Goal: Task Accomplishment & Management: Use online tool/utility

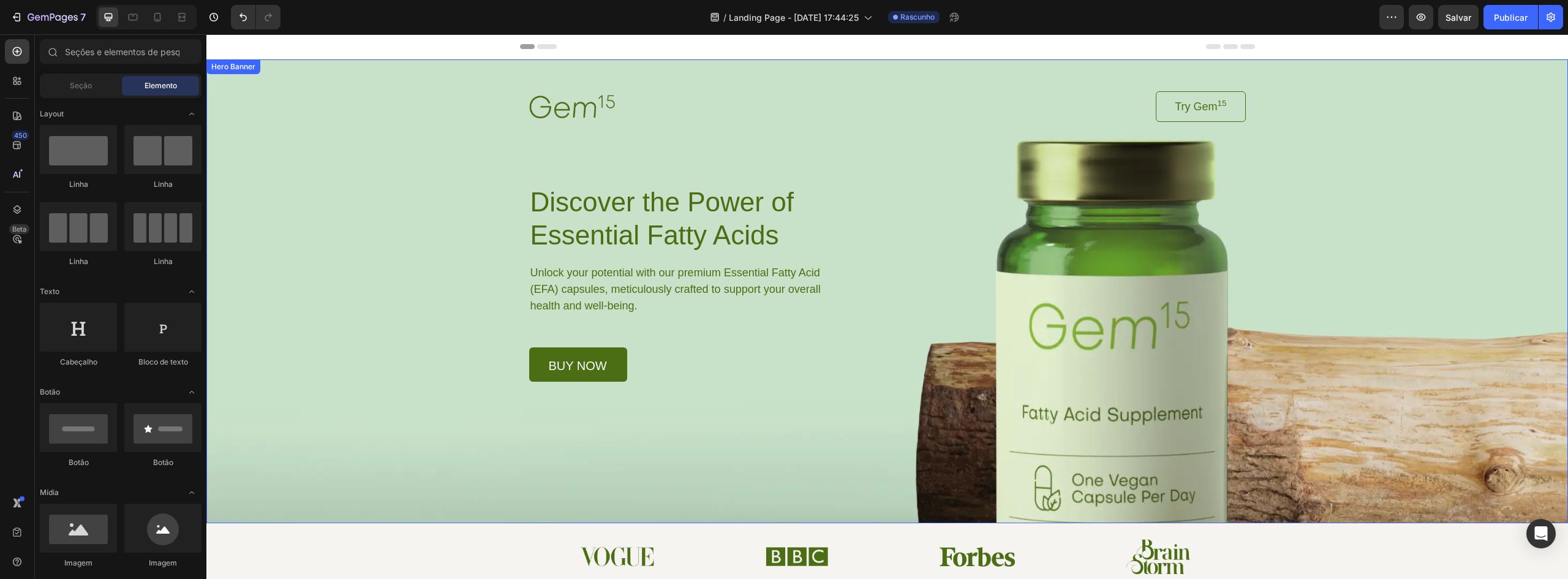
click at [1143, 482] on div "Background Image" at bounding box center [886, 291] width 1361 height 464
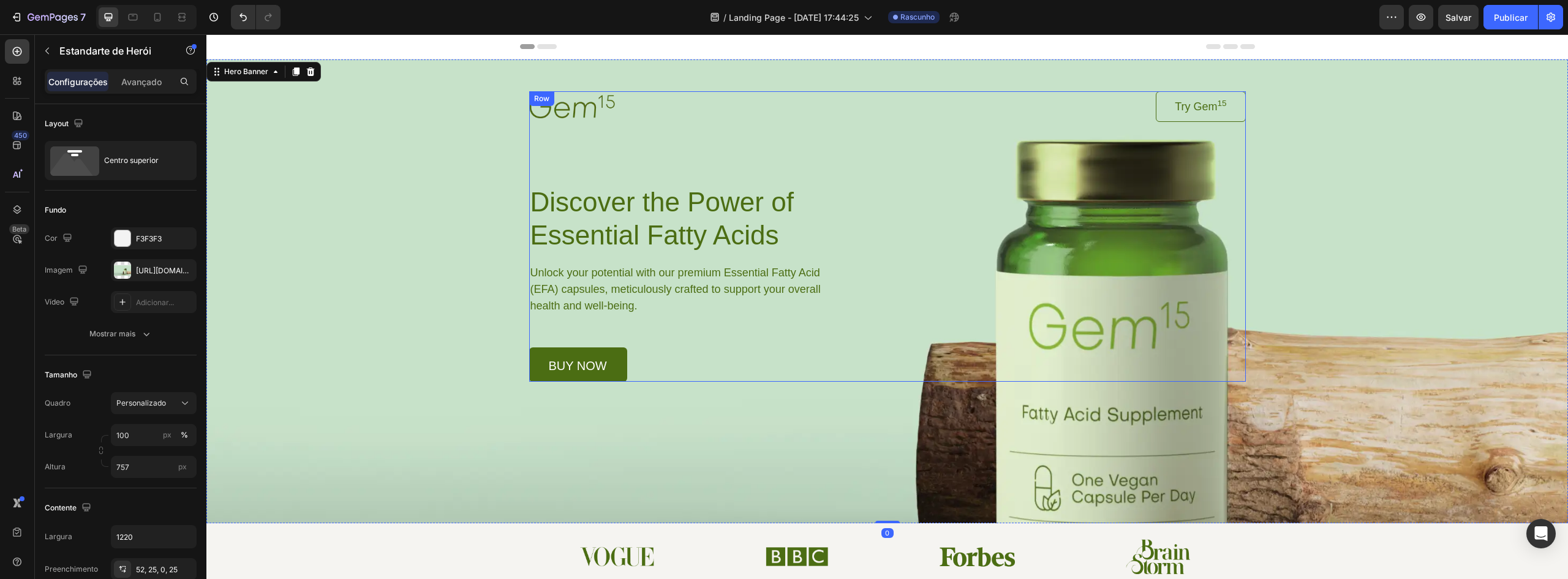
click at [1126, 374] on div "Image Try Gem 15 Button Row Discover the Power of Essential Fatty Acids Heading…" at bounding box center [887, 236] width 717 height 290
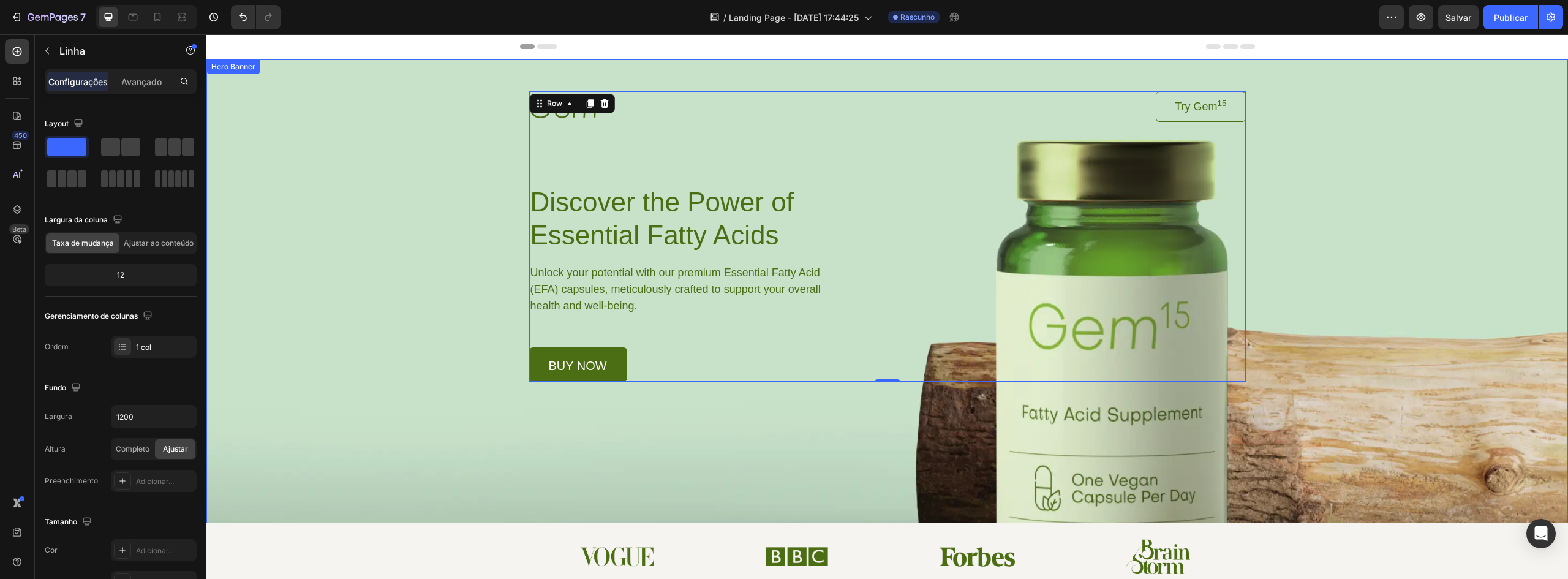
click at [844, 437] on div "Background Image" at bounding box center [886, 291] width 1361 height 464
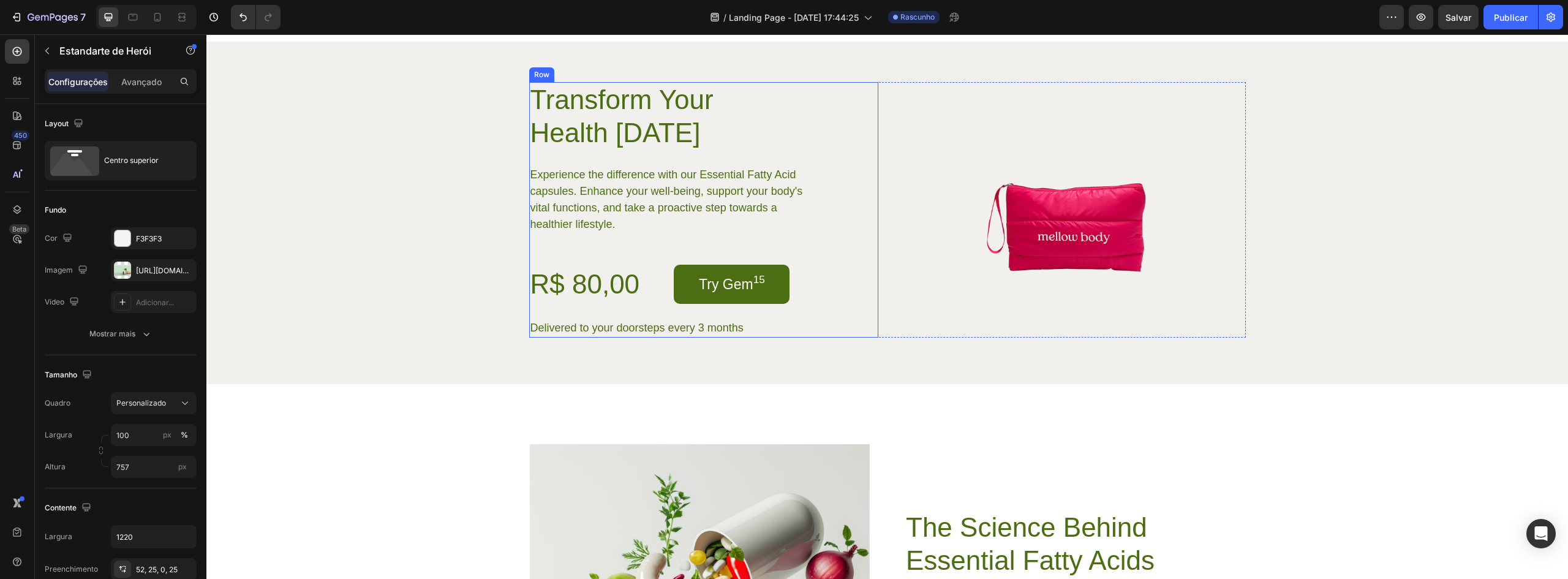
scroll to position [2206, 0]
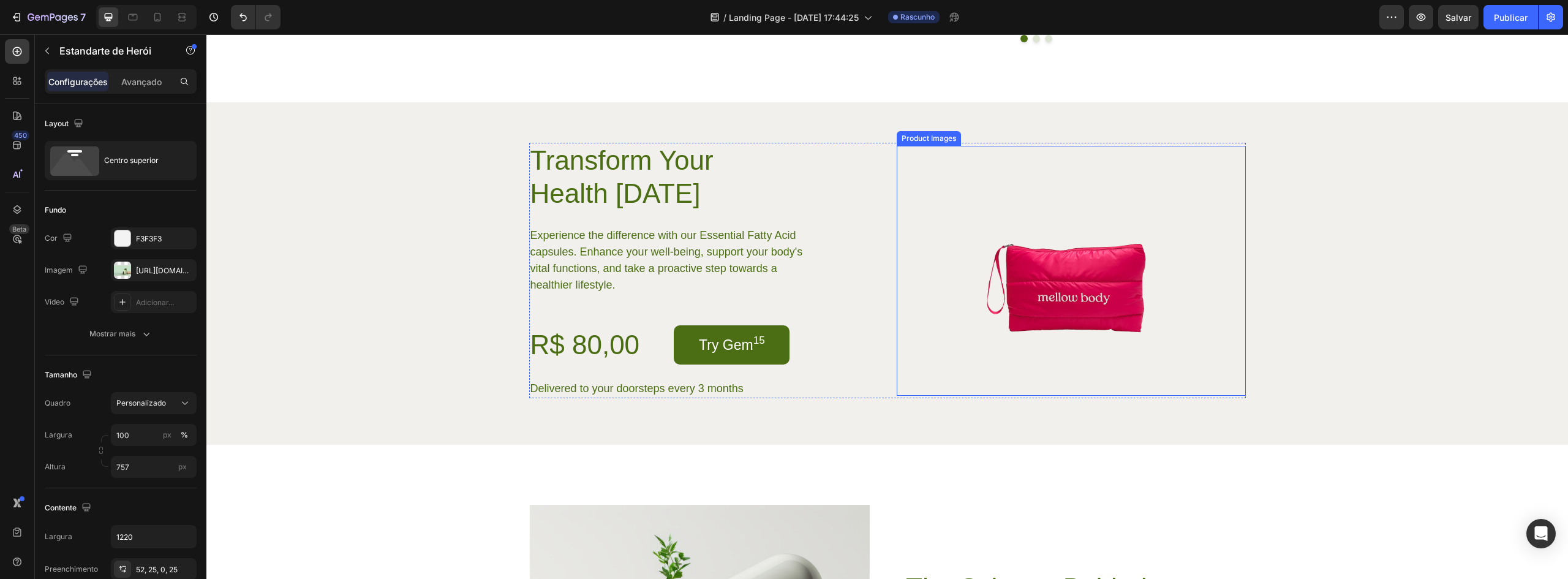
click at [958, 348] on img at bounding box center [1071, 271] width 250 height 250
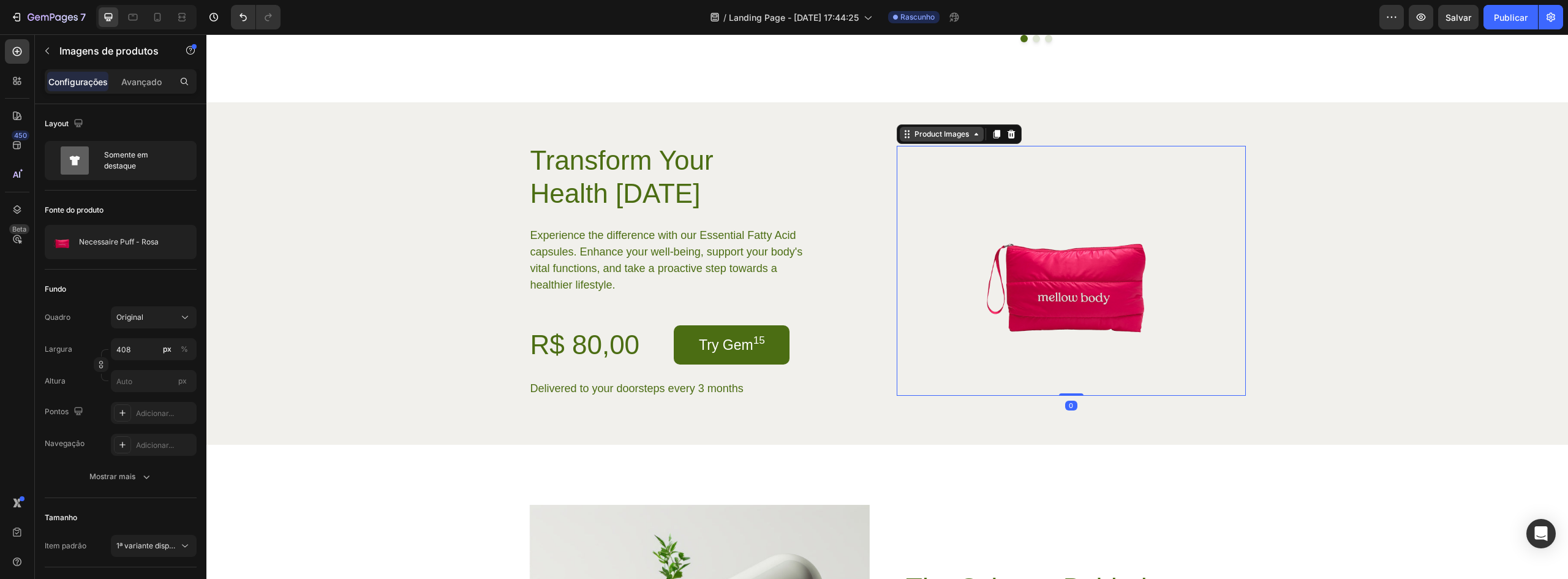
click at [944, 140] on div "Product Images" at bounding box center [941, 133] width 60 height 11
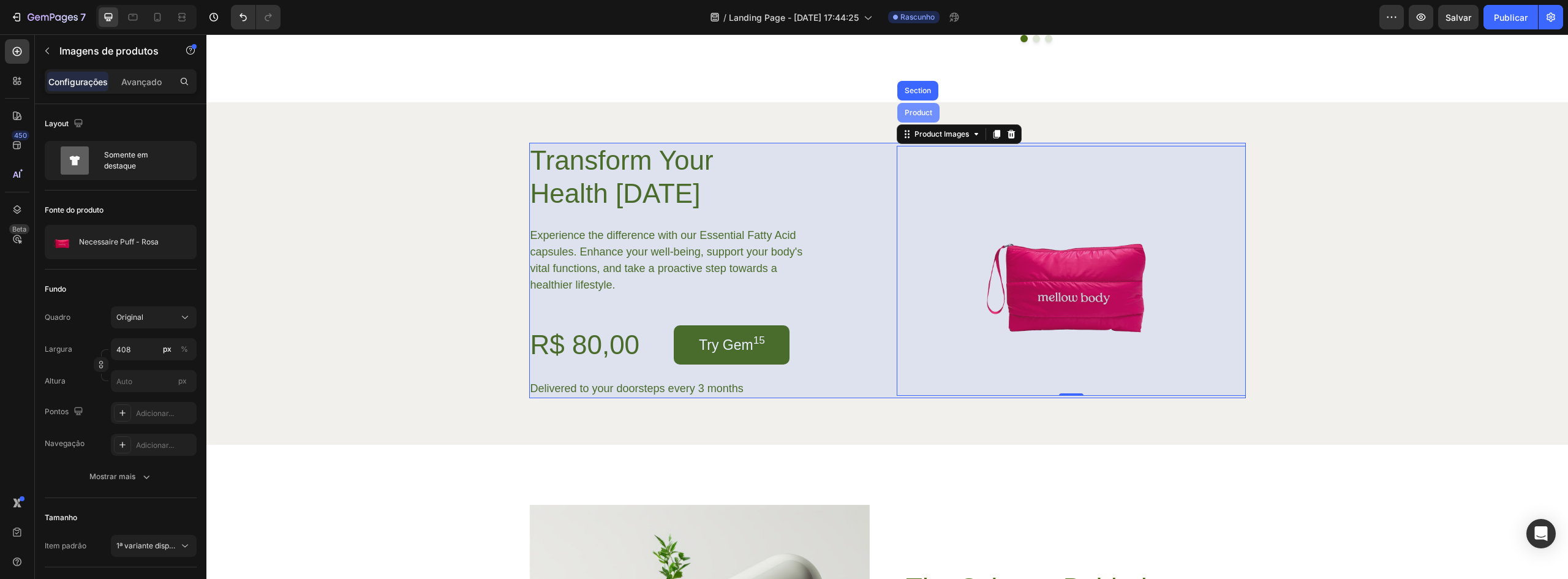
click at [917, 116] on div "Product" at bounding box center [919, 112] width 33 height 7
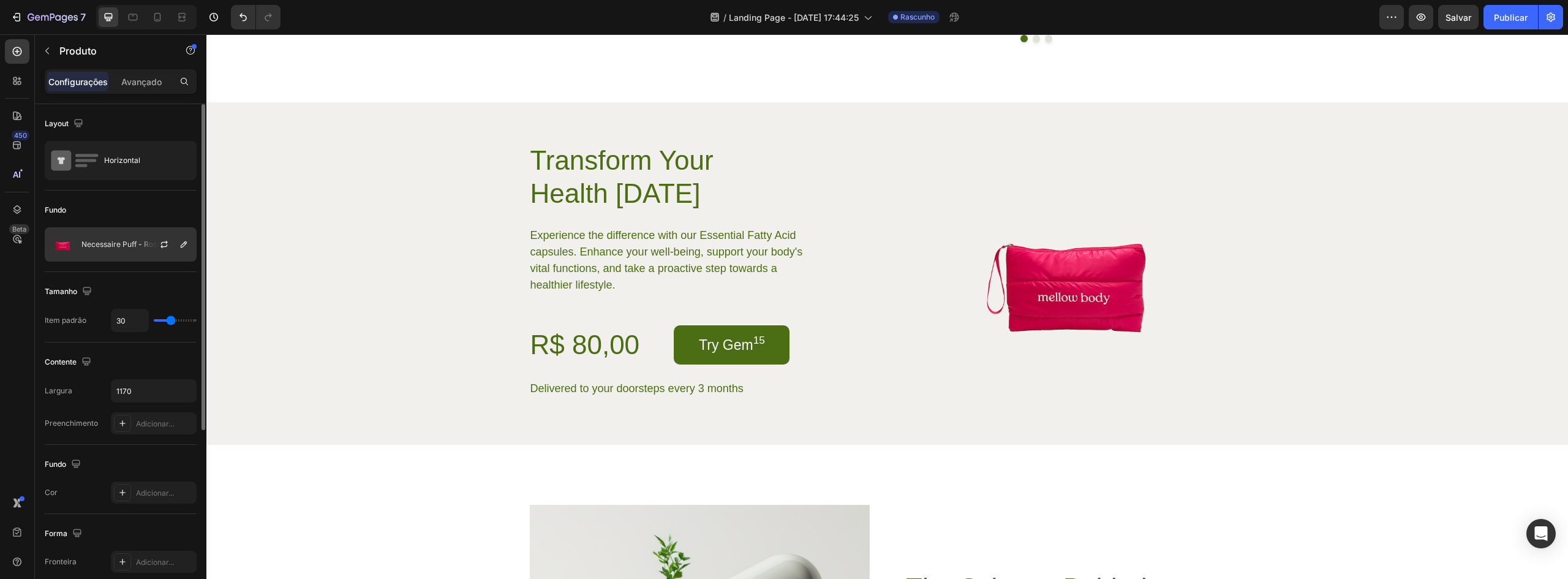
click at [108, 249] on div "Necessaire Puff - Rosa" at bounding box center [121, 245] width 152 height 34
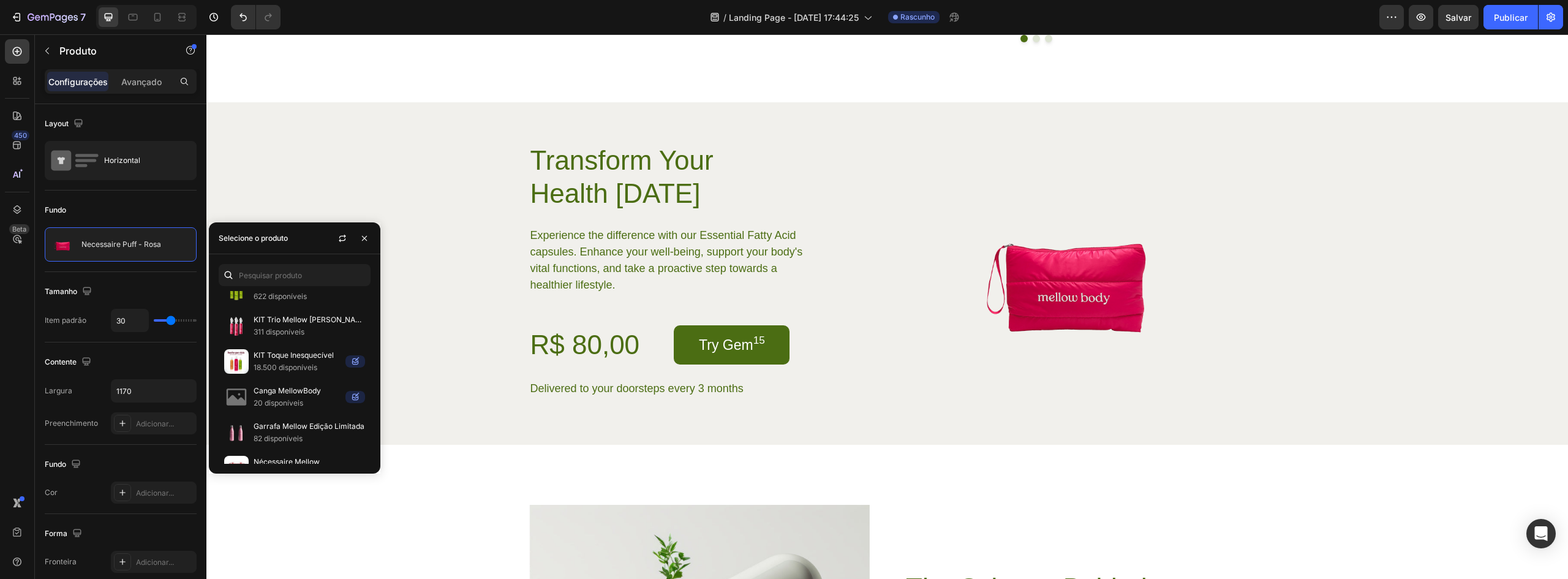
scroll to position [787, 0]
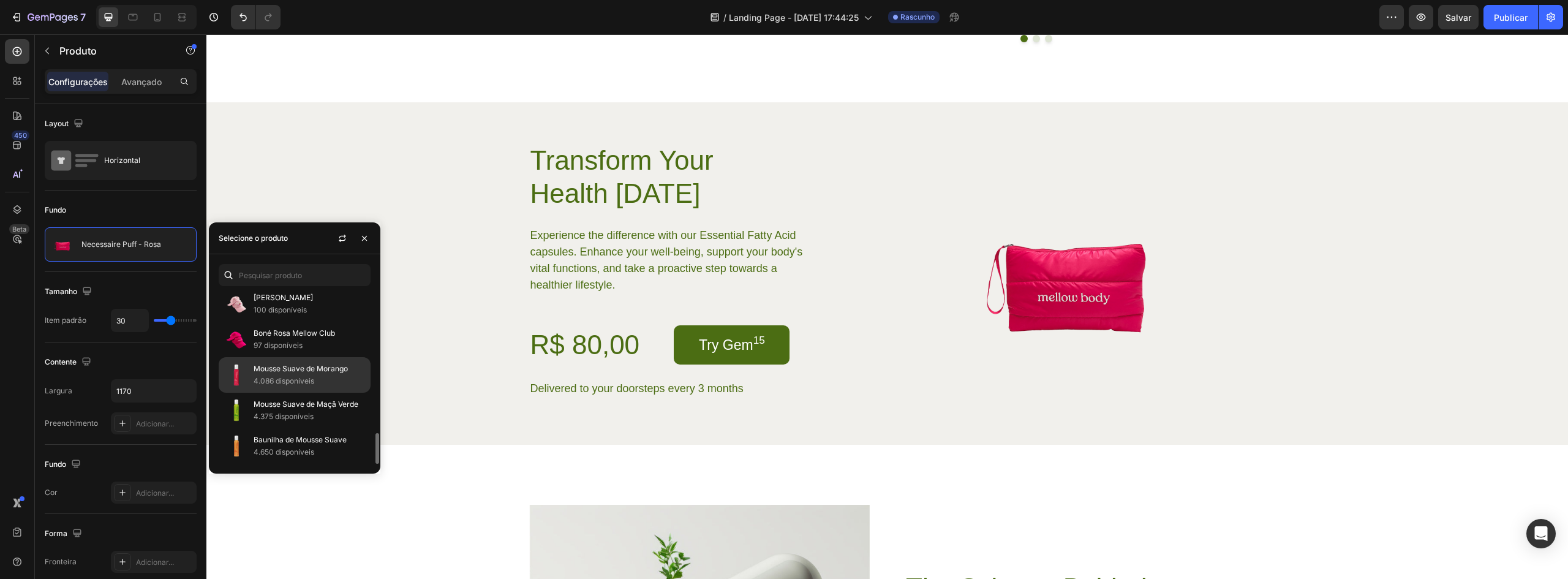
click at [262, 383] on font "4.086 disponíveis" at bounding box center [284, 380] width 60 height 9
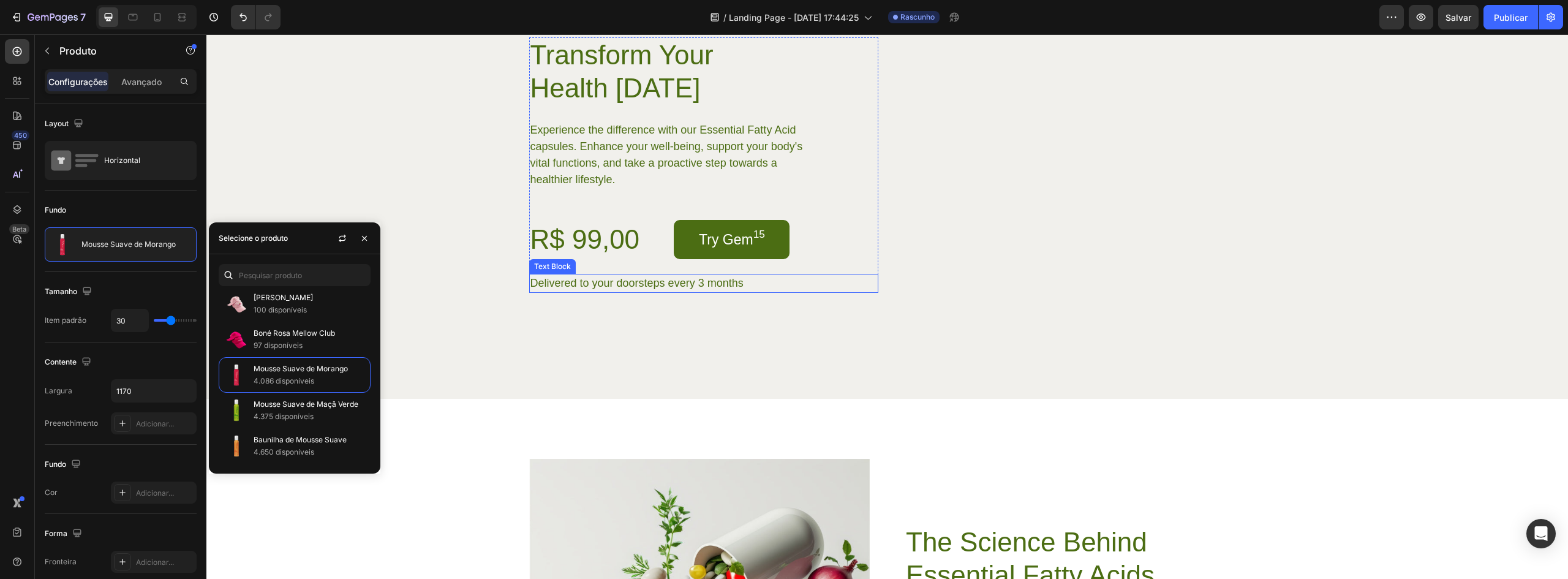
scroll to position [2451, 0]
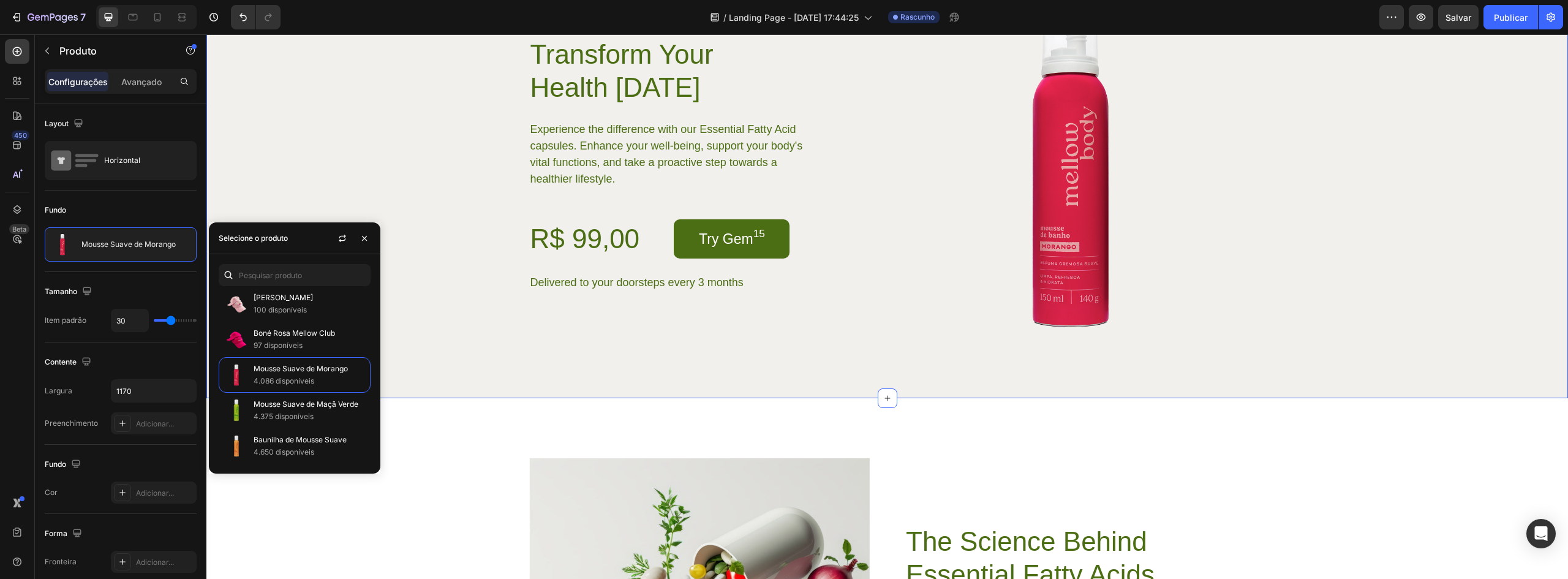
click at [422, 158] on div "Transform Your Health Today Heading Experience the difference with our Essentia…" at bounding box center [887, 164] width 1331 height 375
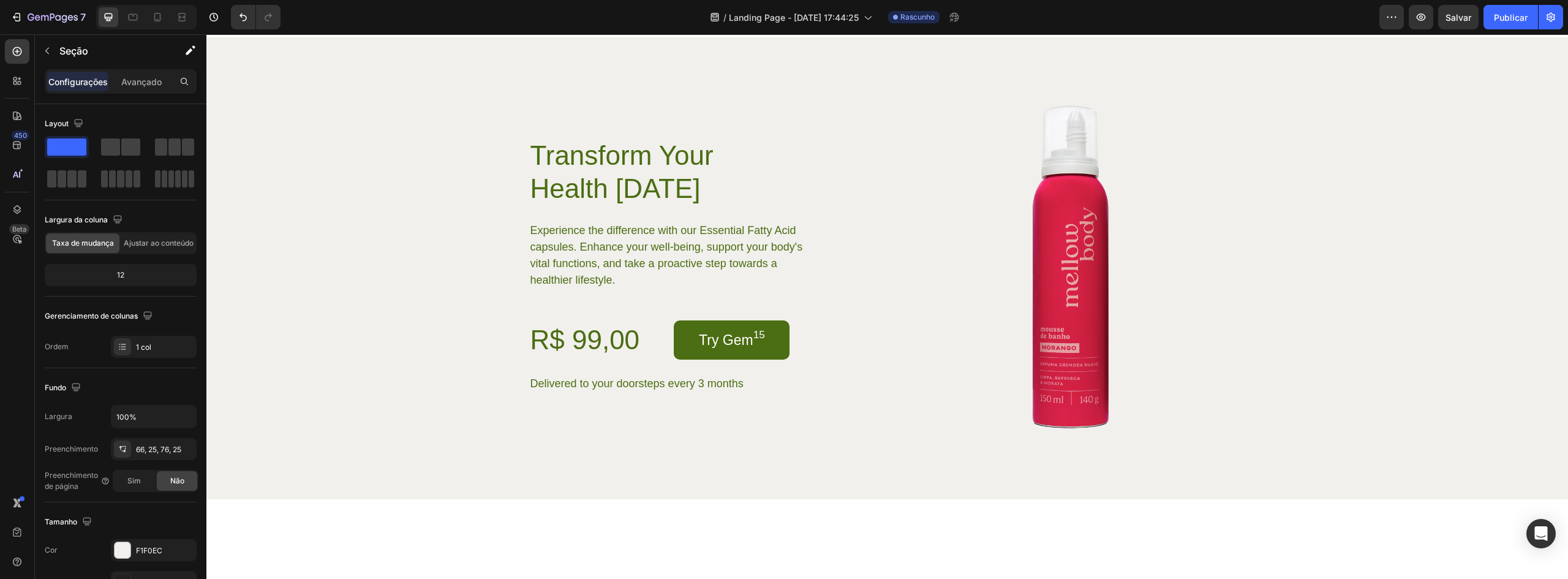
scroll to position [2267, 0]
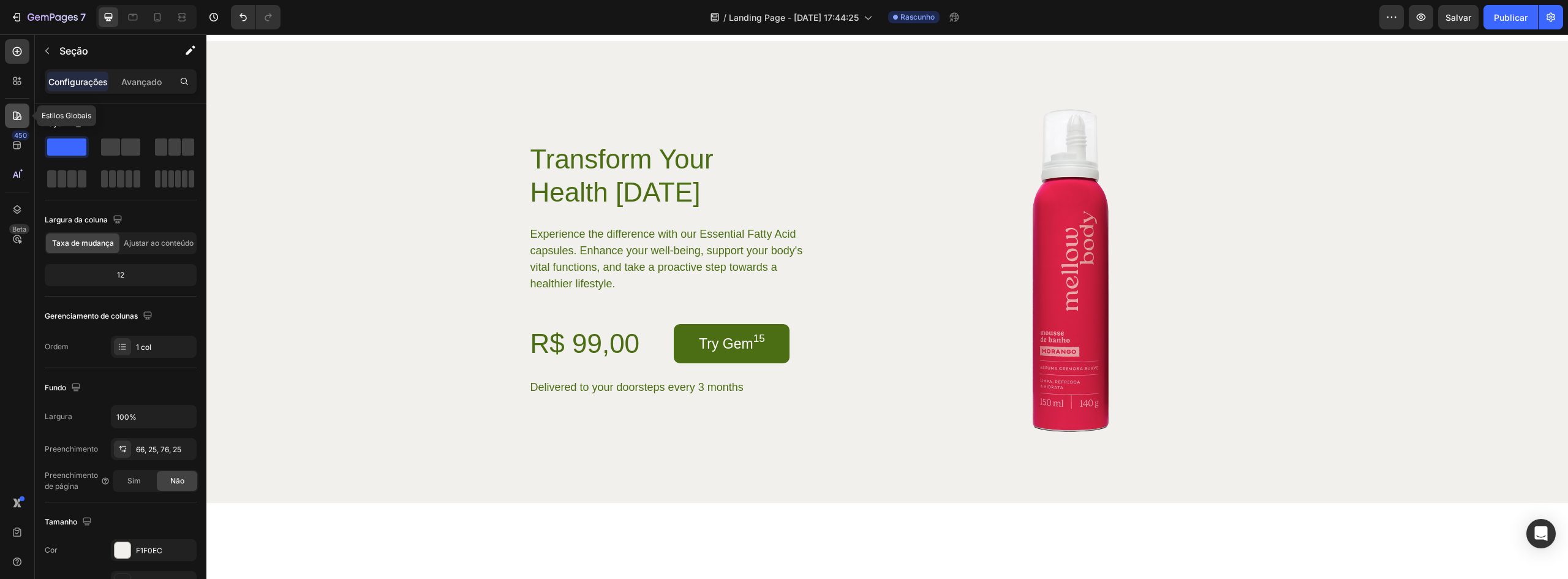
click at [14, 109] on div at bounding box center [17, 116] width 25 height 25
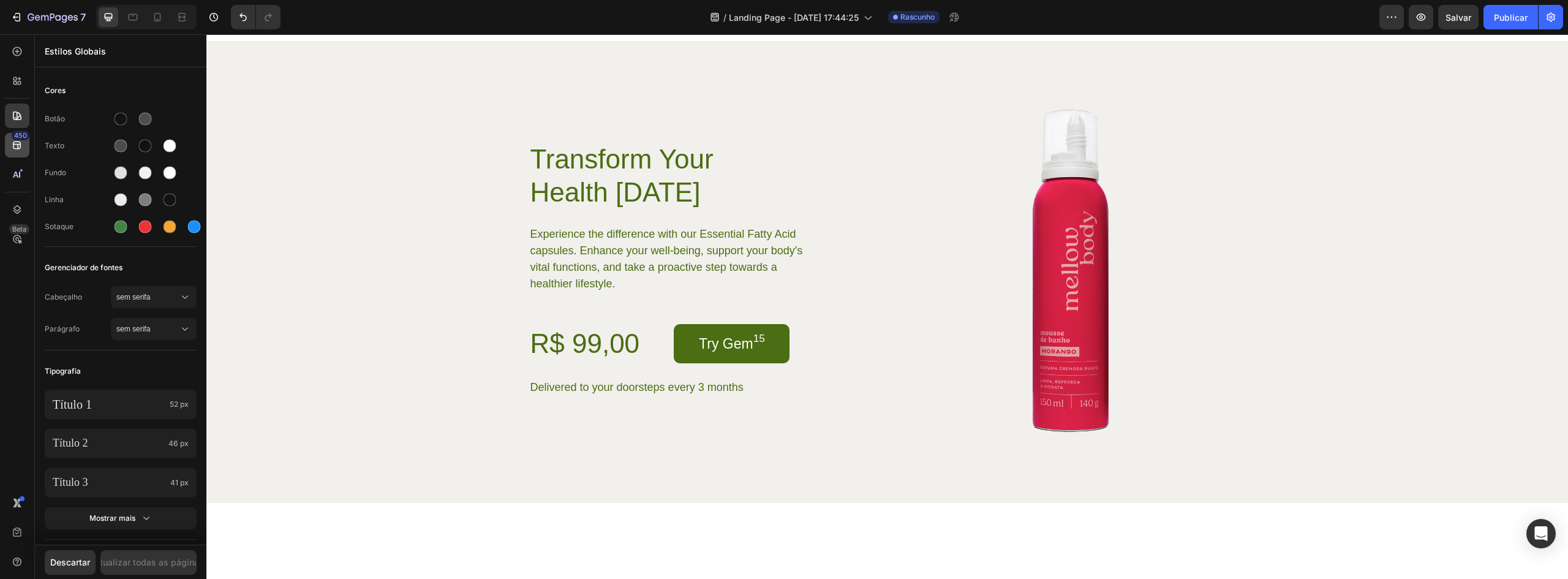
click at [17, 138] on font "450" at bounding box center [20, 135] width 13 height 8
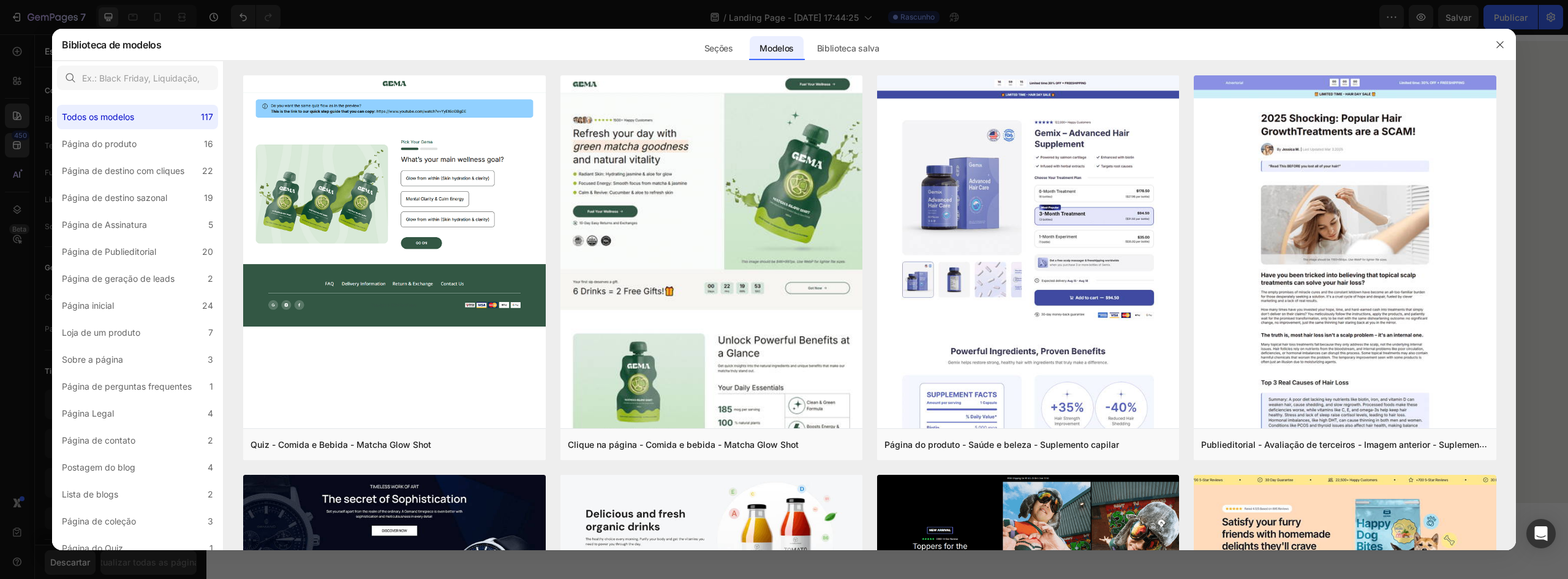
click at [19, 79] on div at bounding box center [784, 290] width 1568 height 579
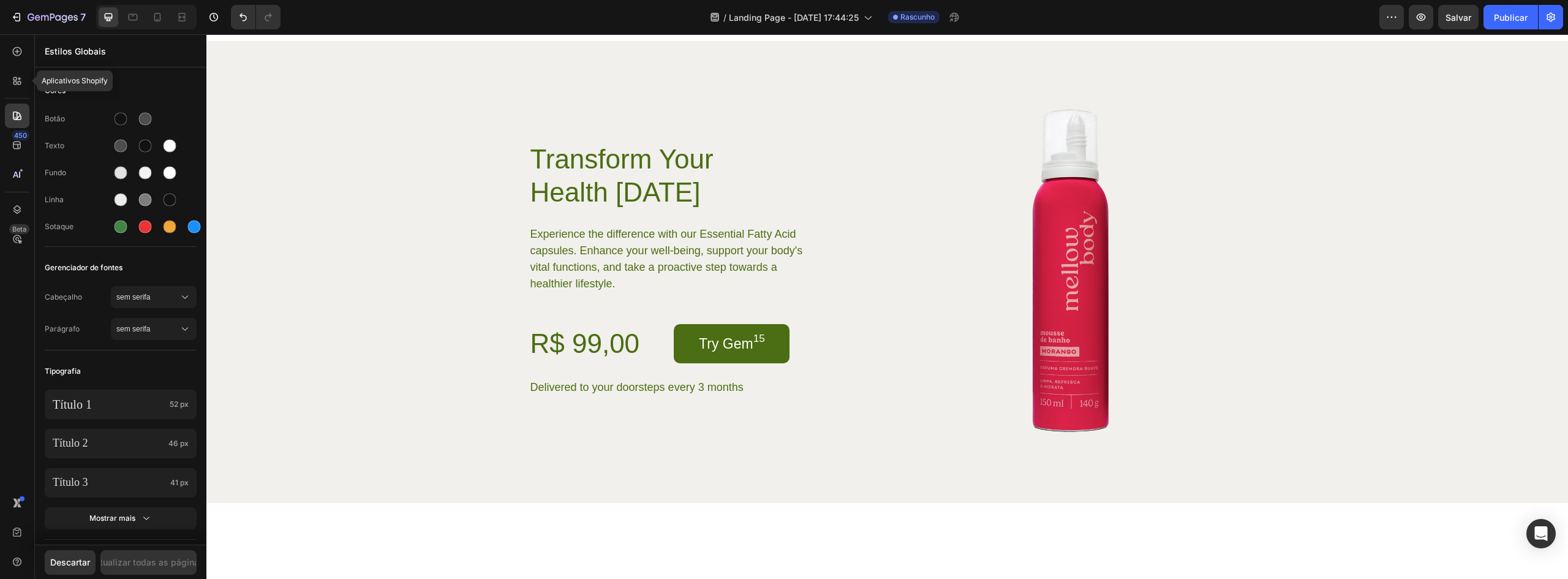
click at [19, 79] on icon at bounding box center [20, 79] width 3 height 3
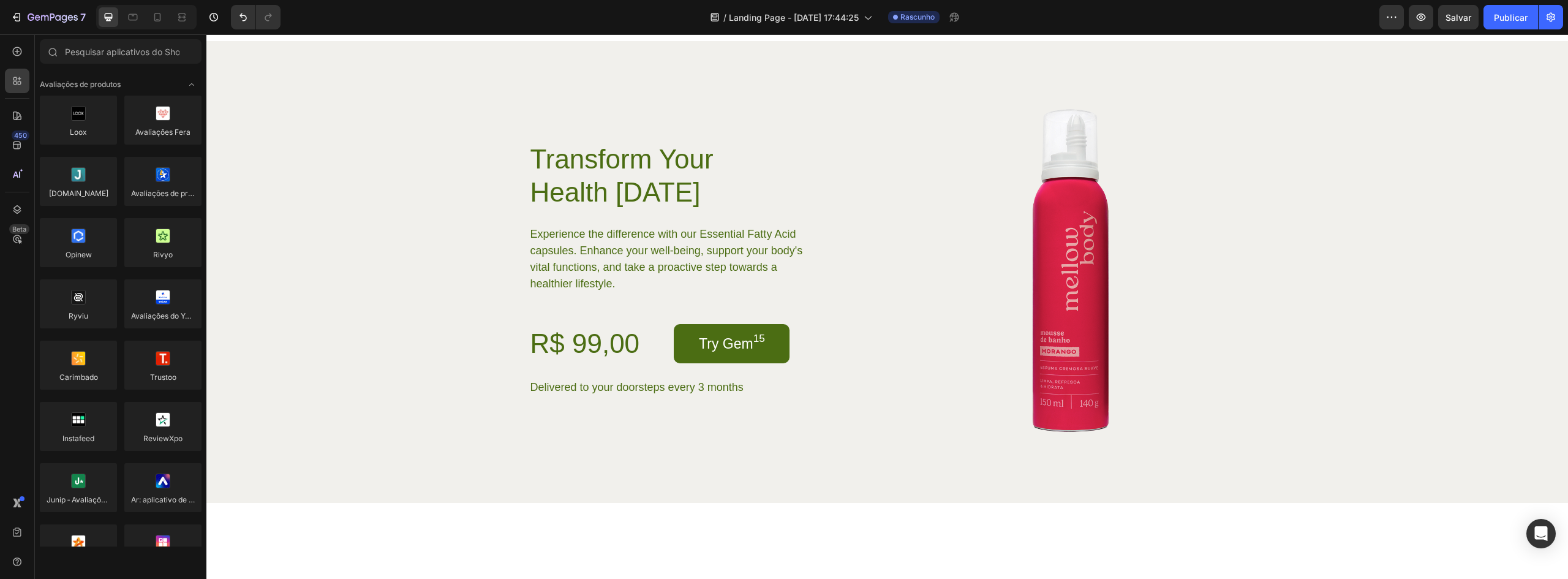
click at [19, 65] on div "450 Beta" at bounding box center [17, 265] width 25 height 451
click at [20, 53] on icon at bounding box center [16, 51] width 12 height 12
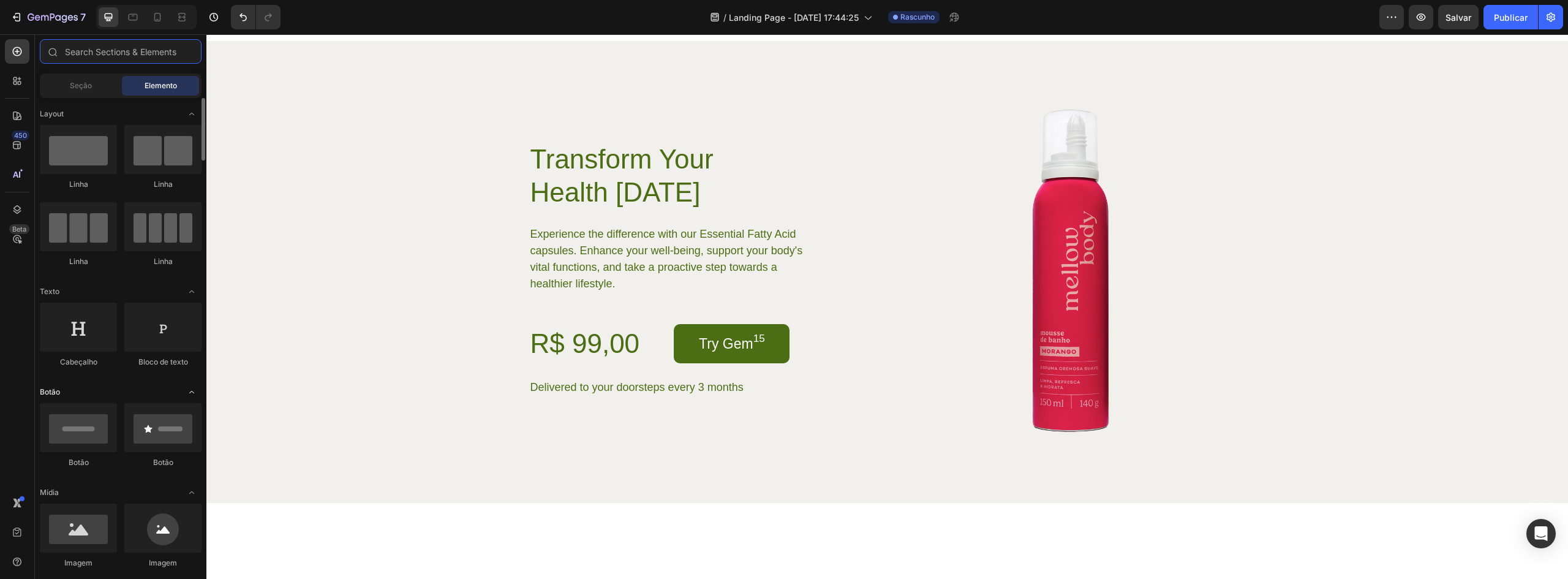
scroll to position [184, 0]
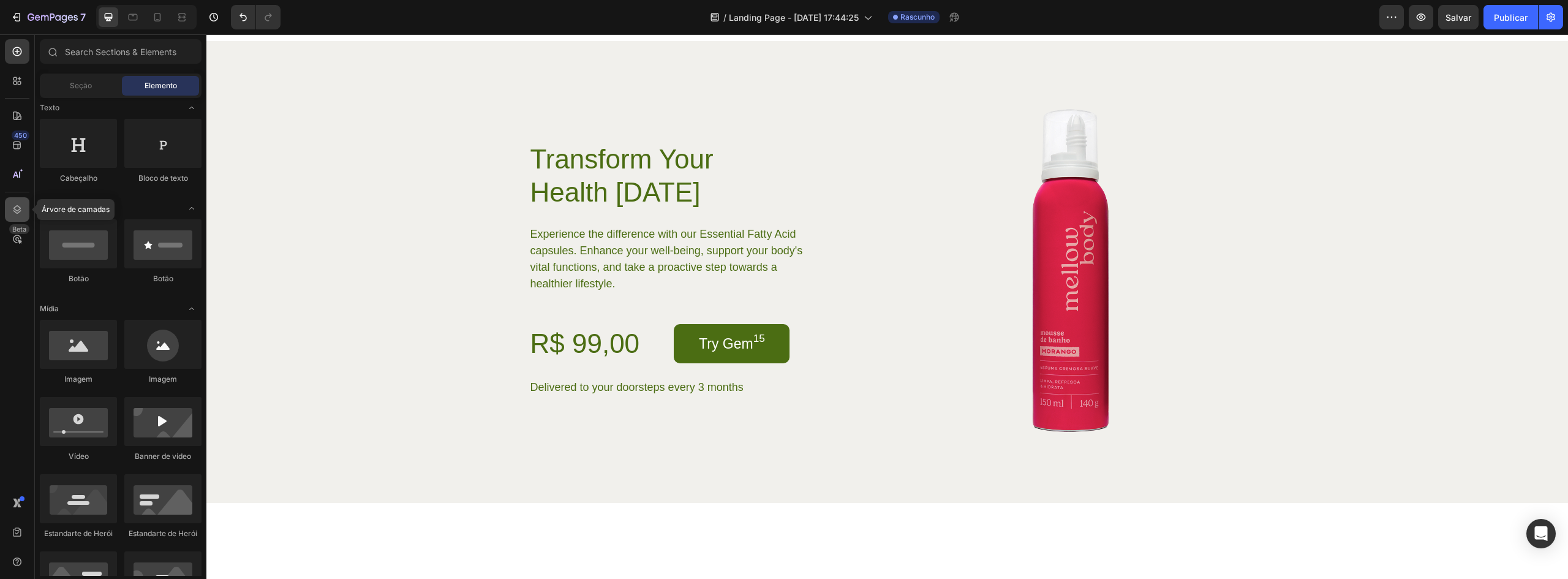
click at [11, 213] on icon at bounding box center [16, 209] width 12 height 12
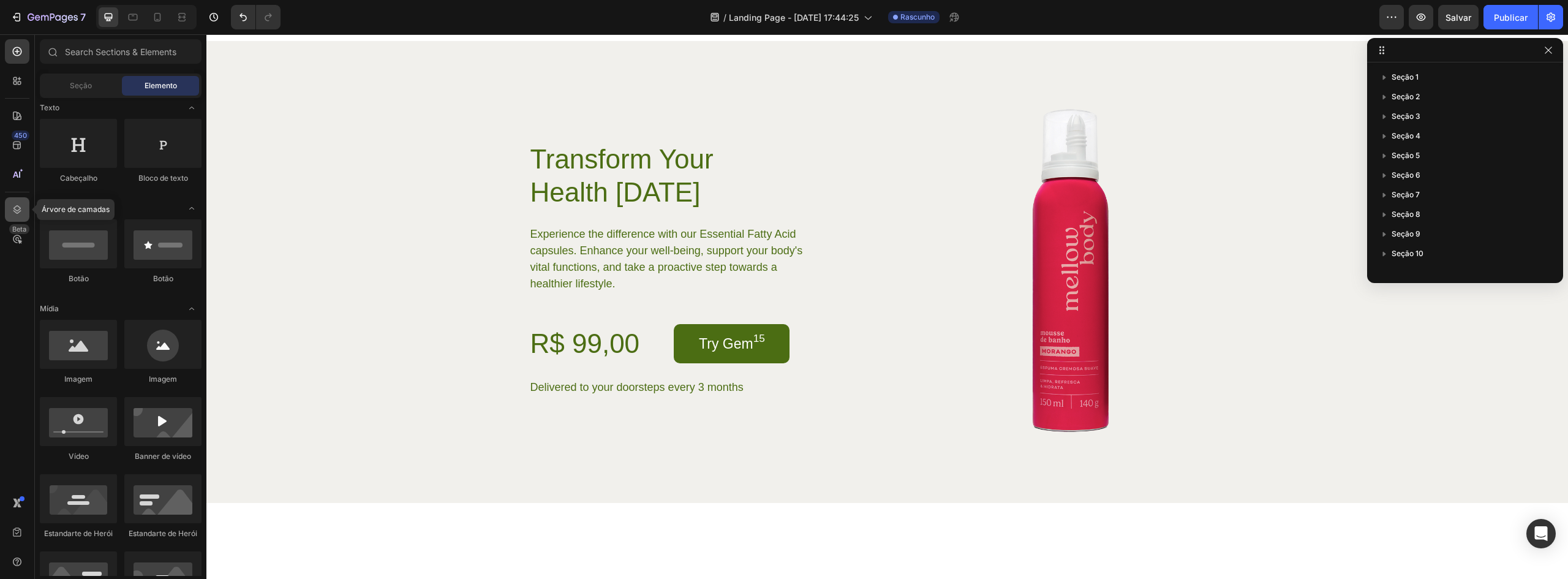
click at [11, 213] on icon at bounding box center [16, 209] width 12 height 12
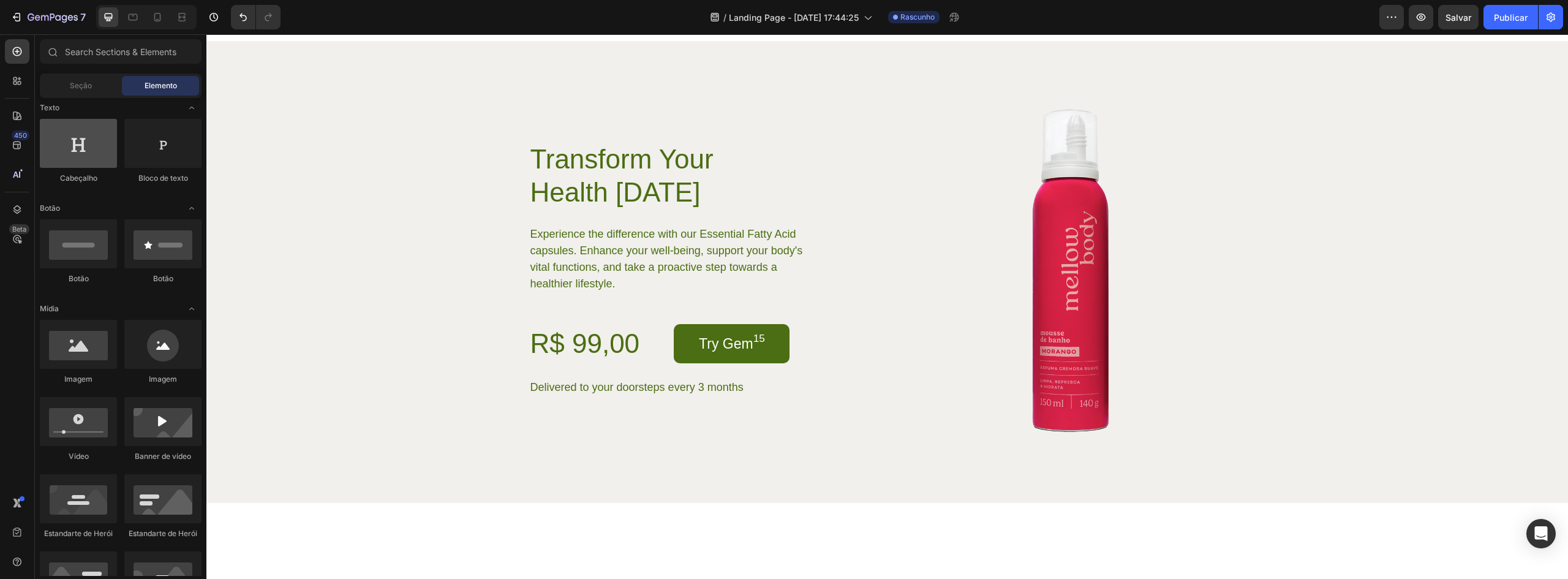
scroll to position [0, 0]
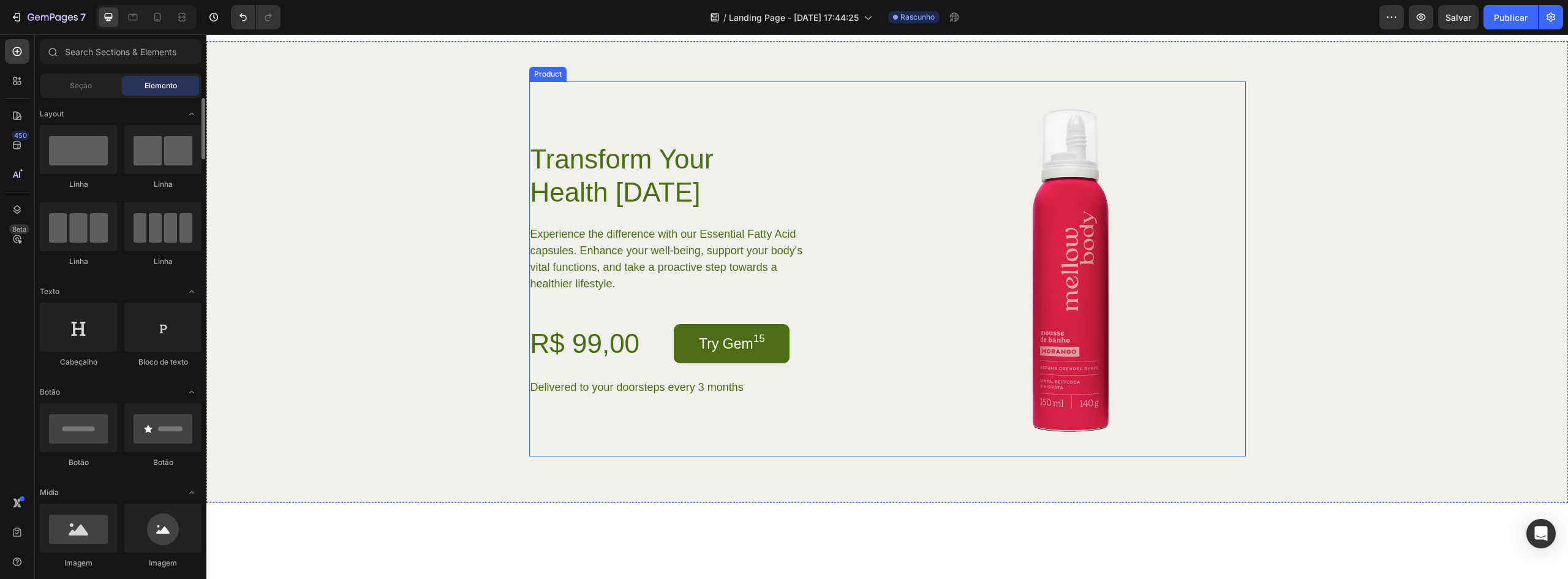
click at [758, 193] on div "Transform Your Health Today Heading Experience the difference with our Essentia…" at bounding box center [703, 269] width 349 height 375
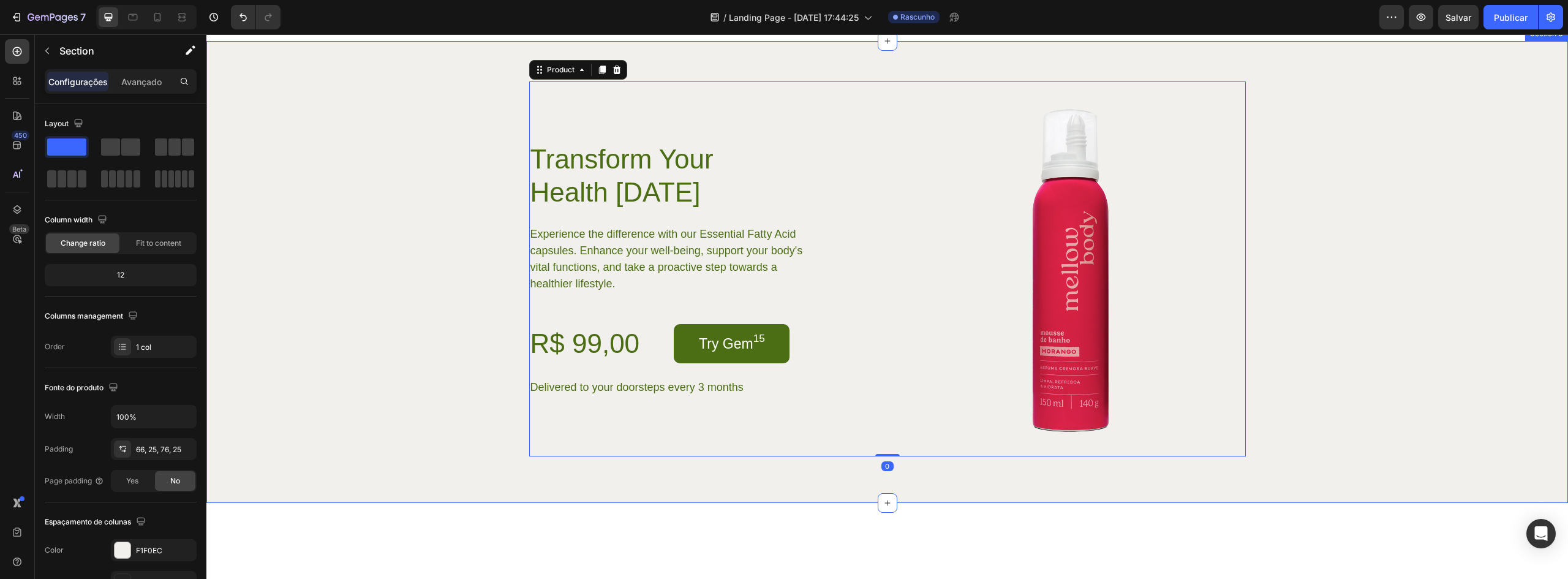
click at [496, 218] on div "Transform Your Health Today Heading Experience the difference with our Essentia…" at bounding box center [887, 269] width 1331 height 375
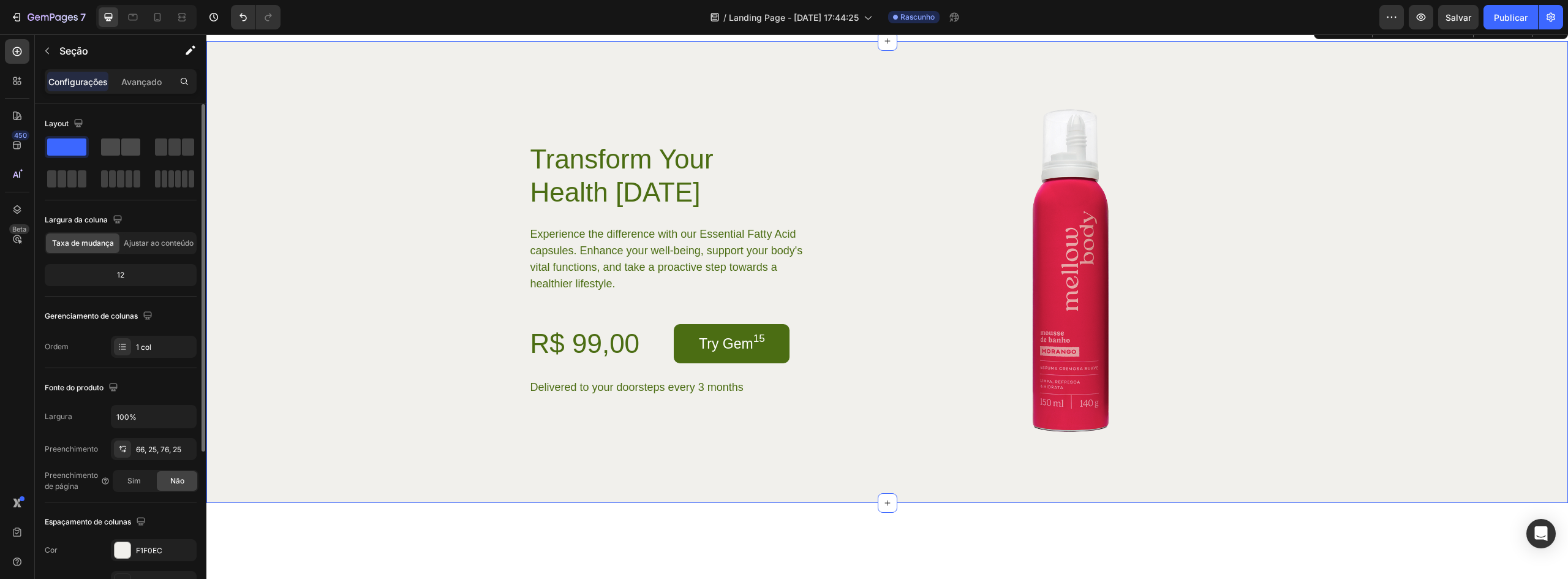
click at [130, 146] on span at bounding box center [130, 146] width 19 height 17
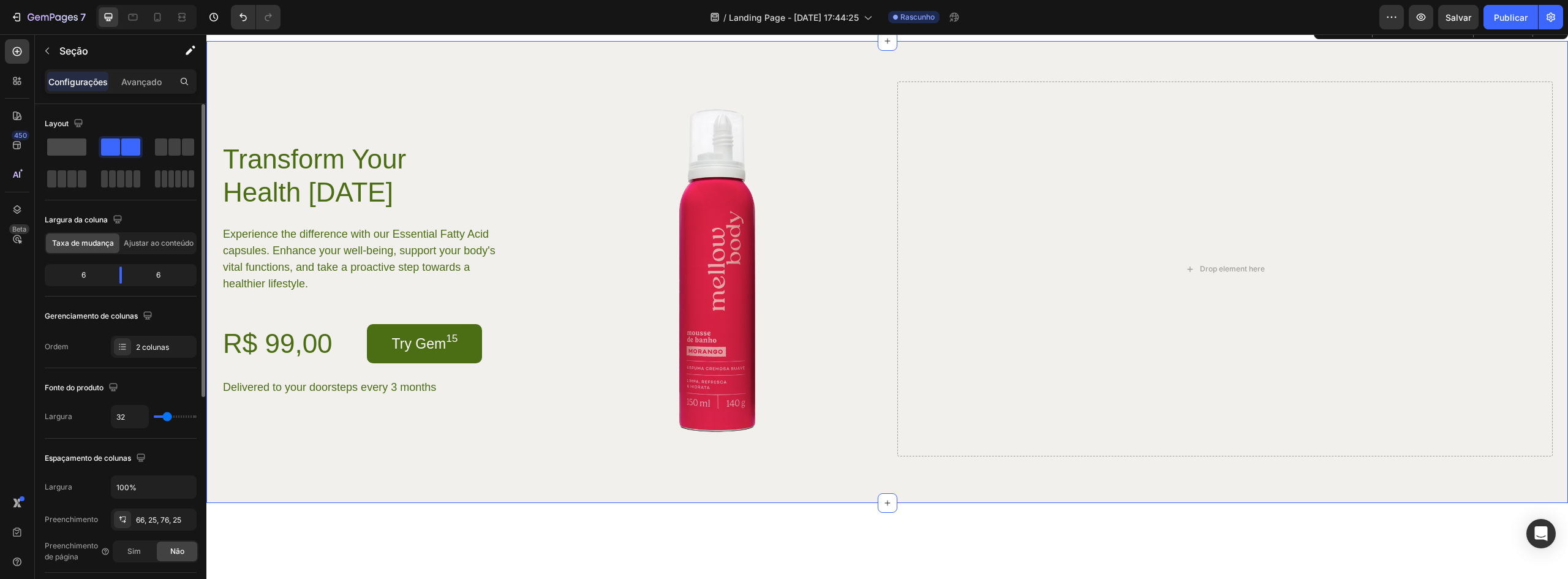
click at [54, 138] on span at bounding box center [67, 146] width 39 height 17
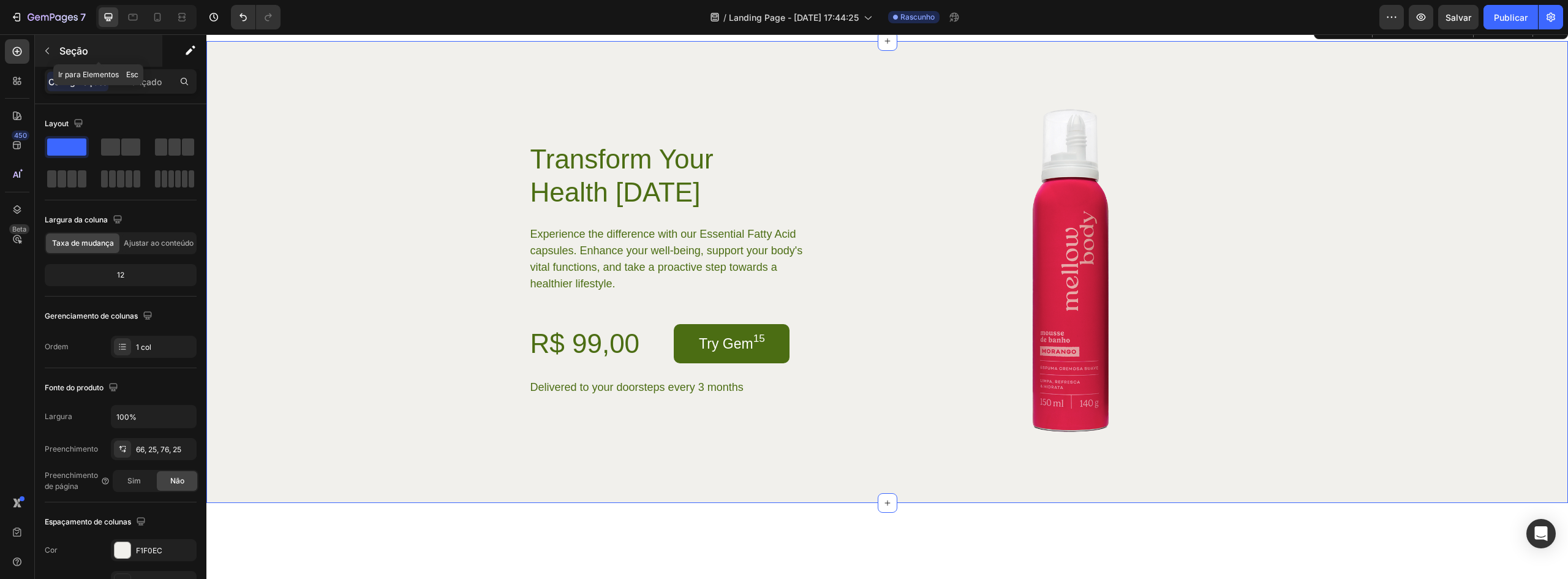
click at [47, 51] on icon "button" at bounding box center [47, 51] width 10 height 10
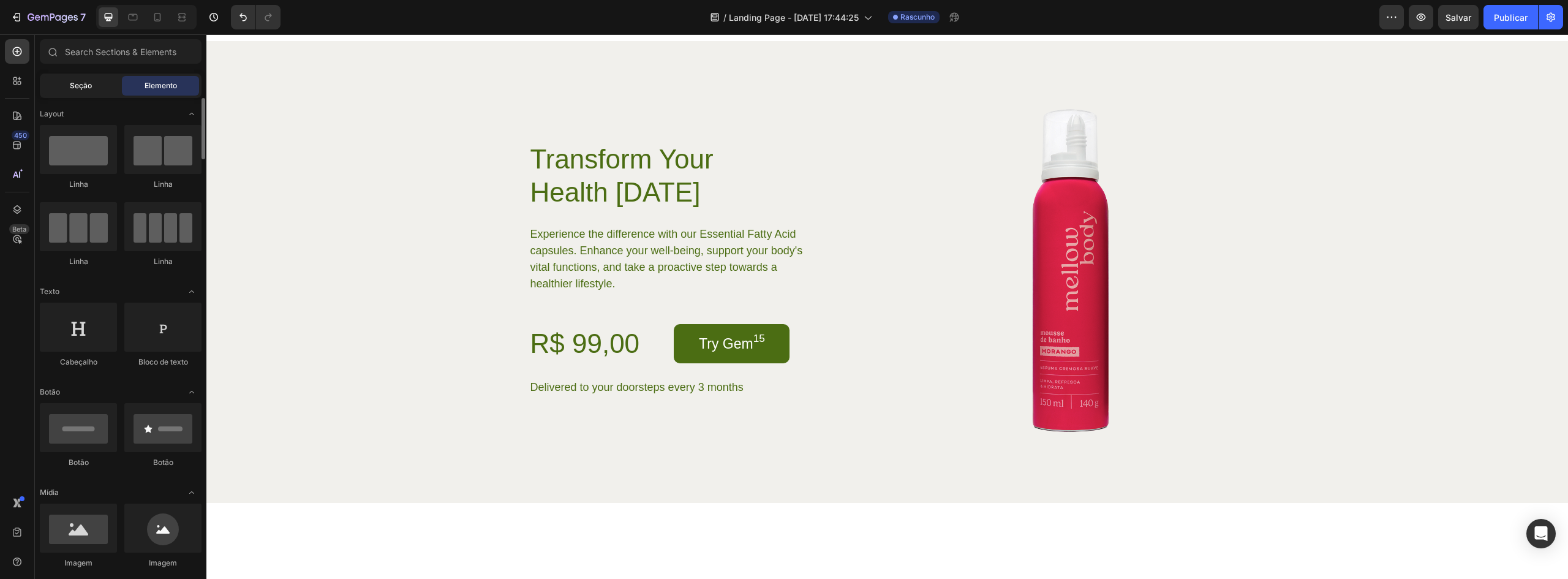
click at [92, 92] on div "Seção" at bounding box center [81, 86] width 77 height 20
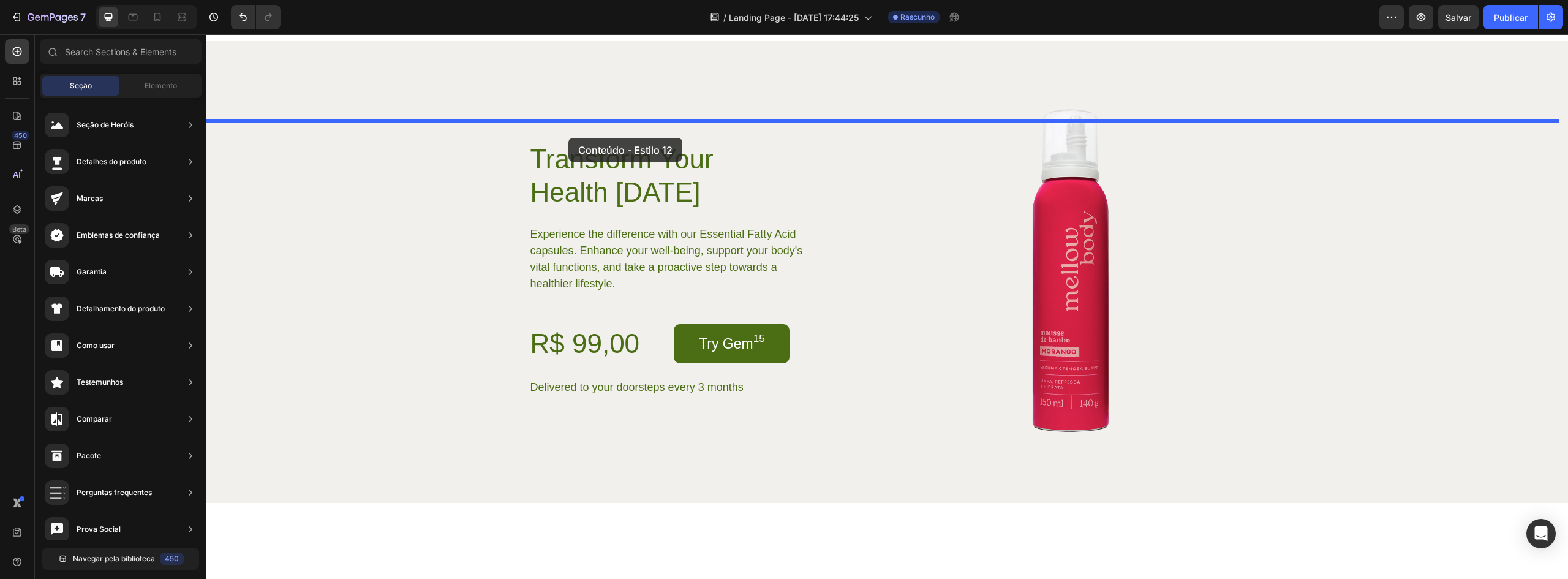
drag, startPoint x: 500, startPoint y: 352, endPoint x: 568, endPoint y: 138, distance: 224.5
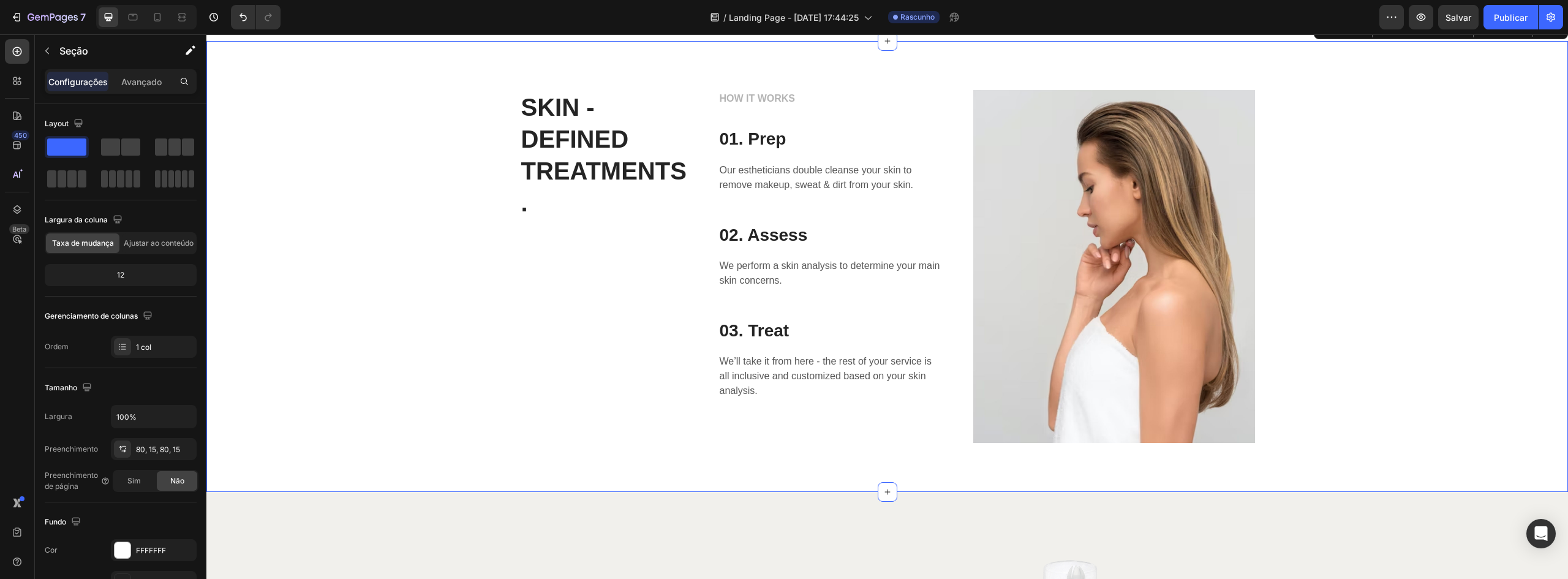
scroll to position [2328, 0]
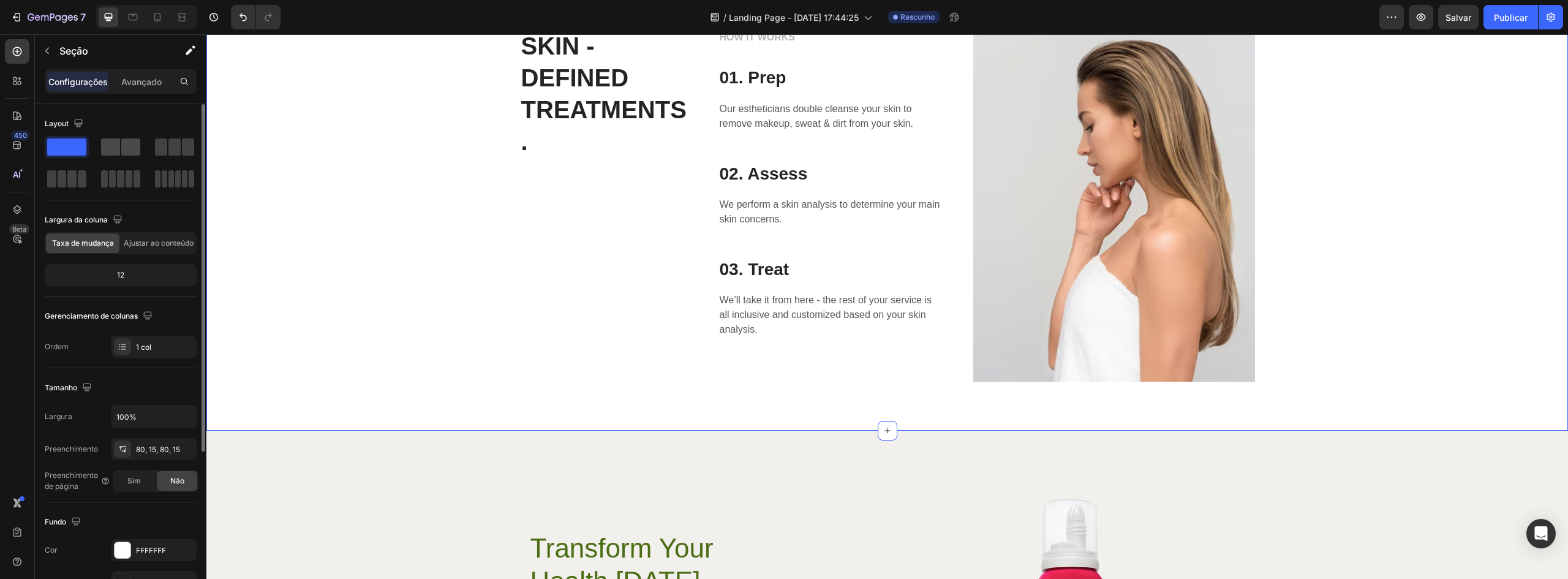
click at [115, 150] on span at bounding box center [110, 146] width 19 height 17
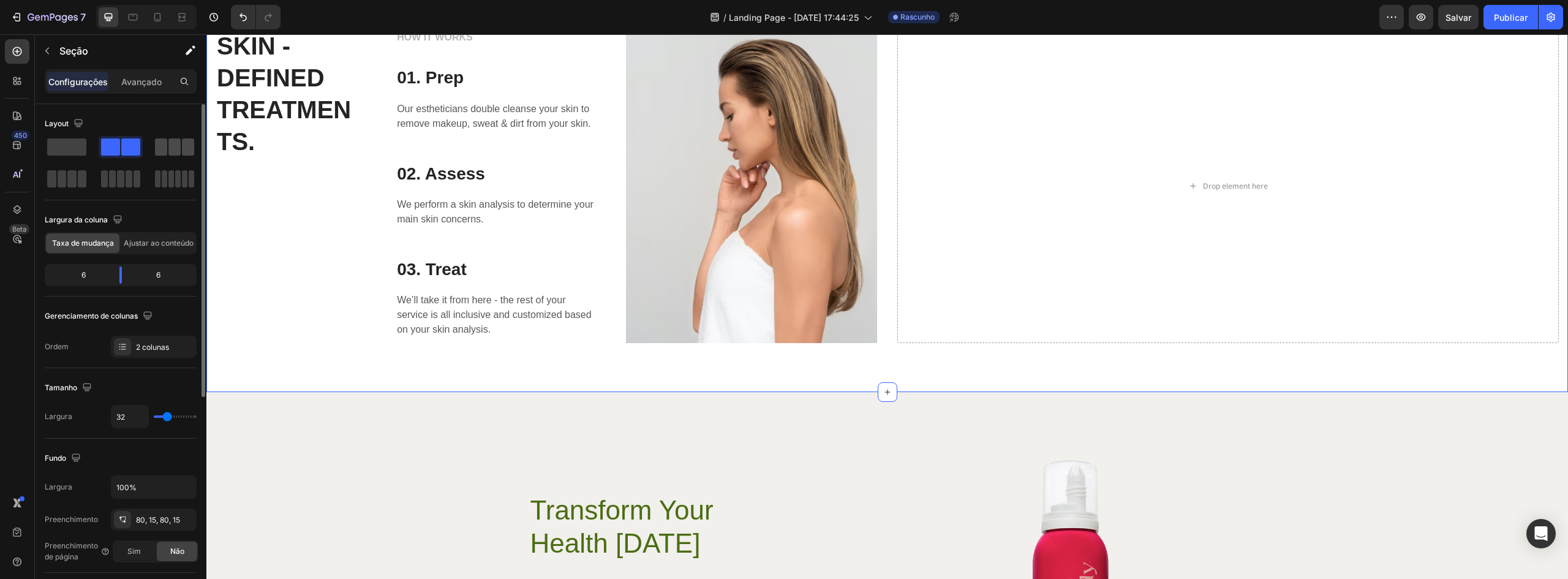
click at [179, 142] on span at bounding box center [174, 146] width 12 height 17
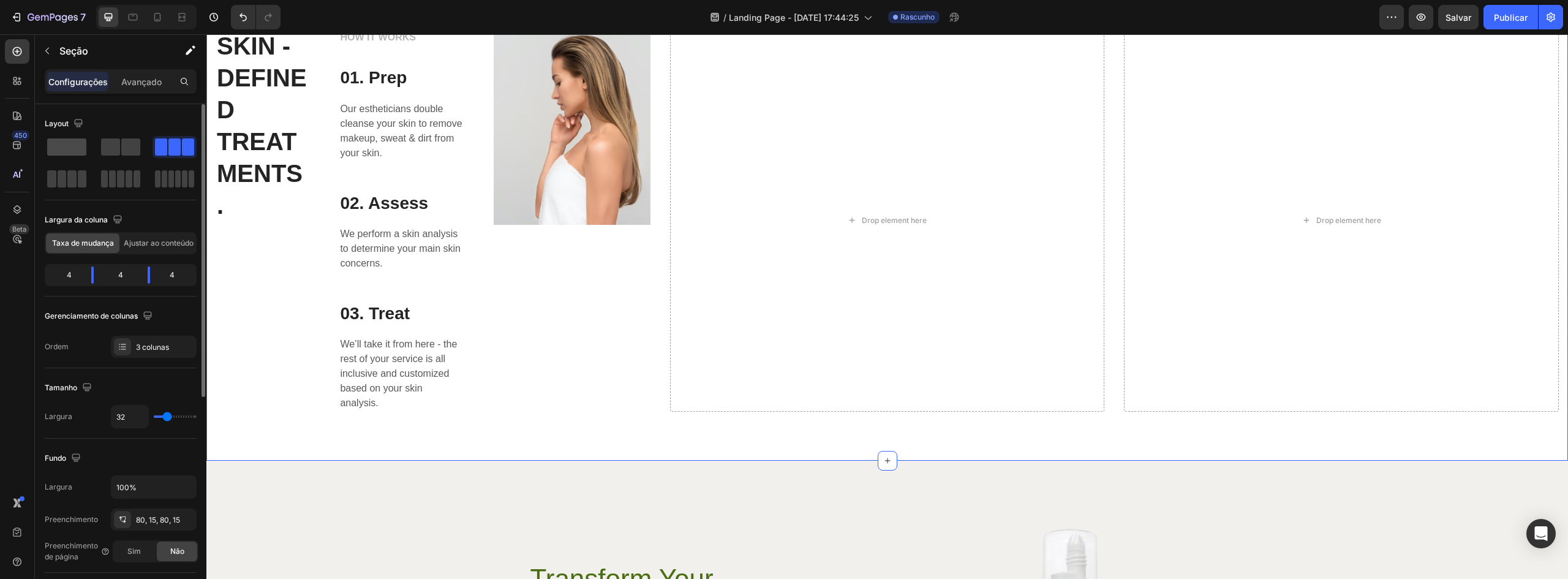
click at [66, 145] on span at bounding box center [67, 146] width 39 height 17
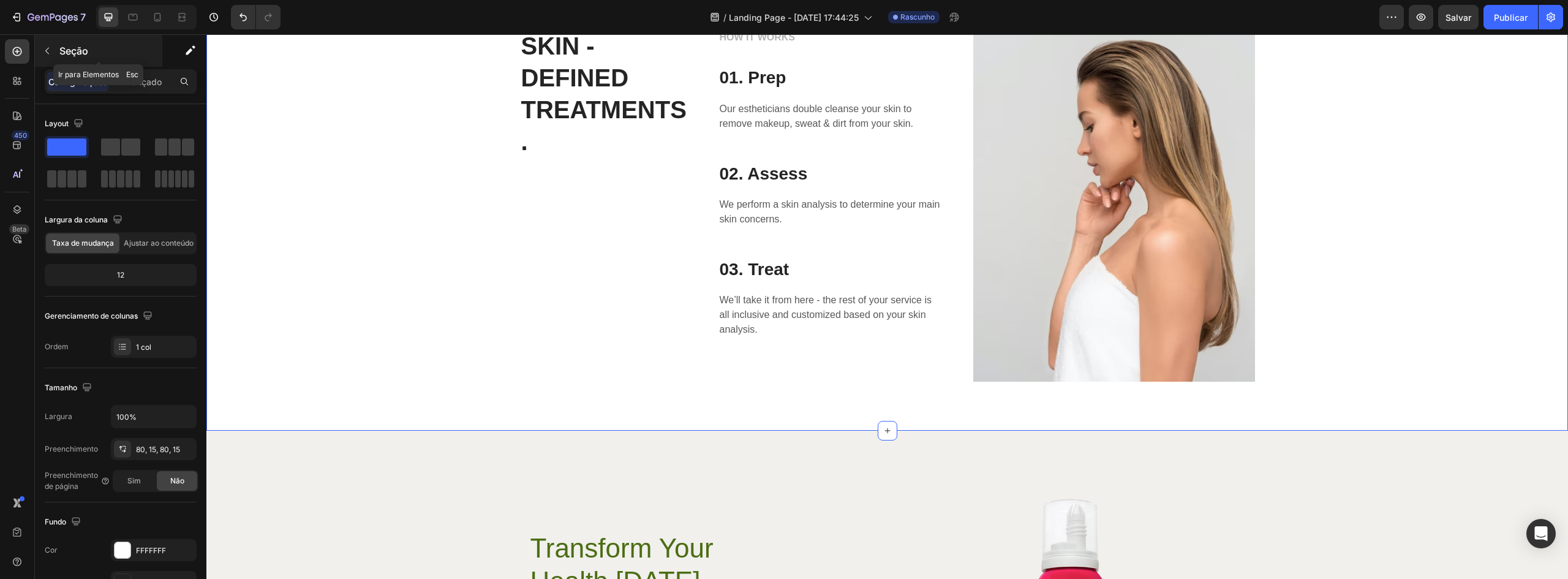
click at [47, 49] on icon "button" at bounding box center [47, 51] width 3 height 7
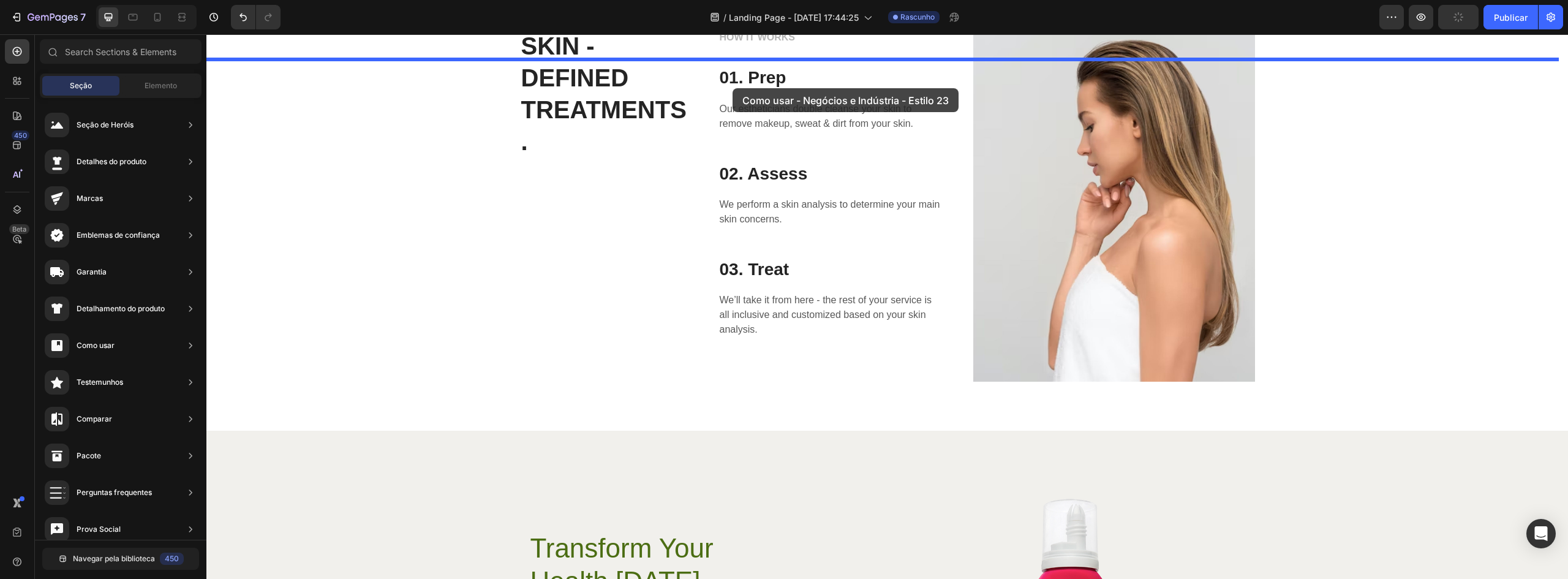
drag, startPoint x: 506, startPoint y: 240, endPoint x: 732, endPoint y: 88, distance: 272.4
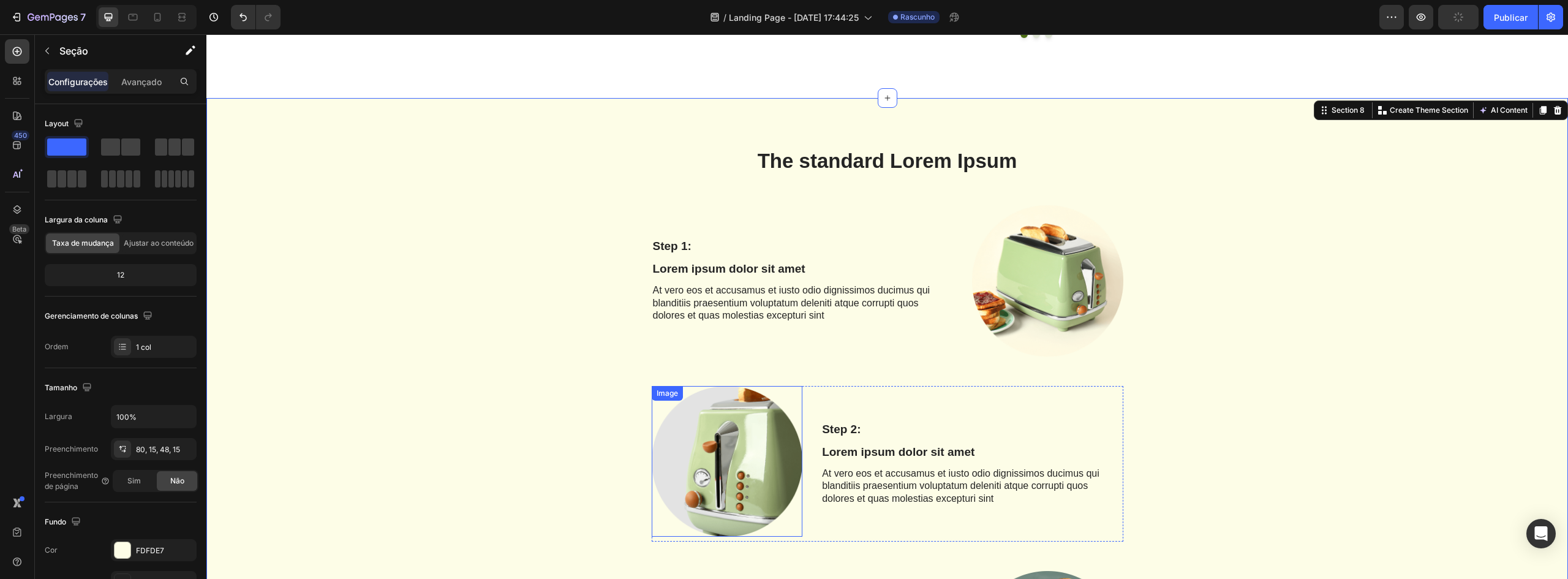
scroll to position [2188, 0]
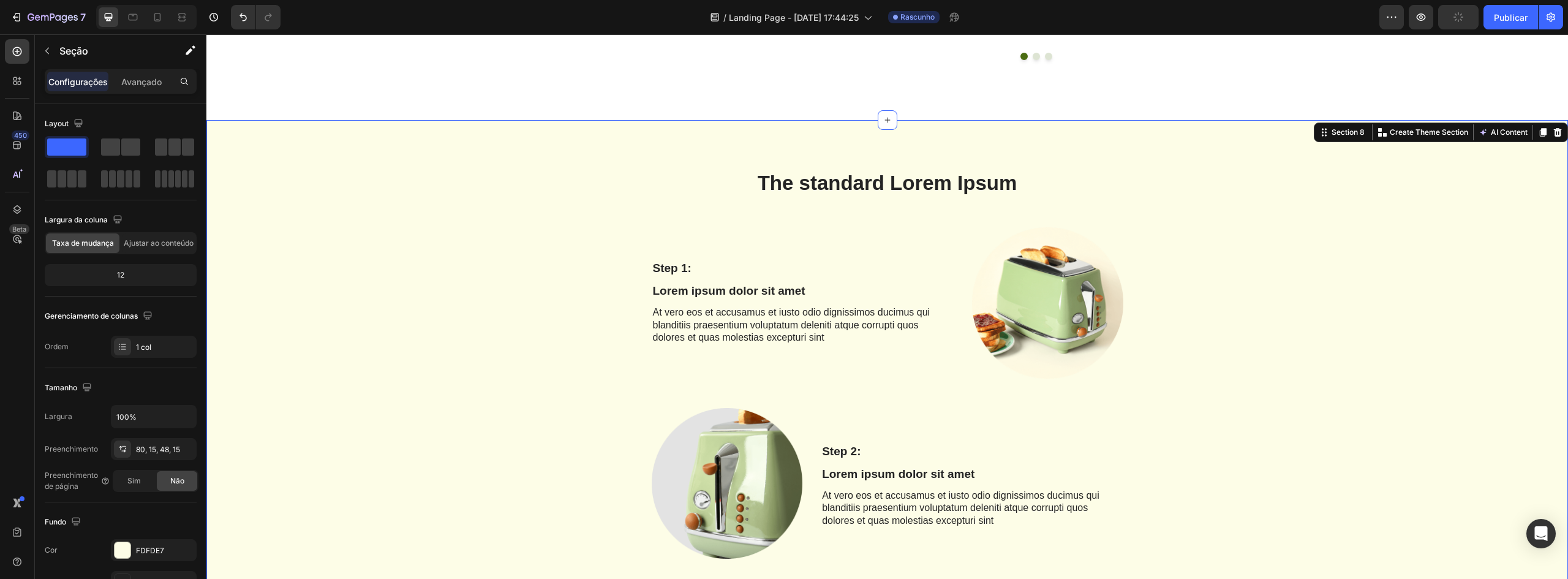
click at [1550, 140] on div at bounding box center [1557, 132] width 15 height 15
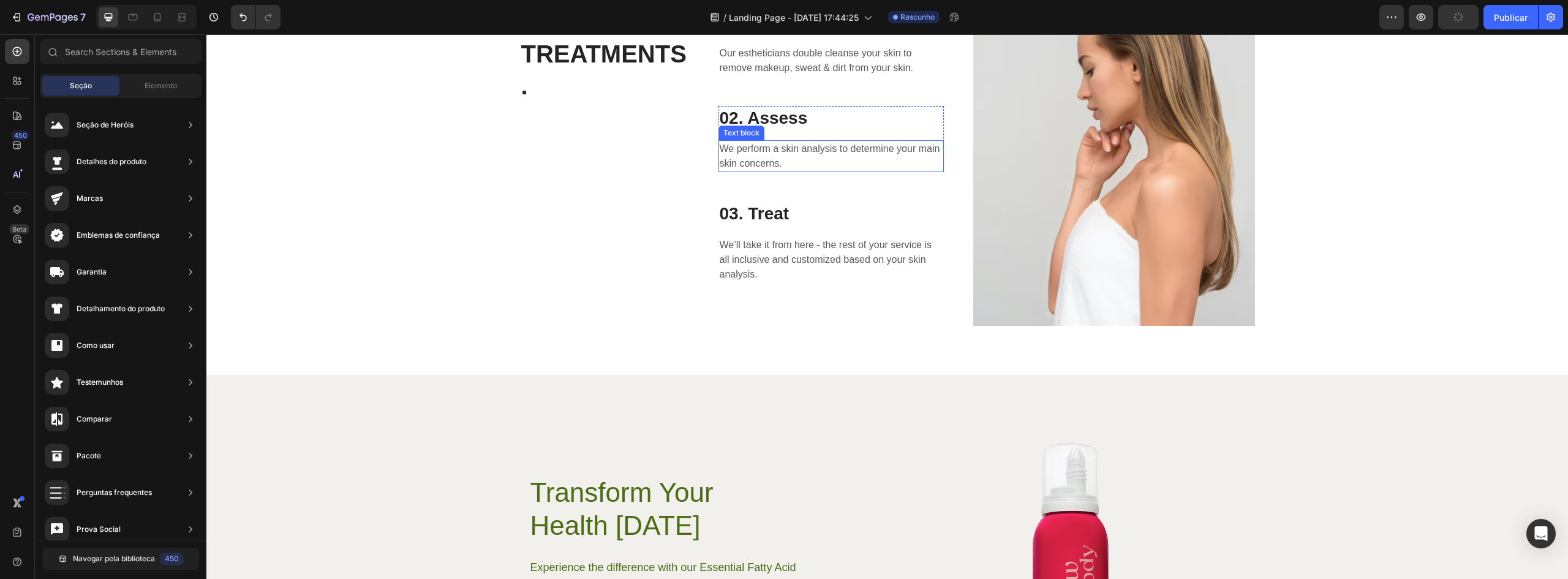
click at [782, 153] on div "HOW IT WORKS Text block 01. Prep Heading Our estheticians double cleanse your s…" at bounding box center [831, 149] width 226 height 352
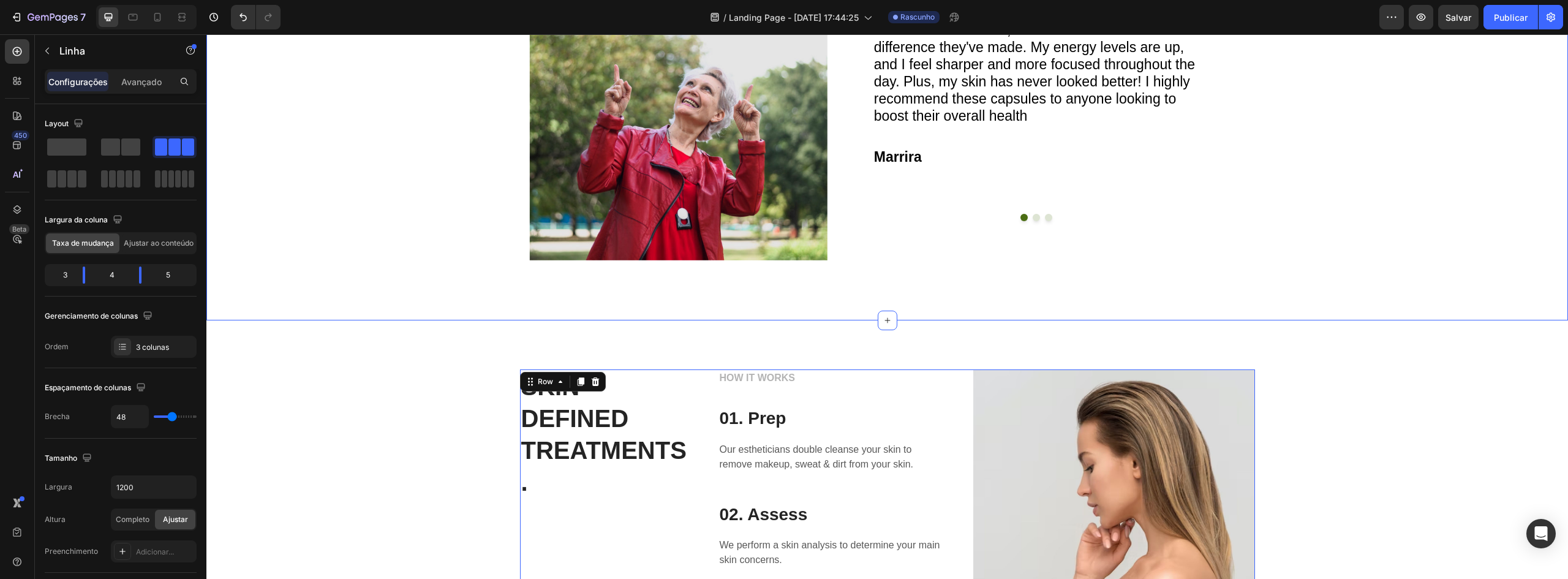
scroll to position [2065, 0]
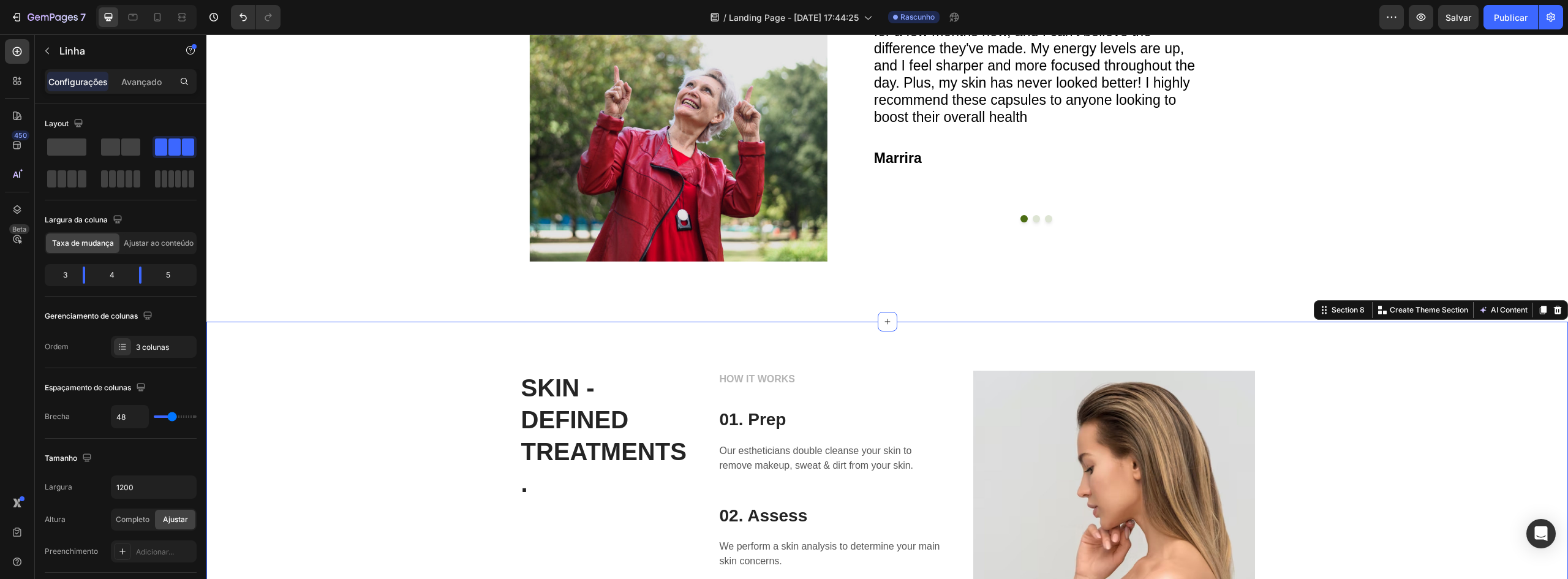
click at [1346, 362] on div "SKIN - DEFINED TREATMENTS. Heading HOW IT WORKS Text block 01. Prep Heading Our…" at bounding box center [886, 546] width 1361 height 451
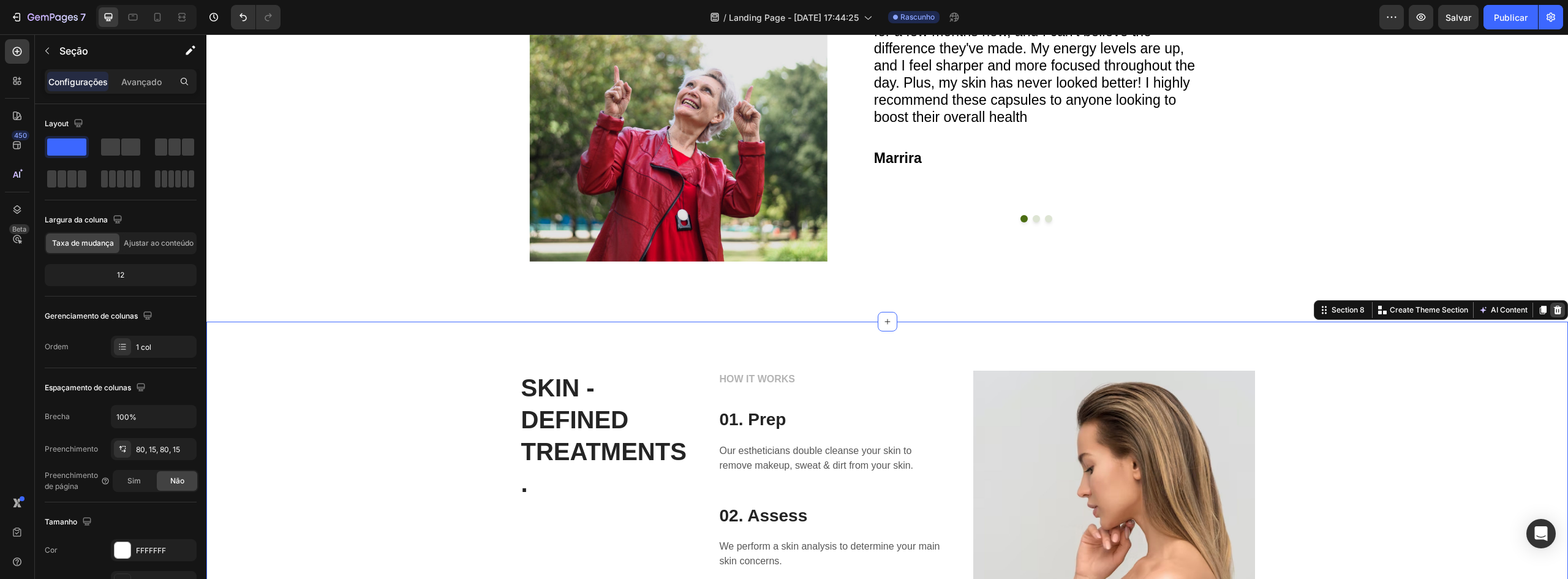
click at [1554, 311] on icon at bounding box center [1558, 310] width 8 height 8
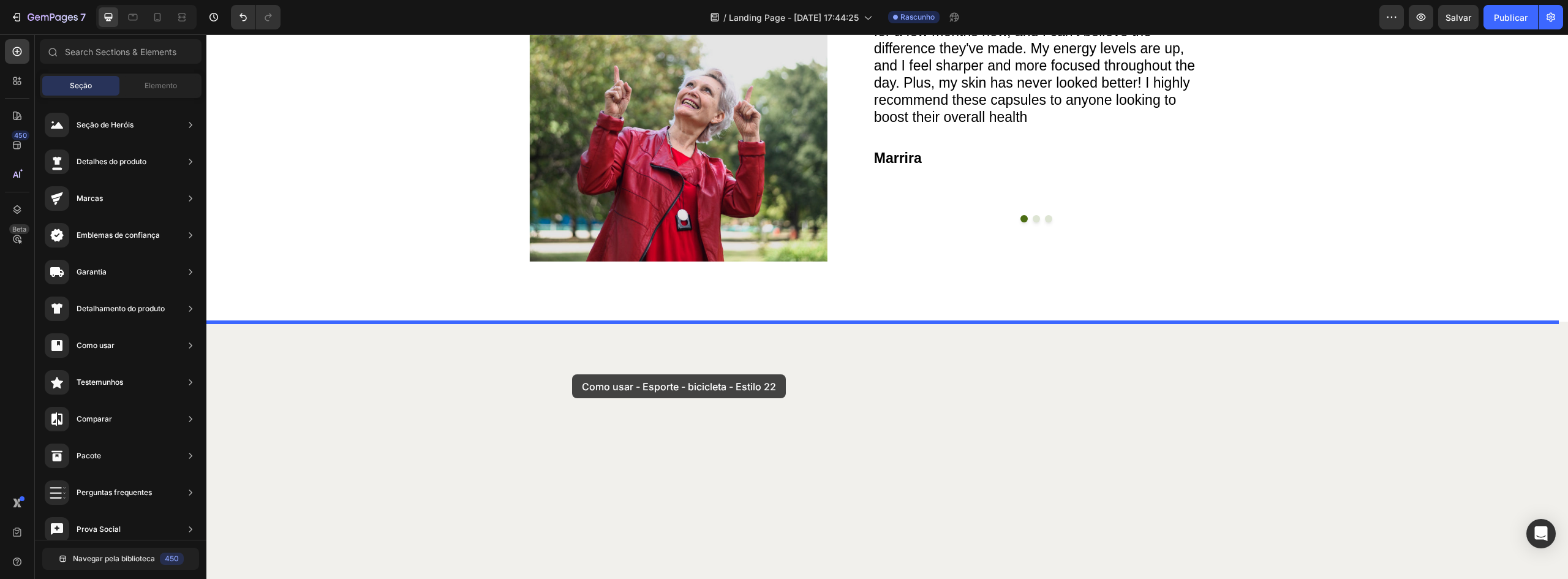
drag, startPoint x: 508, startPoint y: 433, endPoint x: 573, endPoint y: 374, distance: 87.8
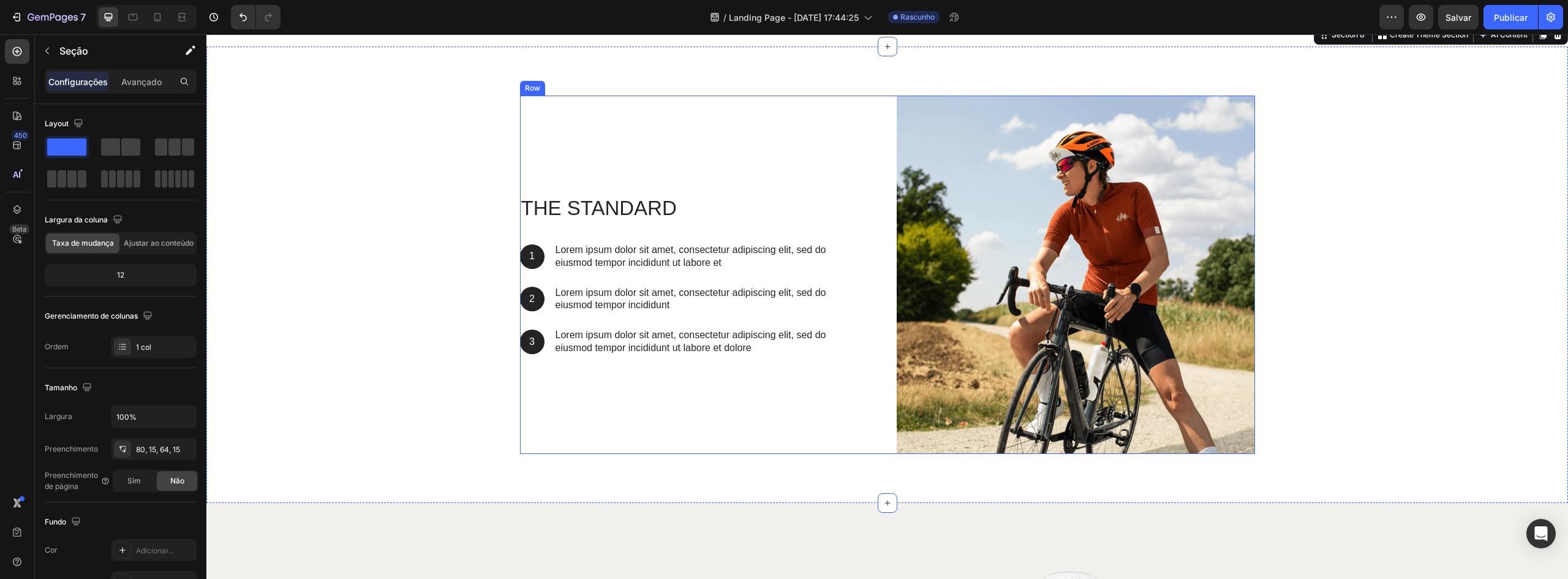
scroll to position [2310, 0]
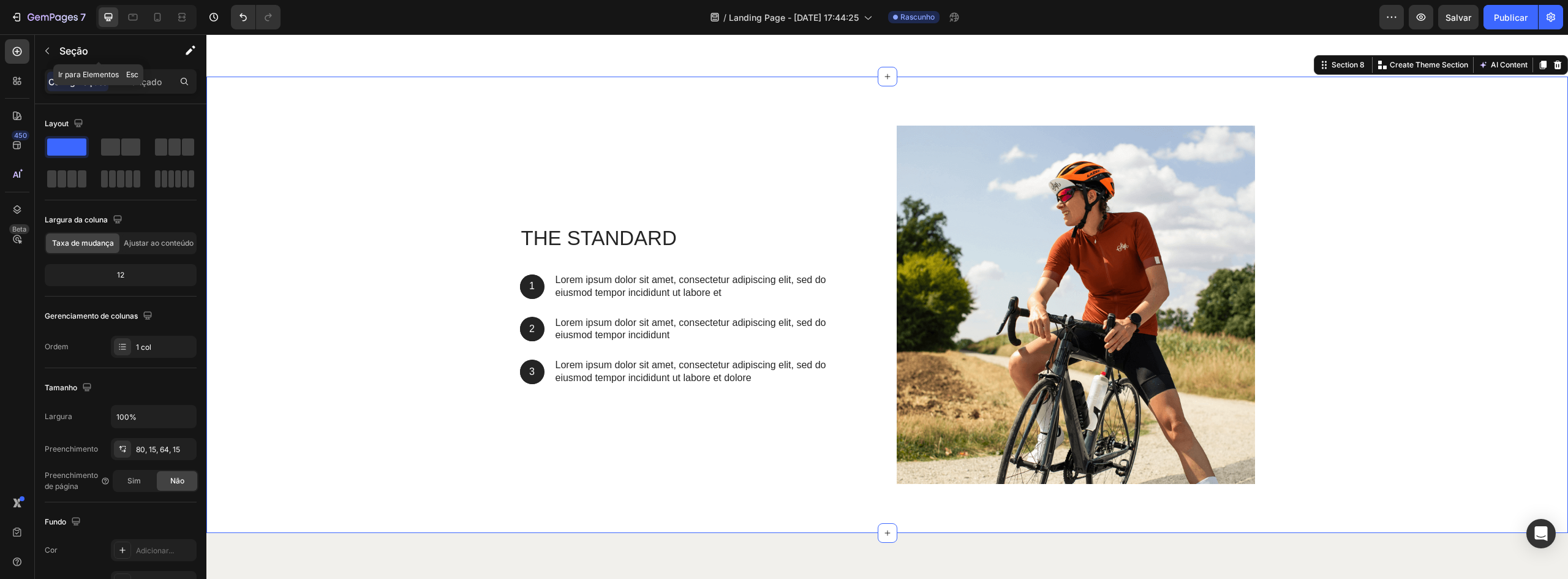
click at [29, 52] on div "450 Beta" at bounding box center [17, 307] width 35 height 545
click at [40, 49] on button "button" at bounding box center [47, 51] width 20 height 20
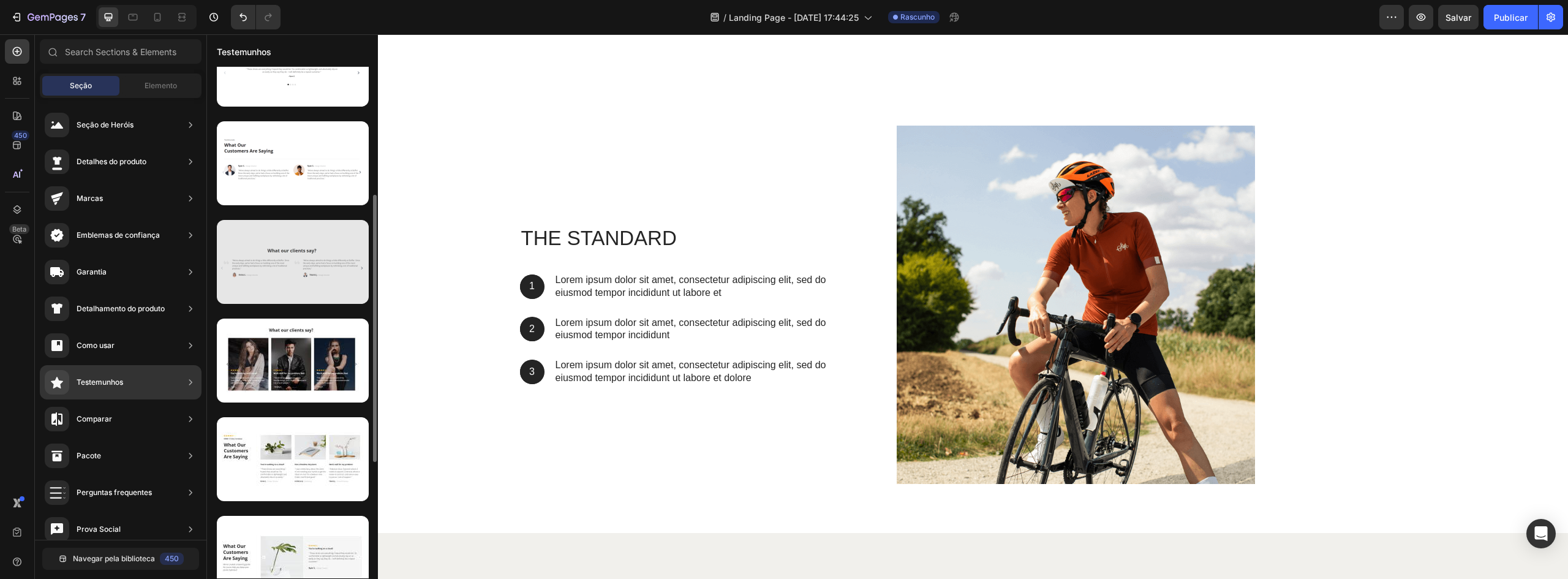
scroll to position [307, 0]
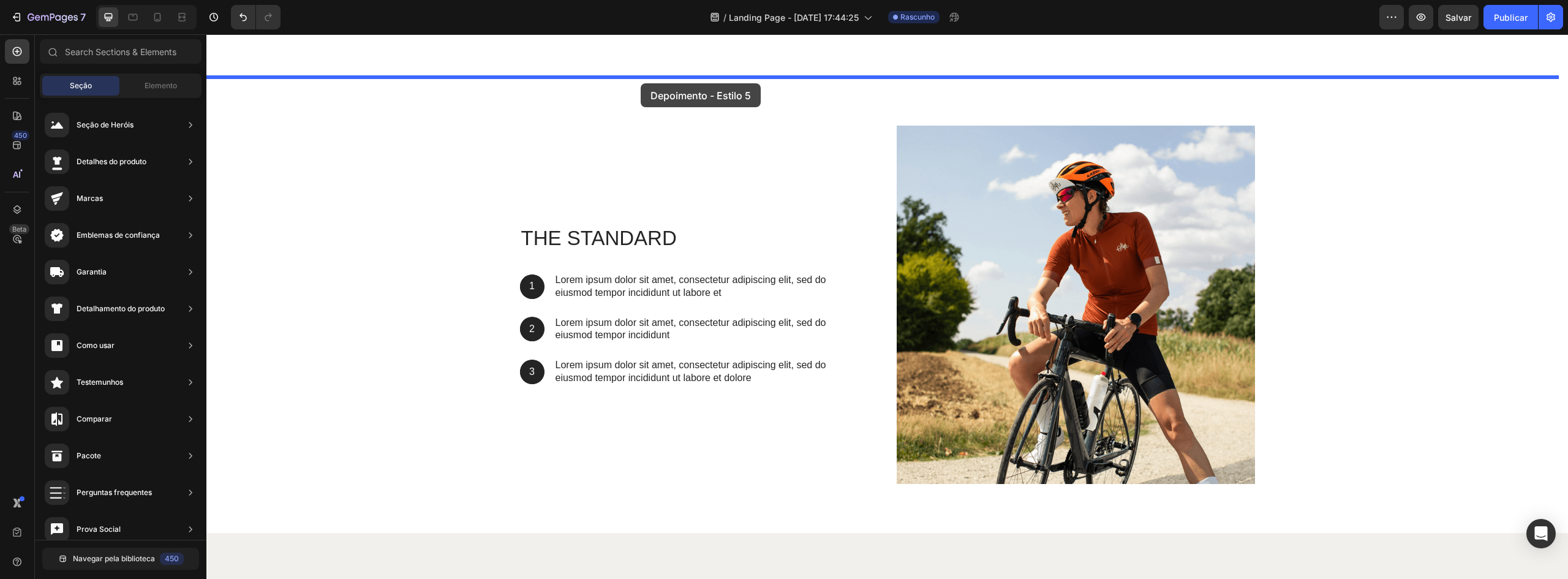
drag, startPoint x: 475, startPoint y: 433, endPoint x: 641, endPoint y: 83, distance: 387.4
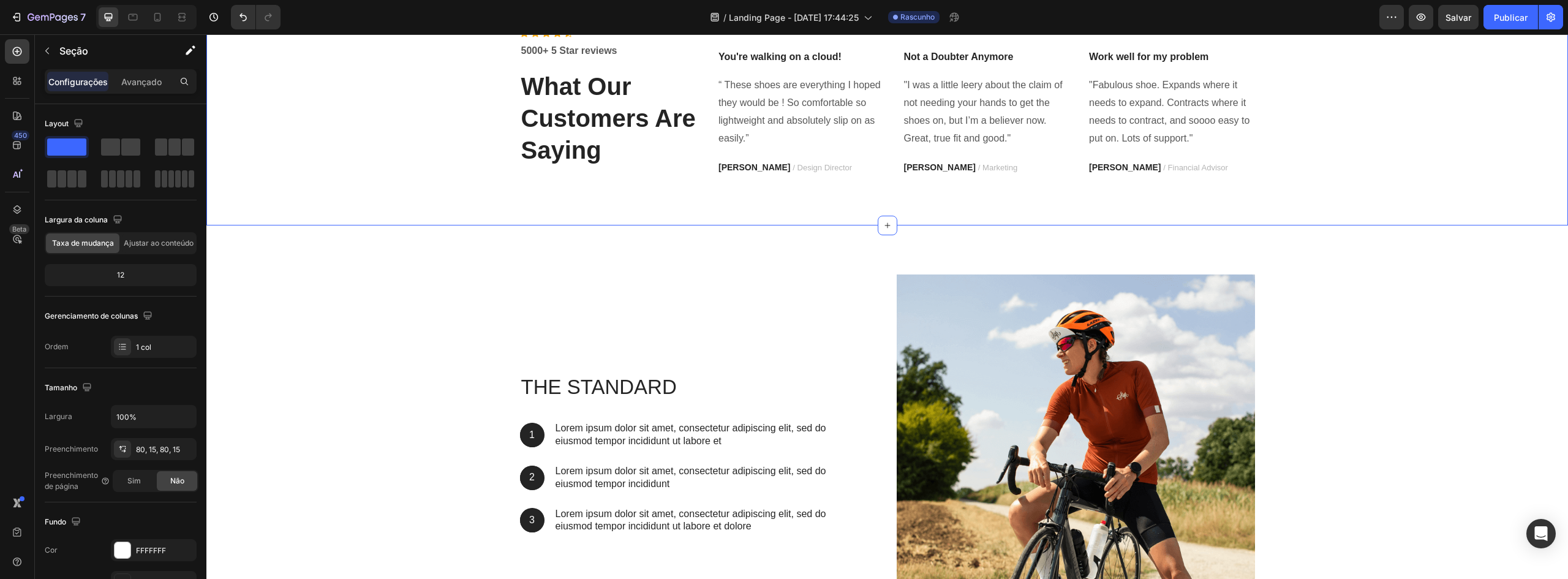
scroll to position [2433, 0]
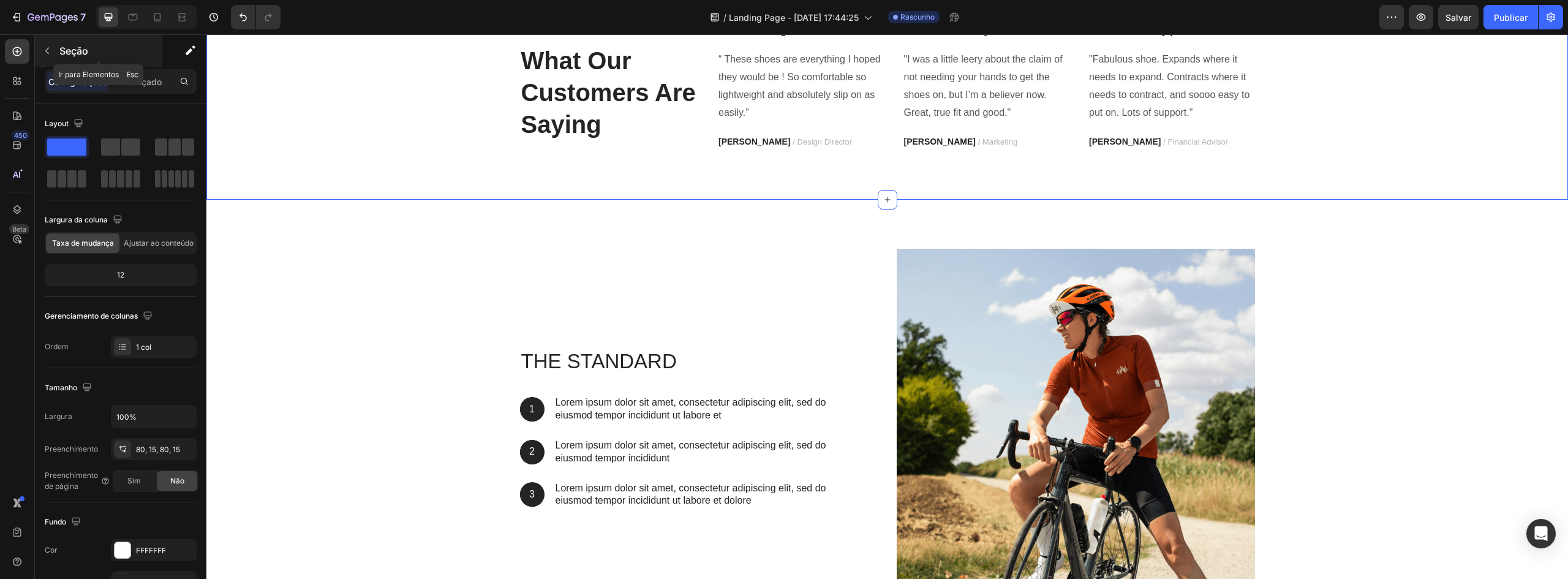
click at [45, 50] on icon "button" at bounding box center [47, 51] width 10 height 10
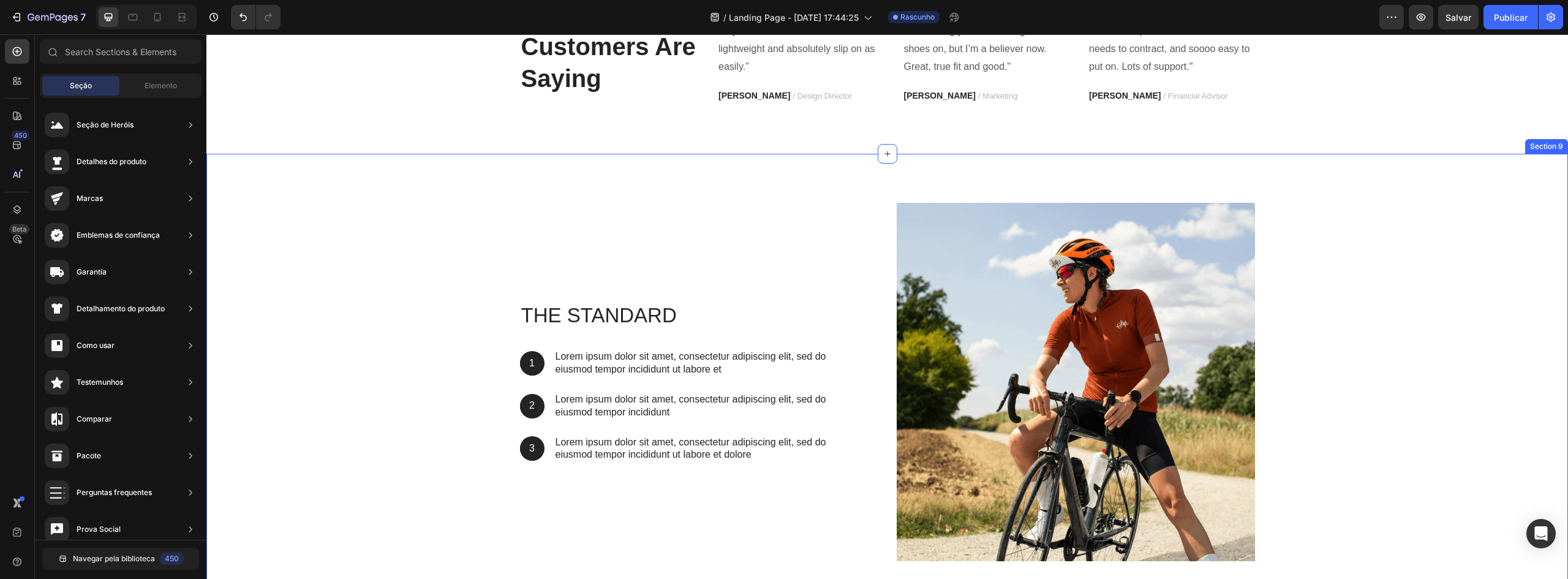
scroll to position [2617, 0]
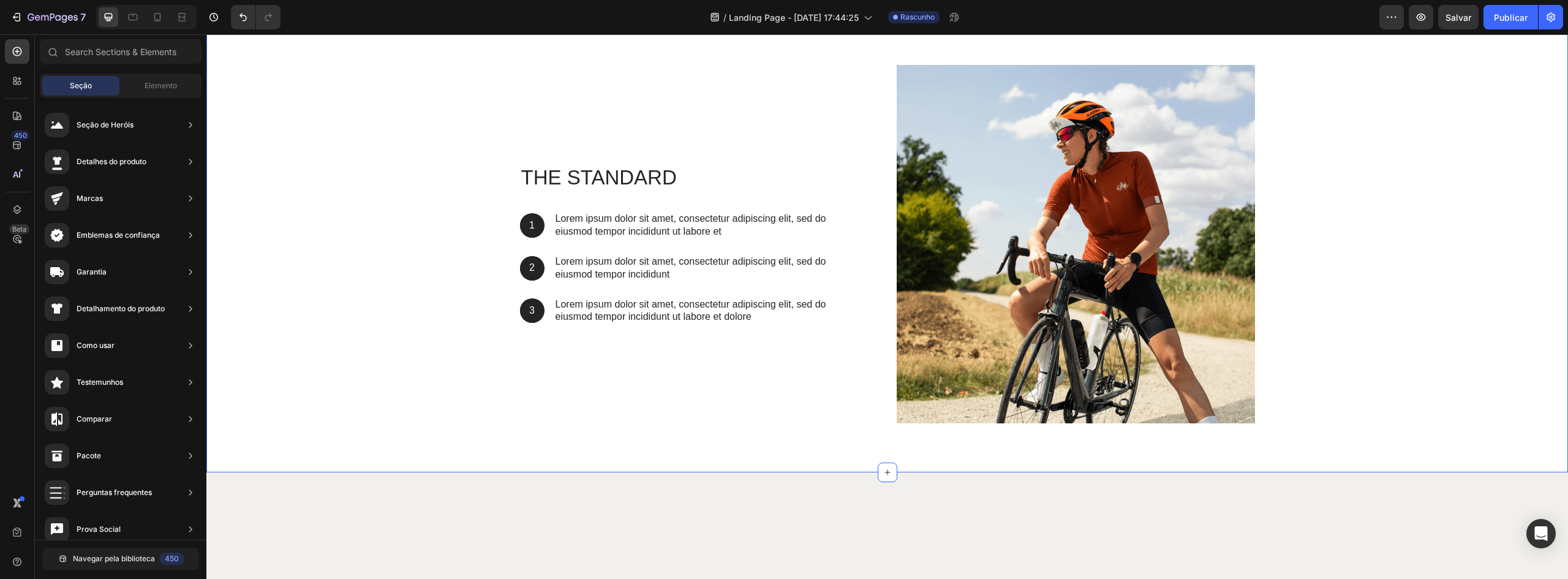
click at [414, 282] on div "The standard Heading 1 Text Block Hero Banner Lorem ipsum dolor sit amet, conse…" at bounding box center [887, 249] width 1343 height 368
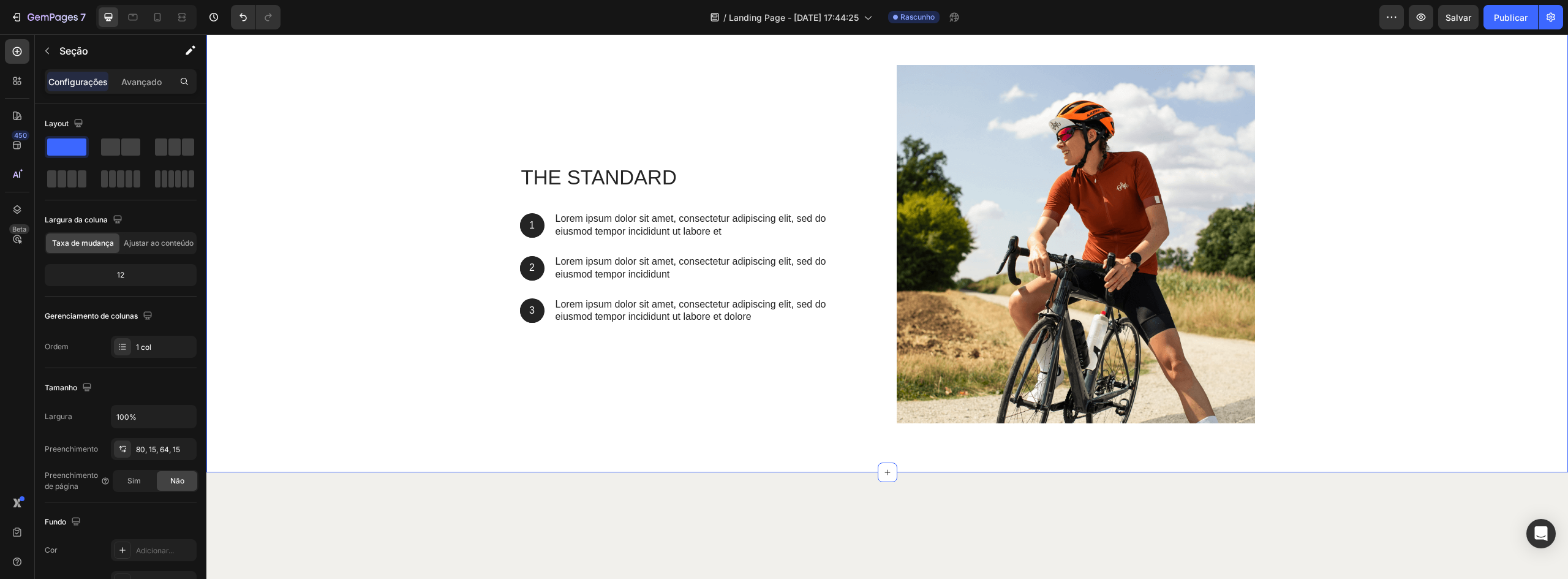
click at [1552, 9] on icon at bounding box center [1557, 4] width 10 height 10
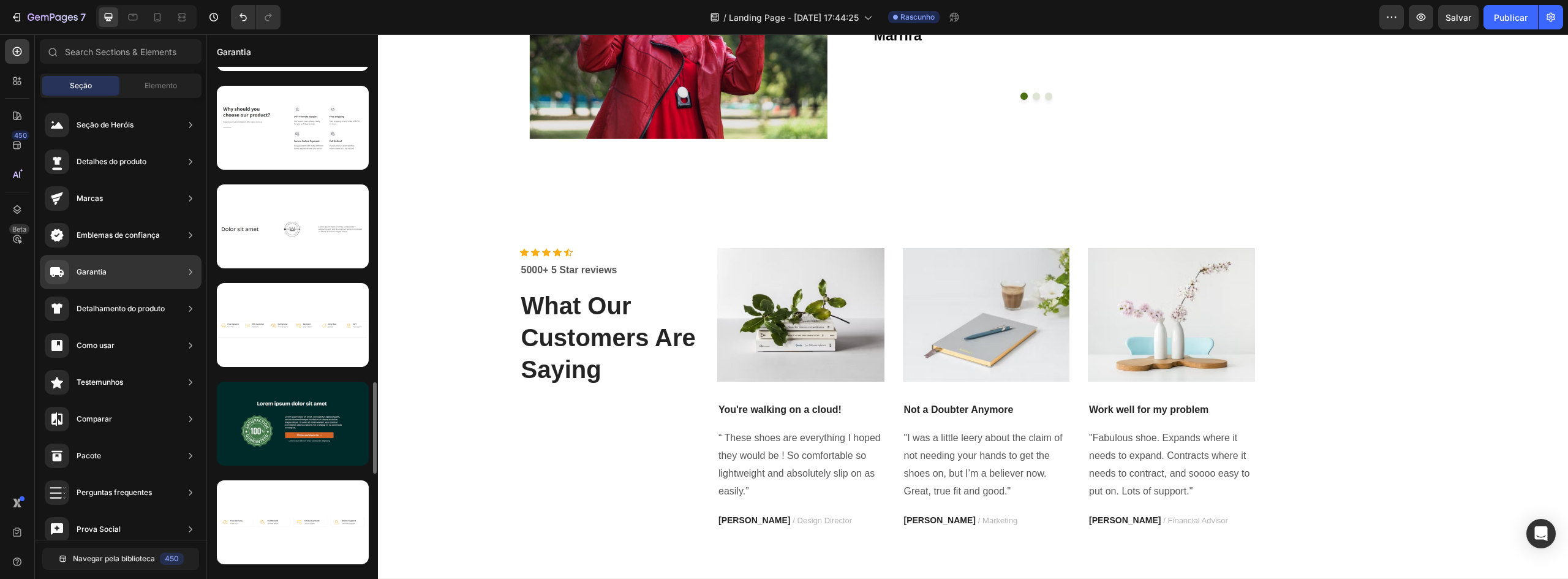
scroll to position [1577, 0]
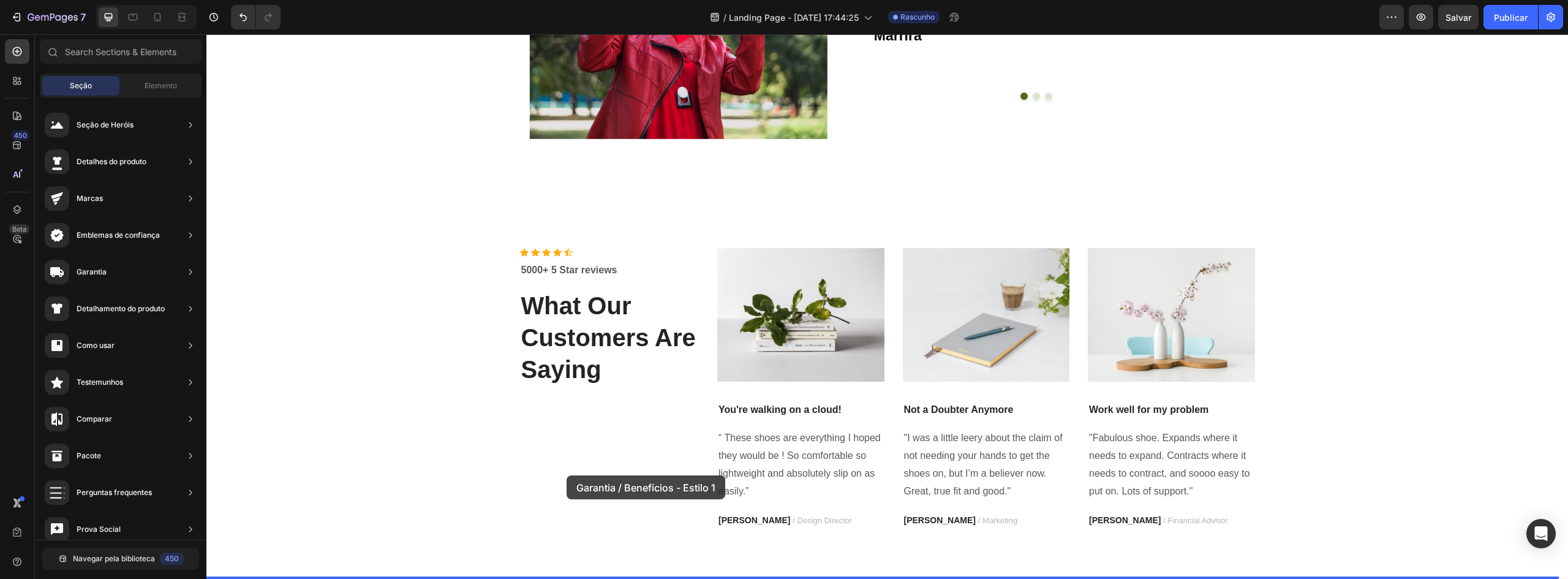
drag, startPoint x: 479, startPoint y: 343, endPoint x: 567, endPoint y: 475, distance: 158.6
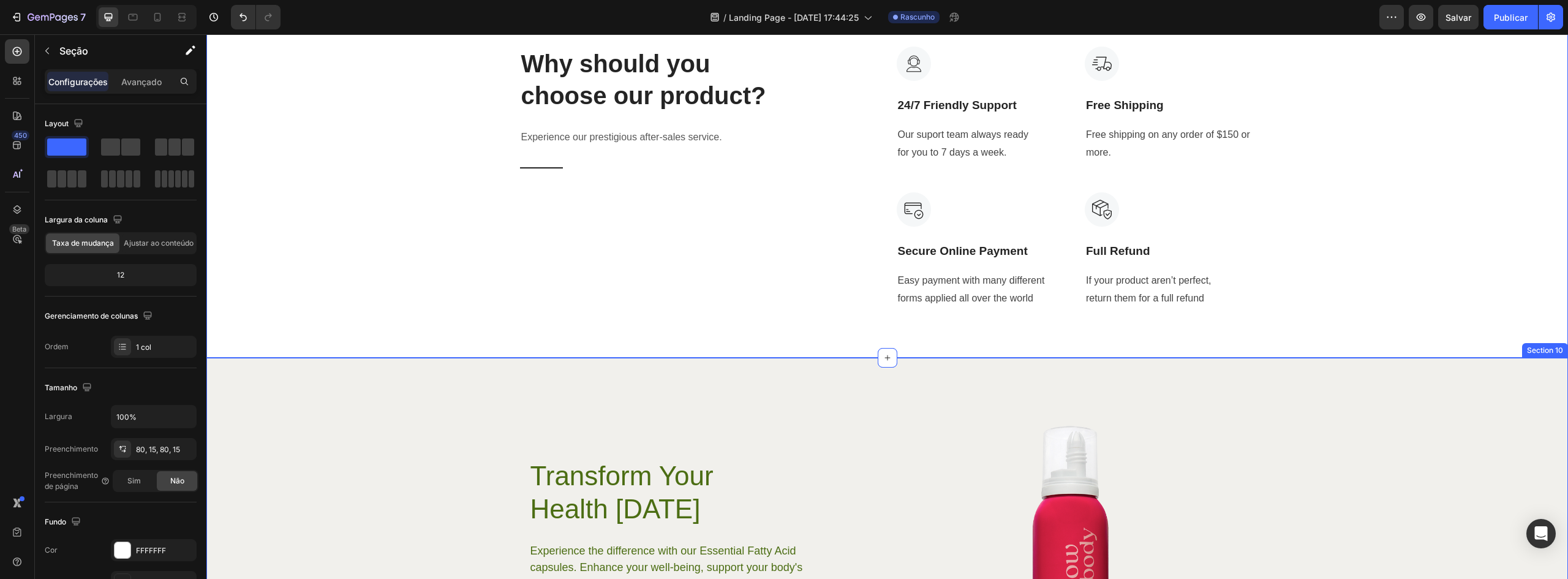
scroll to position [2628, 0]
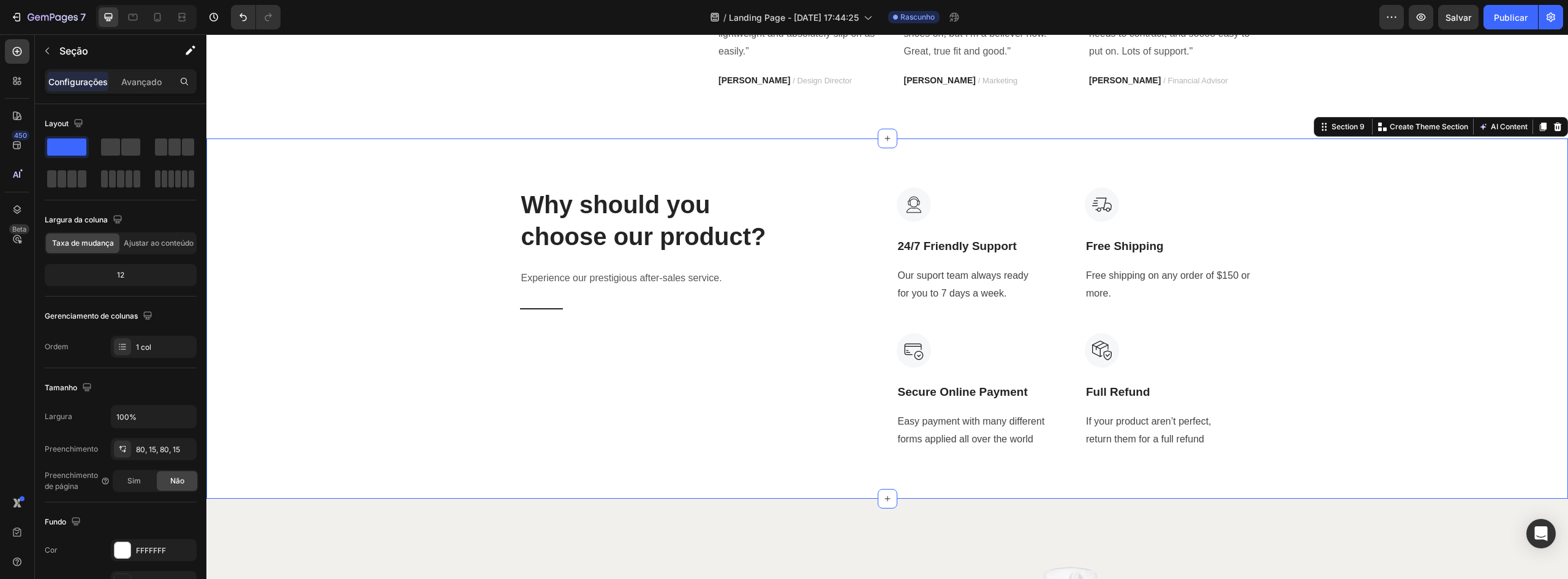
click at [1268, 271] on div "Why should you choose our product? Heading Experience our prestigious after-sal…" at bounding box center [887, 318] width 1343 height 263
click at [1554, 126] on icon at bounding box center [1558, 127] width 8 height 8
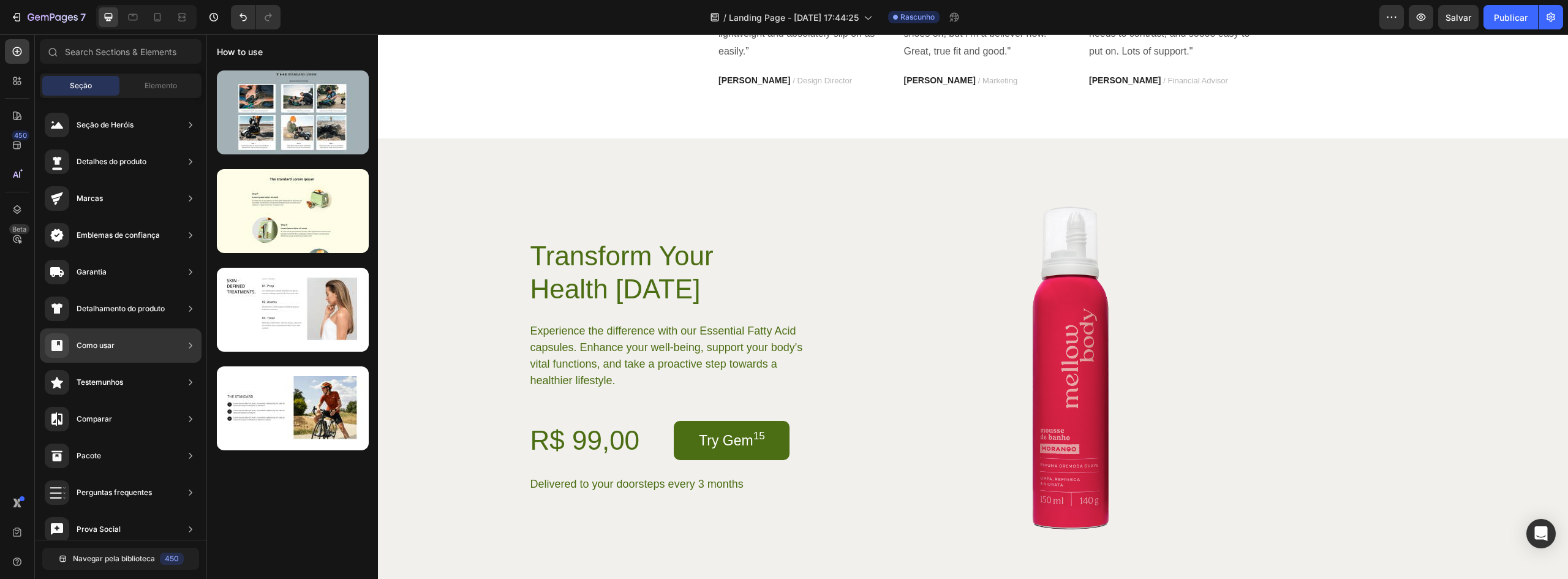
scroll to position [0, 0]
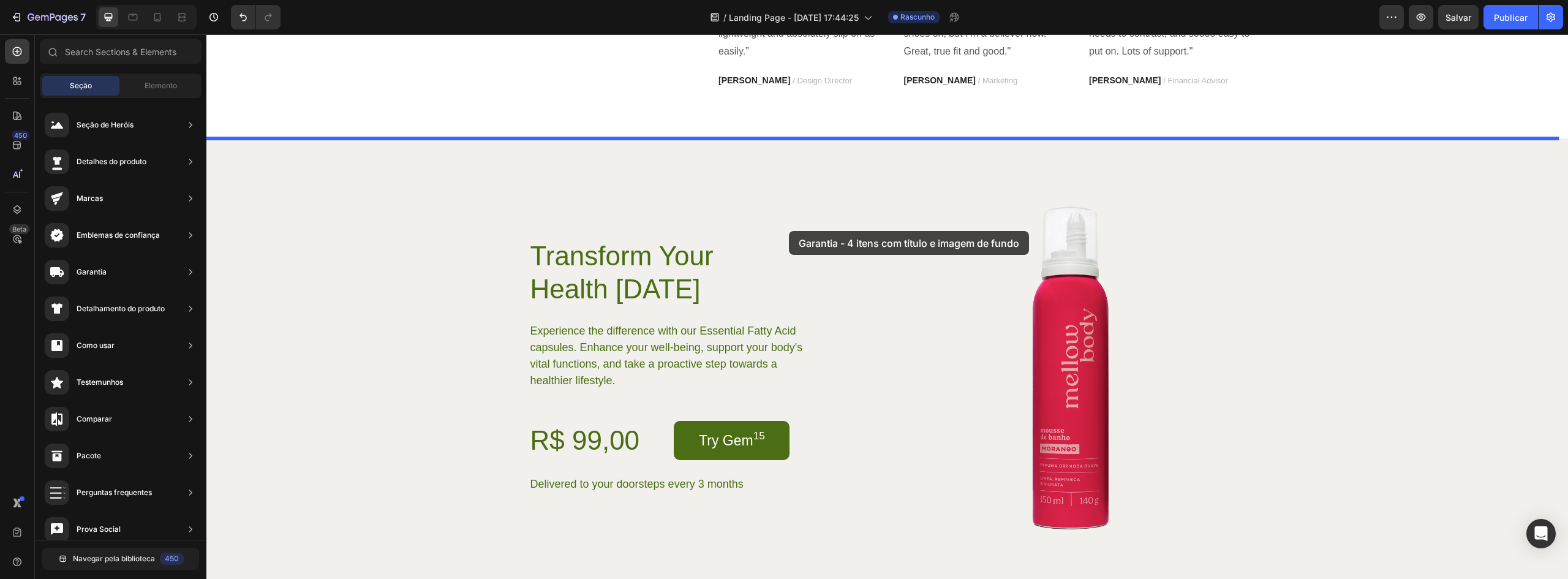
drag, startPoint x: 477, startPoint y: 355, endPoint x: 790, endPoint y: 230, distance: 337.0
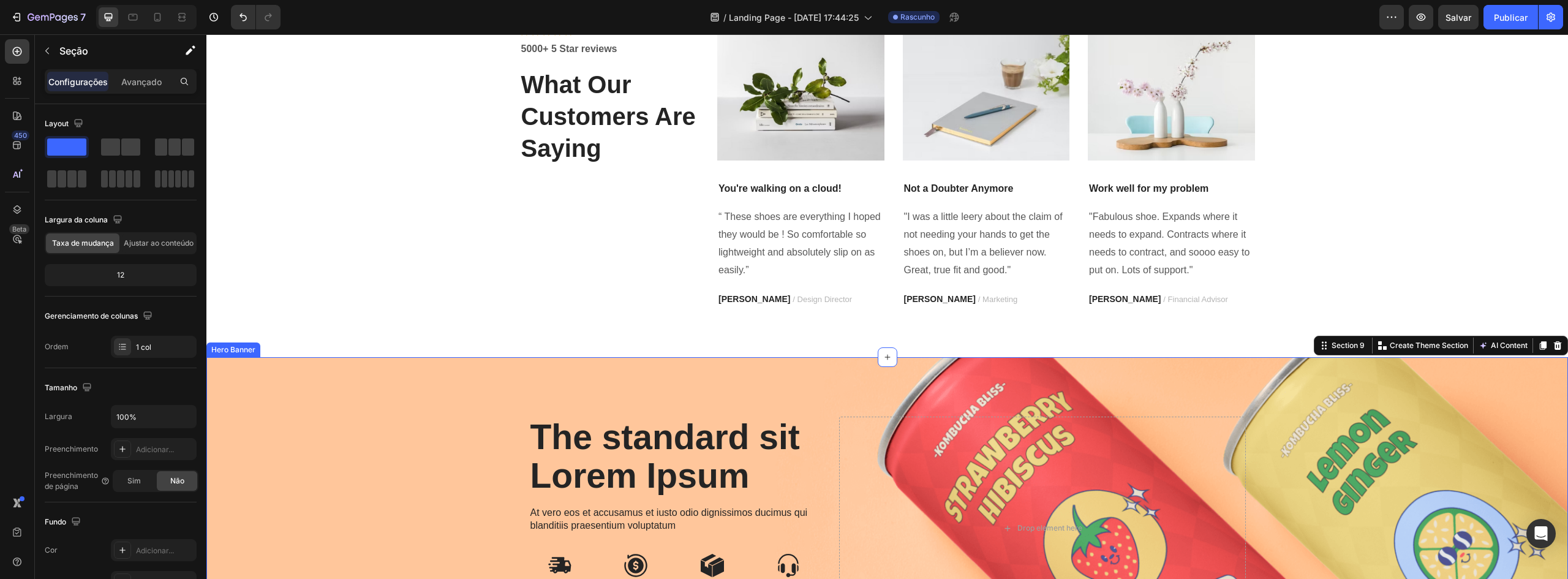
scroll to position [2444, 0]
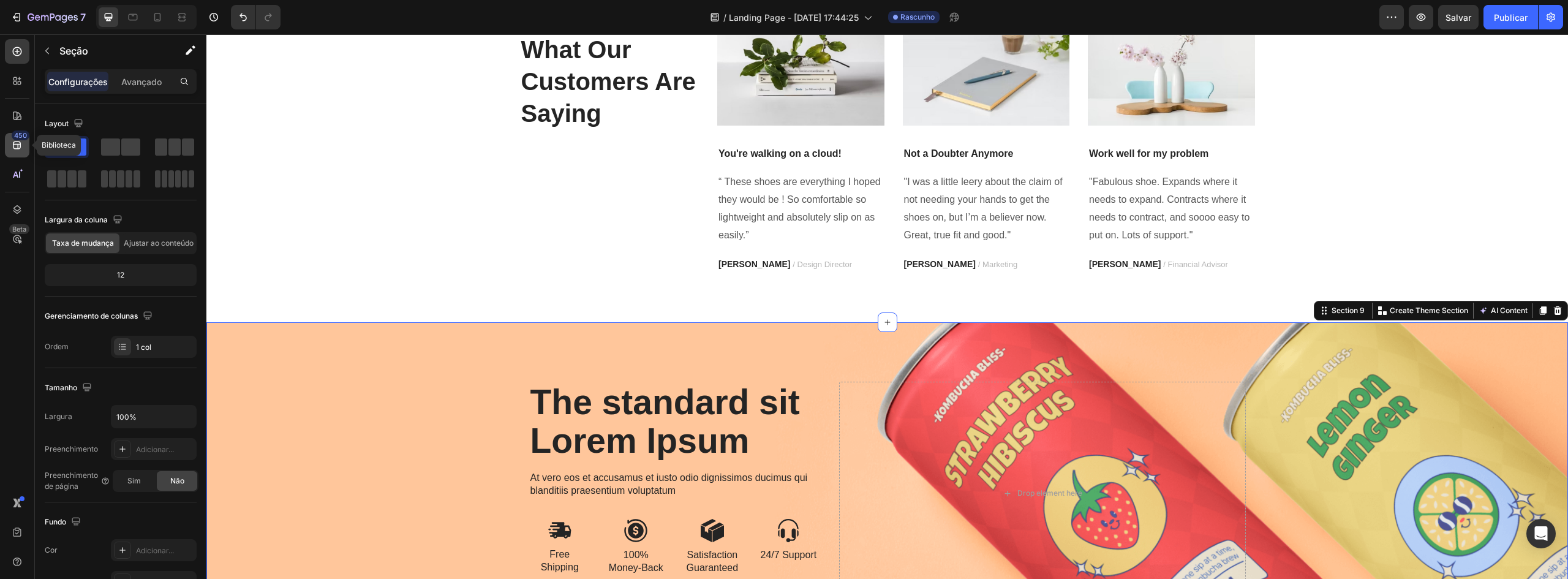
click at [19, 138] on font "450" at bounding box center [20, 135] width 13 height 8
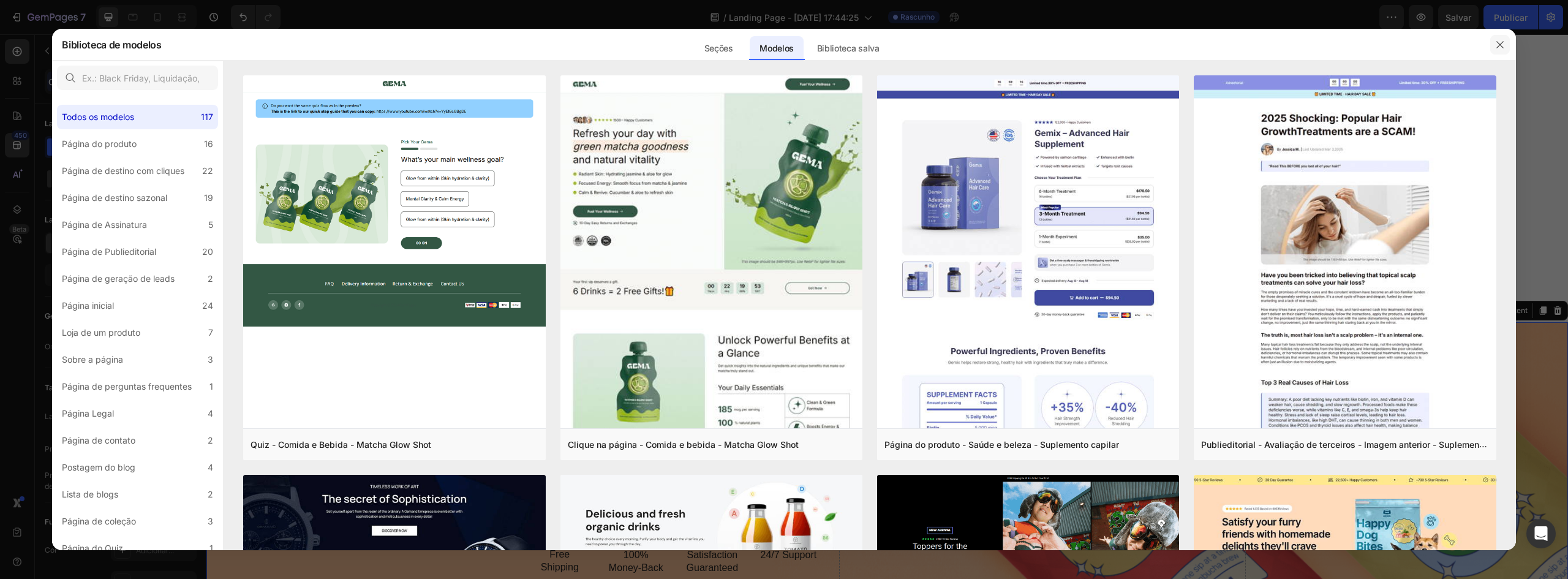
click at [1494, 43] on button "button" at bounding box center [1500, 45] width 20 height 20
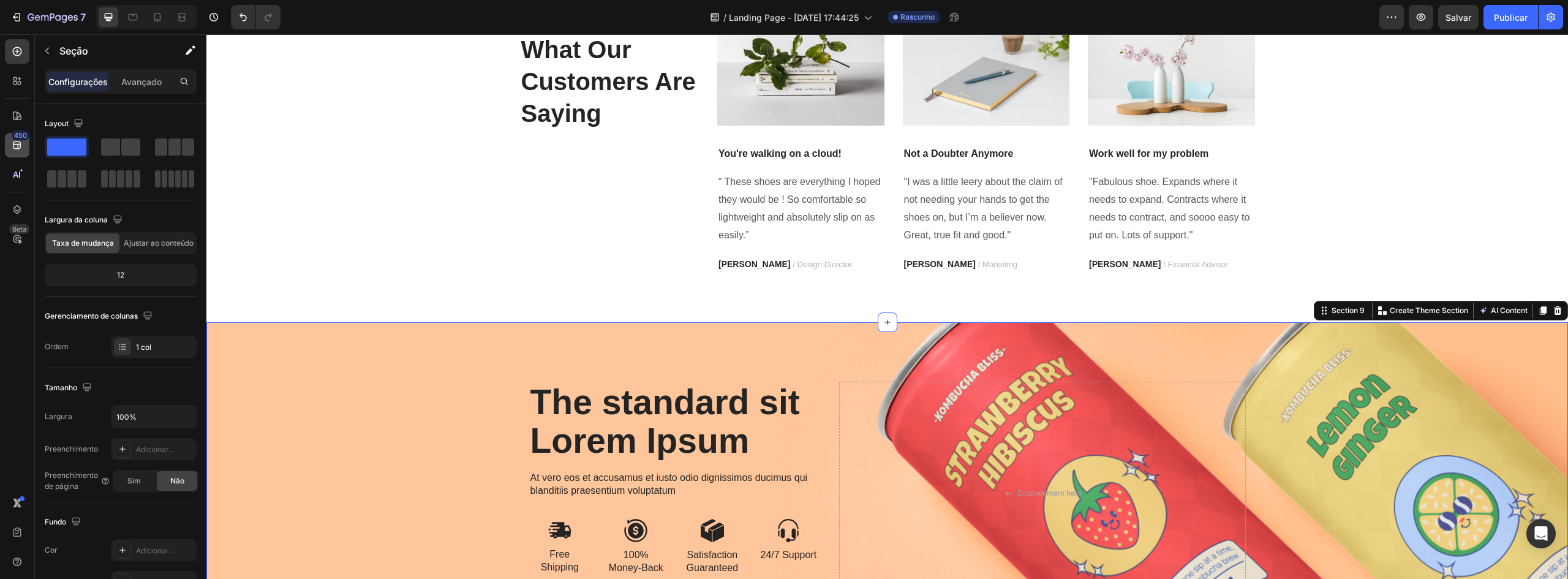
click at [11, 142] on div "450" at bounding box center [17, 146] width 25 height 25
click at [17, 147] on icon at bounding box center [16, 145] width 12 height 12
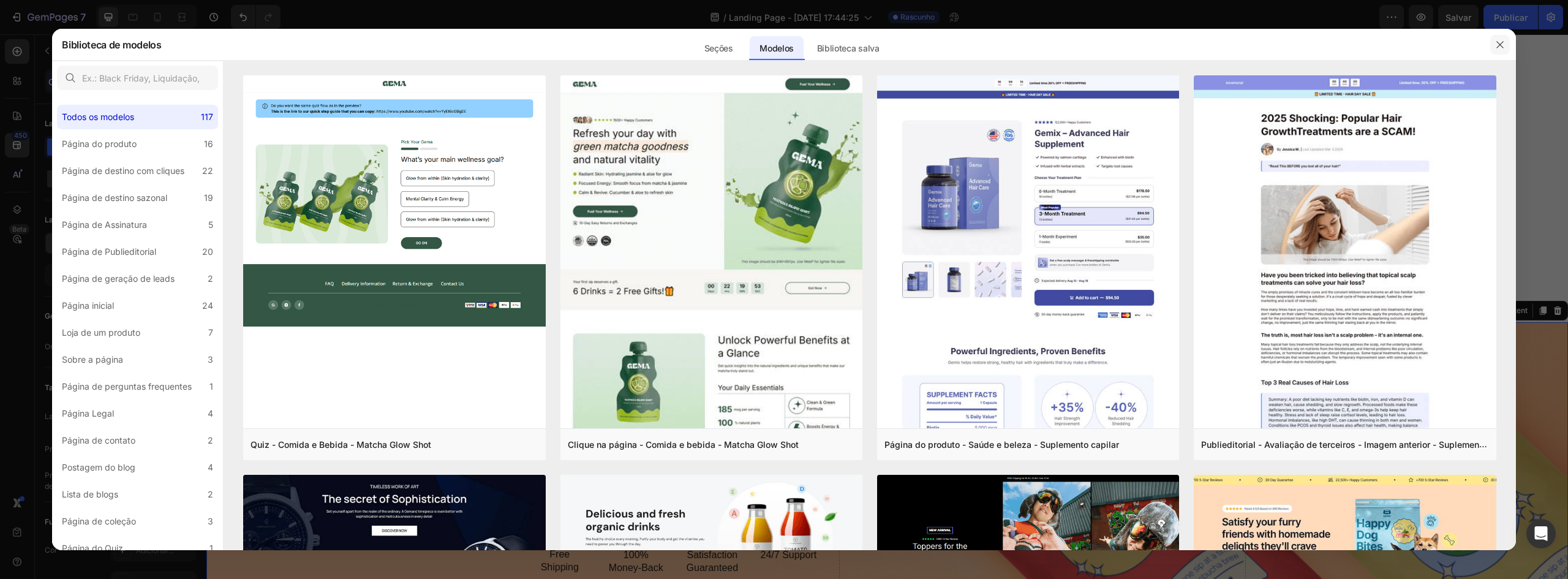
click at [1505, 40] on button "button" at bounding box center [1500, 45] width 20 height 20
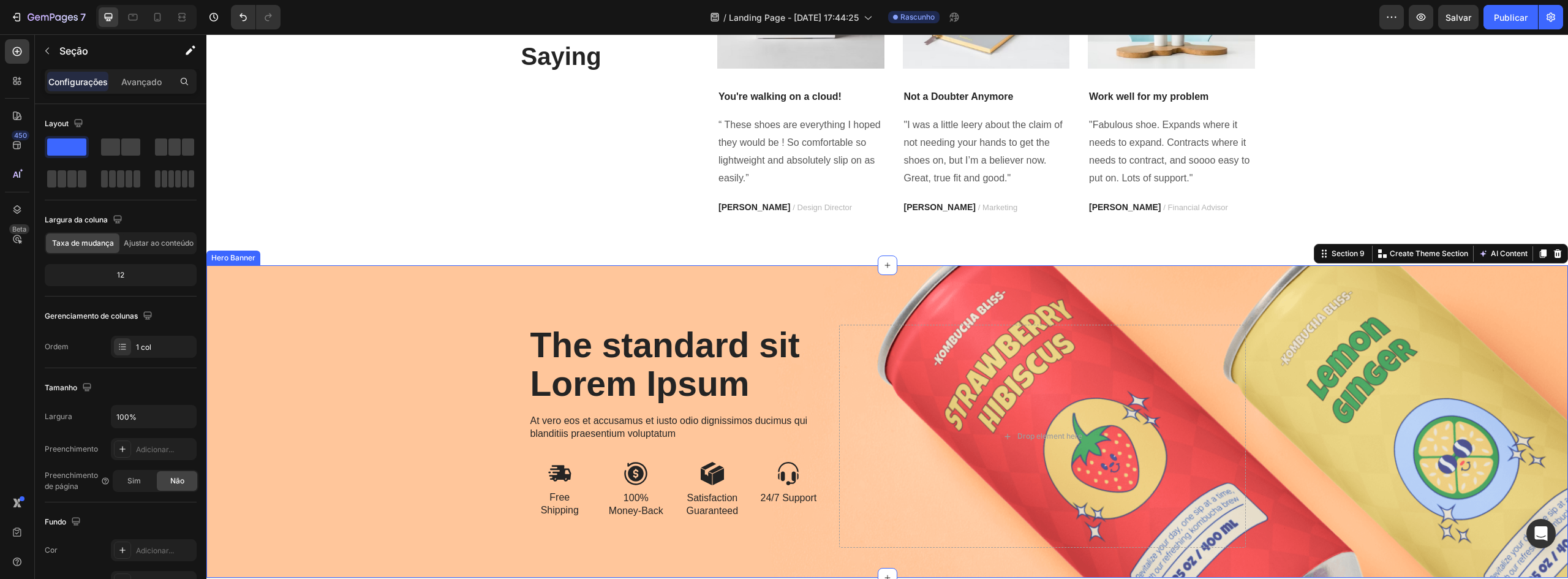
scroll to position [2628, 0]
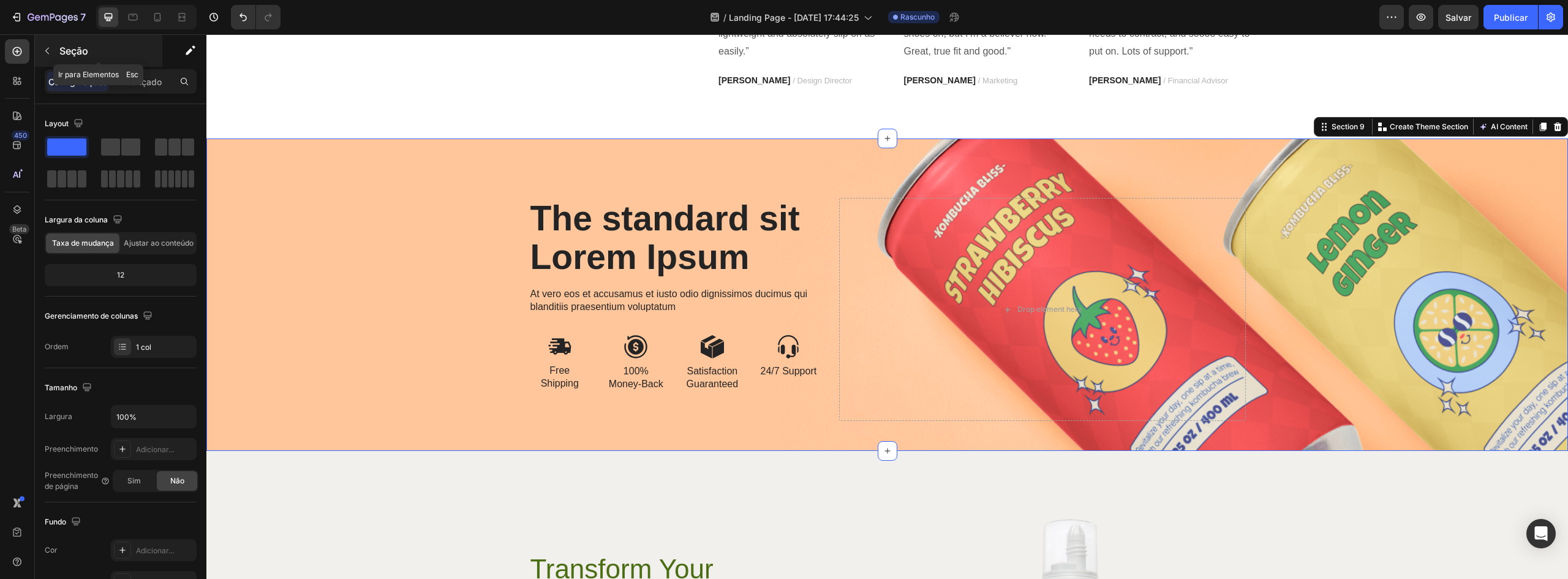
click at [52, 50] on button "button" at bounding box center [47, 51] width 20 height 20
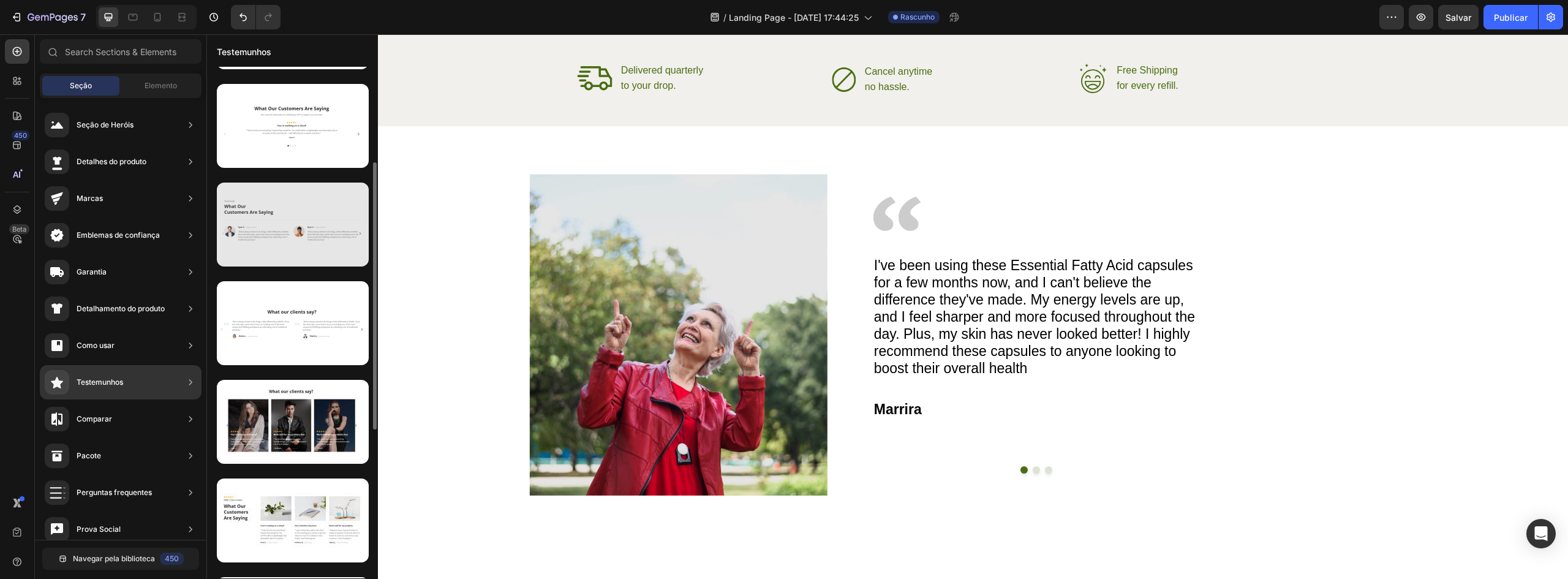
scroll to position [429, 0]
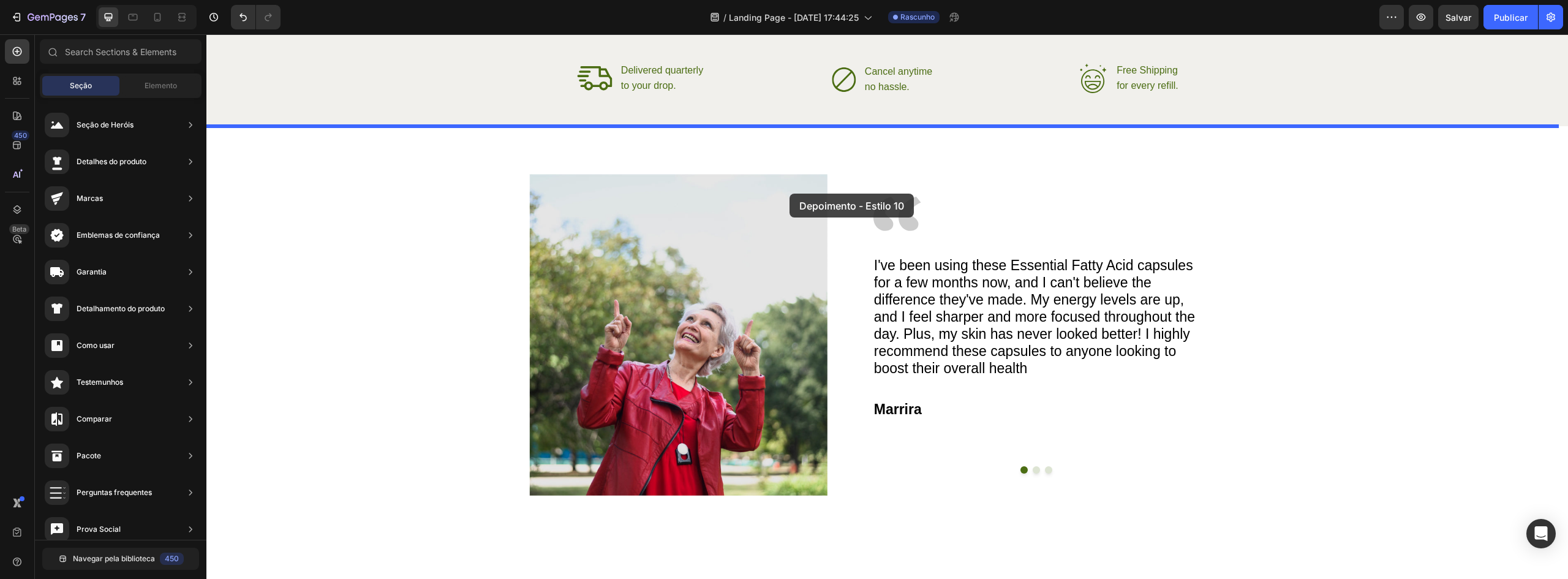
drag, startPoint x: 477, startPoint y: 231, endPoint x: 790, endPoint y: 194, distance: 315.2
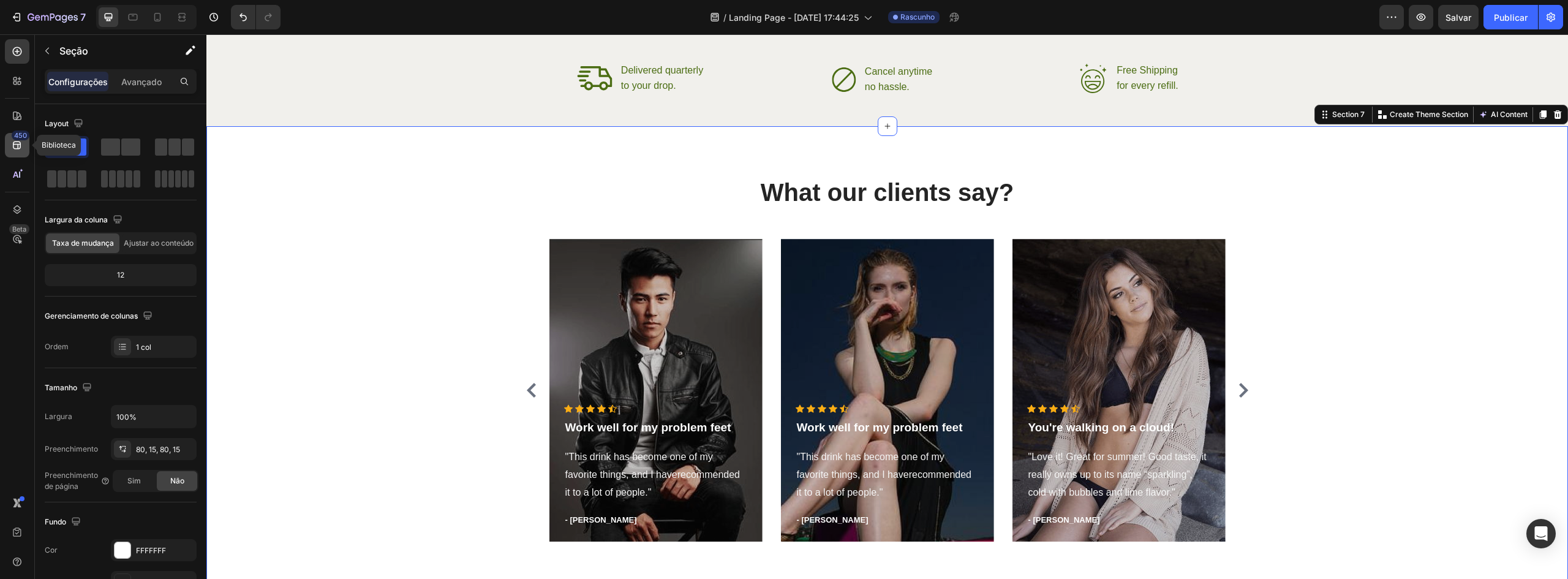
click at [16, 137] on font "450" at bounding box center [20, 135] width 13 height 8
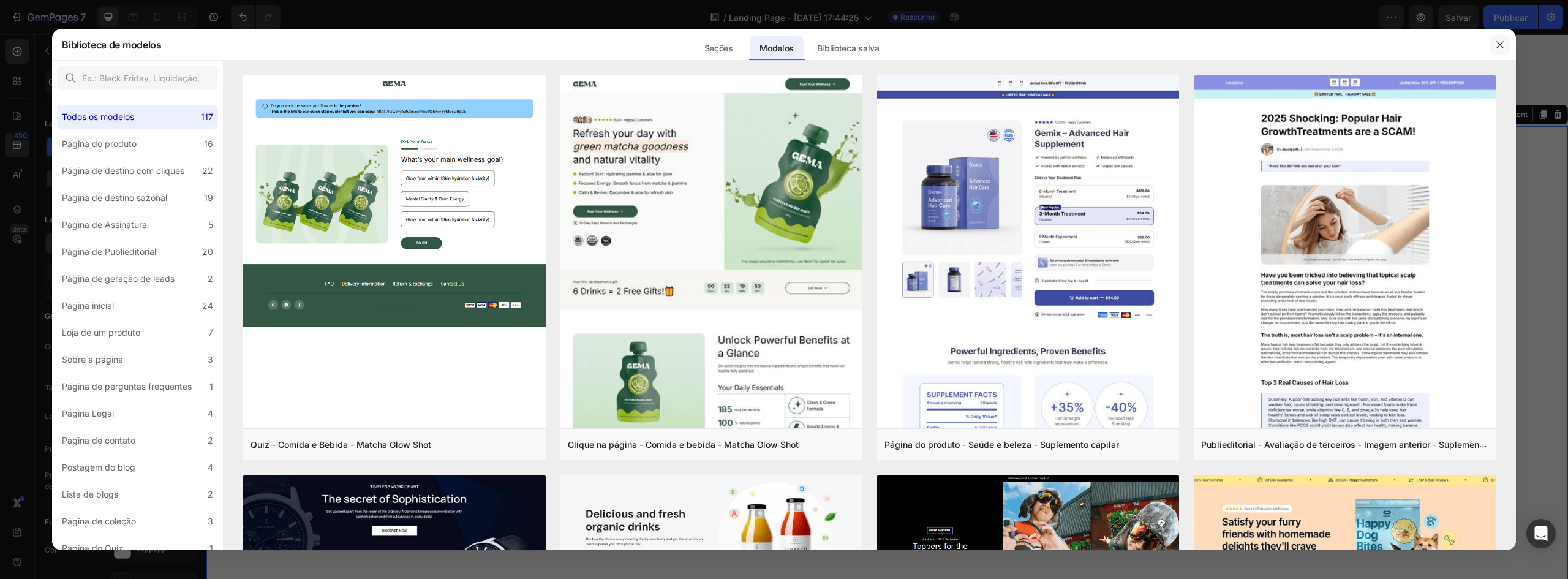
click at [1494, 48] on button "button" at bounding box center [1500, 45] width 20 height 20
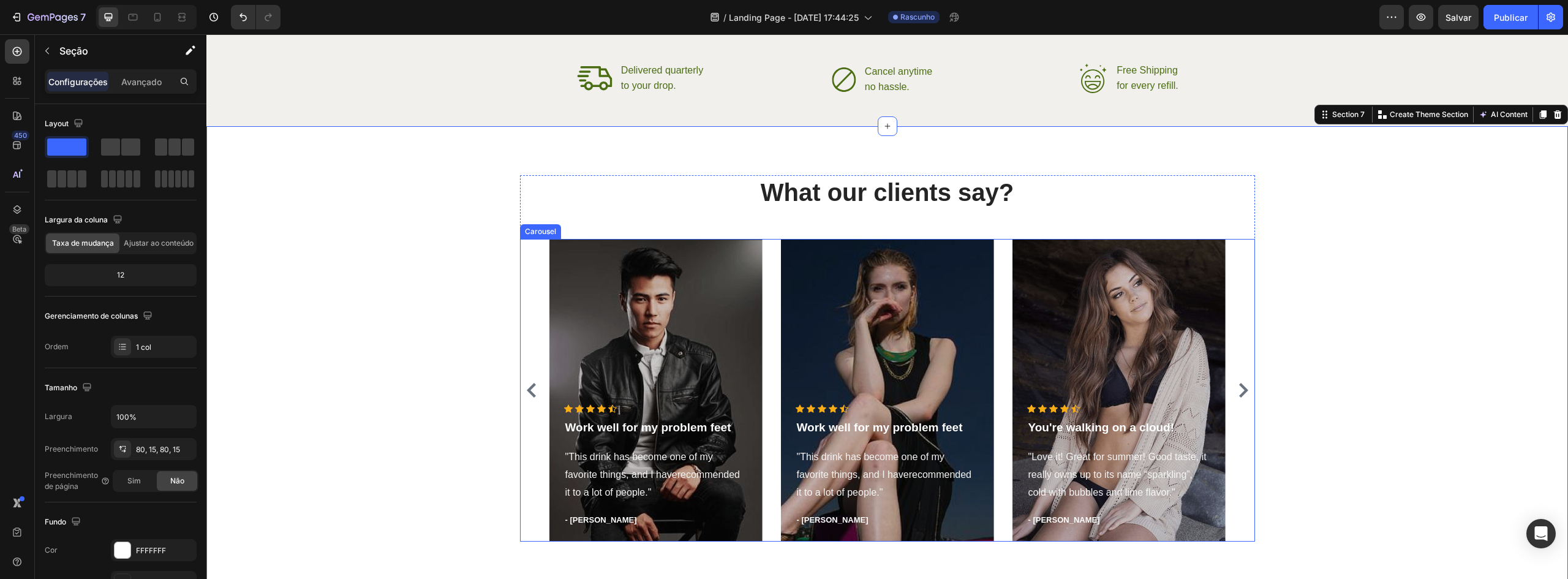
click at [1237, 390] on icon "Carousel Next Arrow" at bounding box center [1243, 390] width 15 height 15
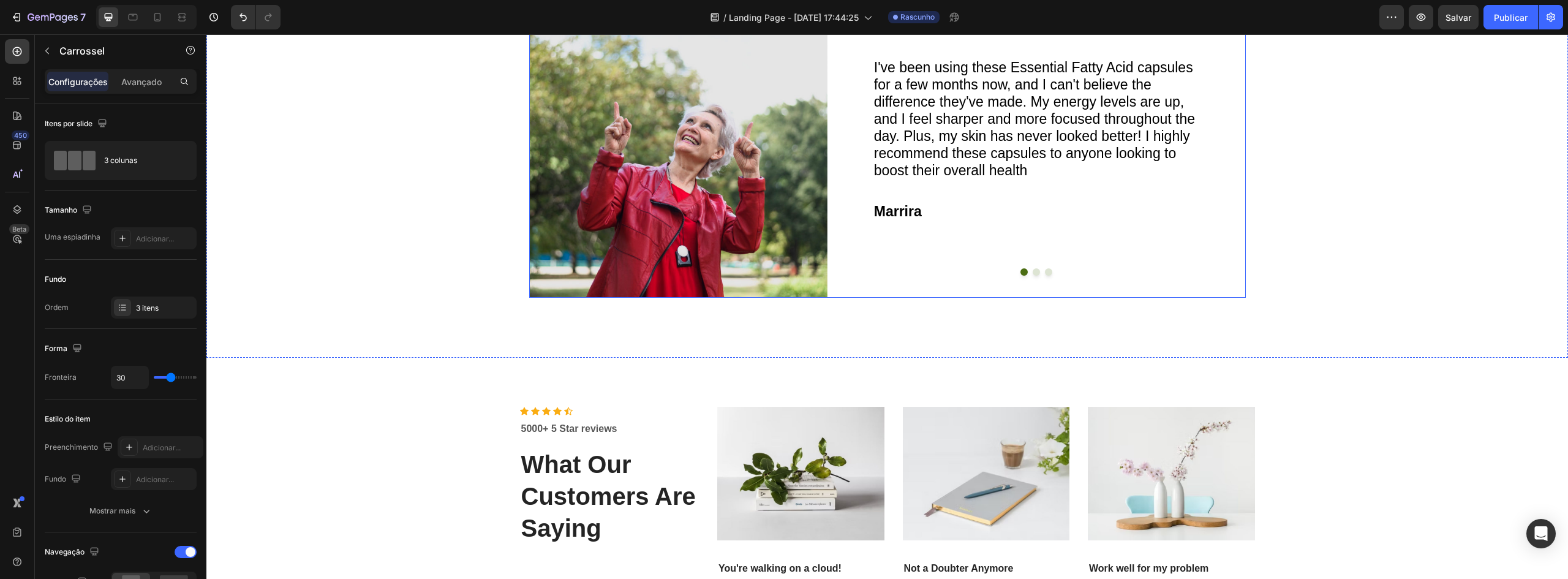
scroll to position [2322, 0]
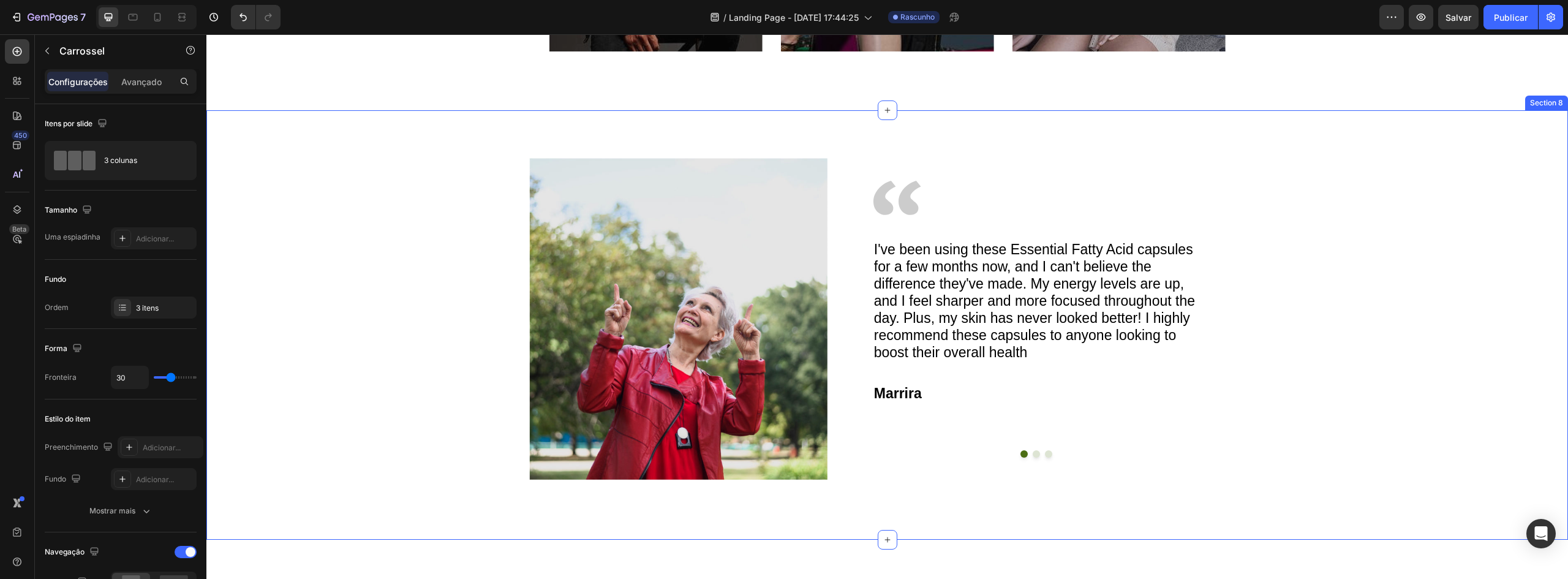
click at [1262, 269] on div "Image Image I've been using these Essential Fatty Acid capsules for a few month…" at bounding box center [887, 318] width 1331 height 321
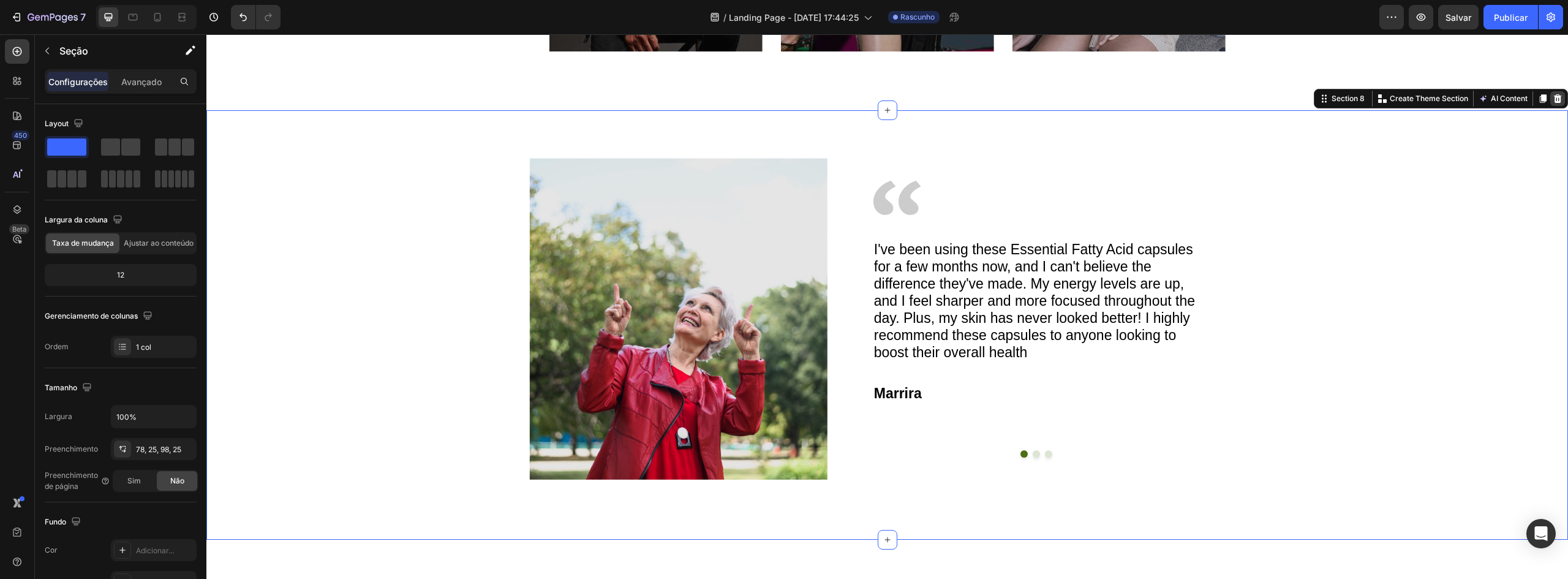
click at [1552, 98] on icon at bounding box center [1557, 99] width 10 height 10
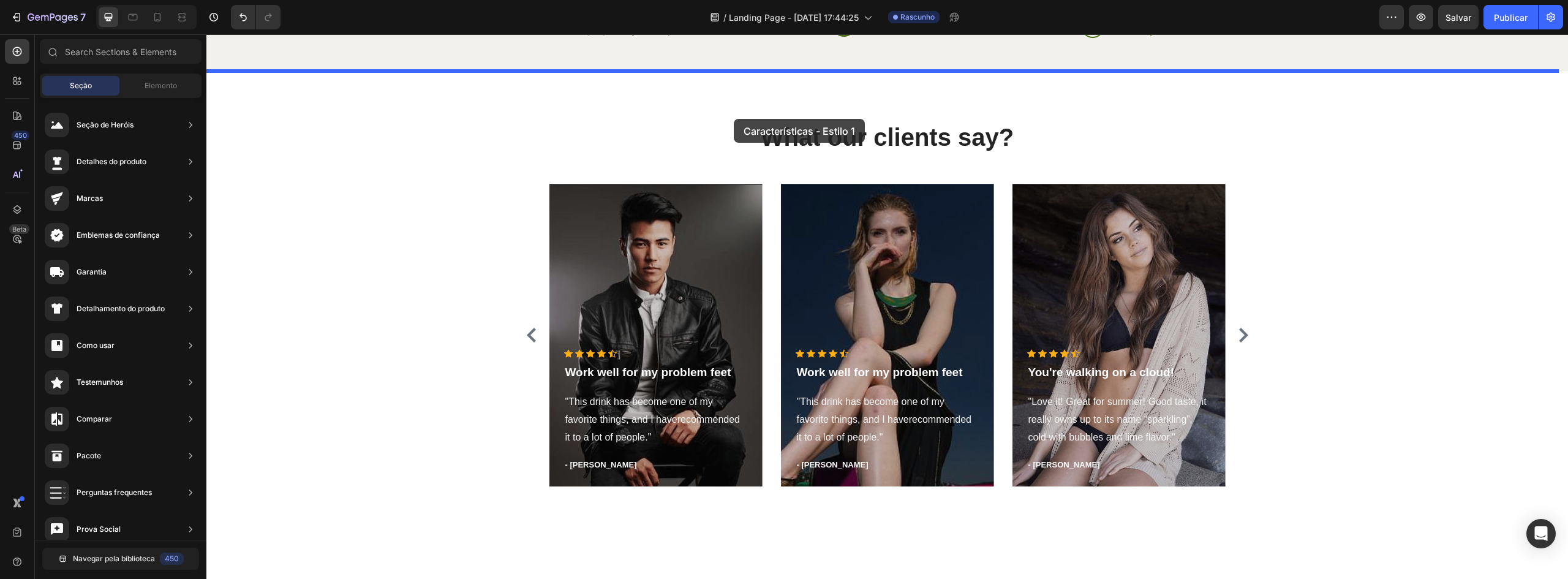
scroll to position [1884, 0]
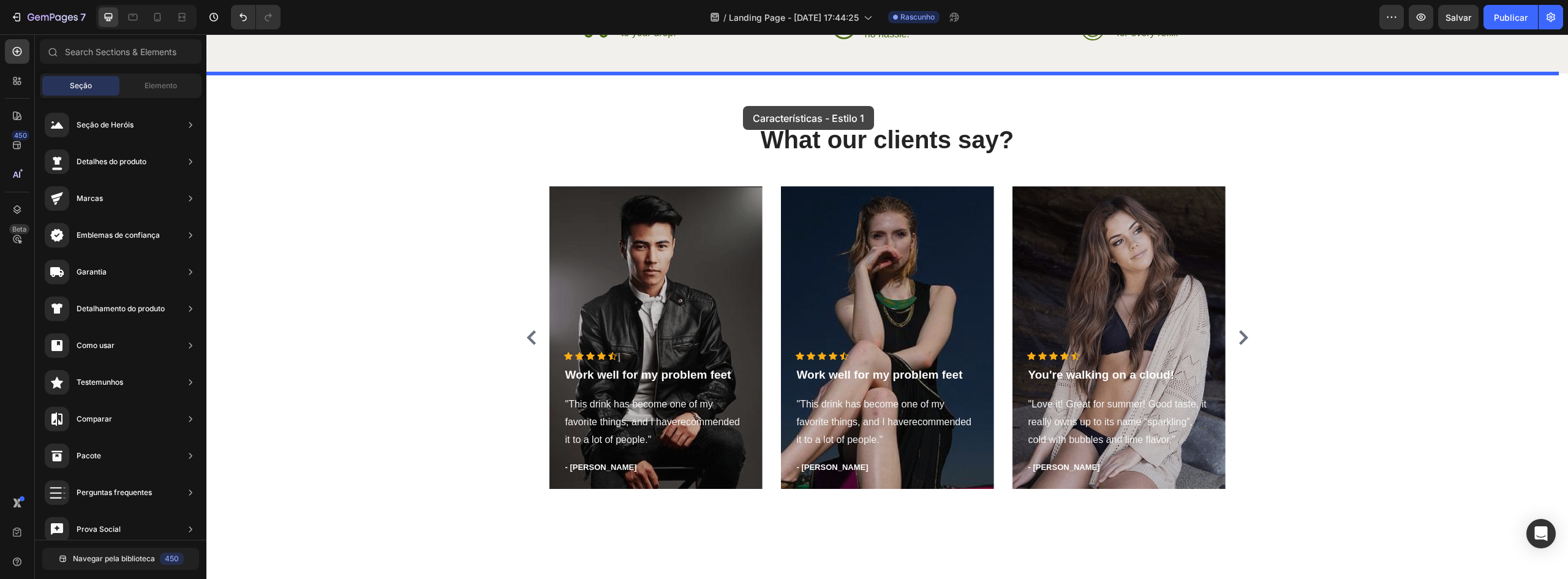
drag, startPoint x: 505, startPoint y: 299, endPoint x: 743, endPoint y: 106, distance: 306.4
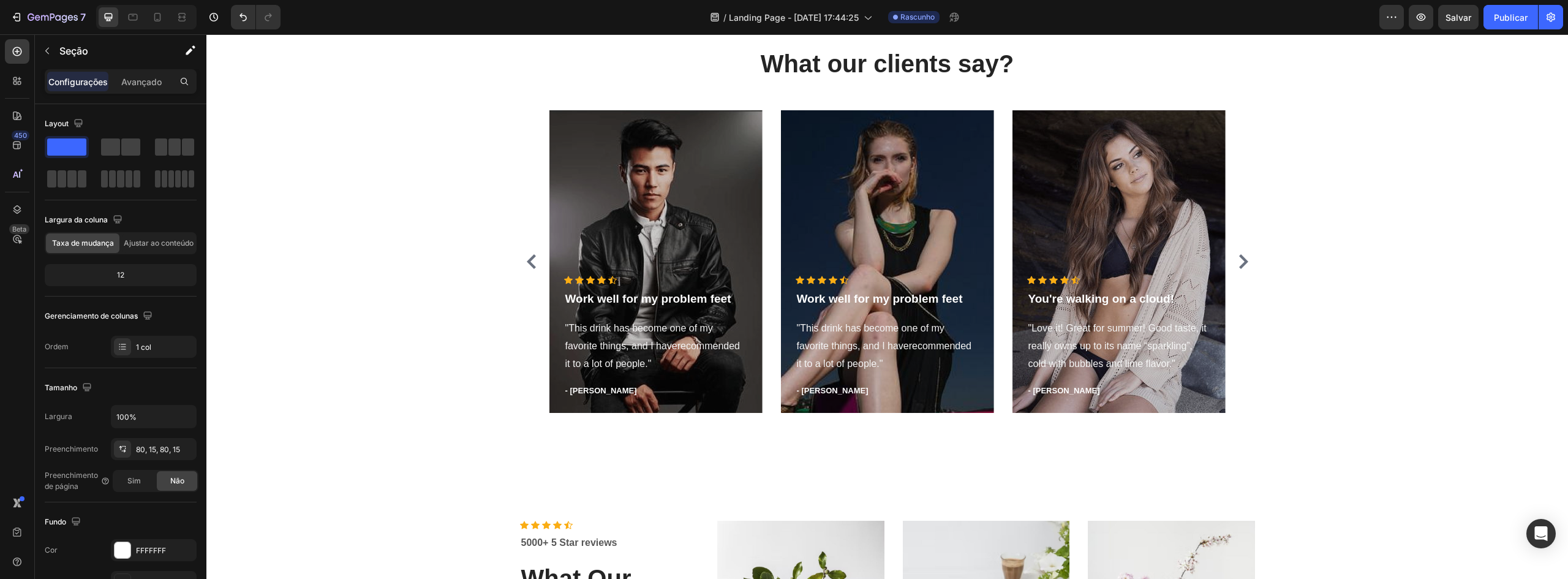
scroll to position [2558, 0]
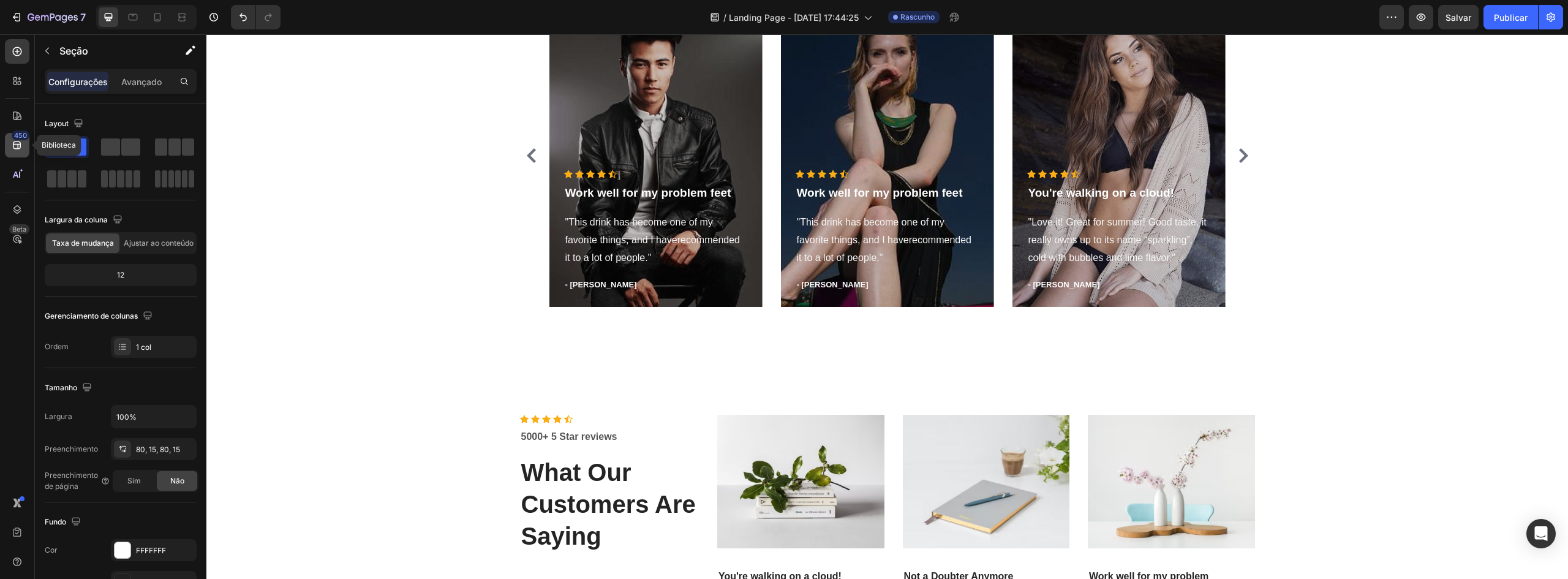
click at [17, 141] on div "450" at bounding box center [17, 146] width 25 height 25
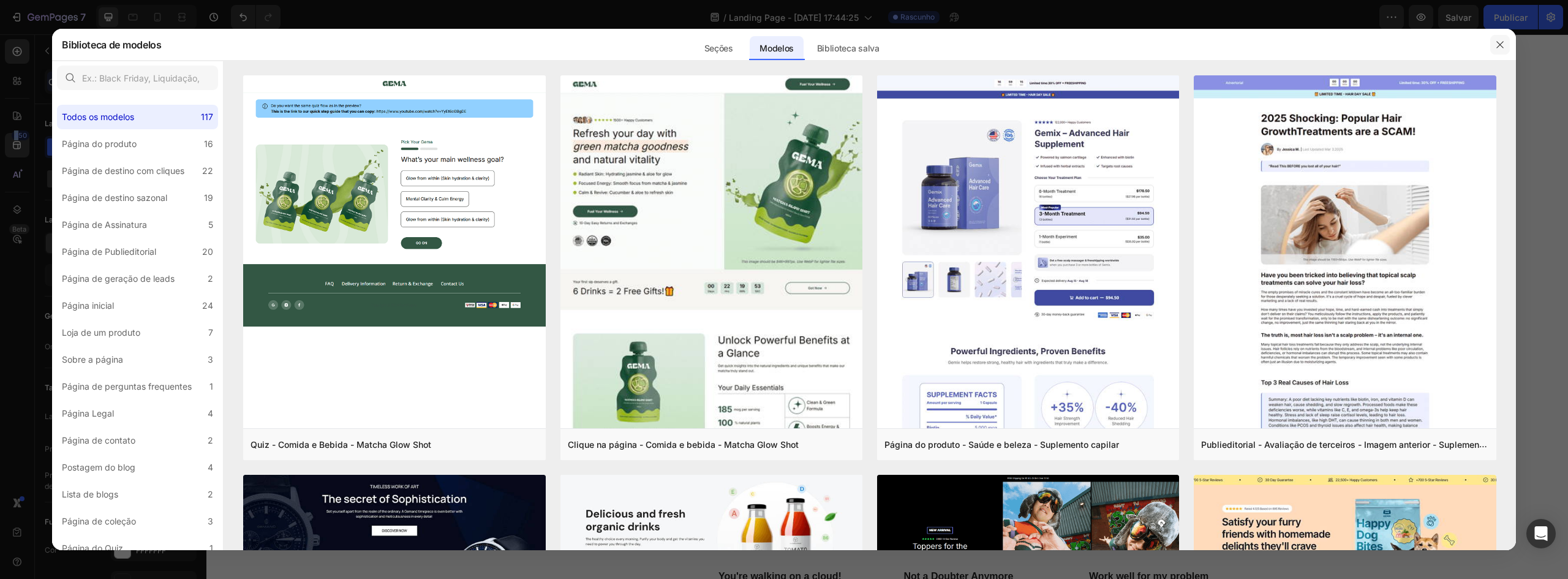
drag, startPoint x: 1499, startPoint y: 39, endPoint x: 687, endPoint y: 126, distance: 816.6
click at [1499, 40] on icon "button" at bounding box center [1500, 45] width 10 height 10
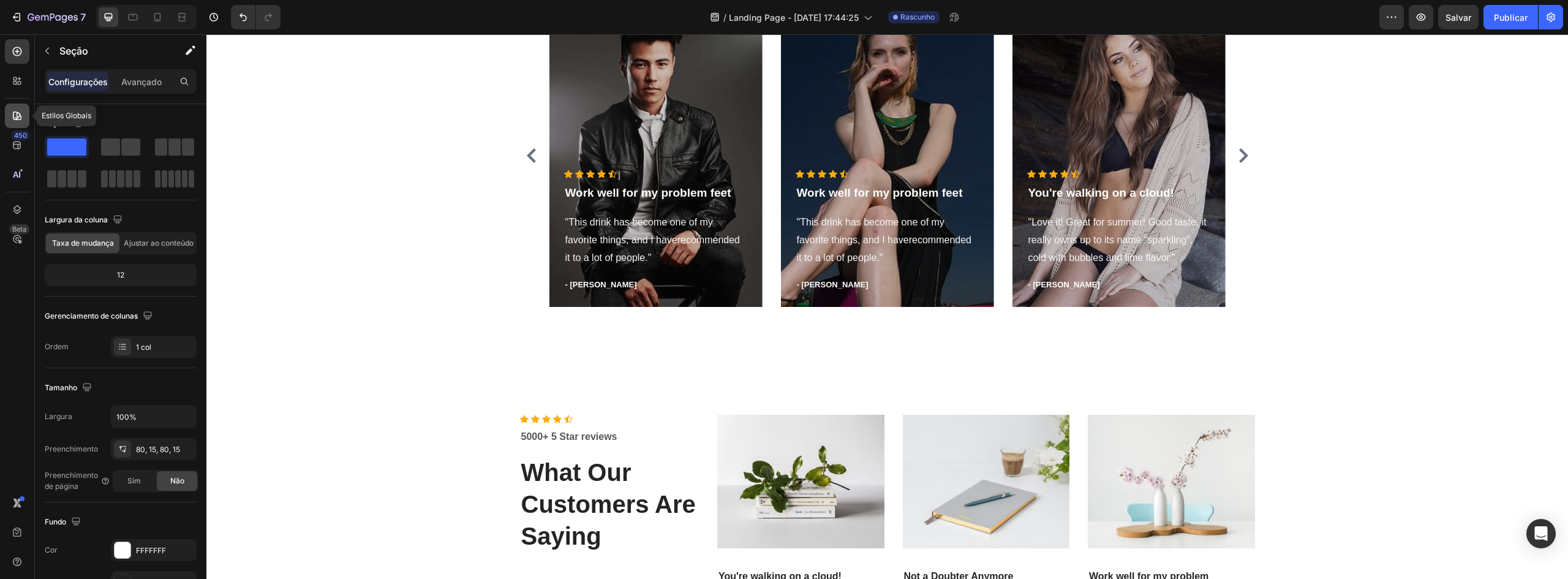
click at [20, 115] on icon at bounding box center [17, 115] width 8 height 8
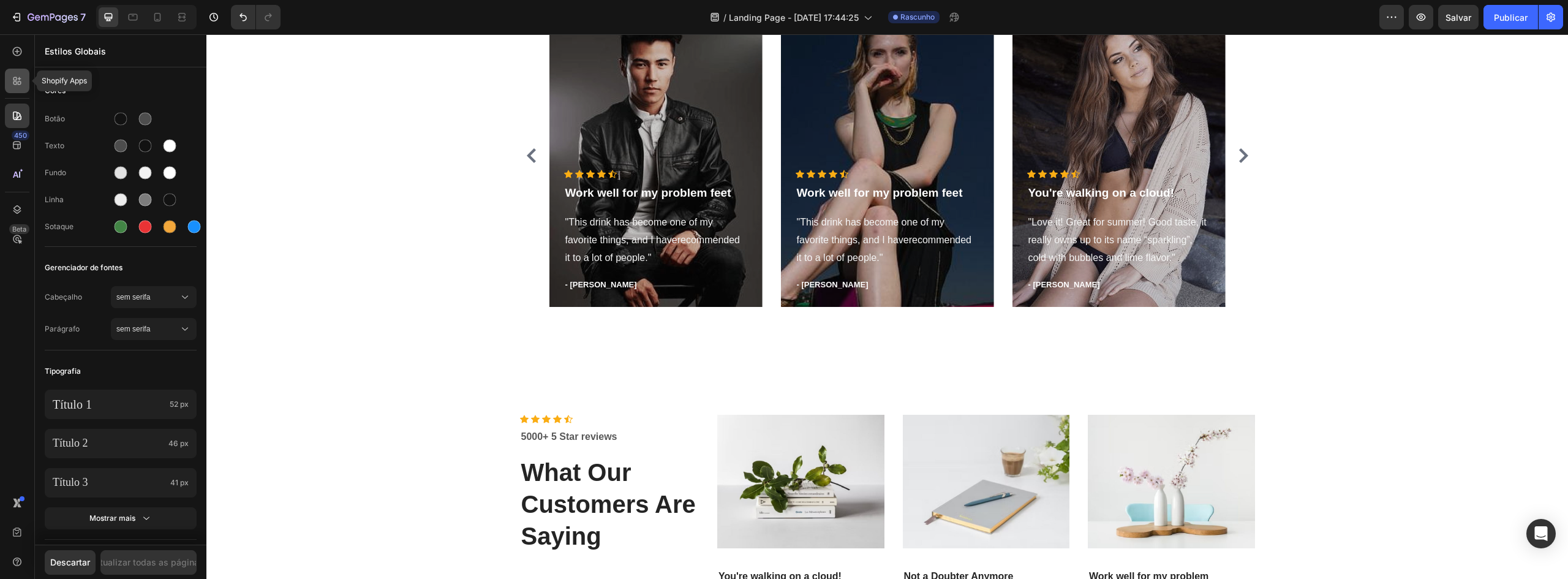
click at [13, 77] on icon at bounding box center [16, 80] width 12 height 12
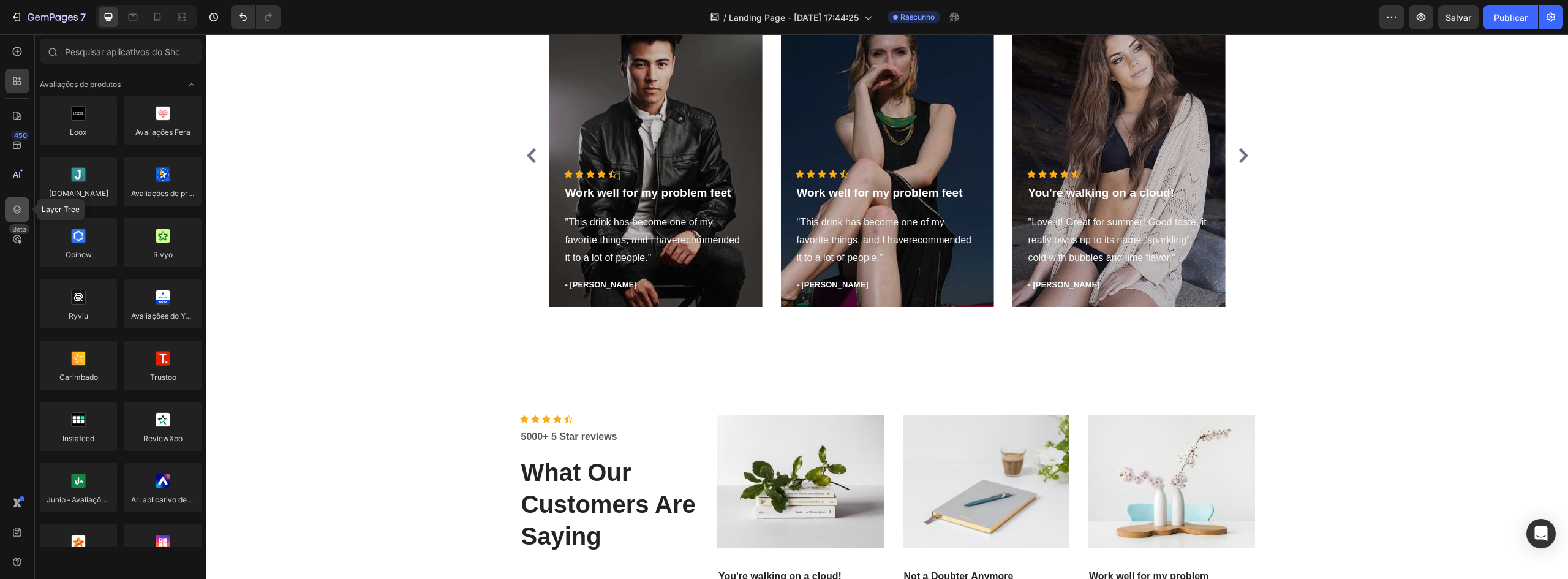
click at [21, 209] on icon at bounding box center [16, 209] width 12 height 12
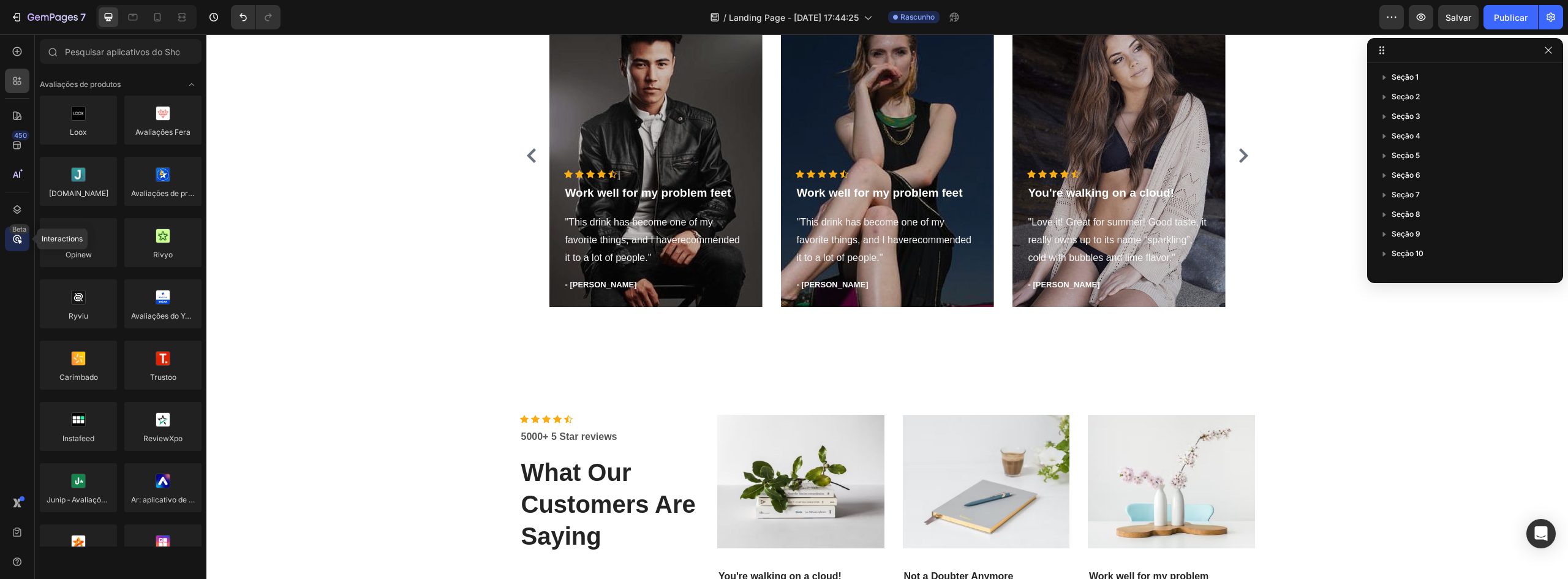
click at [18, 228] on font "Beta" at bounding box center [19, 229] width 14 height 8
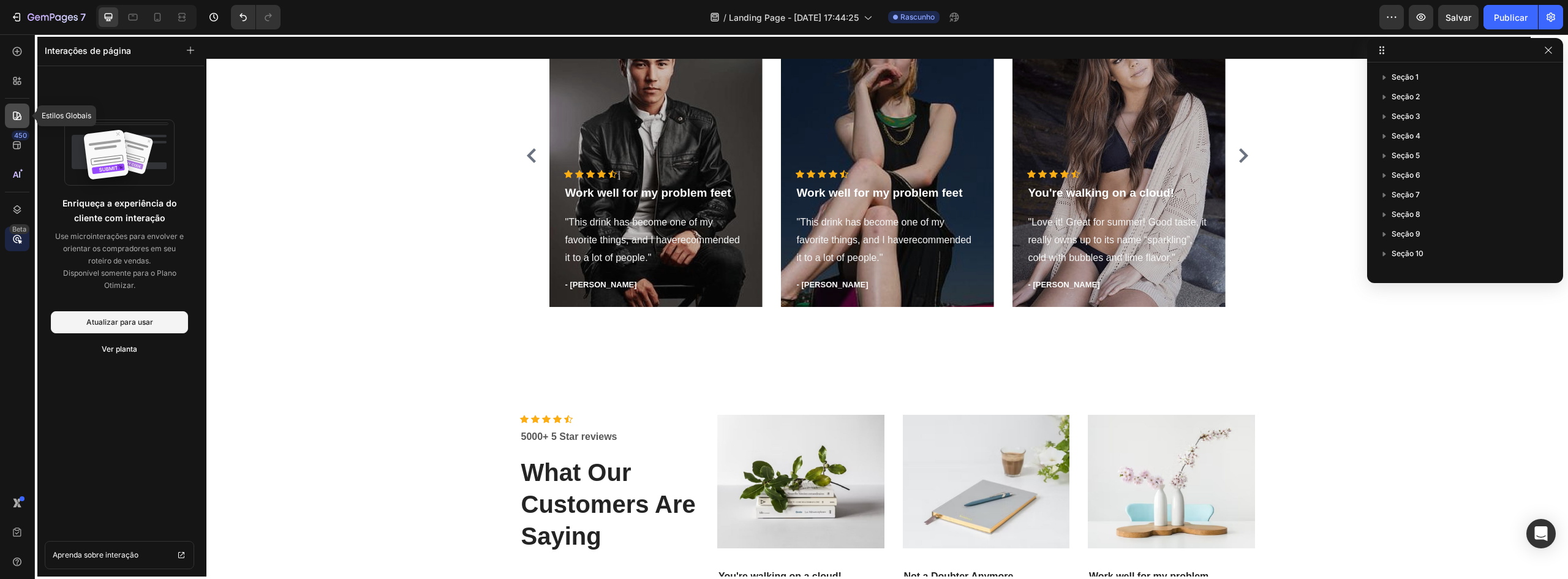
click at [19, 114] on icon at bounding box center [17, 115] width 8 height 8
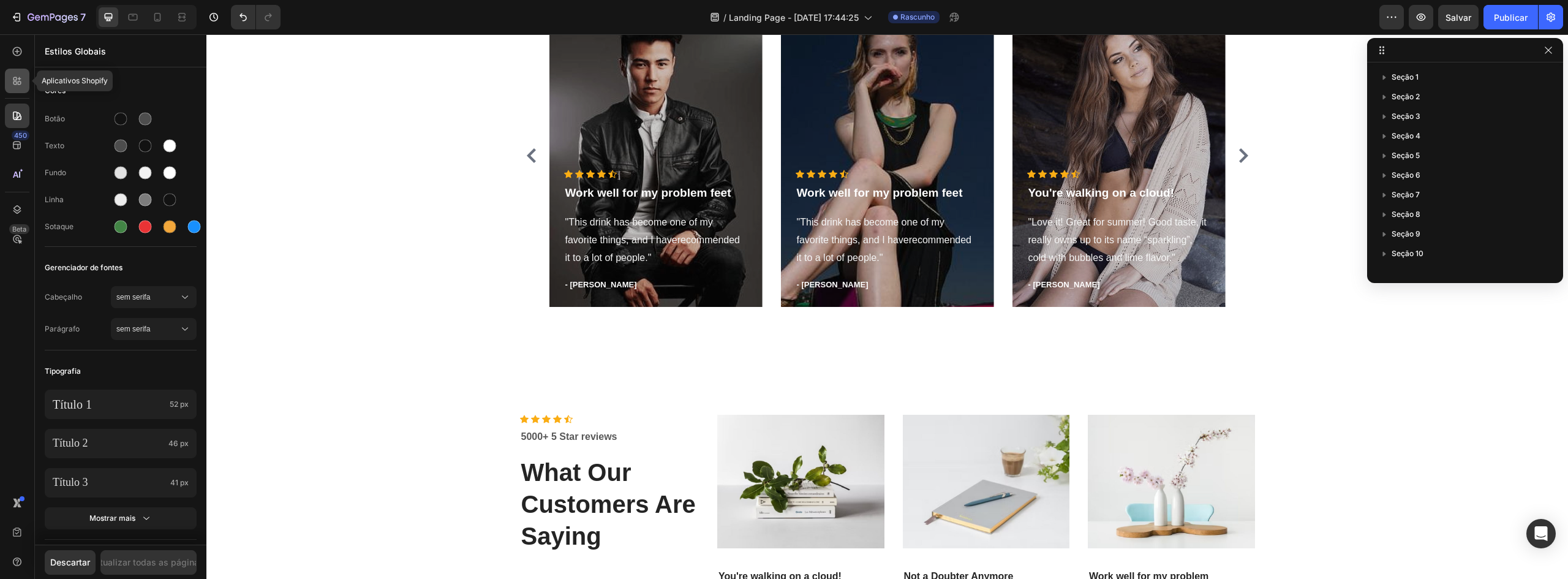
click at [12, 74] on div at bounding box center [17, 81] width 25 height 25
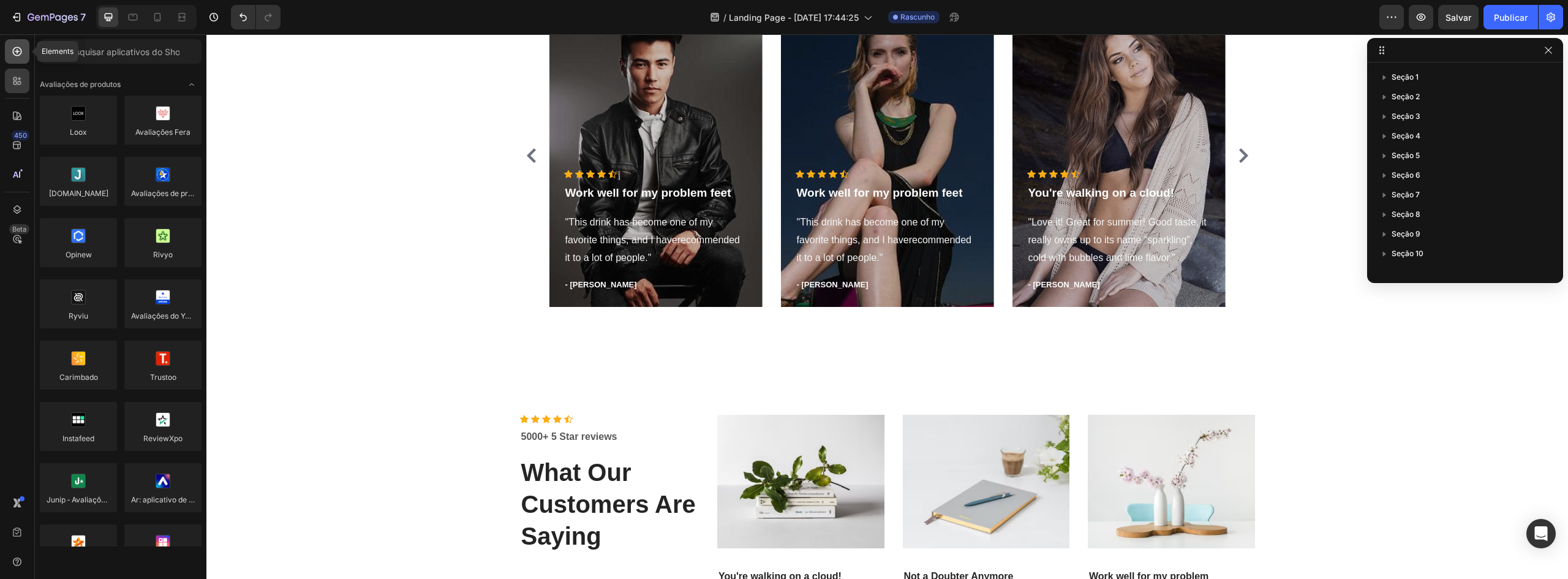
click at [20, 56] on icon at bounding box center [16, 51] width 12 height 12
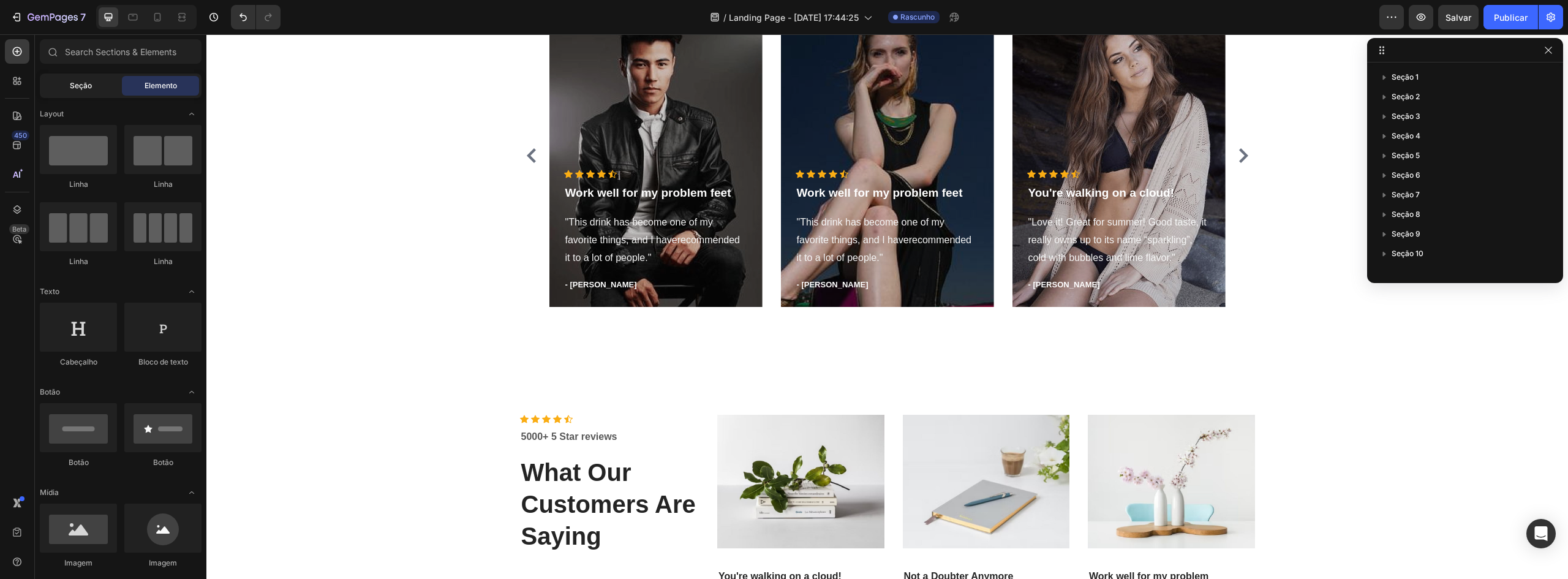
click at [80, 79] on div "Seção" at bounding box center [81, 86] width 77 height 20
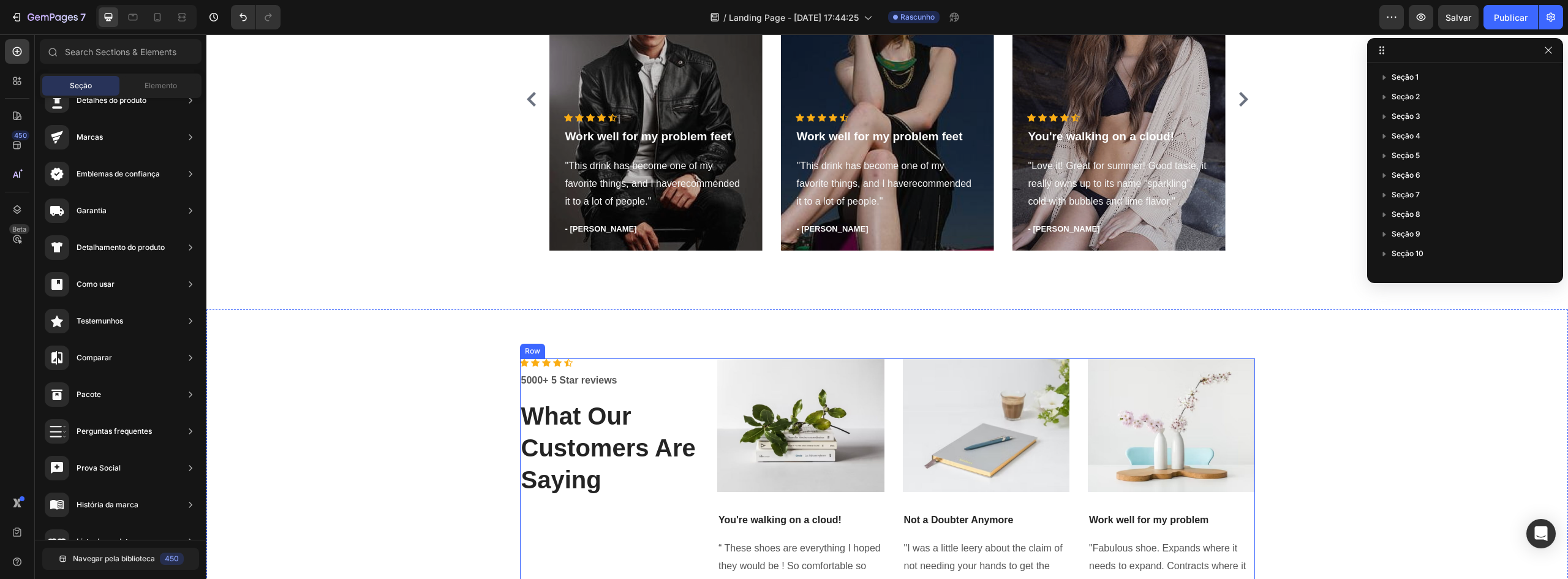
scroll to position [2619, 0]
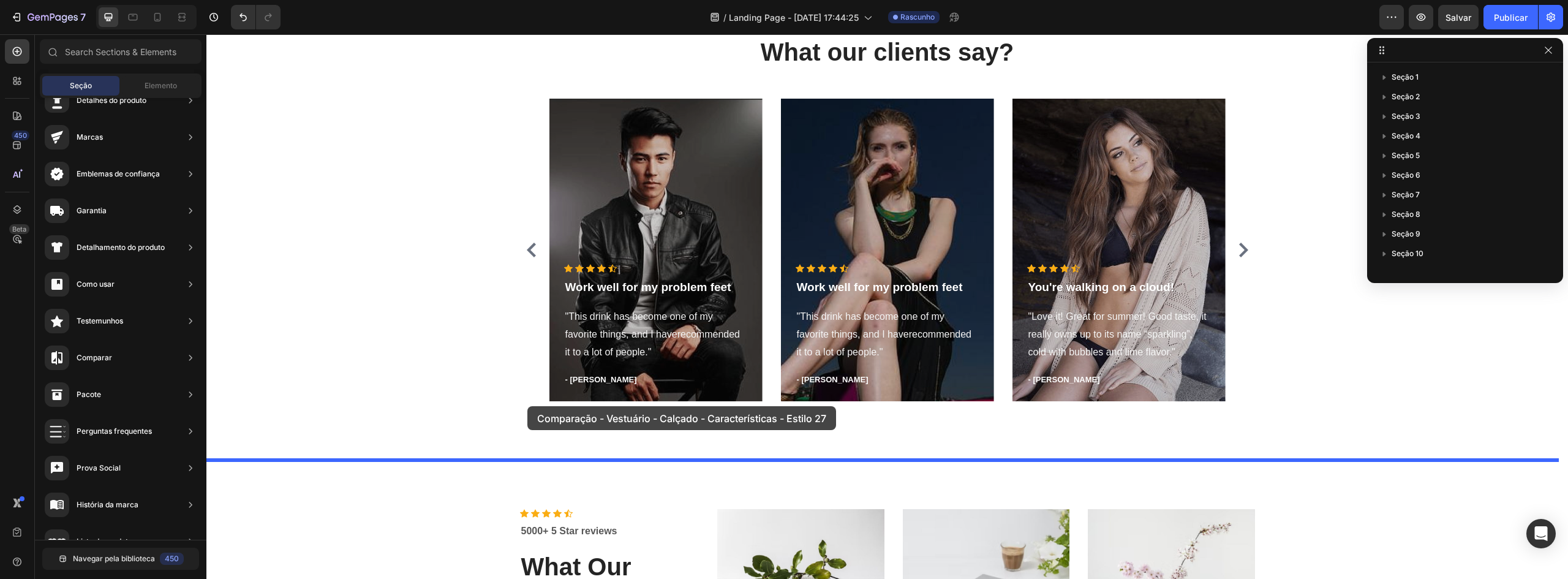
drag, startPoint x: 475, startPoint y: 407, endPoint x: 527, endPoint y: 406, distance: 52.0
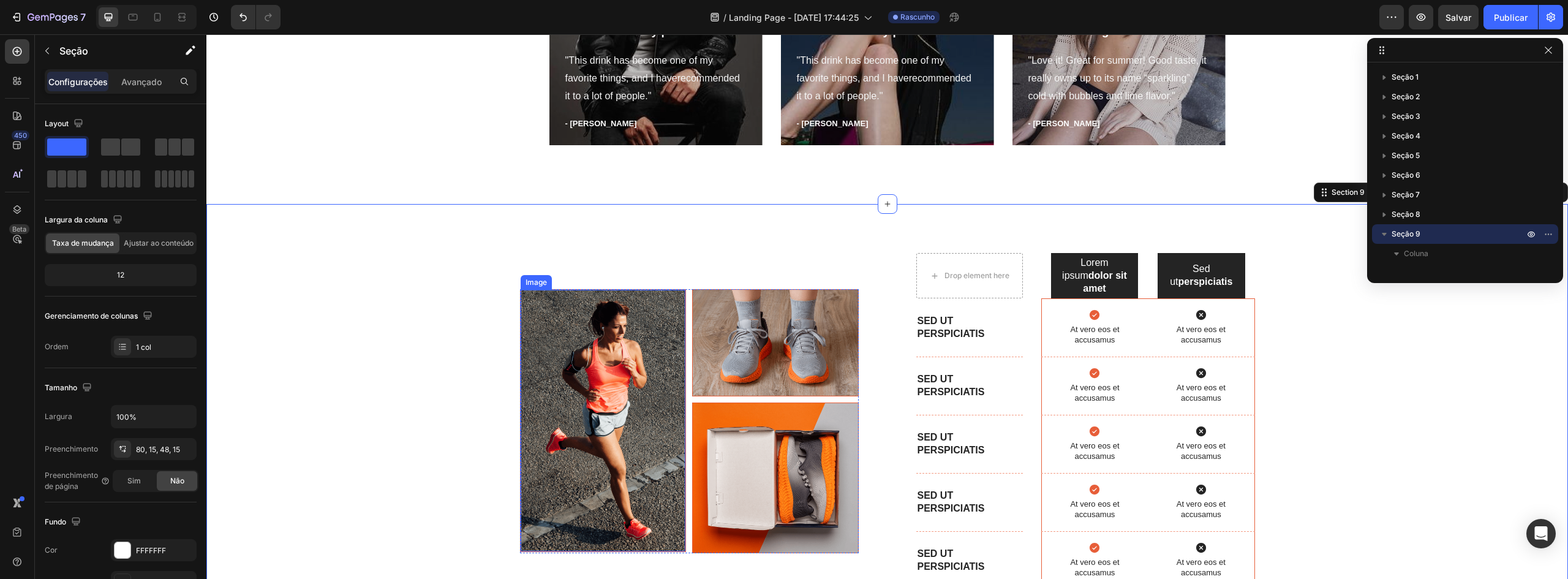
scroll to position [3002, 0]
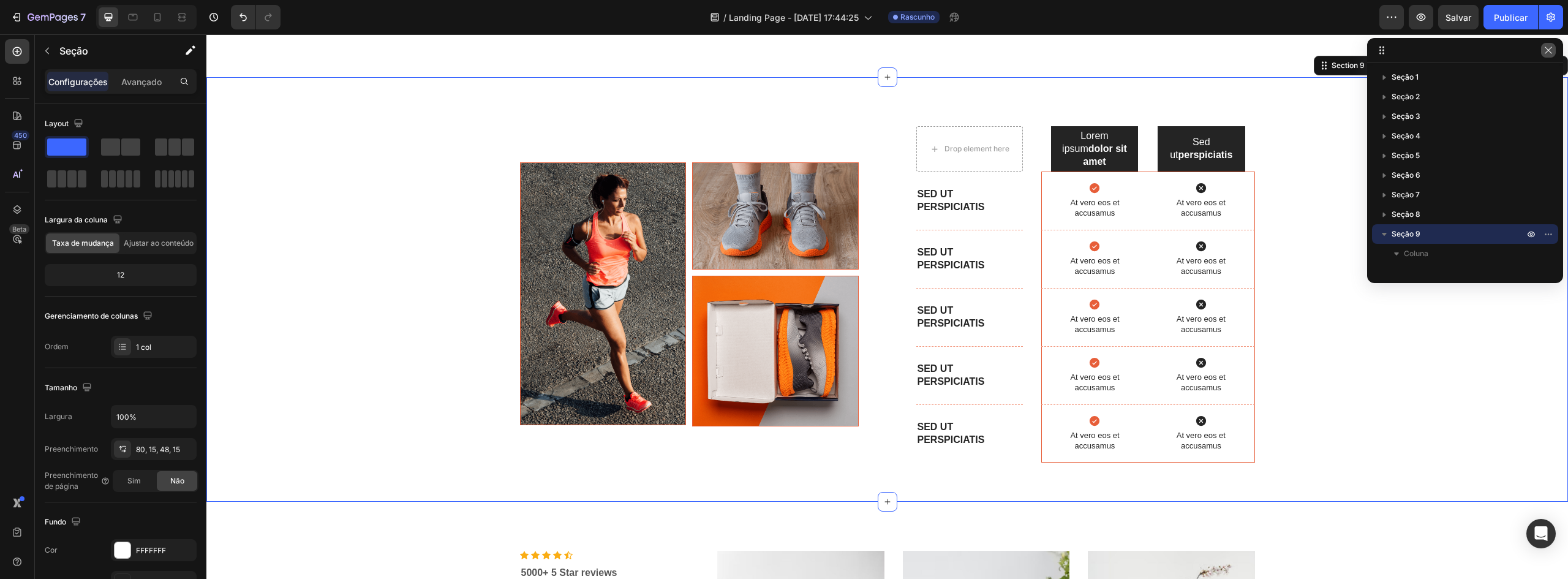
click at [1549, 52] on icon "button" at bounding box center [1548, 50] width 10 height 10
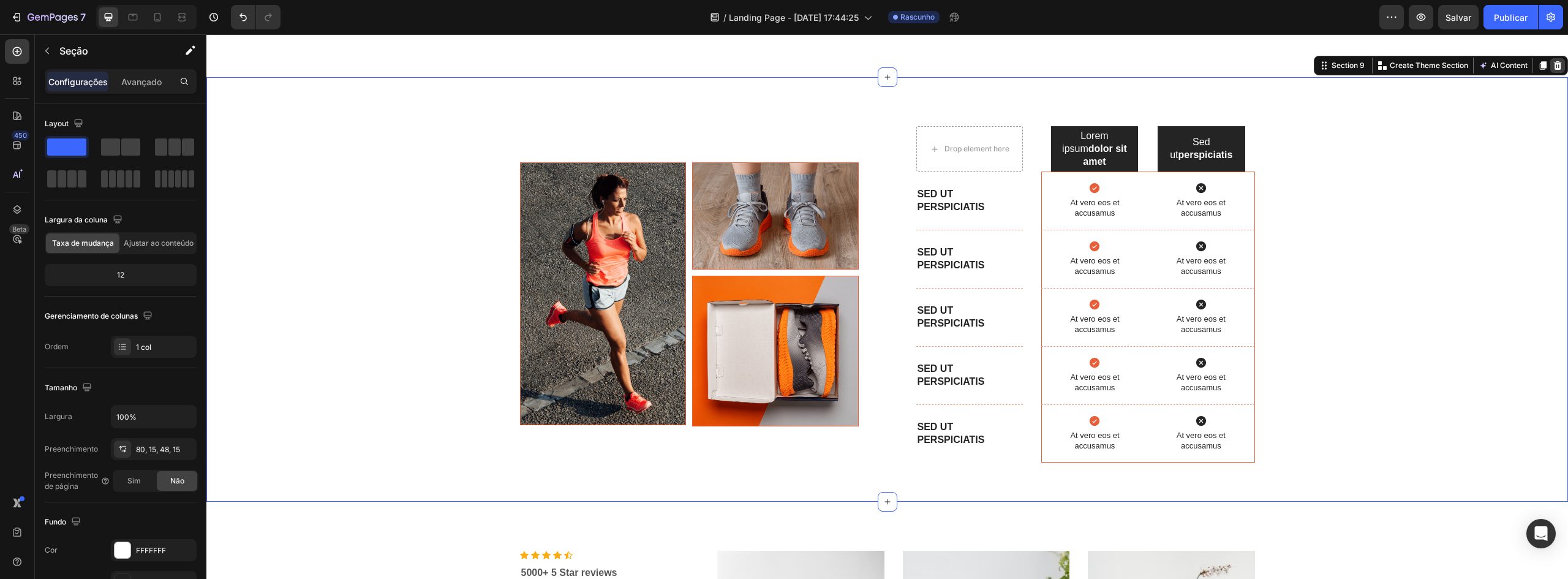
click at [1554, 65] on icon at bounding box center [1558, 65] width 8 height 8
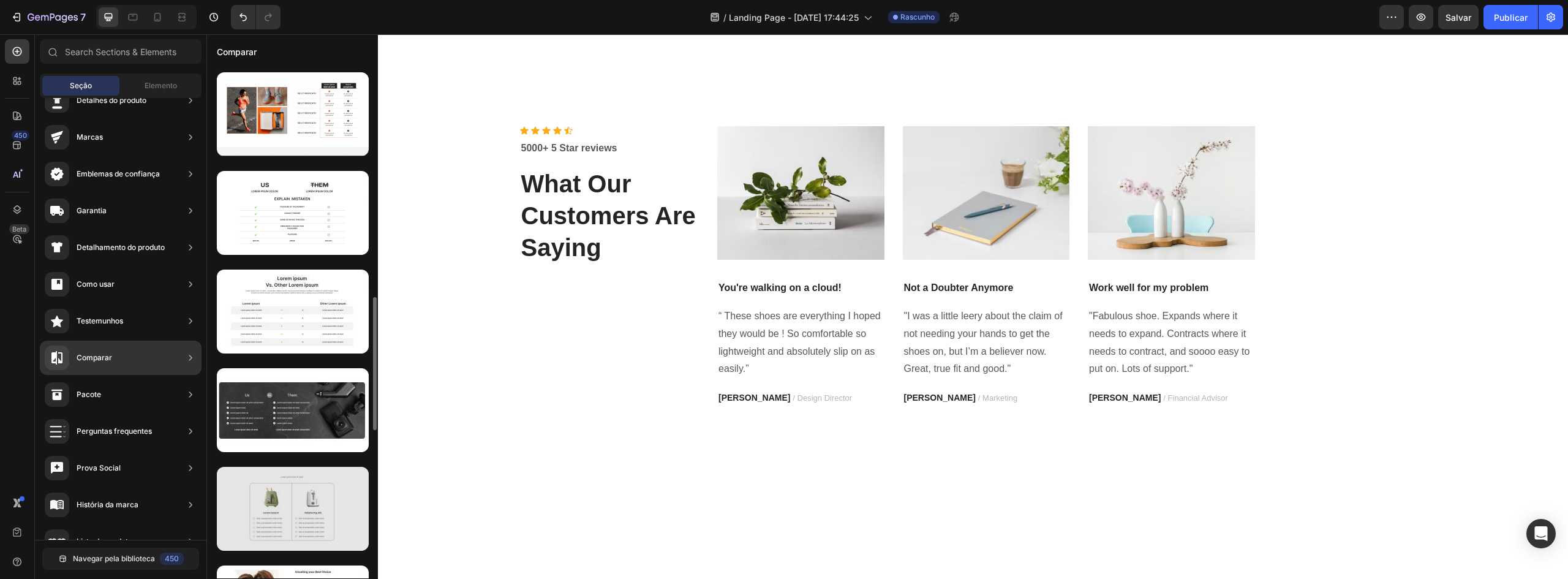
scroll to position [774, 0]
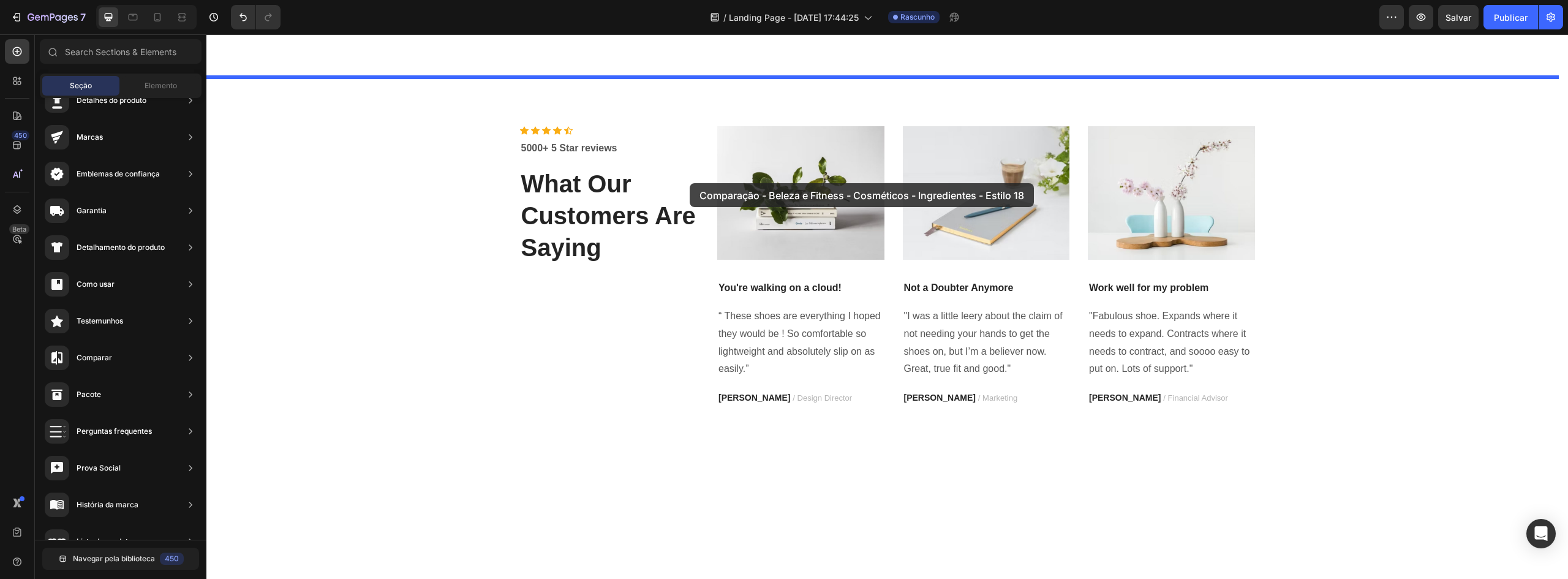
drag, startPoint x: 521, startPoint y: 440, endPoint x: 690, endPoint y: 183, distance: 307.6
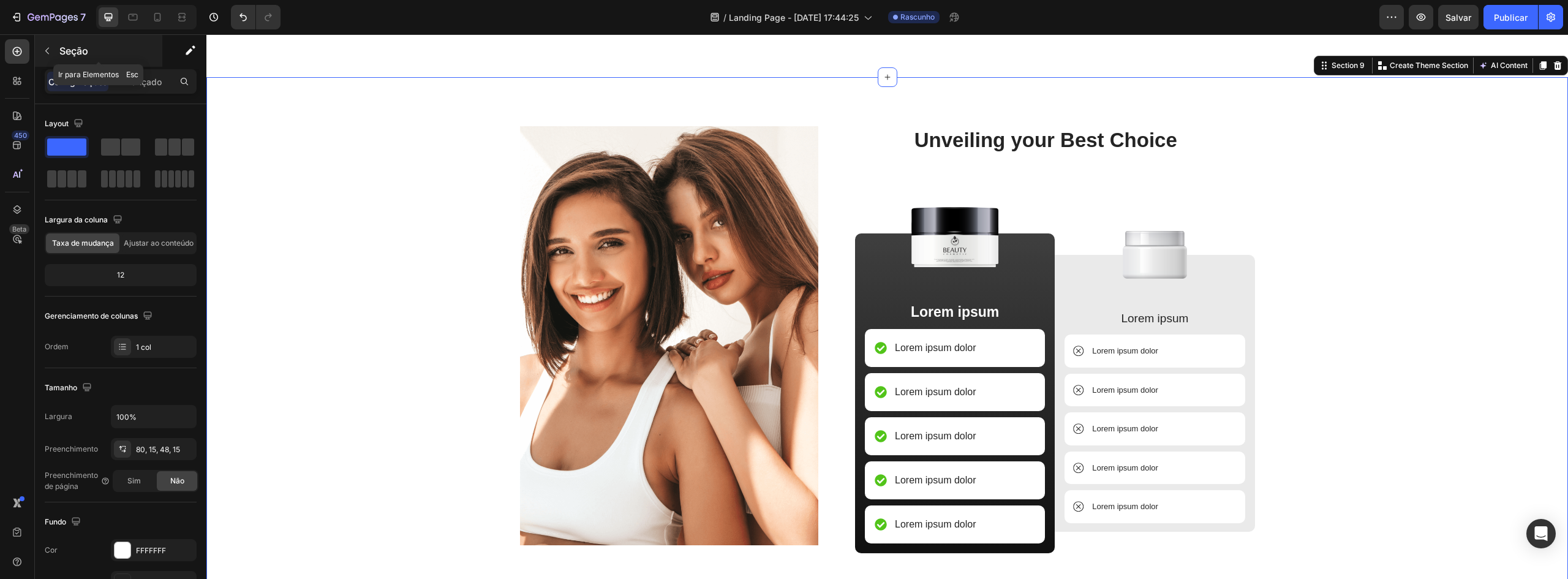
click at [50, 55] on icon "button" at bounding box center [47, 51] width 10 height 10
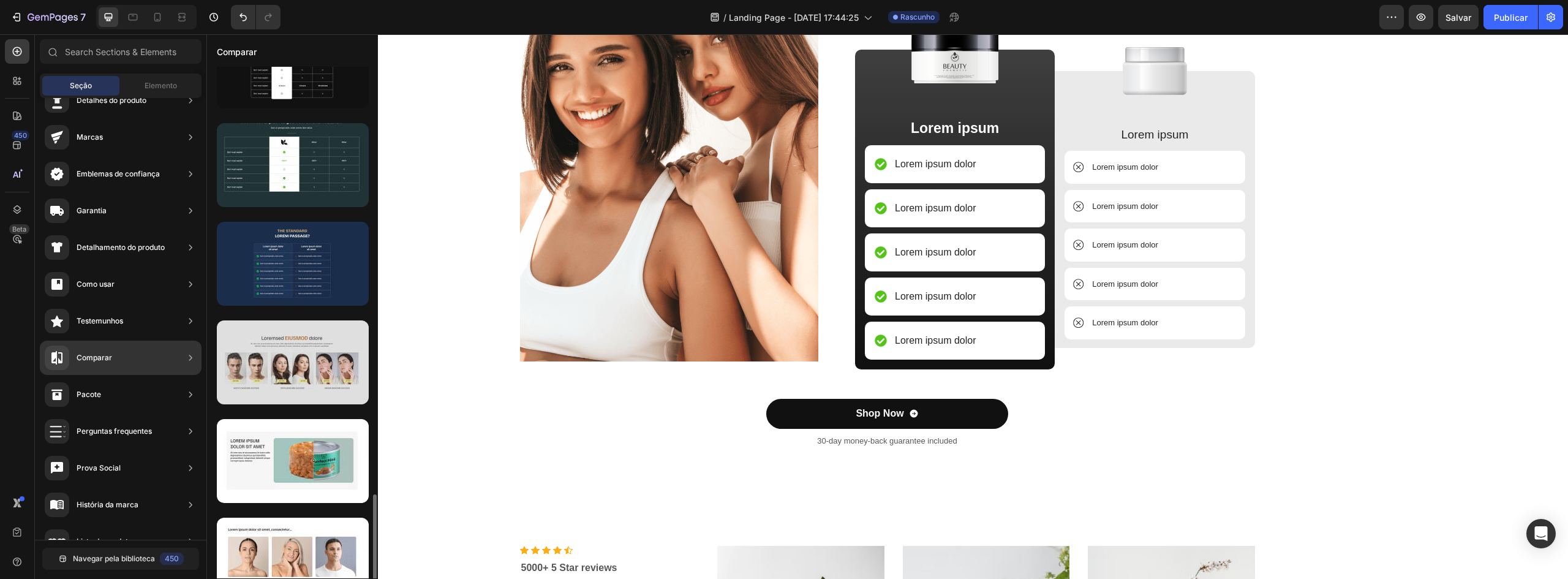
scroll to position [1848, 0]
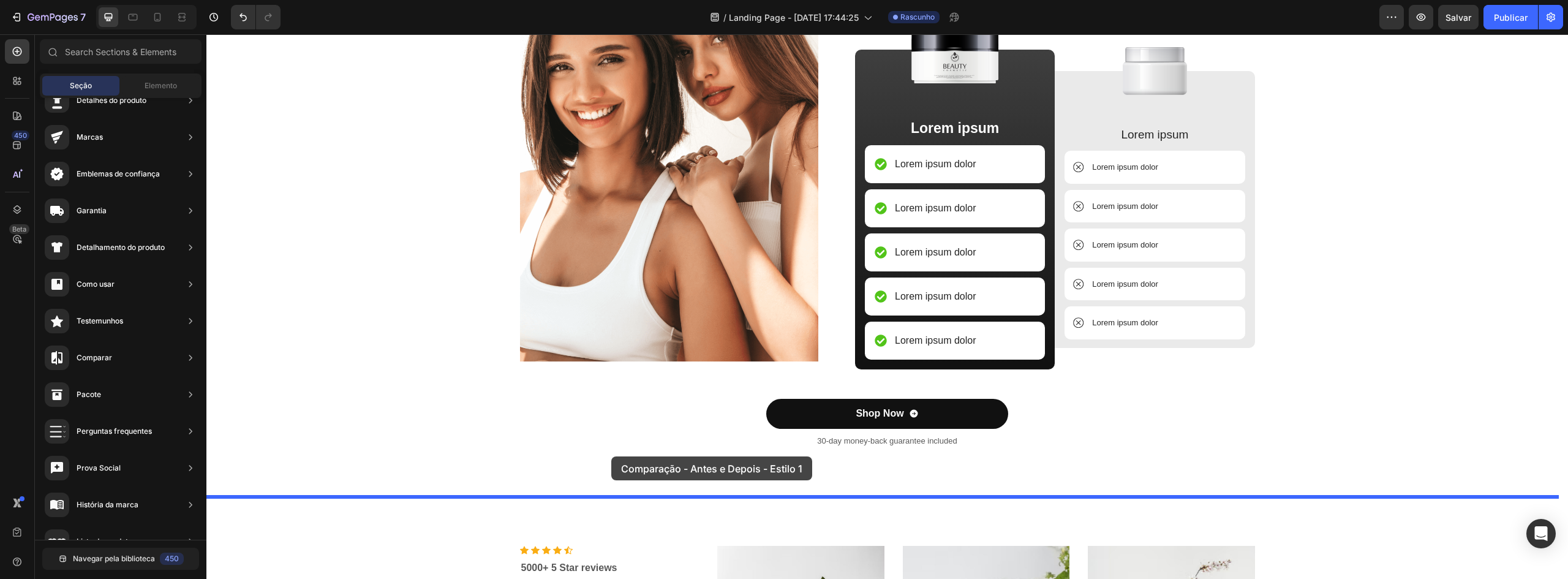
drag, startPoint x: 509, startPoint y: 394, endPoint x: 607, endPoint y: 469, distance: 123.4
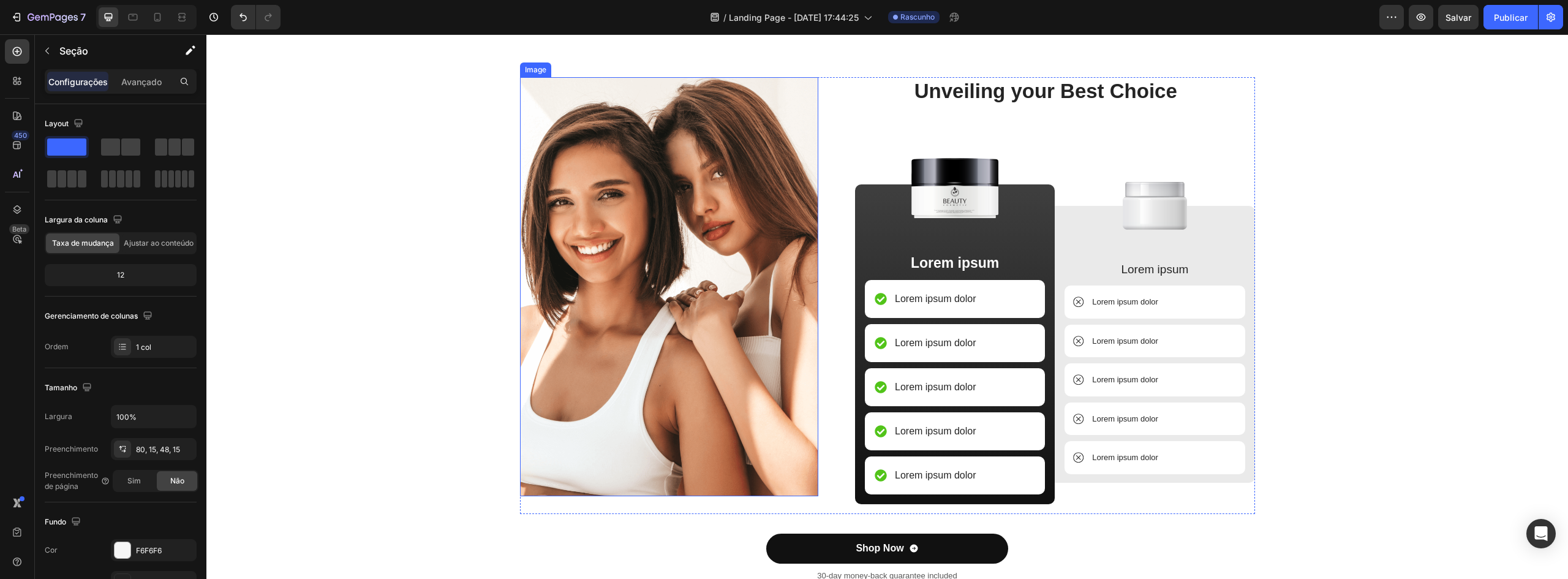
scroll to position [2947, 0]
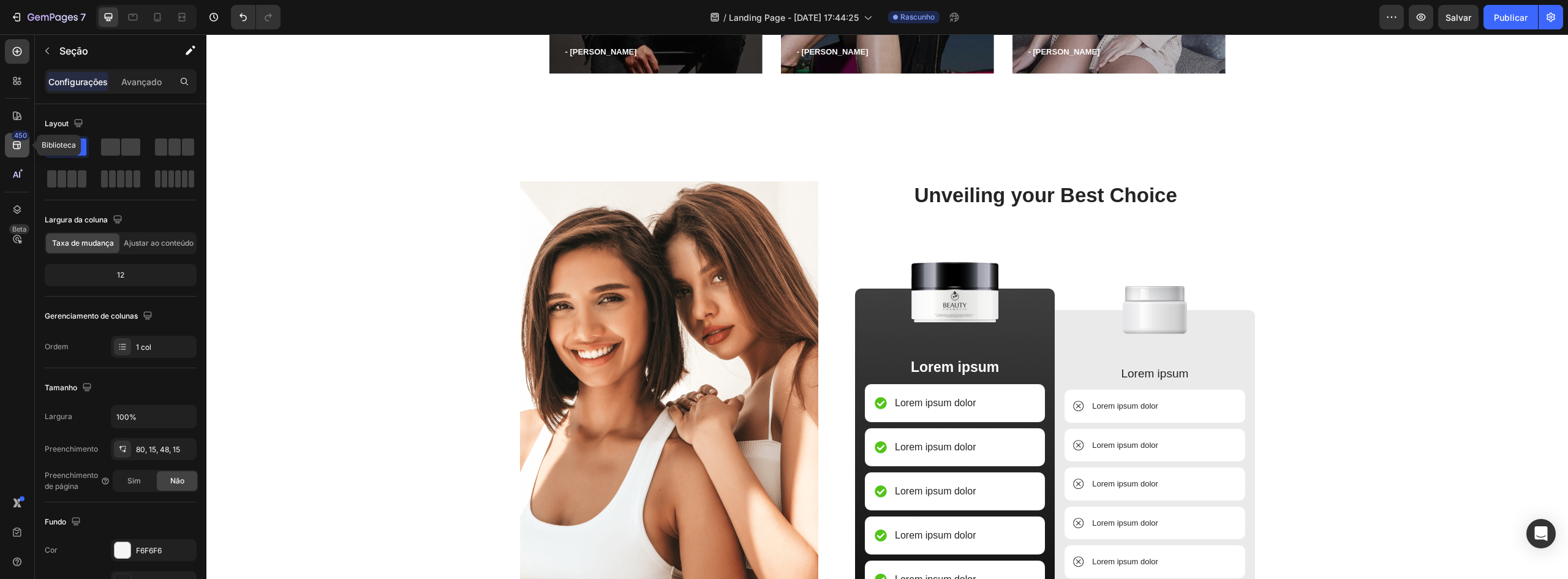
click at [21, 150] on icon at bounding box center [16, 145] width 12 height 12
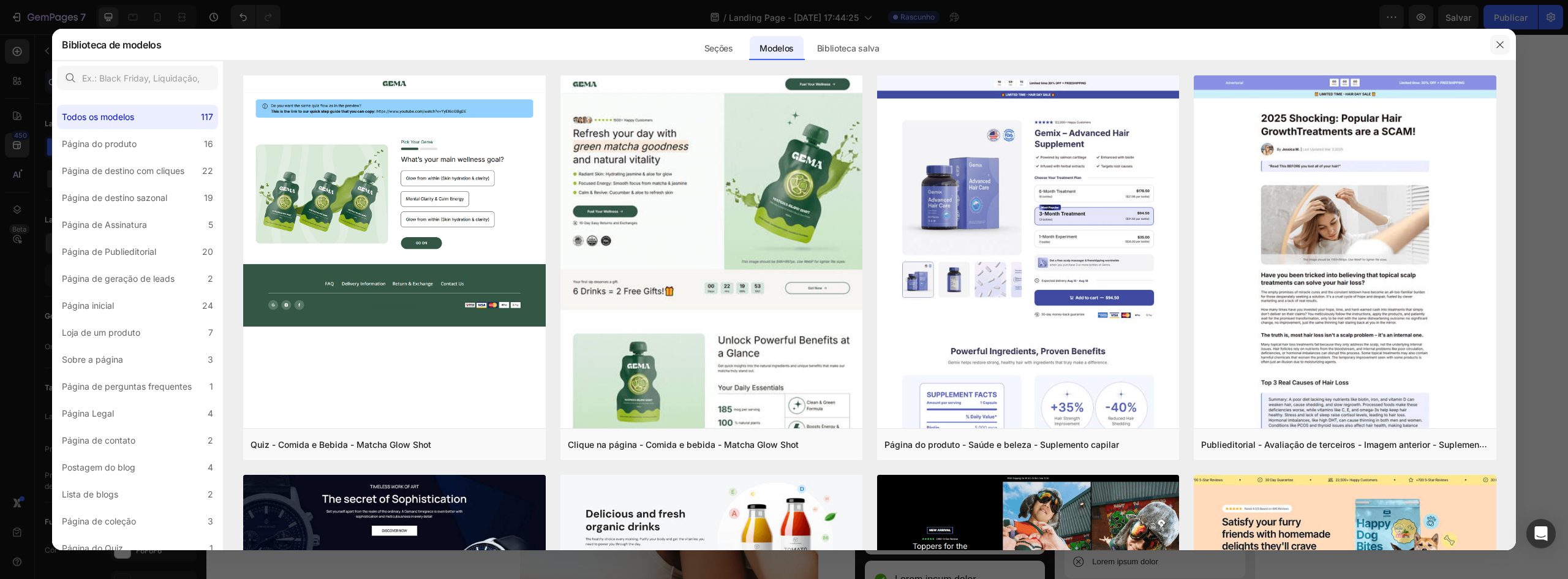
click at [1505, 40] on button "button" at bounding box center [1500, 45] width 20 height 20
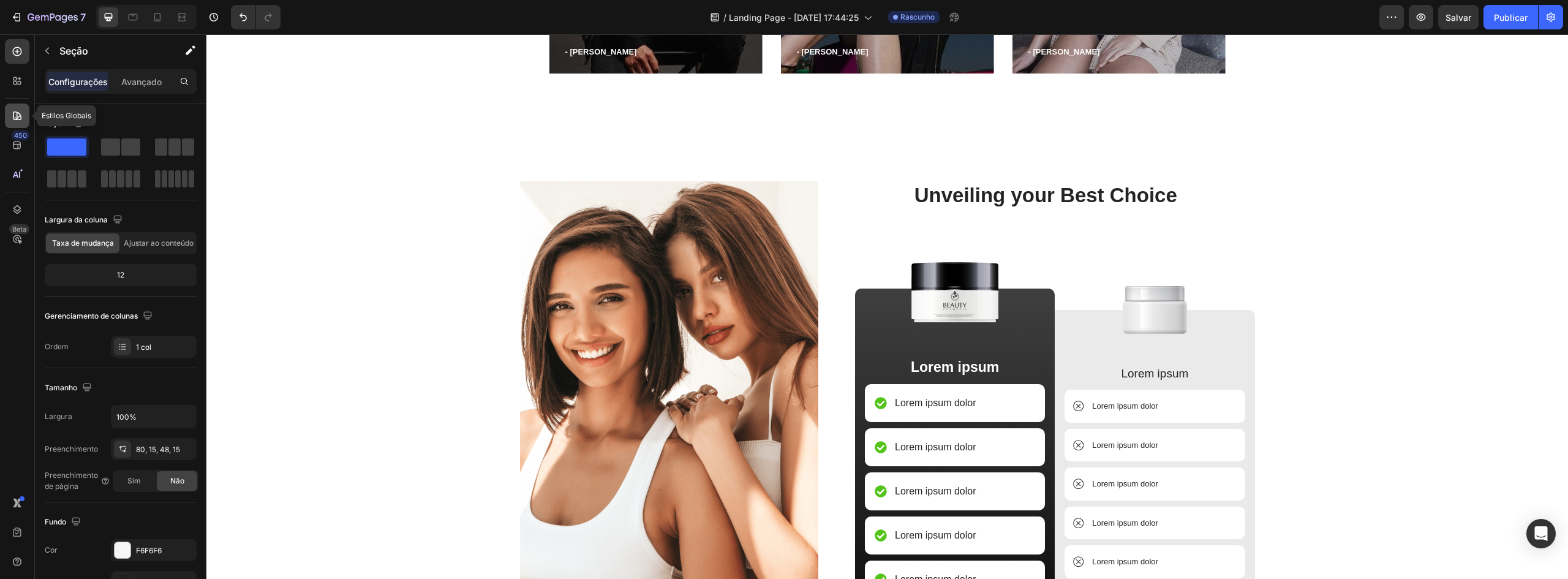
click at [20, 112] on icon at bounding box center [16, 115] width 12 height 12
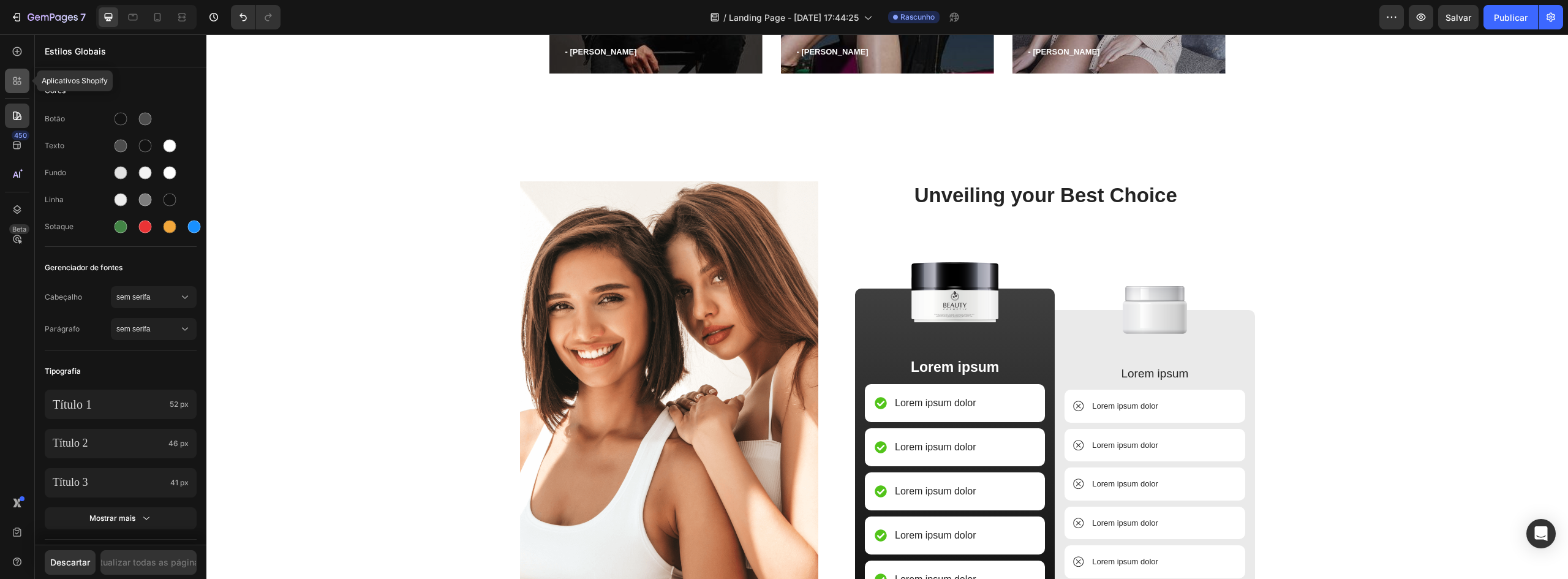
click at [11, 78] on div at bounding box center [17, 81] width 25 height 25
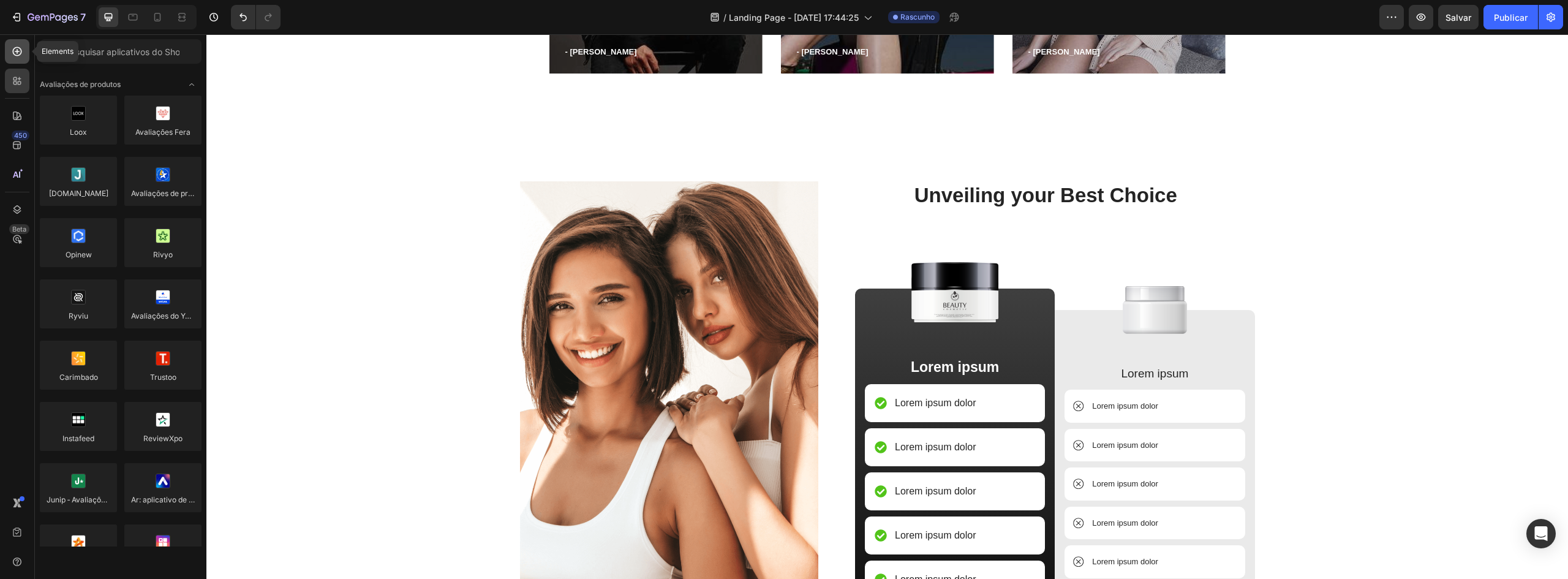
click at [18, 62] on div at bounding box center [17, 52] width 25 height 25
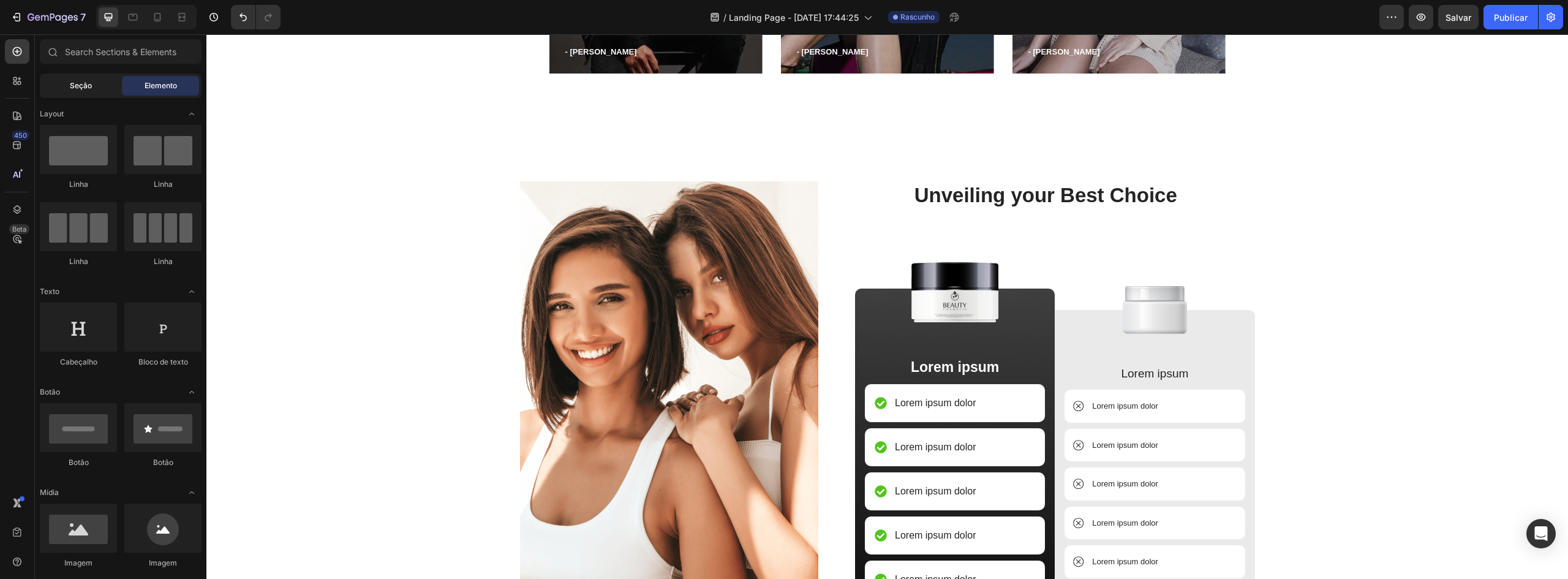
click at [84, 82] on font "Seção" at bounding box center [80, 85] width 22 height 9
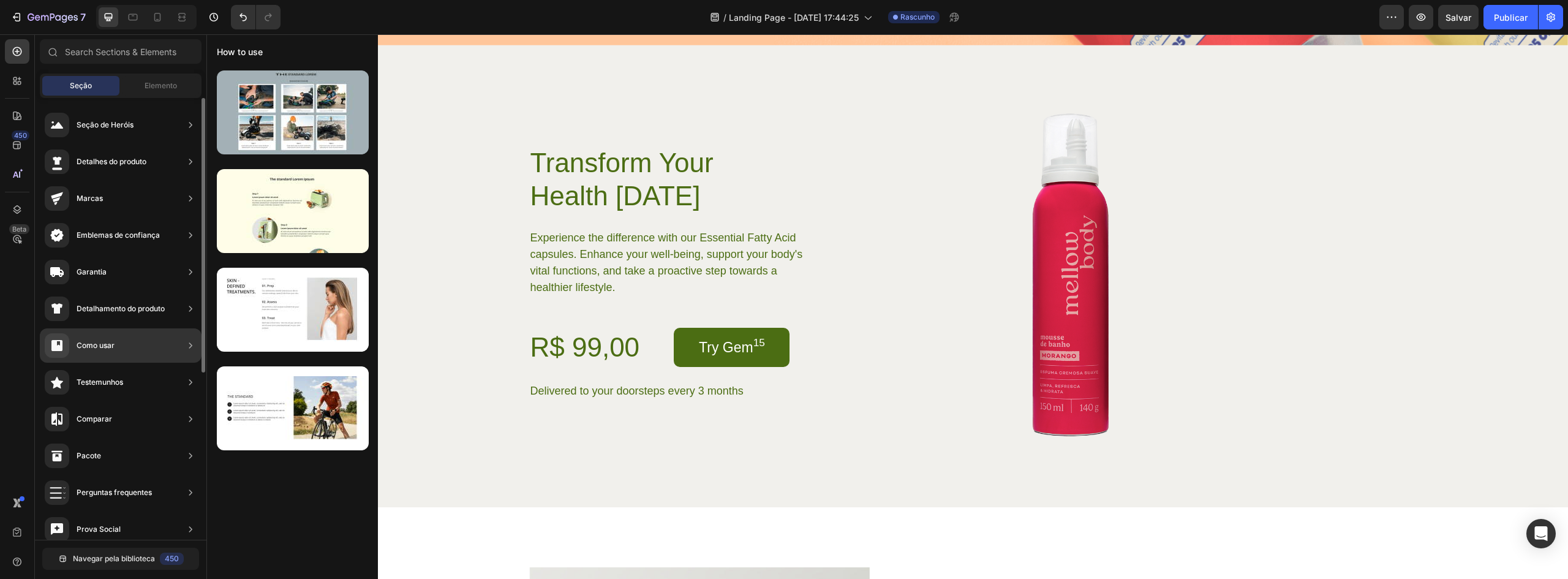
scroll to position [0, 0]
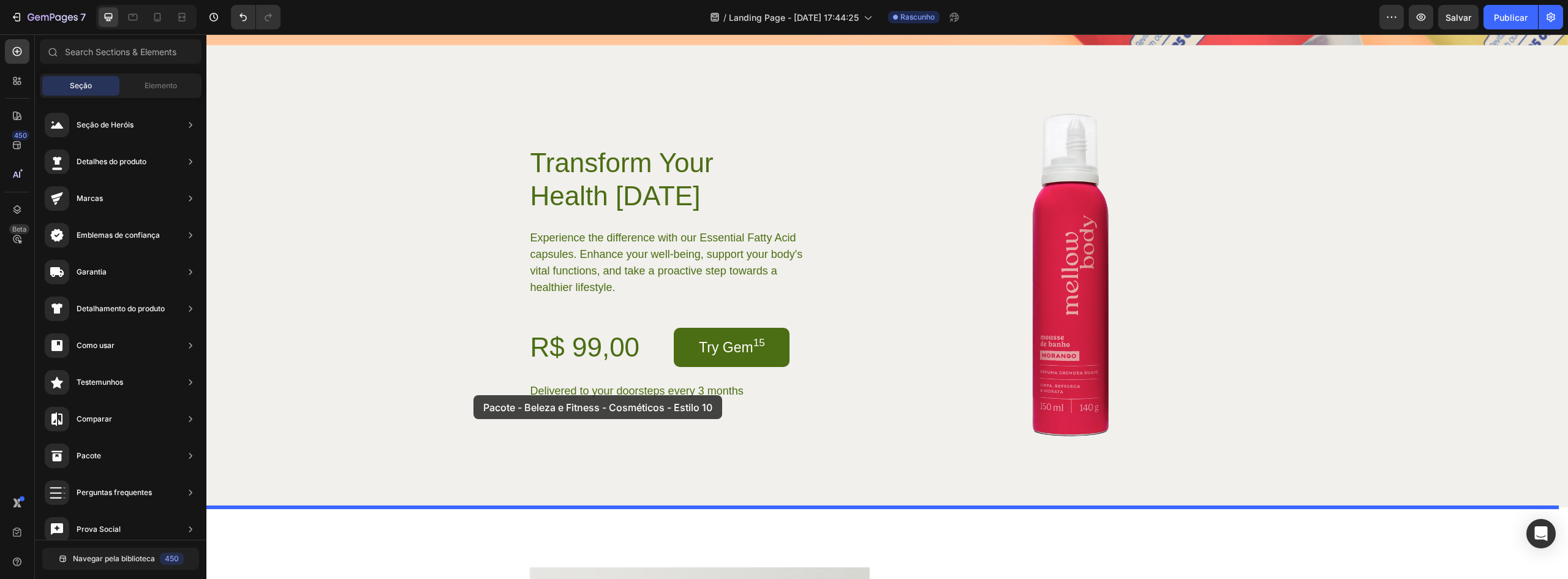
drag, startPoint x: 527, startPoint y: 467, endPoint x: 479, endPoint y: 406, distance: 77.6
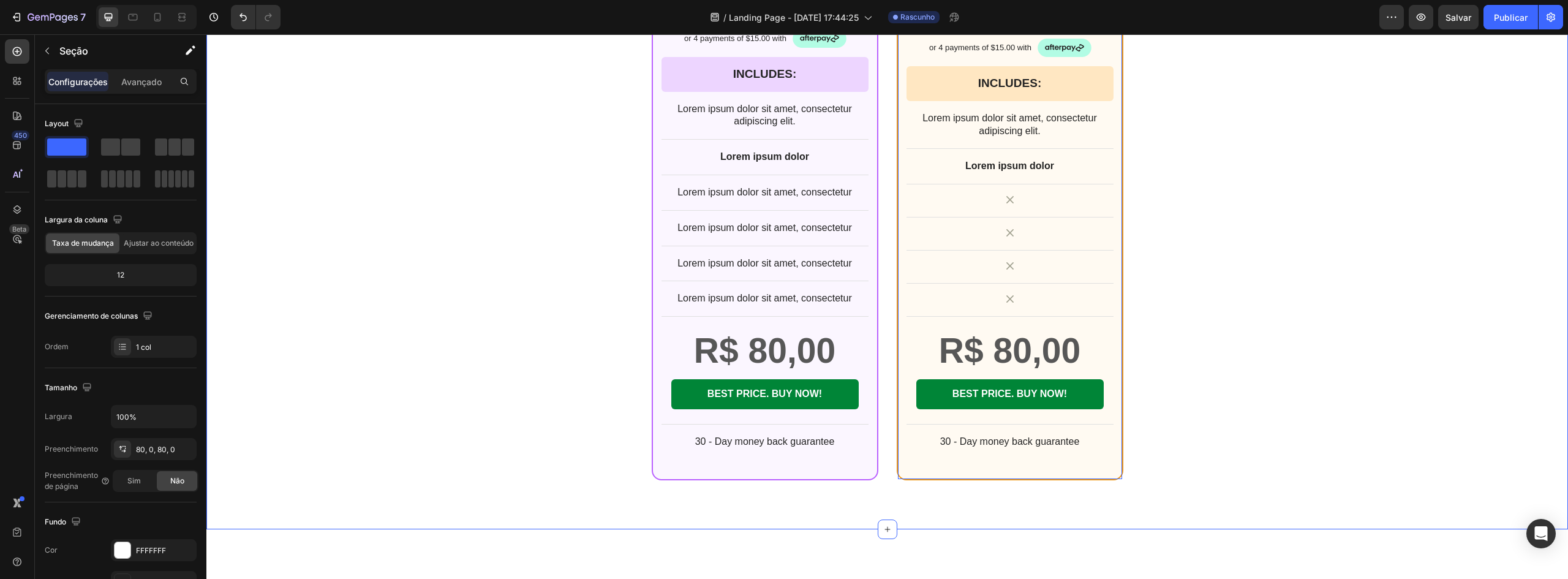
scroll to position [5450, 0]
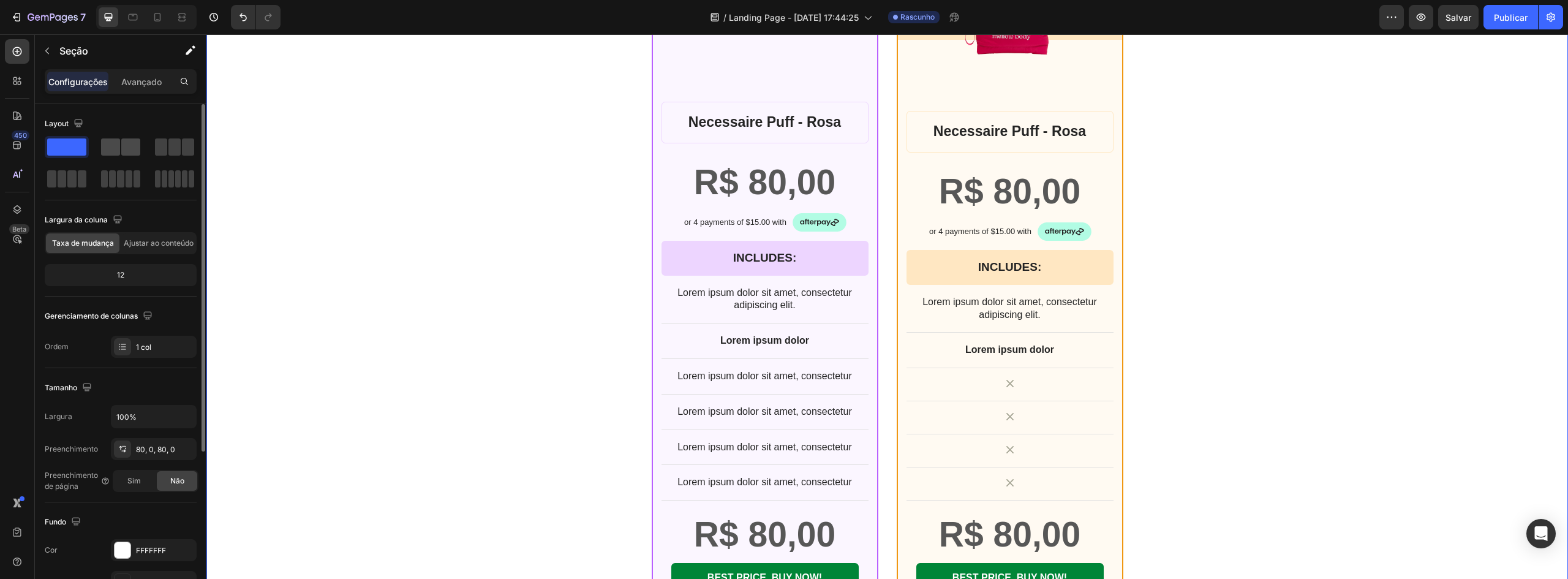
click at [127, 146] on span at bounding box center [130, 146] width 19 height 17
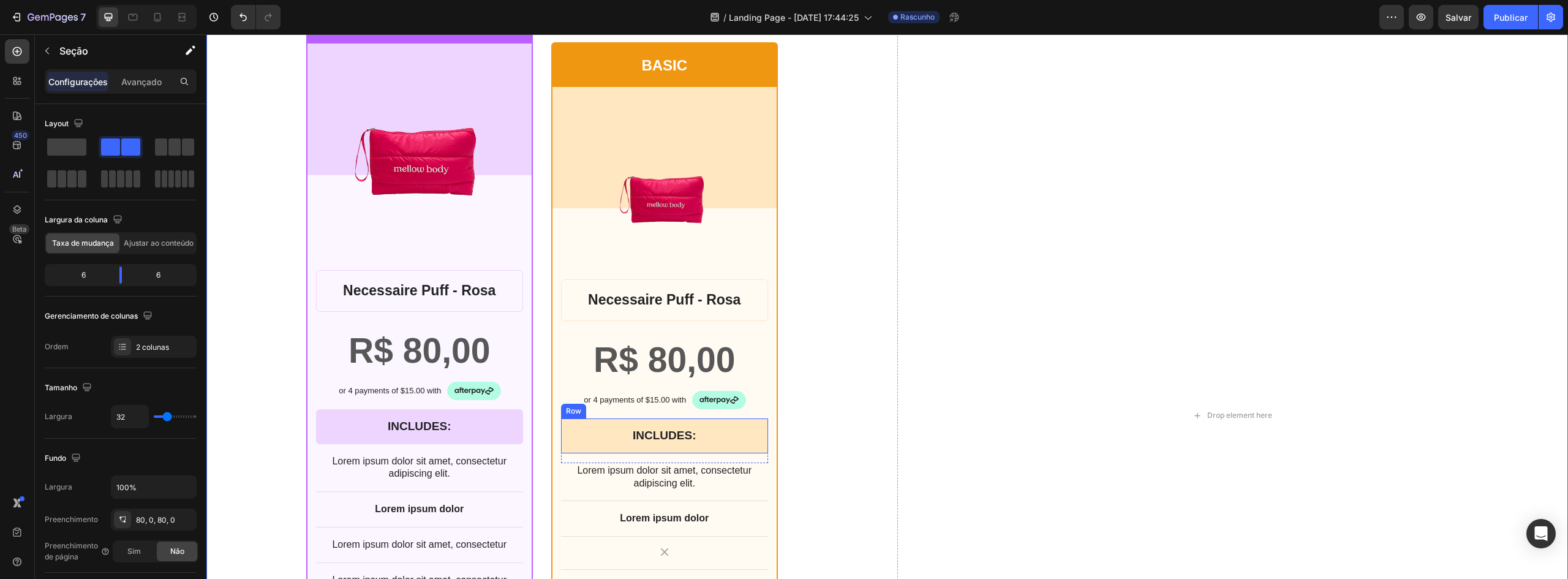
scroll to position [5266, 0]
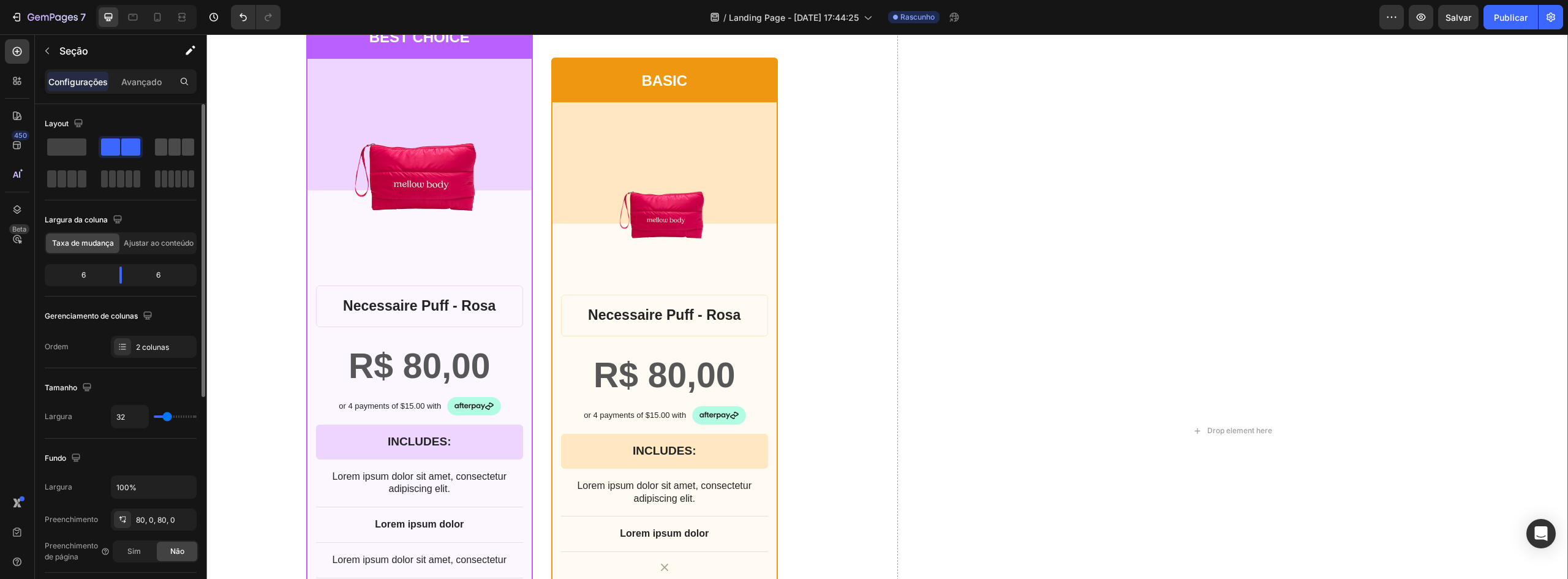
click at [156, 155] on span at bounding box center [161, 146] width 12 height 17
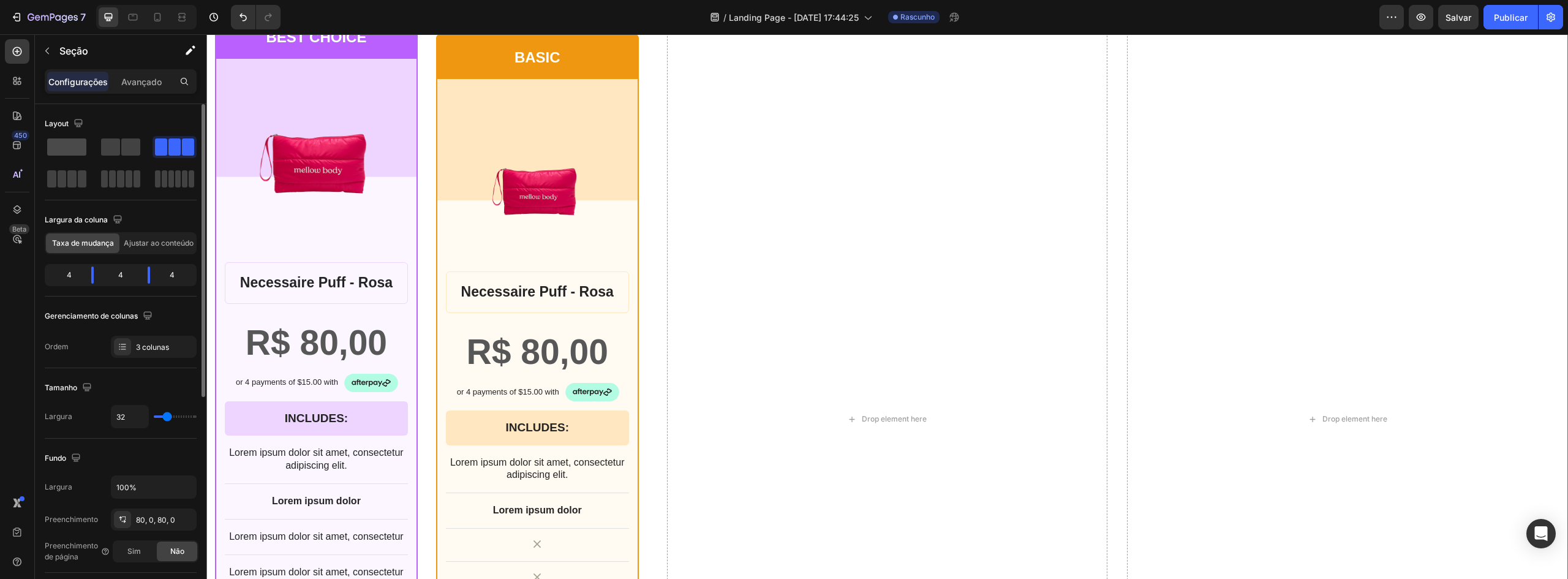
click at [60, 143] on span at bounding box center [67, 146] width 39 height 17
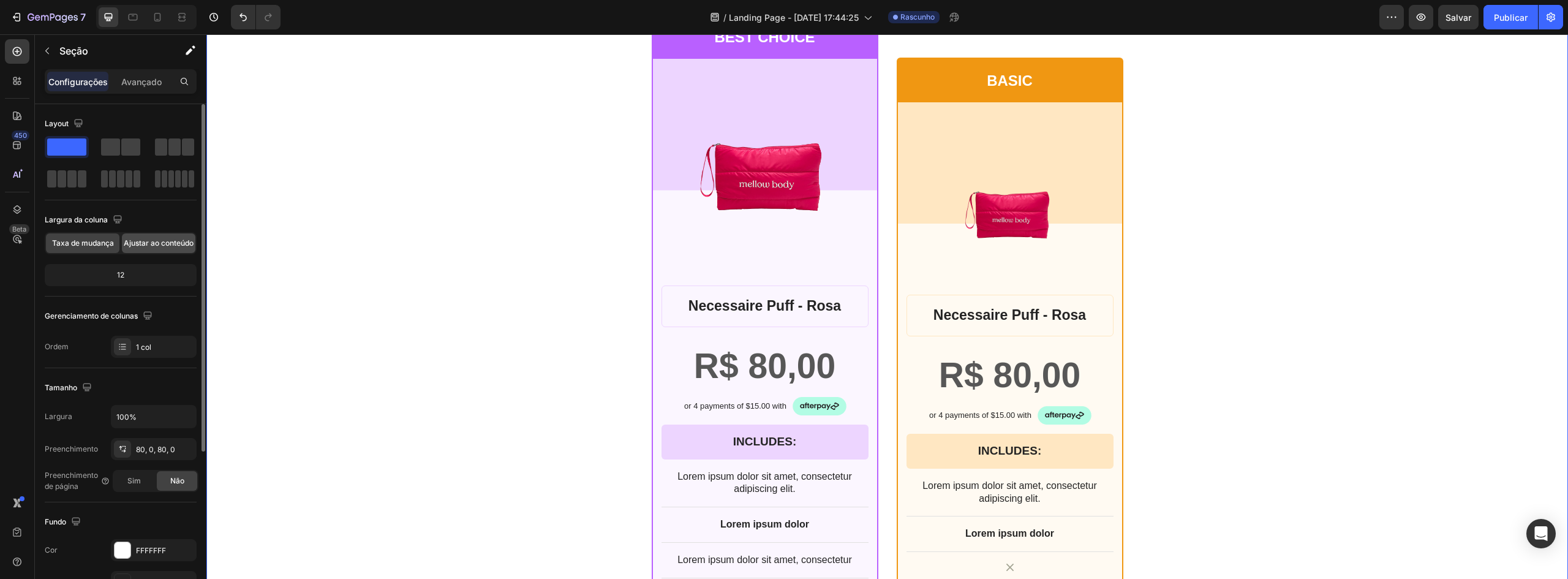
click at [157, 240] on font "Ajustar ao conteúdo" at bounding box center [158, 242] width 69 height 9
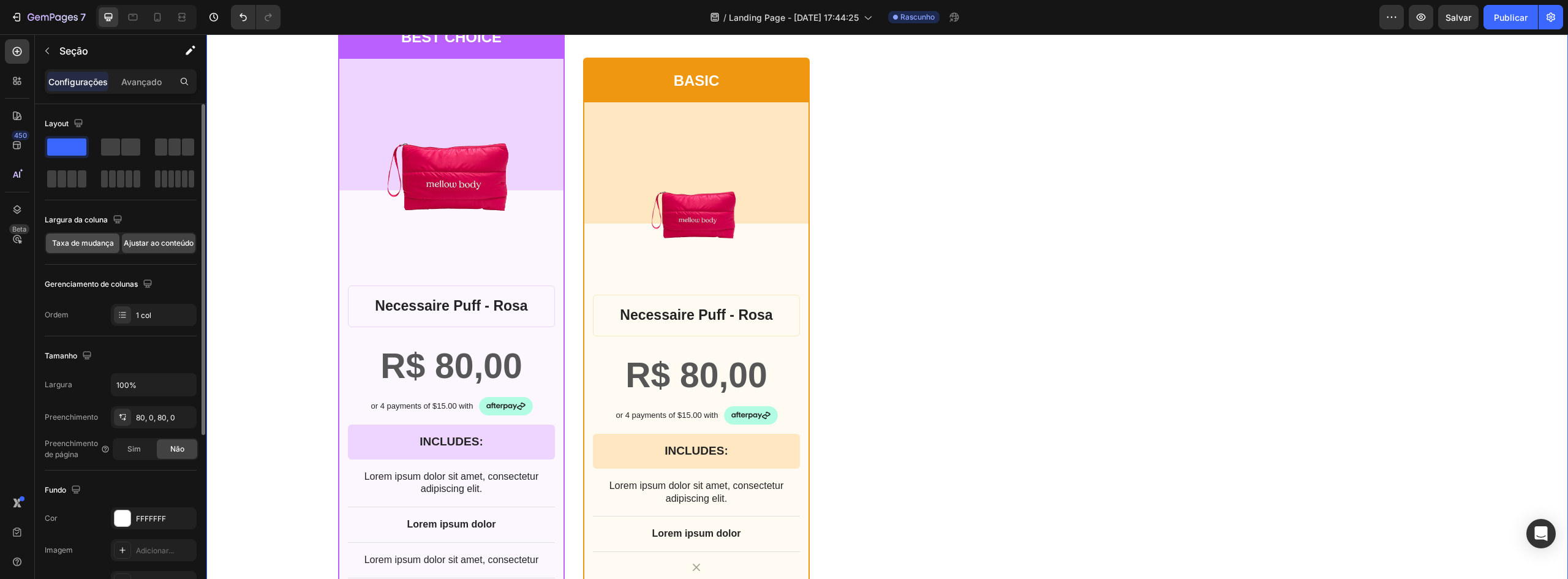
click at [82, 245] on font "Taxa de mudança" at bounding box center [83, 242] width 62 height 9
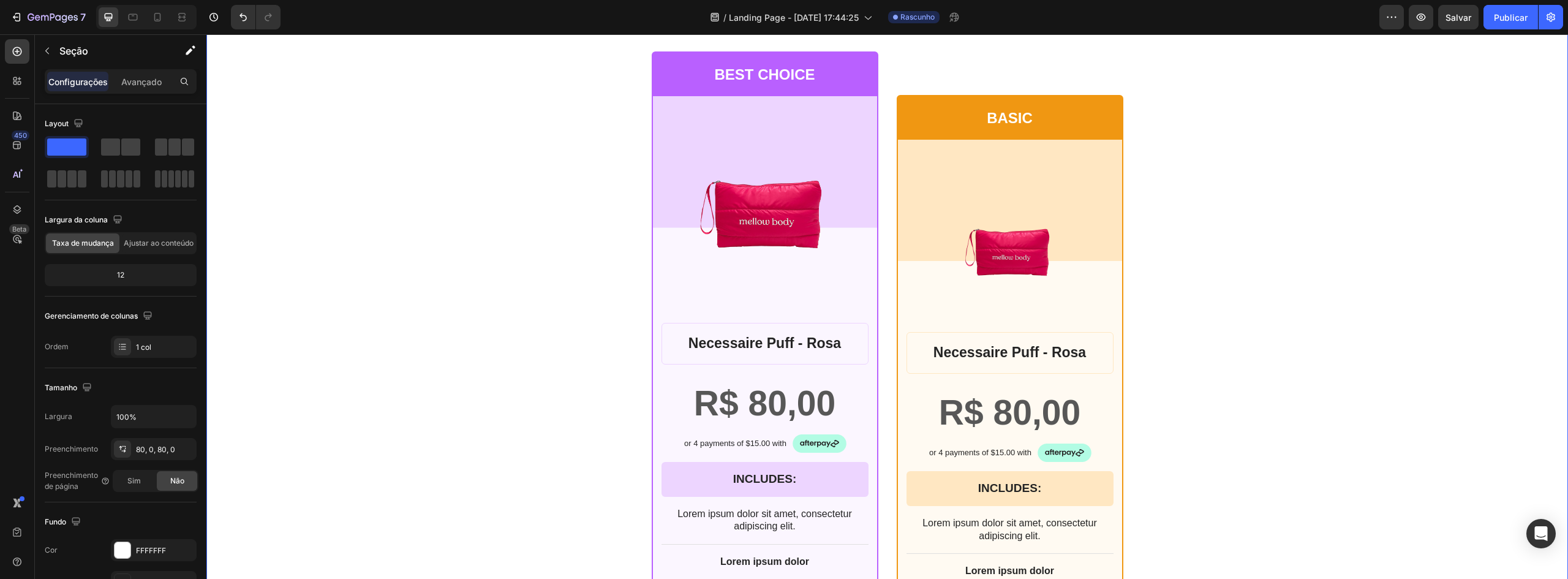
scroll to position [5020, 0]
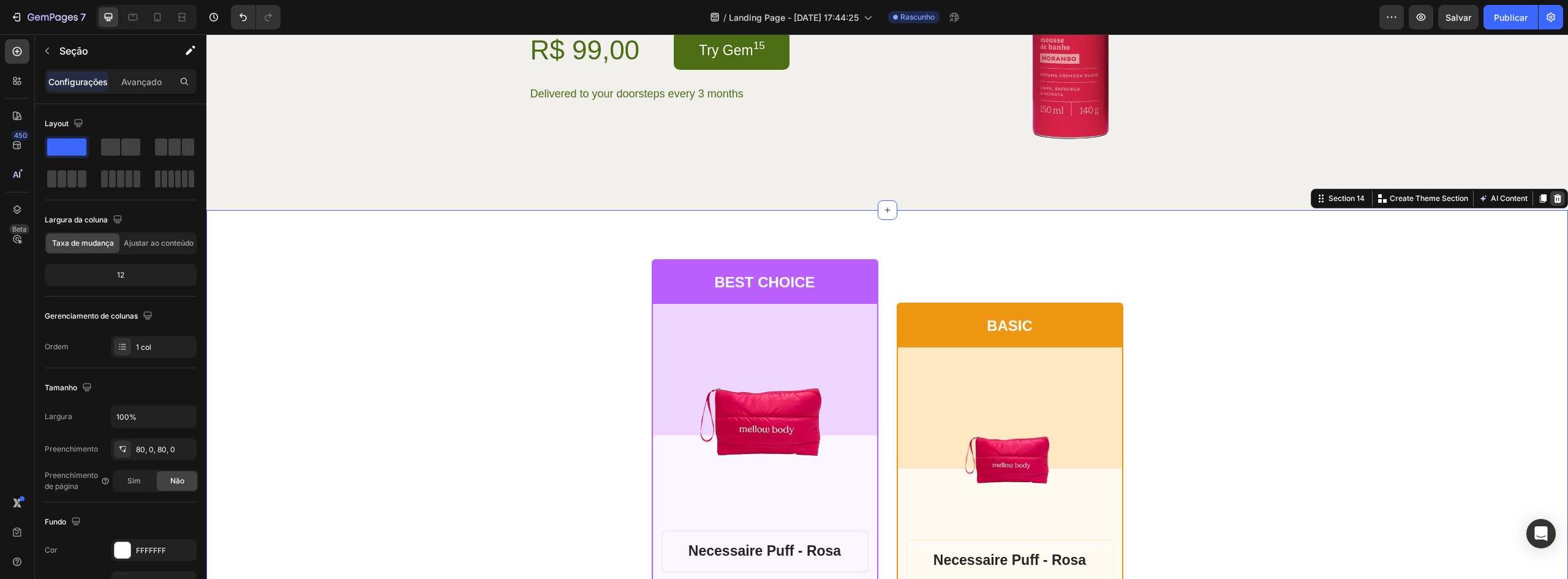
click at [1554, 196] on icon at bounding box center [1558, 198] width 8 height 8
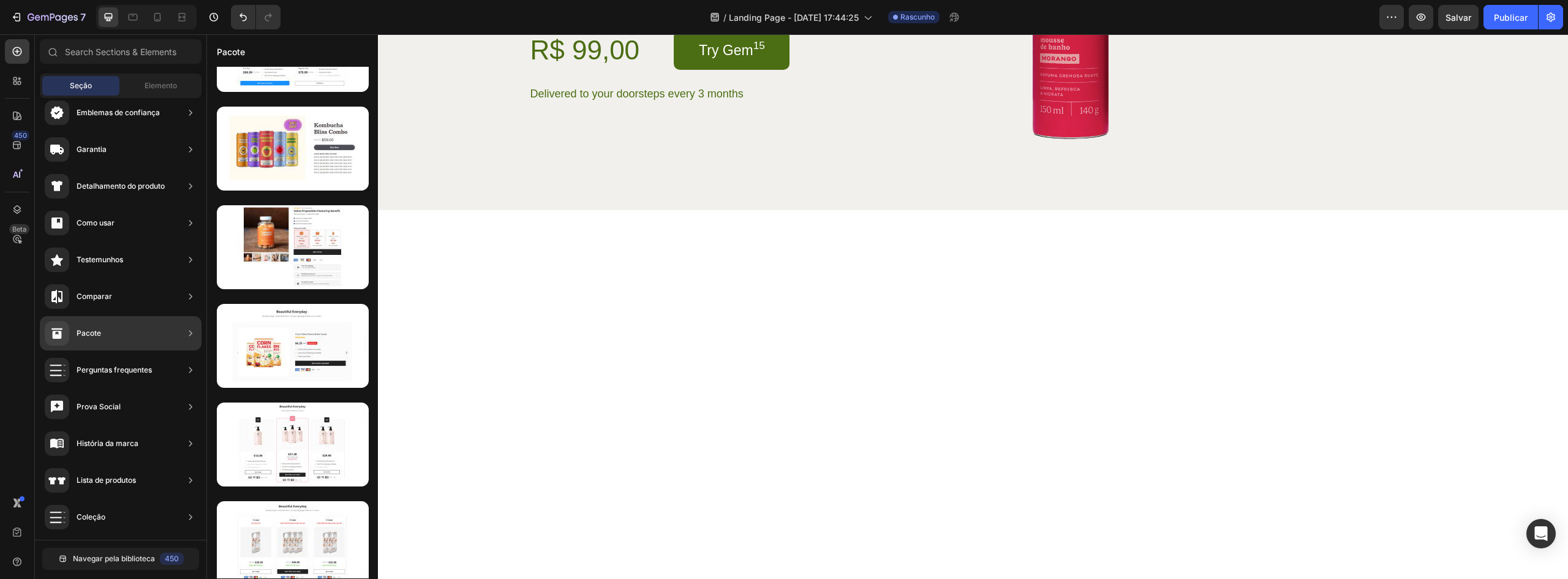
scroll to position [2848, 0]
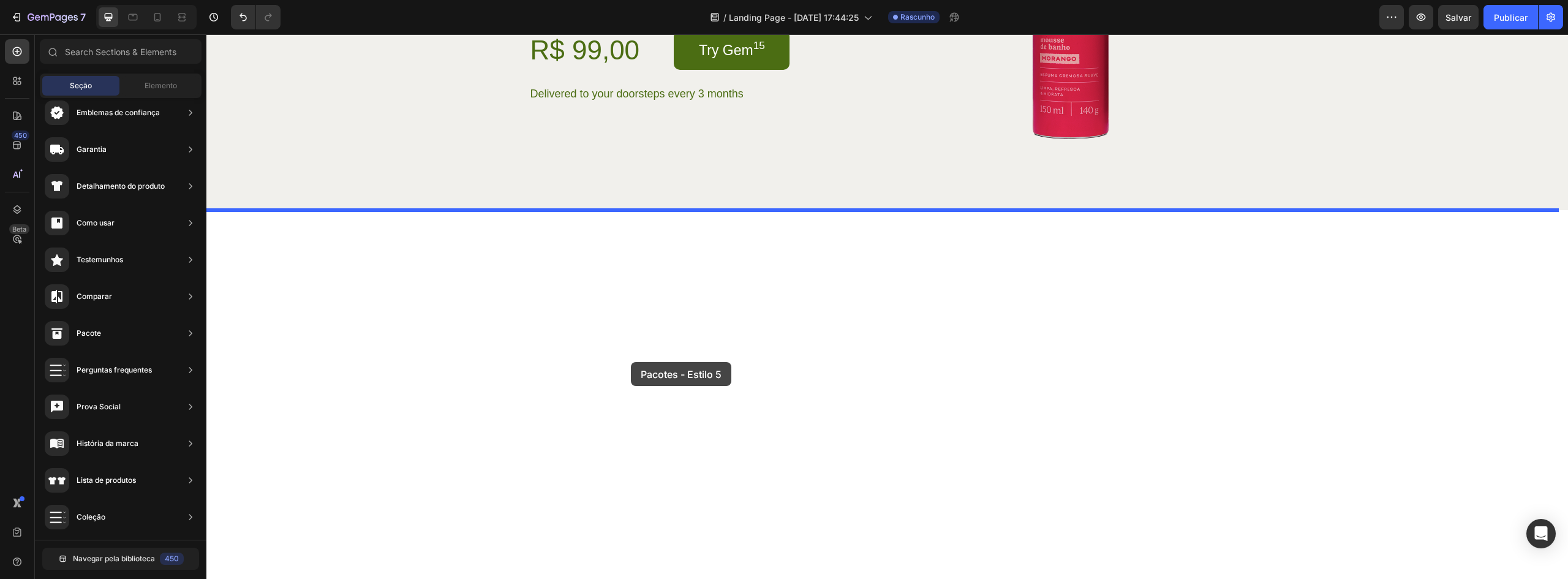
drag, startPoint x: 516, startPoint y: 484, endPoint x: 656, endPoint y: 339, distance: 201.6
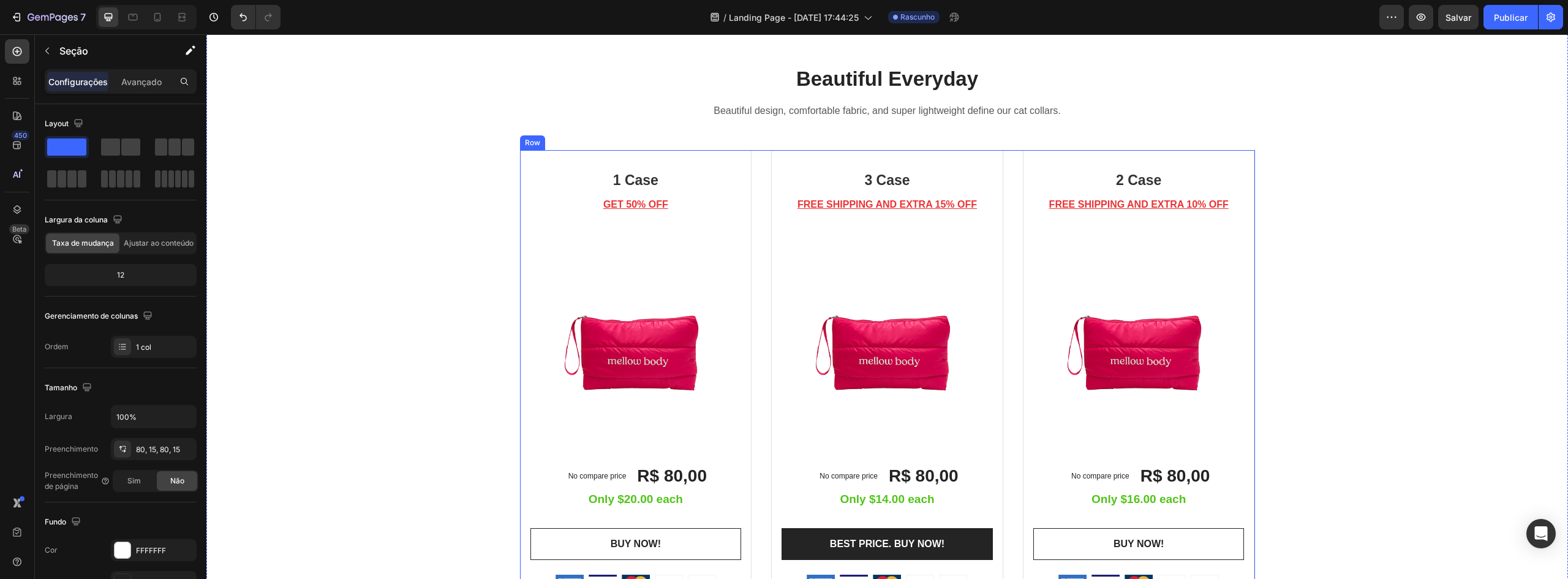
scroll to position [5092, 0]
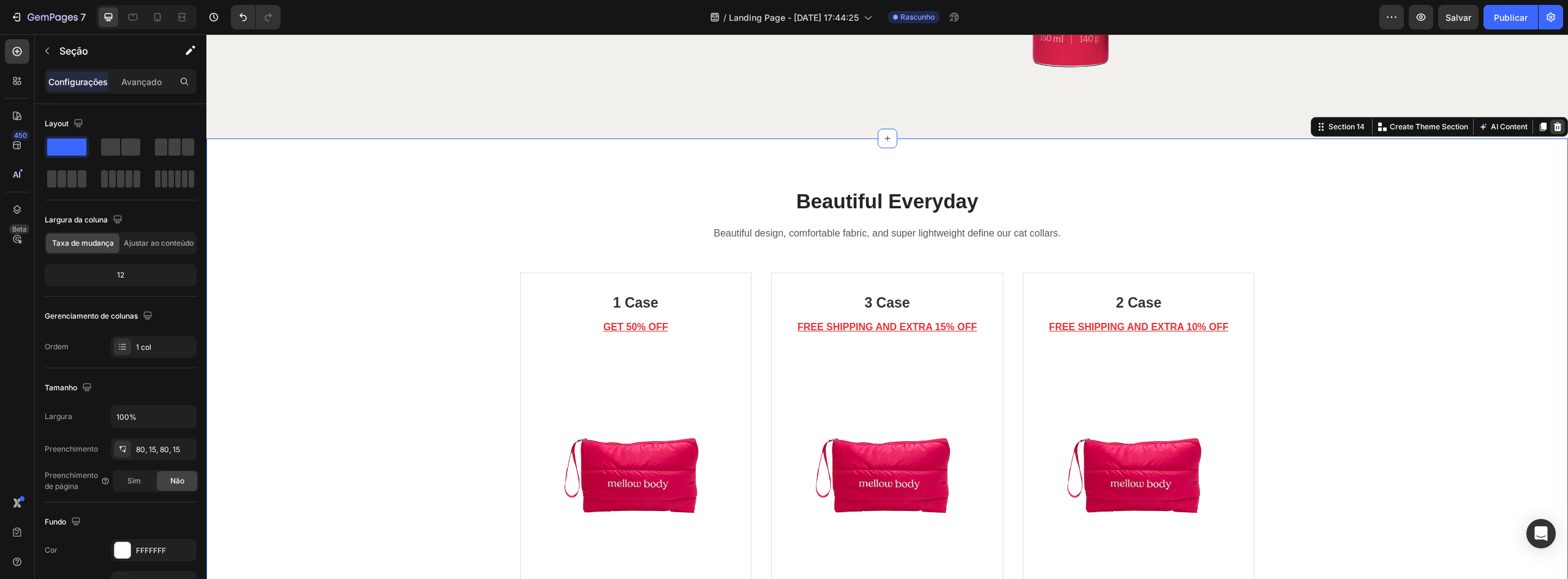
click at [1554, 125] on icon at bounding box center [1558, 127] width 8 height 8
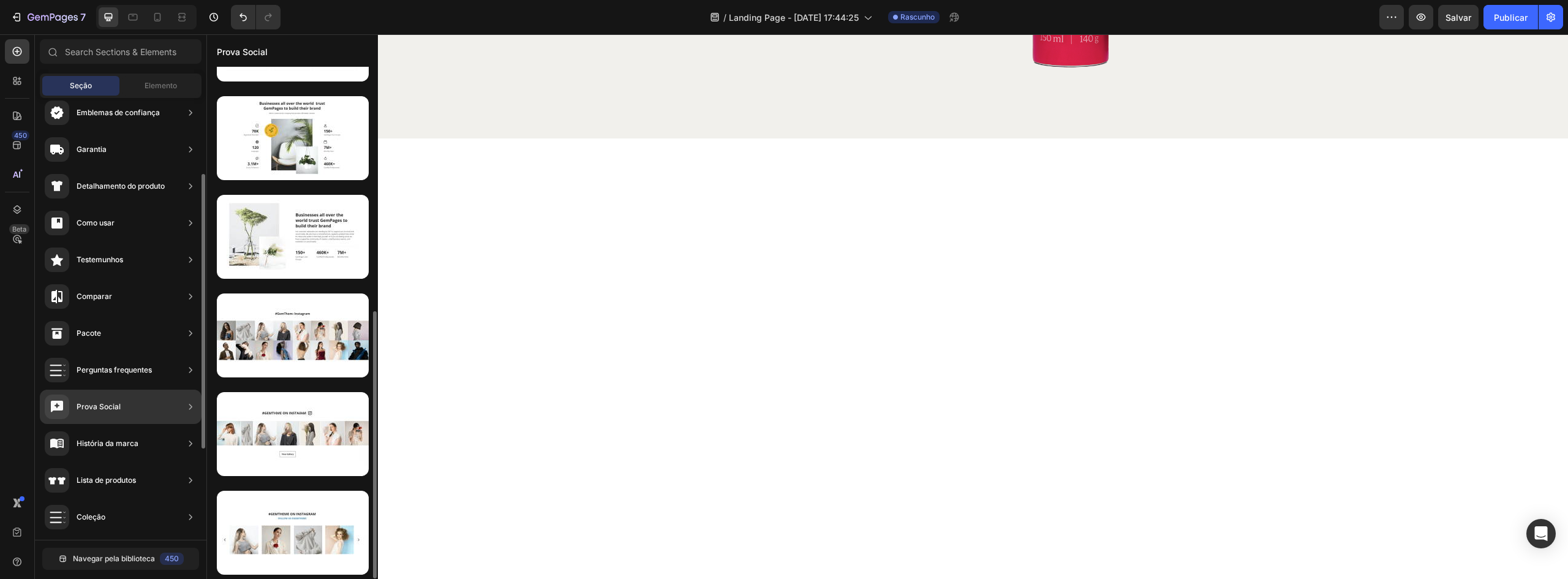
scroll to position [0, 0]
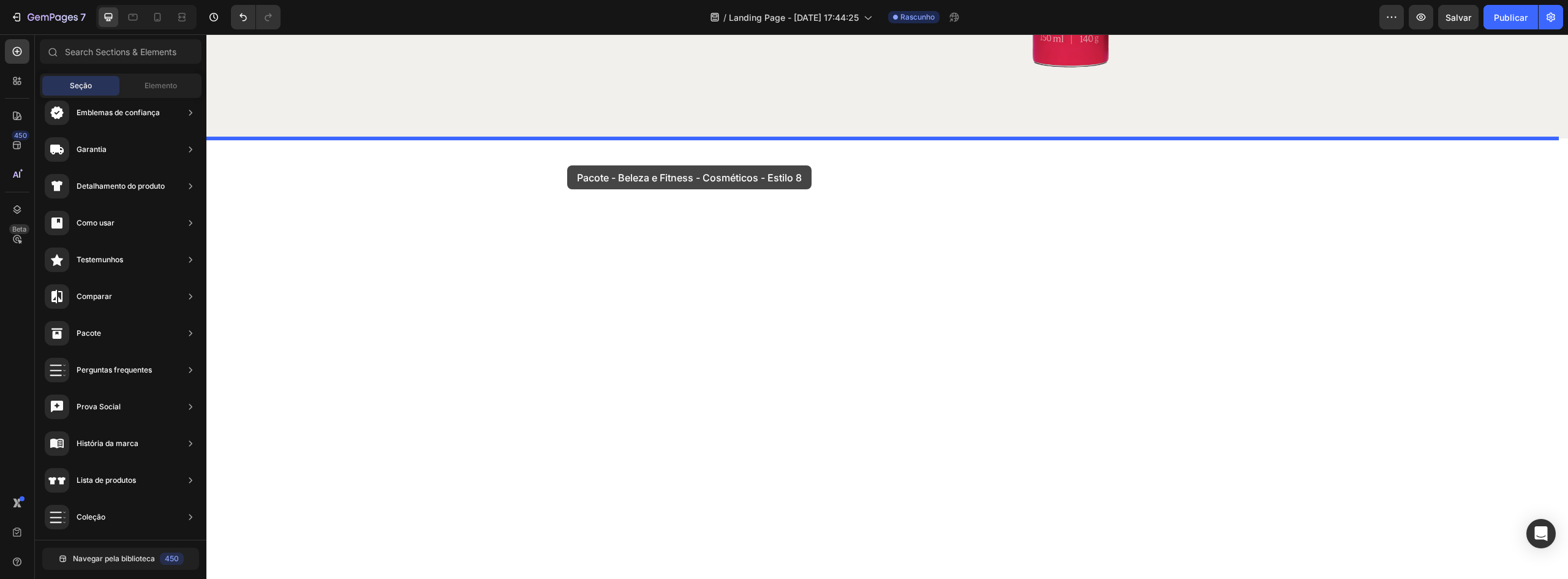
drag, startPoint x: 512, startPoint y: 175, endPoint x: 567, endPoint y: 165, distance: 55.9
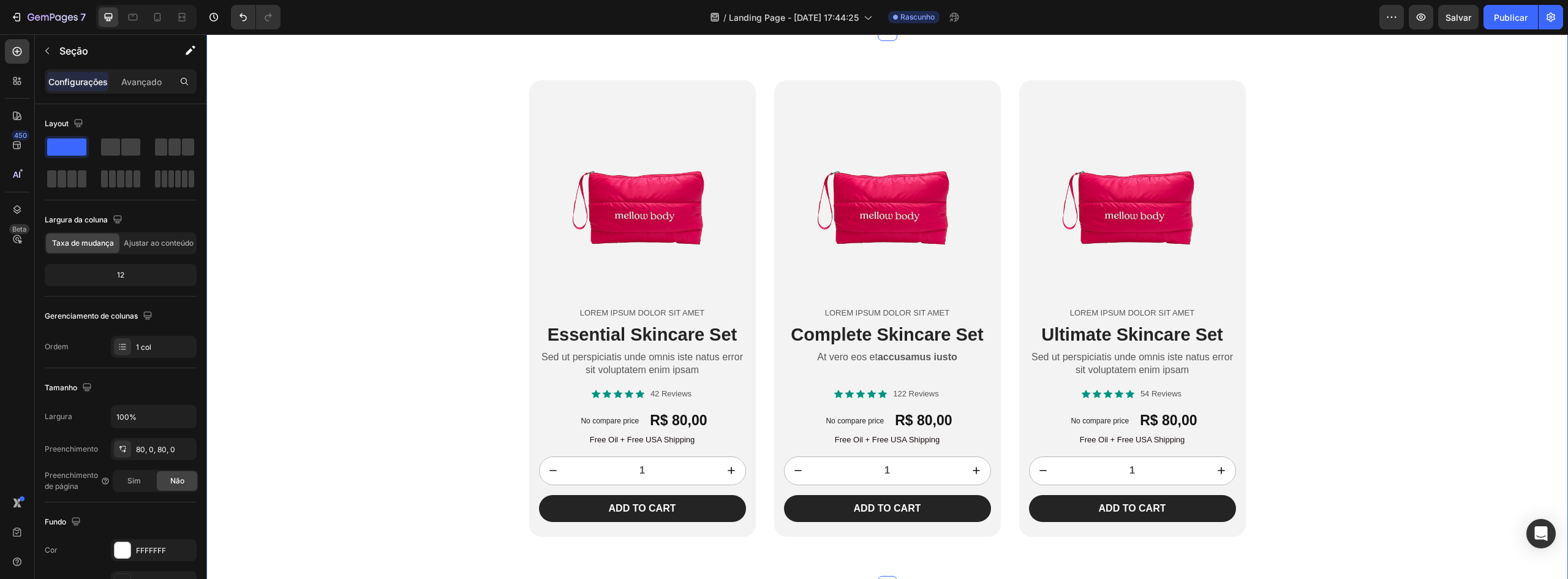
scroll to position [5154, 0]
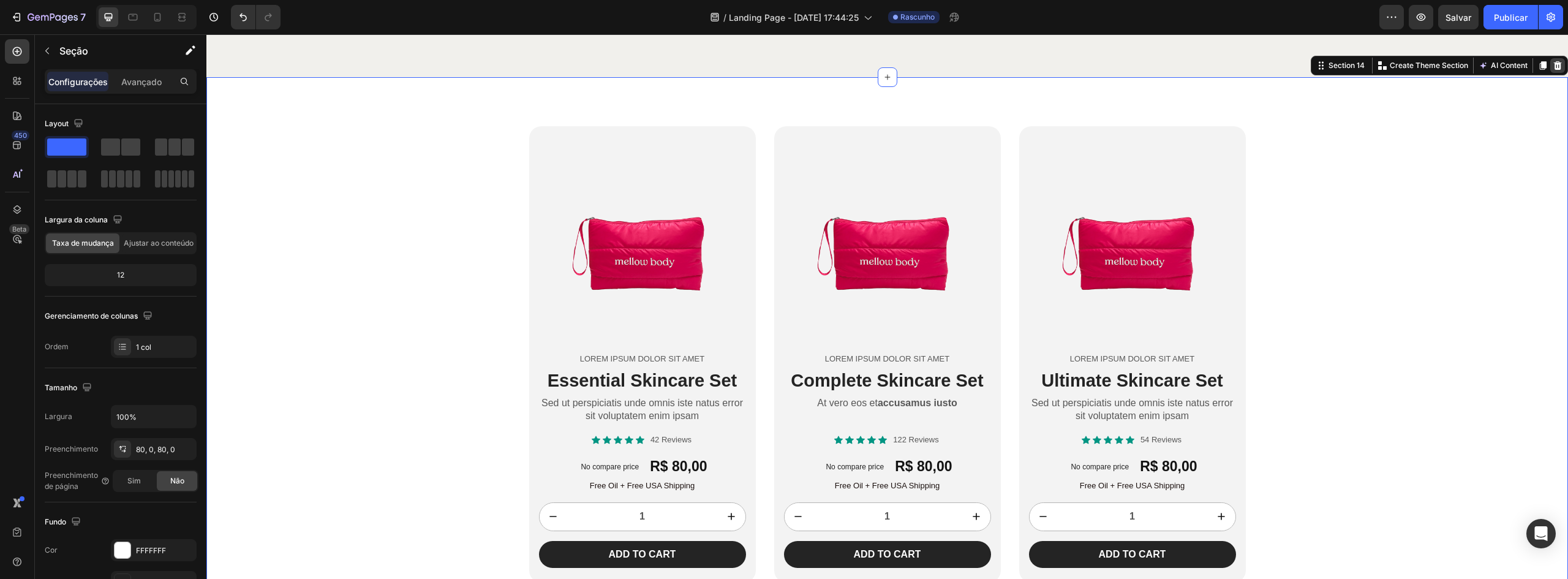
click at [1552, 64] on icon at bounding box center [1557, 65] width 10 height 10
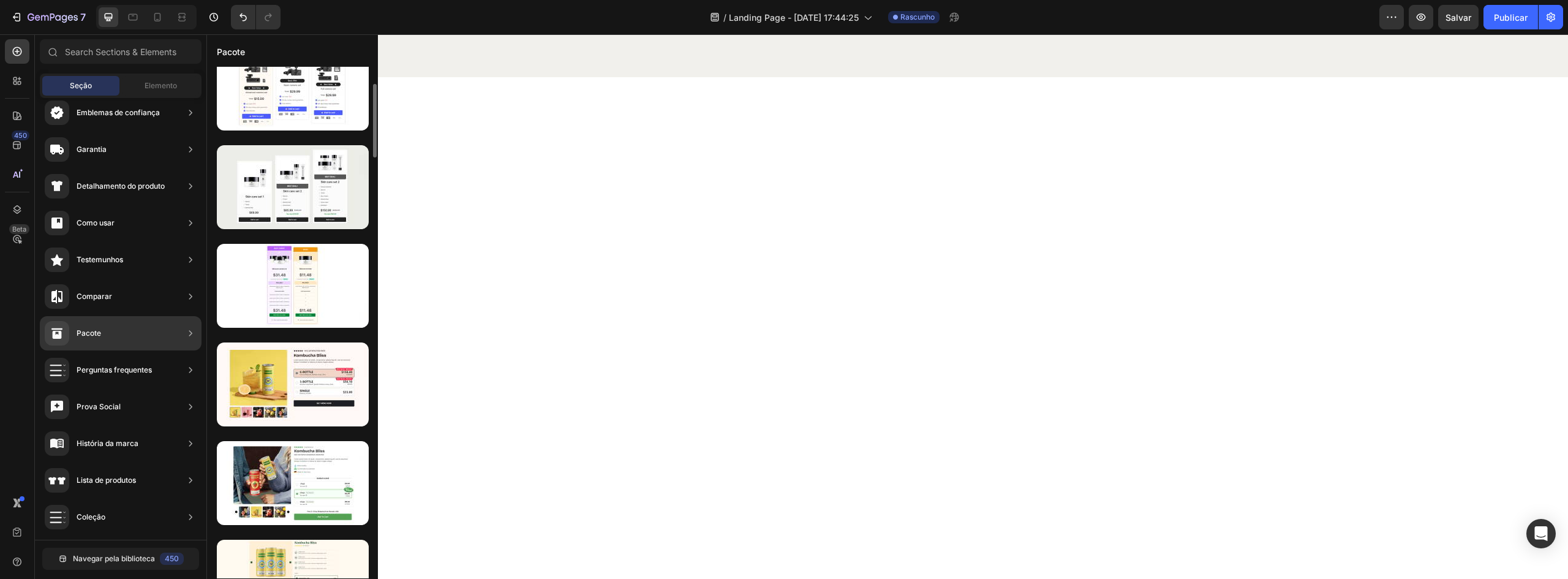
scroll to position [0, 0]
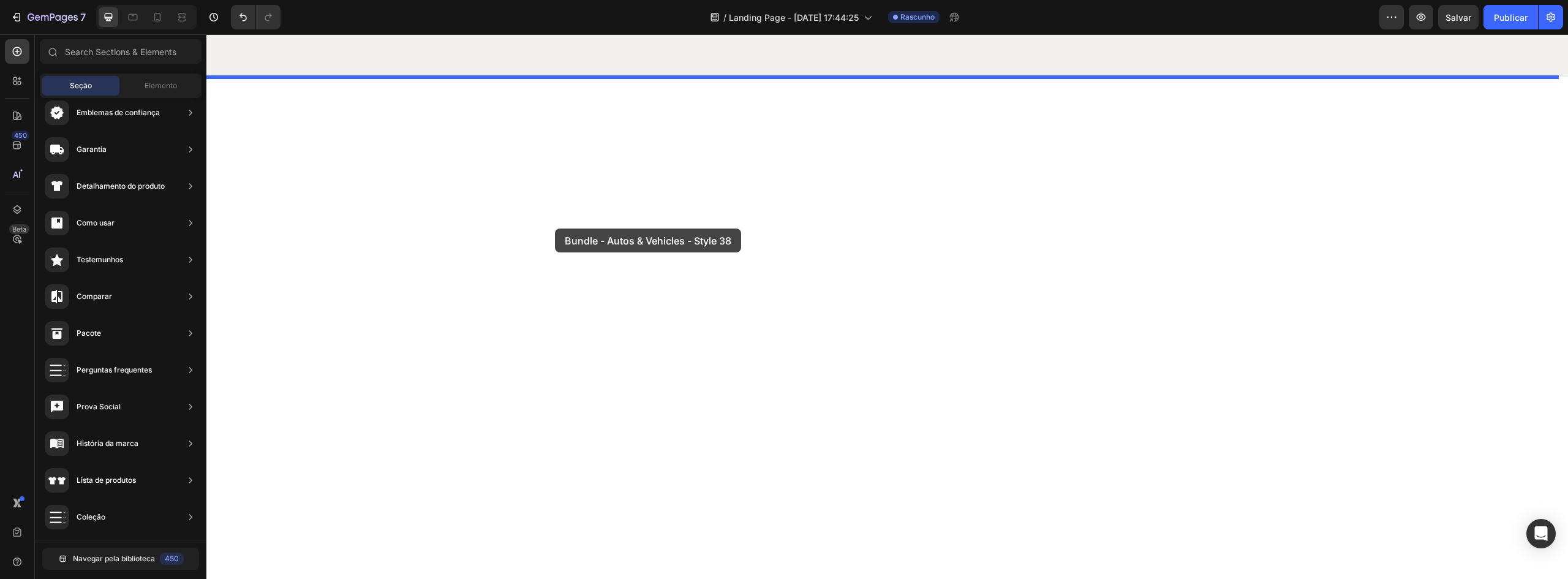
drag, startPoint x: 526, startPoint y: 257, endPoint x: 603, endPoint y: 232, distance: 81.0
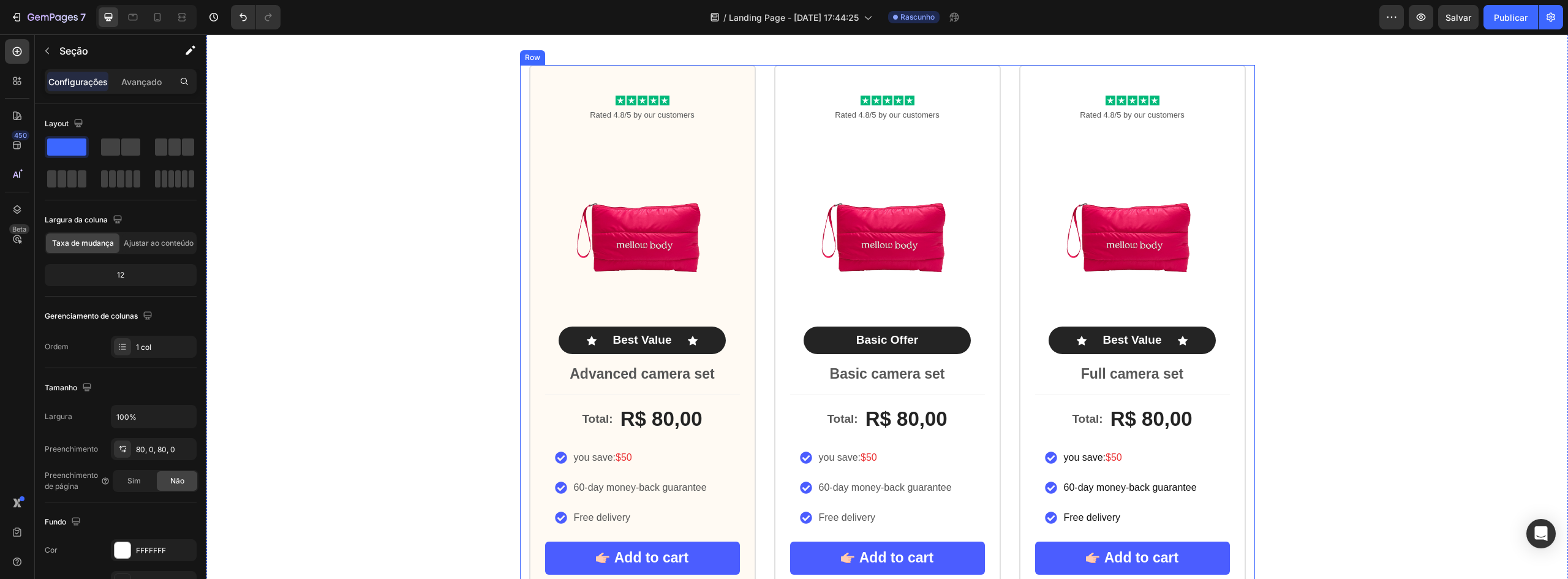
scroll to position [5154, 0]
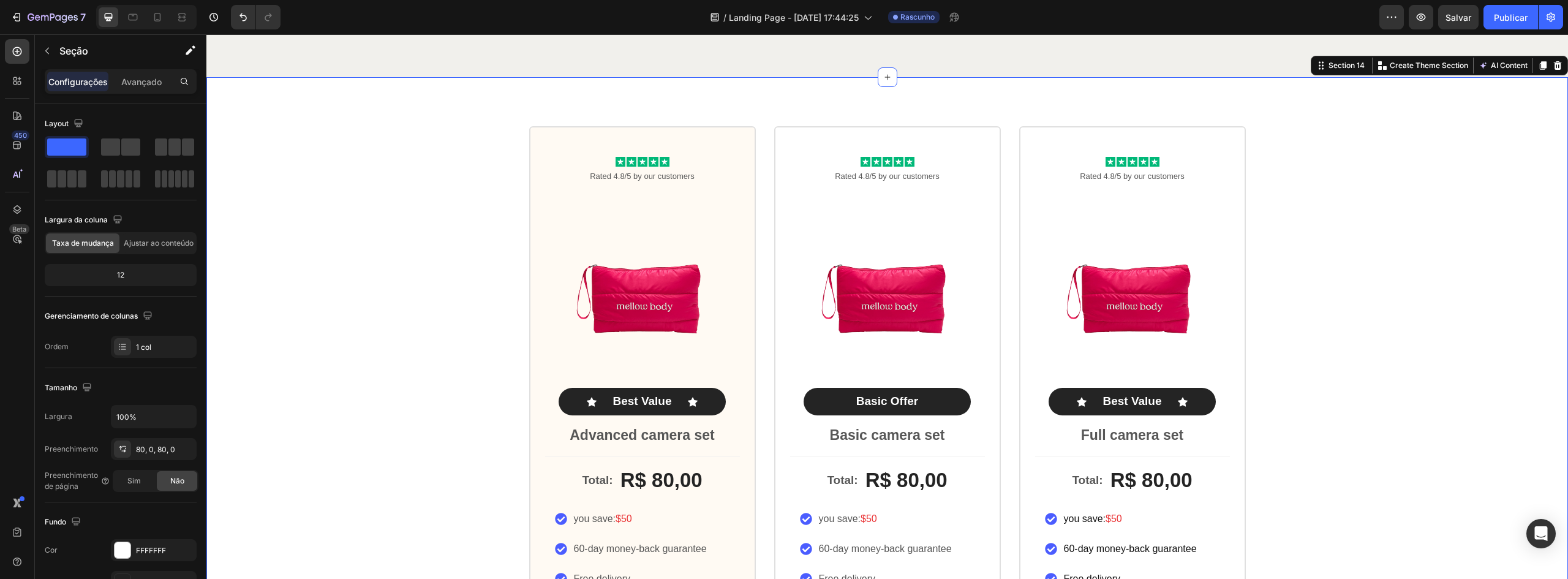
click at [1483, 249] on div "Icon Icon Icon Icon Icon Icon List Rated 4.8/5 by our customers Text Block Prod…" at bounding box center [886, 401] width 1361 height 550
click at [1550, 65] on div at bounding box center [1557, 65] width 15 height 15
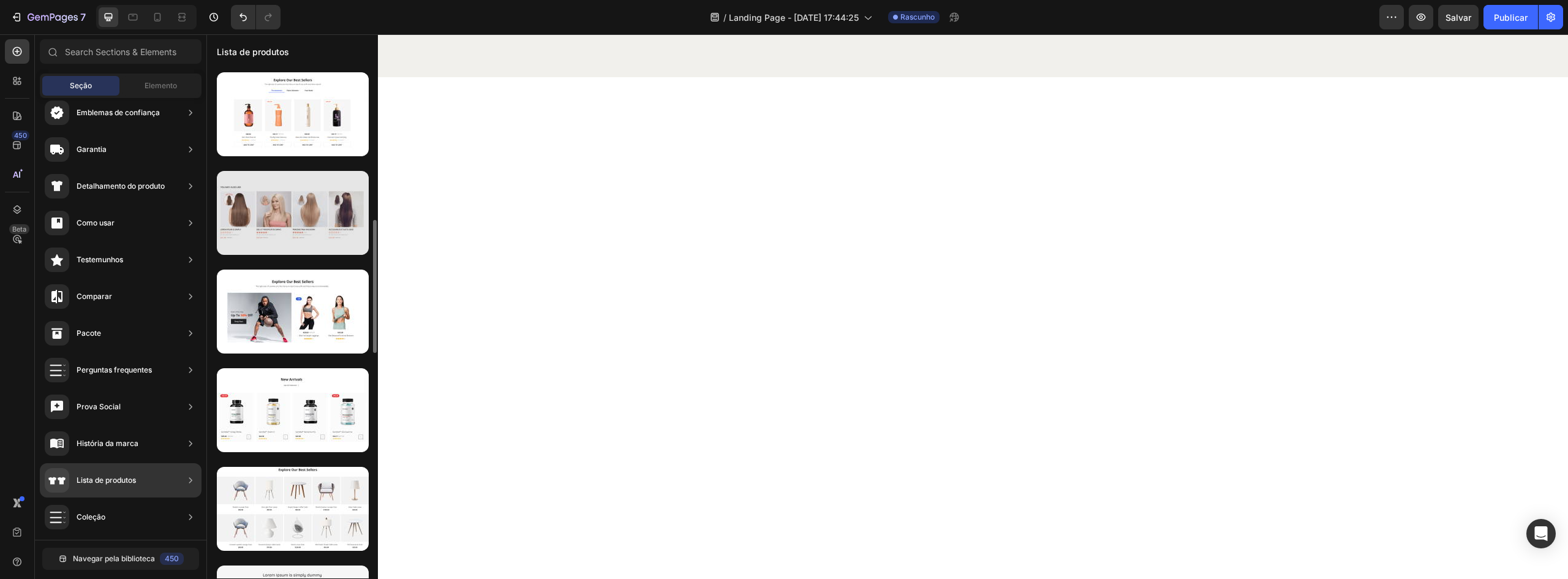
scroll to position [712, 0]
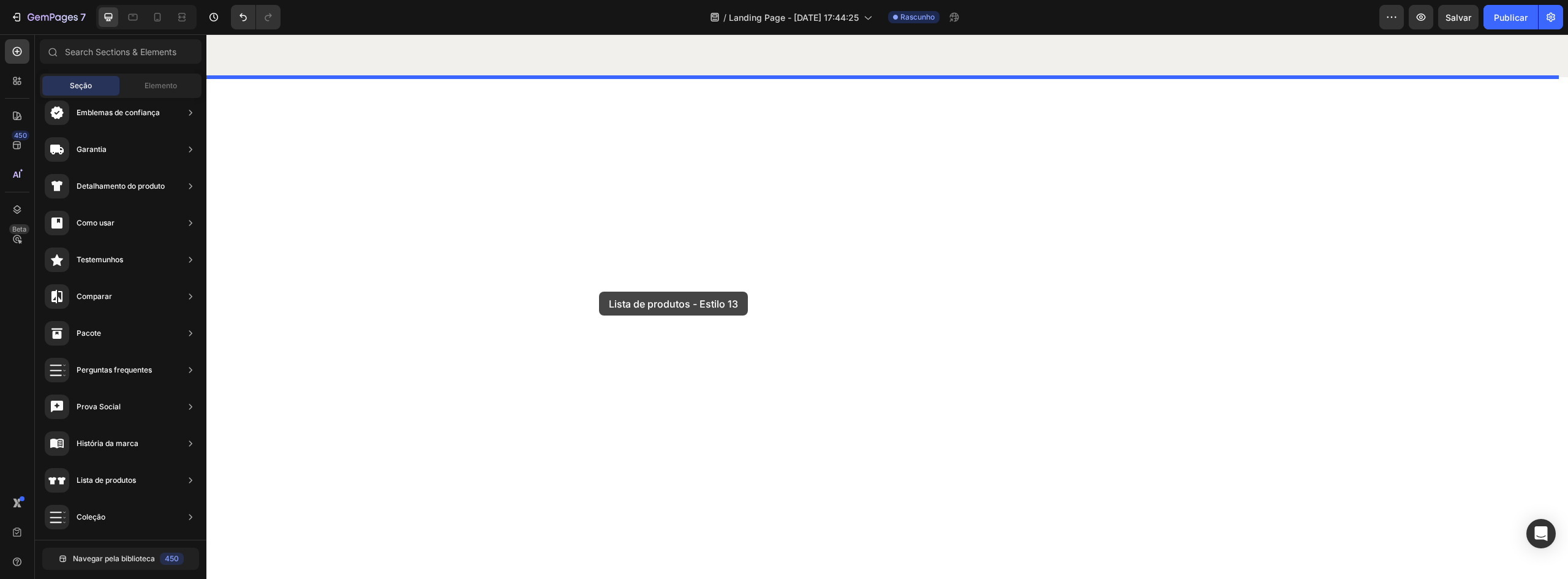
drag, startPoint x: 531, startPoint y: 331, endPoint x: 599, endPoint y: 292, distance: 78.4
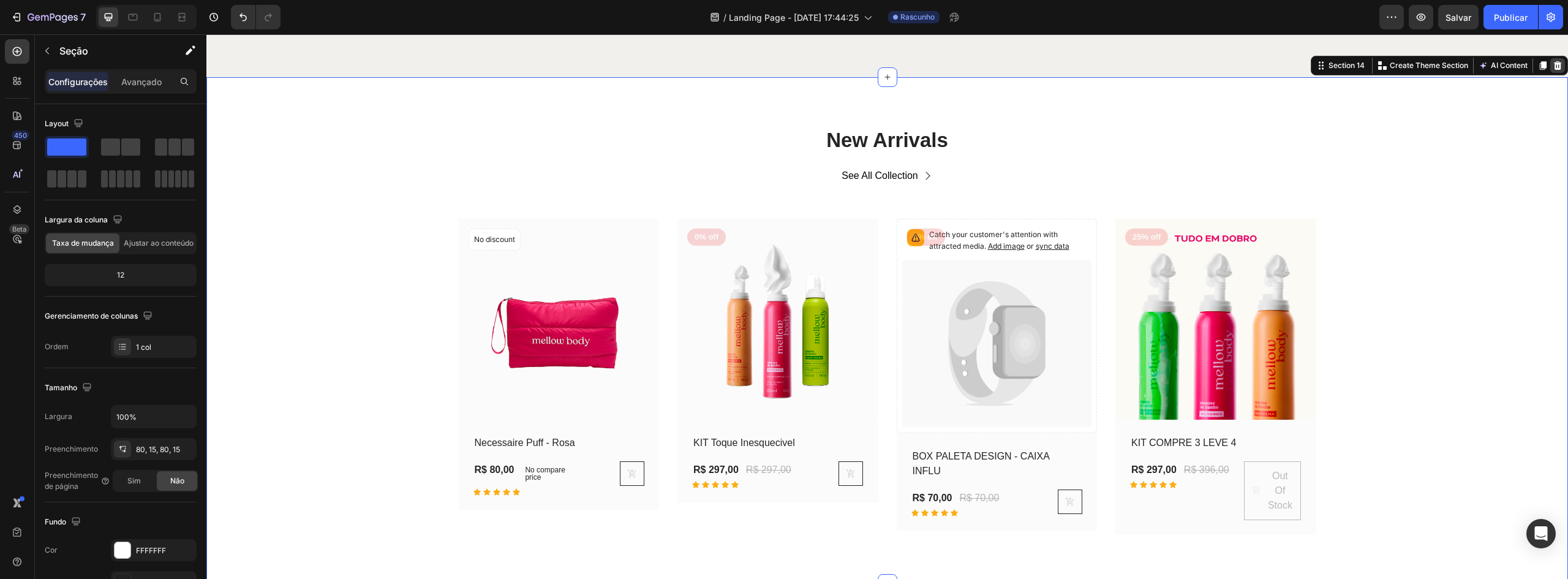
click at [1552, 70] on icon at bounding box center [1557, 65] width 10 height 10
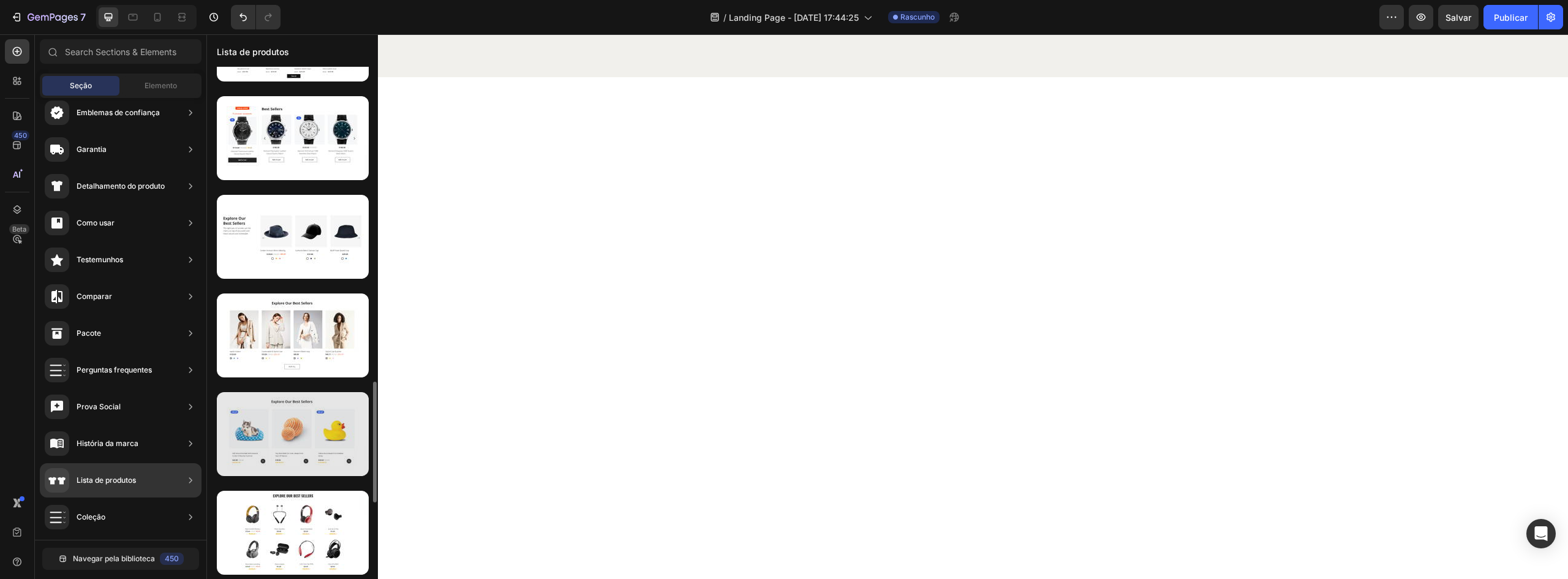
scroll to position [1590, 0]
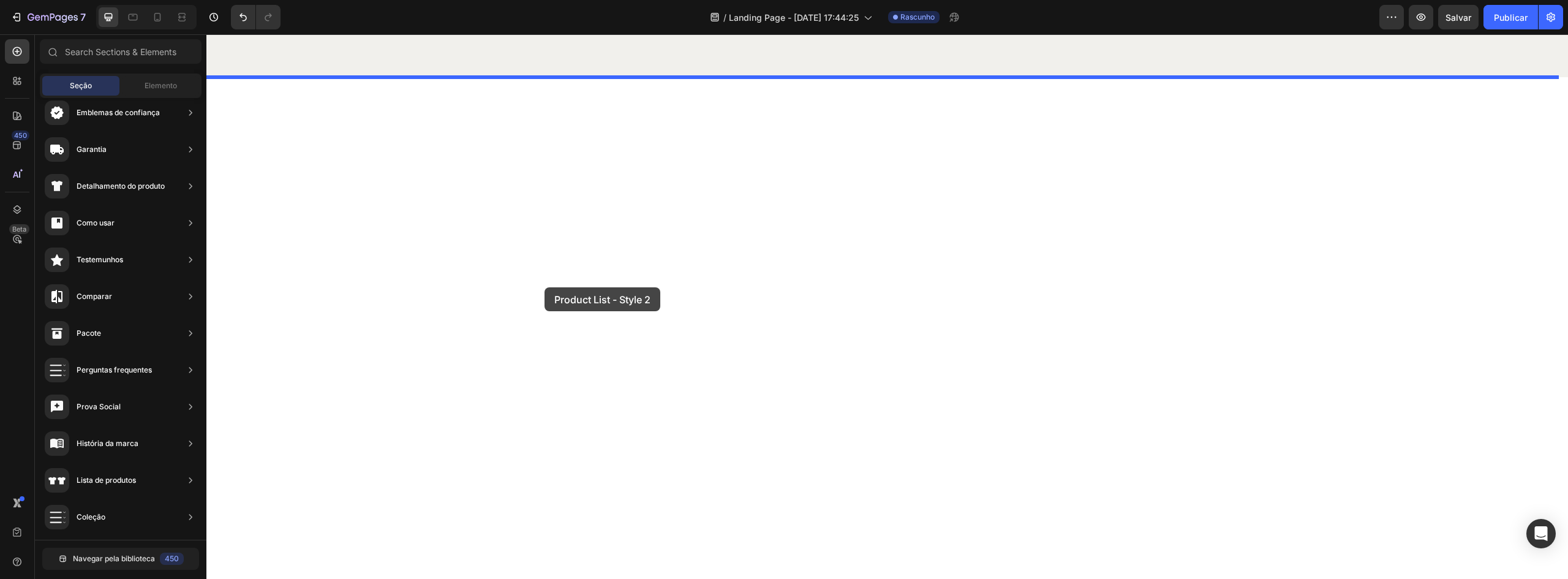
drag, startPoint x: 526, startPoint y: 332, endPoint x: 545, endPoint y: 287, distance: 48.8
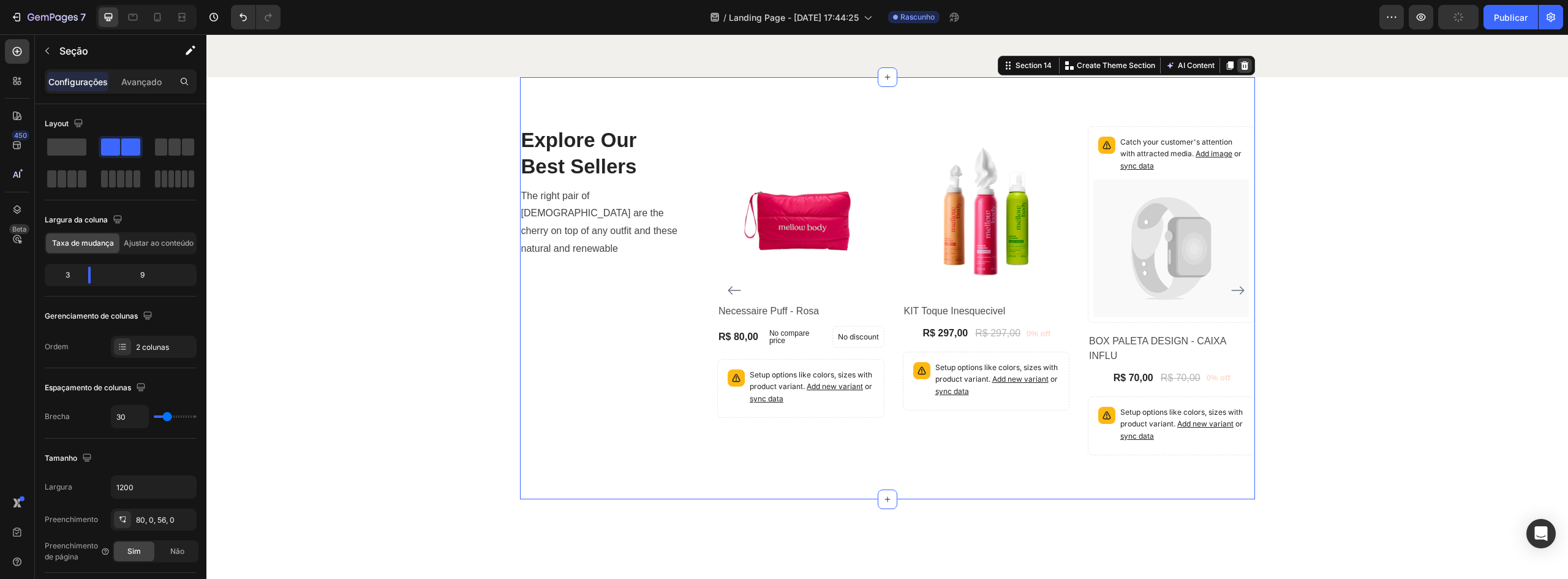
click at [1240, 59] on div at bounding box center [1244, 65] width 15 height 15
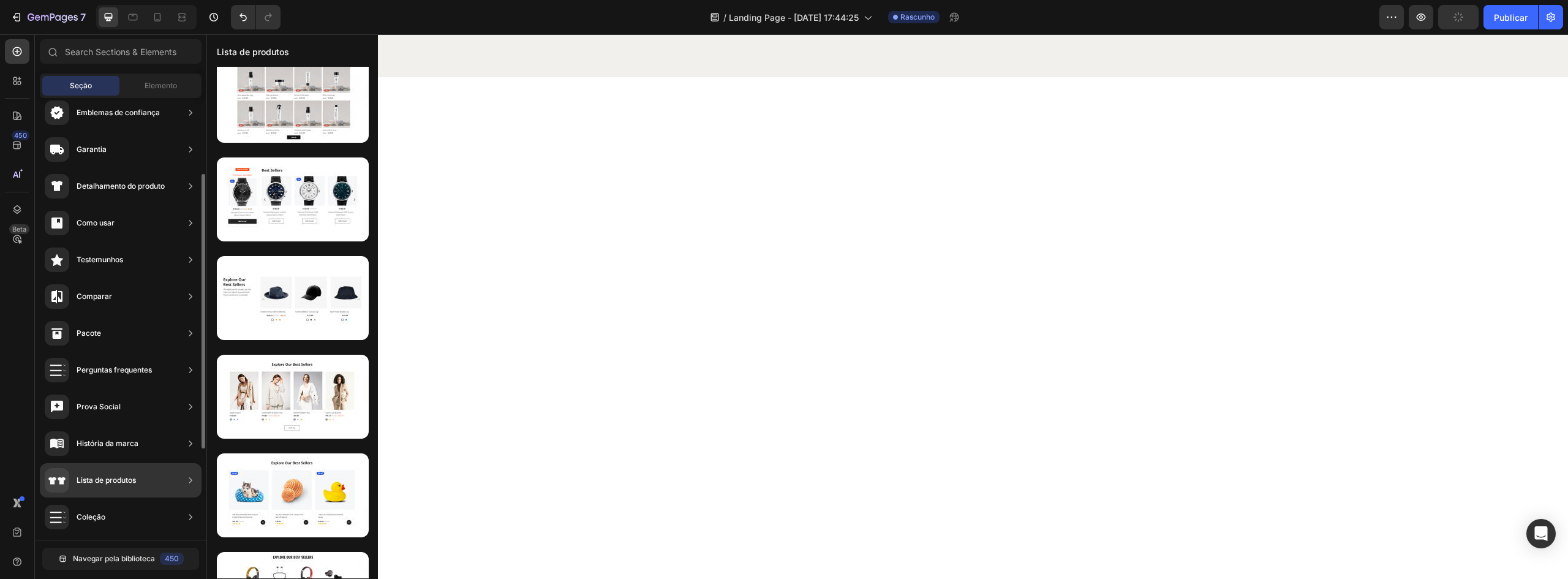
scroll to position [0, 0]
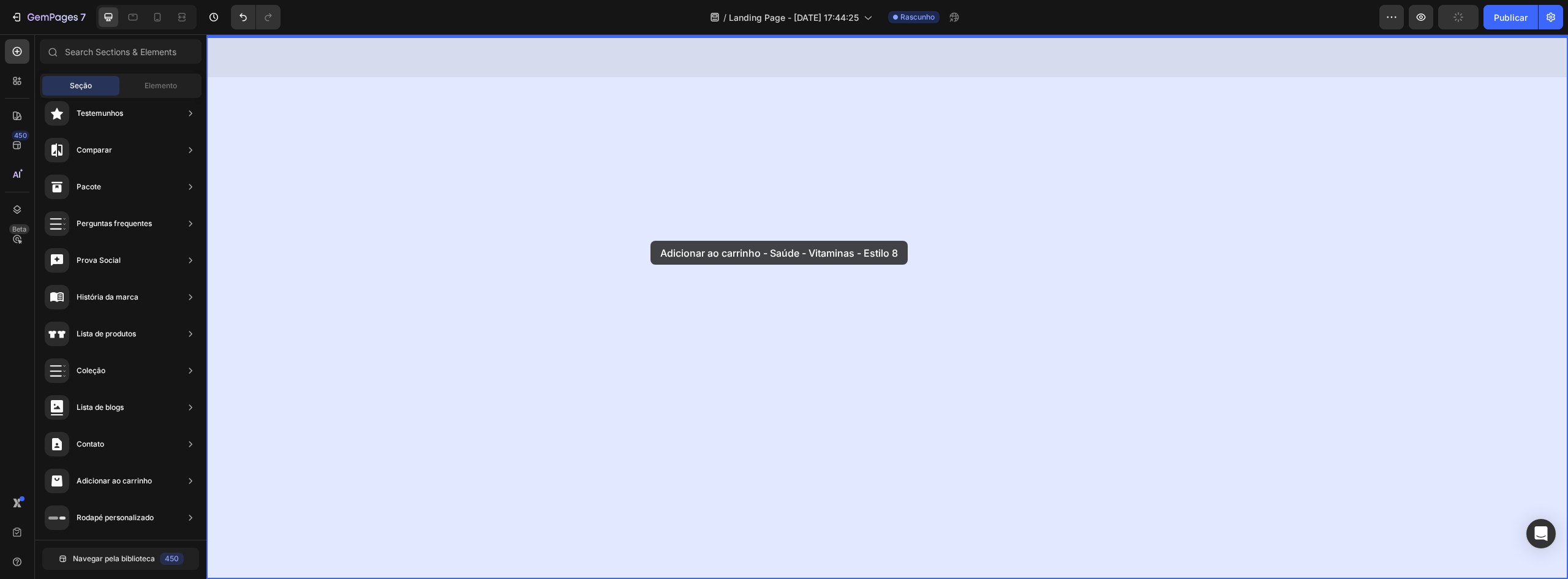
drag, startPoint x: 531, startPoint y: 177, endPoint x: 571, endPoint y: 249, distance: 82.4
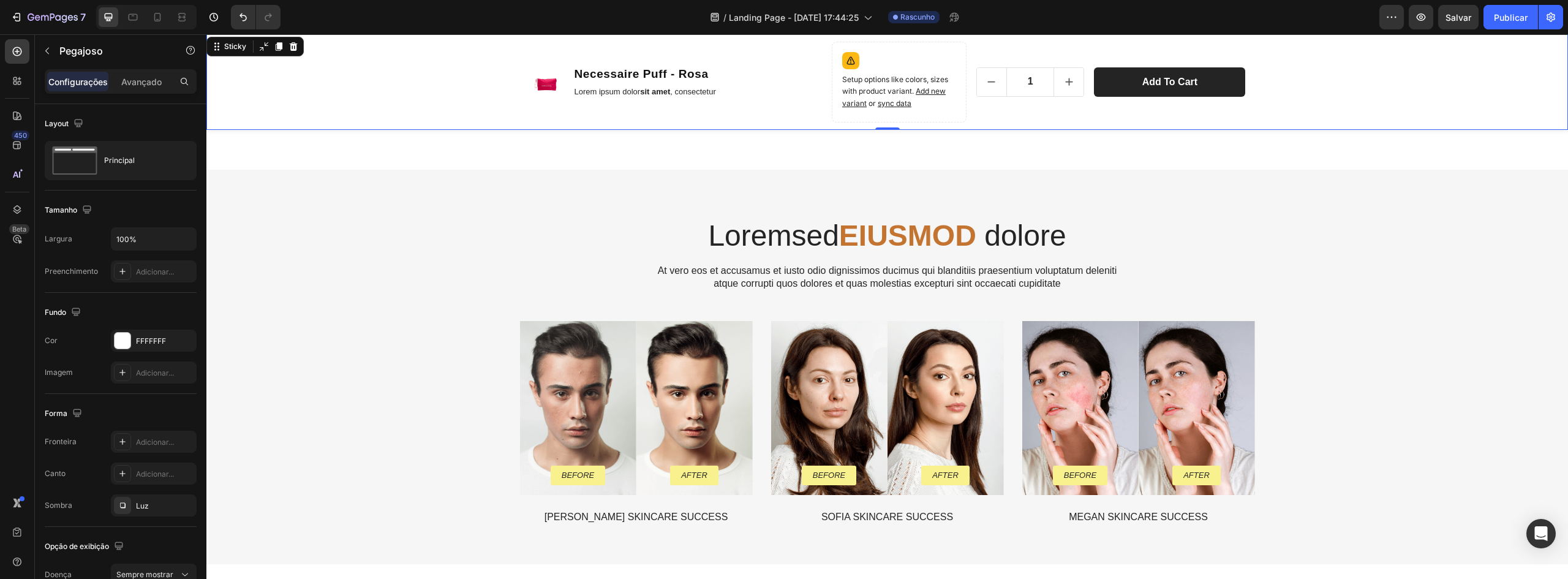
scroll to position [3472, 0]
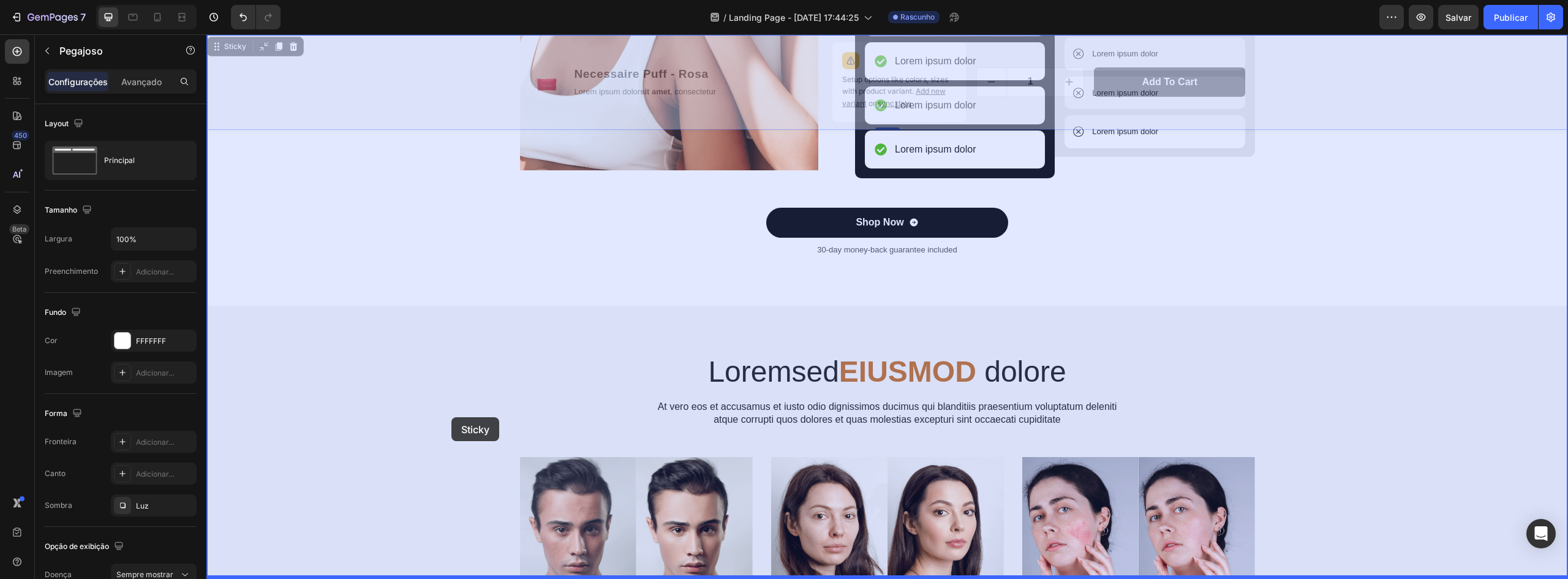
drag, startPoint x: 470, startPoint y: 83, endPoint x: 468, endPoint y: 577, distance: 494.0
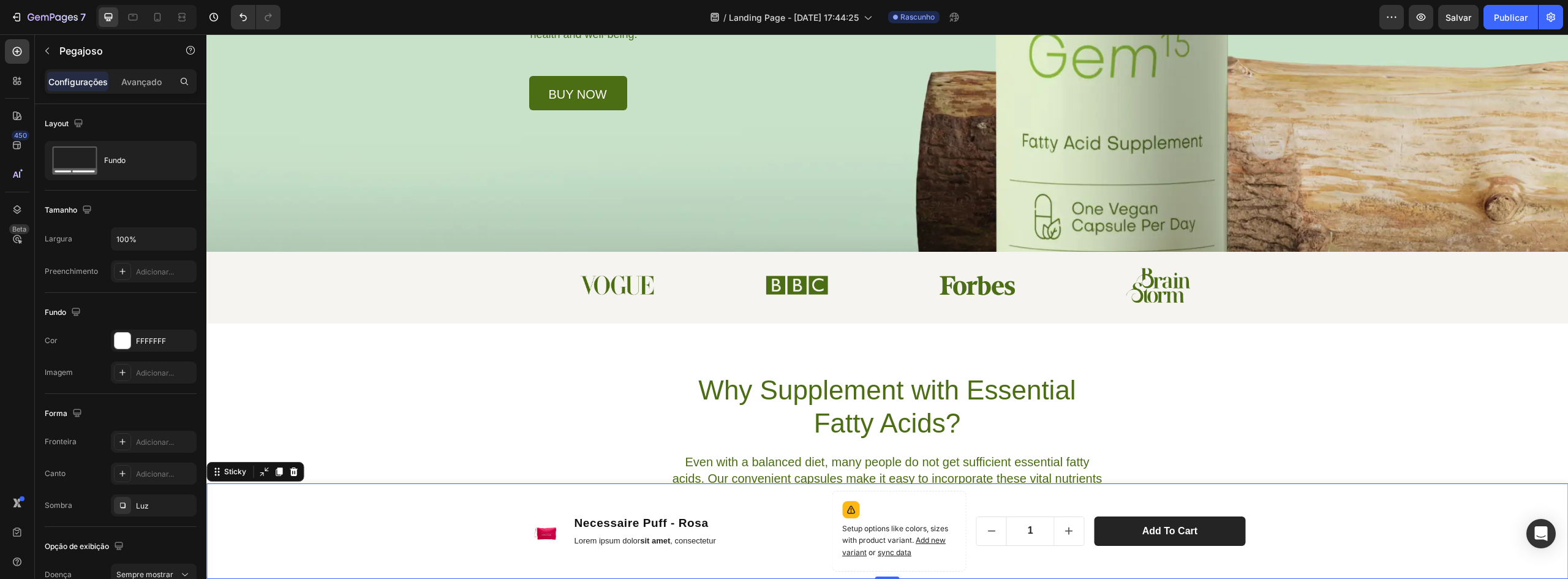
scroll to position [0, 0]
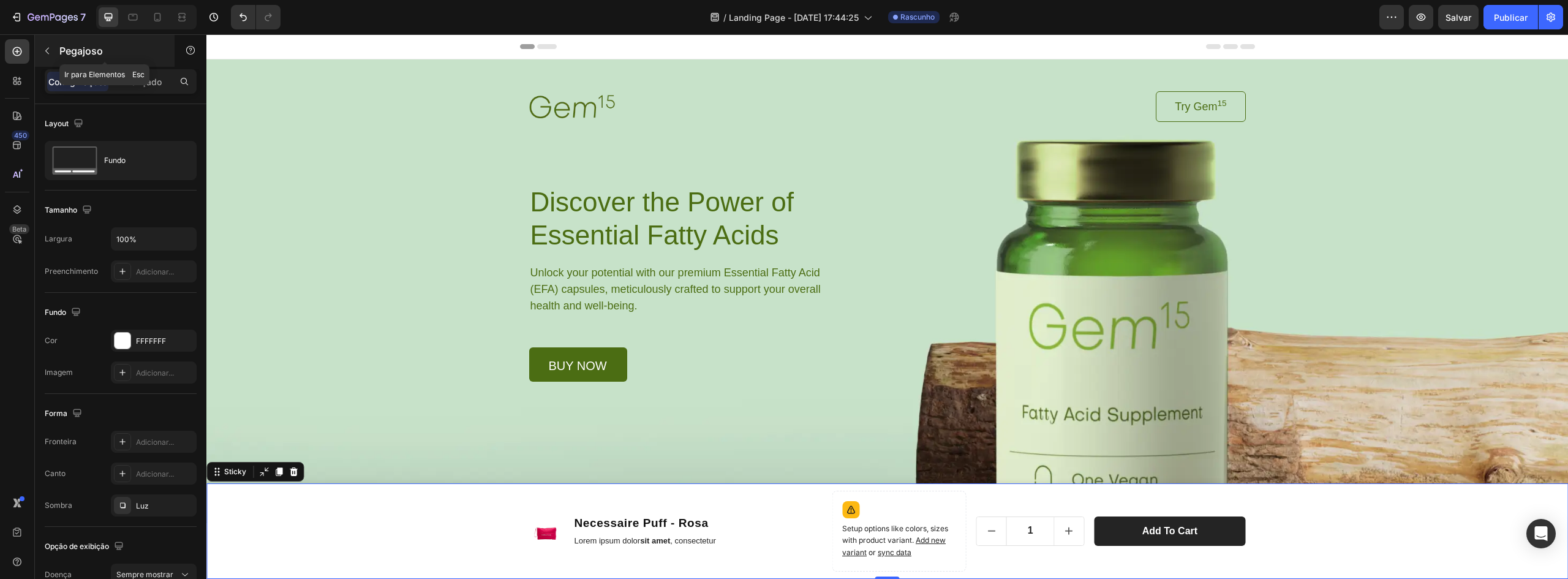
click at [47, 50] on icon "button" at bounding box center [47, 51] width 3 height 7
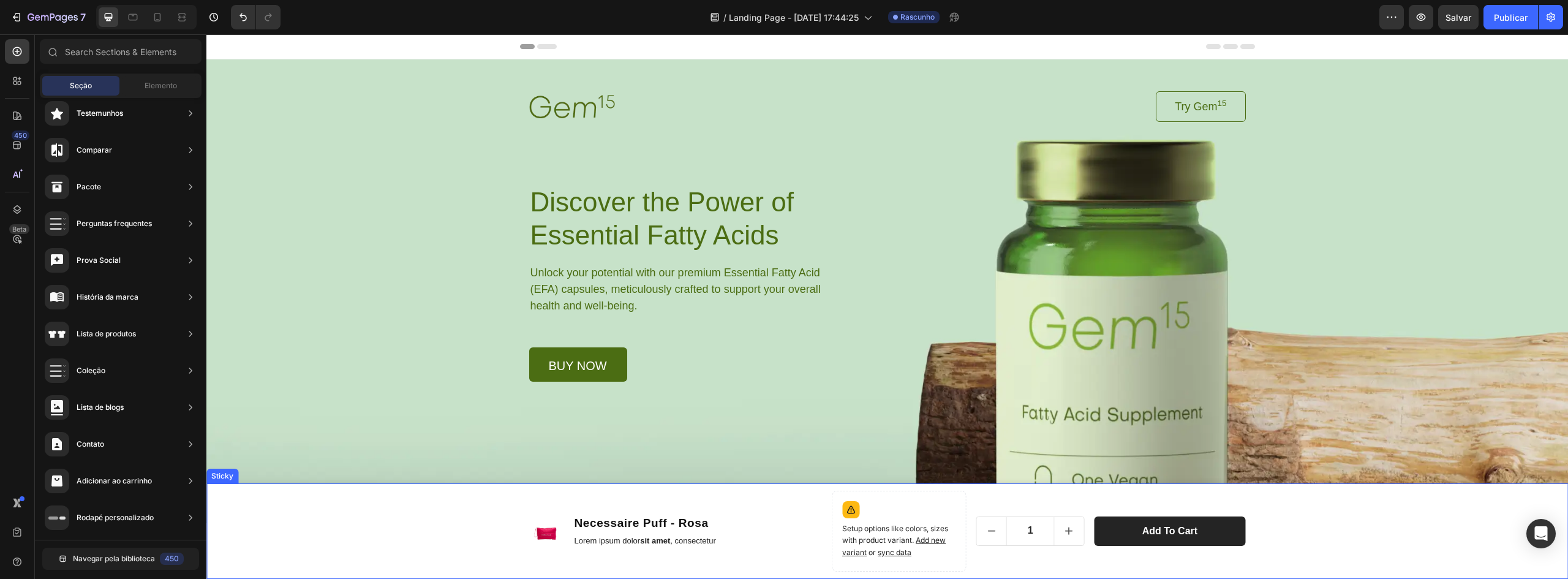
click at [1393, 521] on div "Product Images Necessaire Puff - Rosa Product Title Lorem ipsum dolor sit amet …" at bounding box center [886, 531] width 1361 height 96
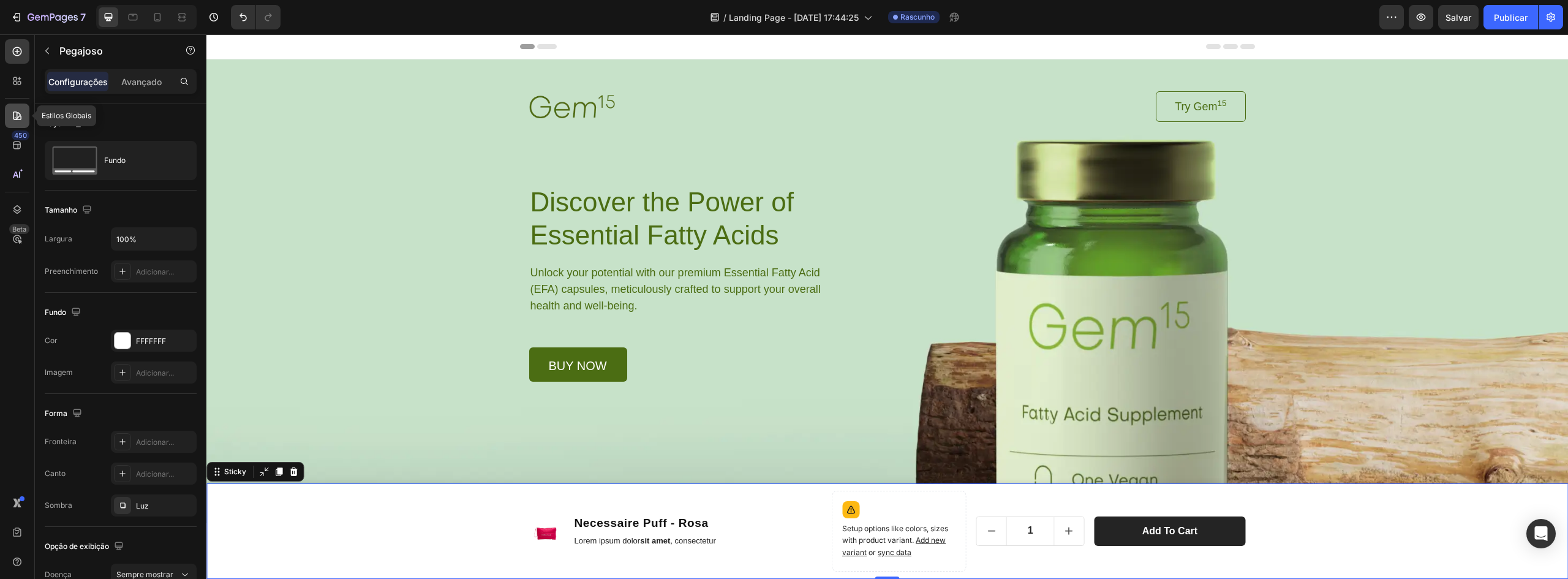
click at [13, 108] on div at bounding box center [17, 116] width 25 height 25
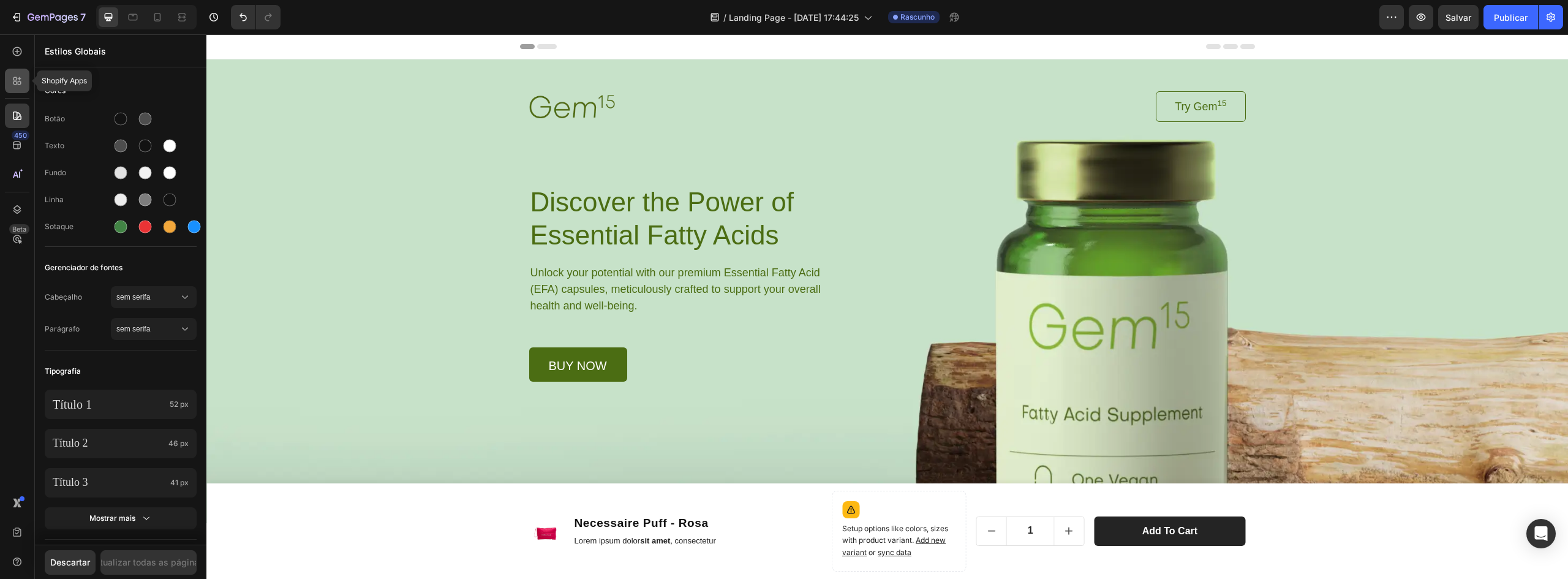
click at [17, 88] on div at bounding box center [17, 81] width 25 height 25
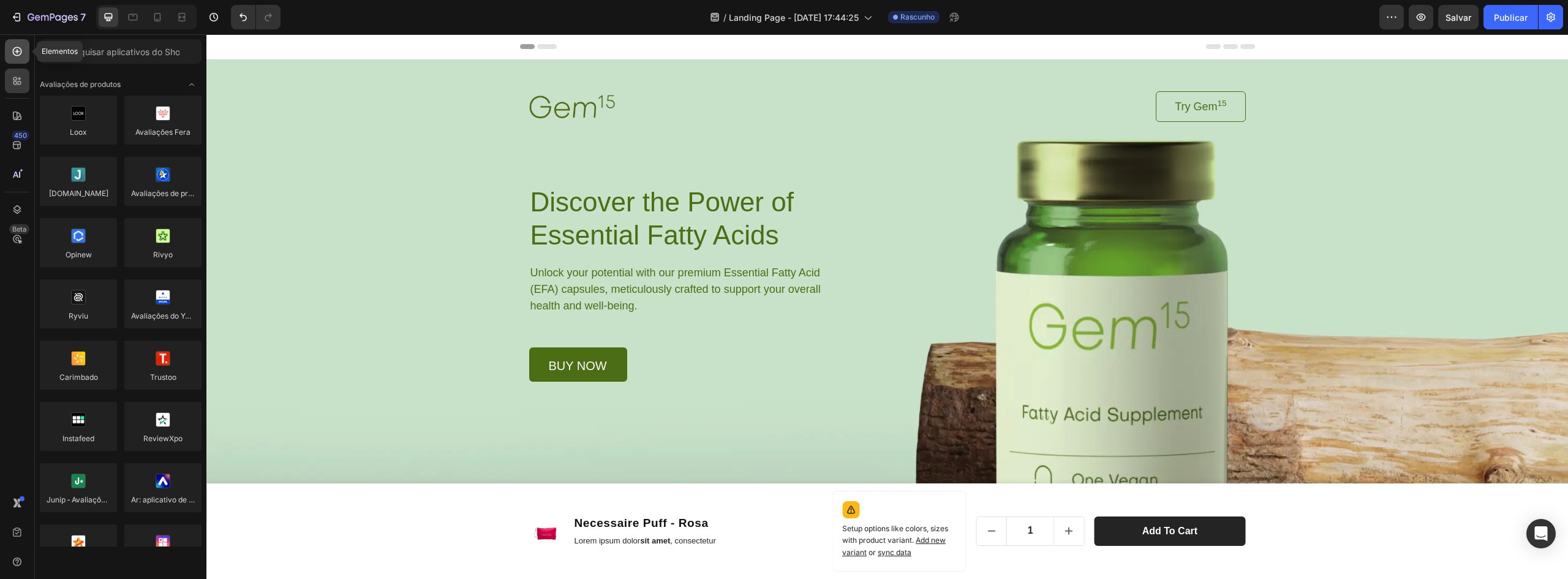
click at [23, 61] on div at bounding box center [17, 52] width 25 height 25
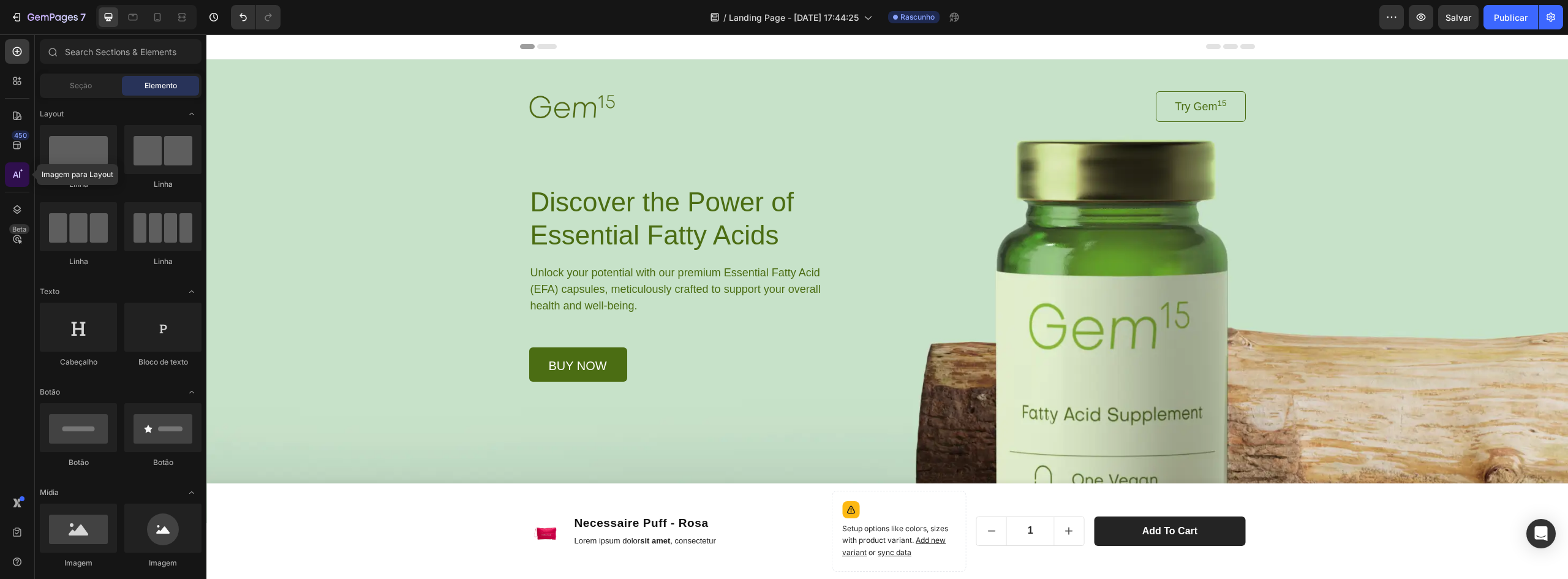
click at [16, 179] on icon at bounding box center [16, 174] width 12 height 12
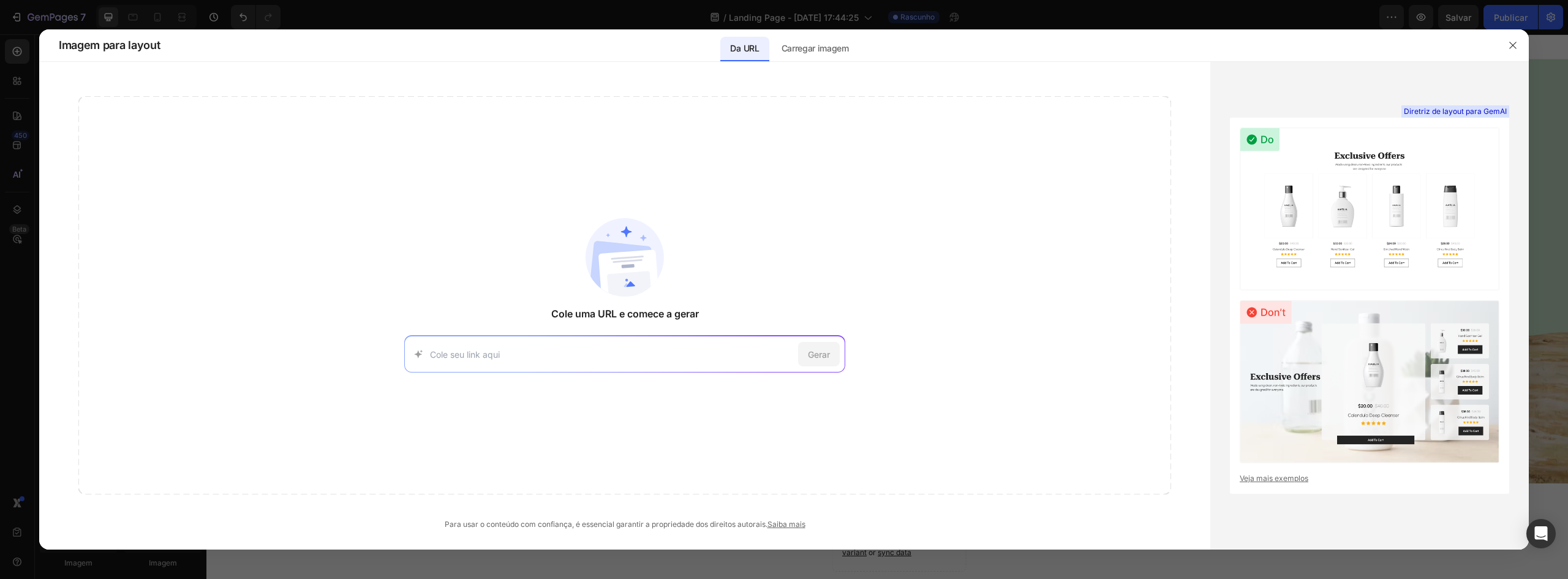
click at [1482, 43] on div "Imagem para layout Da URL Carregar imagem" at bounding box center [773, 45] width 1448 height 32
click at [1506, 48] on button "button" at bounding box center [1512, 45] width 20 height 20
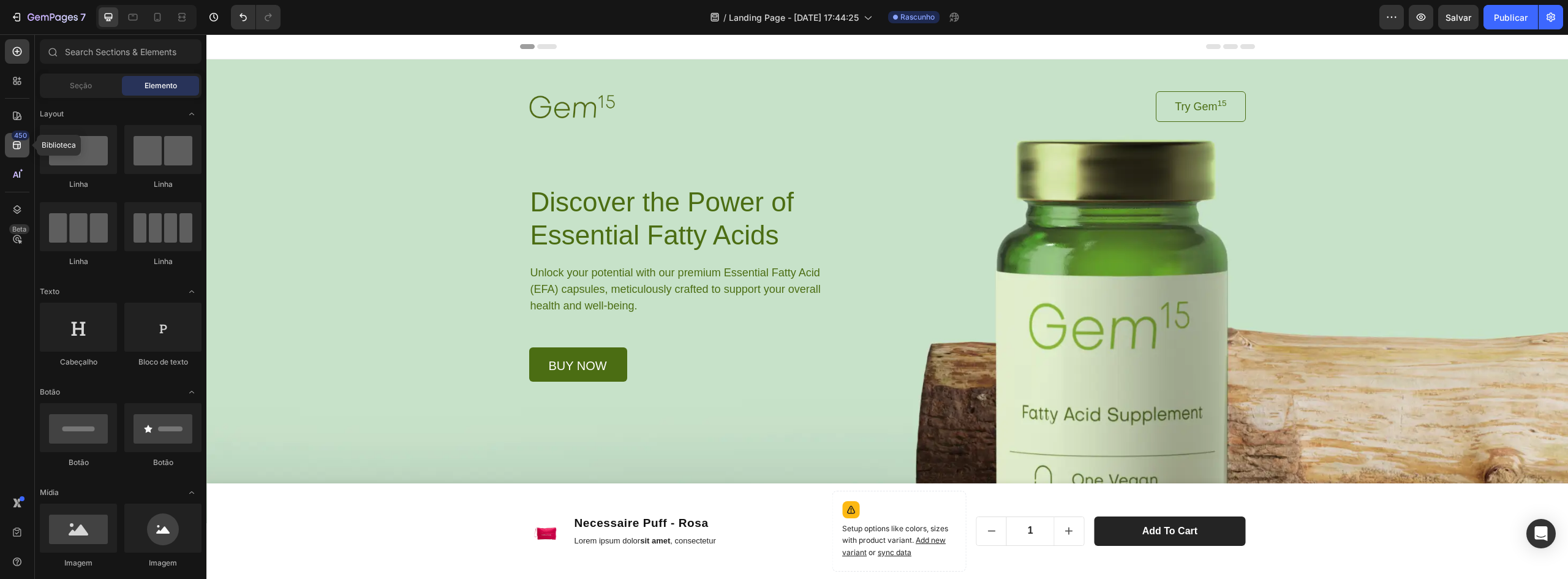
click at [18, 146] on icon at bounding box center [17, 146] width 8 height 8
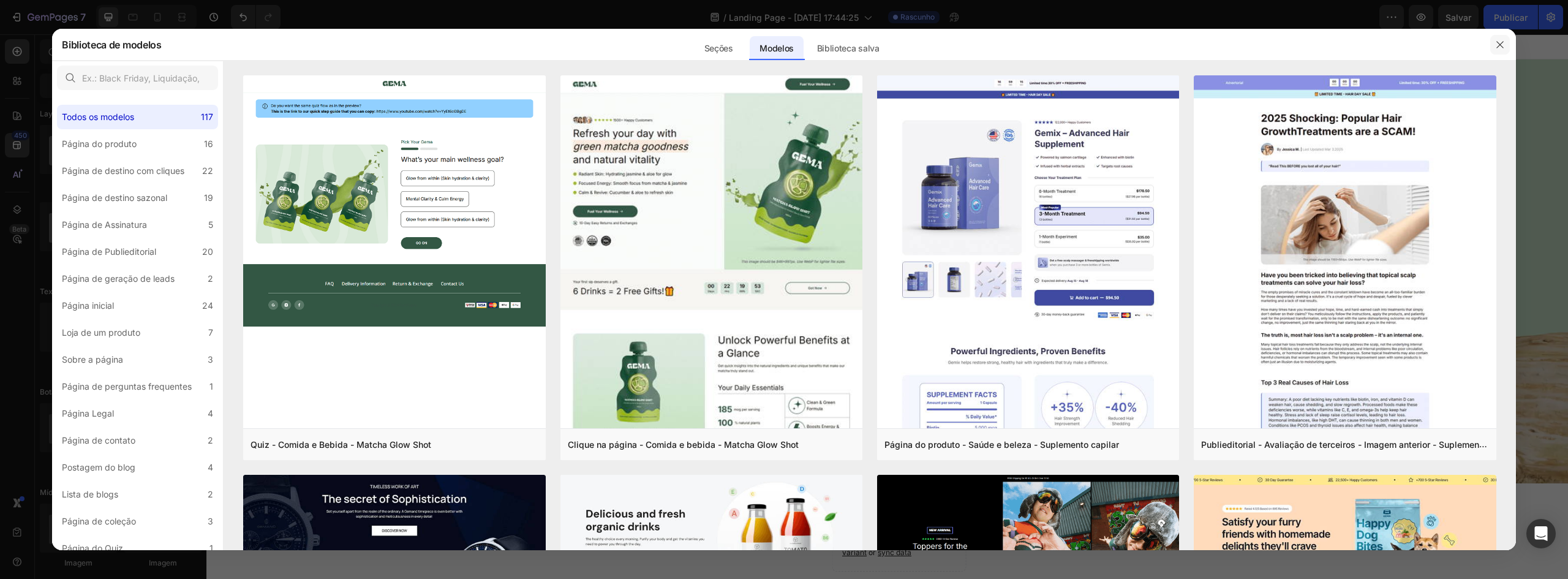
click at [1496, 41] on icon "button" at bounding box center [1500, 45] width 10 height 10
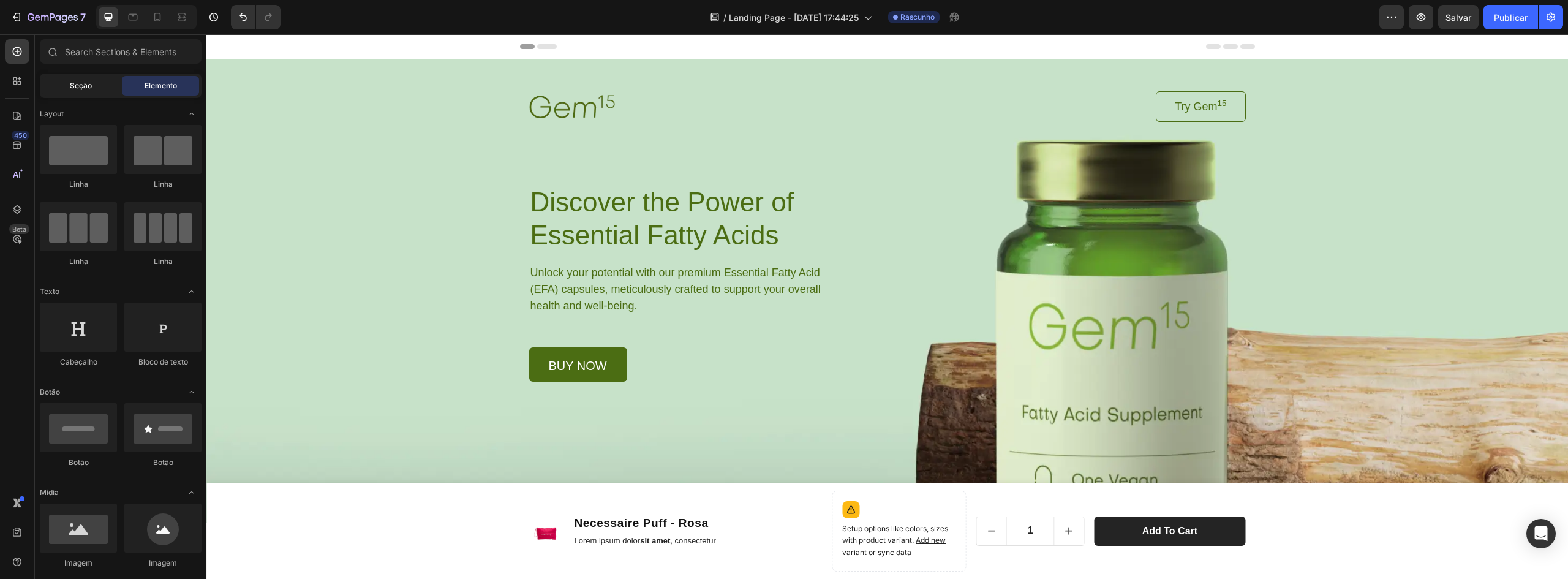
click at [67, 90] on div "Seção" at bounding box center [81, 86] width 77 height 20
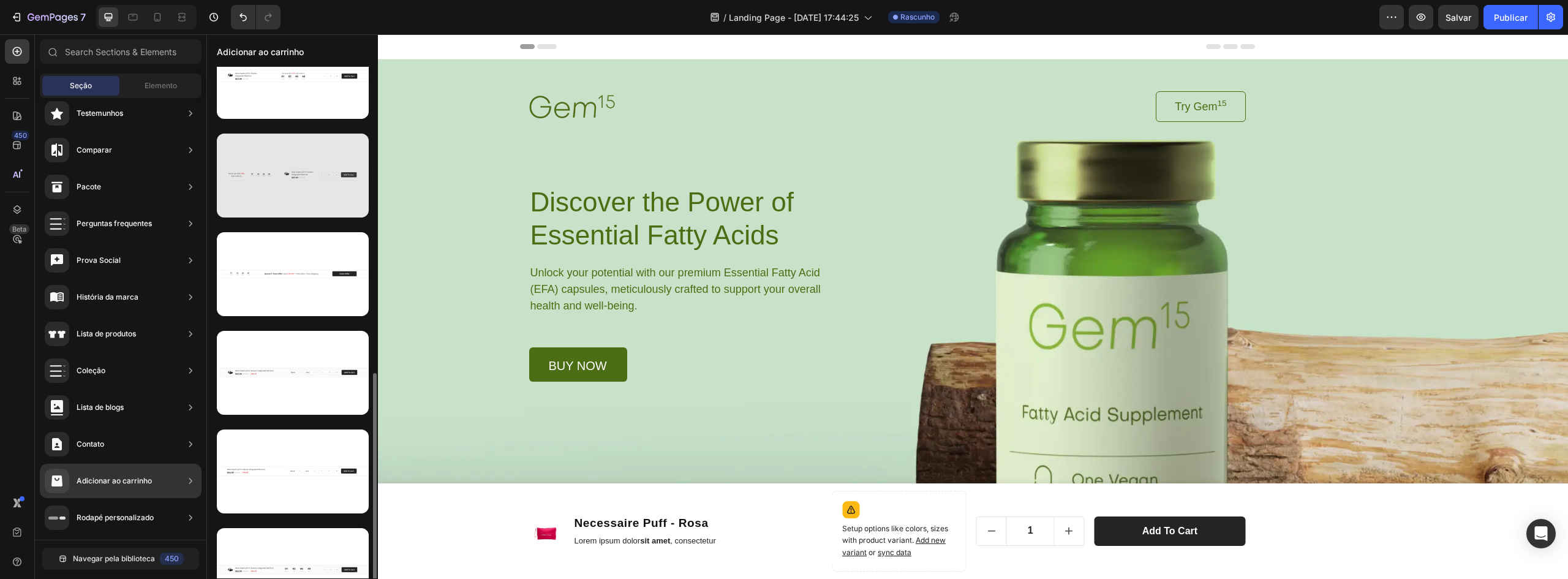
scroll to position [566, 0]
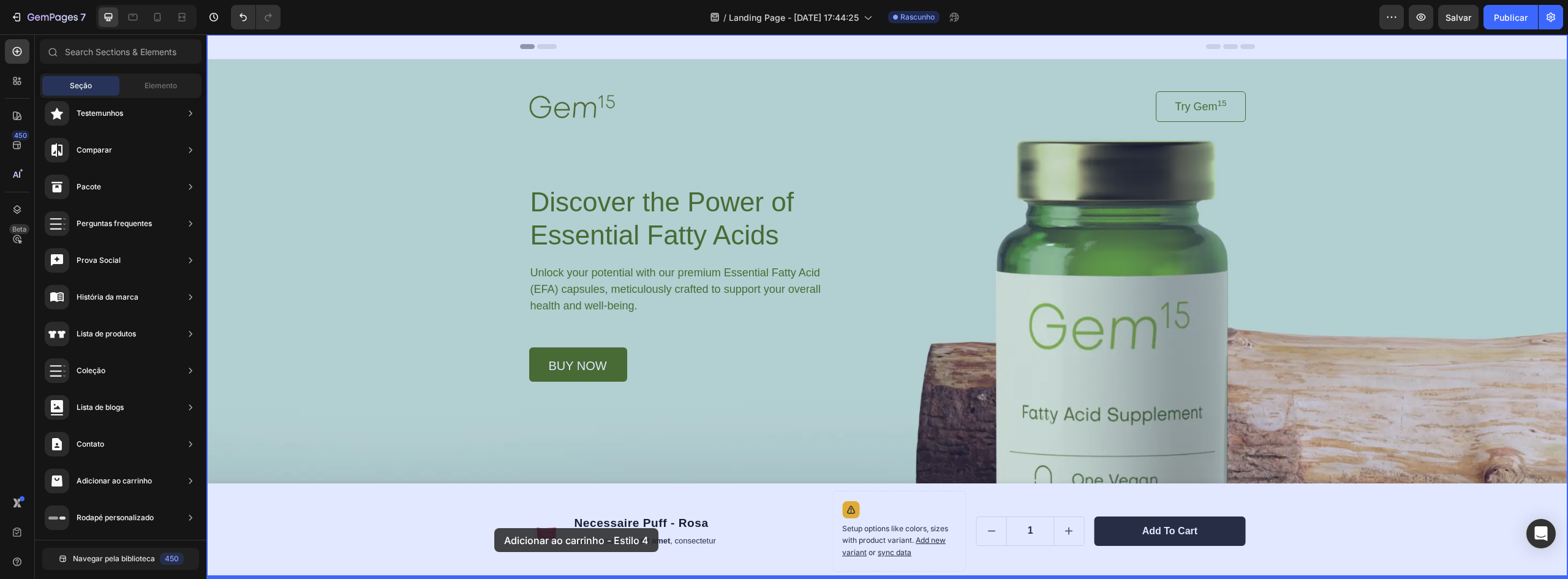
drag, startPoint x: 495, startPoint y: 568, endPoint x: 458, endPoint y: 539, distance: 47.0
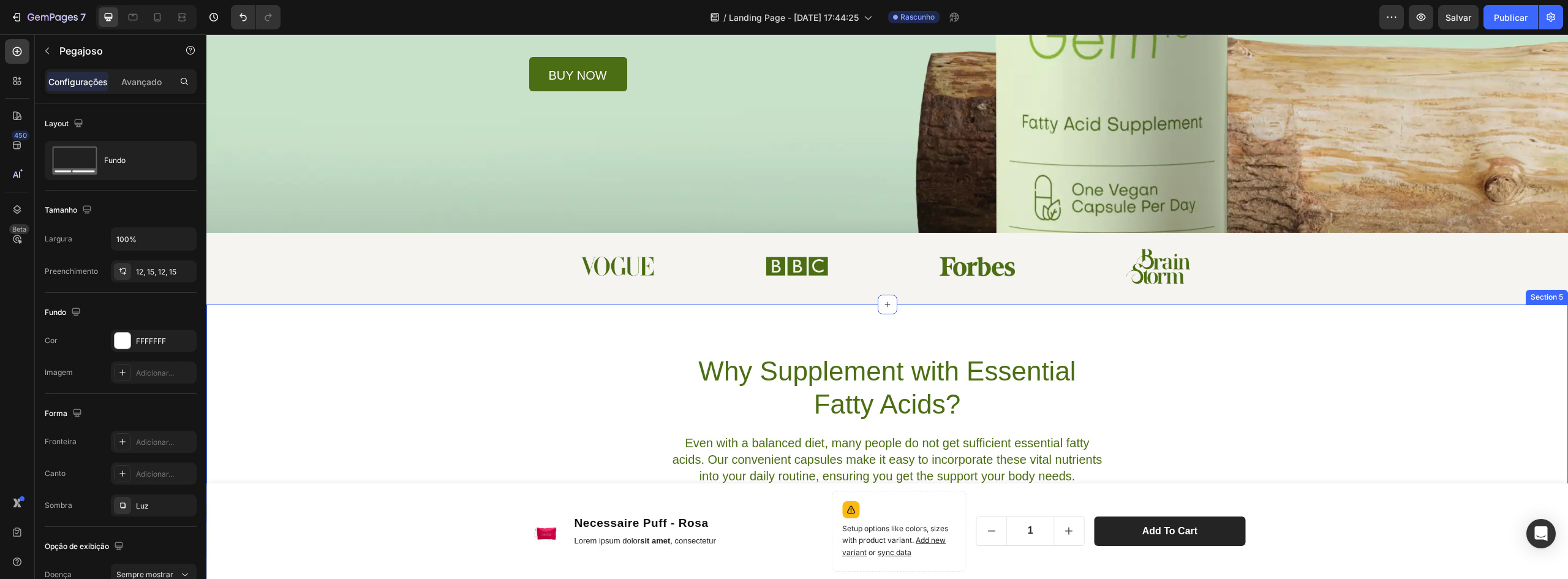
scroll to position [307, 0]
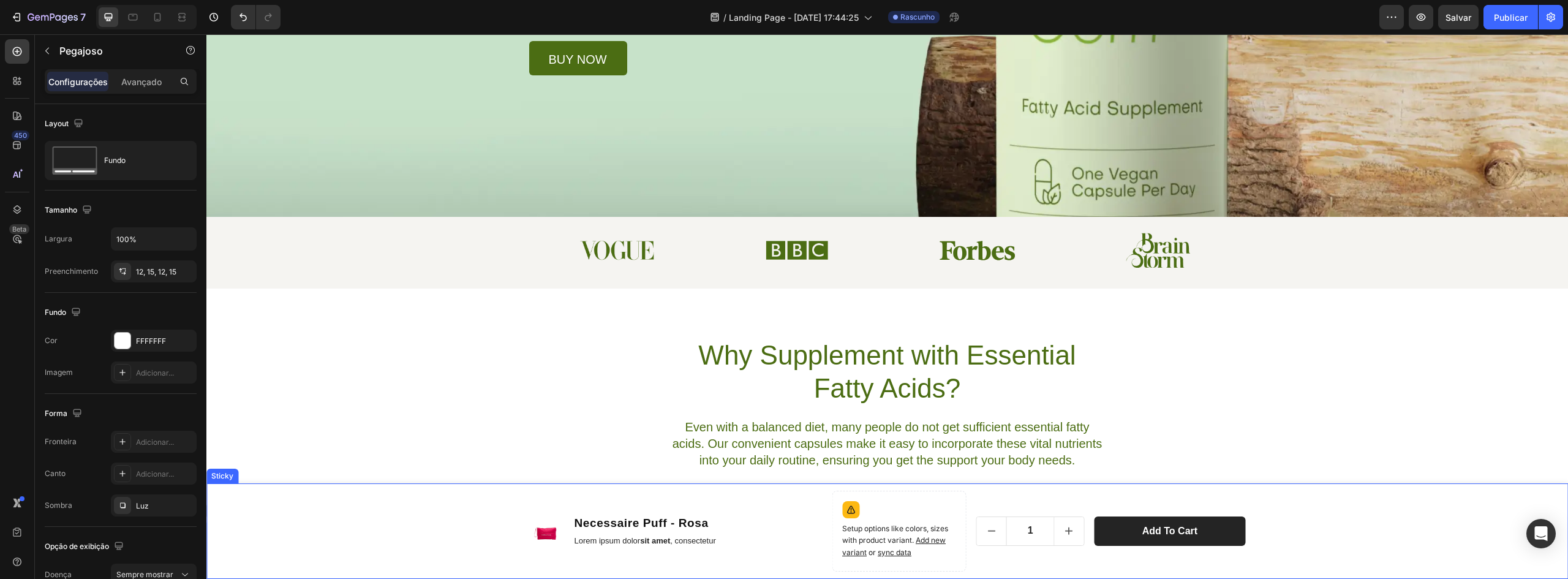
click at [1292, 505] on div "Product Images Necessaire Puff - Rosa Product Title Lorem ipsum dolor sit amet …" at bounding box center [886, 531] width 1361 height 96
click at [291, 469] on icon at bounding box center [293, 472] width 8 height 8
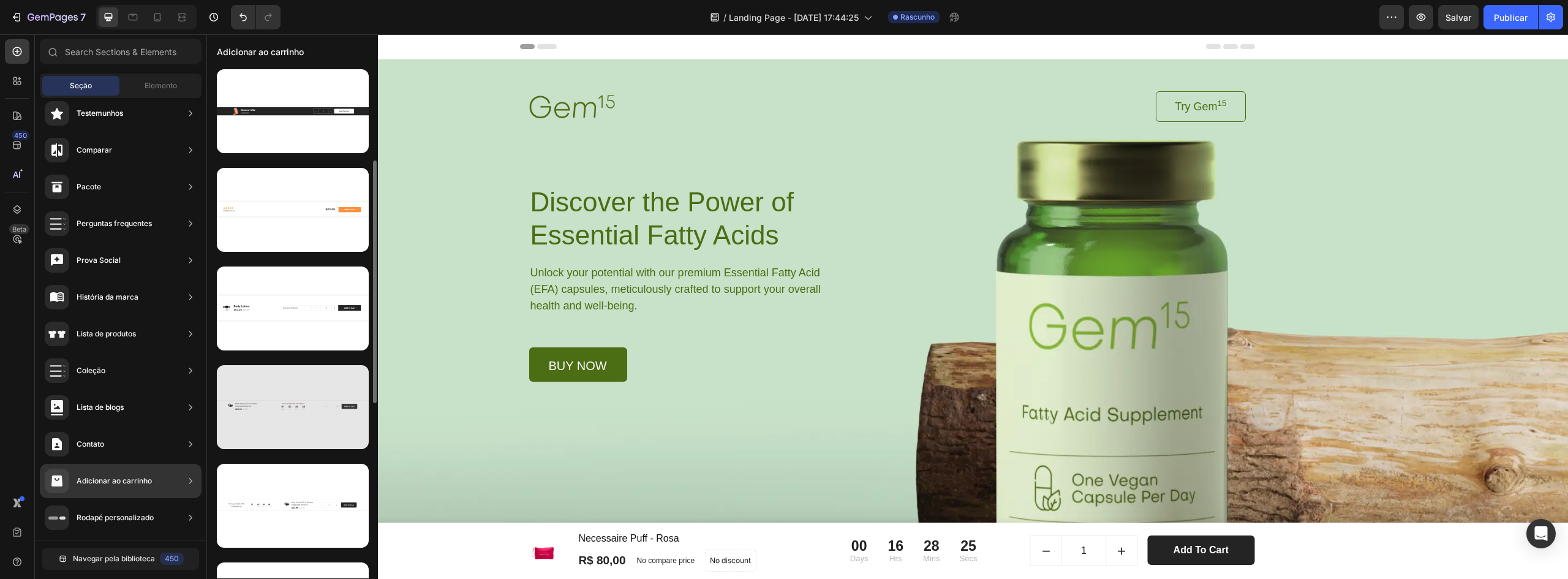
scroll to position [0, 0]
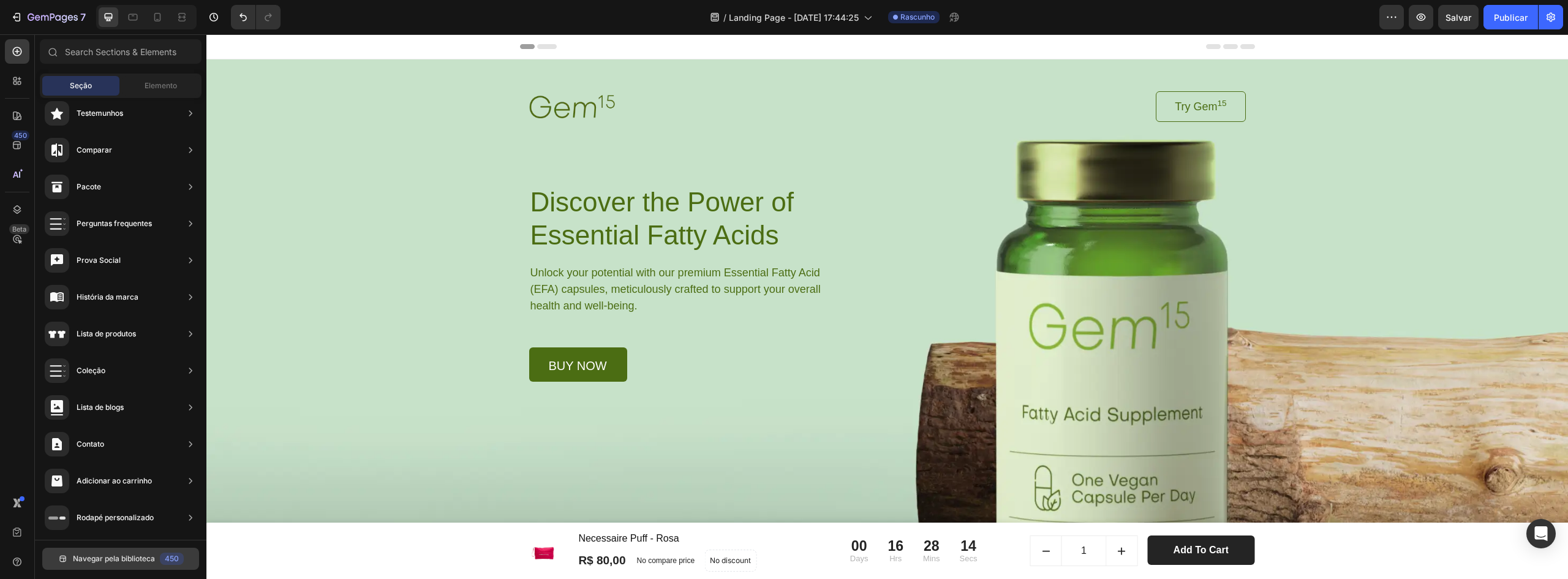
click at [123, 560] on font "Navegar pela biblioteca" at bounding box center [114, 558] width 82 height 9
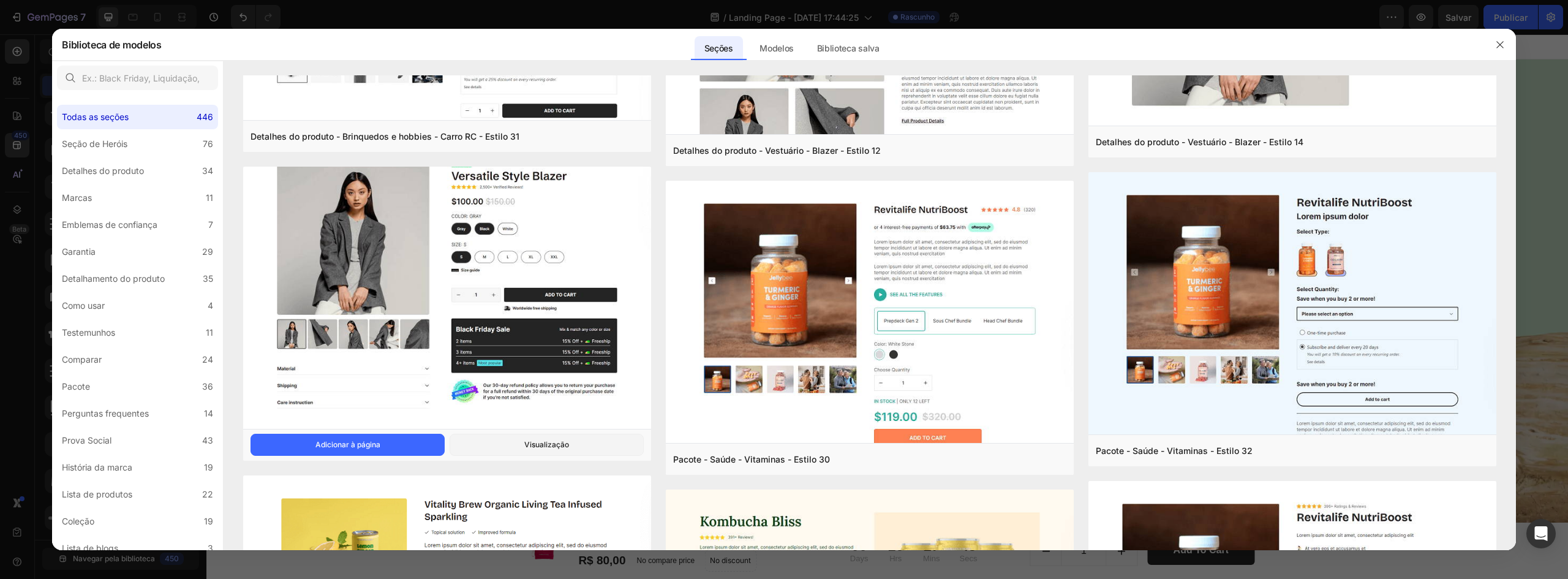
scroll to position [3290, 0]
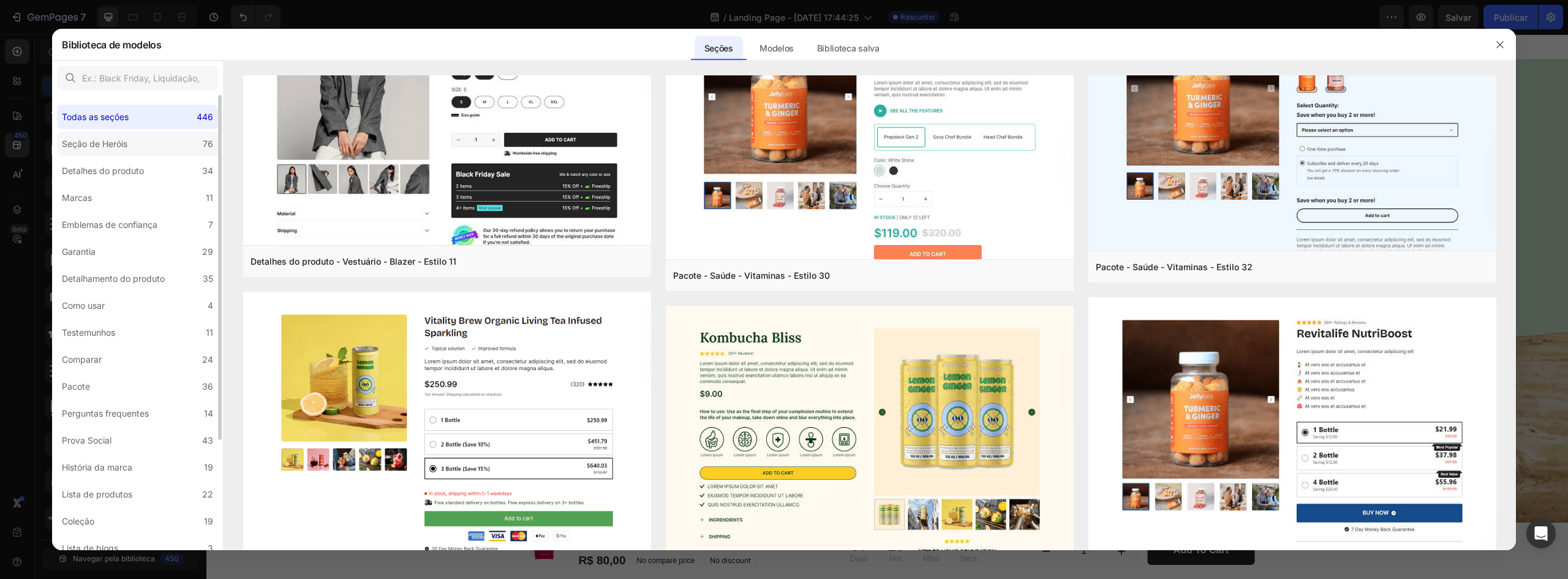
click at [115, 138] on font "Seção de Heróis" at bounding box center [95, 143] width 65 height 11
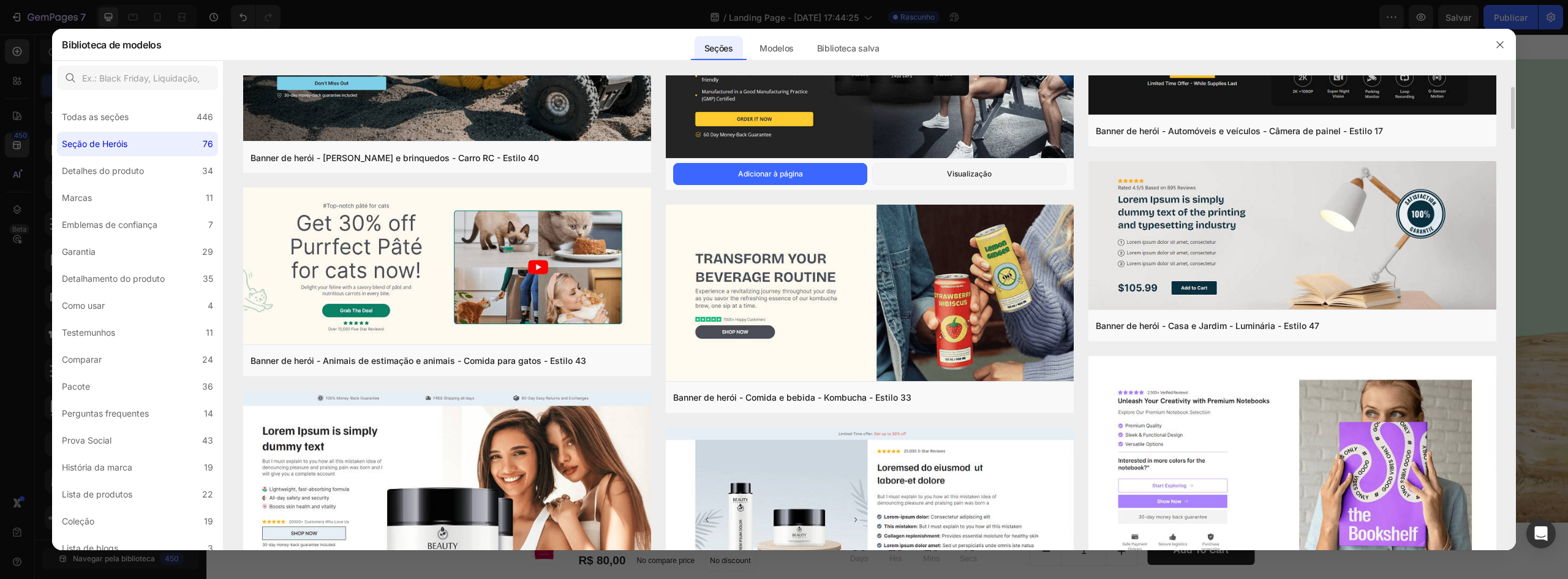
scroll to position [0, 0]
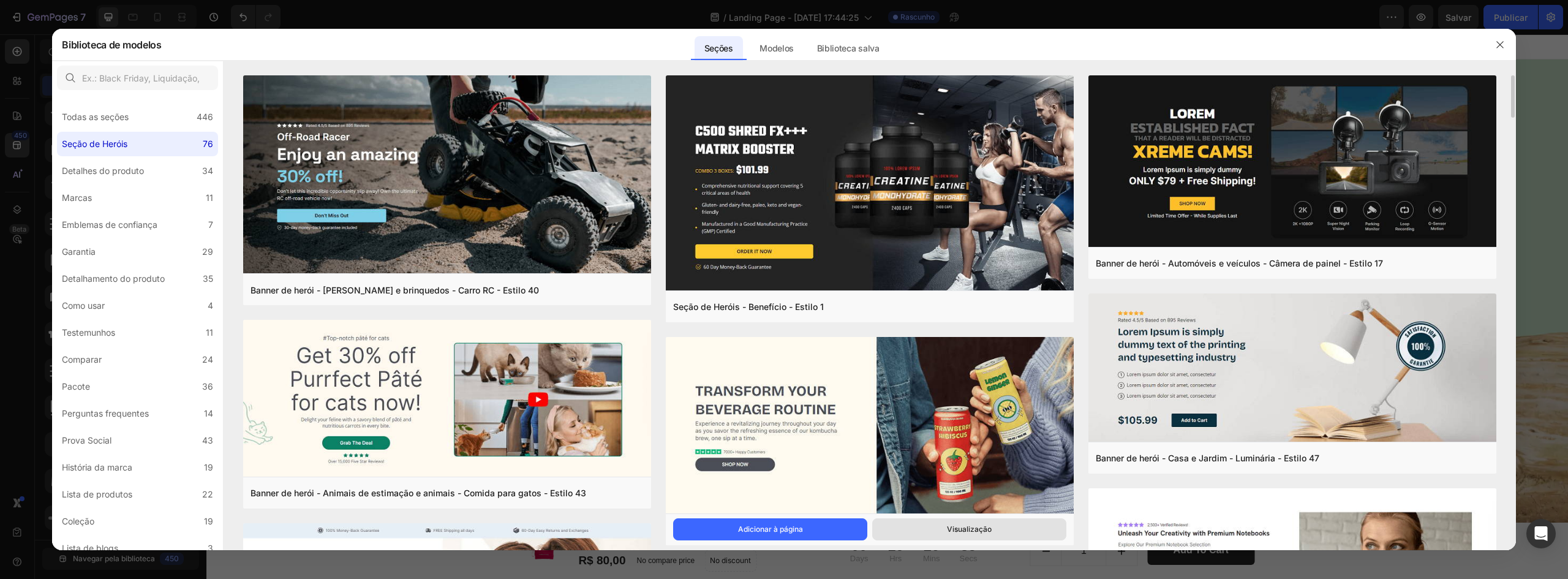
click at [940, 523] on button "Visualização" at bounding box center [969, 529] width 194 height 22
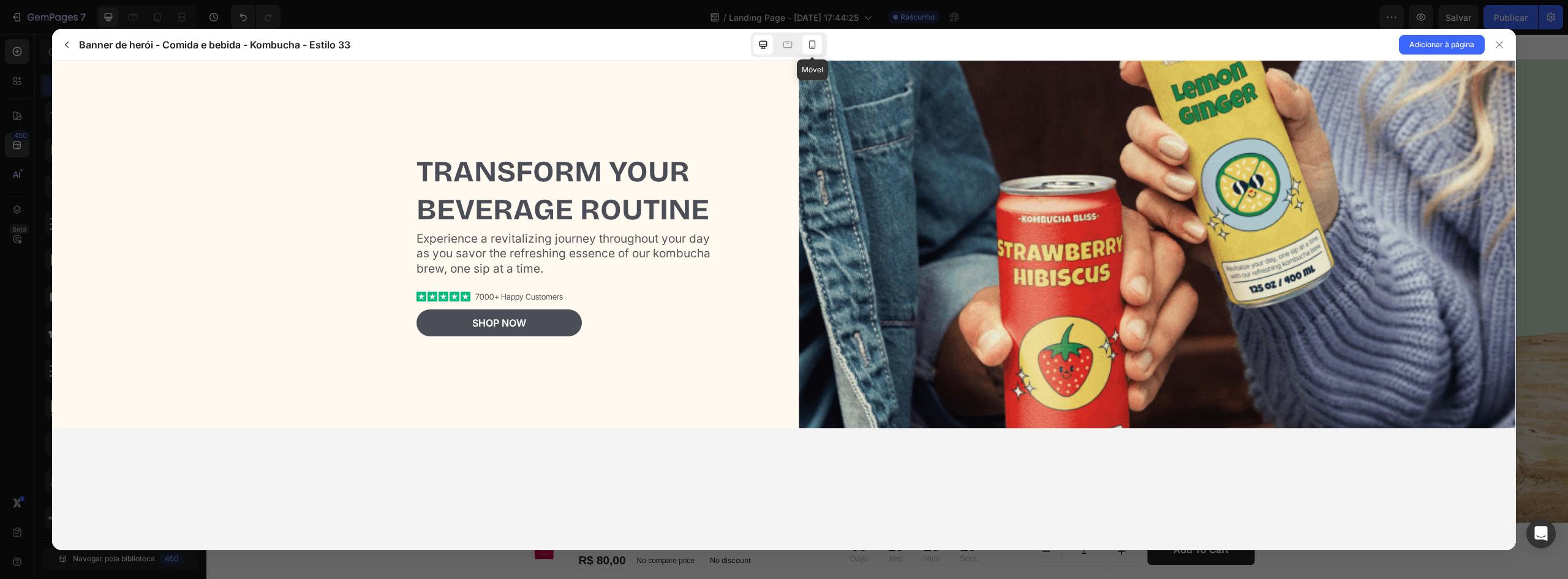
click at [814, 42] on icon at bounding box center [812, 44] width 12 height 12
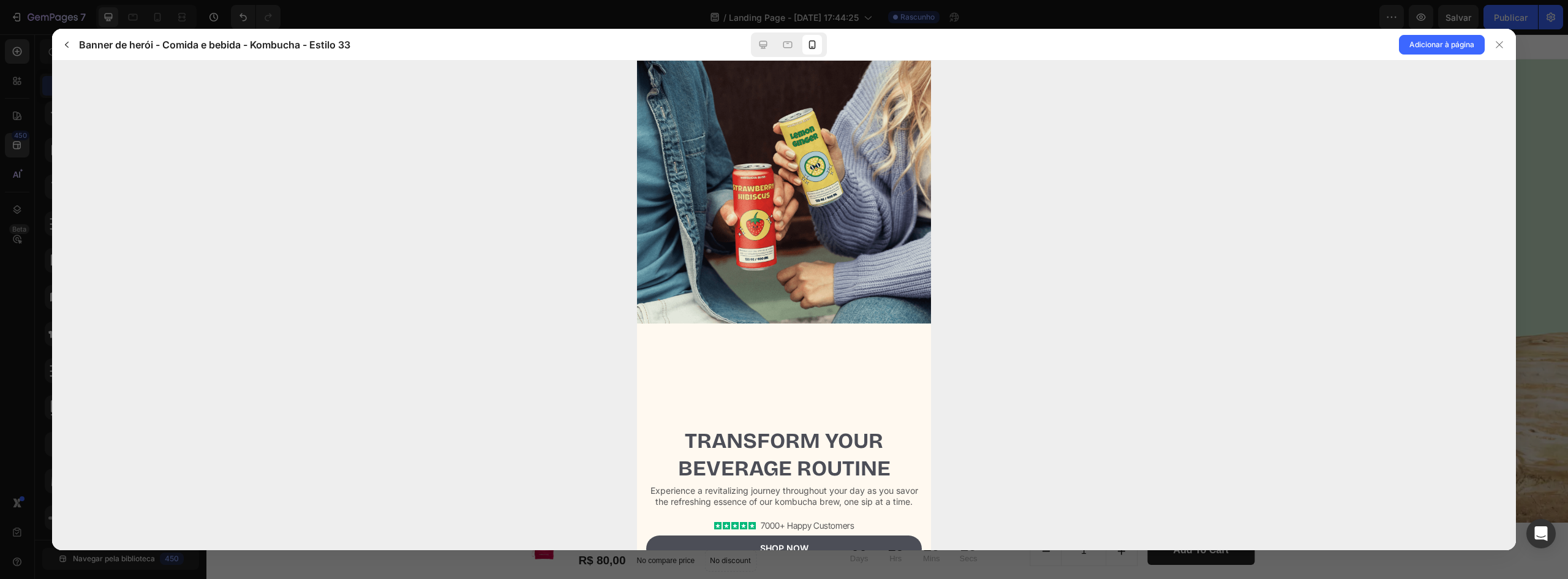
click at [1203, 108] on div at bounding box center [784, 305] width 1463 height 490
click at [1500, 42] on icon at bounding box center [1499, 45] width 10 height 10
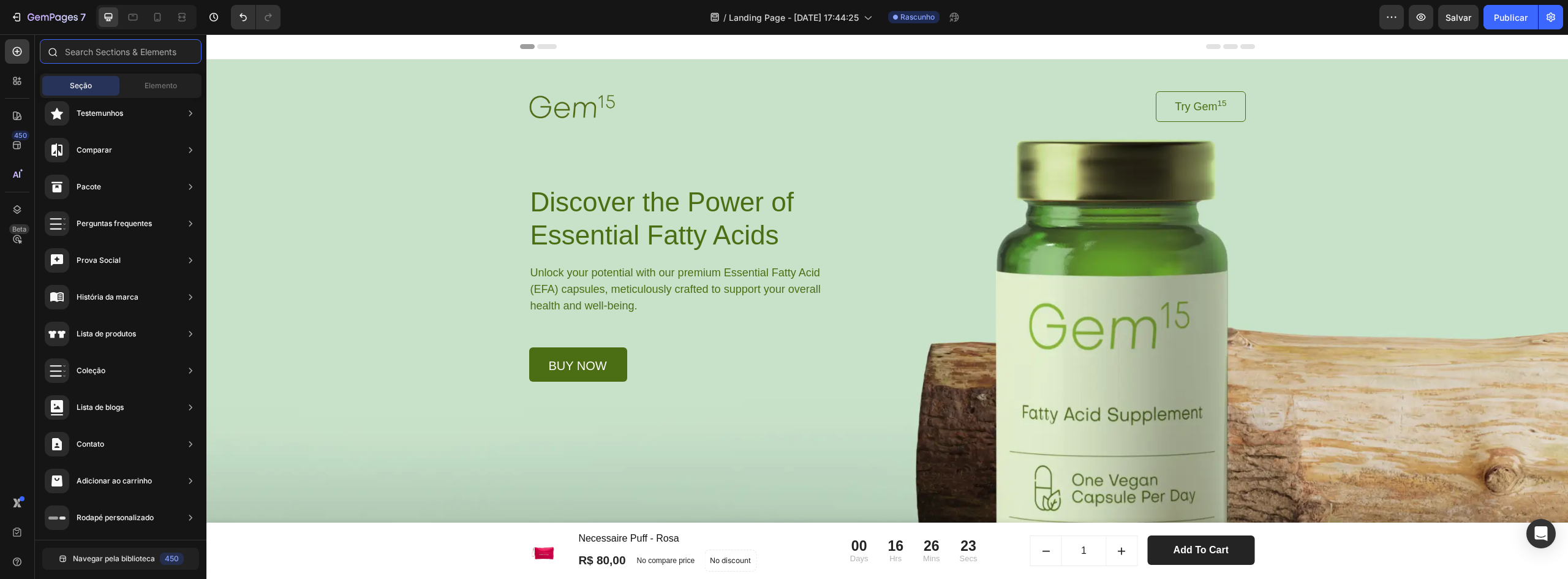
click at [114, 57] on input "text" at bounding box center [121, 52] width 162 height 25
click at [20, 147] on icon at bounding box center [17, 146] width 8 height 8
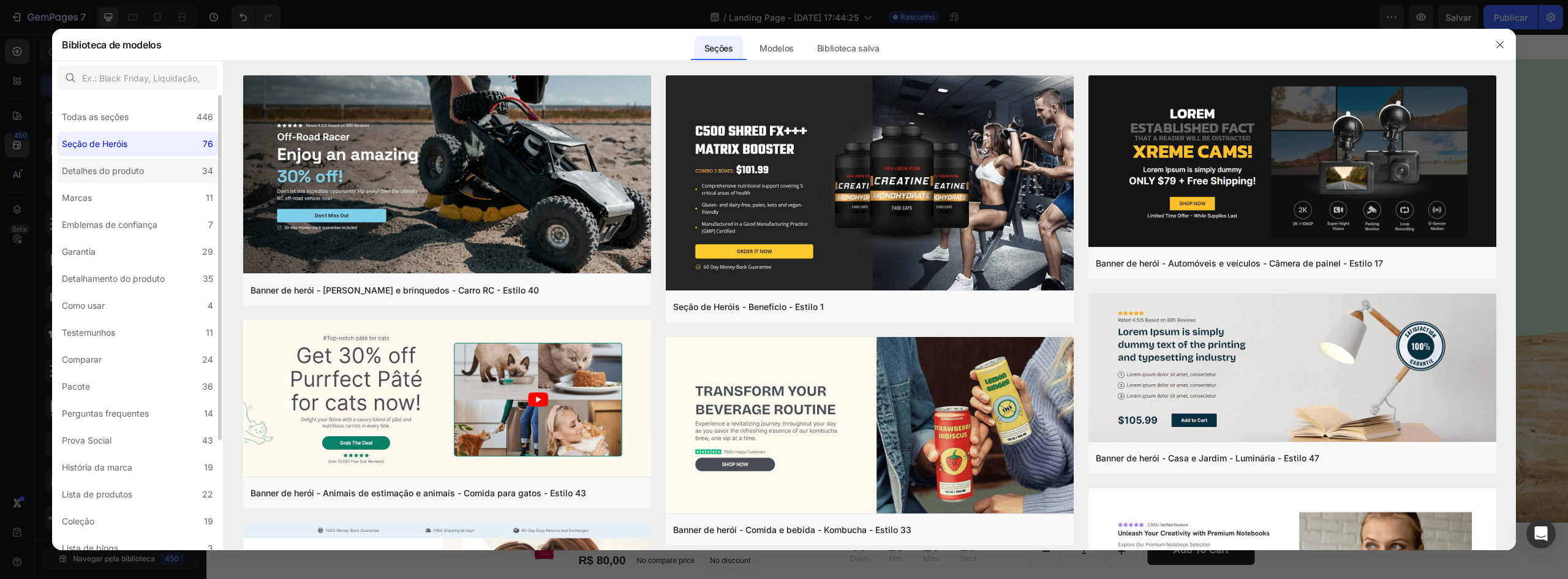
click at [158, 176] on label "Detalhes do produto 34" at bounding box center [137, 171] width 161 height 25
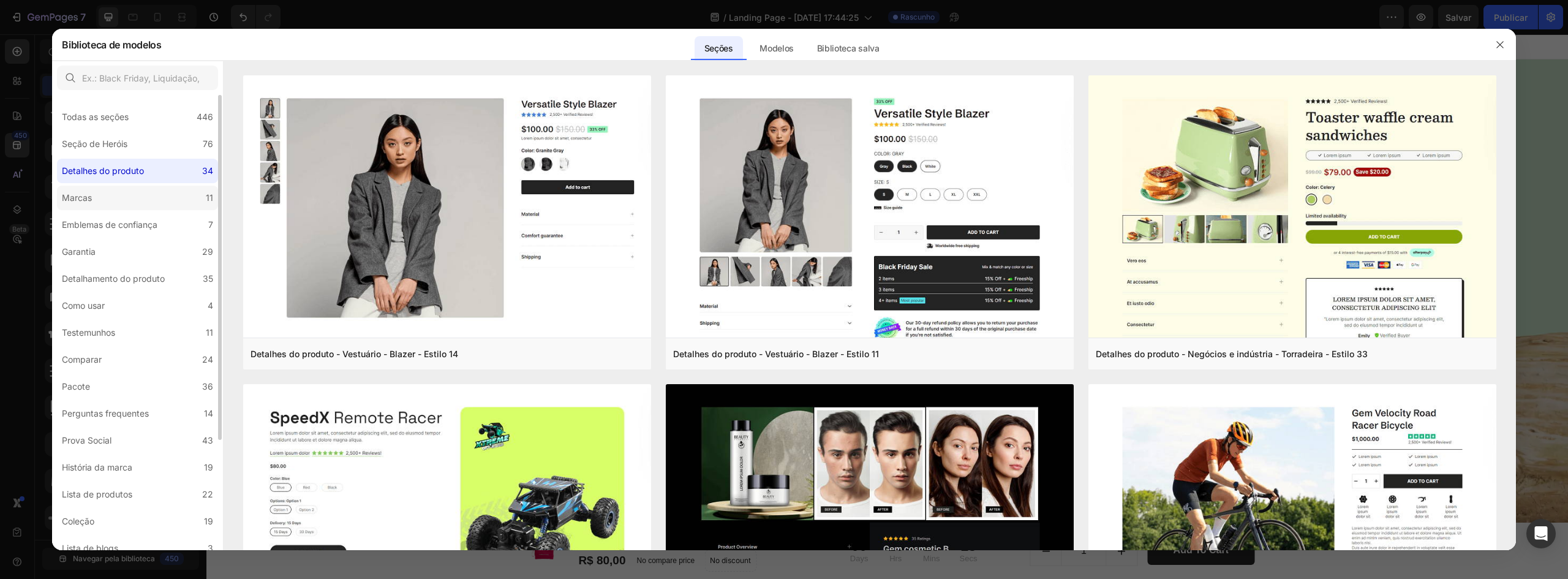
click at [153, 191] on label "Marcas 11" at bounding box center [137, 198] width 161 height 25
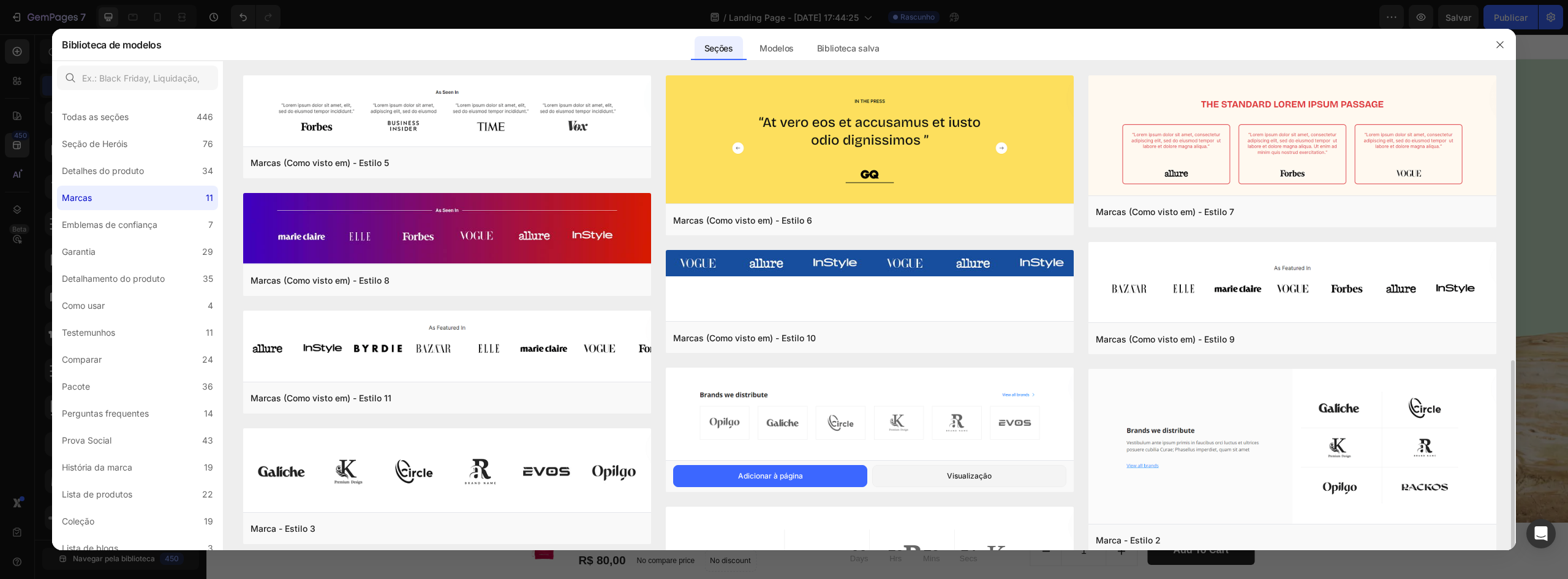
scroll to position [163, 0]
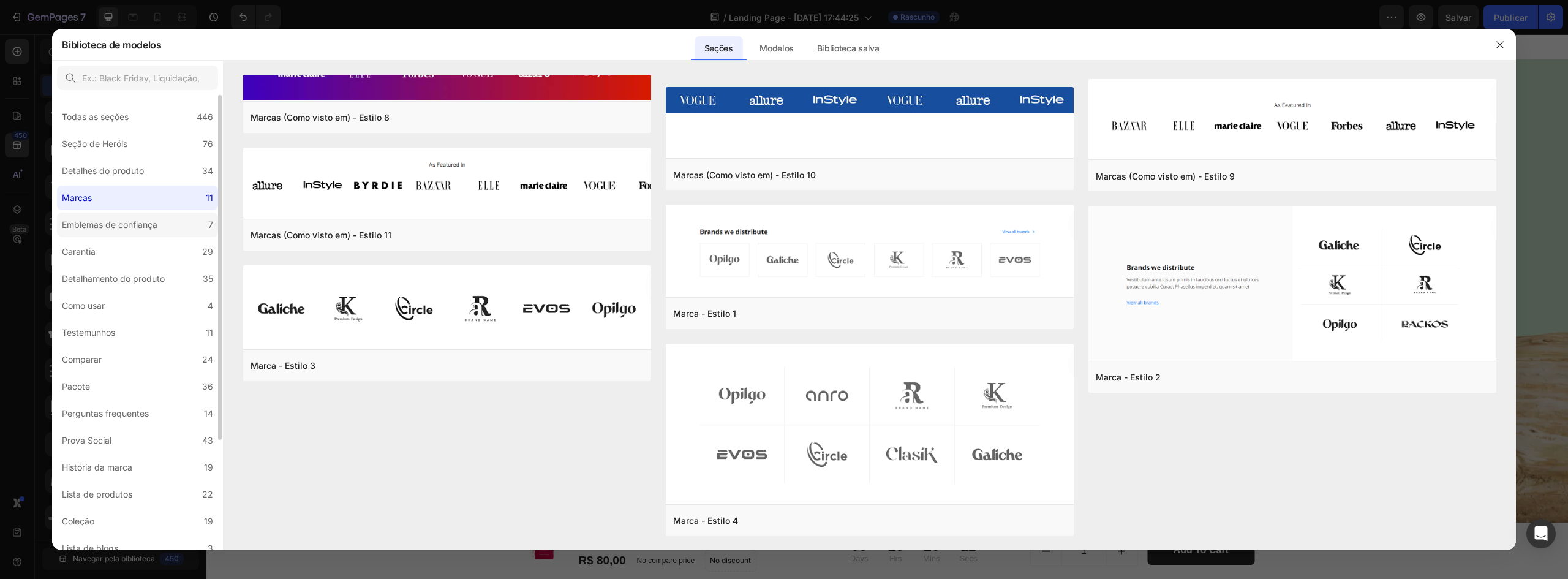
click at [133, 228] on font "Emblemas de confiança" at bounding box center [110, 224] width 96 height 11
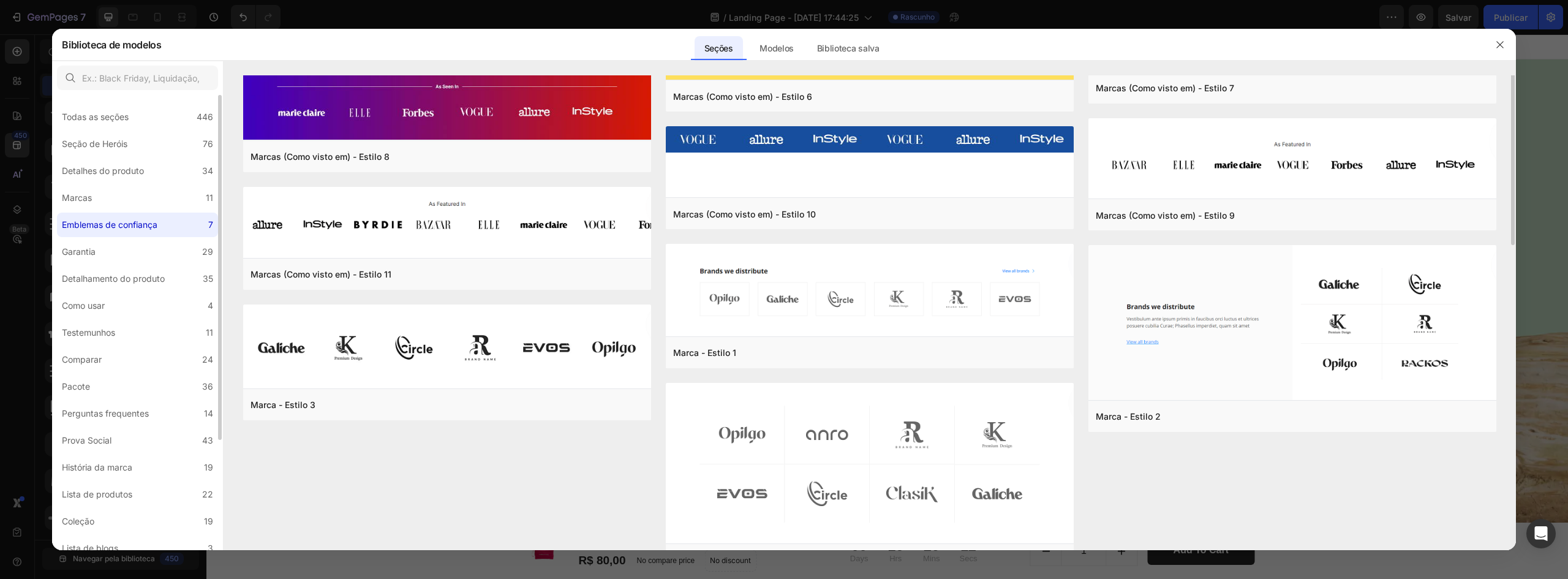
scroll to position [0, 0]
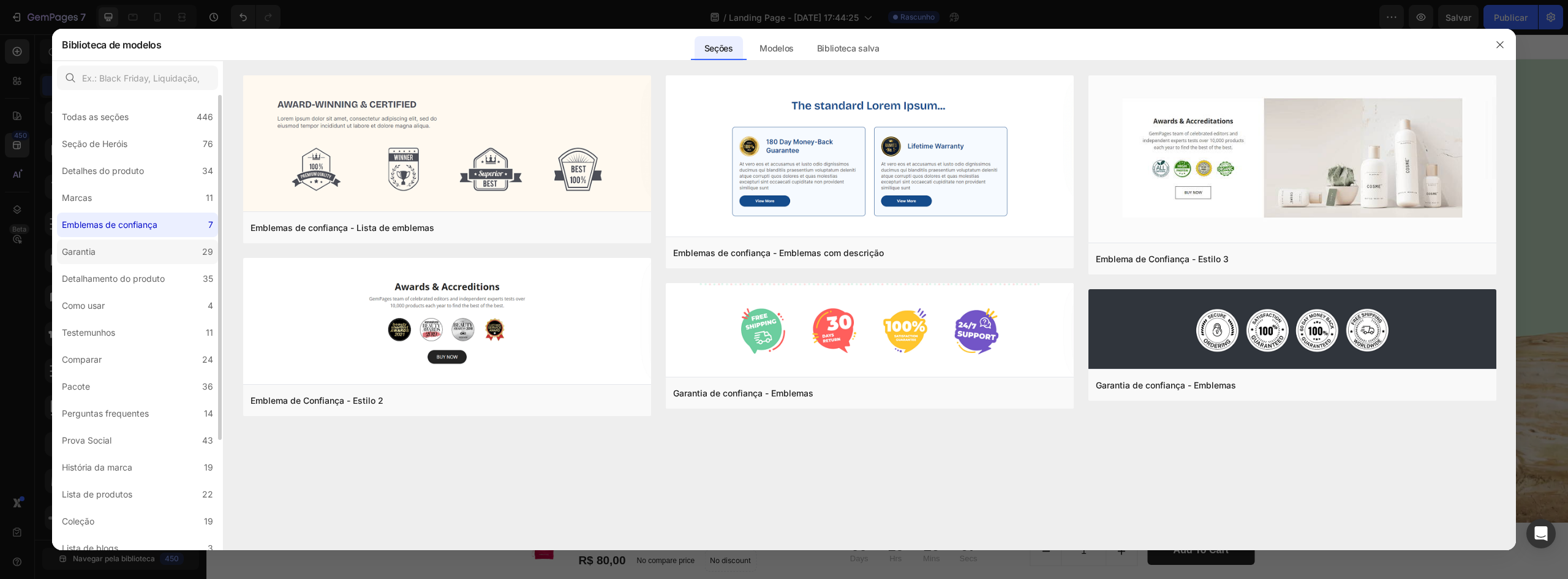
click at [125, 261] on label "Garantia 29" at bounding box center [137, 252] width 161 height 25
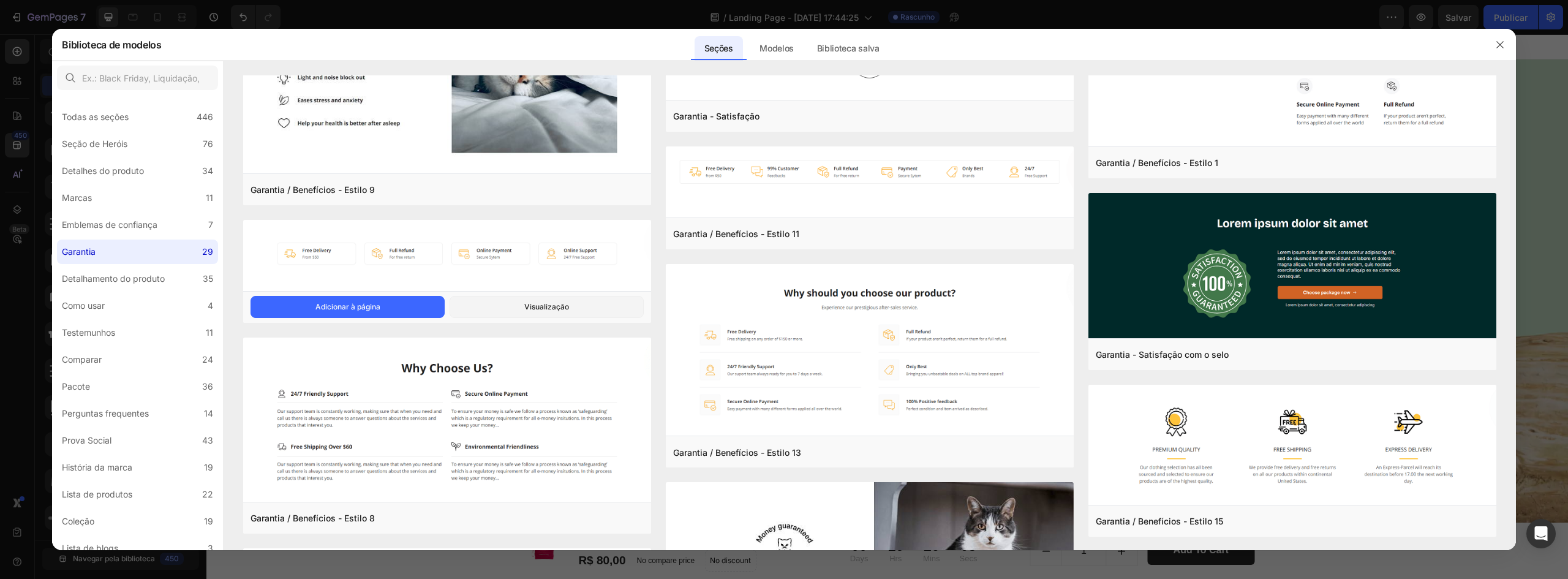
scroll to position [1273, 0]
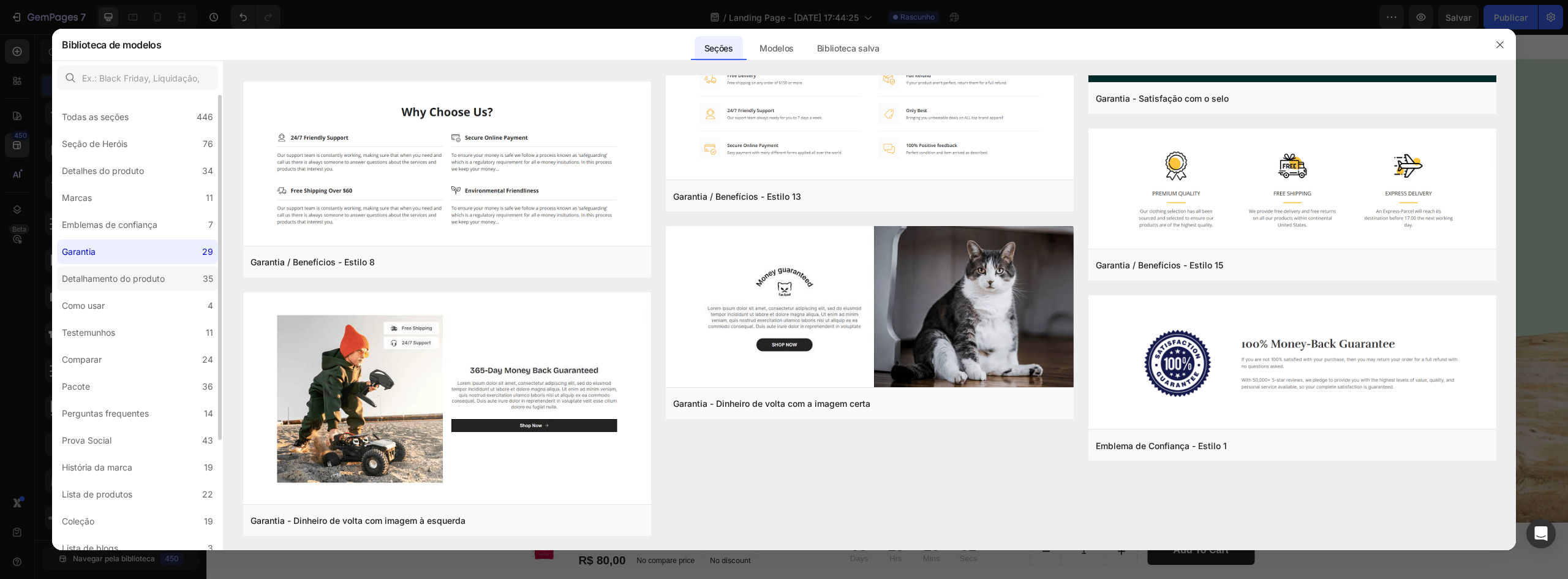
click at [104, 289] on label "Detalhamento do produto 35" at bounding box center [137, 279] width 161 height 25
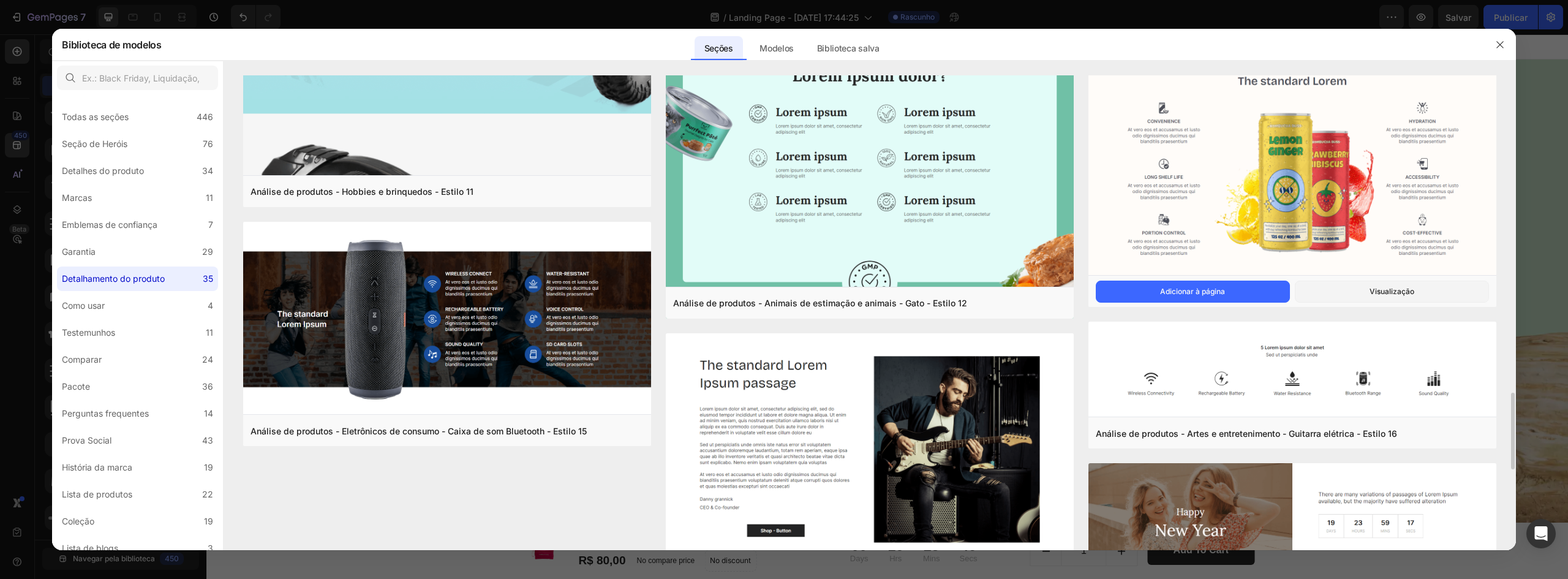
scroll to position [2456, 0]
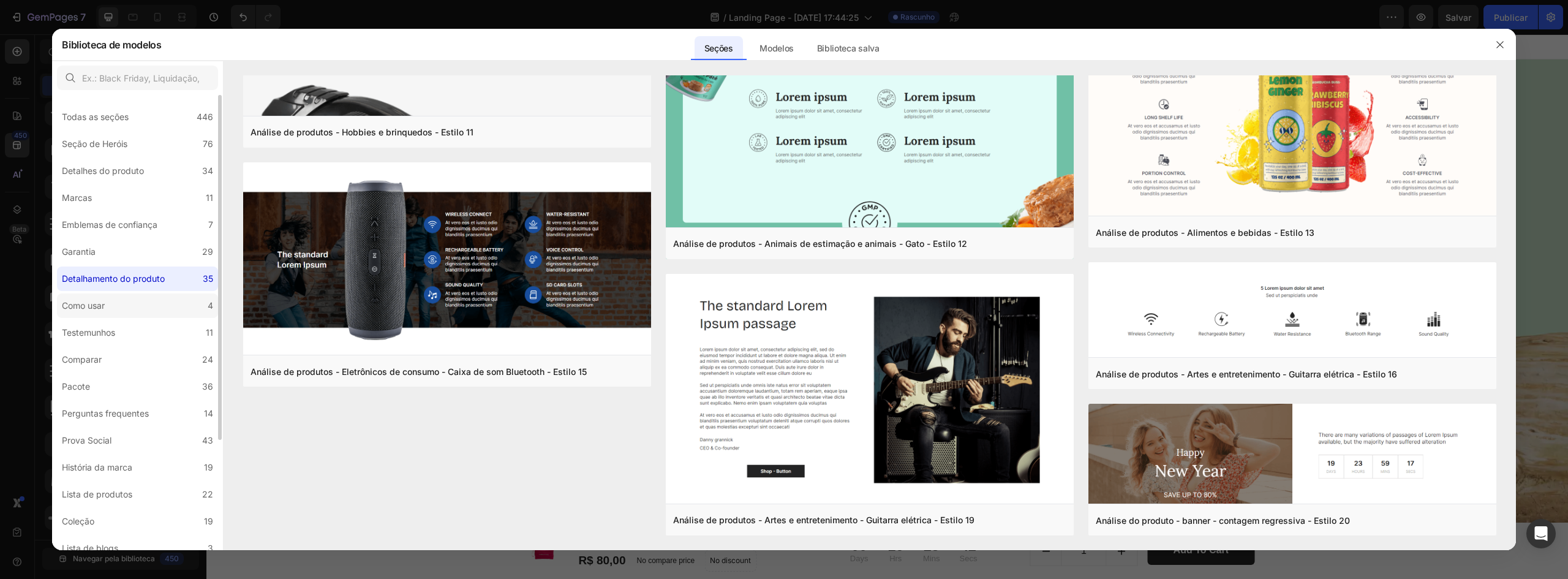
click at [175, 302] on label "Como usar 4" at bounding box center [137, 306] width 161 height 25
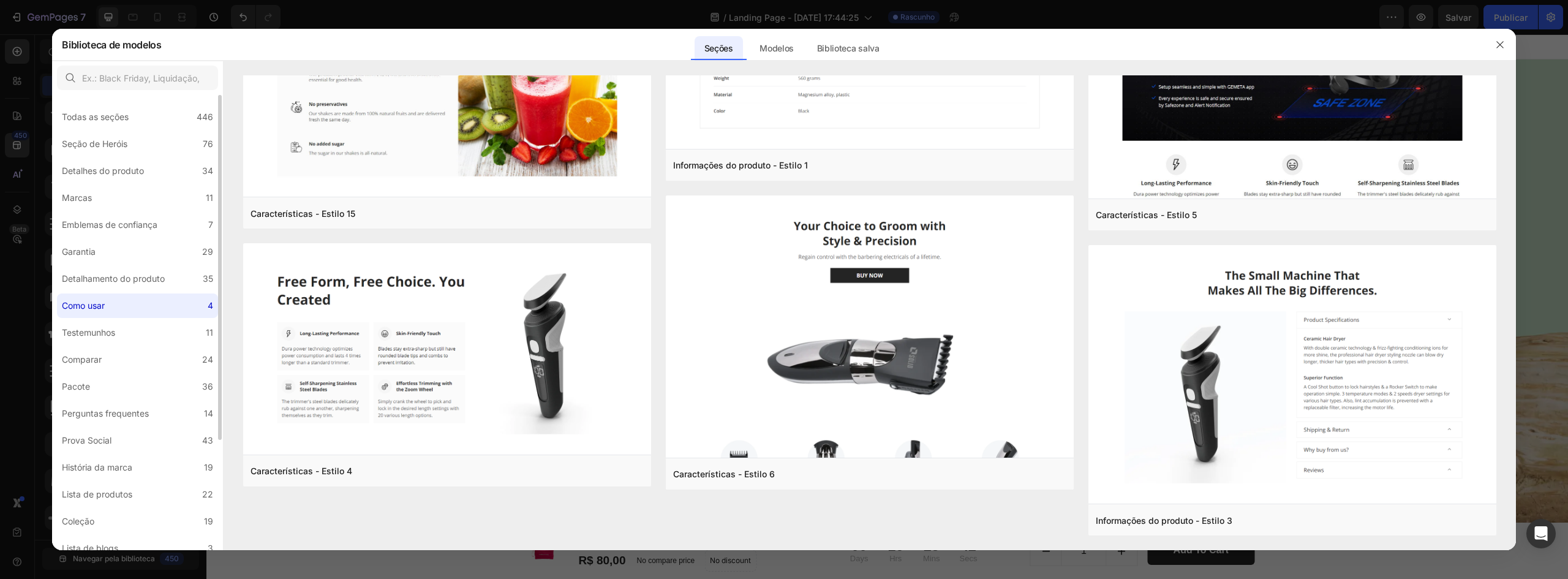
scroll to position [0, 0]
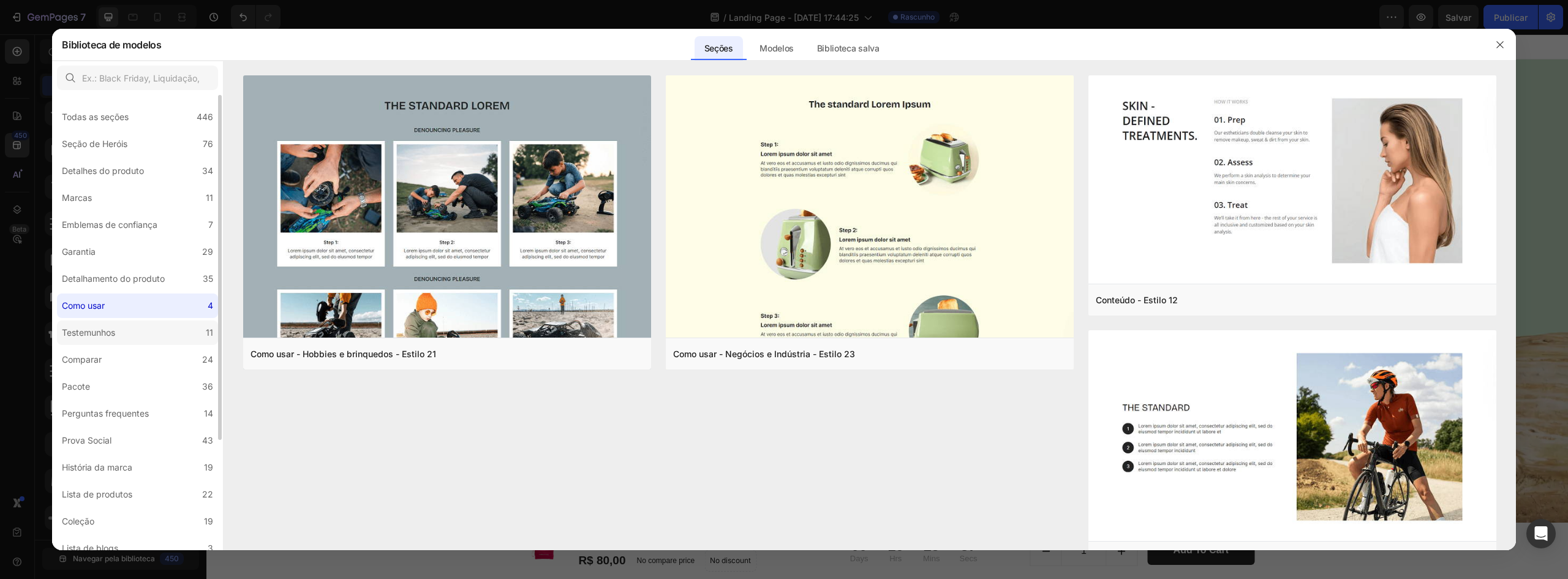
click at [172, 340] on label "Testemunhos 11" at bounding box center [137, 333] width 161 height 25
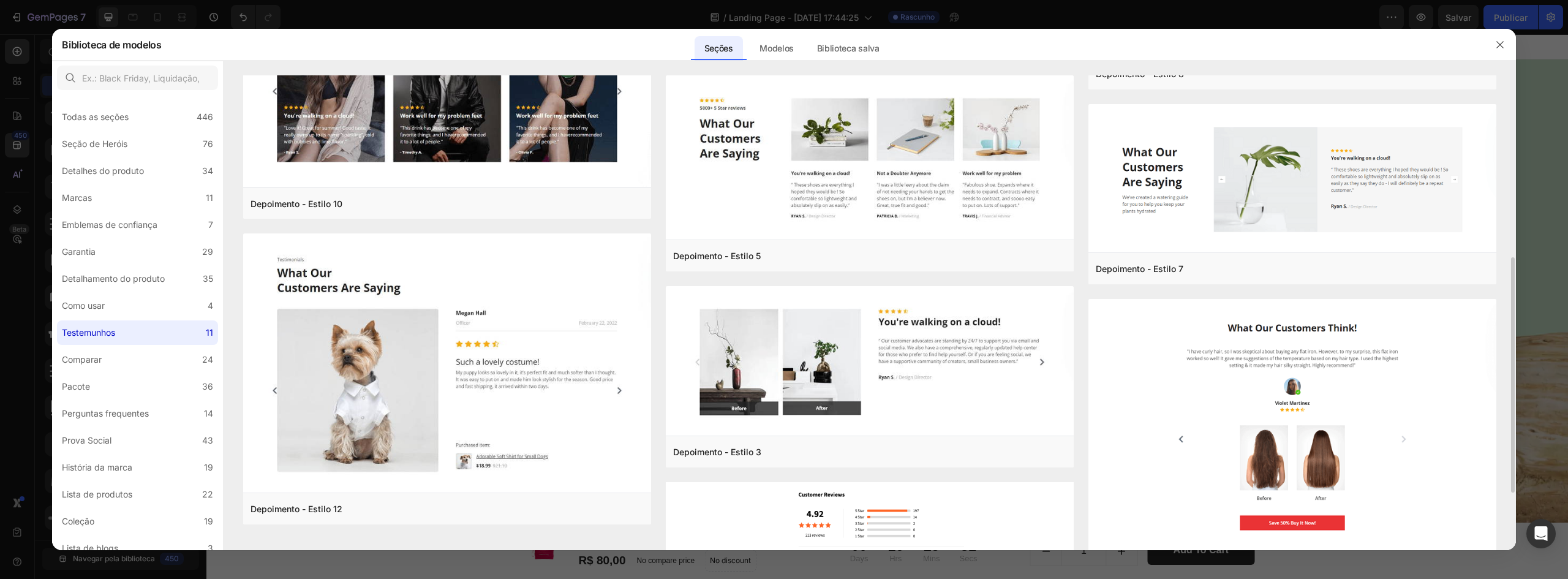
scroll to position [482, 0]
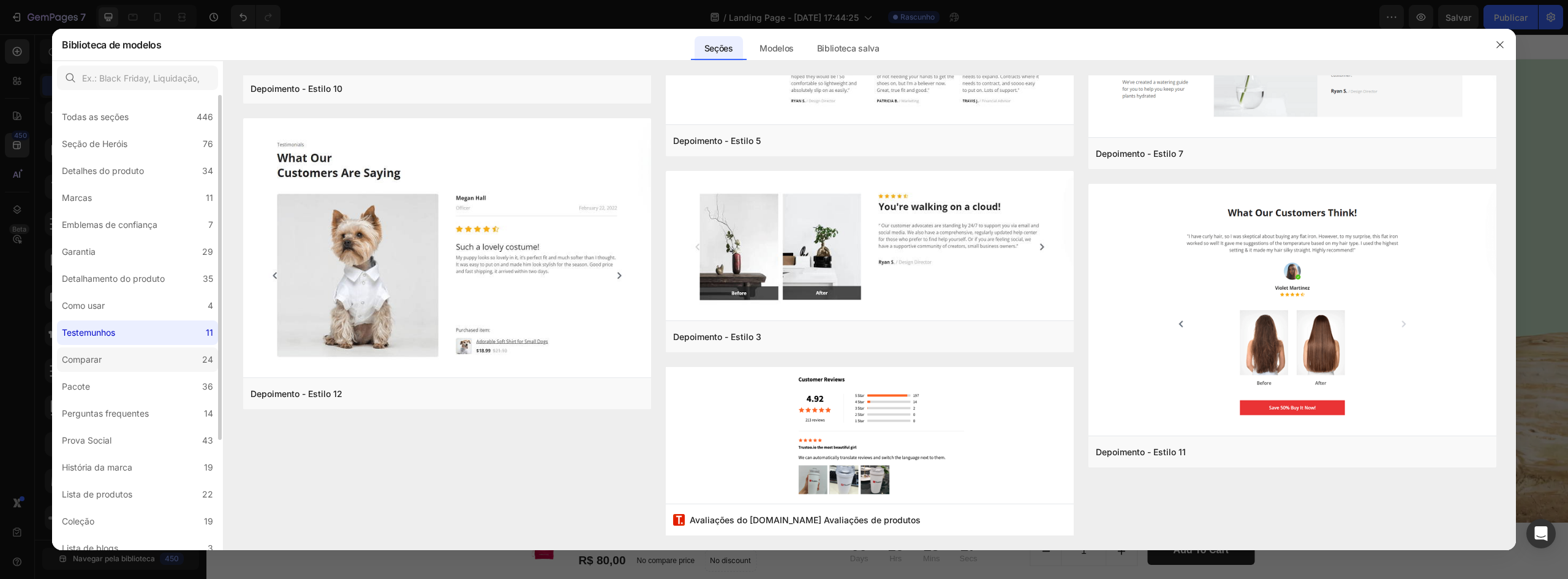
click at [95, 360] on font "Comparar" at bounding box center [82, 359] width 40 height 11
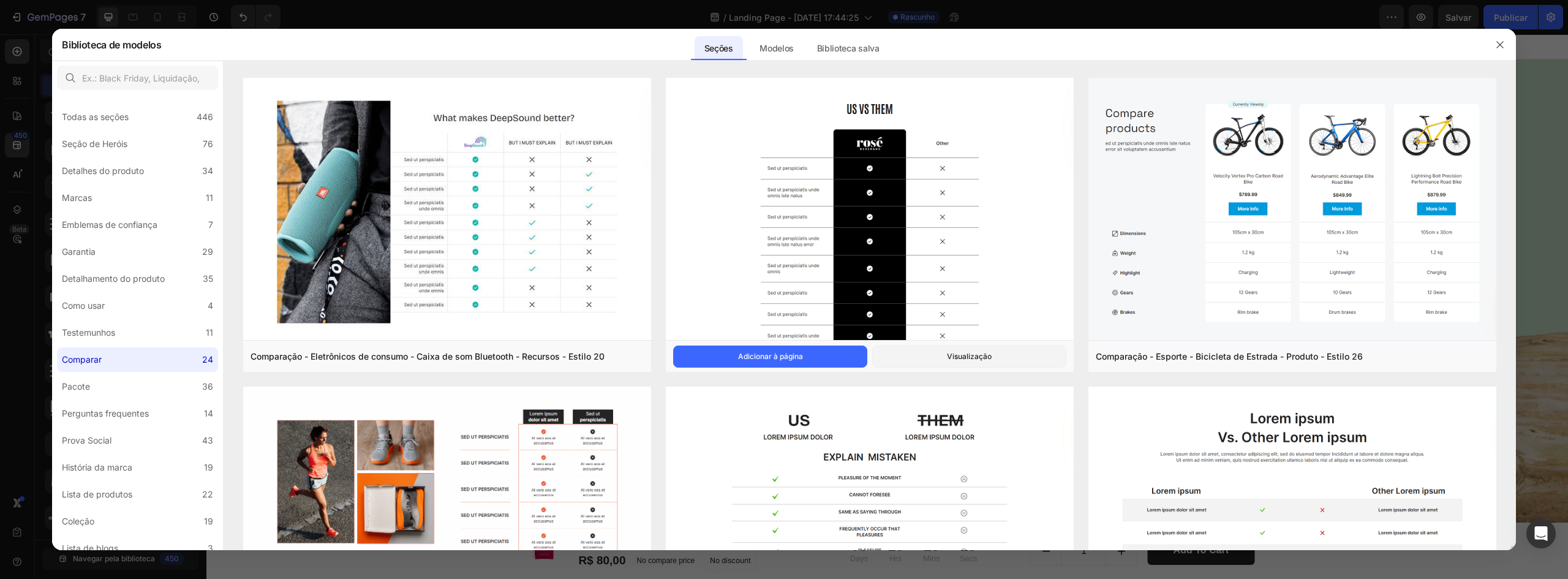
scroll to position [613, 0]
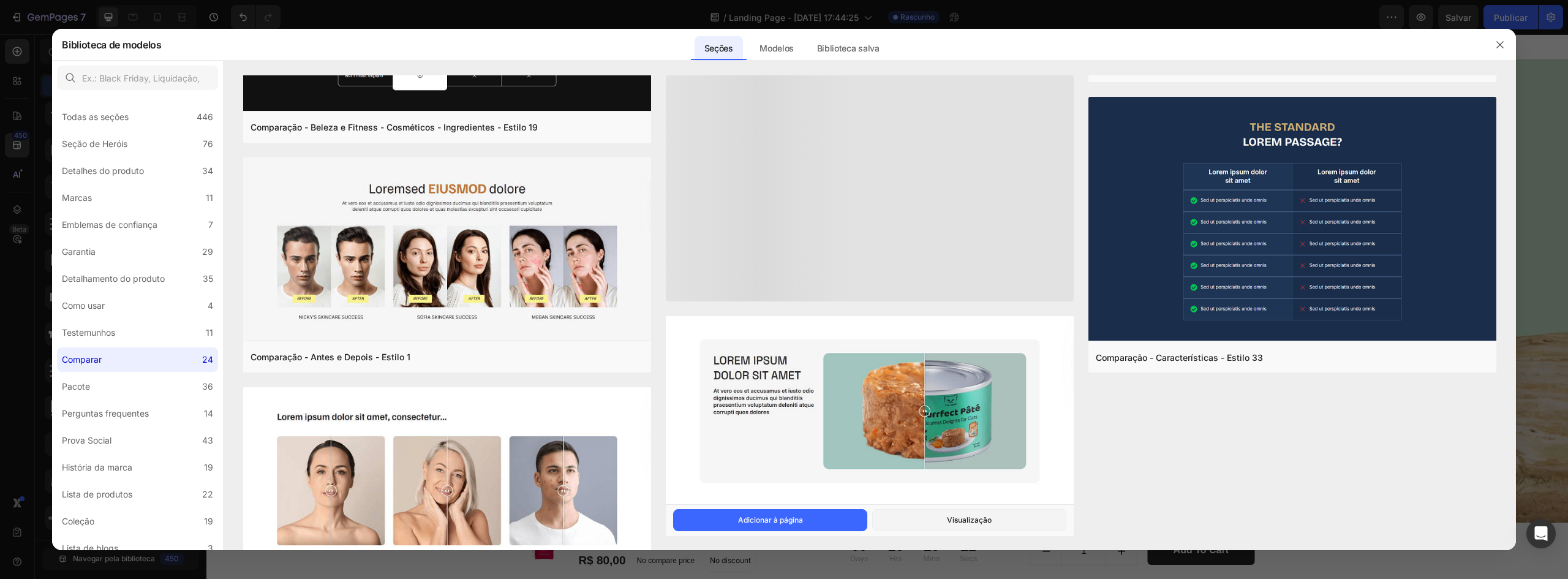
scroll to position [1851, 0]
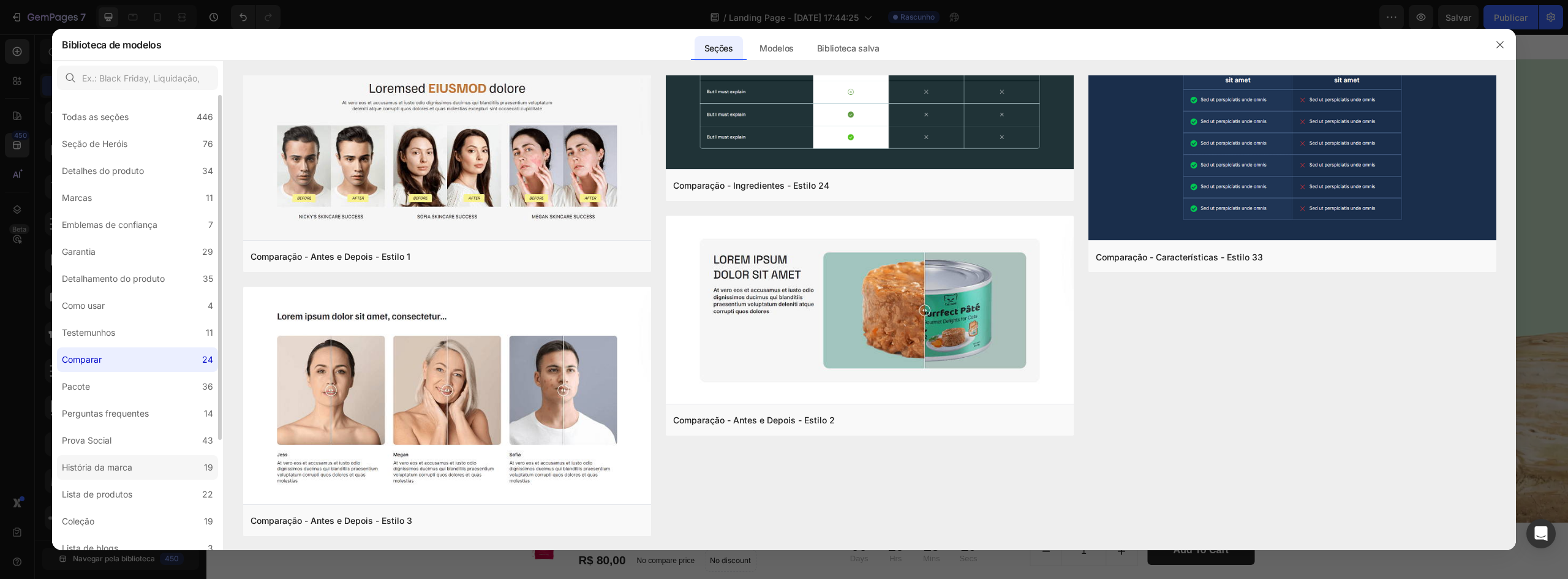
click at [194, 469] on label "História da marca 19" at bounding box center [137, 468] width 161 height 25
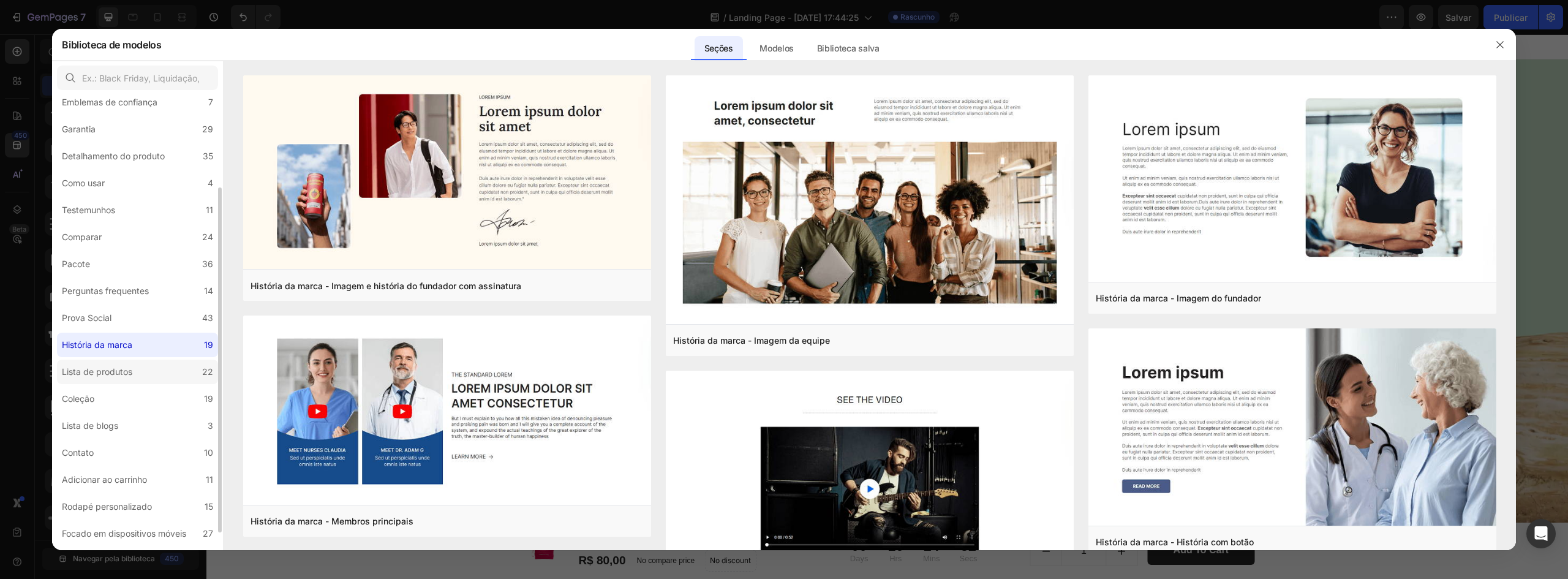
scroll to position [146, 0]
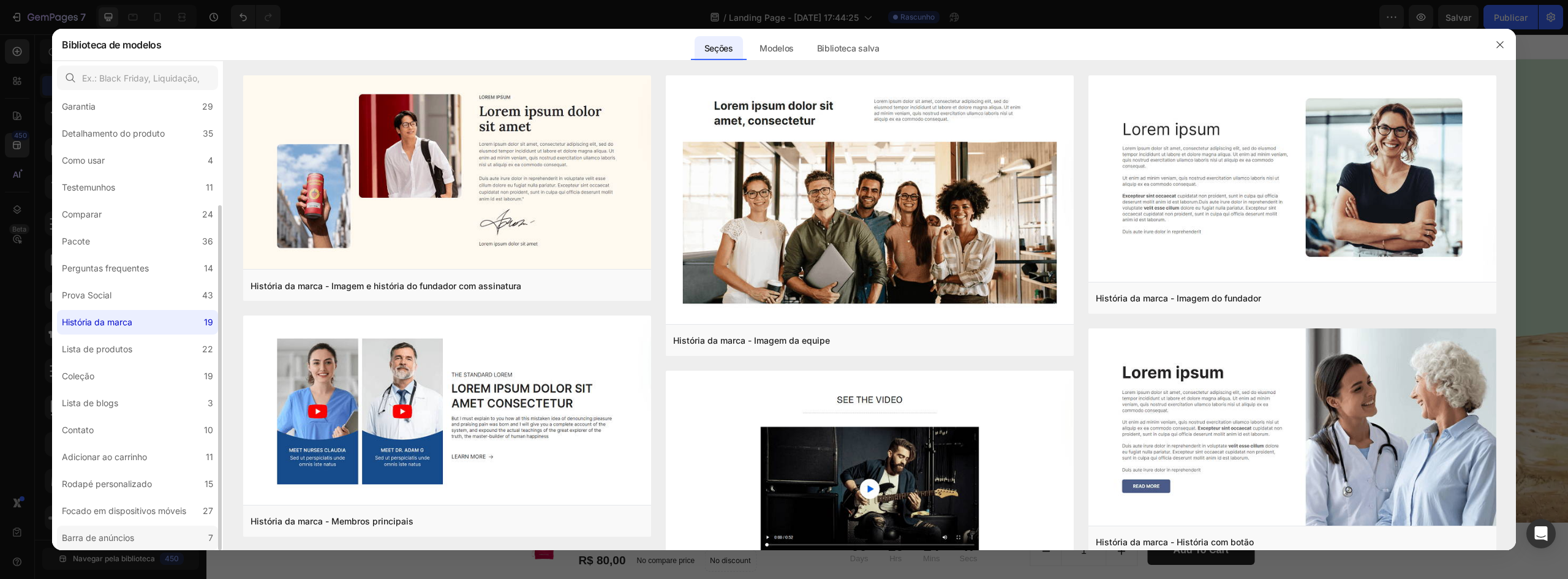
click at [146, 532] on label "Barra de anúncios 7" at bounding box center [137, 538] width 161 height 25
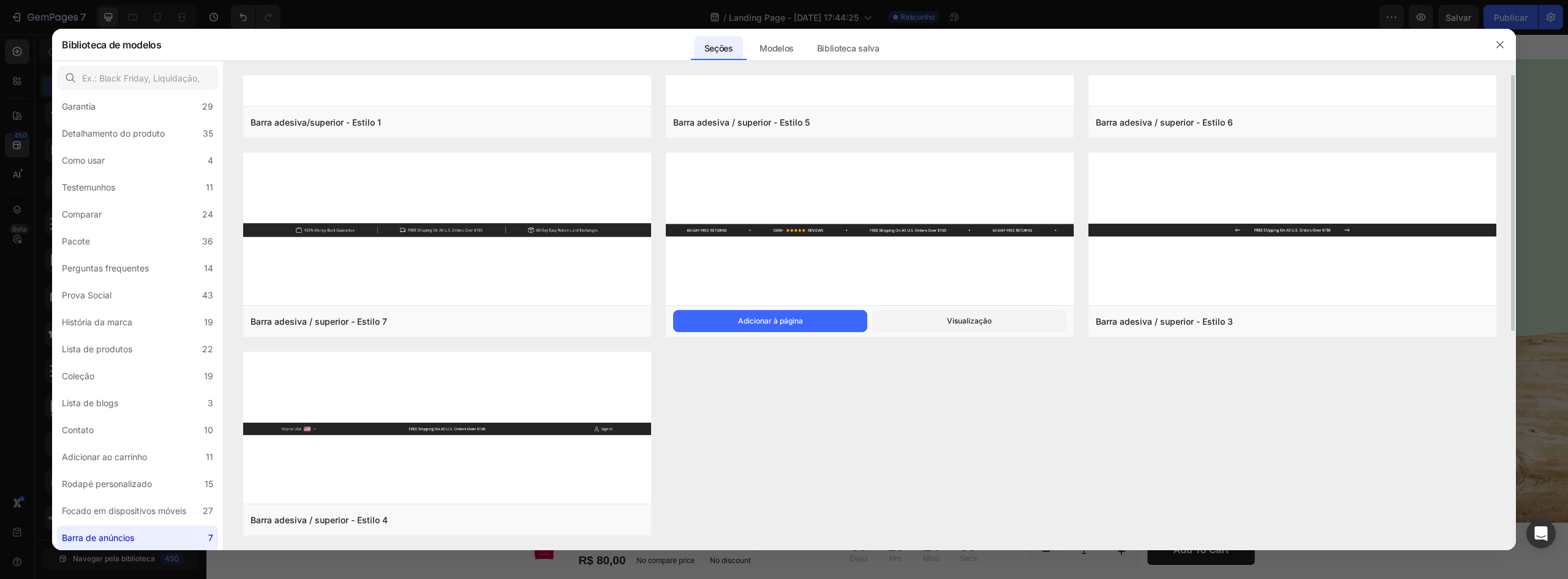
scroll to position [0, 0]
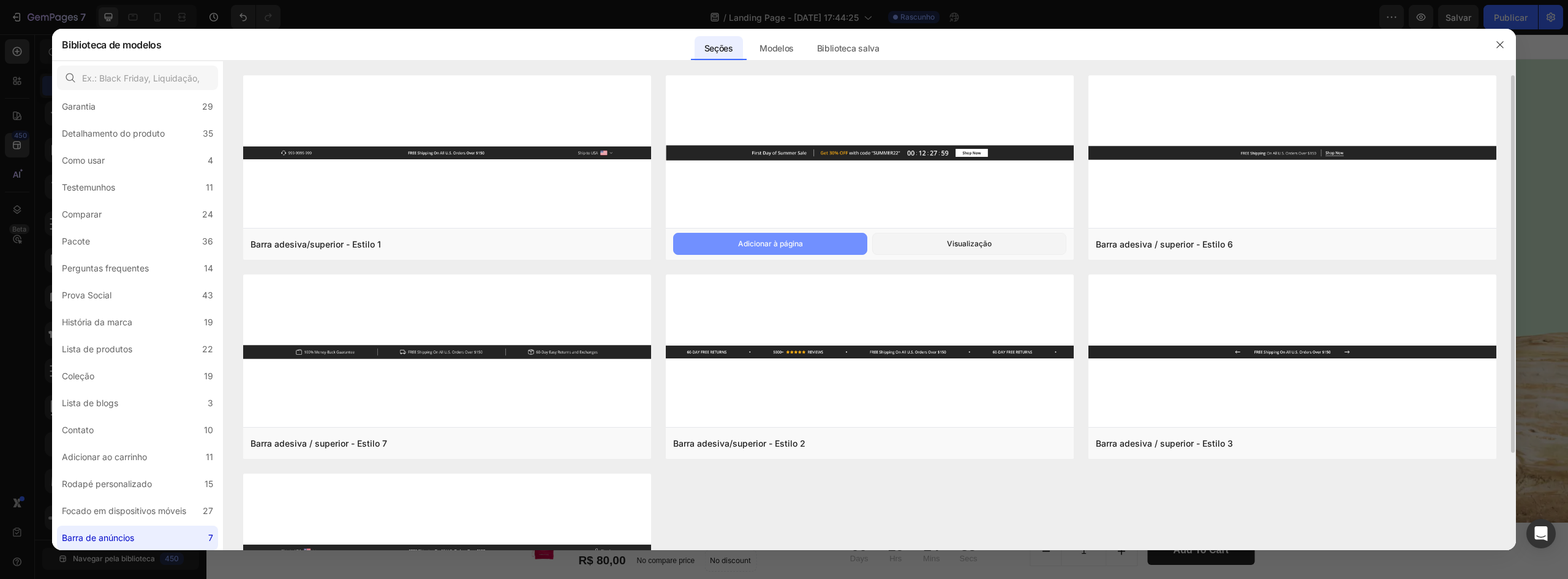
click at [784, 245] on font "Adicionar à página" at bounding box center [770, 243] width 65 height 9
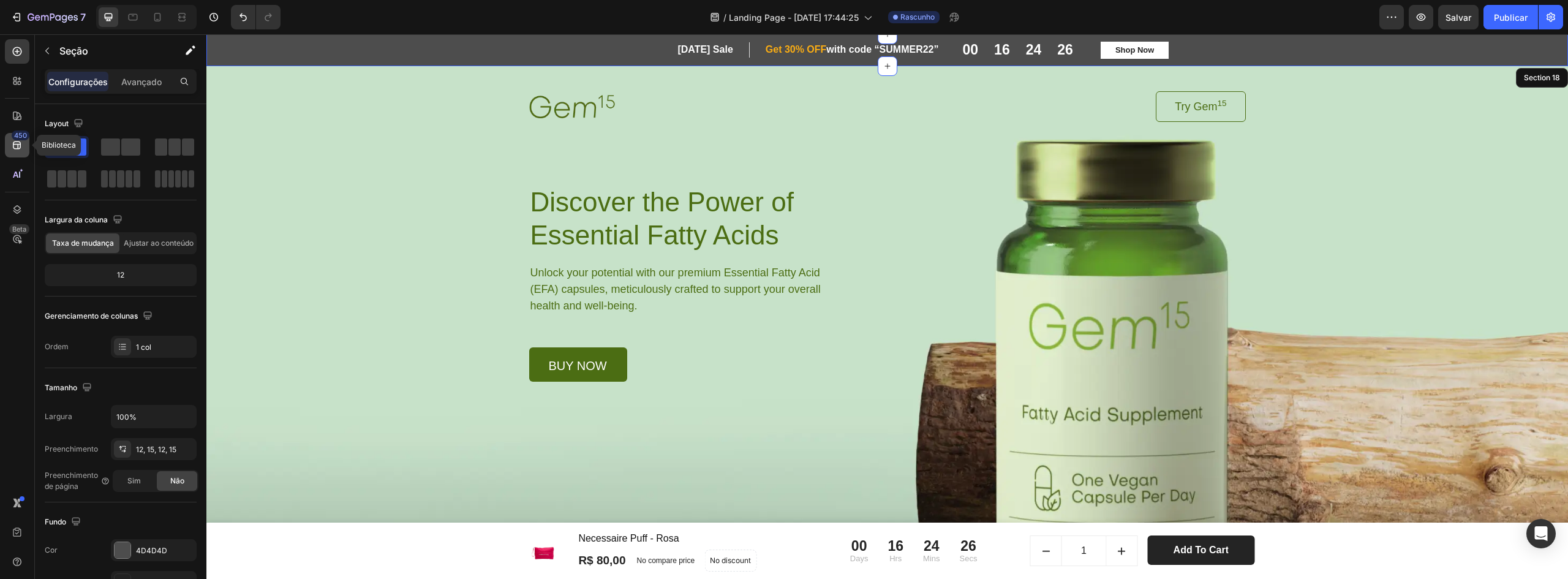
click at [19, 155] on div "450" at bounding box center [17, 146] width 25 height 25
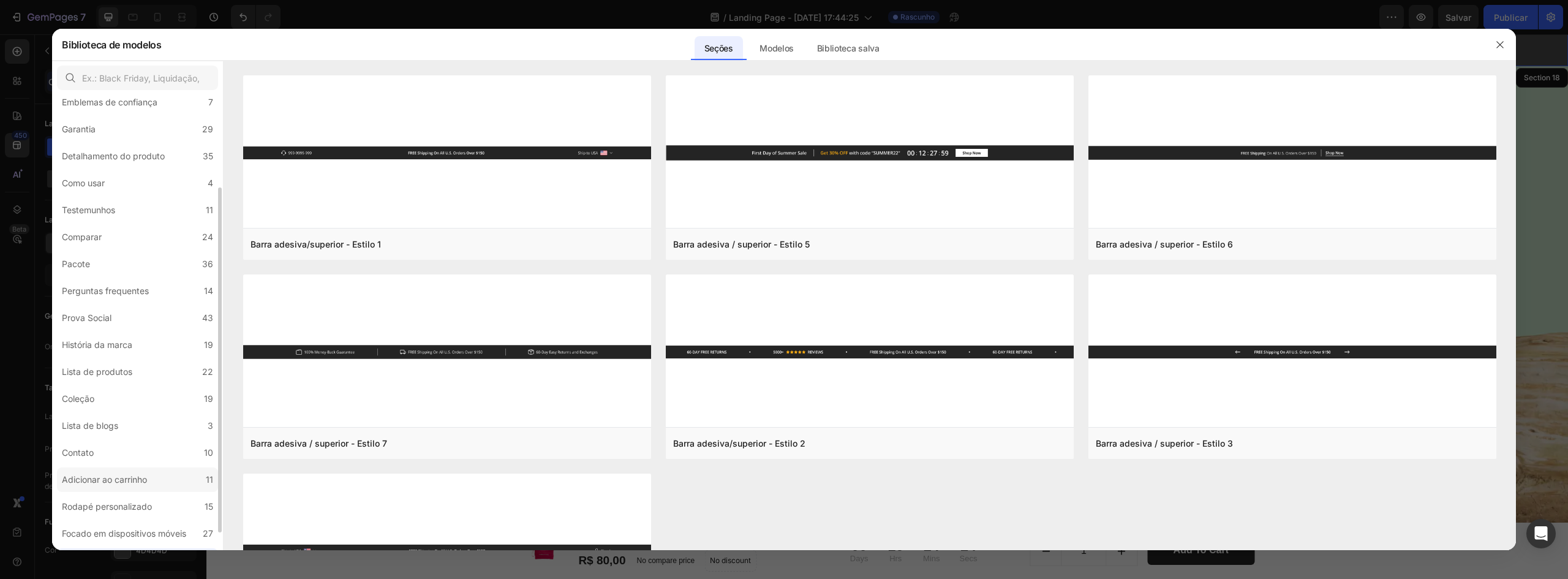
scroll to position [146, 0]
click at [174, 487] on label "Rodapé personalizado 15" at bounding box center [137, 484] width 161 height 25
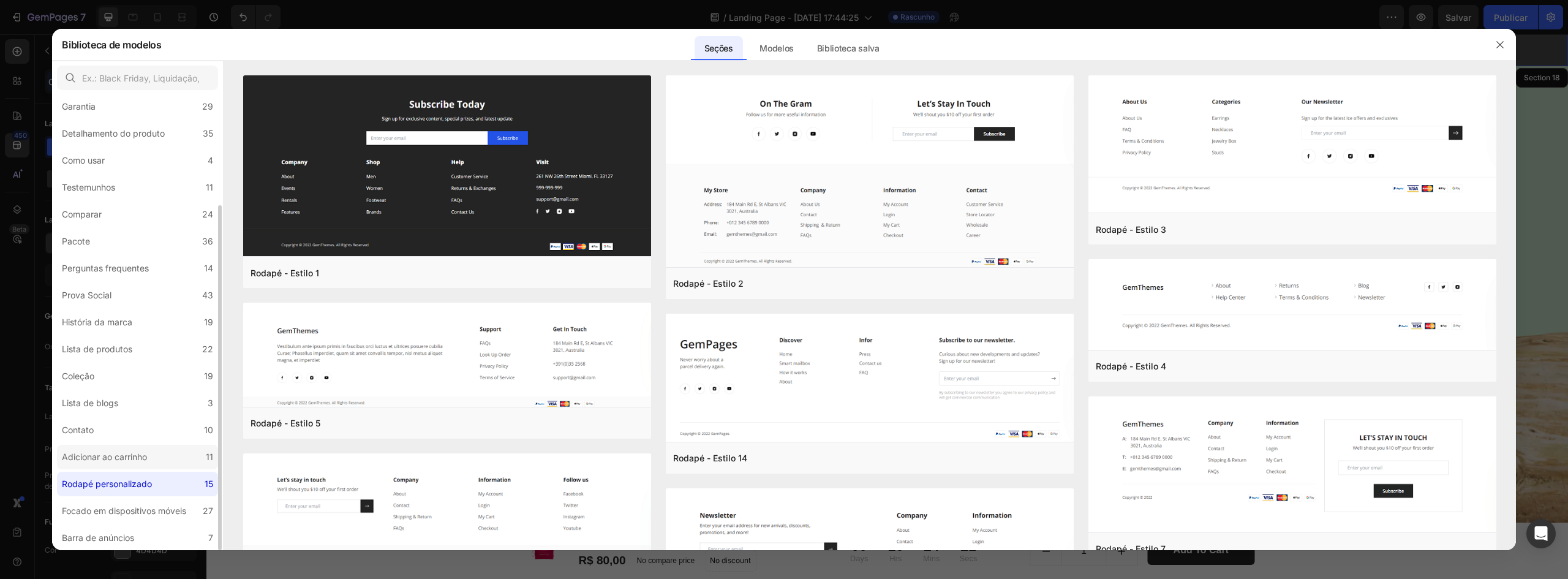
click at [172, 449] on label "Adicionar ao carrinho 11" at bounding box center [137, 457] width 161 height 25
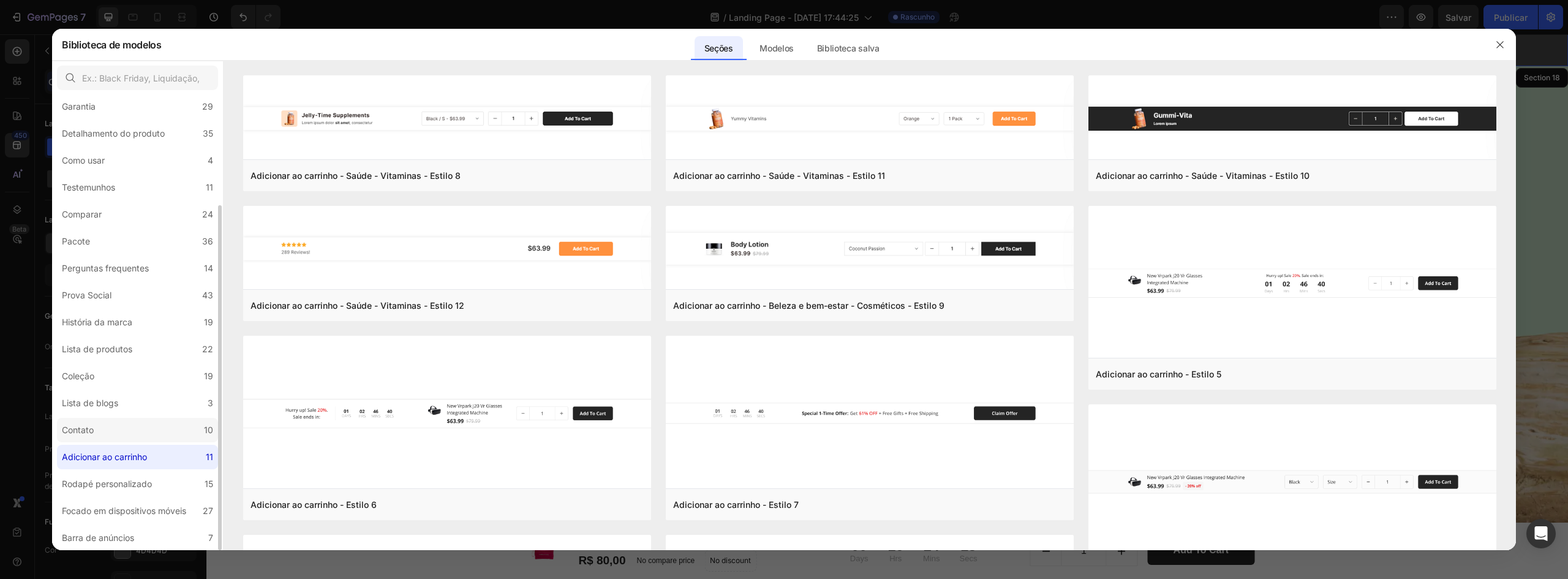
click at [170, 426] on label "Contato 10" at bounding box center [137, 430] width 161 height 25
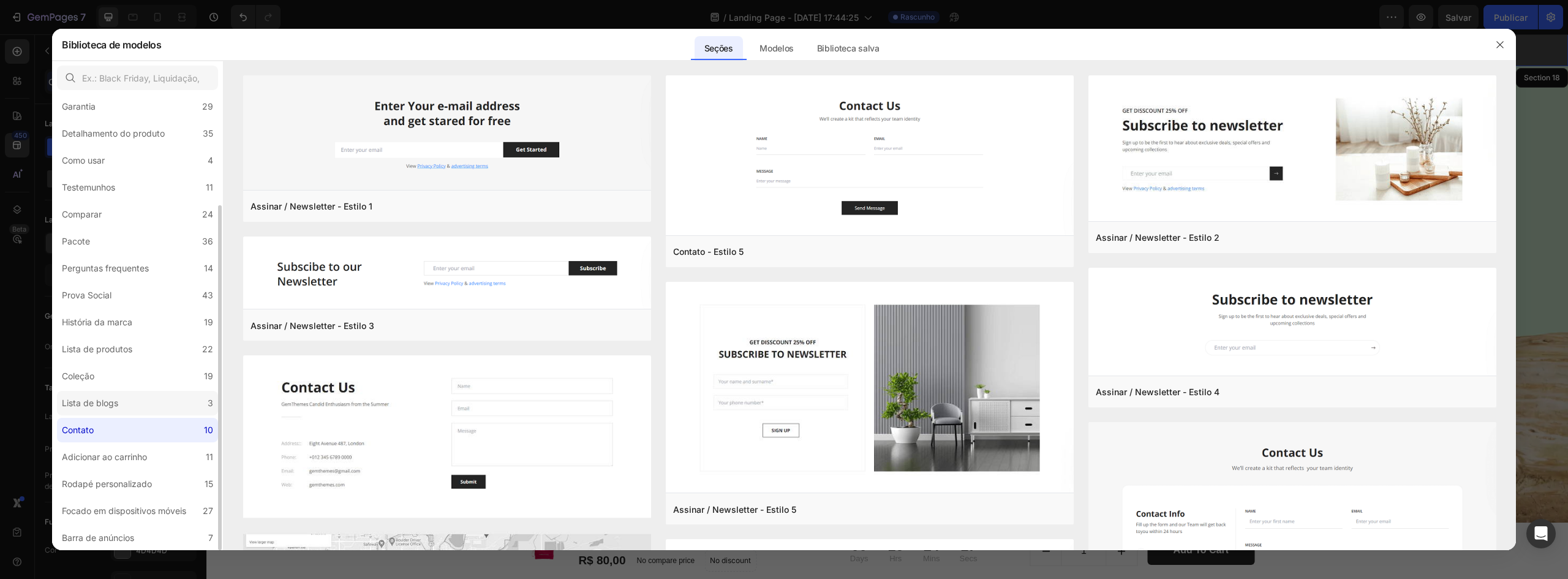
click at [181, 406] on label "Lista de blogs 3" at bounding box center [137, 403] width 161 height 25
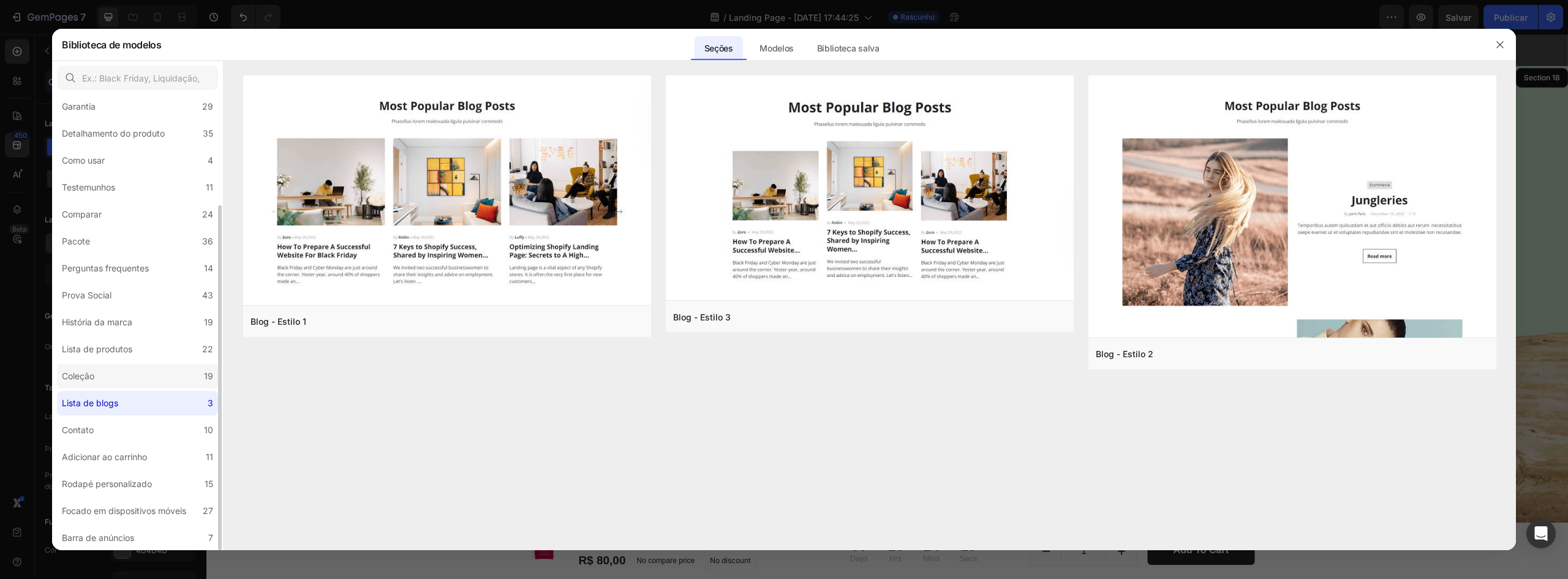
click at [177, 366] on label "Coleção 19" at bounding box center [137, 376] width 161 height 25
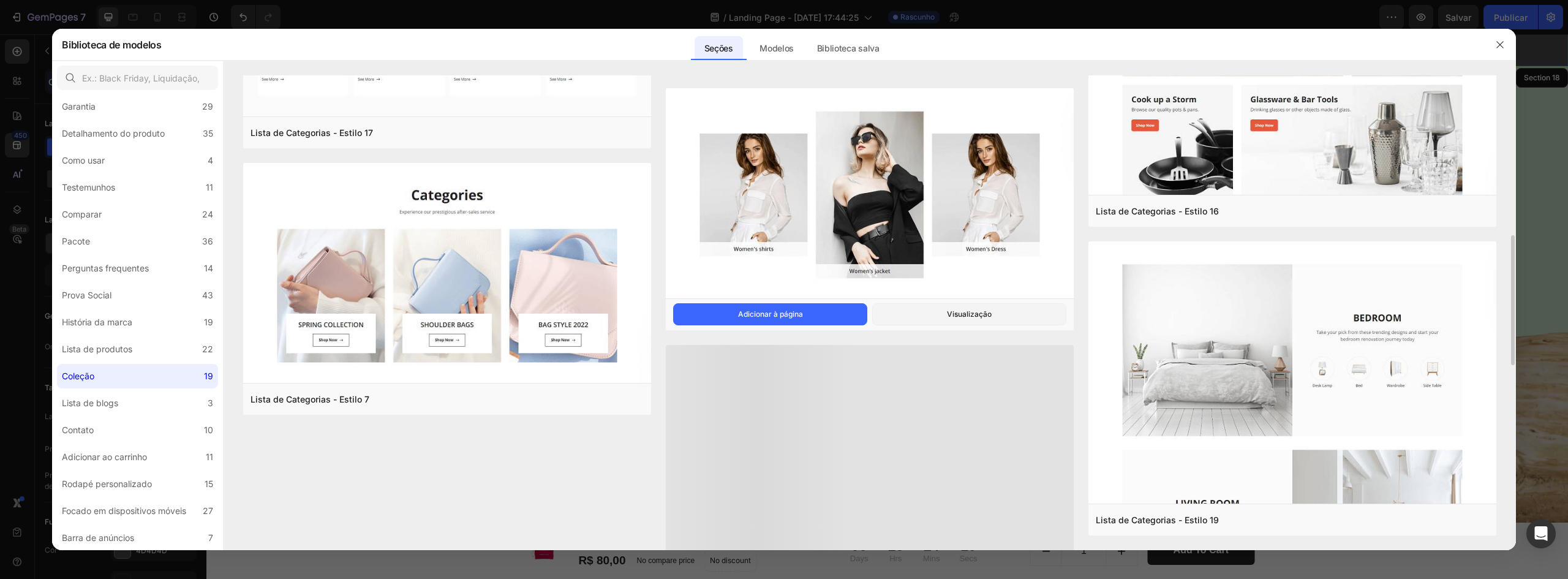
scroll to position [1259, 0]
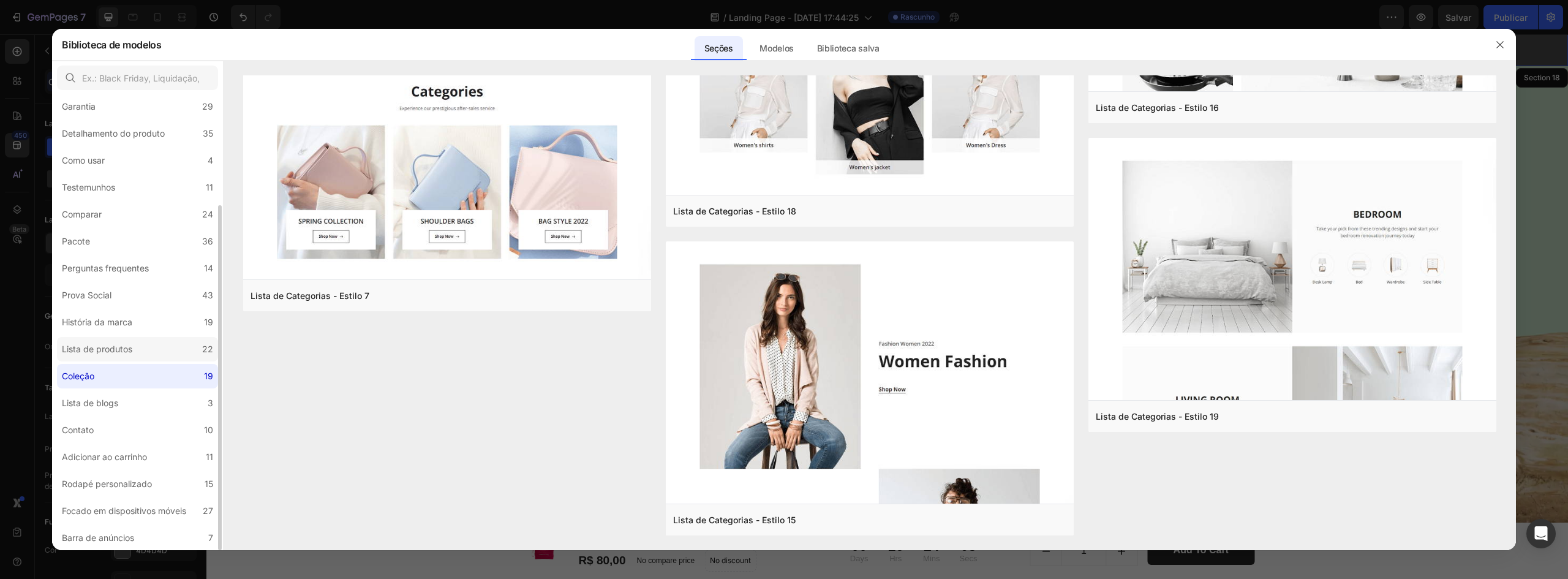
click at [79, 346] on font "Lista de produtos" at bounding box center [97, 348] width 70 height 11
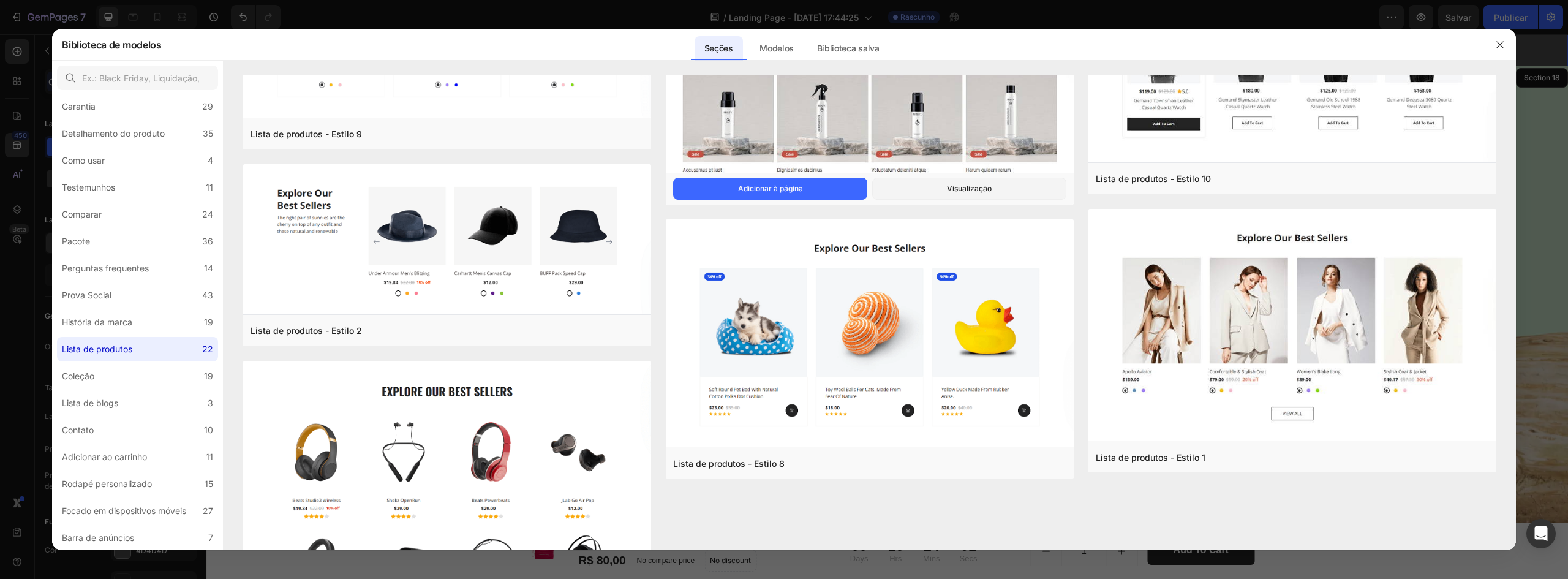
scroll to position [1639, 0]
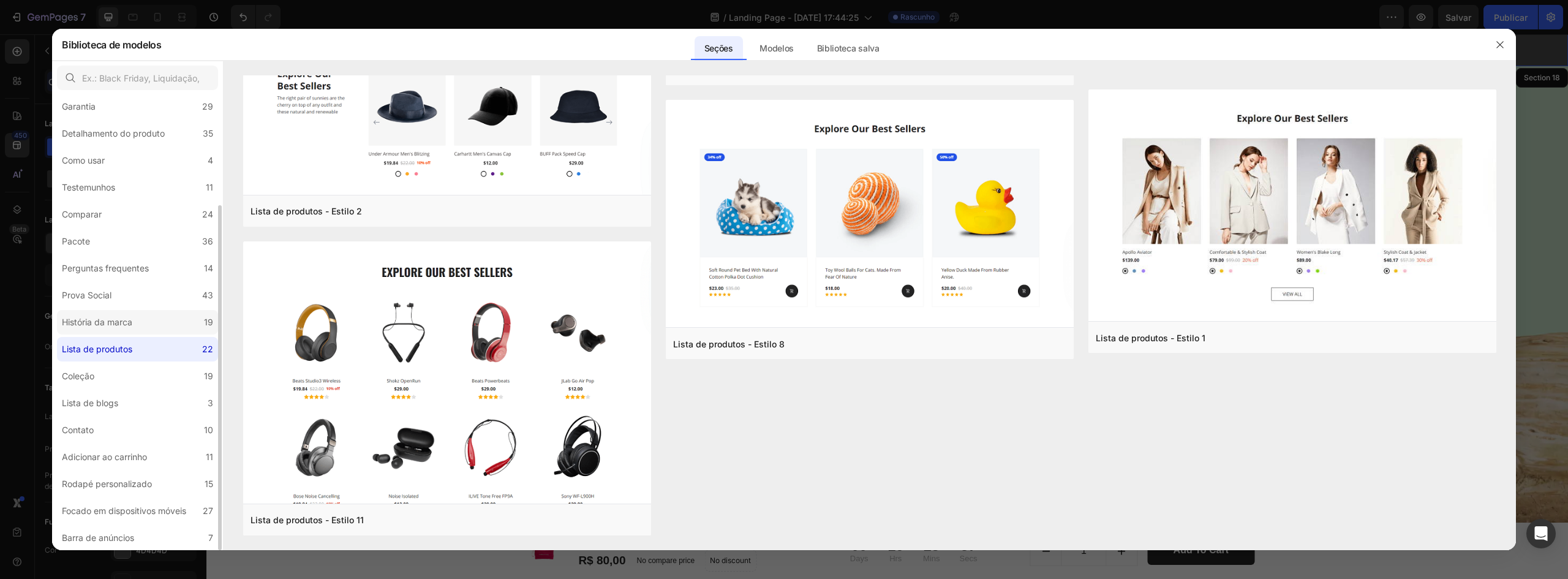
click at [155, 320] on label "História da marca 19" at bounding box center [137, 322] width 161 height 25
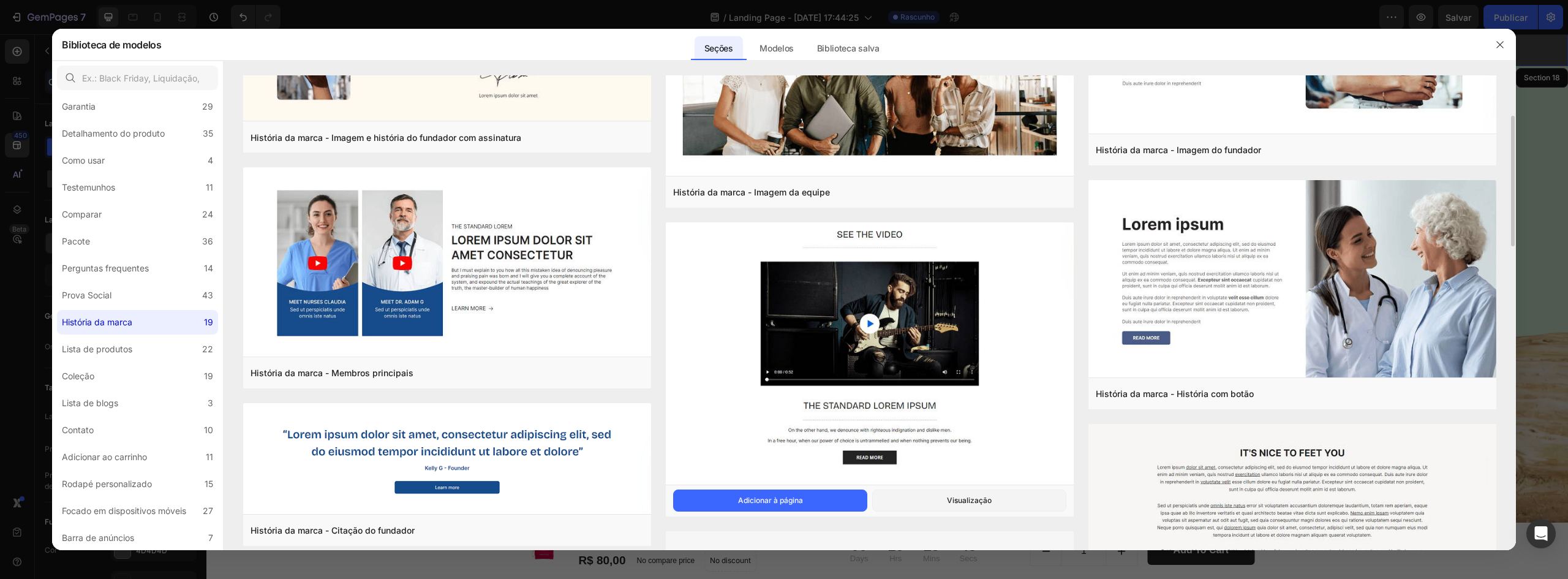
scroll to position [0, 0]
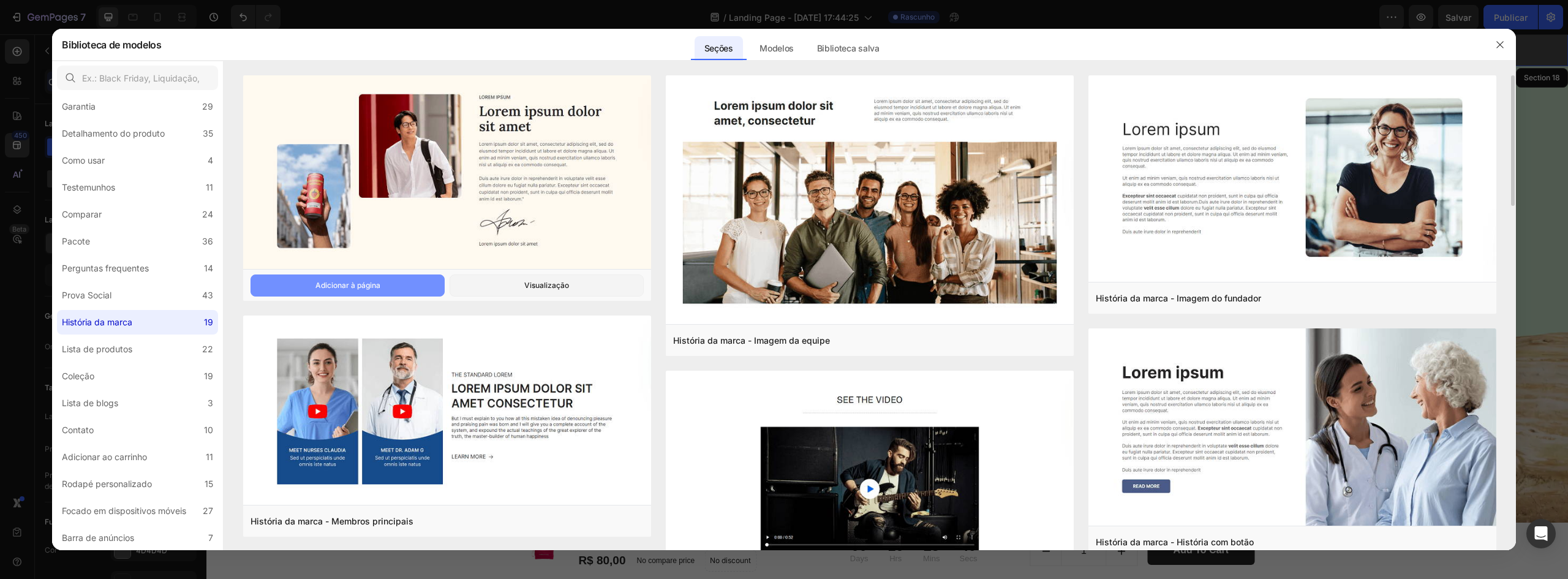
click at [361, 285] on font "Adicionar à página" at bounding box center [347, 285] width 65 height 9
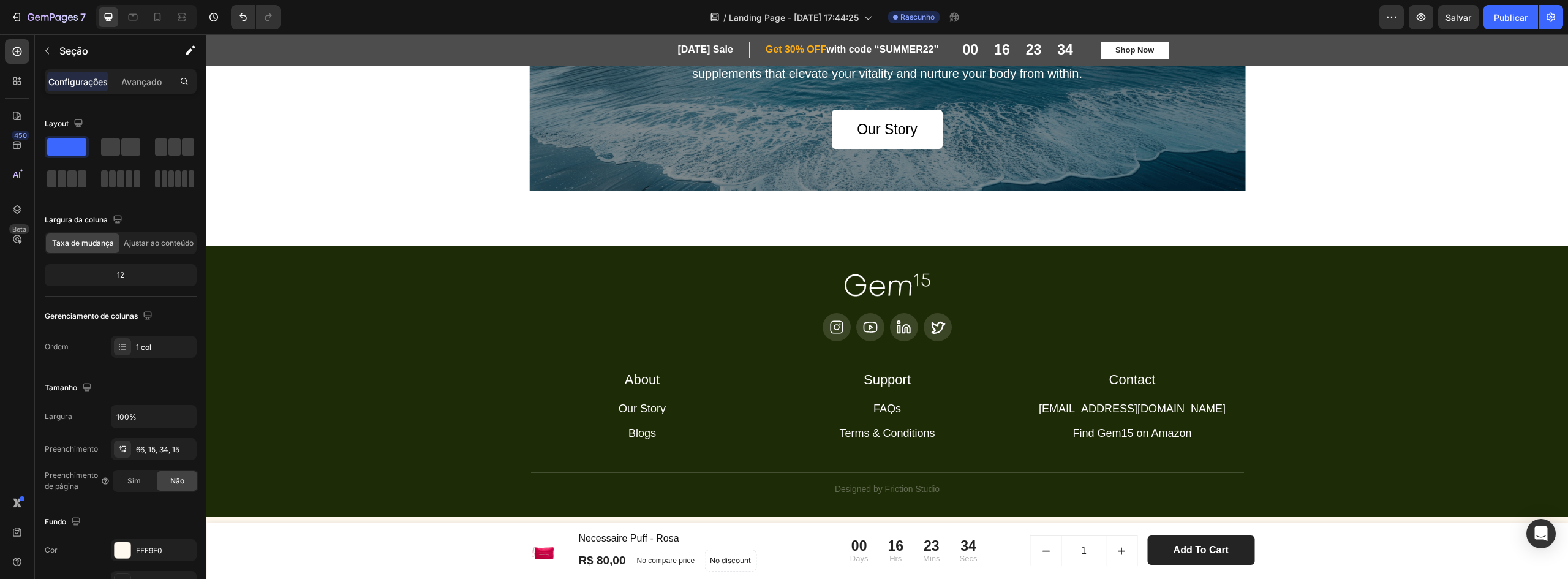
scroll to position [5909, 0]
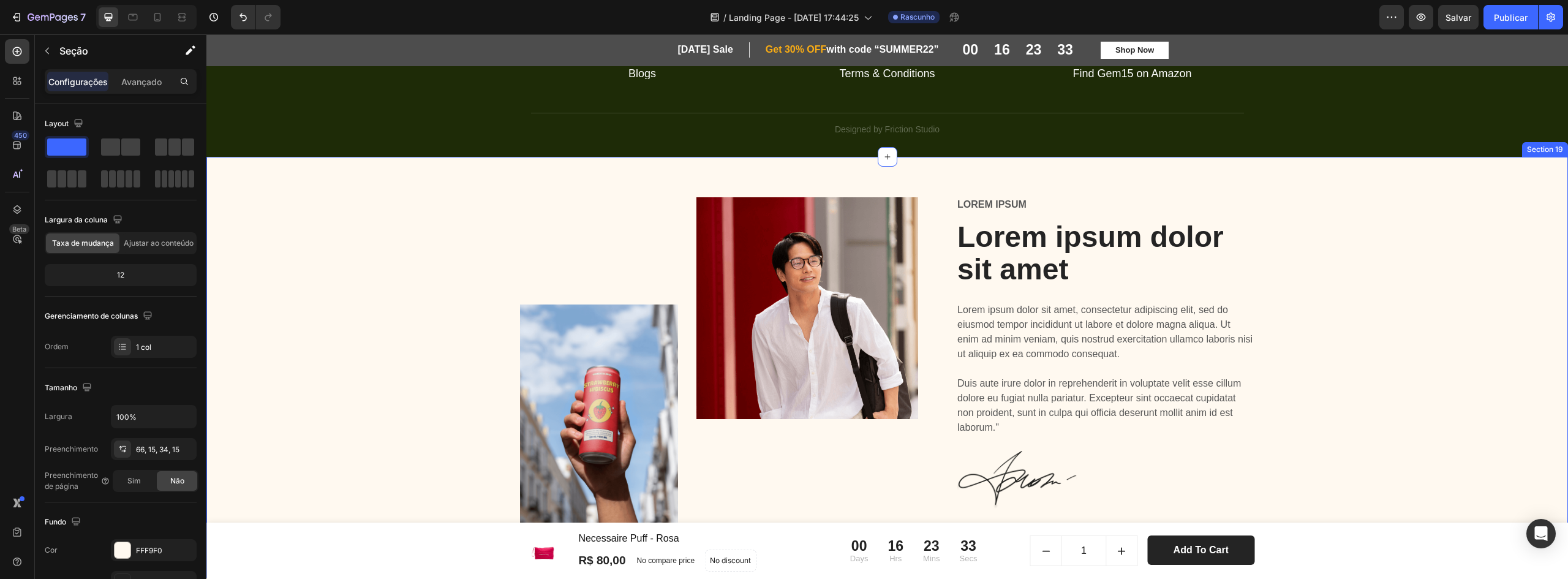
click at [436, 245] on div "Image Image Row Lorem ipsum Text Block Lorem ipsum dolor sit amet Heading Lorem…" at bounding box center [887, 377] width 1343 height 360
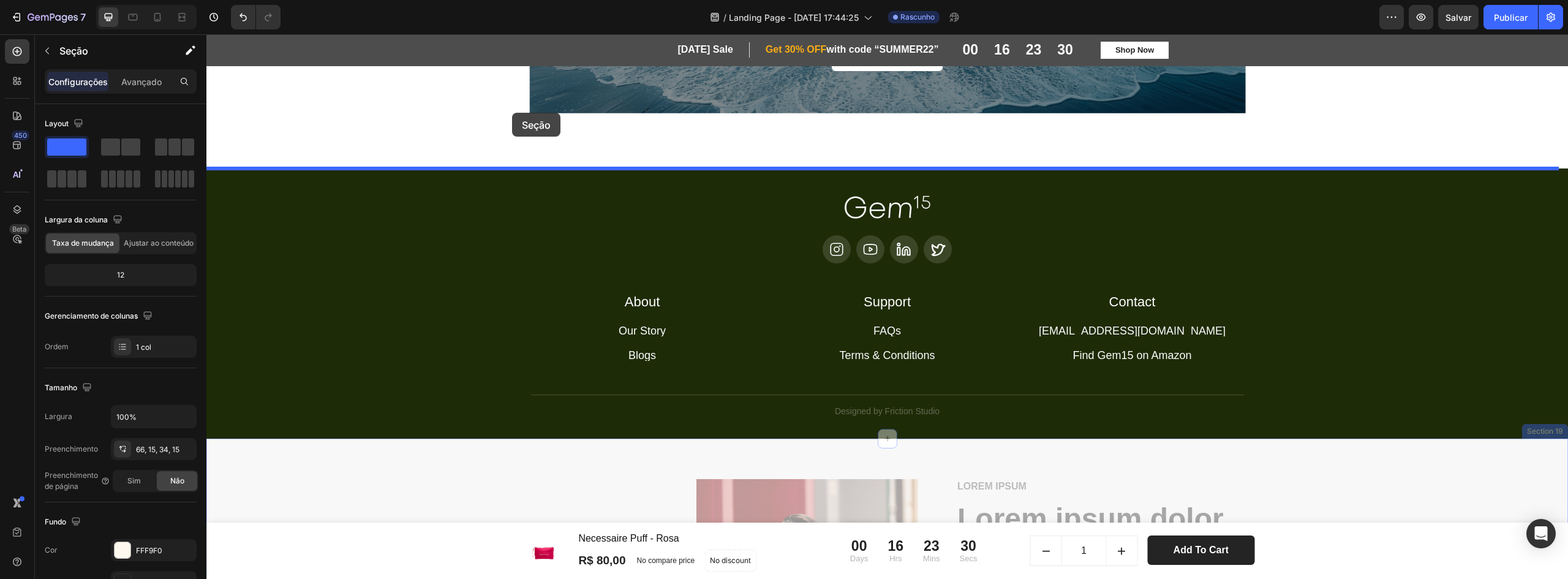
scroll to position [5542, 0]
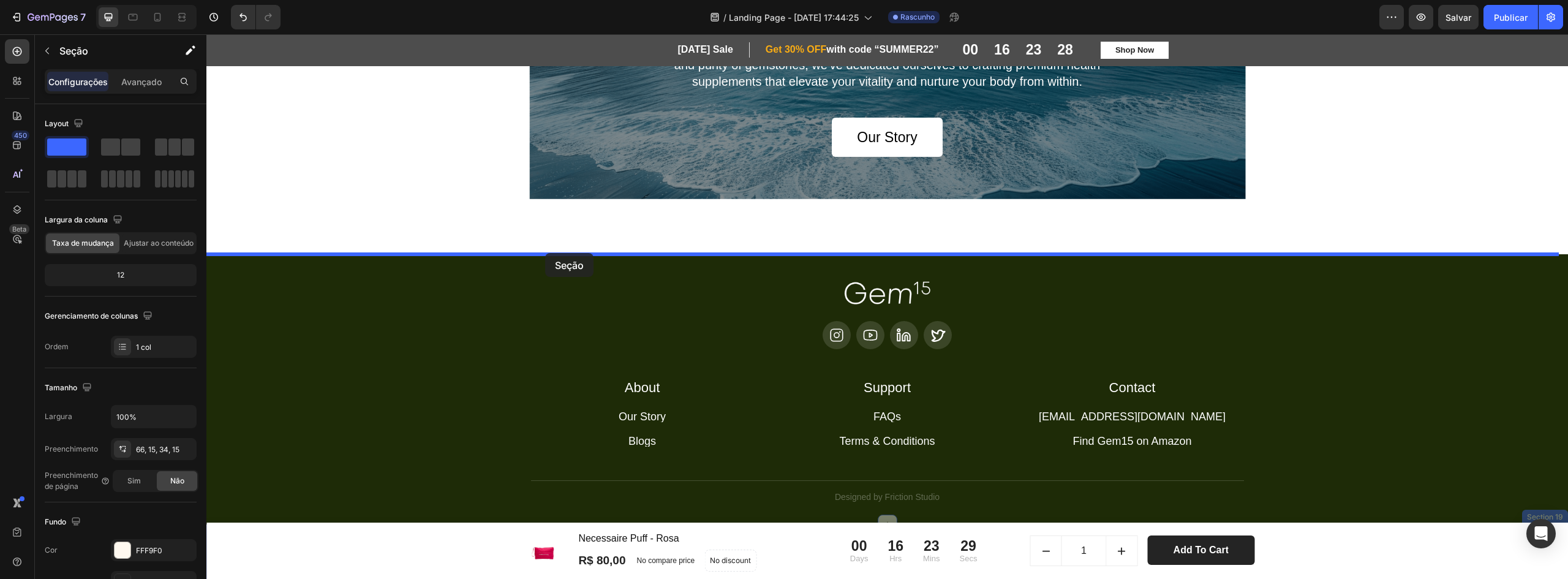
drag, startPoint x: 436, startPoint y: 245, endPoint x: 545, endPoint y: 253, distance: 109.3
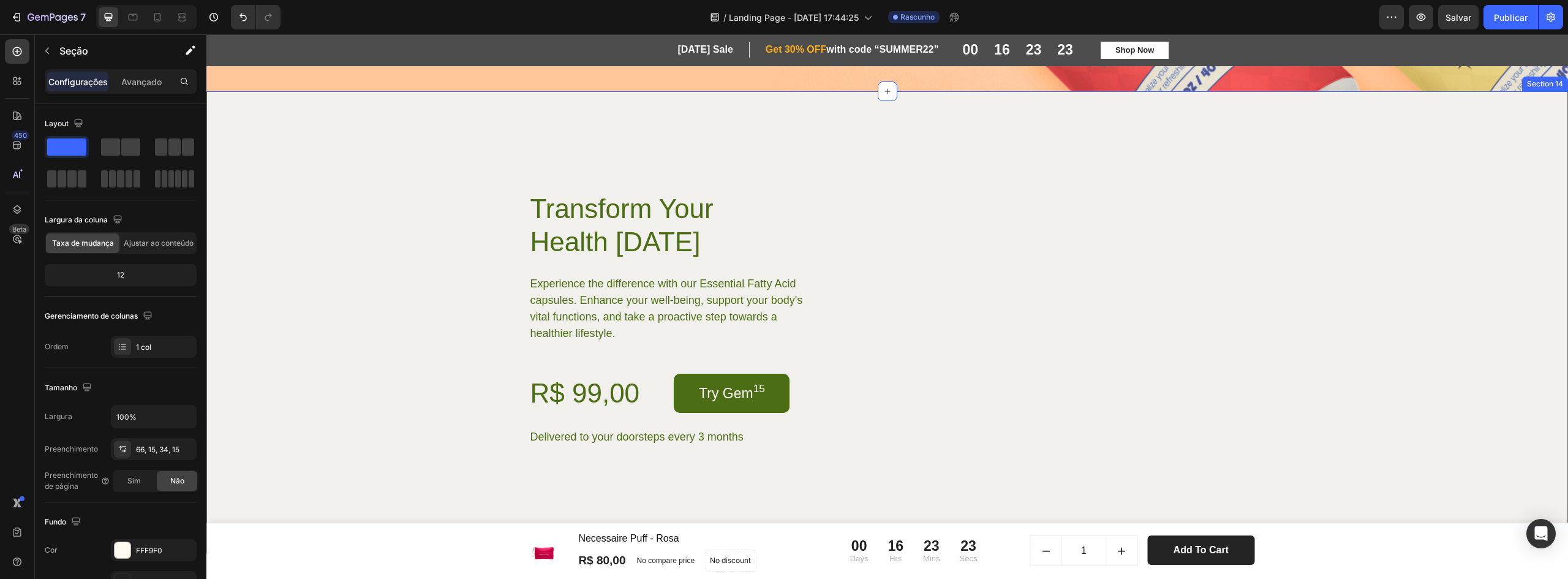
scroll to position [4807, 0]
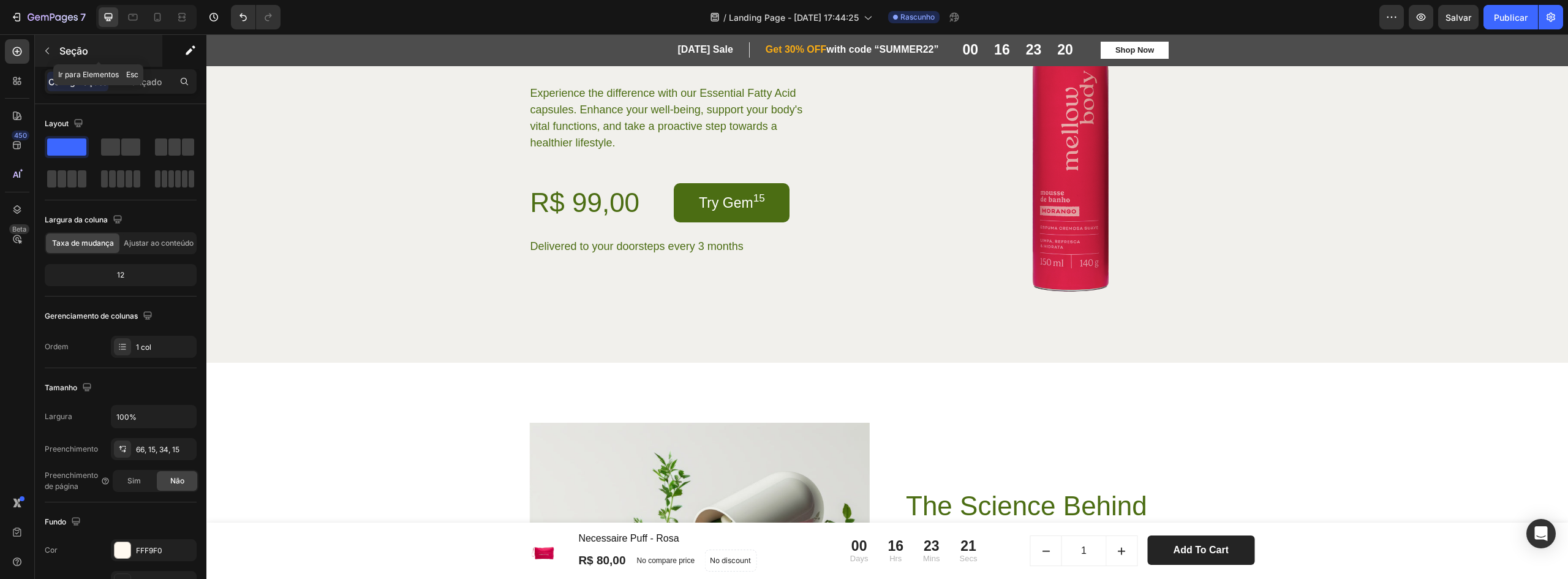
click at [43, 50] on icon "button" at bounding box center [47, 51] width 10 height 10
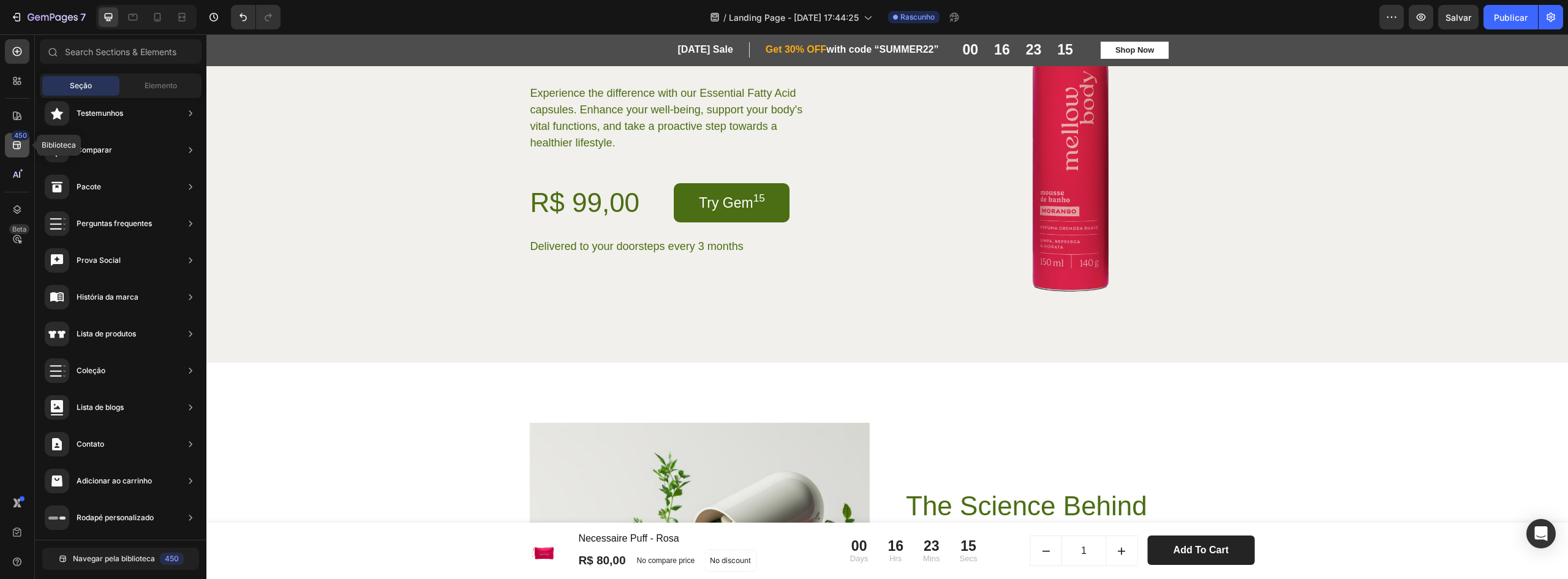
click at [16, 145] on icon at bounding box center [17, 146] width 8 height 8
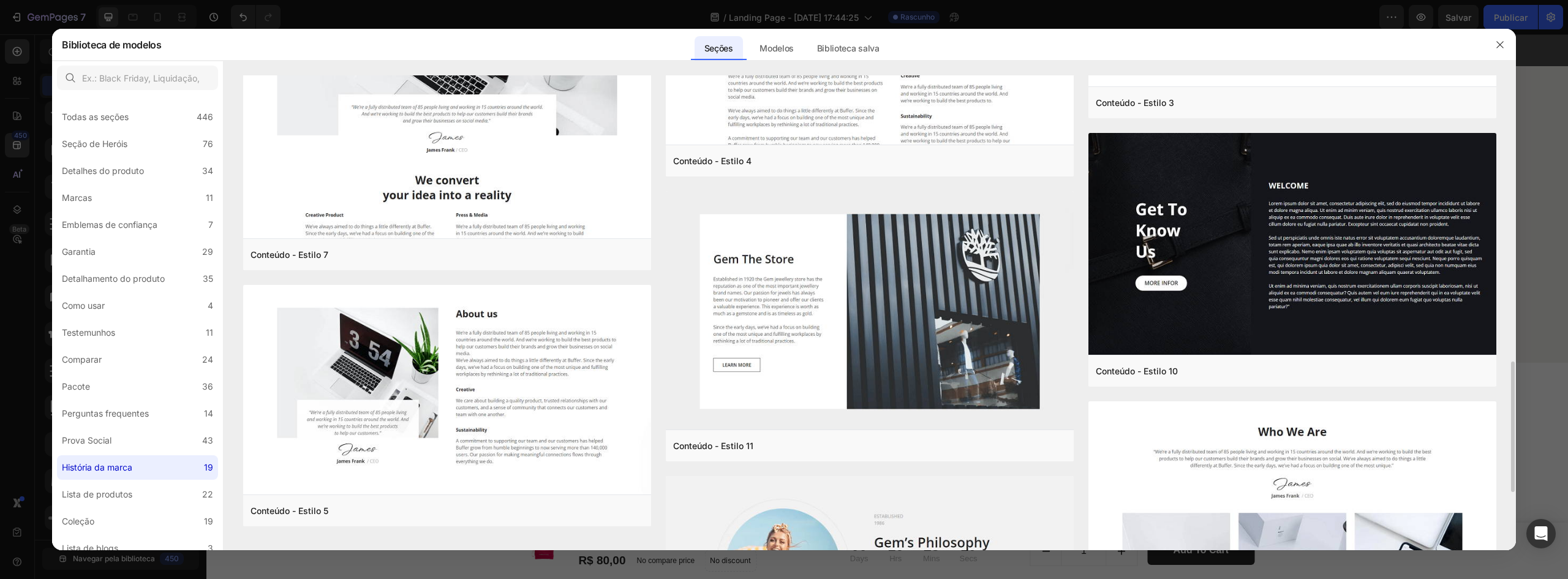
scroll to position [1251, 0]
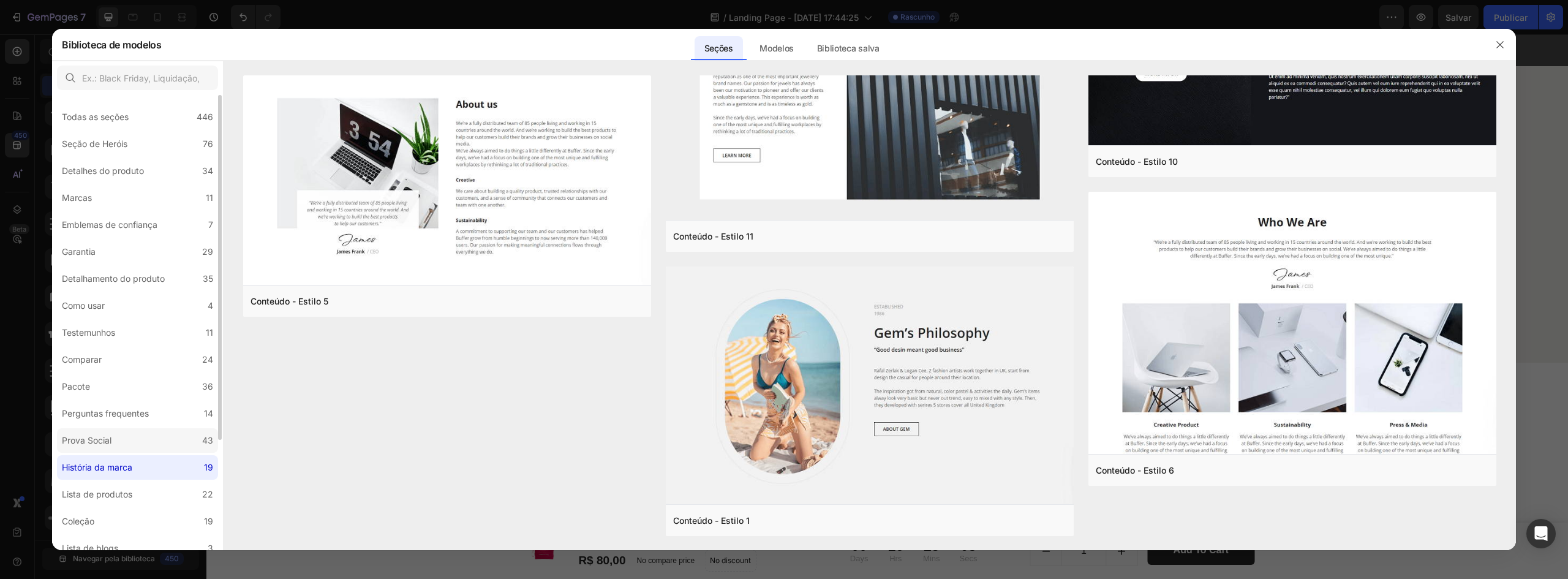
click at [97, 442] on font "Prova Social" at bounding box center [87, 440] width 50 height 11
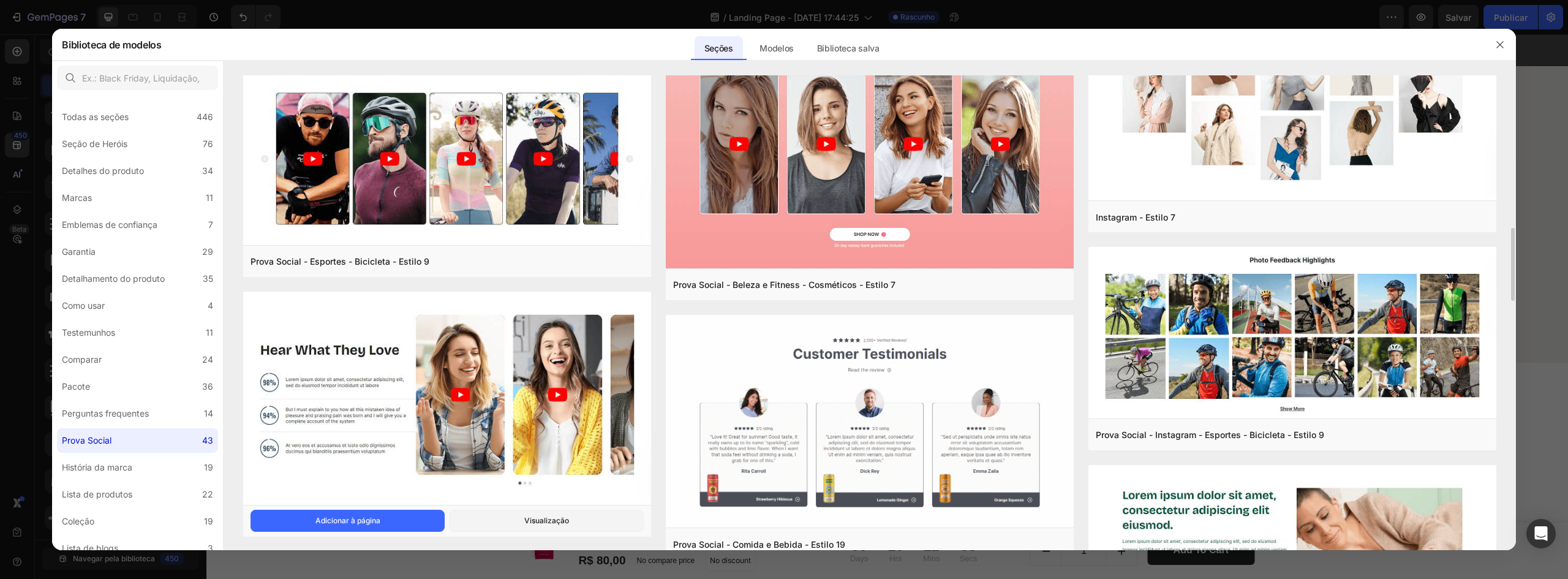
scroll to position [1112, 0]
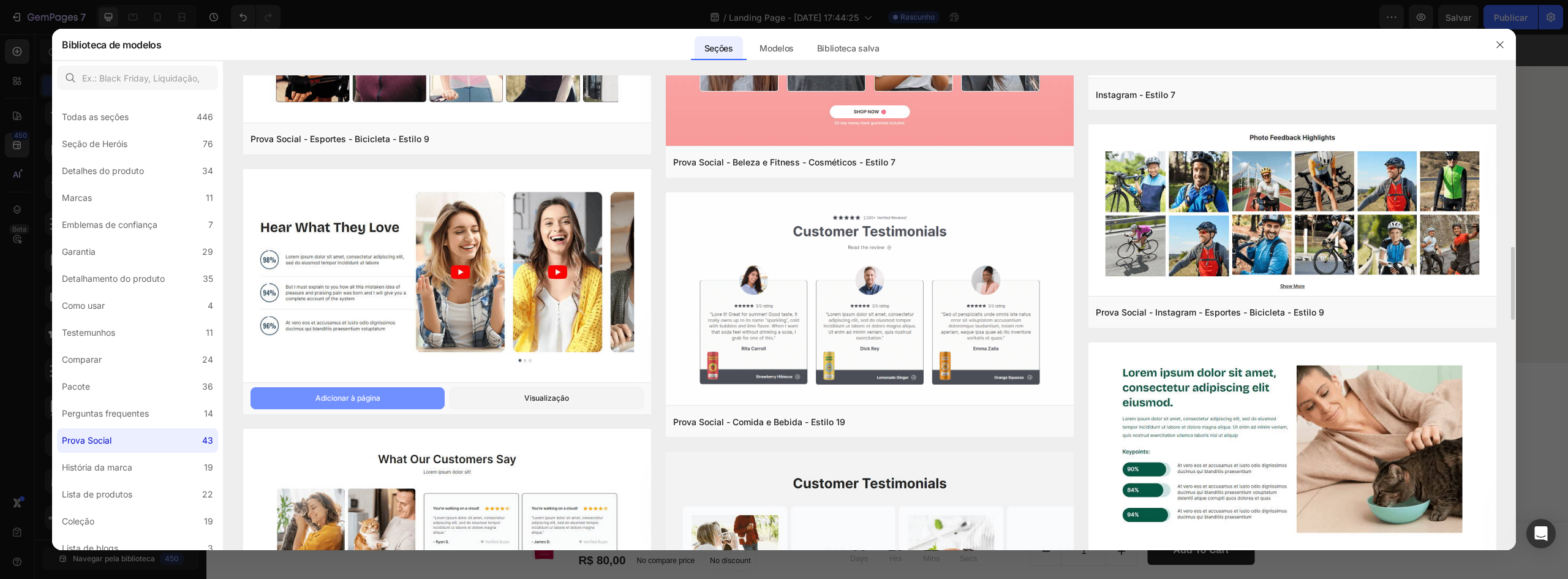
click at [410, 389] on button "Adicionar à página" at bounding box center [347, 397] width 194 height 22
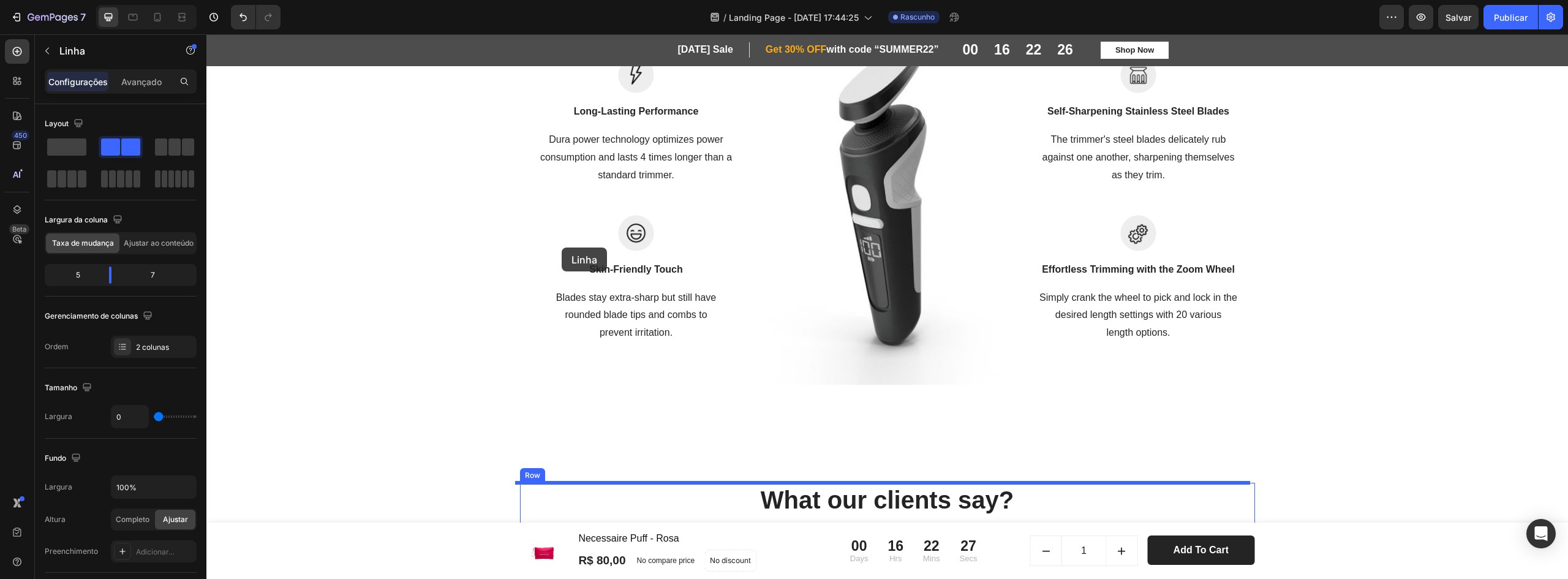
scroll to position [2102, 0]
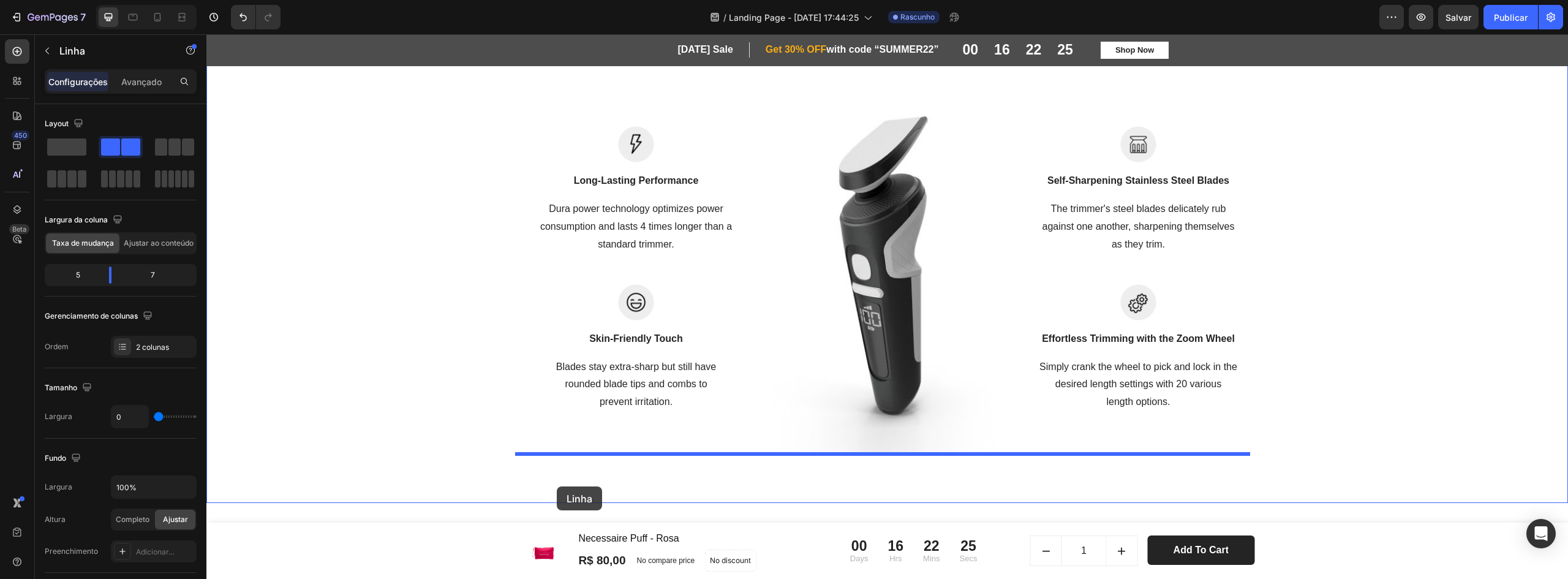
drag, startPoint x: 548, startPoint y: 352, endPoint x: 557, endPoint y: 487, distance: 135.3
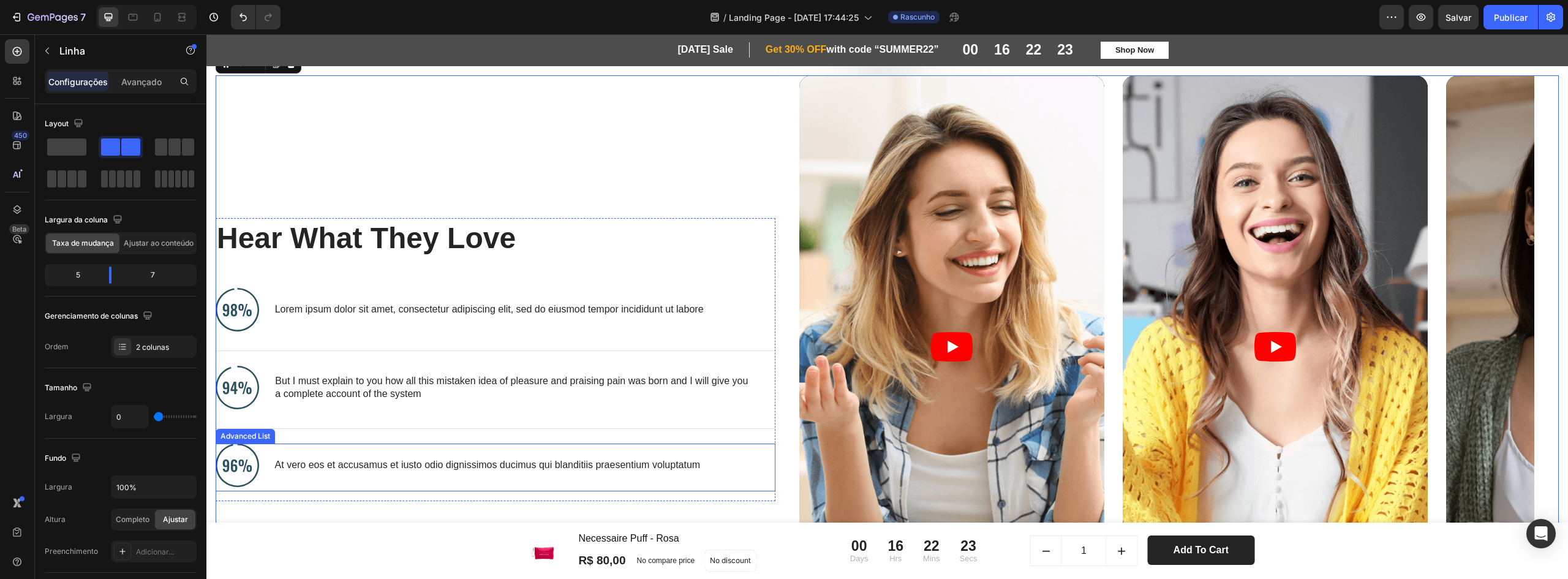
scroll to position [2531, 0]
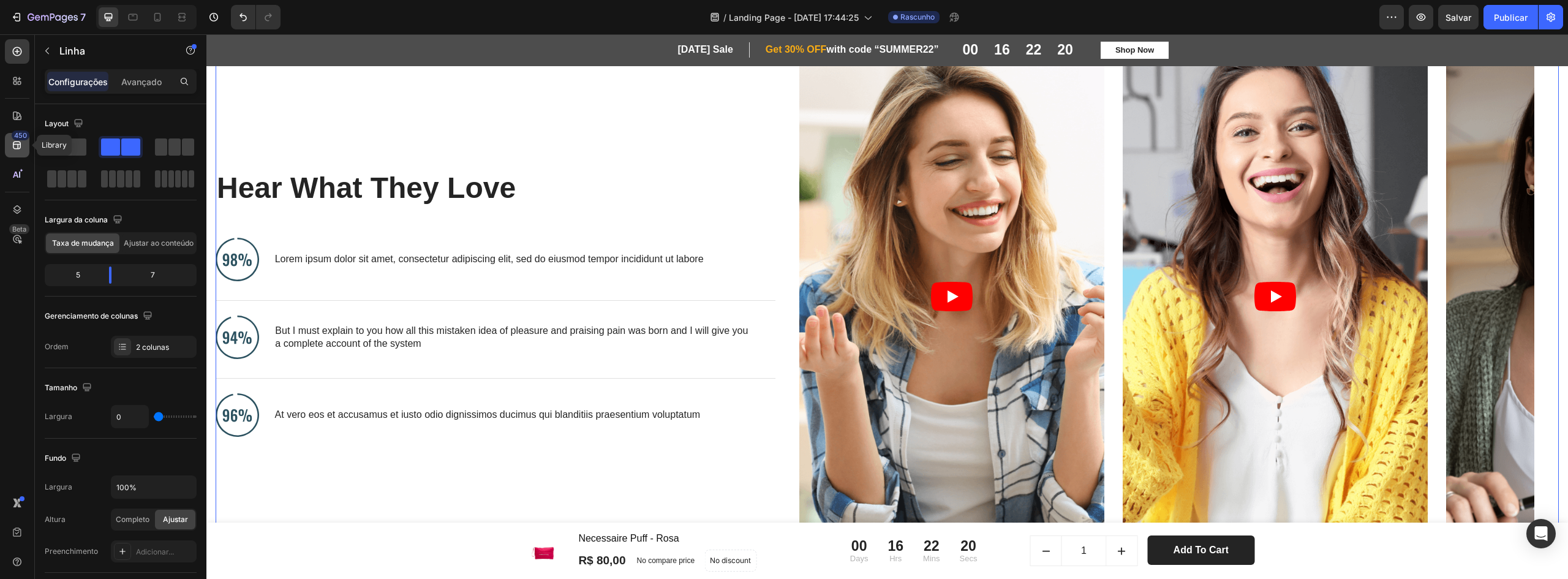
click at [16, 147] on icon at bounding box center [16, 145] width 12 height 12
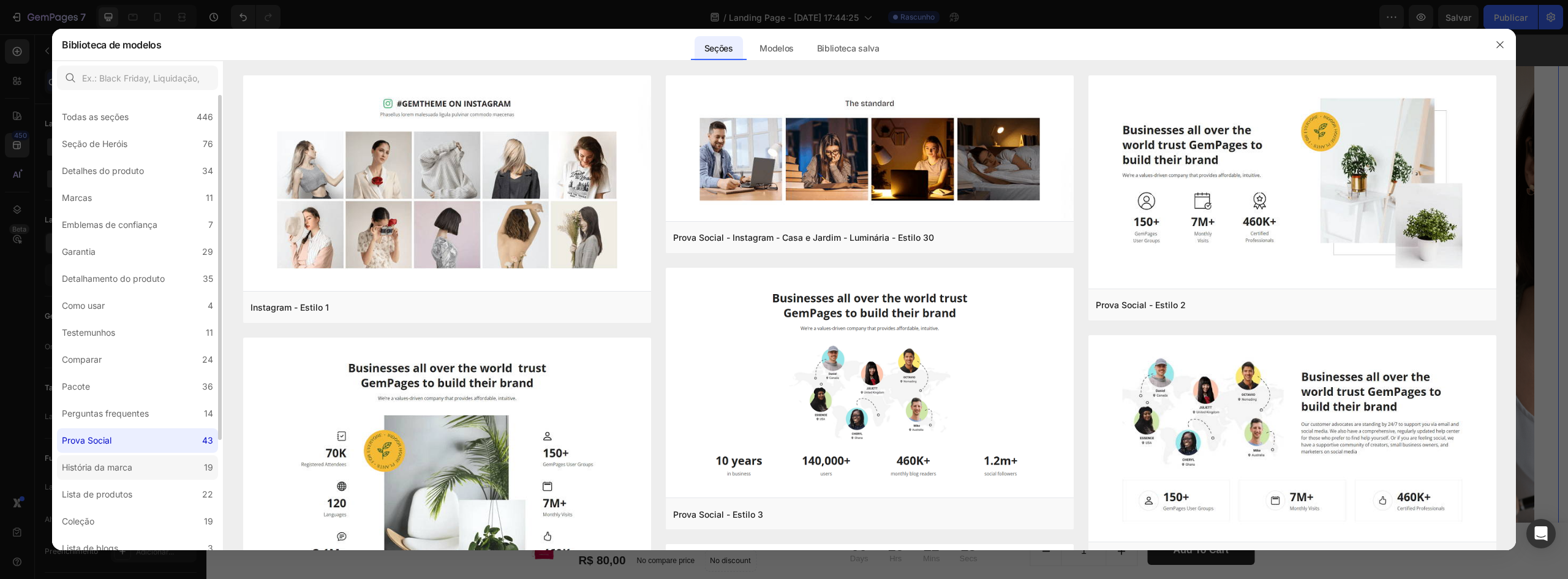
click at [123, 469] on font "História da marca" at bounding box center [97, 467] width 70 height 11
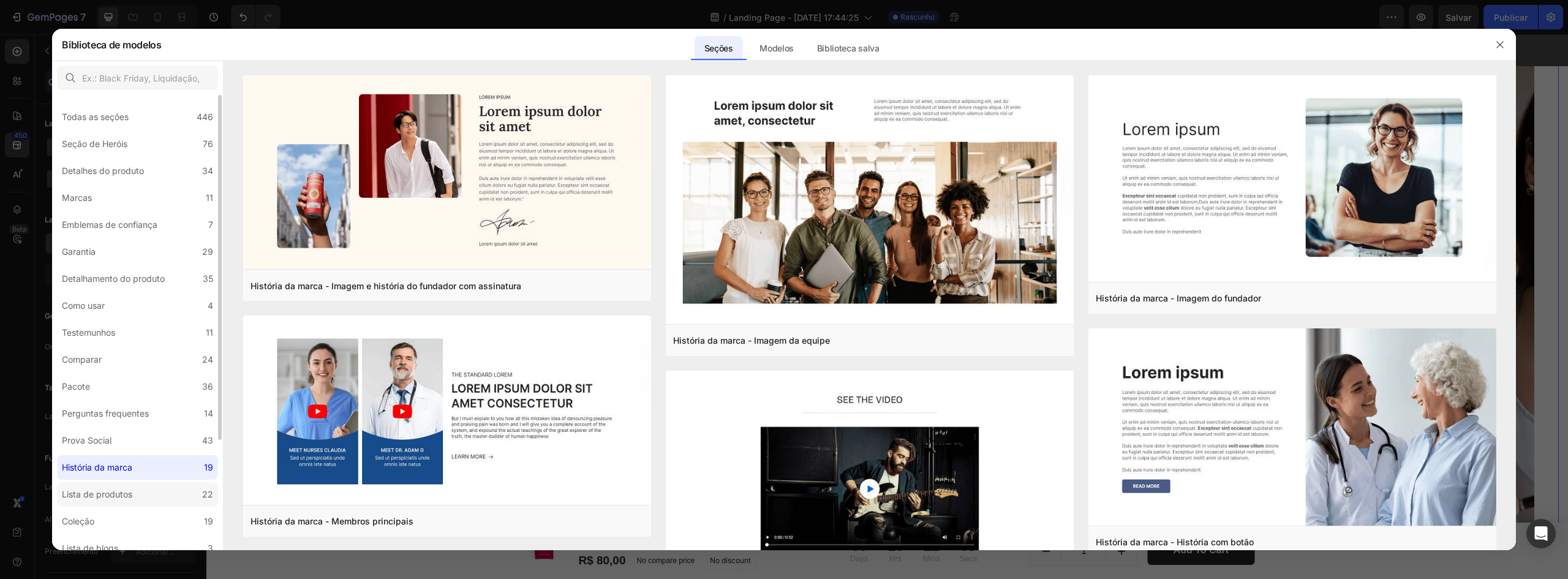
click at [142, 495] on label "Lista de produtos 22" at bounding box center [137, 495] width 161 height 25
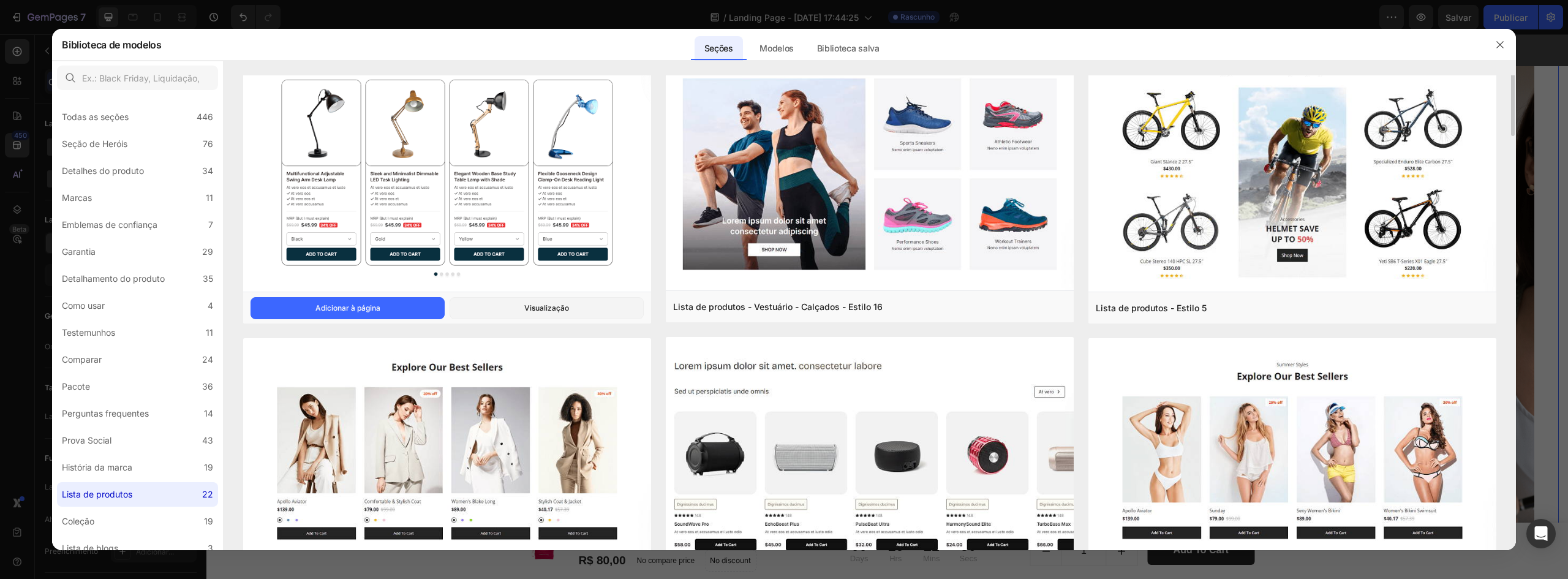
scroll to position [0, 0]
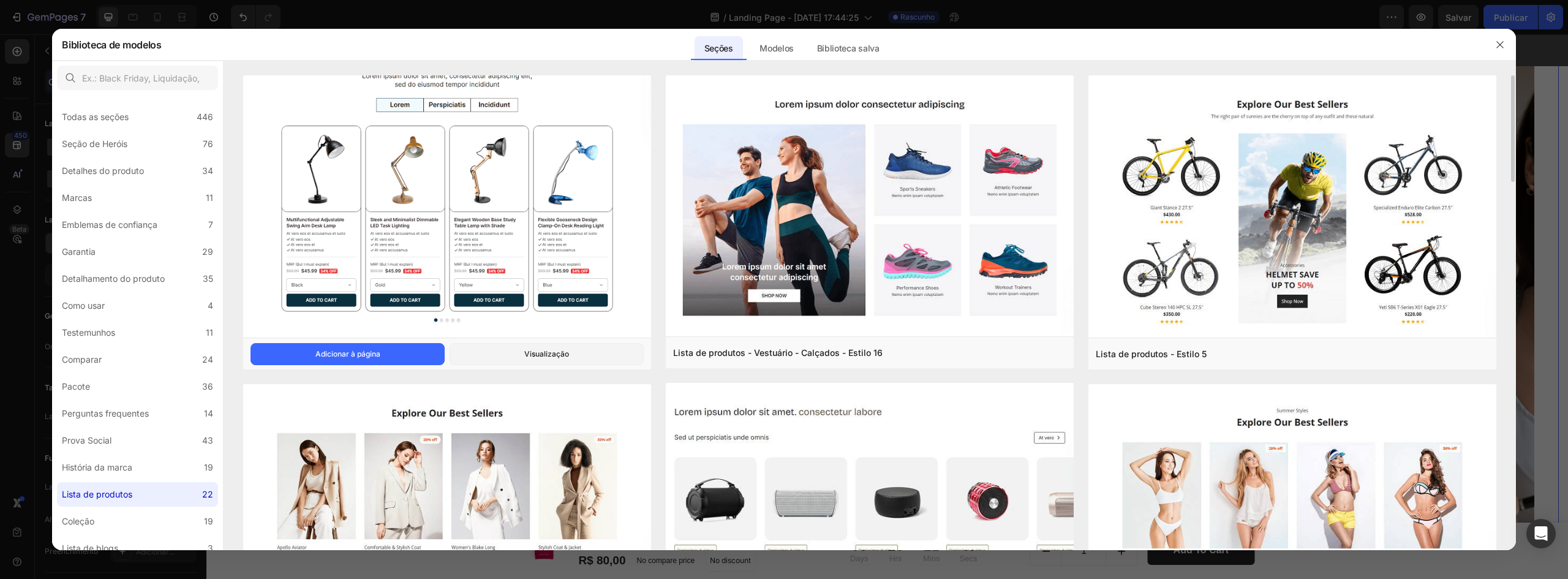
click at [481, 243] on img at bounding box center [446, 184] width 408 height 312
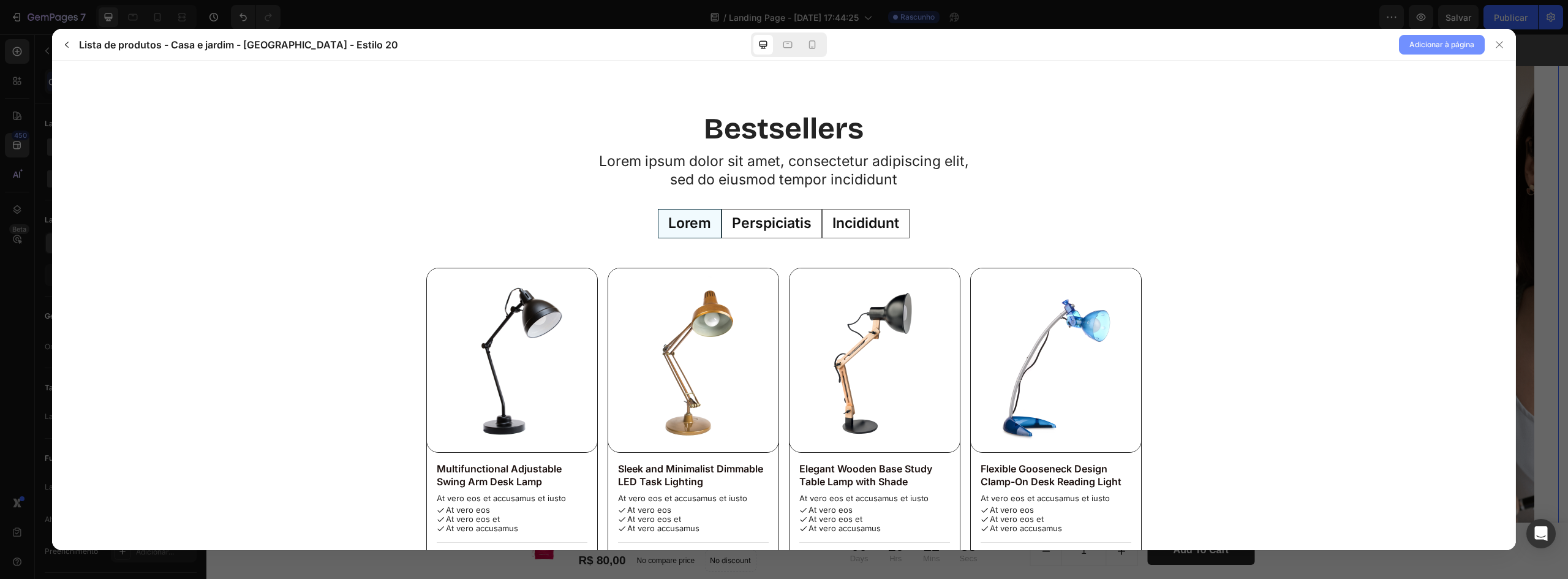
click at [1427, 48] on font "Adicionar à página" at bounding box center [1441, 44] width 65 height 9
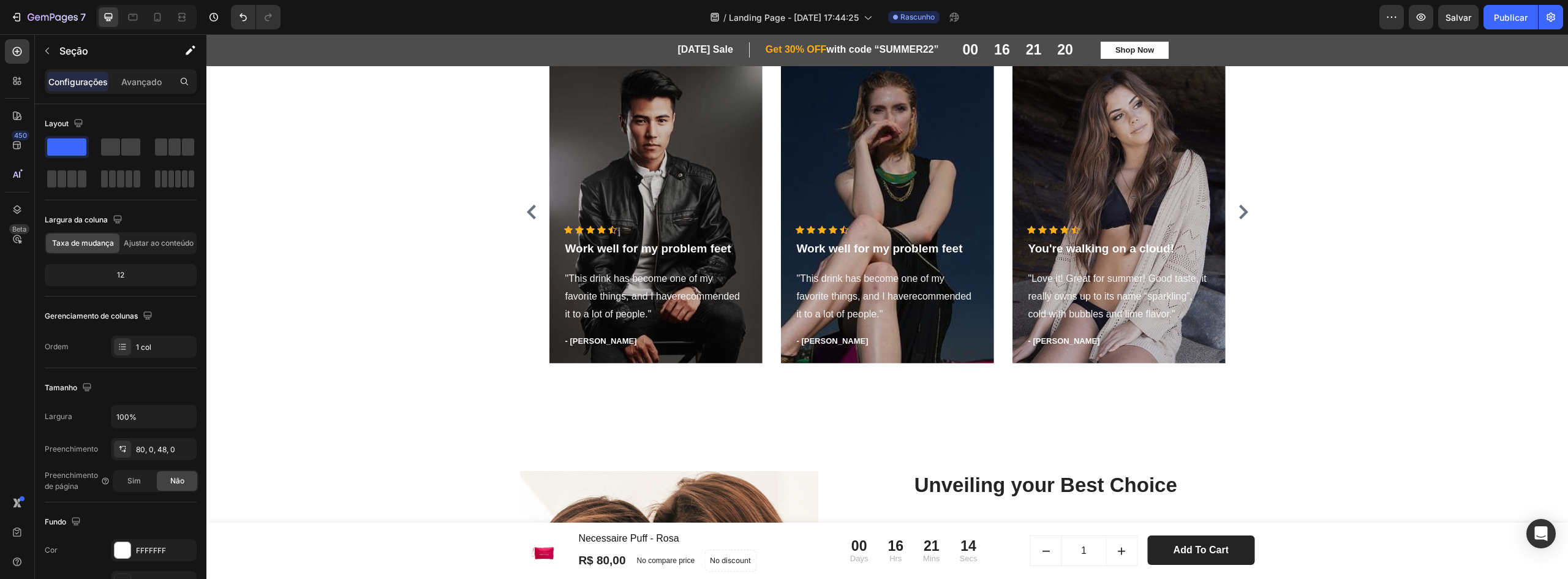
scroll to position [3140, 0]
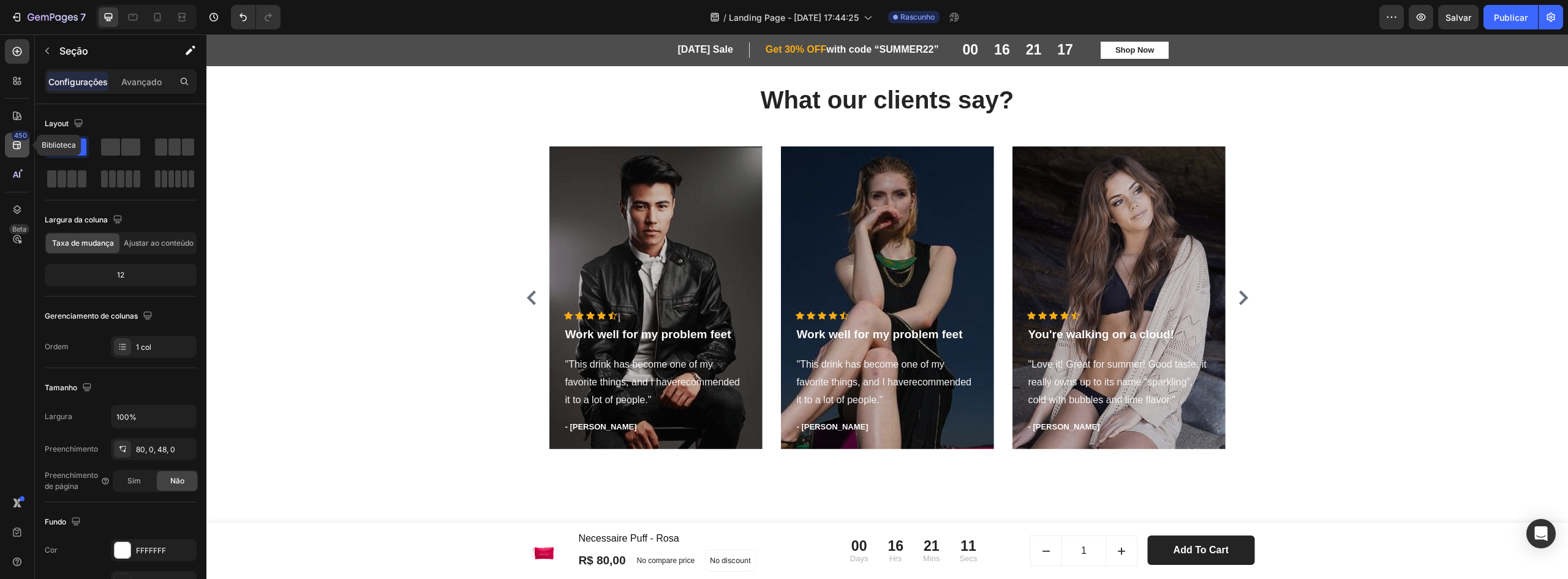
click at [13, 148] on icon at bounding box center [16, 145] width 12 height 12
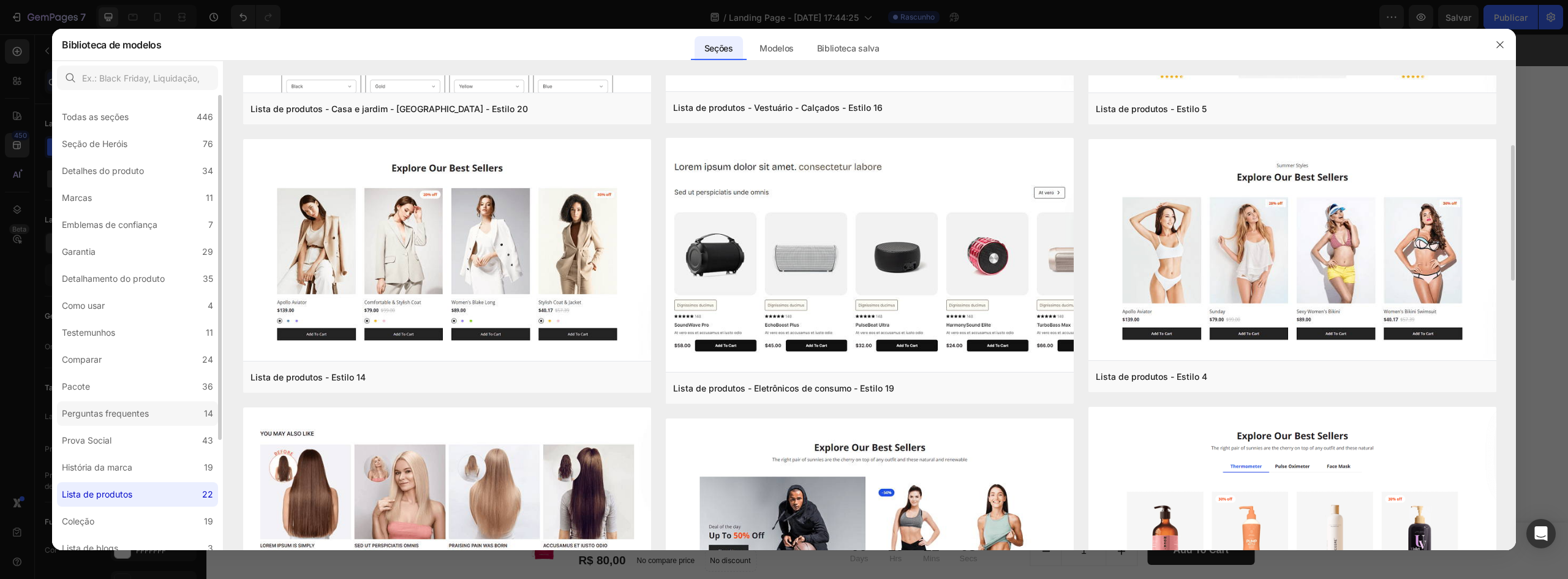
scroll to position [146, 0]
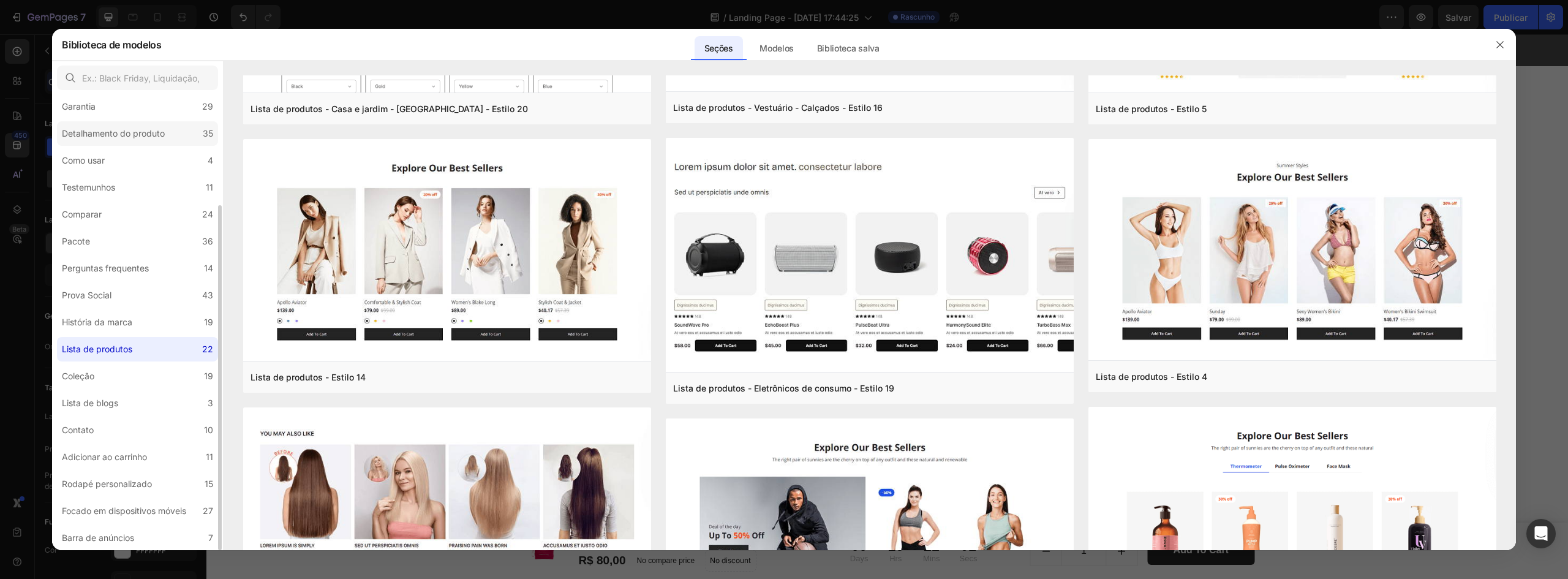
click at [153, 122] on label "Detalhamento do produto 35" at bounding box center [137, 133] width 161 height 25
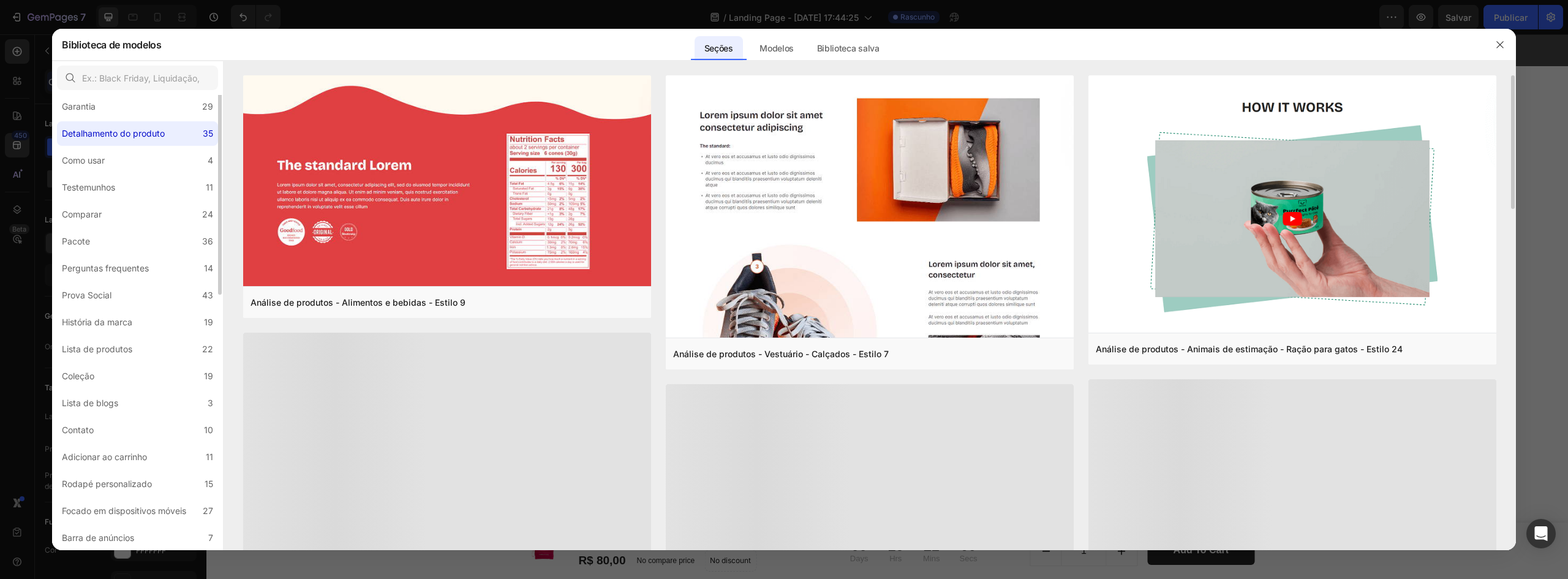
scroll to position [0, 0]
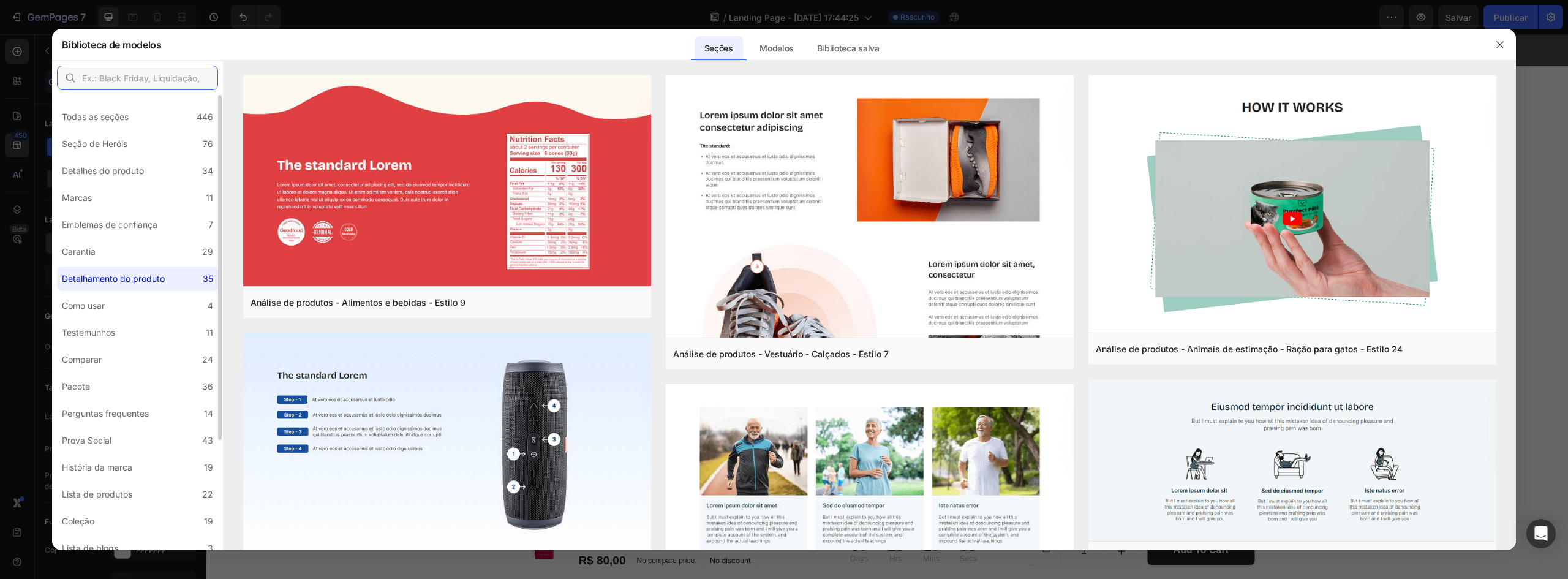
click at [169, 69] on input "text" at bounding box center [137, 78] width 161 height 25
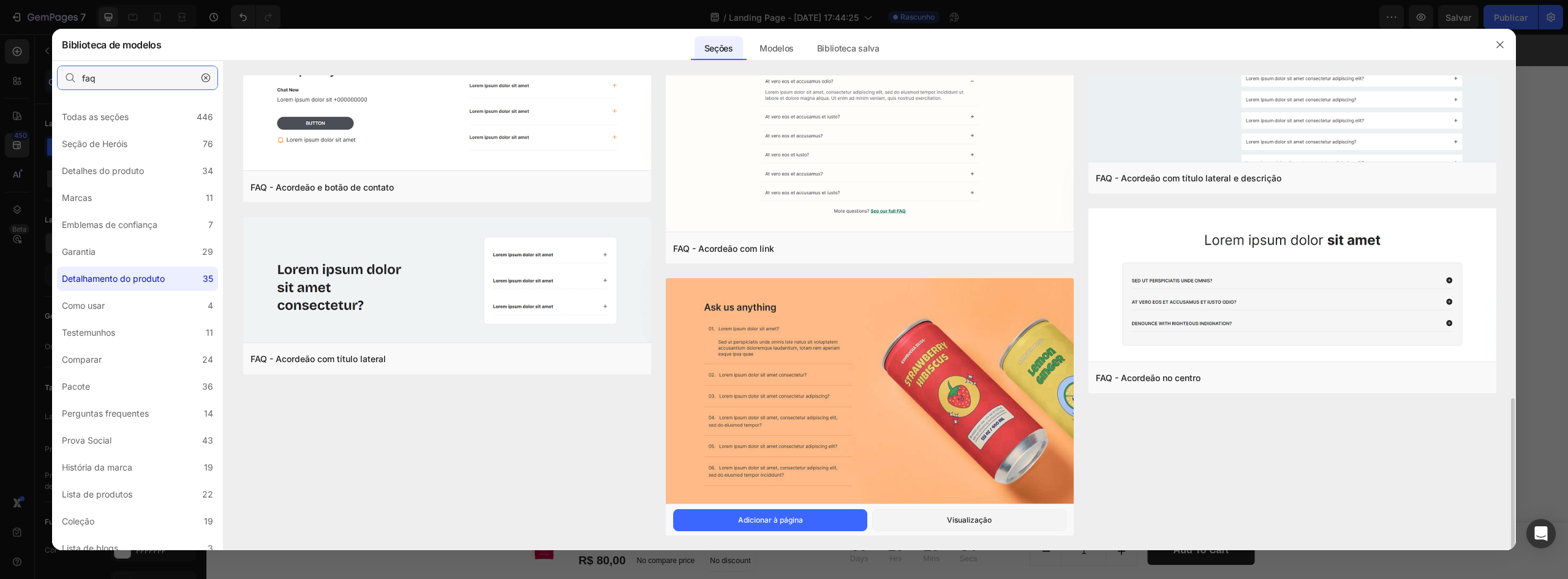
scroll to position [763, 0]
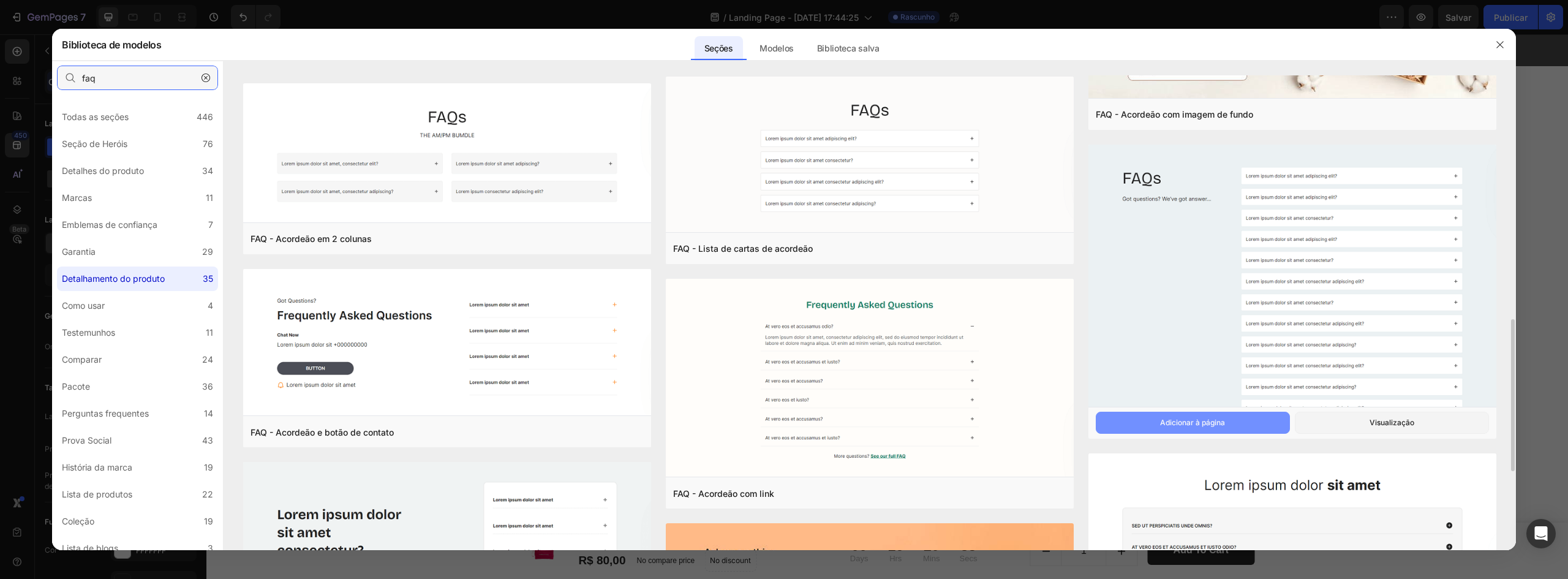
type input "faq"
click at [0, 0] on font "Adicionar à página" at bounding box center [0, 0] width 0 height 0
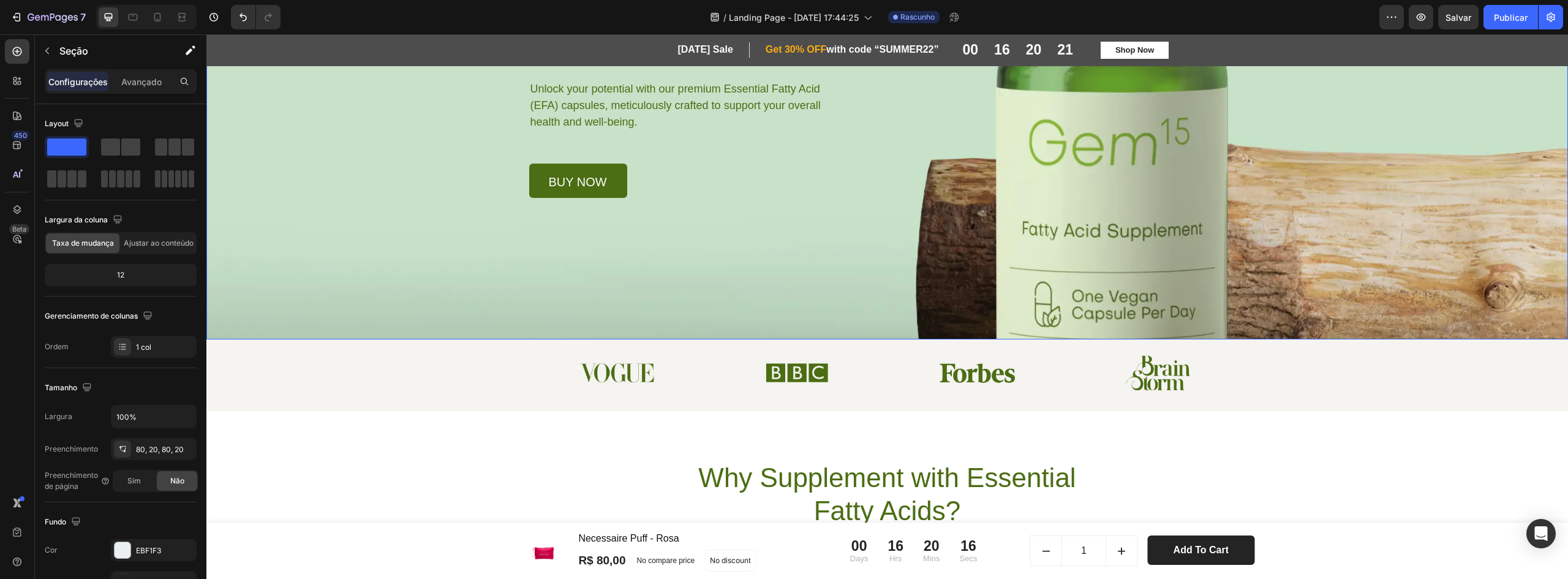
scroll to position [0, 0]
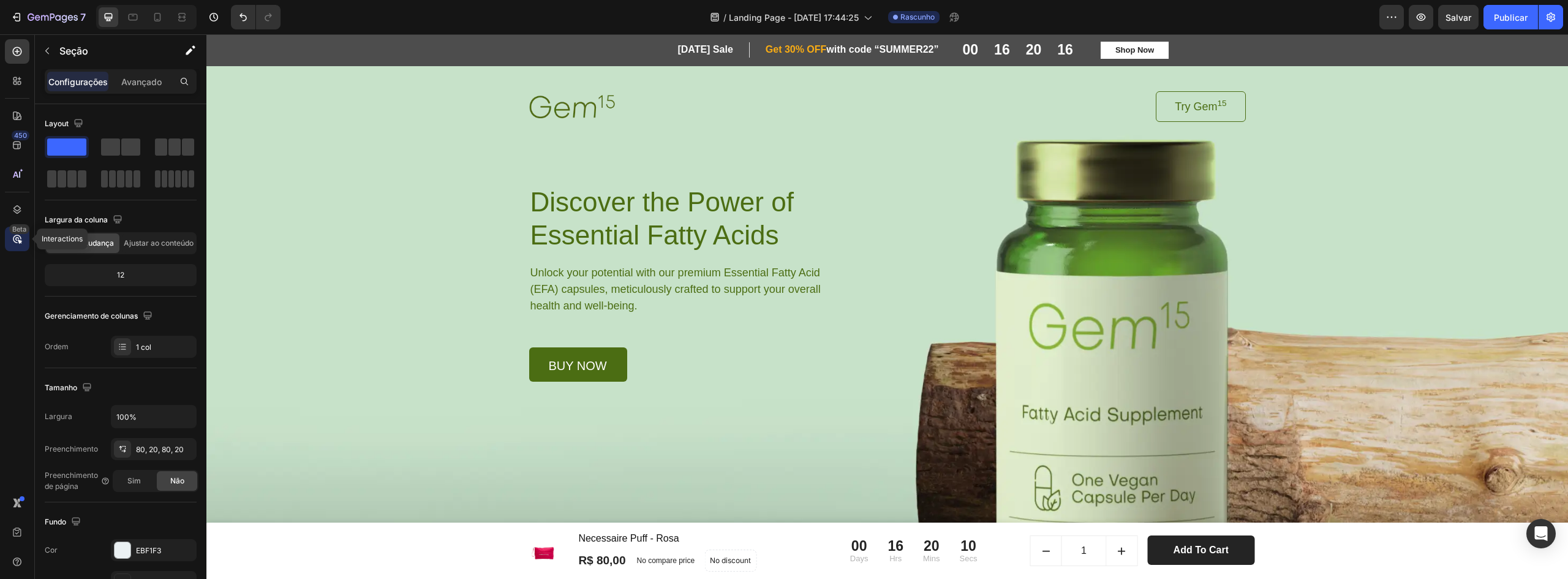
click at [13, 245] on icon at bounding box center [16, 239] width 12 height 12
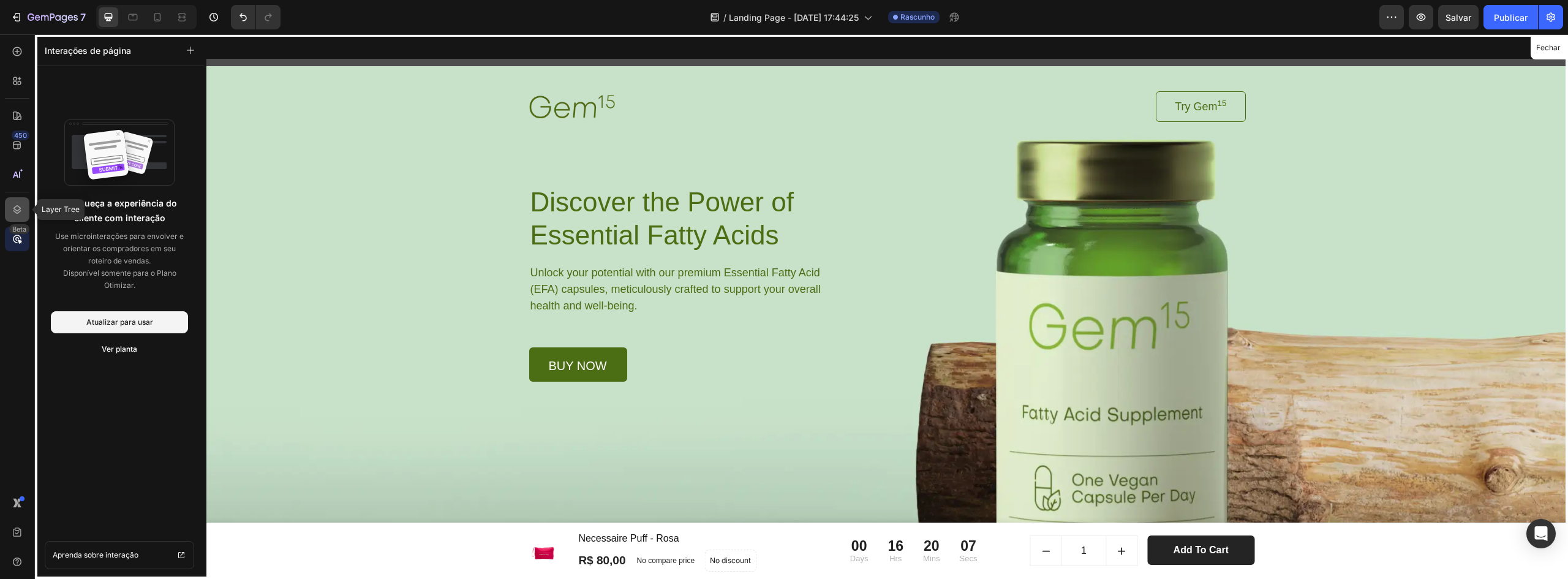
click at [11, 217] on div at bounding box center [17, 209] width 25 height 25
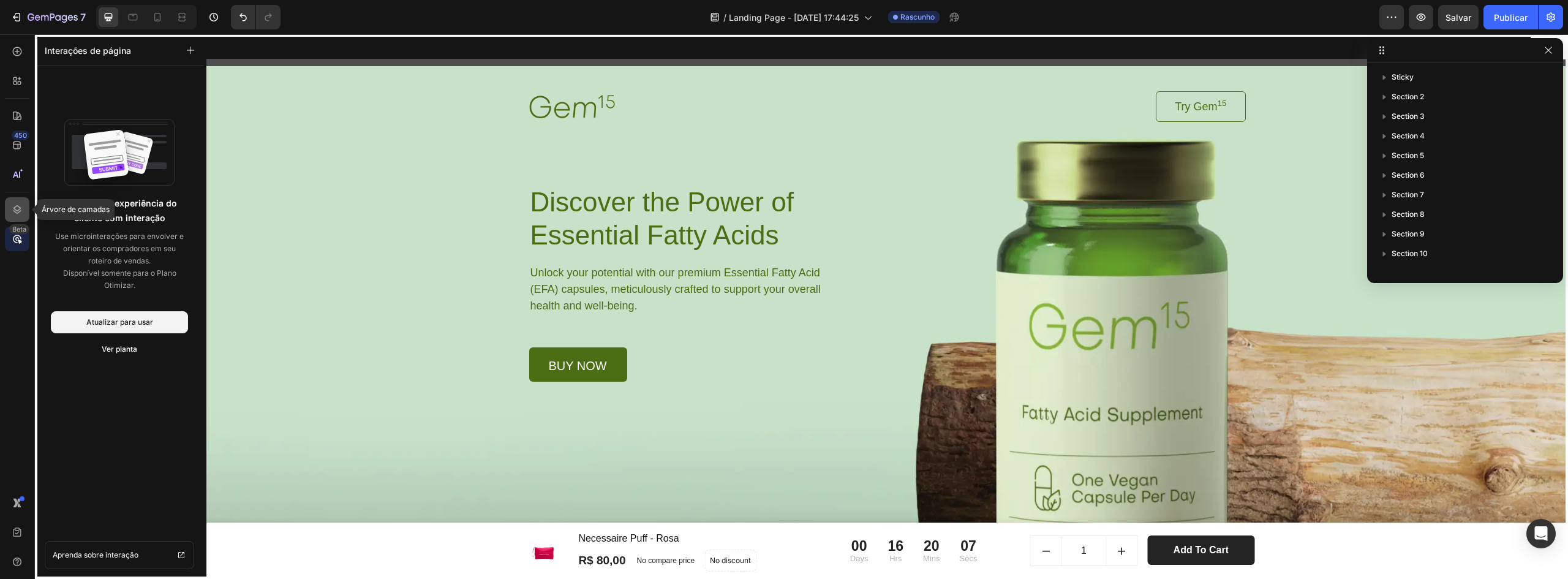
scroll to position [229, 0]
click at [23, 166] on div at bounding box center [17, 175] width 25 height 25
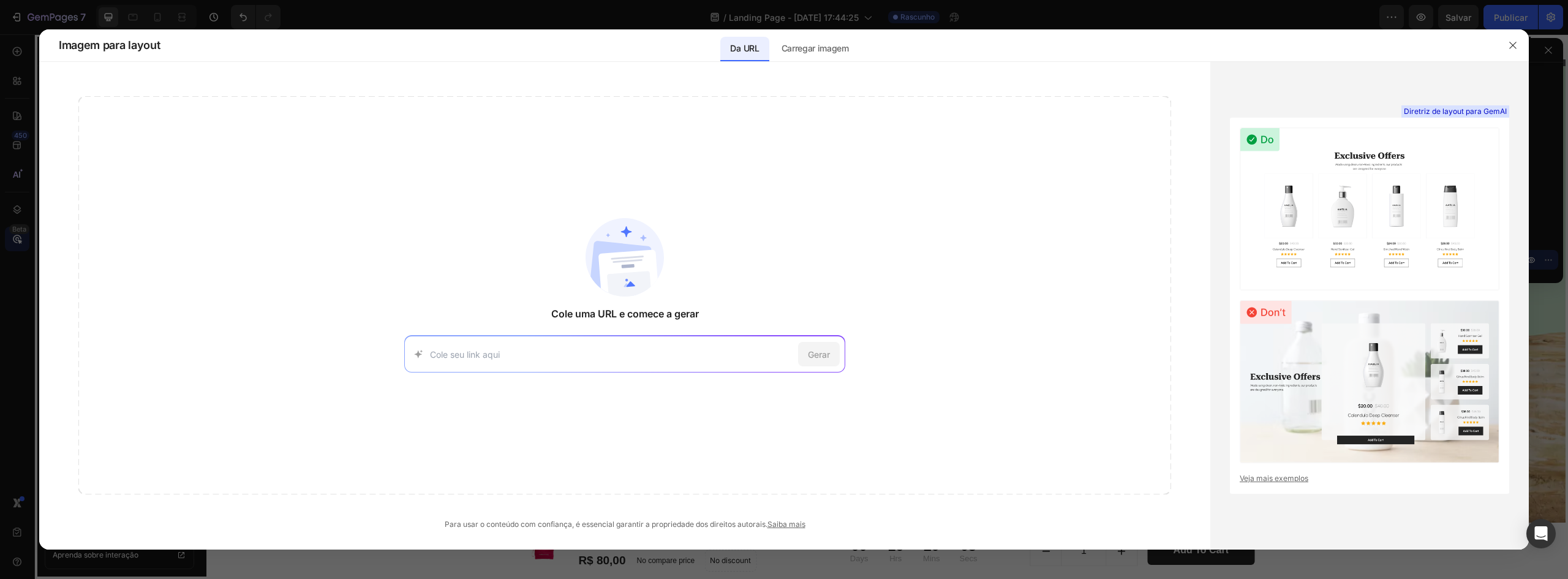
click at [1501, 44] on div at bounding box center [1512, 45] width 32 height 32
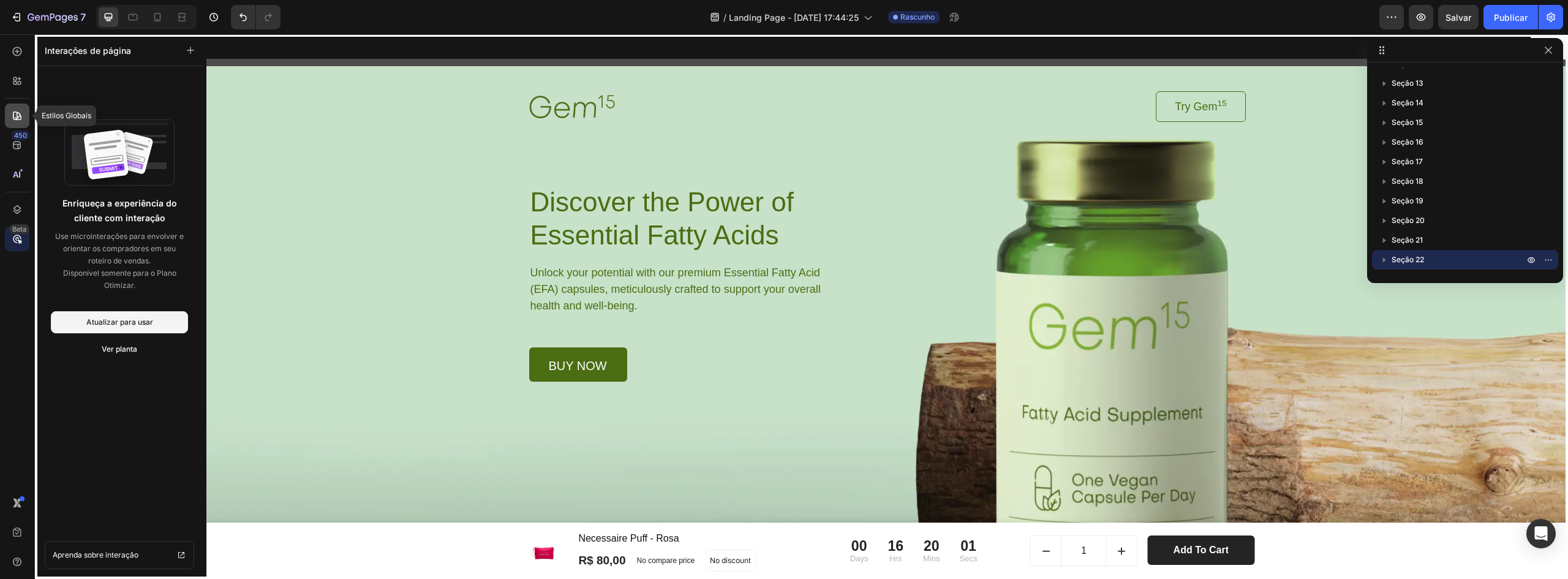
click at [9, 123] on div at bounding box center [17, 116] width 25 height 25
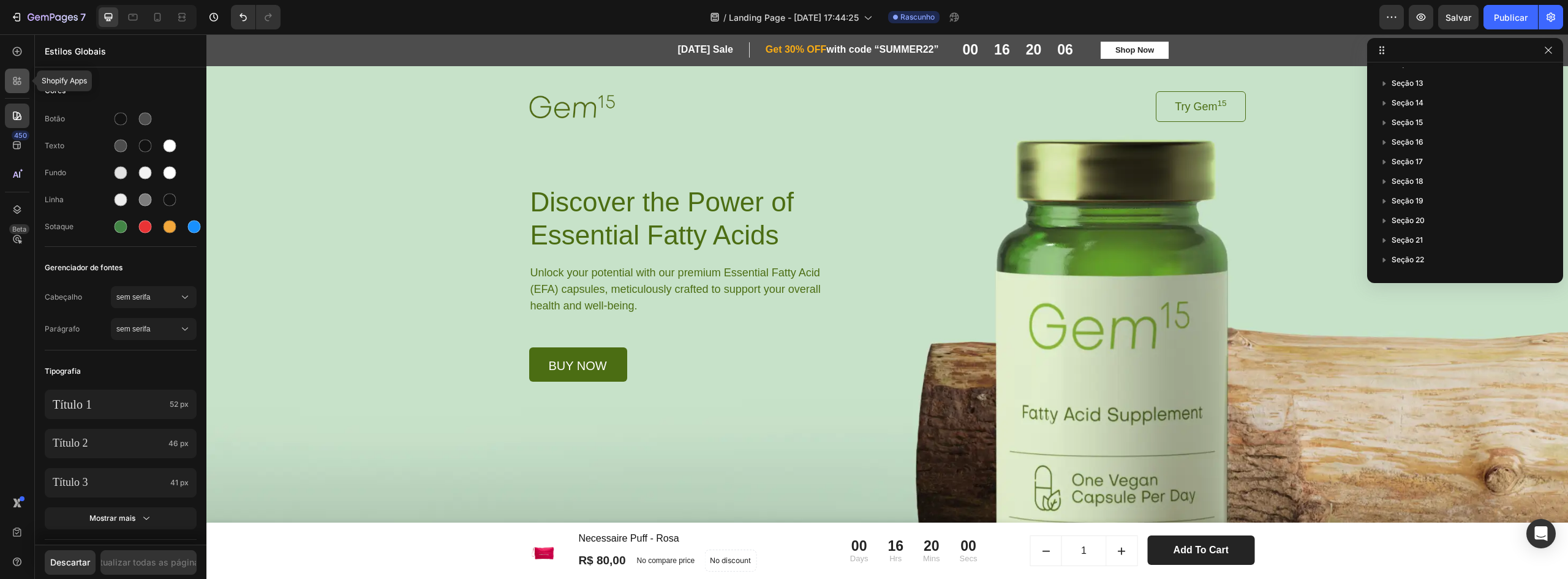
click at [26, 87] on div at bounding box center [17, 81] width 25 height 25
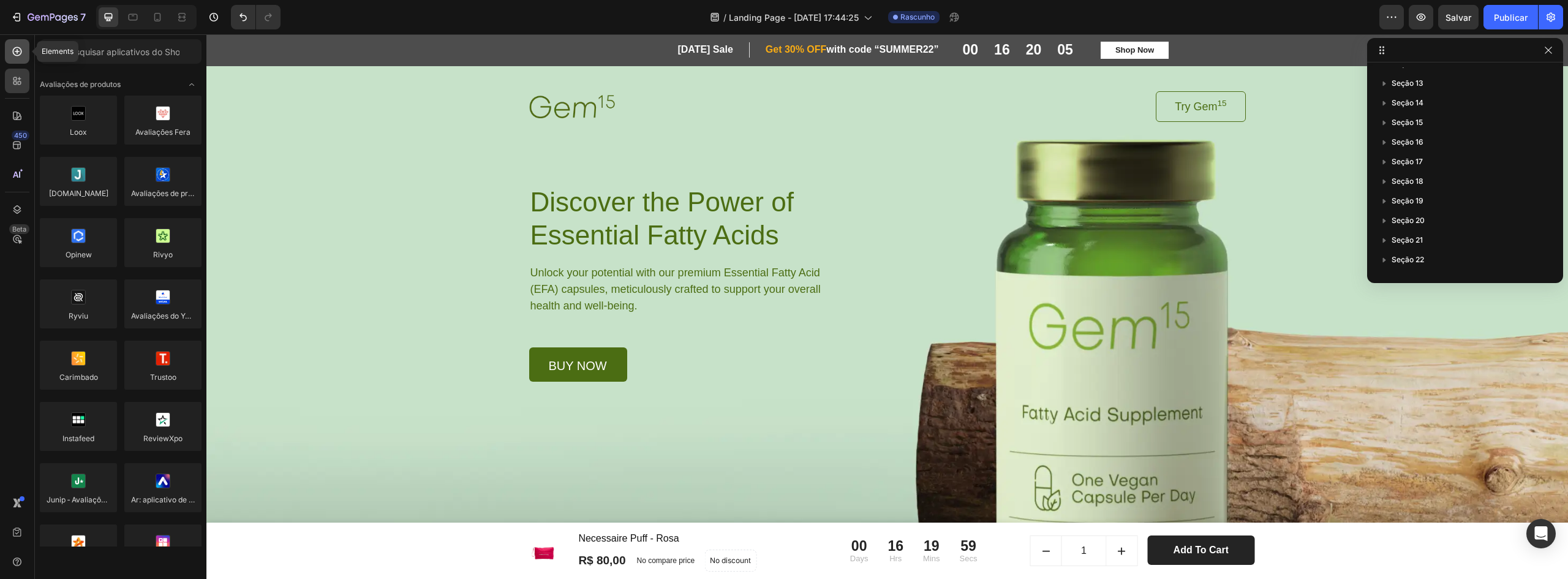
click at [27, 60] on div at bounding box center [17, 52] width 25 height 25
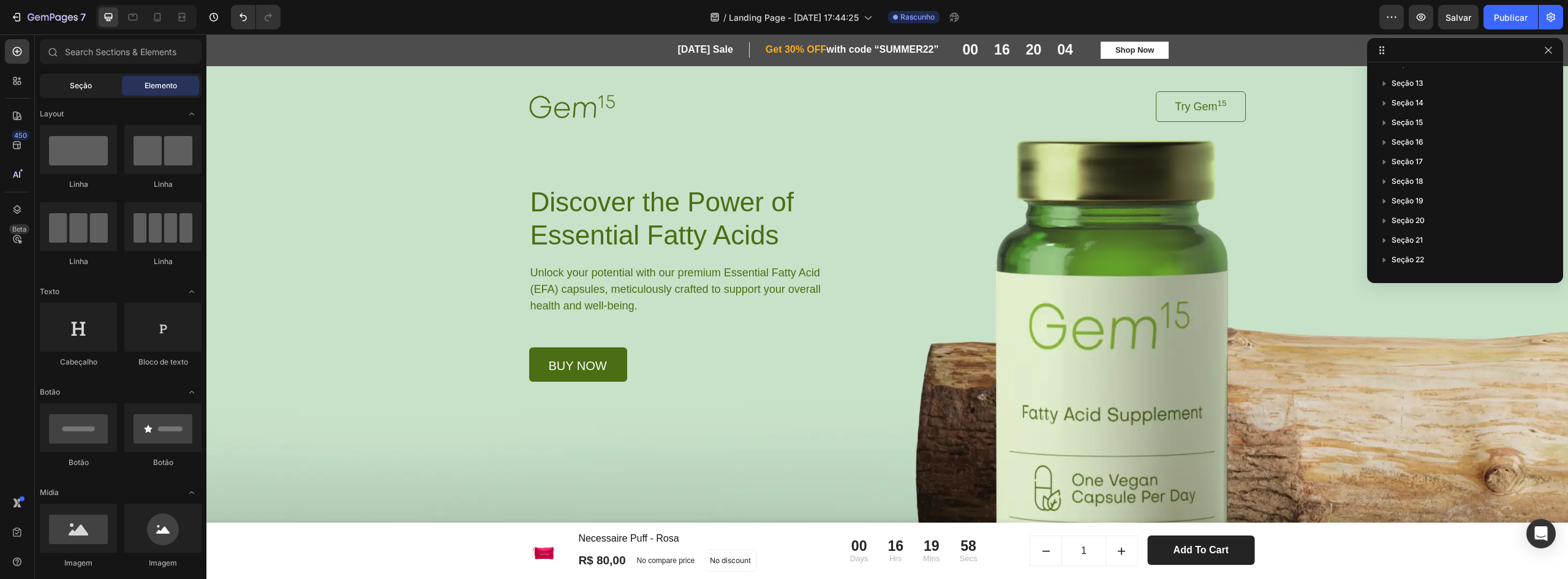
click at [85, 81] on span "Seção" at bounding box center [80, 85] width 22 height 11
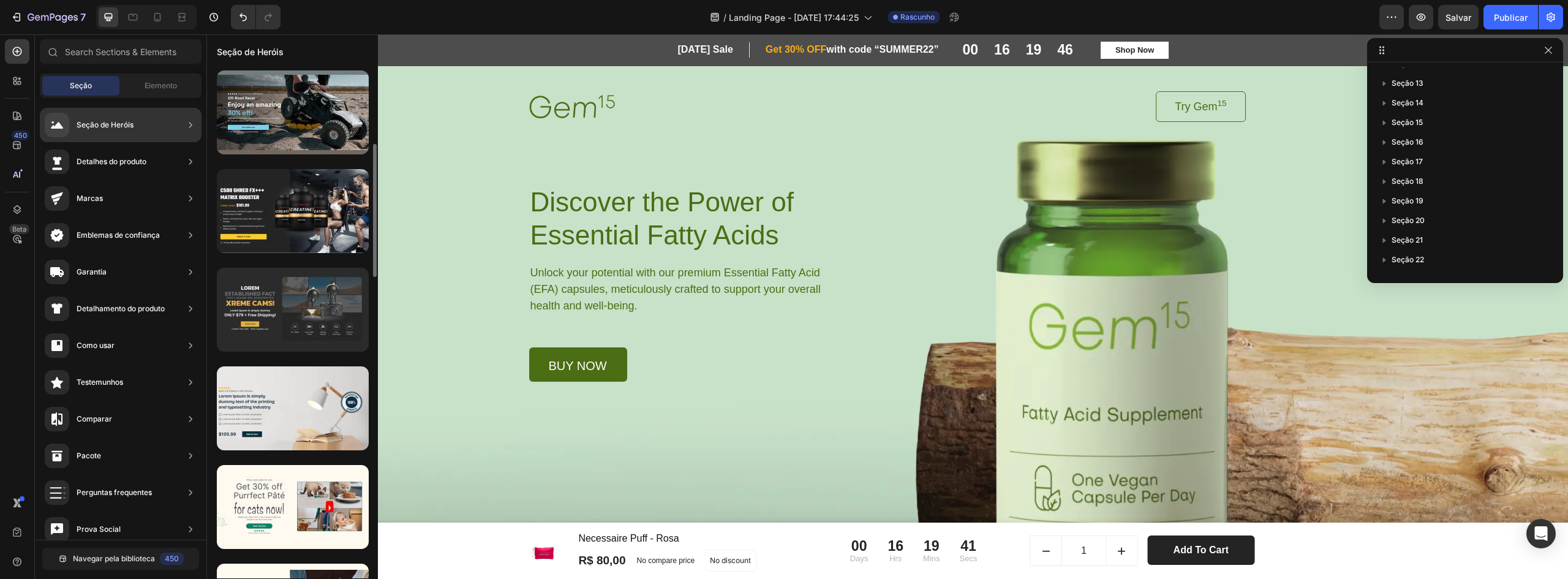
scroll to position [61, 0]
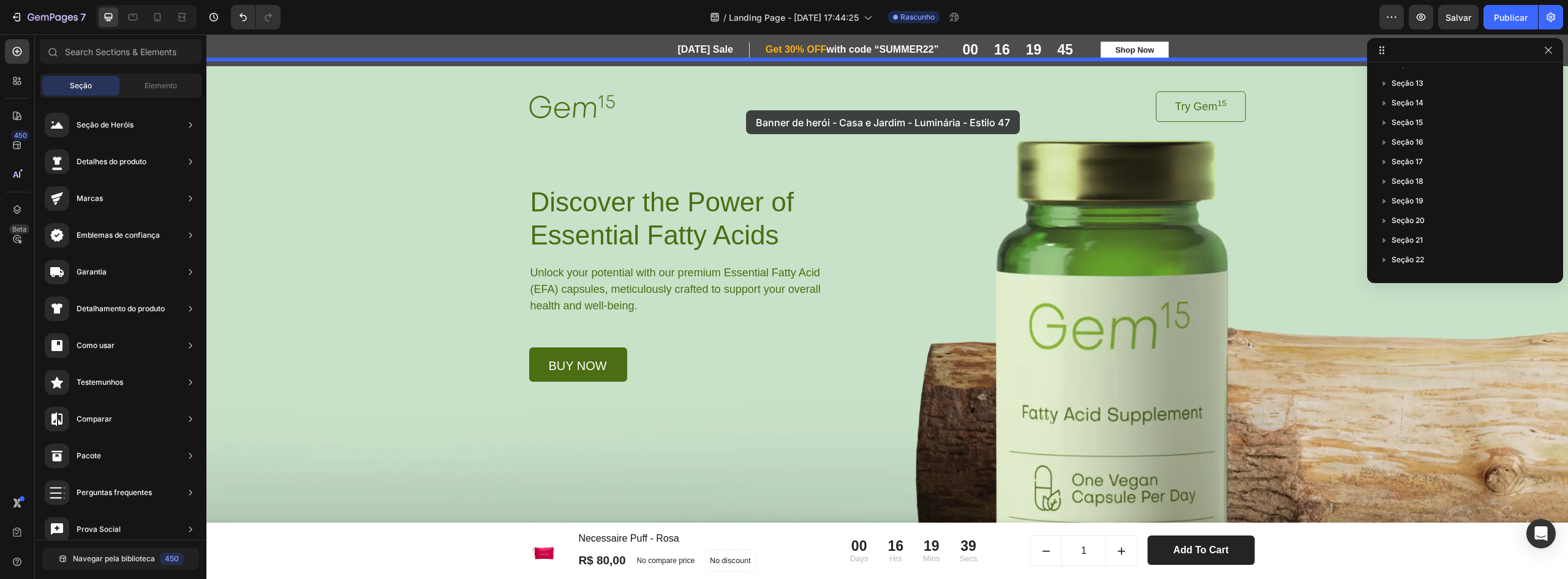
drag, startPoint x: 520, startPoint y: 391, endPoint x: 746, endPoint y: 111, distance: 359.8
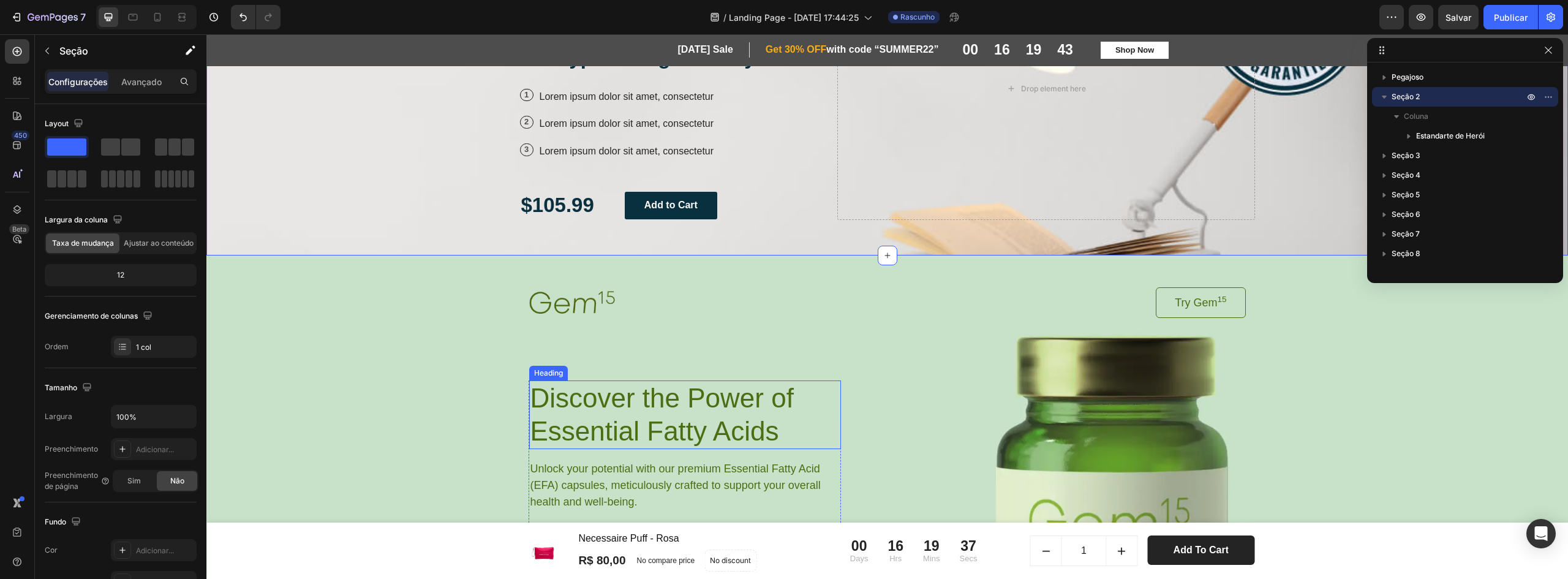
scroll to position [0, 0]
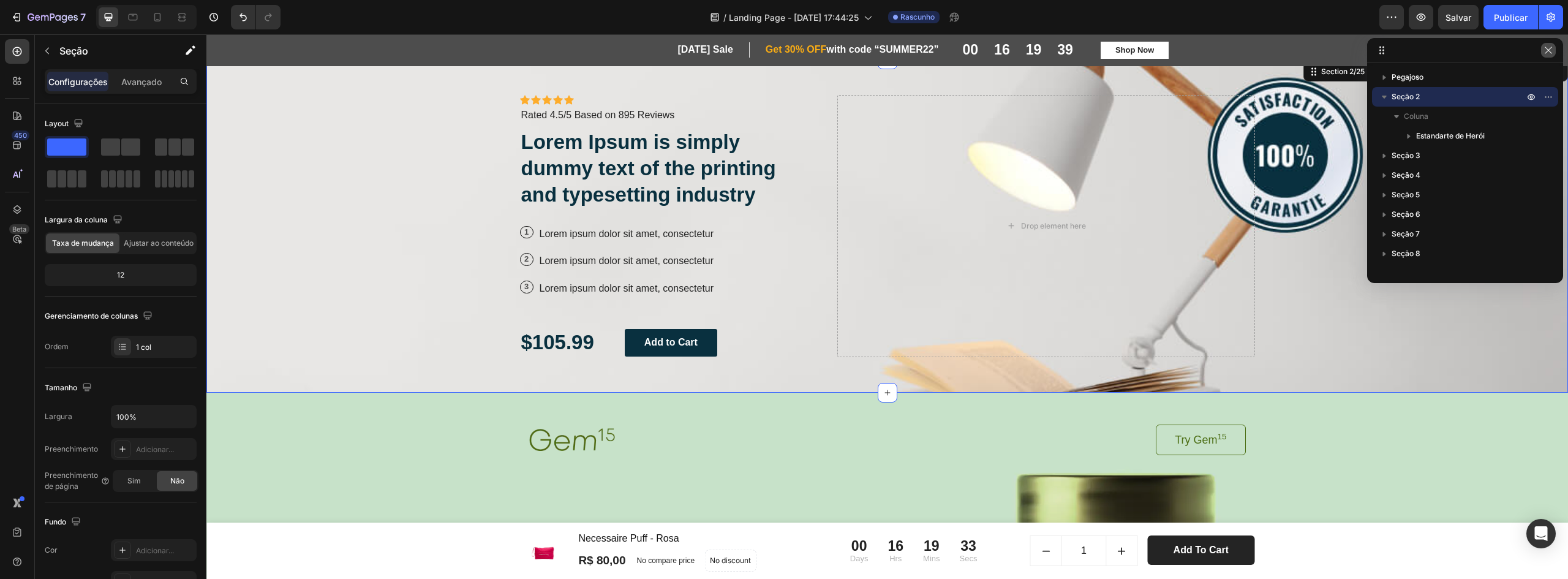
click at [1552, 56] on button "button" at bounding box center [1548, 50] width 15 height 15
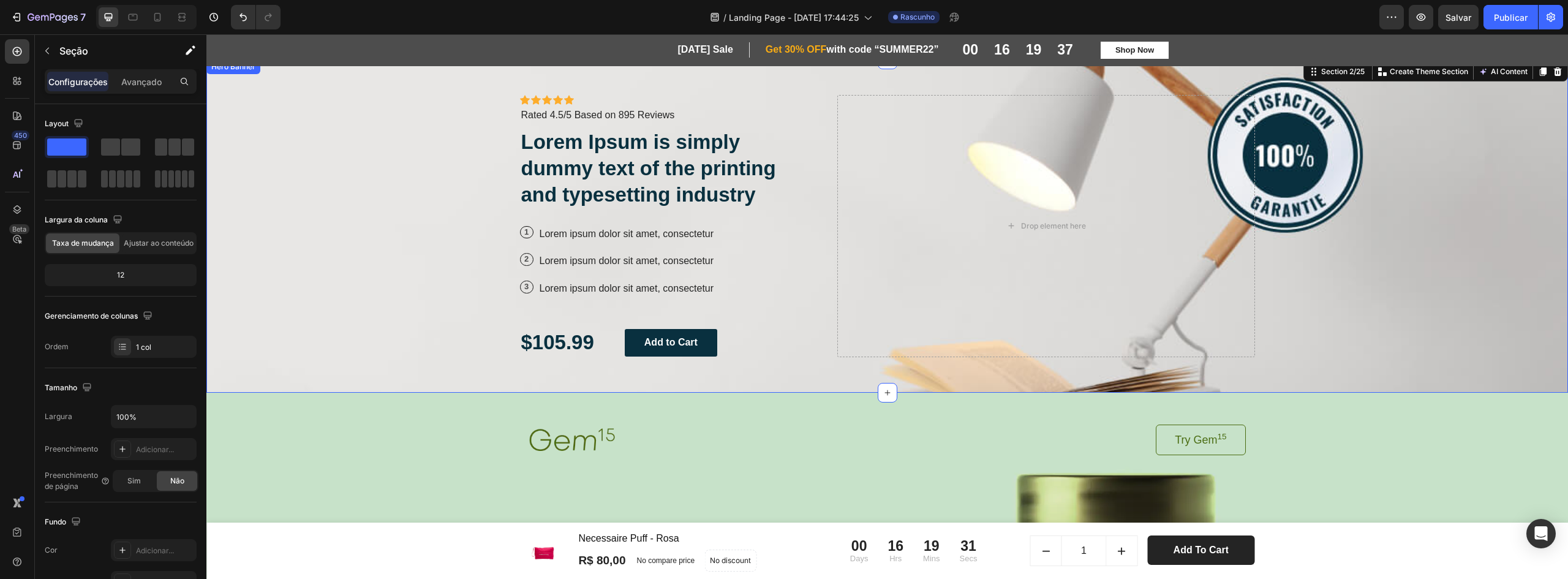
click at [1454, 202] on div "Background Image" at bounding box center [886, 227] width 1361 height 334
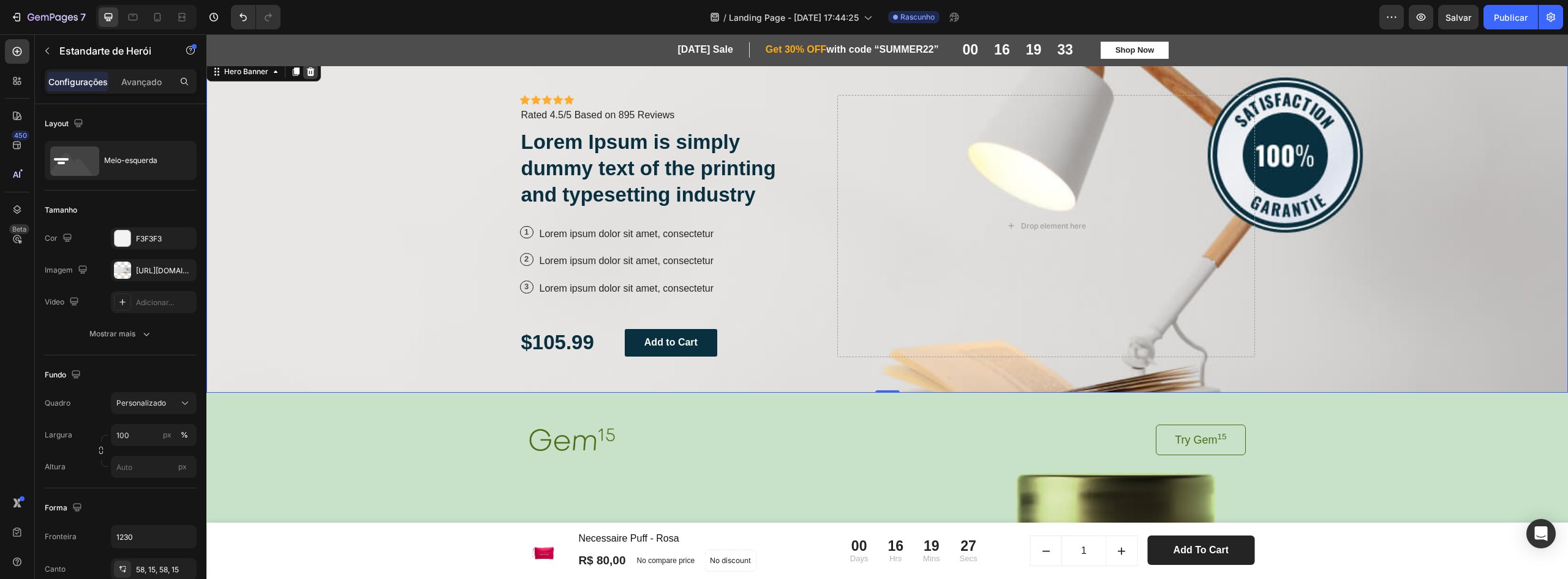
click at [312, 72] on icon at bounding box center [311, 71] width 8 height 8
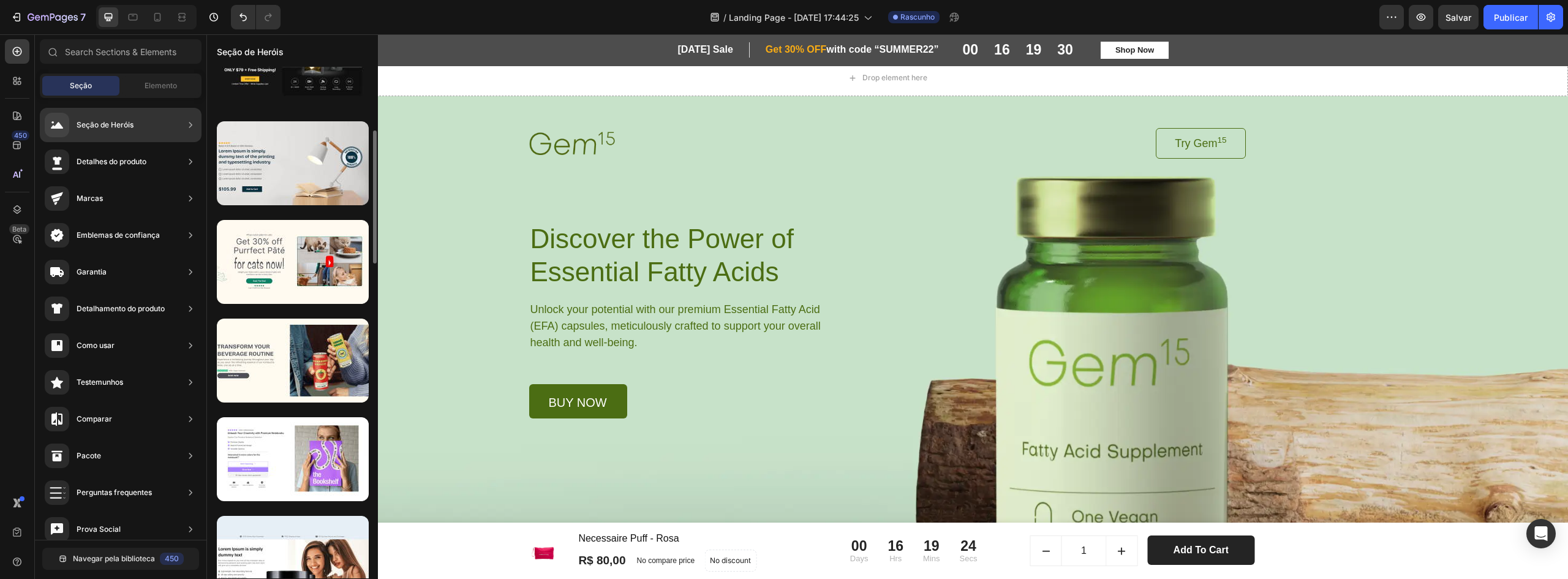
scroll to position [367, 0]
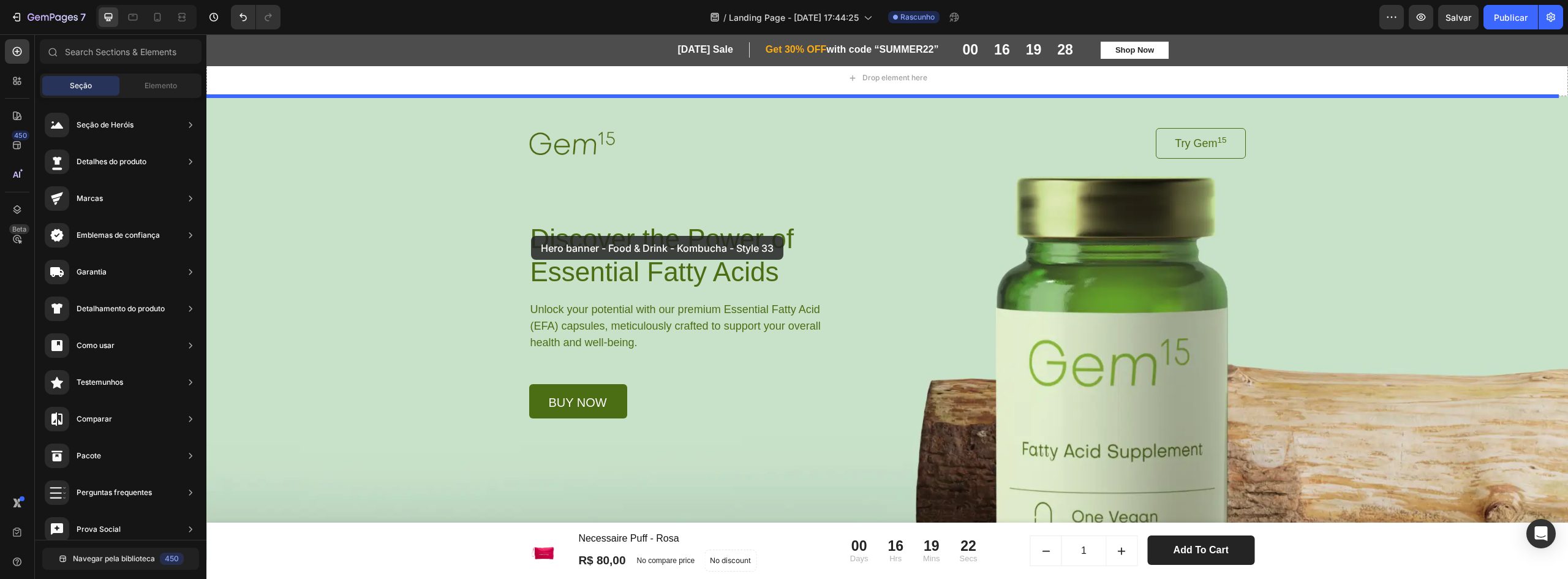
drag, startPoint x: 457, startPoint y: 277, endPoint x: 531, endPoint y: 236, distance: 84.6
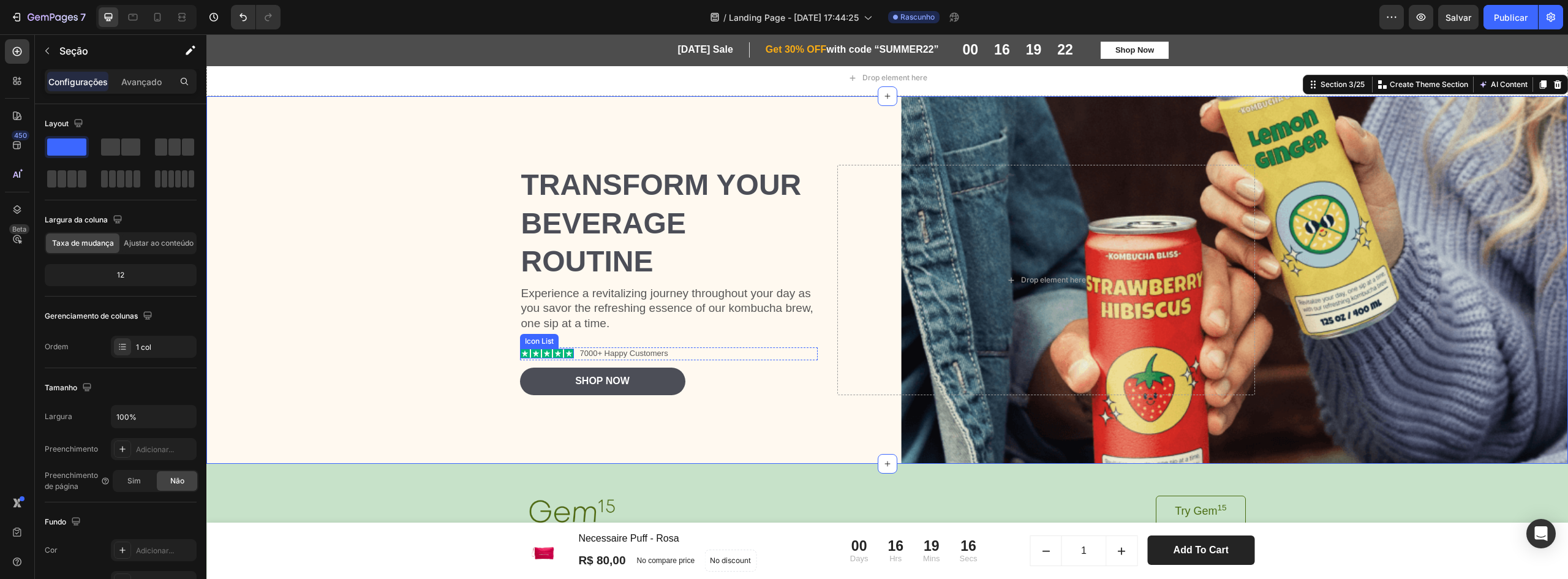
click at [526, 353] on div "Icon Icon Icon Icon Icon" at bounding box center [547, 353] width 54 height 10
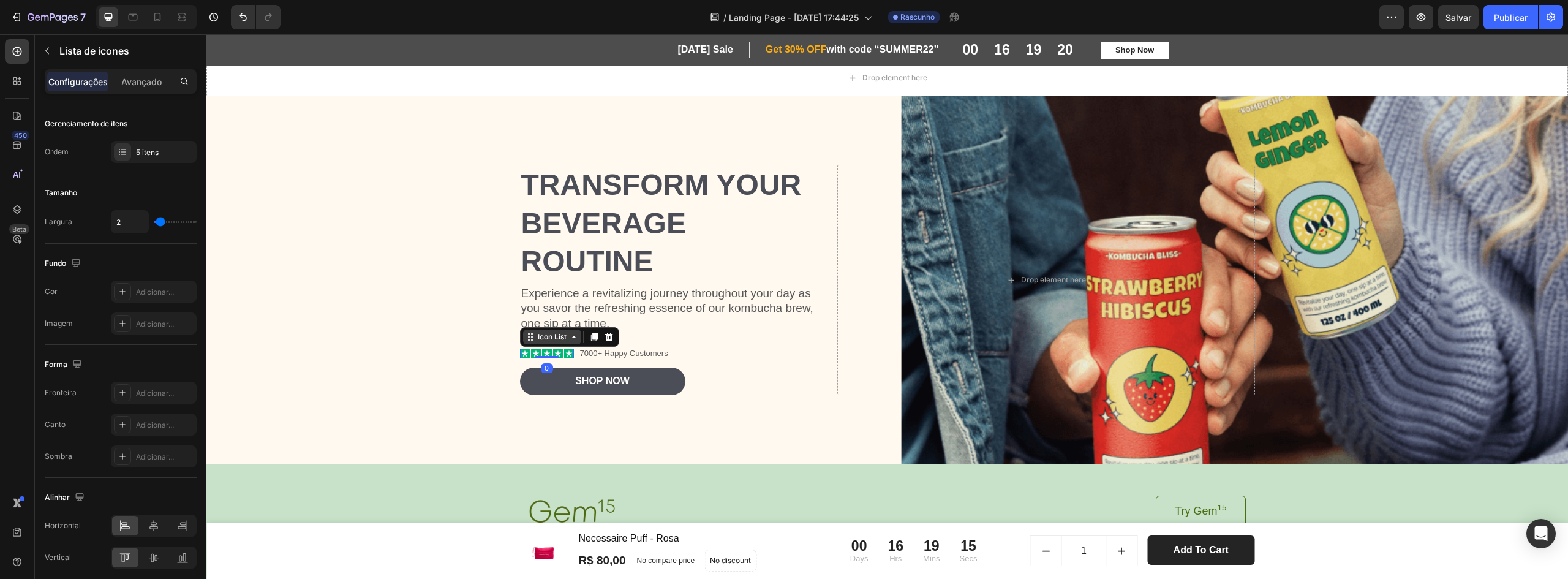
click at [535, 339] on div "Icon List" at bounding box center [552, 336] width 34 height 11
click at [547, 316] on div "Row 2 cols" at bounding box center [547, 315] width 43 height 7
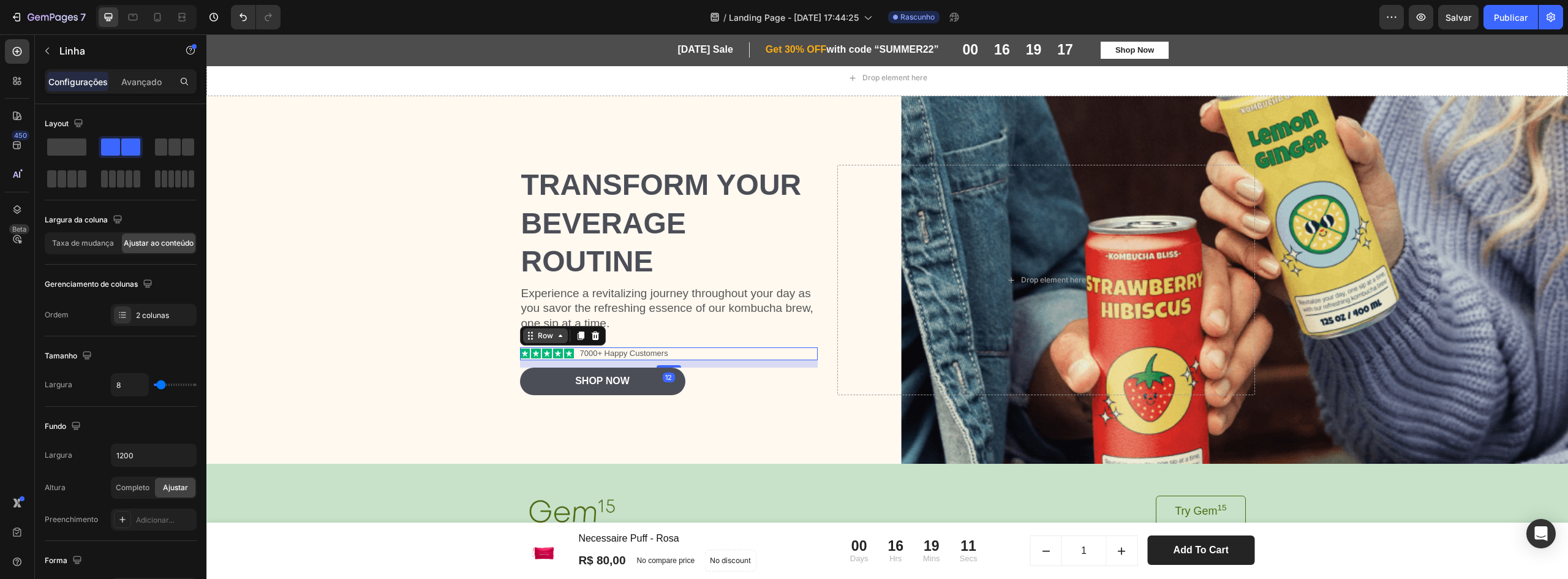
click at [544, 328] on div "Row" at bounding box center [562, 336] width 86 height 20
click at [545, 336] on div "Row" at bounding box center [545, 335] width 20 height 11
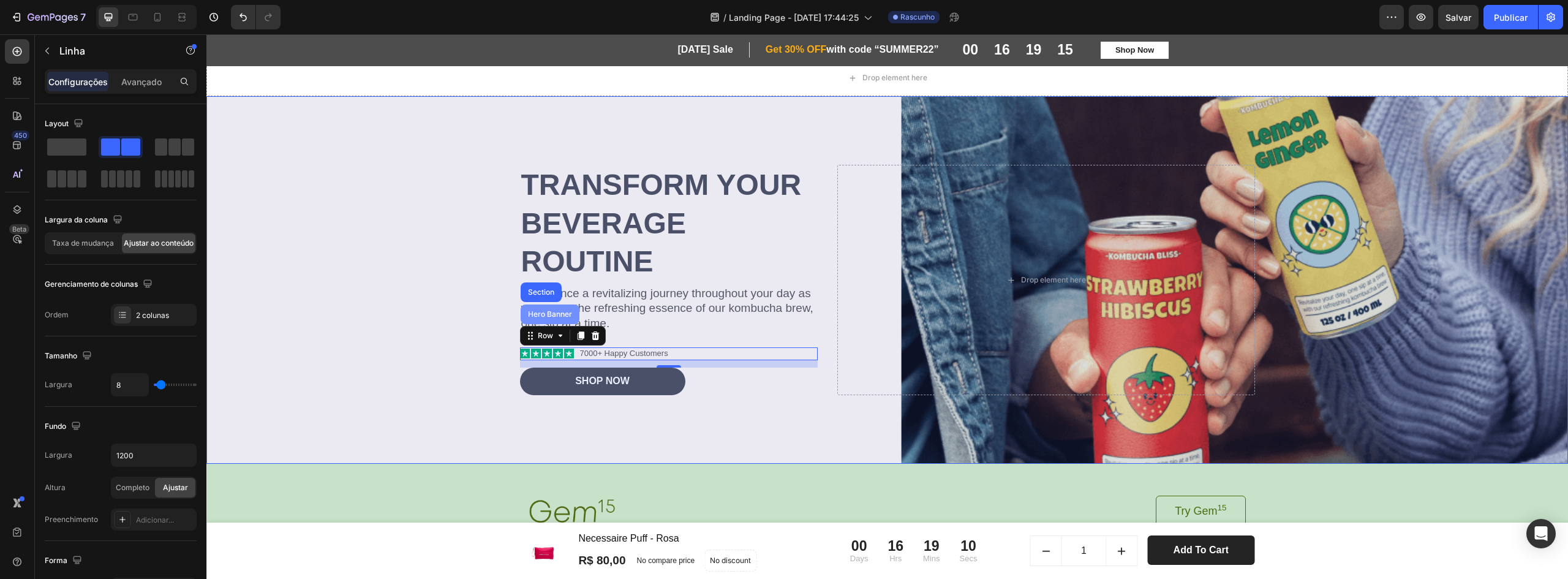
click at [558, 315] on div "Hero Banner" at bounding box center [550, 314] width 49 height 7
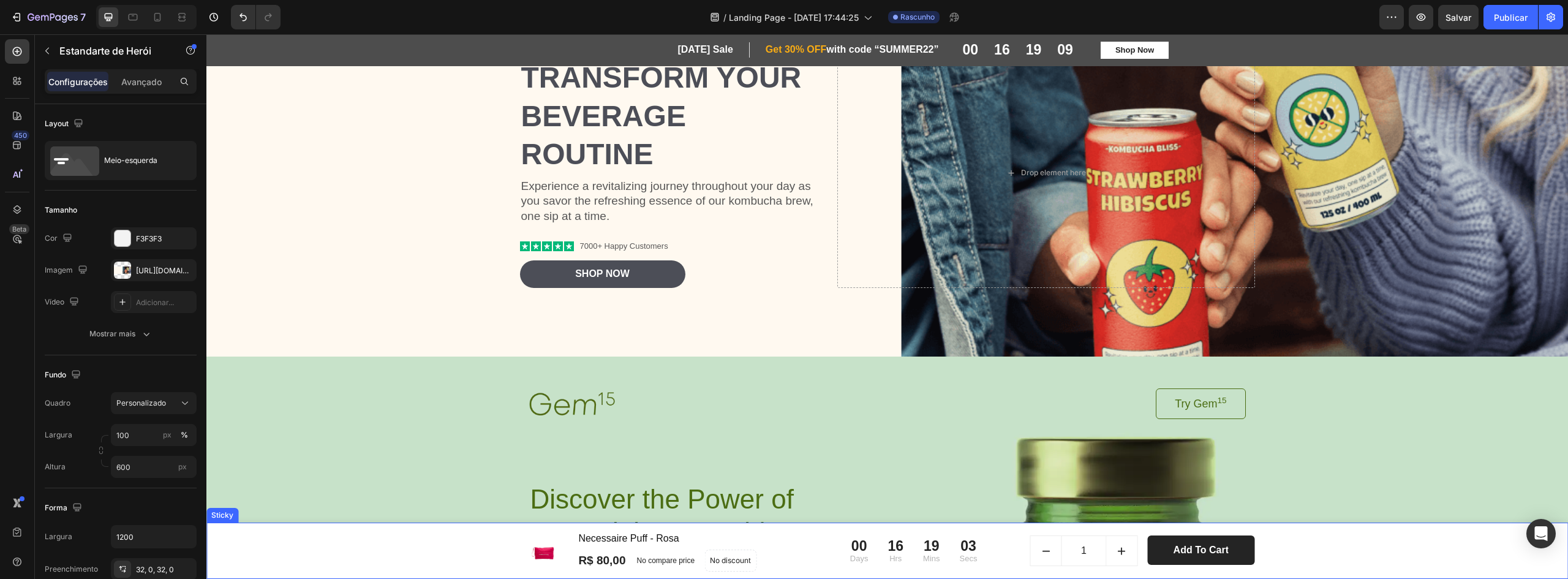
scroll to position [0, 0]
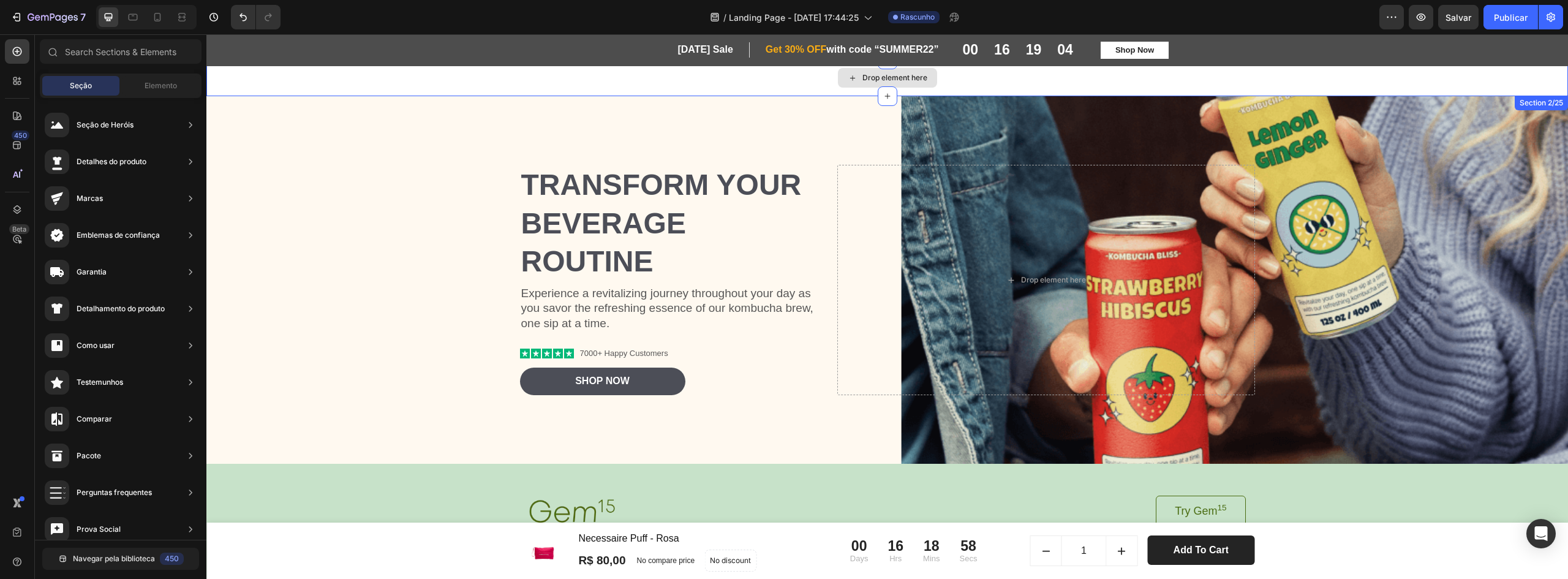
click at [905, 75] on div "Drop element here" at bounding box center [894, 78] width 65 height 10
click at [801, 193] on h2 "Transform Your Beverage Routine" at bounding box center [669, 223] width 298 height 117
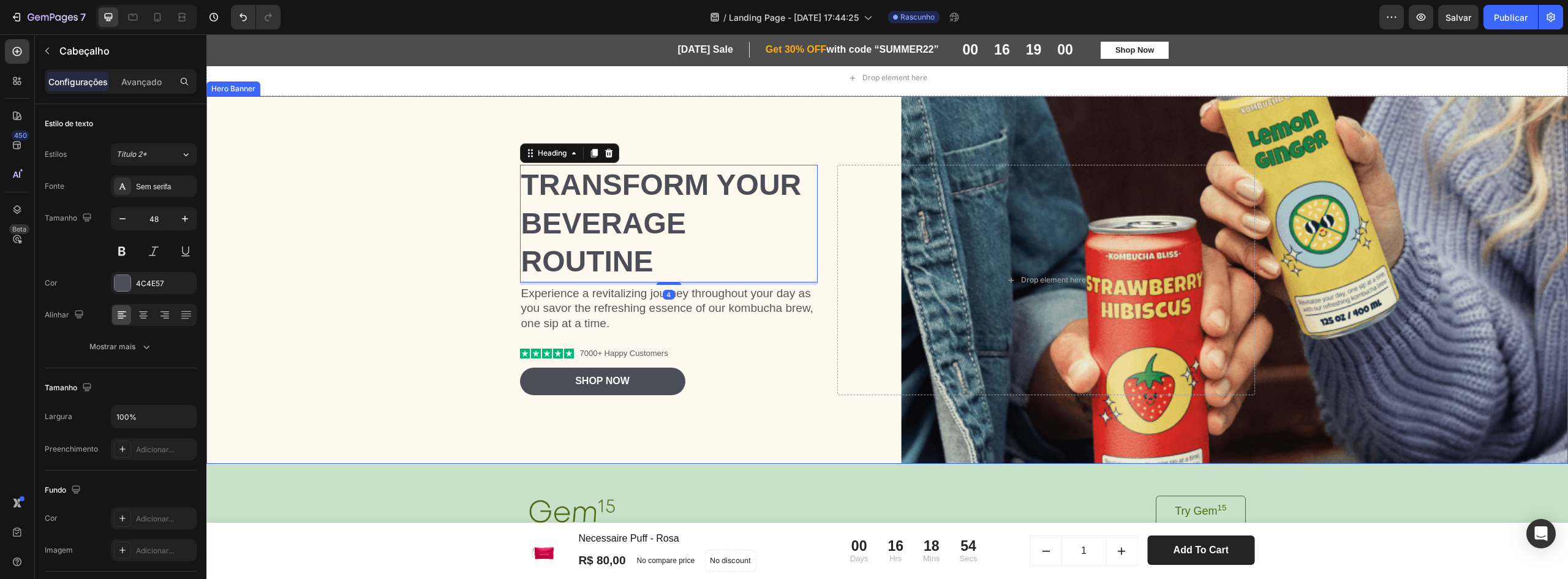
click at [388, 175] on div "Background Image" at bounding box center [886, 280] width 1361 height 367
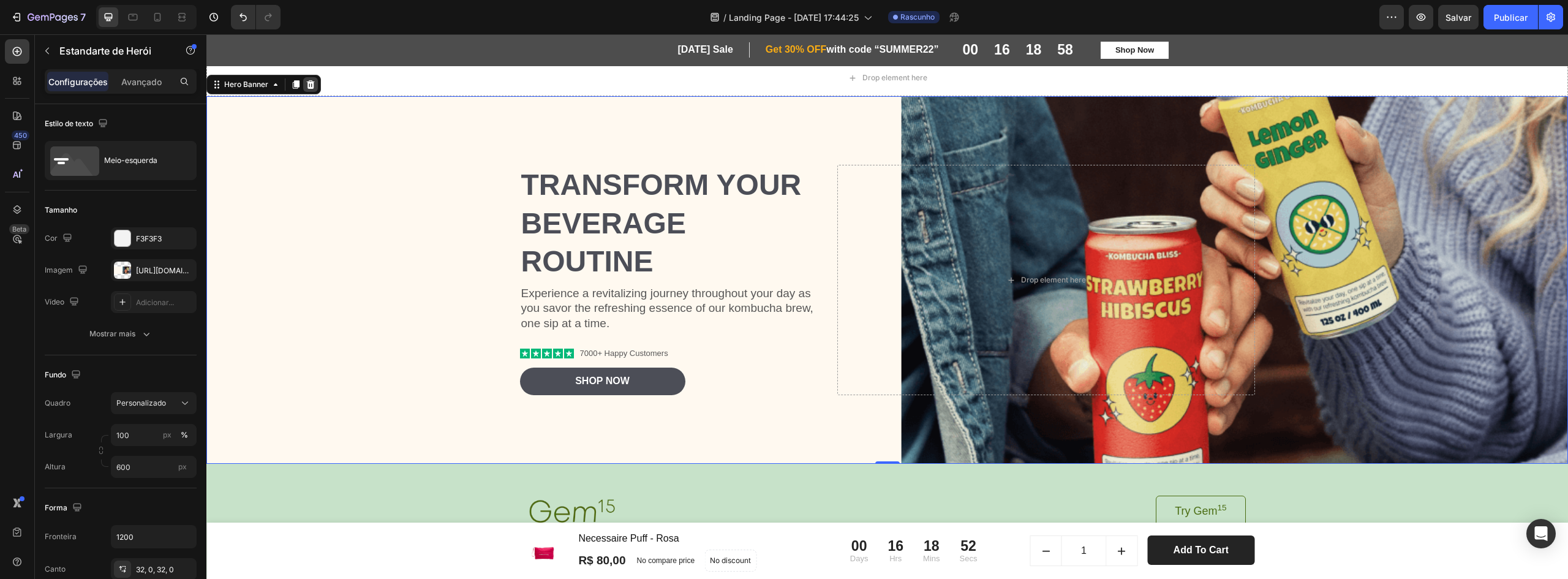
click at [312, 87] on icon at bounding box center [311, 84] width 8 height 8
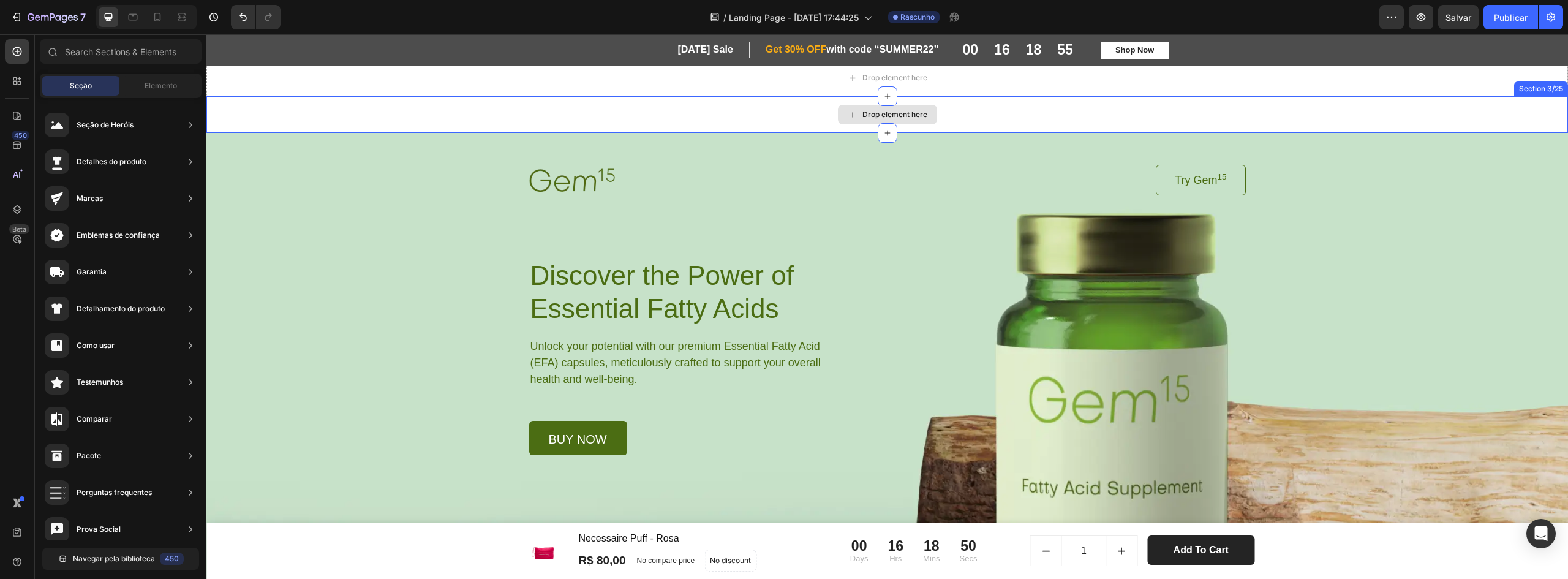
click at [747, 117] on div "Drop element here" at bounding box center [886, 114] width 1361 height 37
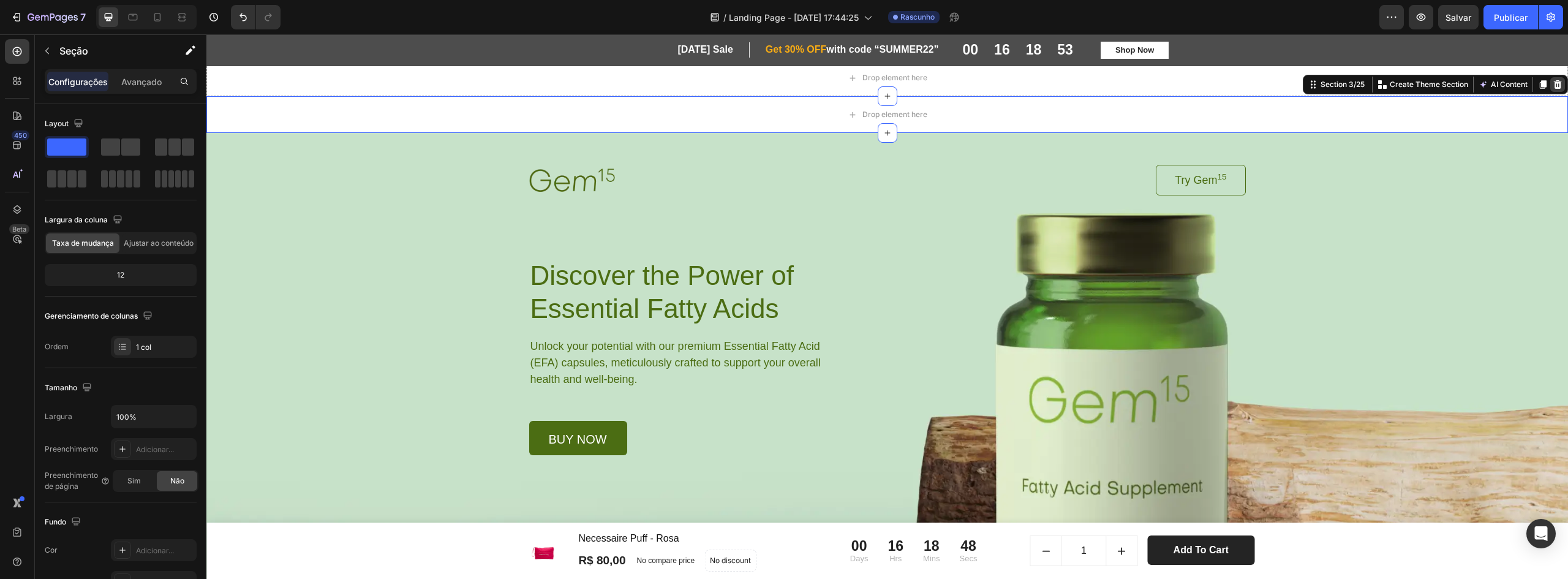
click at [1554, 87] on icon at bounding box center [1558, 84] width 8 height 8
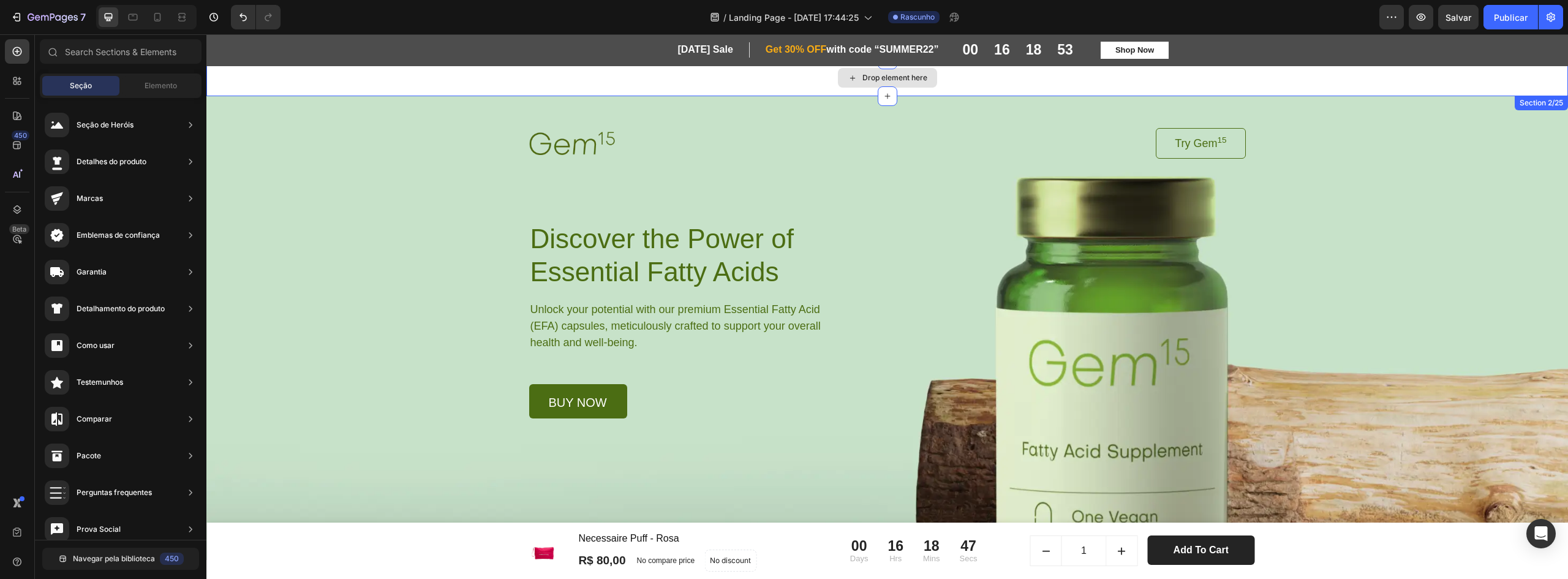
click at [1481, 83] on div "Drop element here" at bounding box center [886, 78] width 1361 height 37
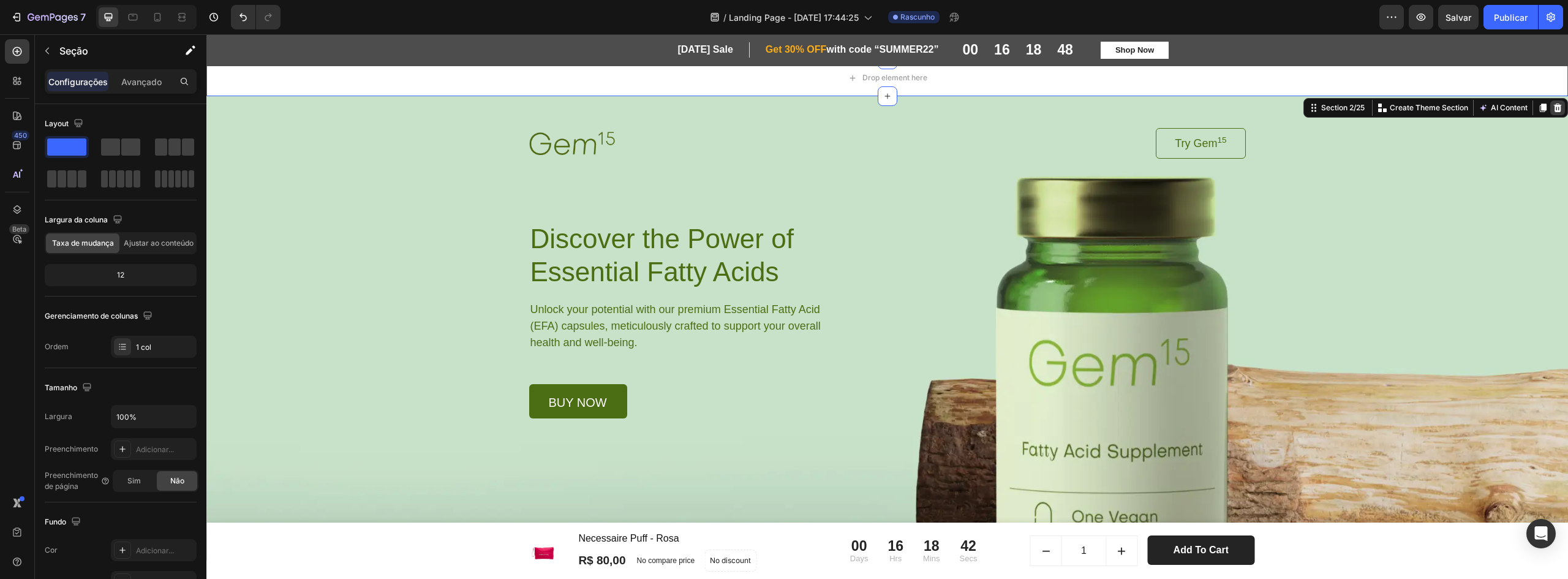
click at [1552, 106] on icon at bounding box center [1557, 108] width 10 height 10
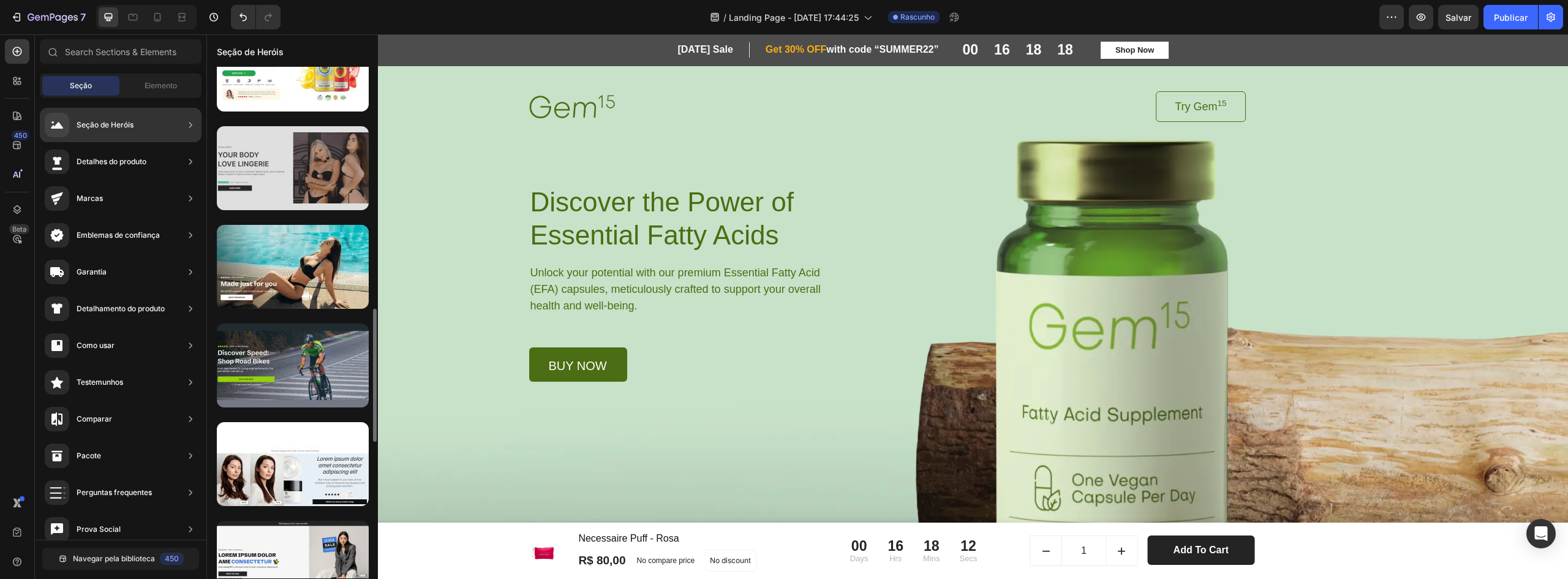
scroll to position [808, 0]
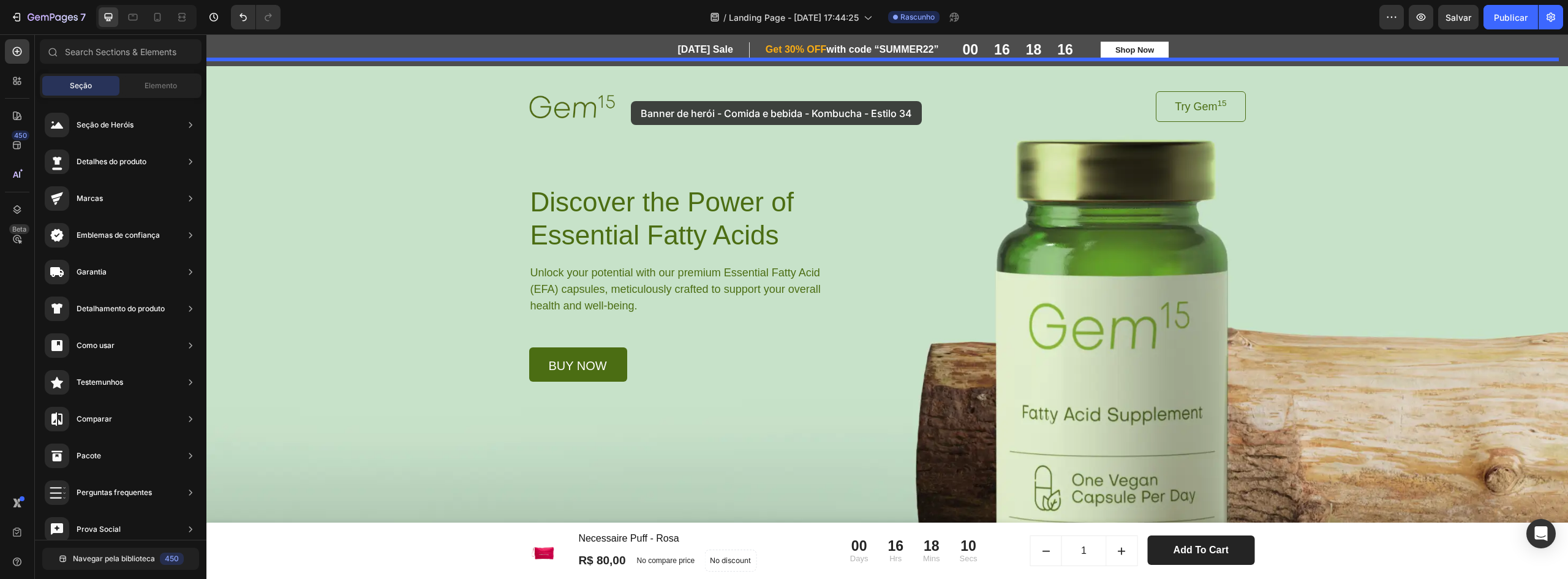
drag, startPoint x: 517, startPoint y: 231, endPoint x: 631, endPoint y: 101, distance: 172.9
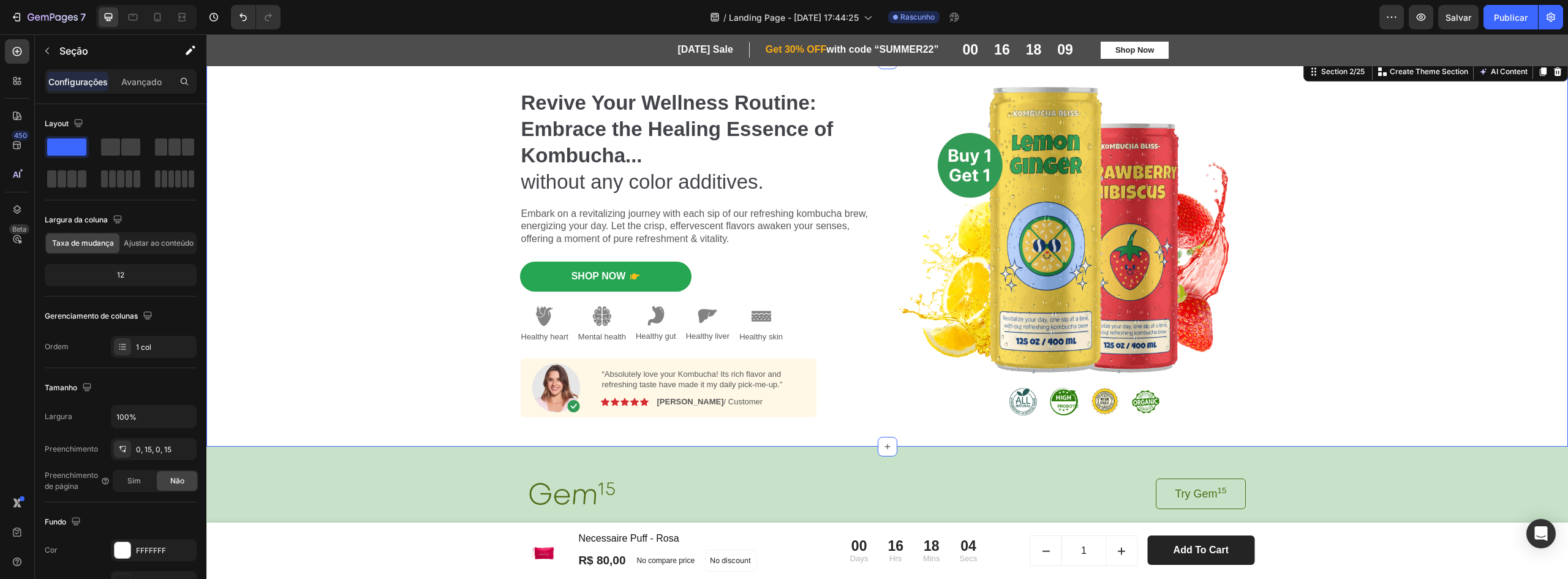
click at [1288, 201] on div "Revive Your Wellness Routine: Embrace the Healing Essence of Kombucha... withou…" at bounding box center [887, 253] width 1343 height 387
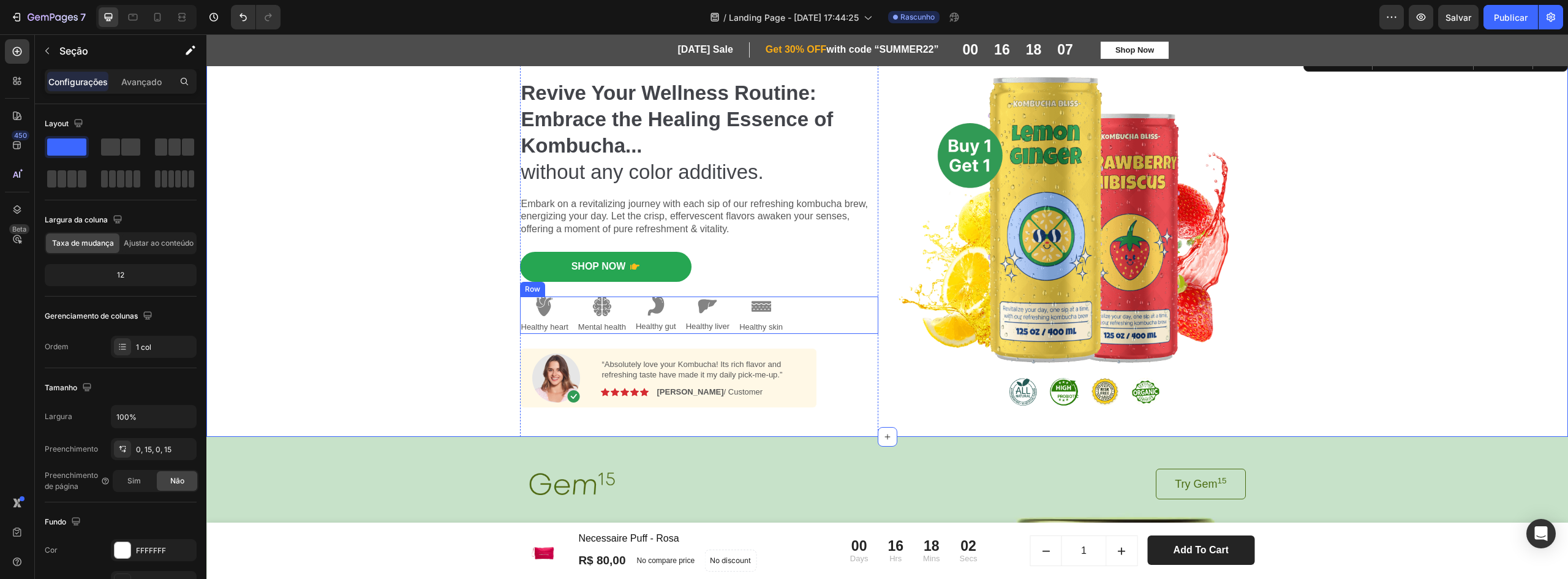
scroll to position [0, 0]
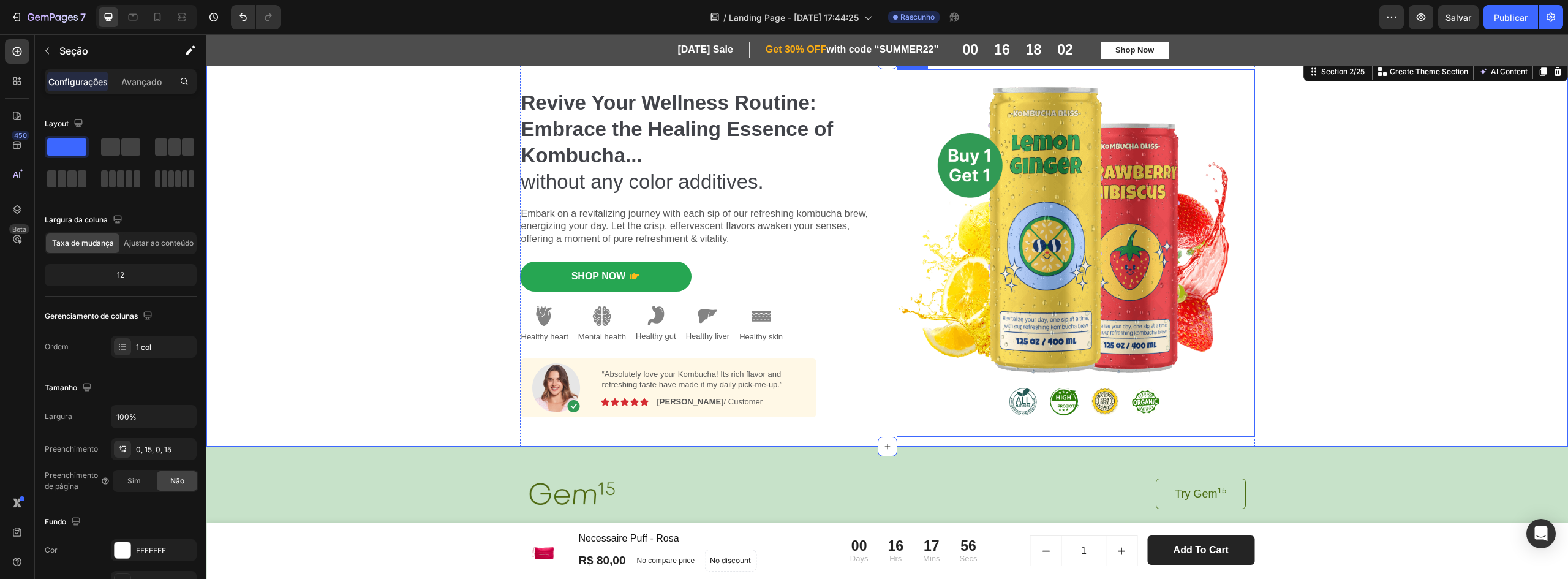
click at [959, 168] on img at bounding box center [1076, 253] width 358 height 367
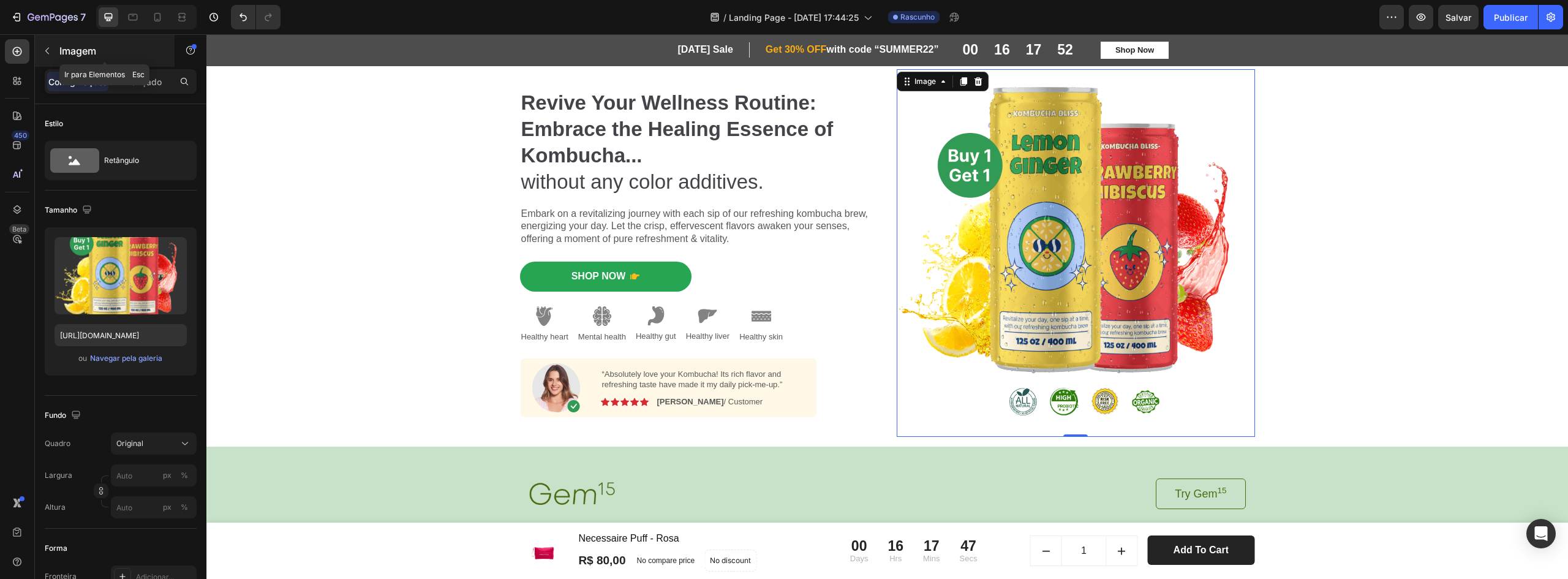
click at [45, 44] on button "button" at bounding box center [47, 51] width 20 height 20
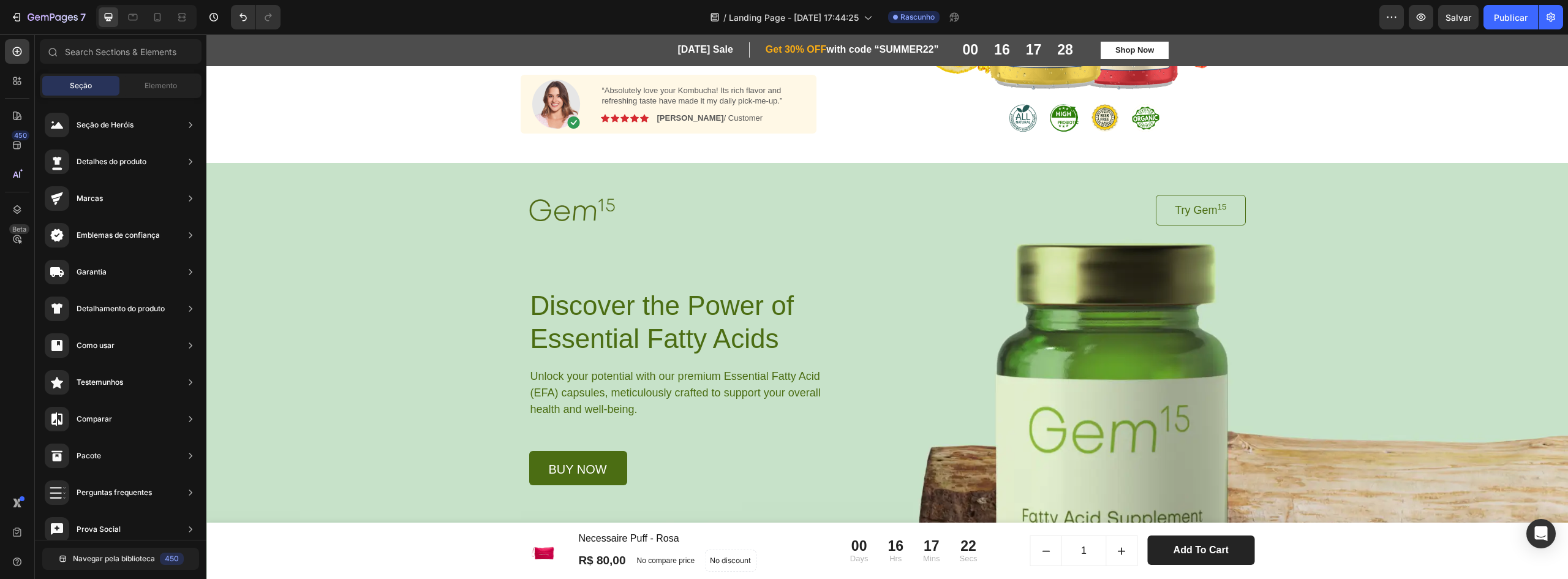
scroll to position [307, 0]
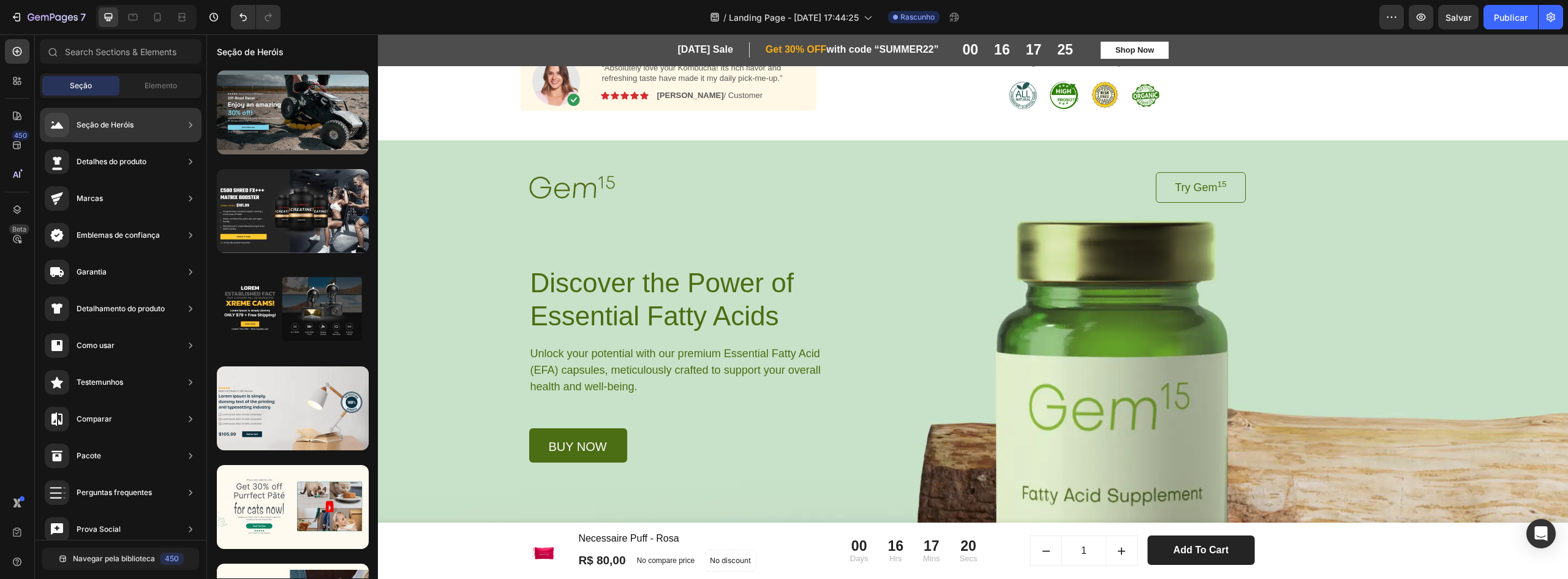
drag, startPoint x: 488, startPoint y: 154, endPoint x: 437, endPoint y: 133, distance: 55.2
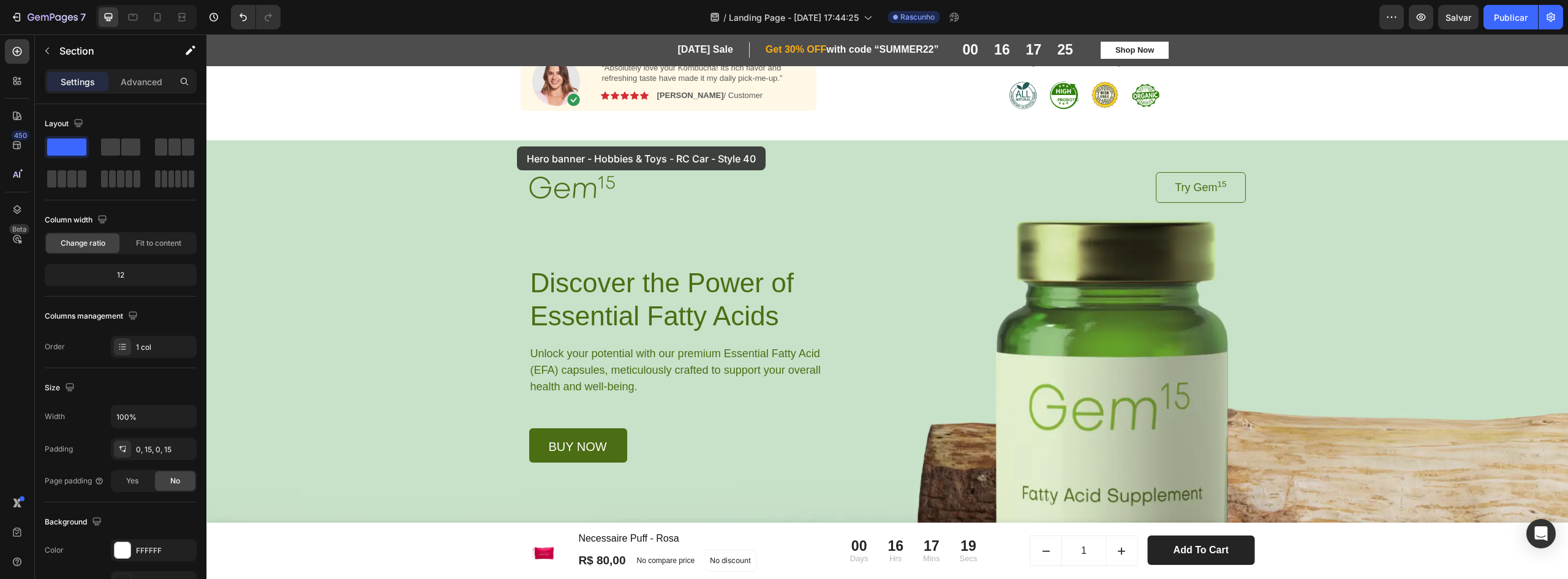
drag, startPoint x: 437, startPoint y: 133, endPoint x: 500, endPoint y: 213, distance: 101.8
click at [522, 189] on div "Image Try Gem 15 Button Row Discover the Power of Essential Fatty Acids Heading…" at bounding box center [888, 302] width 747 height 322
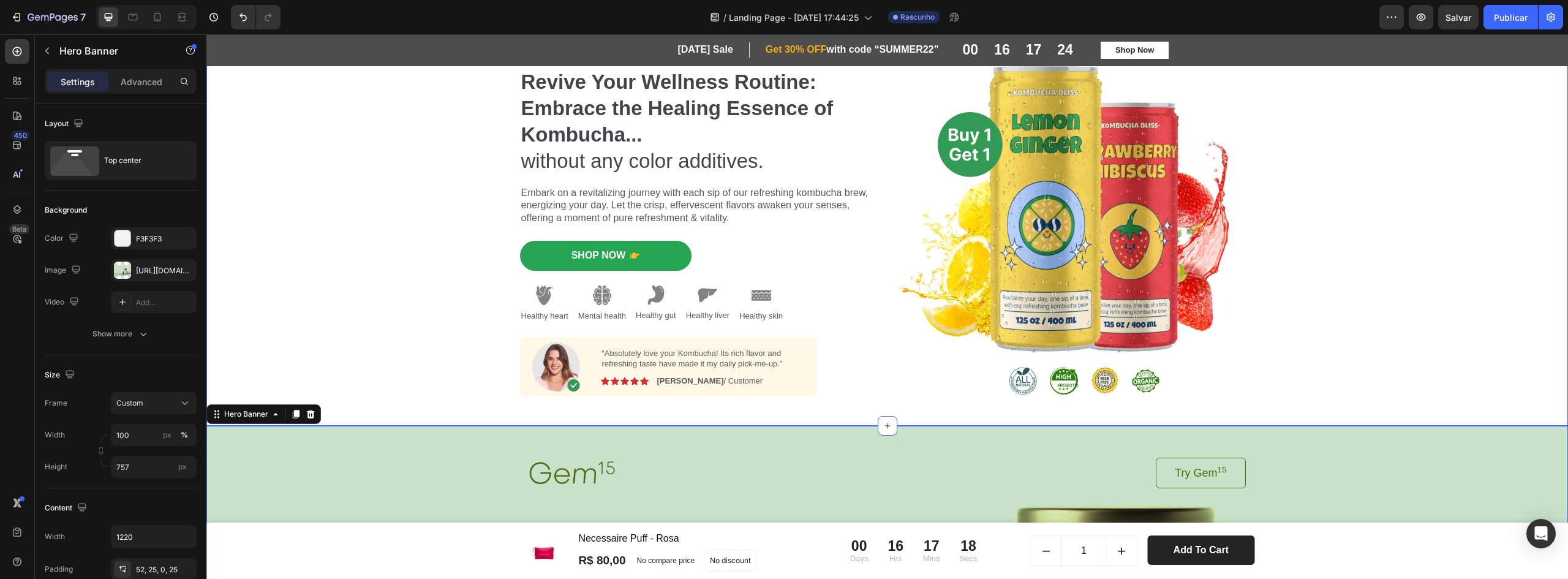
scroll to position [0, 0]
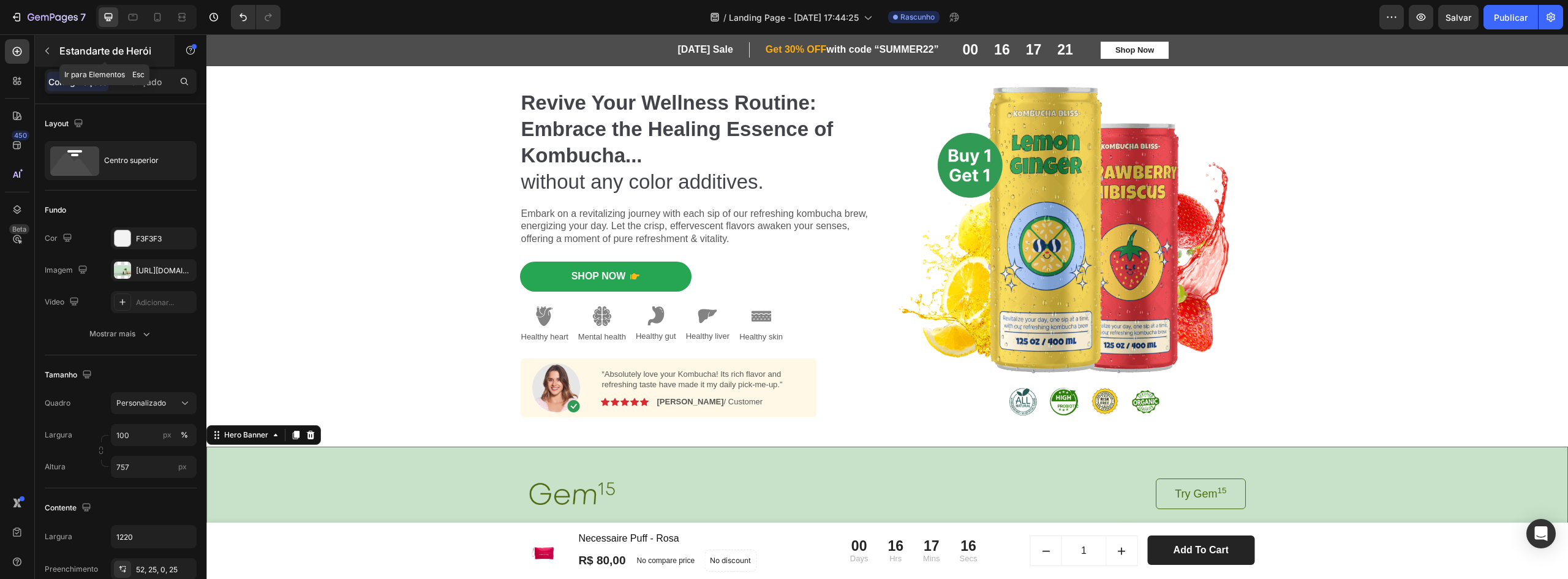
click at [47, 52] on icon "button" at bounding box center [47, 51] width 10 height 10
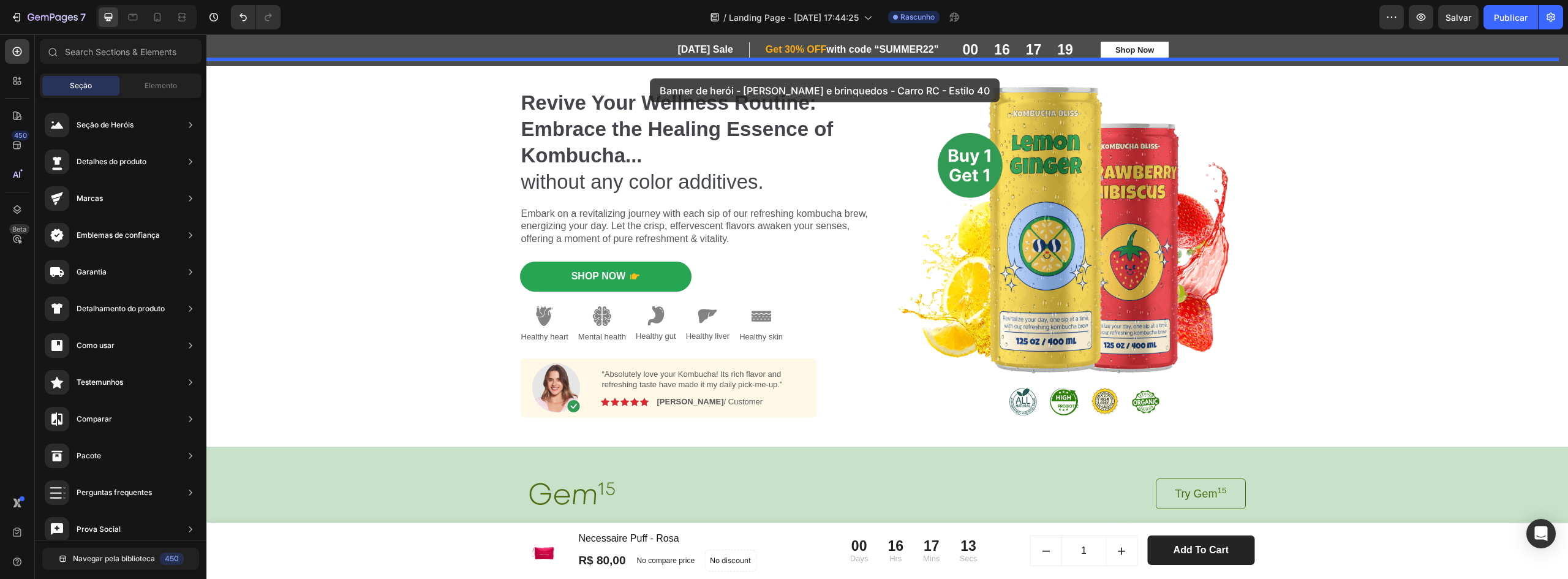
drag, startPoint x: 509, startPoint y: 164, endPoint x: 650, endPoint y: 79, distance: 164.6
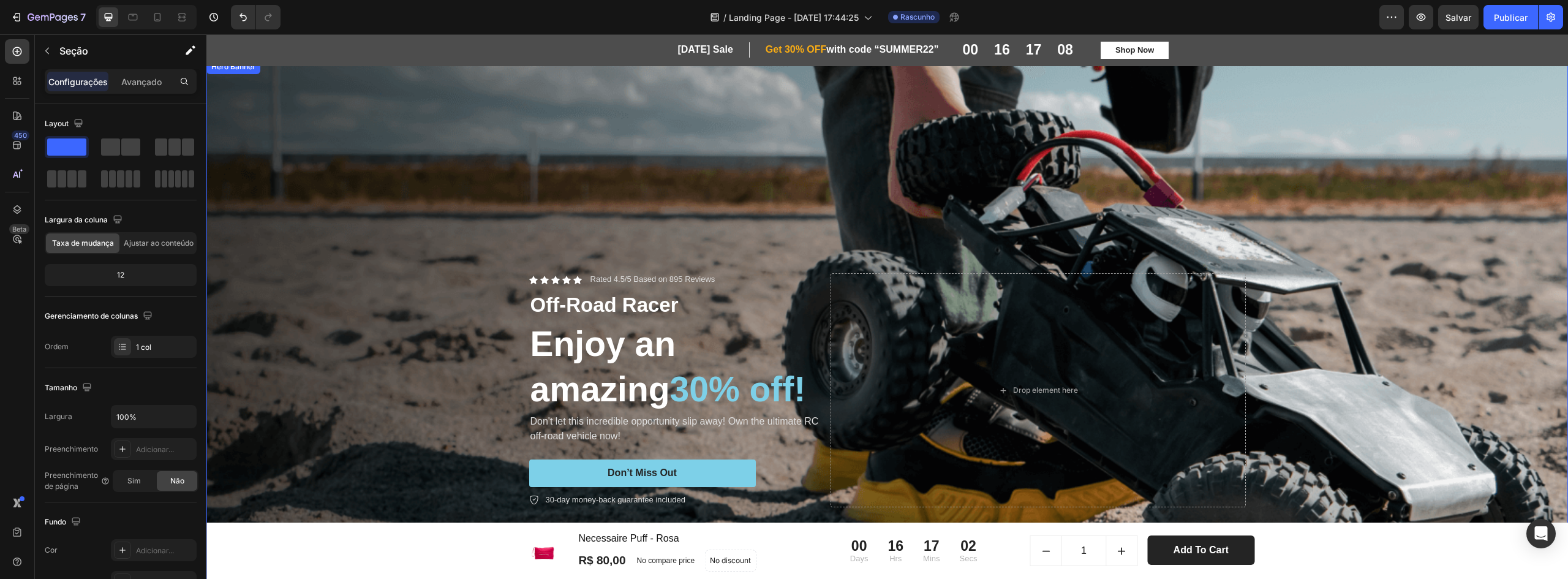
click at [1230, 232] on div "Background Image" at bounding box center [886, 391] width 1361 height 662
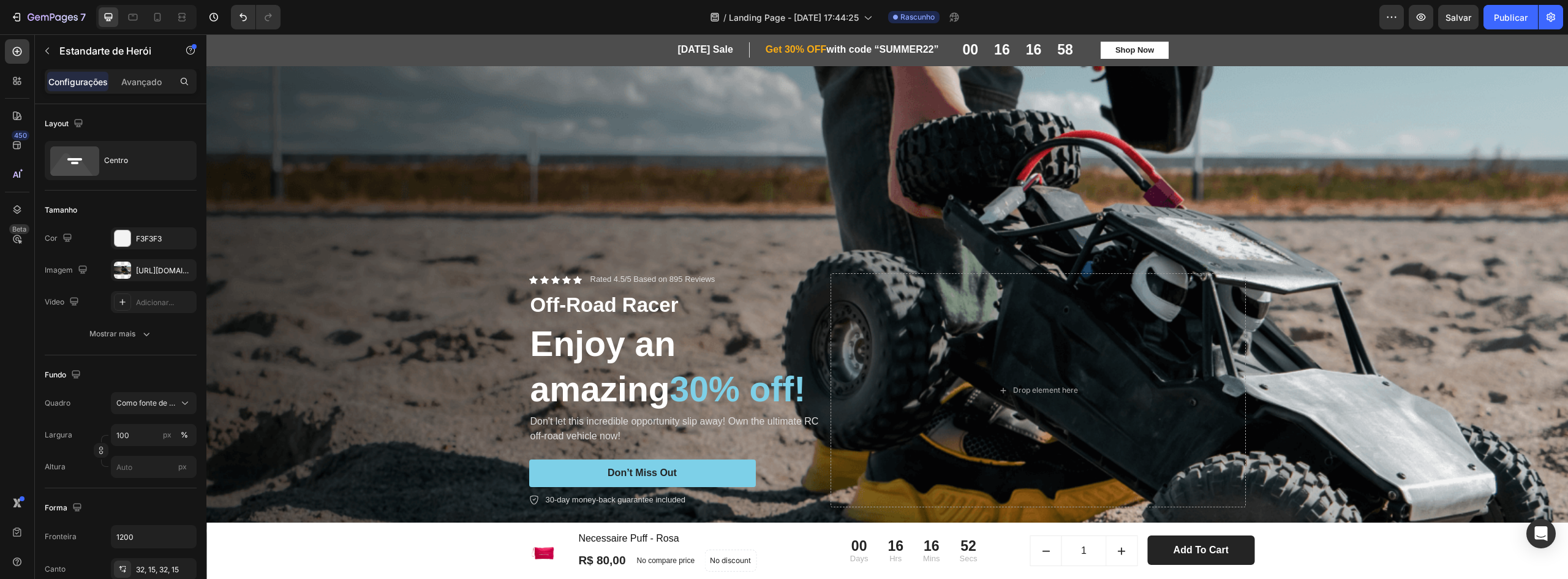
click at [316, 184] on div "Background Image" at bounding box center [886, 391] width 1361 height 662
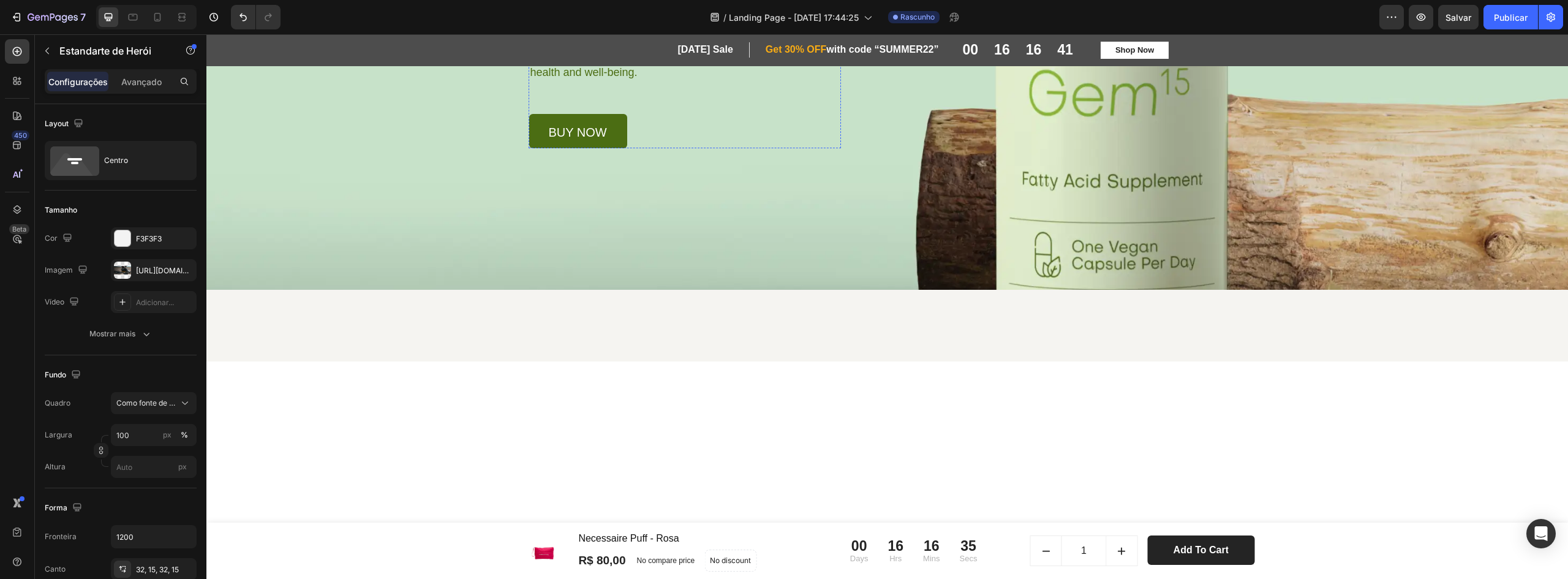
scroll to position [919, 0]
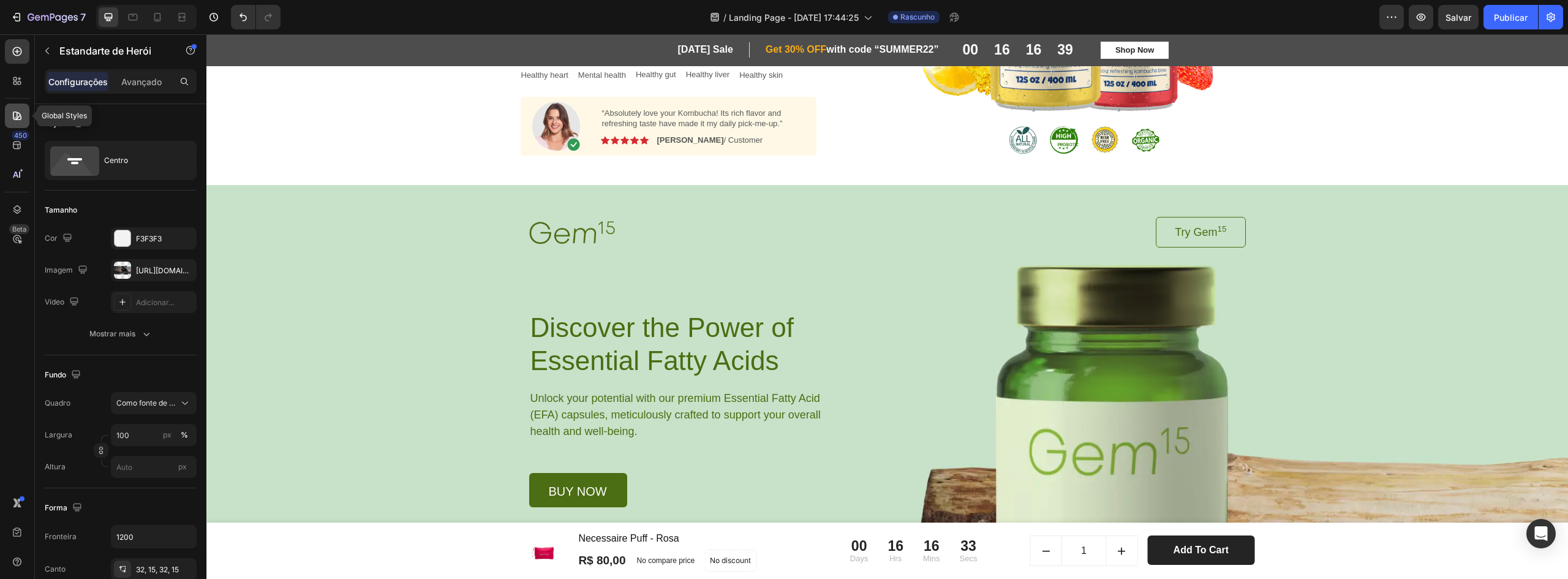
click at [16, 120] on icon at bounding box center [17, 115] width 8 height 8
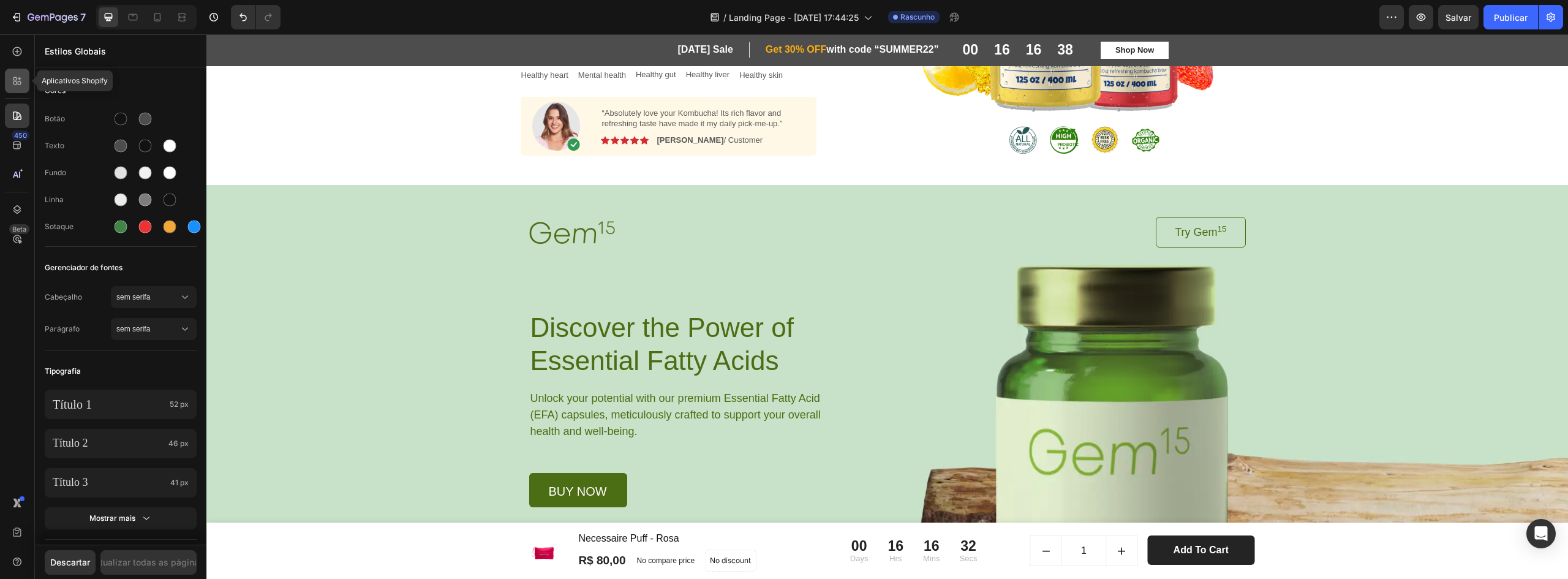
click at [11, 76] on icon at bounding box center [16, 80] width 12 height 12
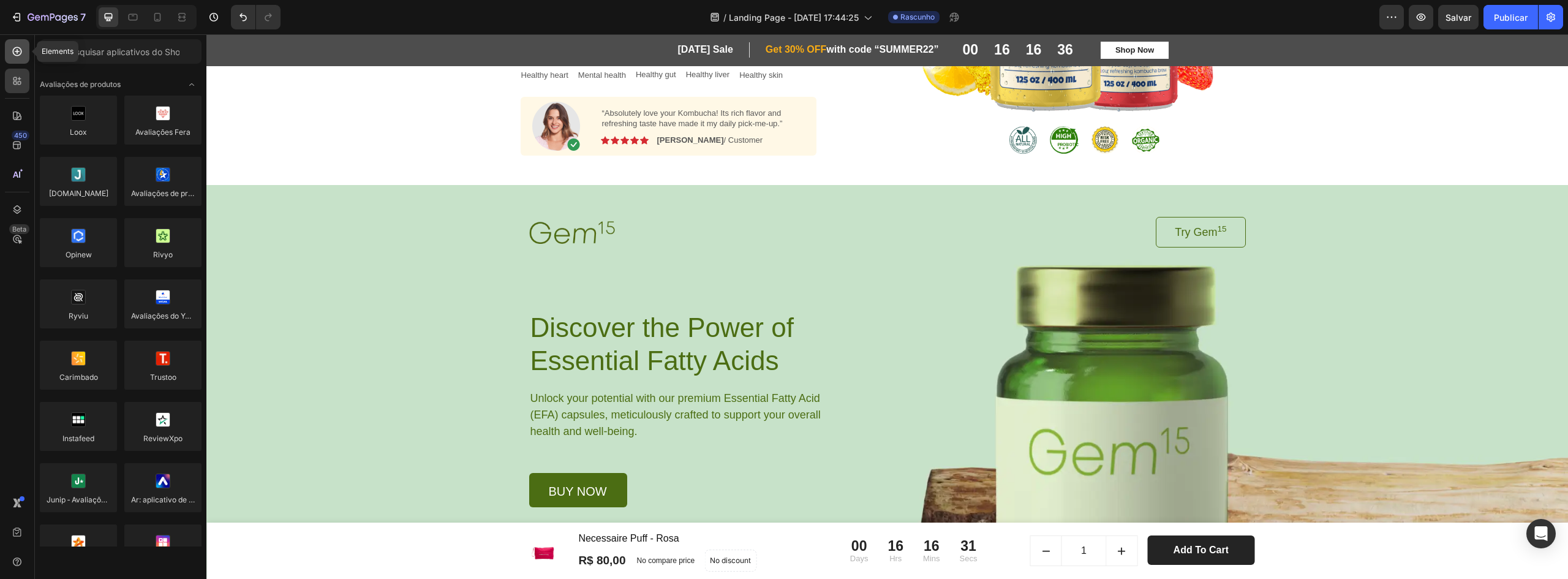
click at [16, 57] on div at bounding box center [17, 52] width 25 height 25
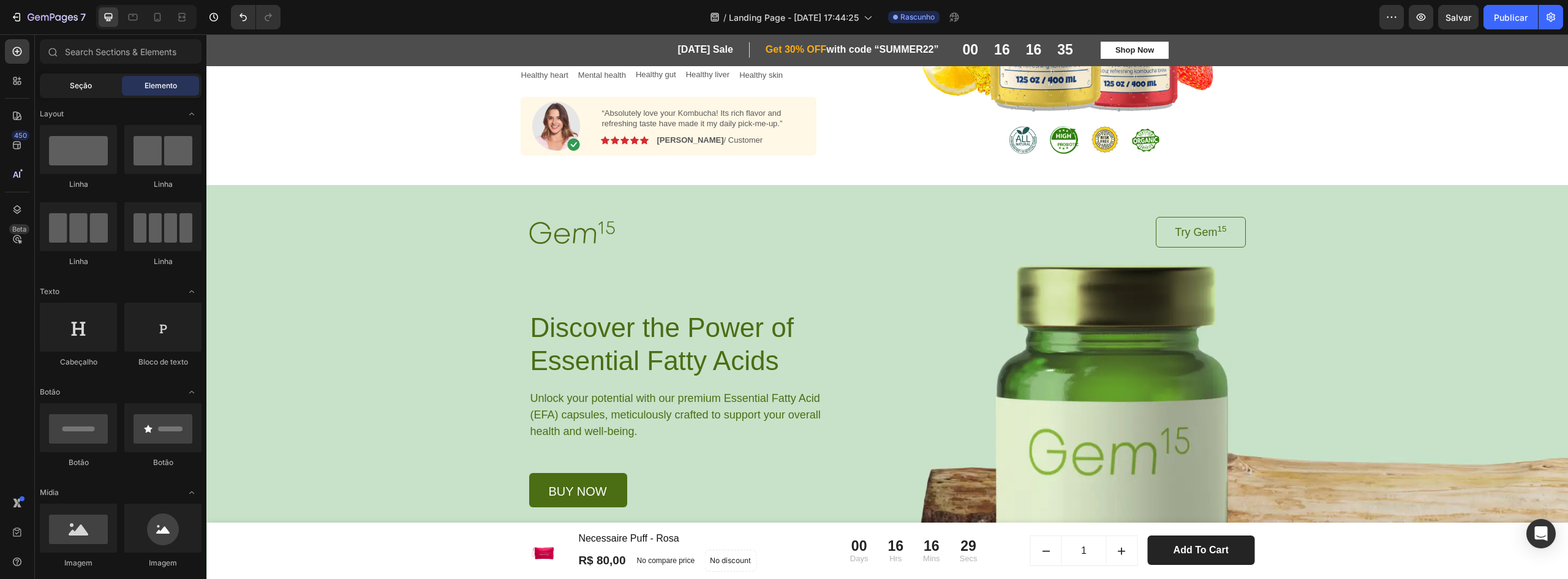
click at [93, 79] on div "Seção" at bounding box center [81, 86] width 77 height 20
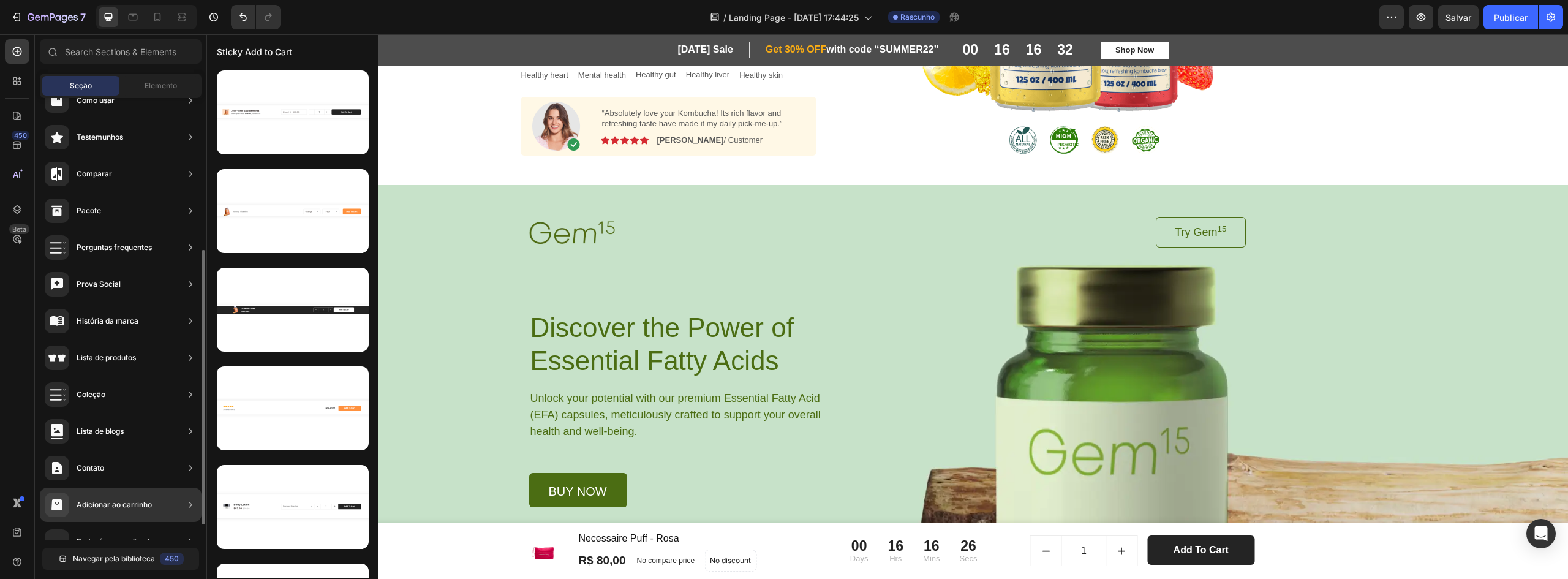
scroll to position [269, 0]
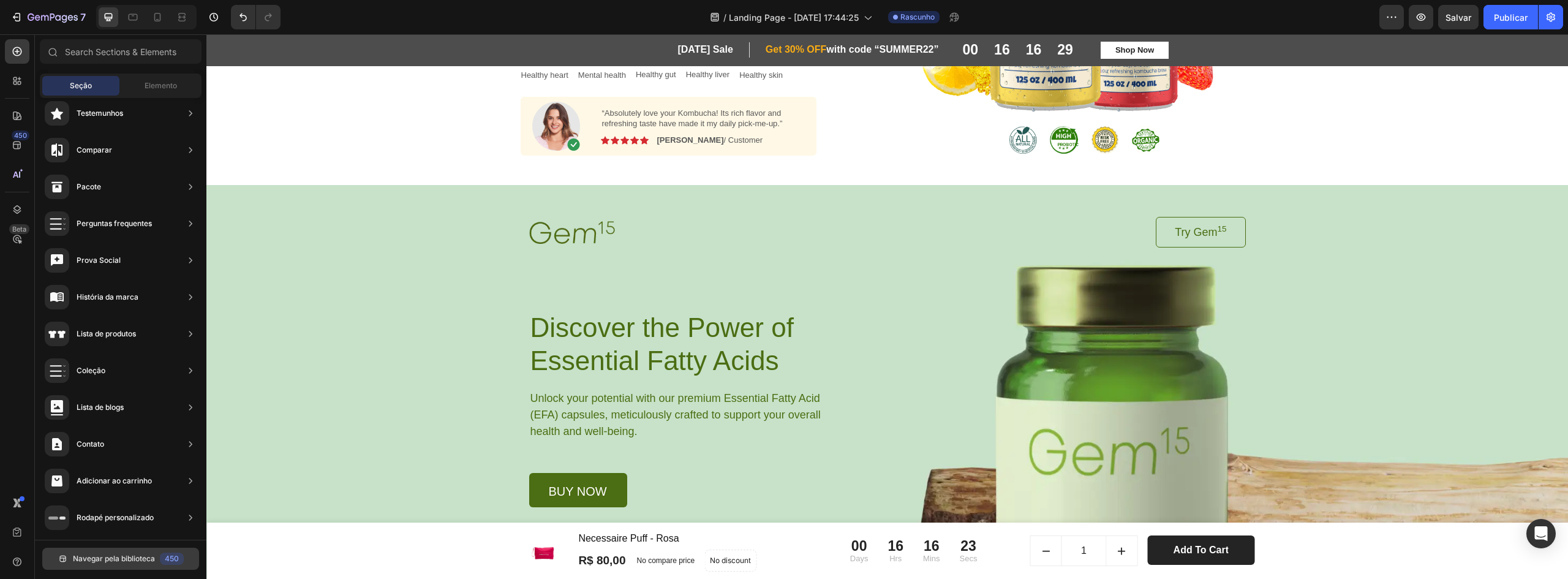
click at [110, 554] on font "Navegar pela biblioteca" at bounding box center [114, 558] width 82 height 9
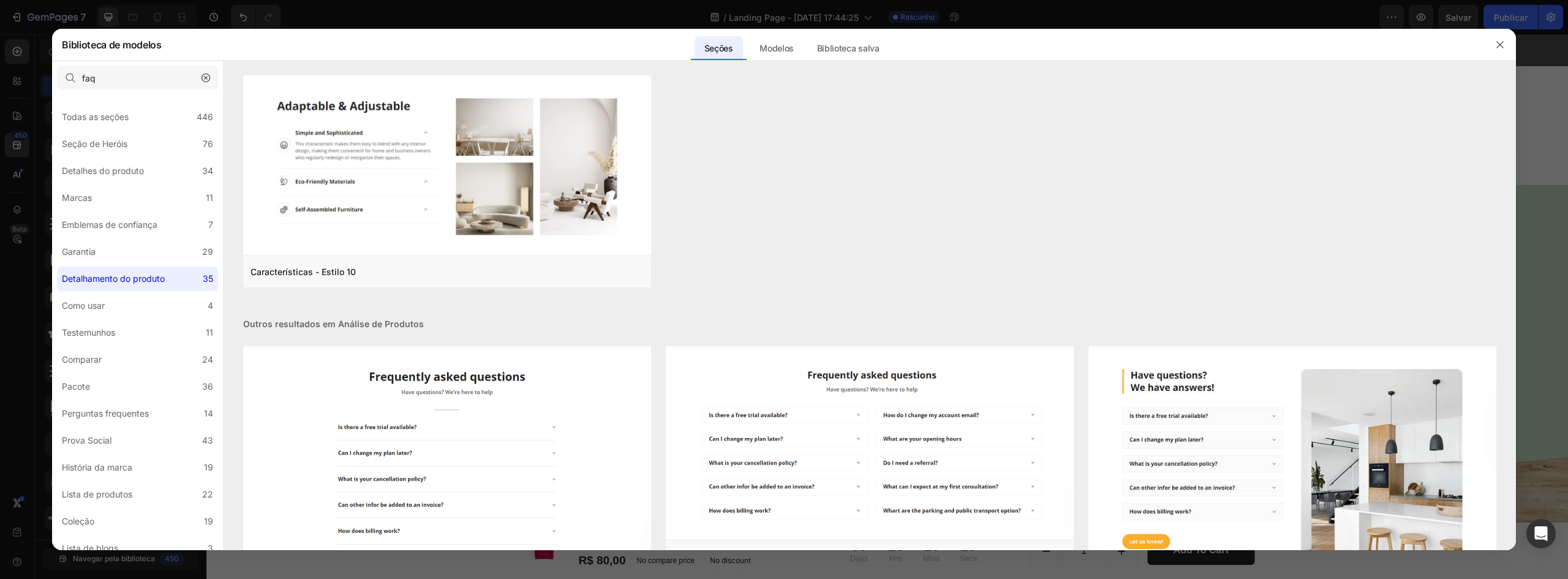
click at [201, 79] on button "button" at bounding box center [206, 78] width 20 height 20
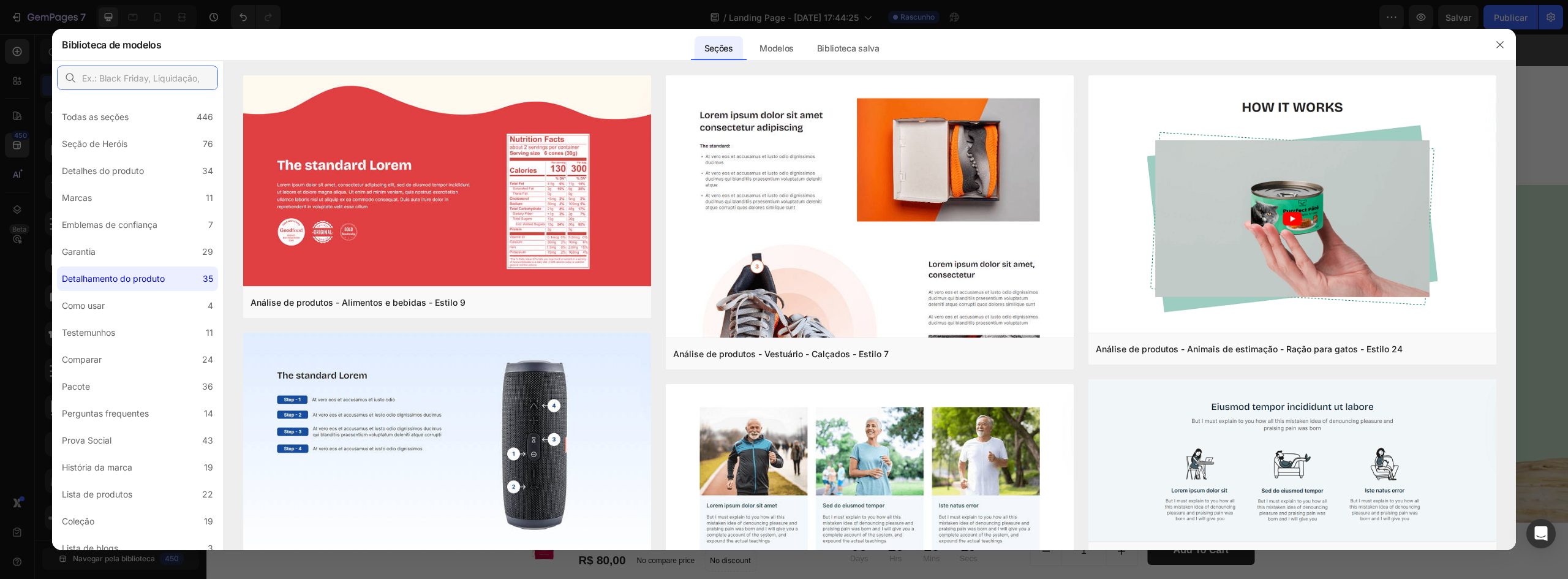
click at [167, 78] on input "text" at bounding box center [137, 78] width 161 height 25
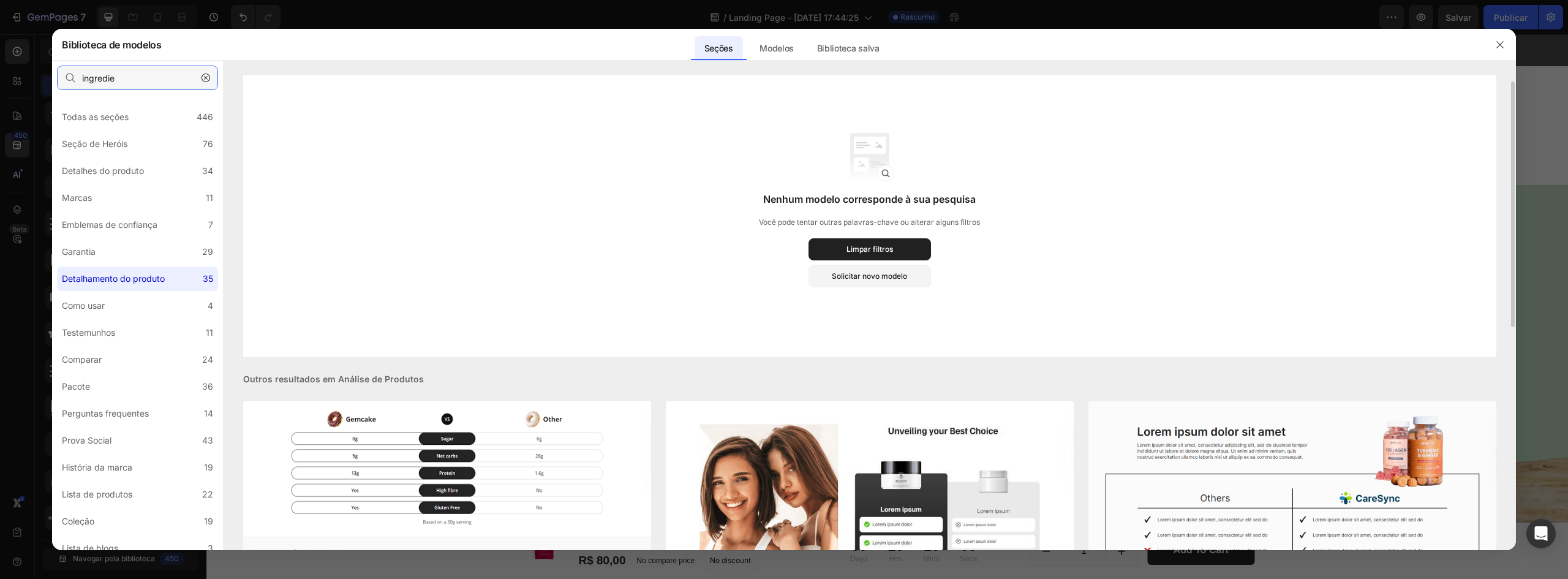
scroll to position [0, 0]
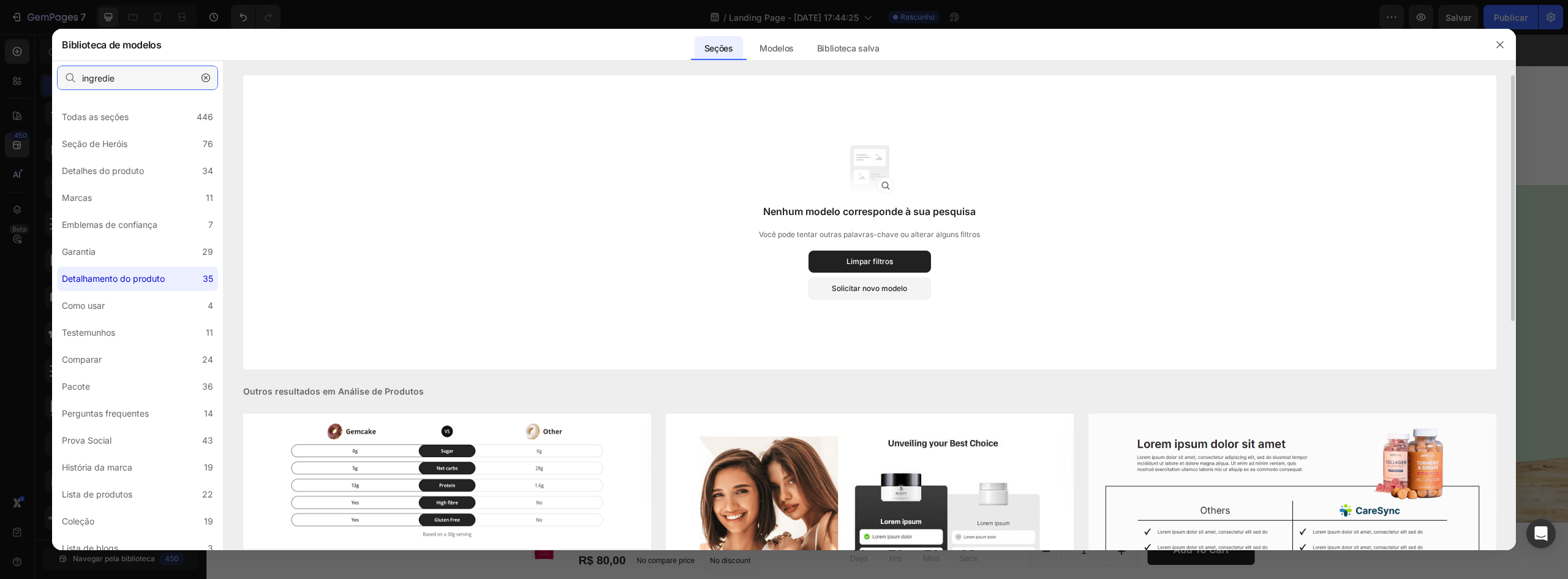
type input "ingredie"
click at [206, 77] on icon "button" at bounding box center [205, 78] width 8 height 8
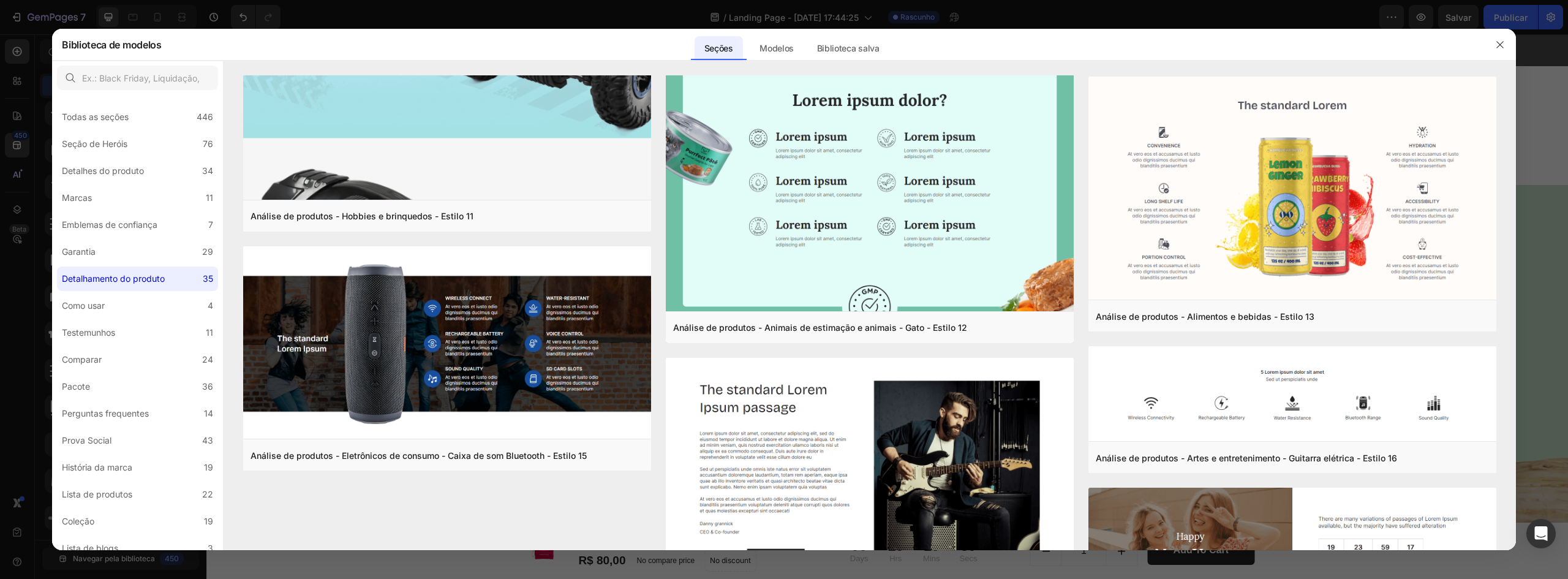
scroll to position [2456, 0]
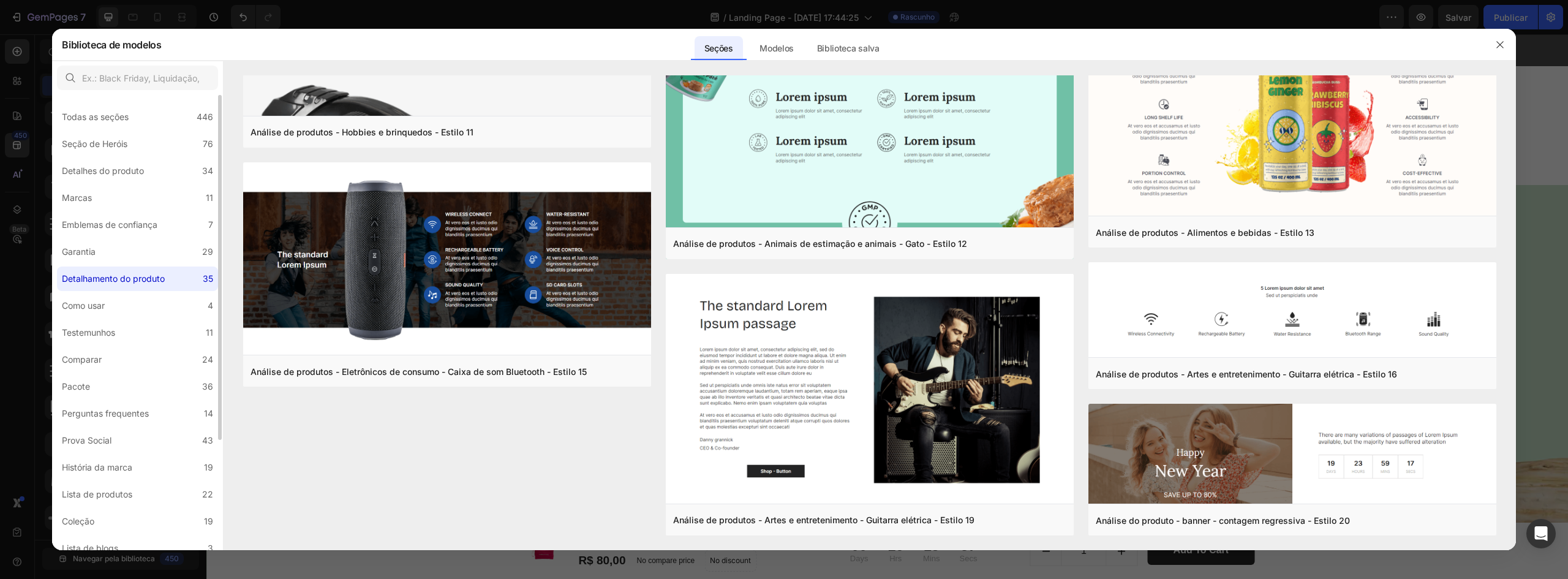
click at [143, 293] on div "Todas as seções 446 Seção de Heróis 76 Detalhes do produto 34 Marcas 11 Emblema…" at bounding box center [137, 395] width 171 height 600
click at [146, 304] on label "Como usar 4" at bounding box center [137, 306] width 161 height 25
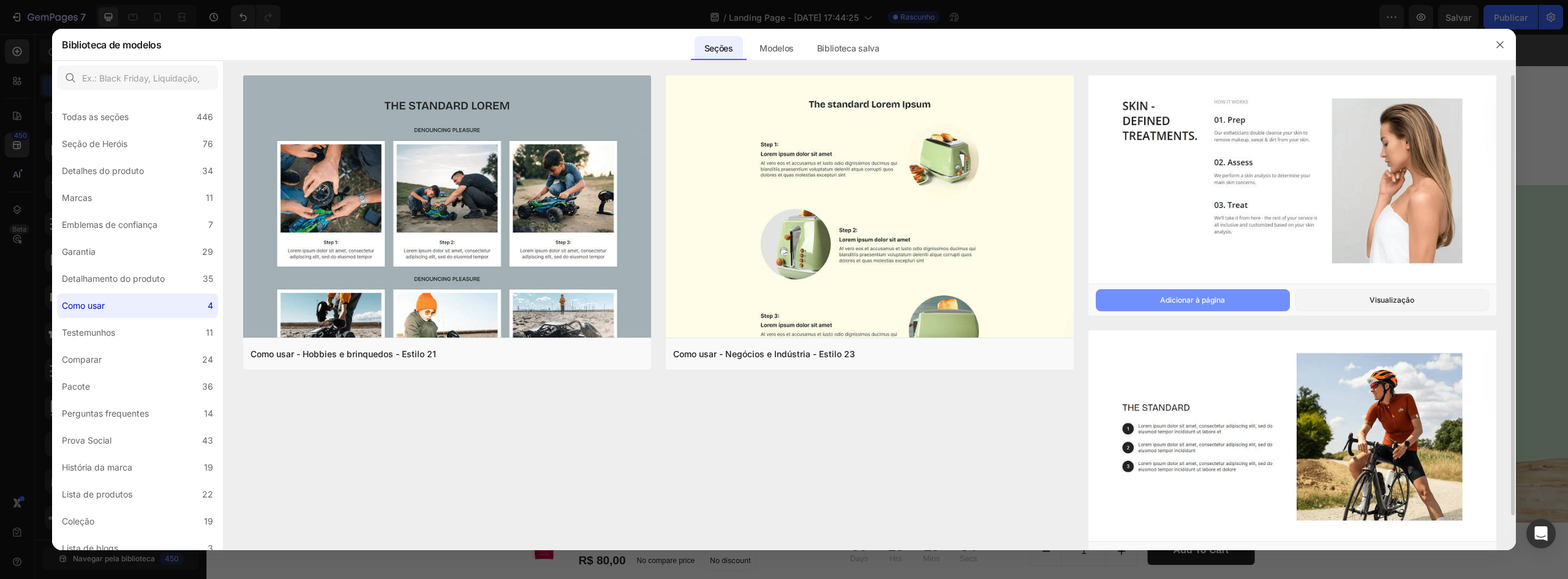
scroll to position [38, 0]
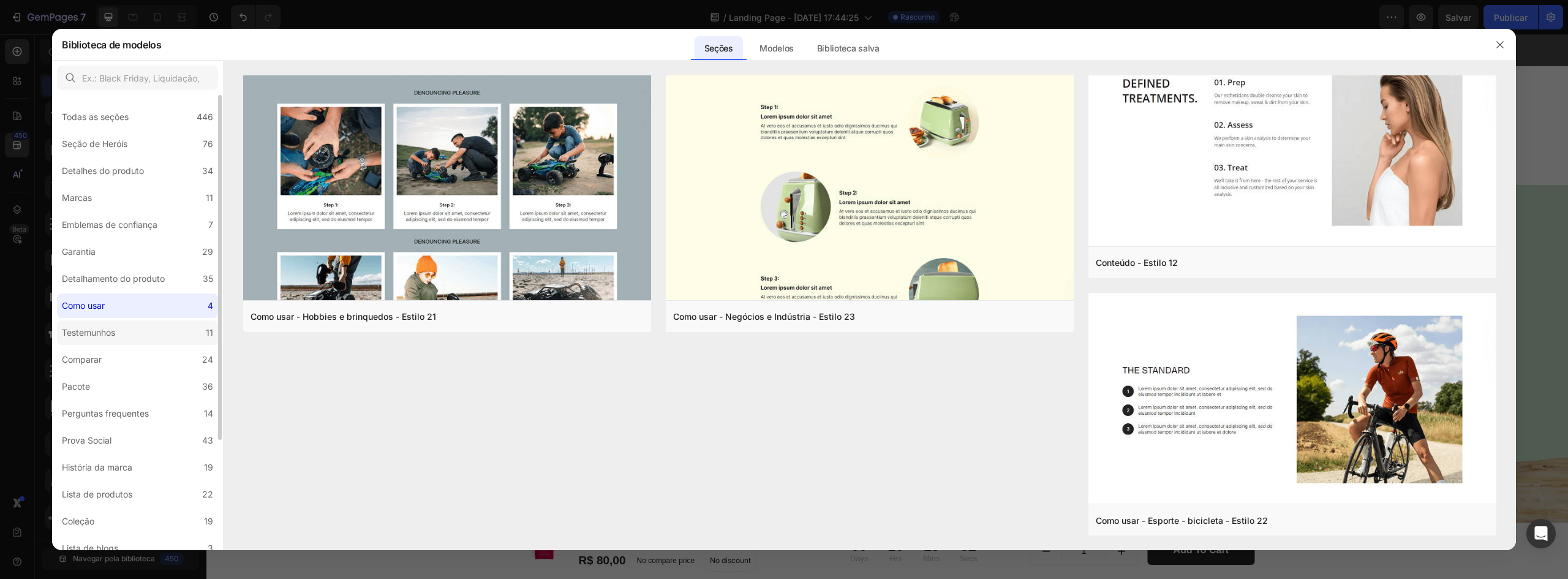
click at [123, 335] on label "Testemunhos 11" at bounding box center [137, 333] width 161 height 25
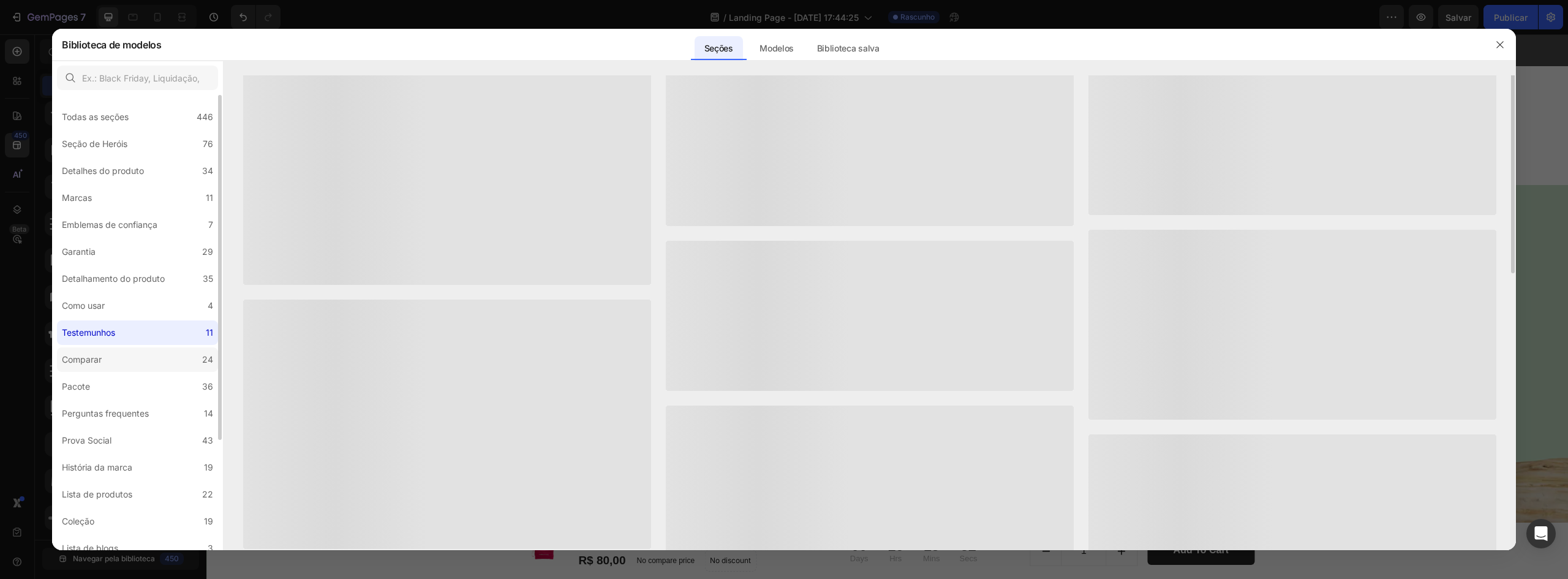
scroll to position [0, 0]
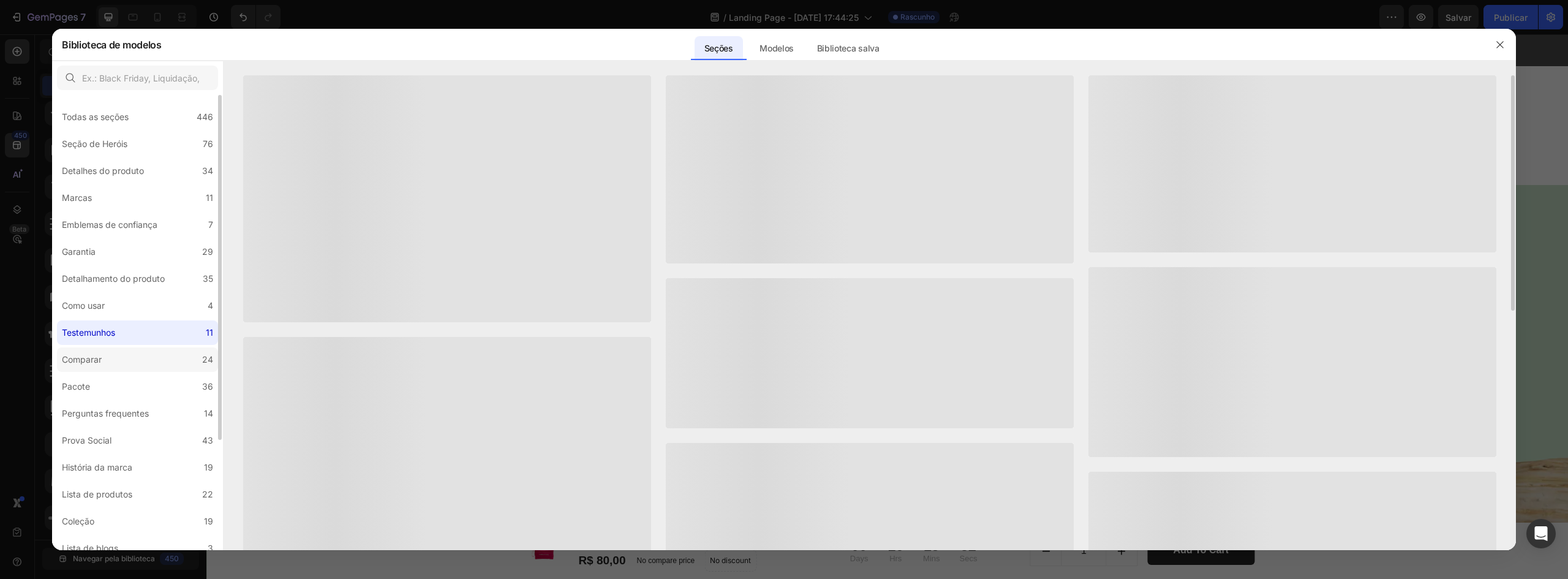
click at [132, 357] on label "Comparar 24" at bounding box center [137, 360] width 161 height 25
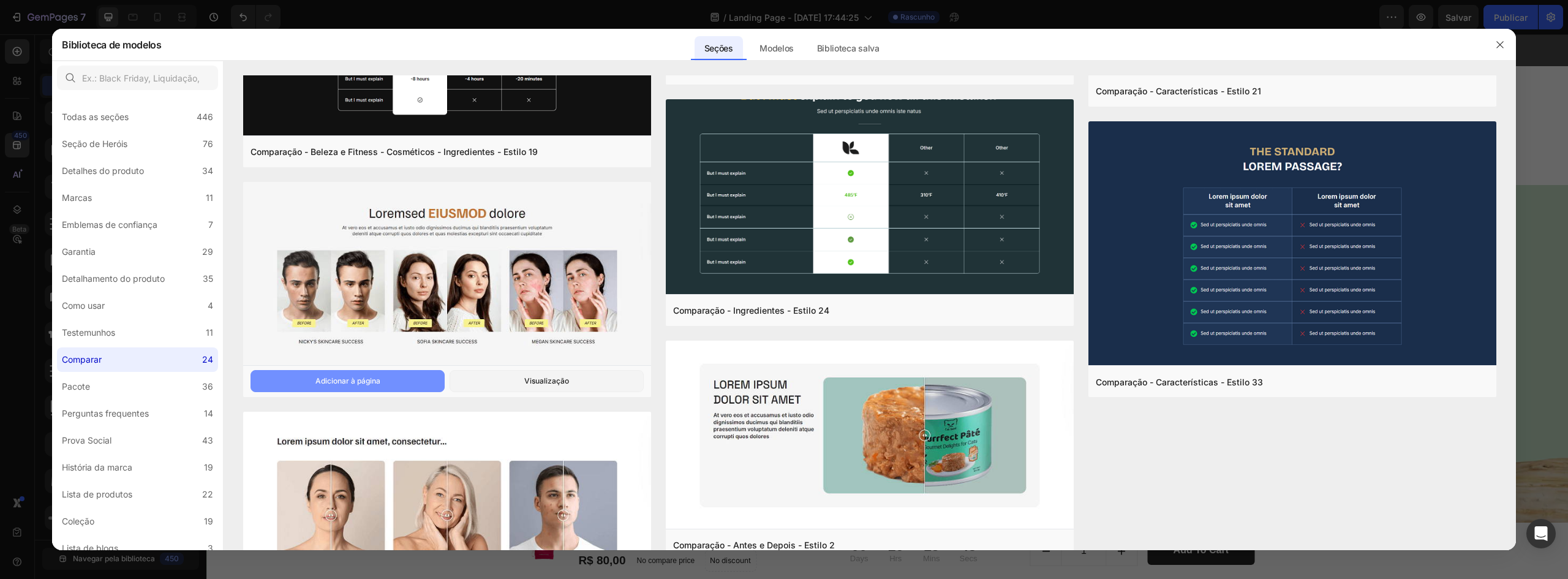
scroll to position [1851, 0]
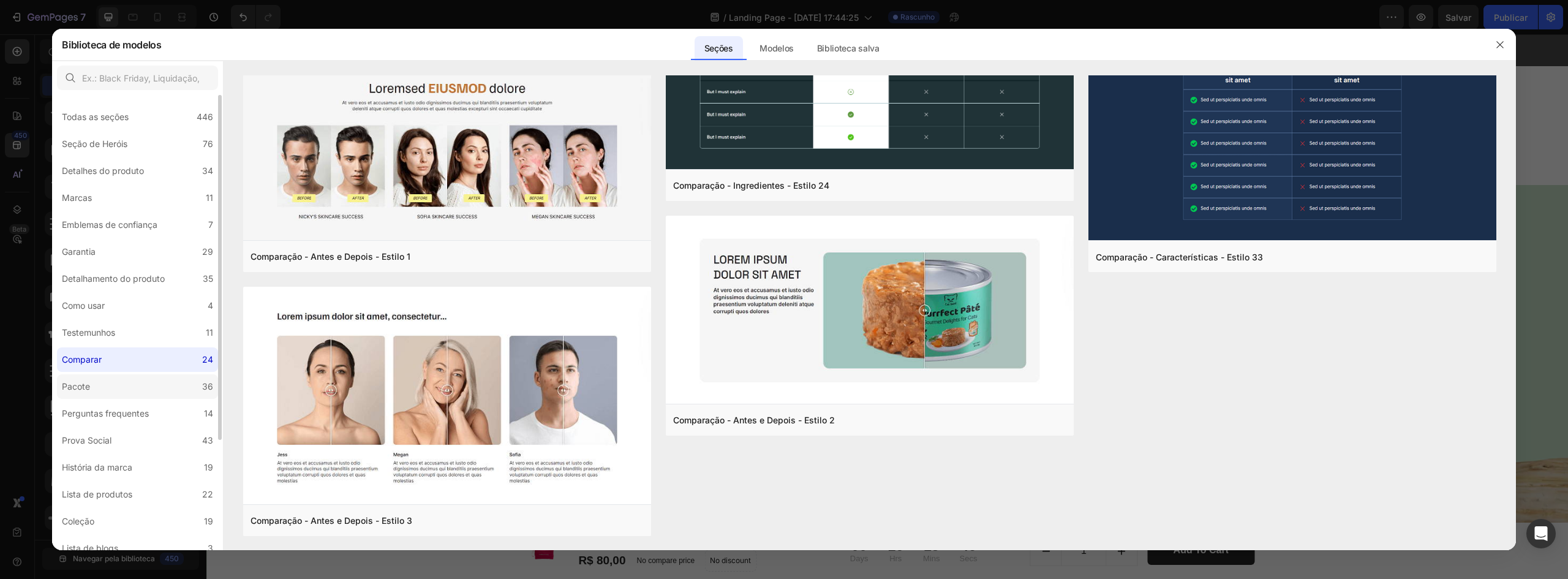
click at [113, 393] on label "Pacote 36" at bounding box center [137, 387] width 161 height 25
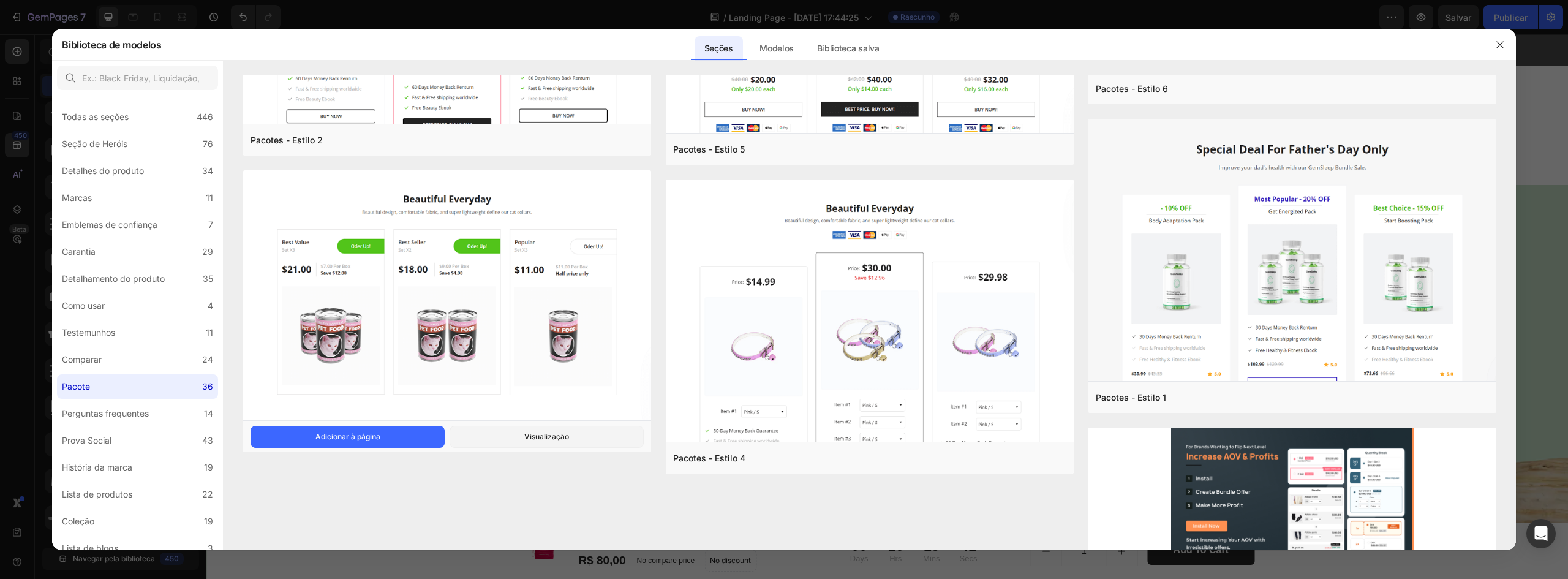
scroll to position [3325, 0]
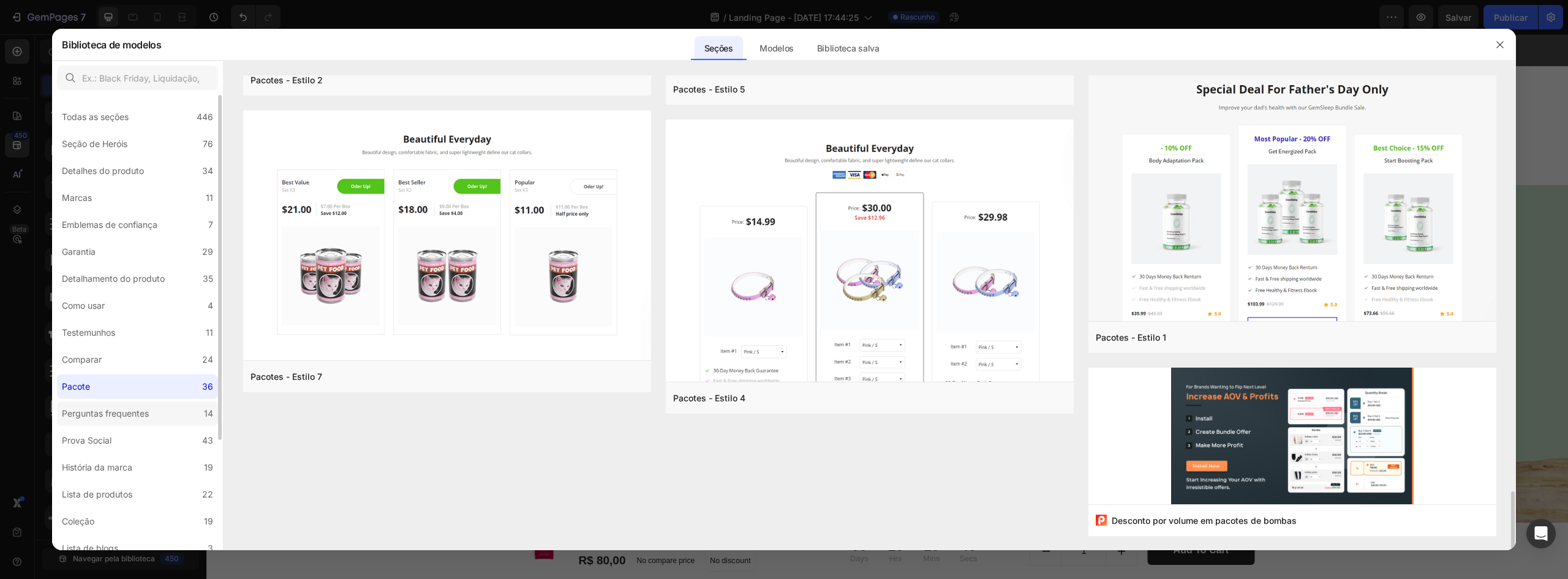
click at [165, 402] on label "Perguntas frequentes 14" at bounding box center [137, 414] width 161 height 25
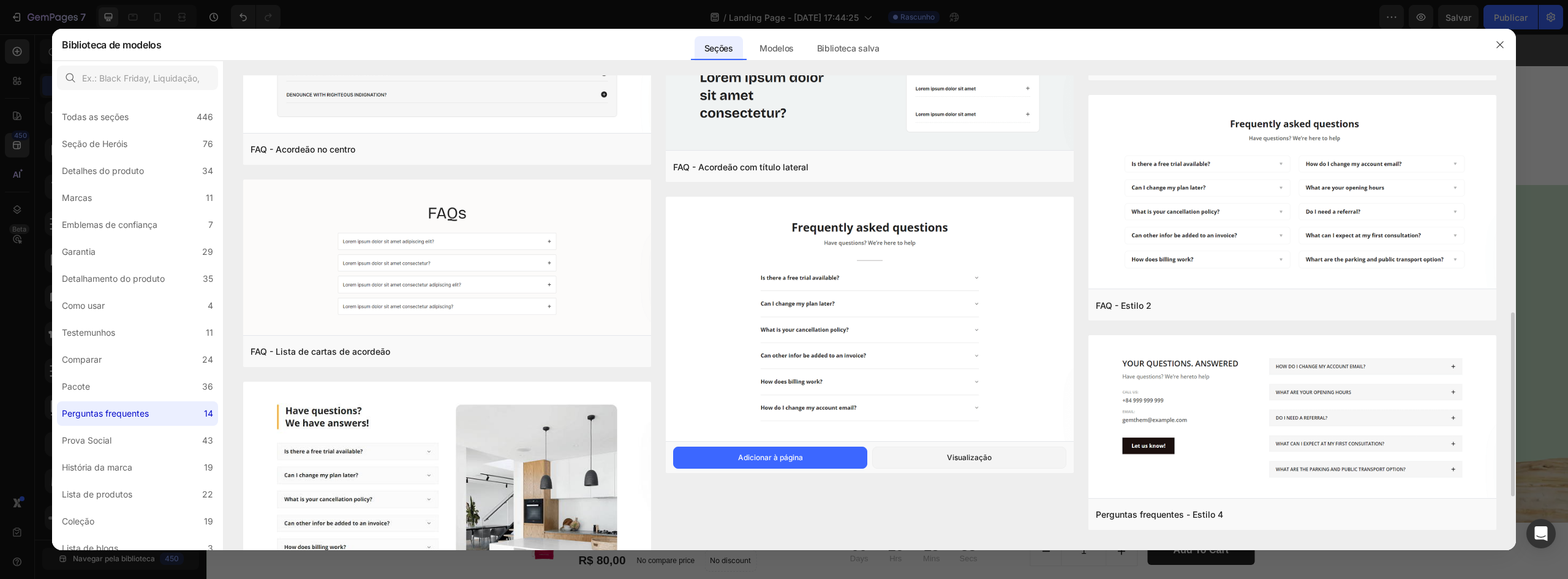
scroll to position [752, 0]
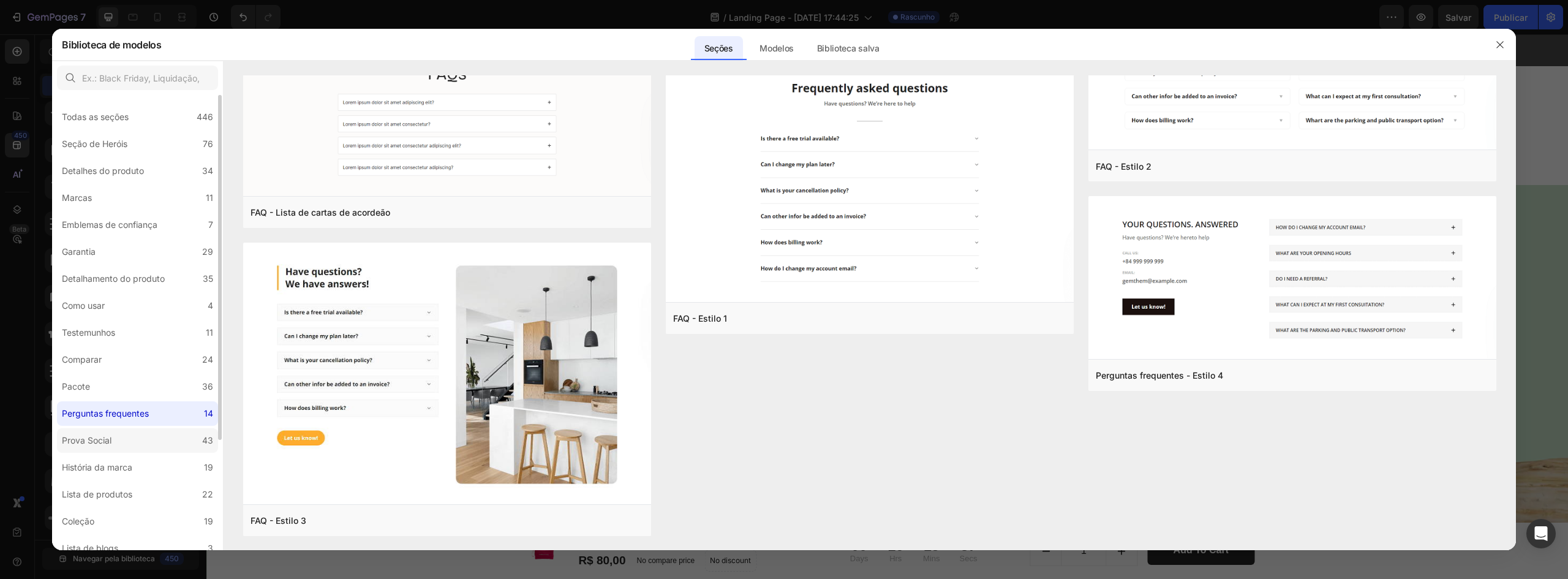
click at [105, 447] on div "Prova Social" at bounding box center [87, 441] width 50 height 15
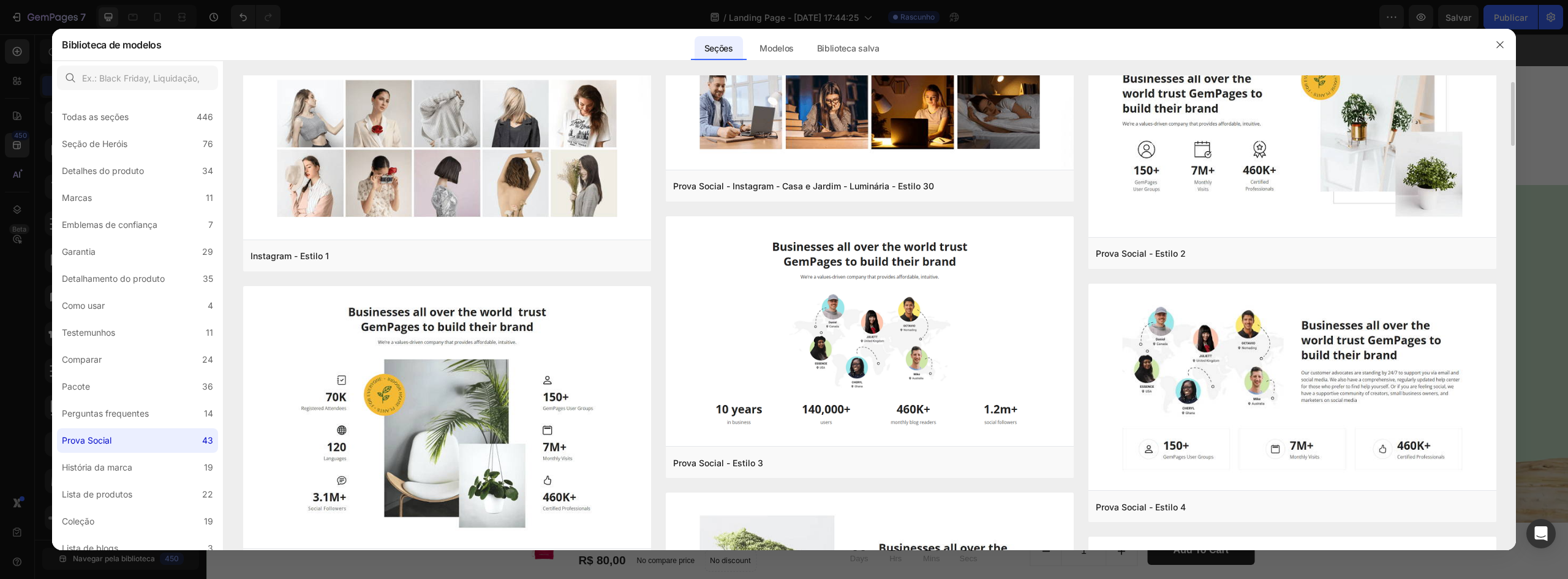
scroll to position [0, 0]
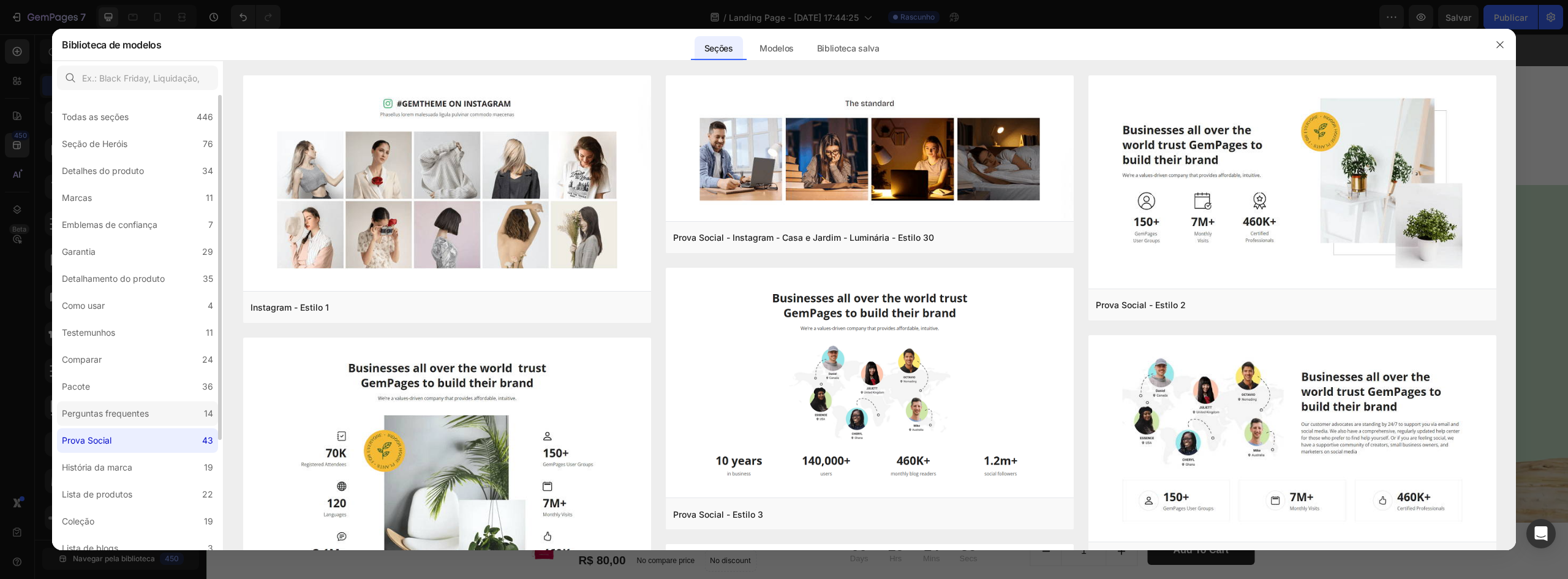
click at [138, 419] on div "Perguntas frequentes" at bounding box center [105, 414] width 87 height 15
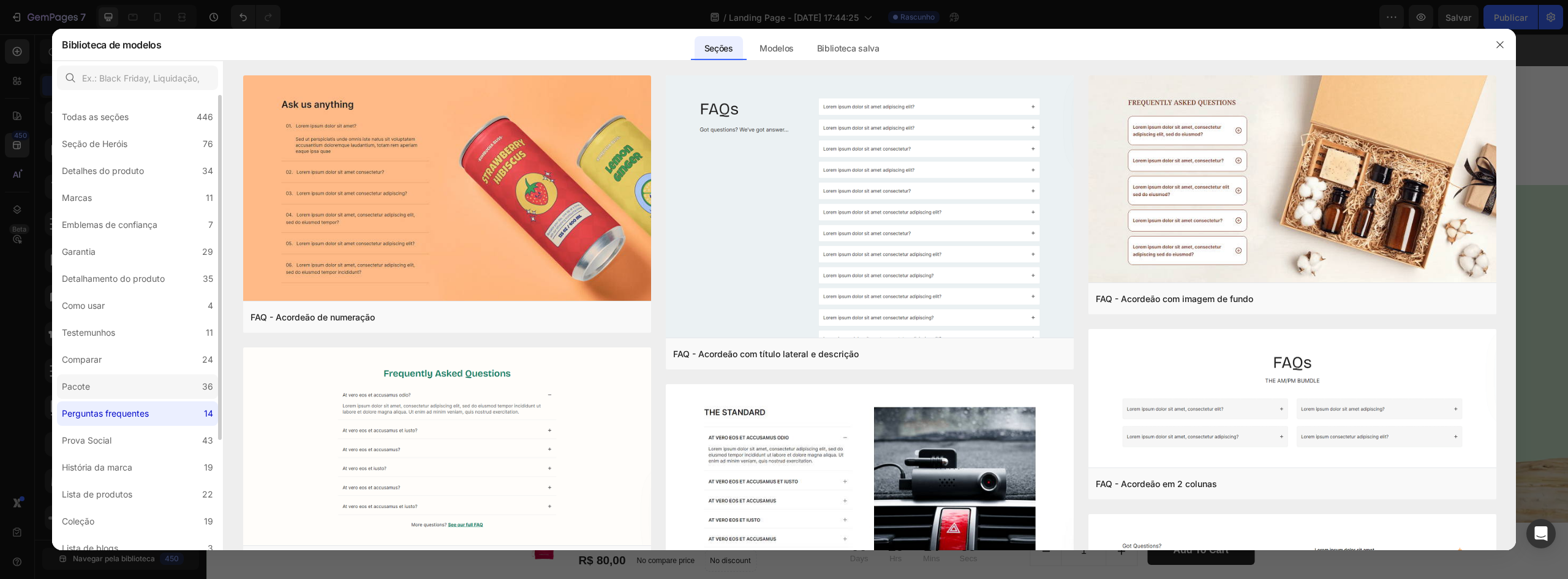
click at [151, 397] on label "Pacote 36" at bounding box center [137, 387] width 161 height 25
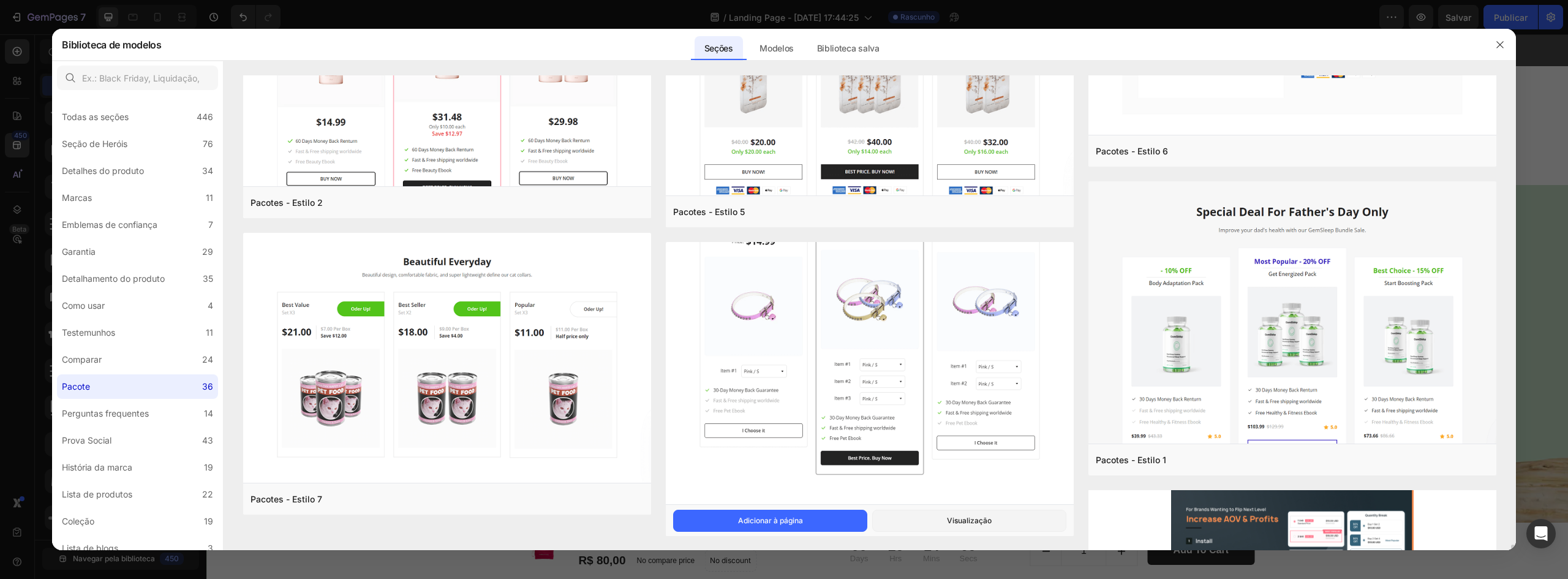
scroll to position [3264, 0]
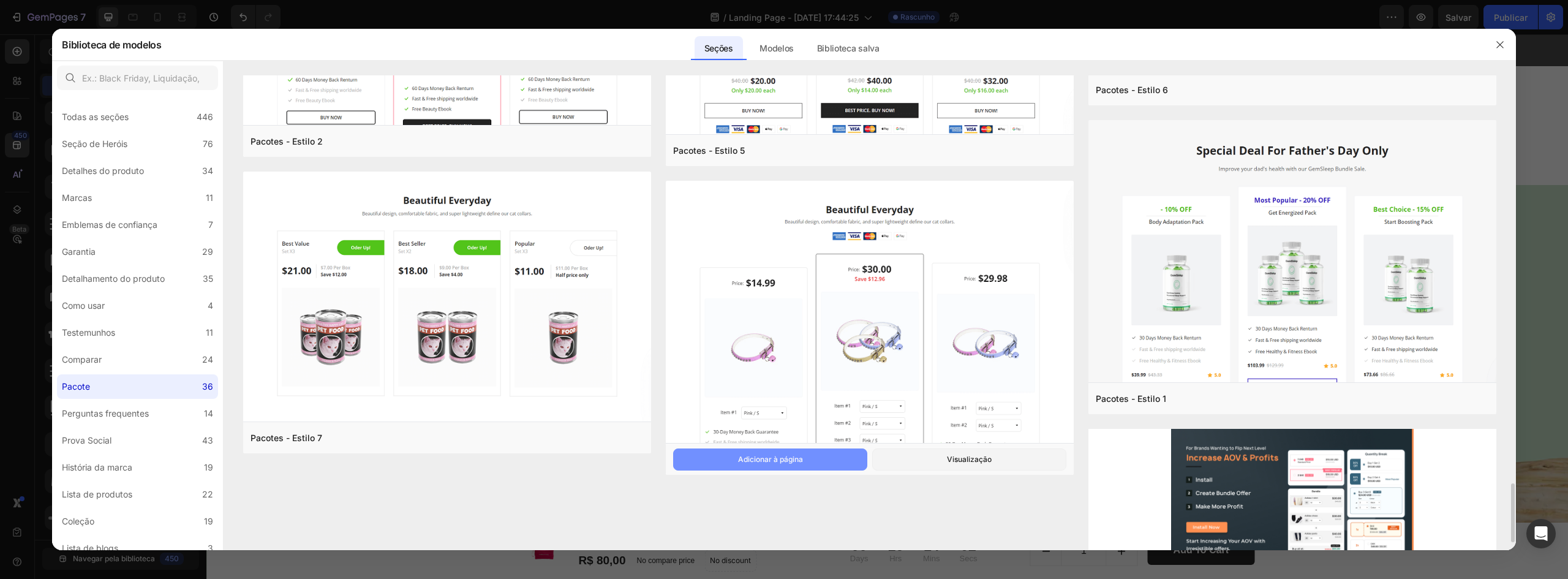
click at [823, 451] on button "Adicionar à página" at bounding box center [769, 459] width 194 height 22
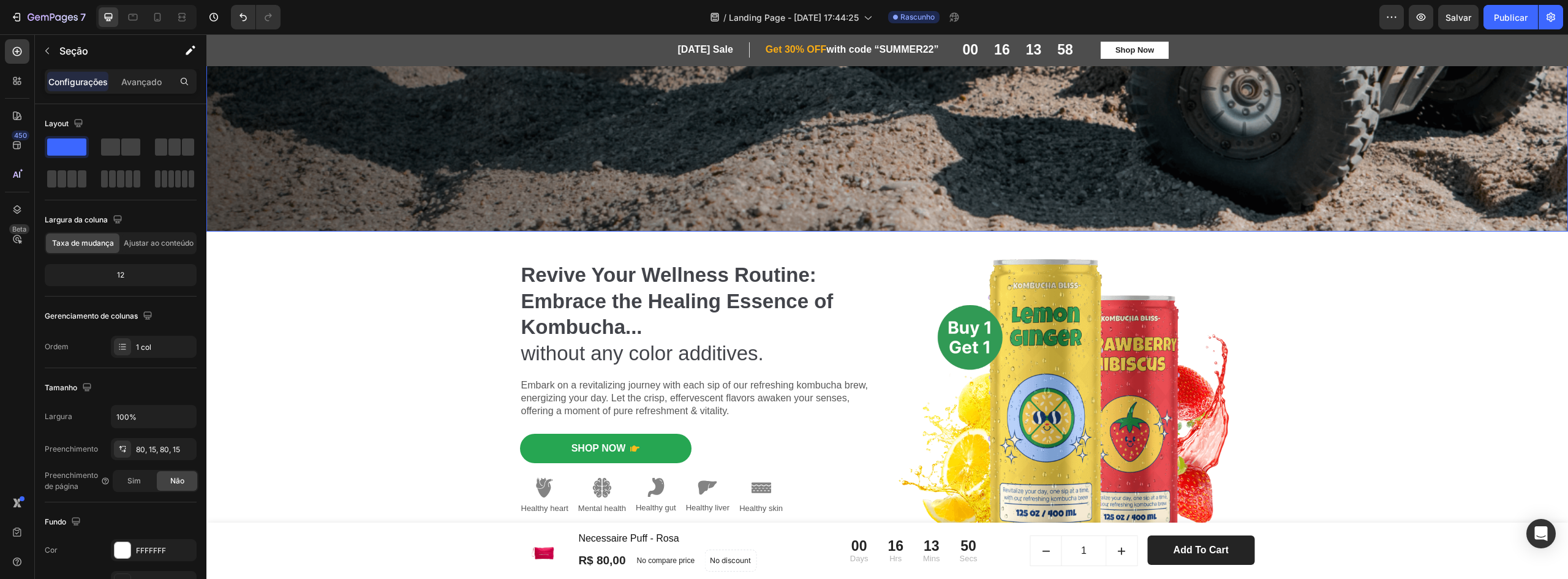
scroll to position [245, 0]
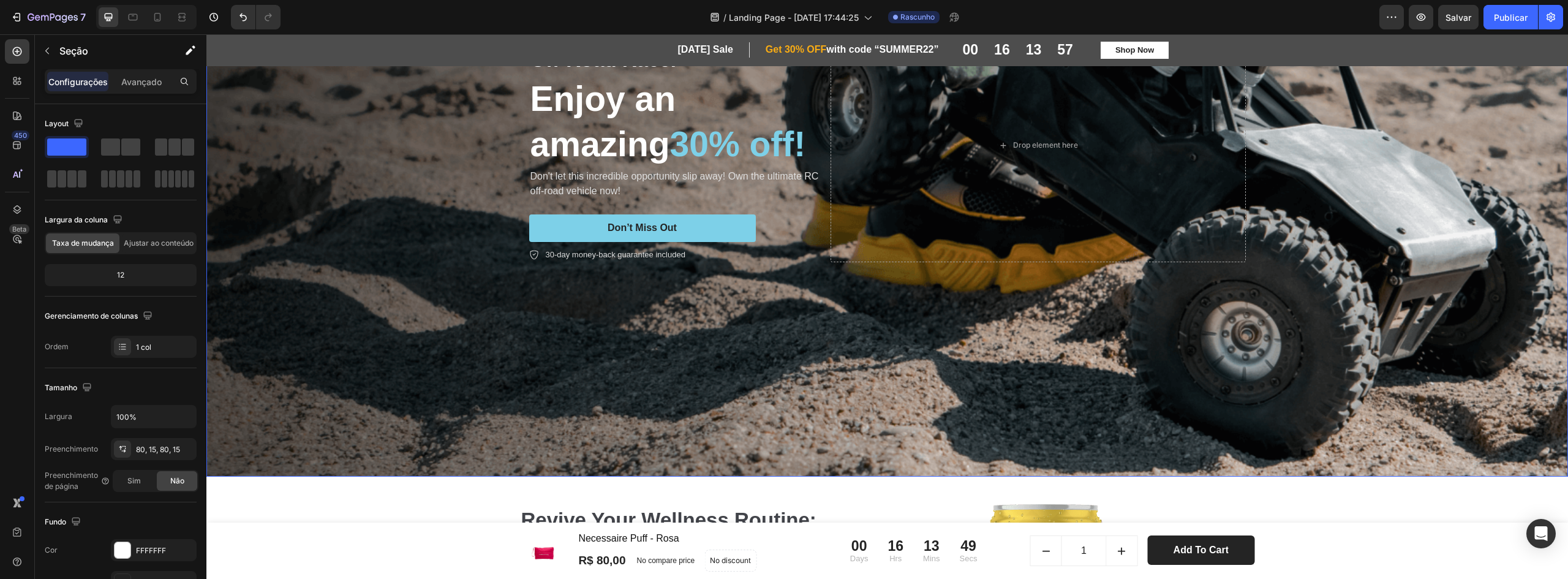
click at [1306, 363] on div "Background Image" at bounding box center [886, 146] width 1361 height 662
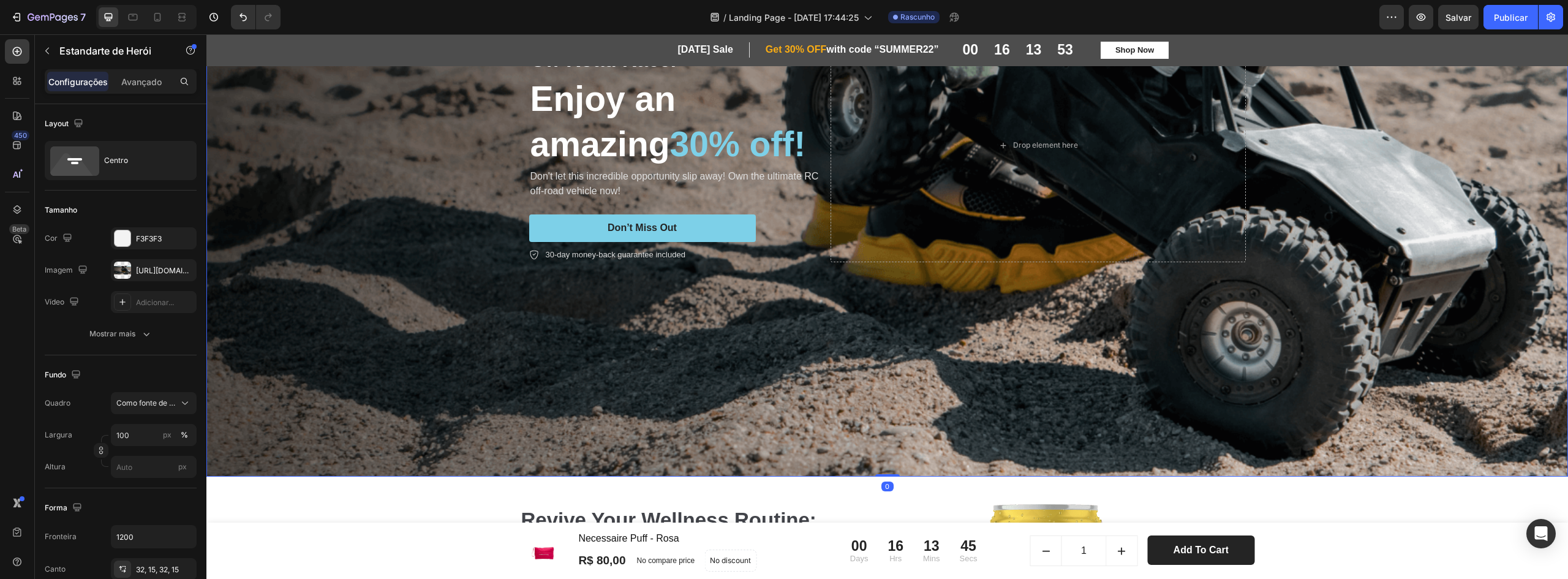
drag, startPoint x: 893, startPoint y: 470, endPoint x: 903, endPoint y: 434, distance: 37.4
click at [903, 434] on div "Icon Icon Icon Icon Icon Icon List Rated 4.5/5 Based on 895 Reviews Text Block …" at bounding box center [886, 146] width 1361 height 662
click at [897, 427] on div "Icon Icon Icon Icon Icon Icon List Rated 4.5/5 Based on 895 Reviews Text Block …" at bounding box center [886, 146] width 1361 height 662
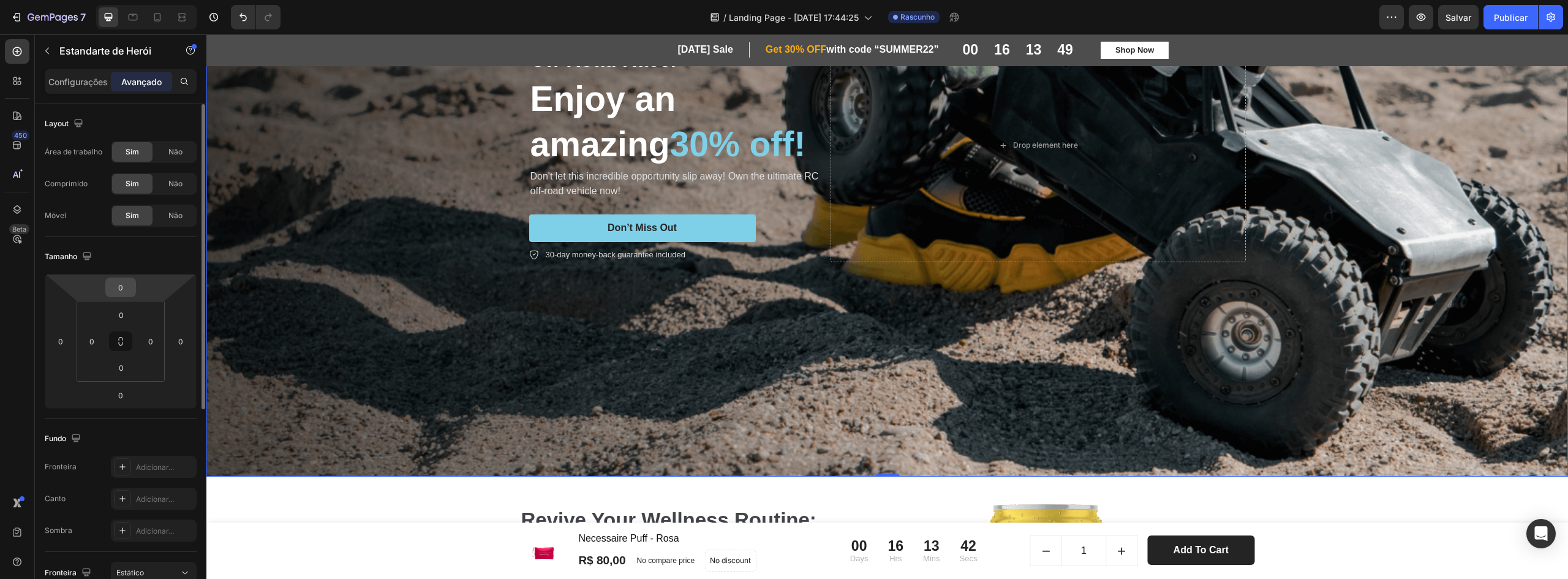
click at [120, 295] on input "0" at bounding box center [121, 287] width 25 height 18
click at [93, 0] on html "7 / Landing Page - [DATE] 17:44:25 Rascunho Visualização Salvar Publicar 450 Be…" at bounding box center [784, 0] width 1568 height 0
click at [128, 295] on input "0" at bounding box center [121, 287] width 25 height 18
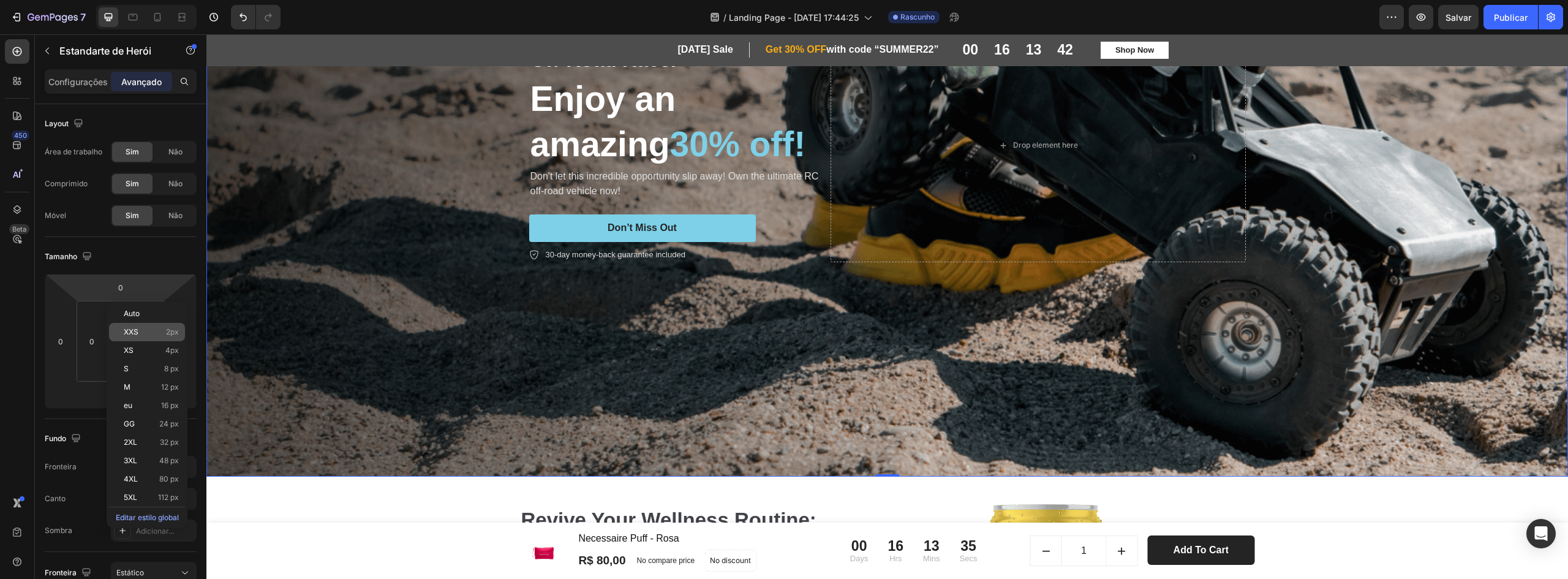
click at [161, 329] on p "XXS 2px" at bounding box center [150, 332] width 55 height 8
type input "2"
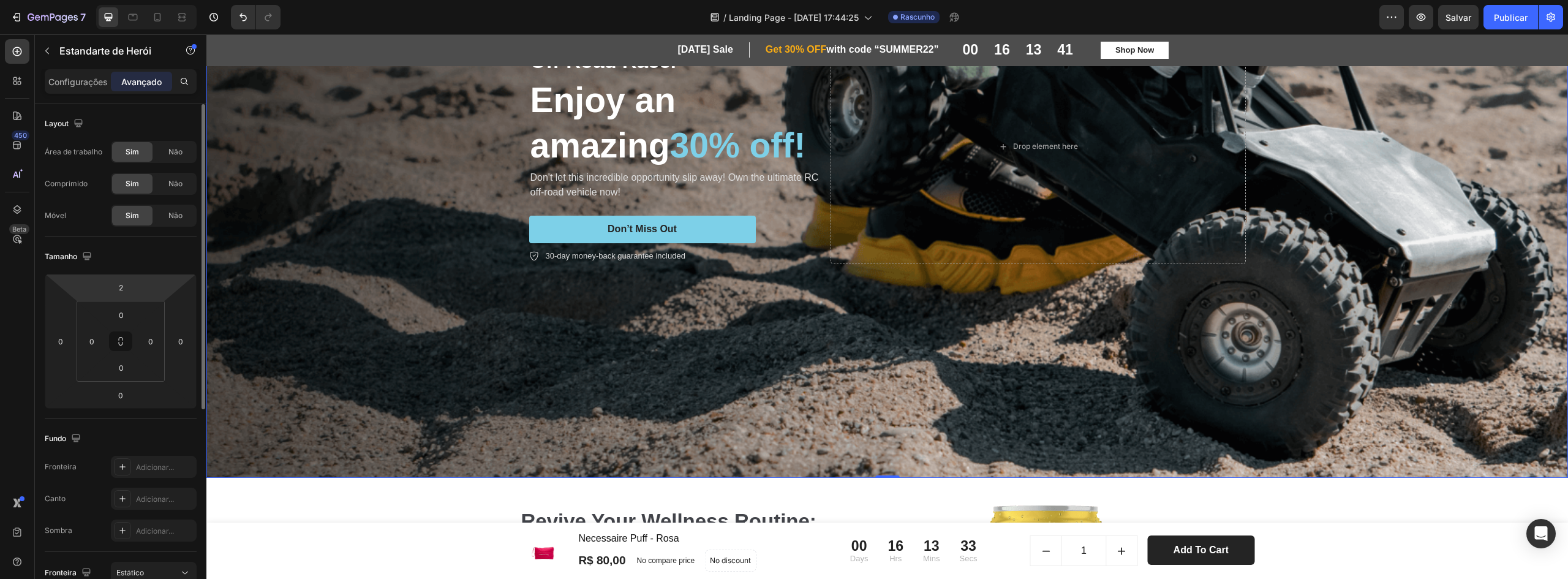
click at [121, 0] on html "7 / Landing Page - [DATE] 17:44:25 Rascunho Visualização Salvar Publicar 450 Be…" at bounding box center [784, 0] width 1568 height 0
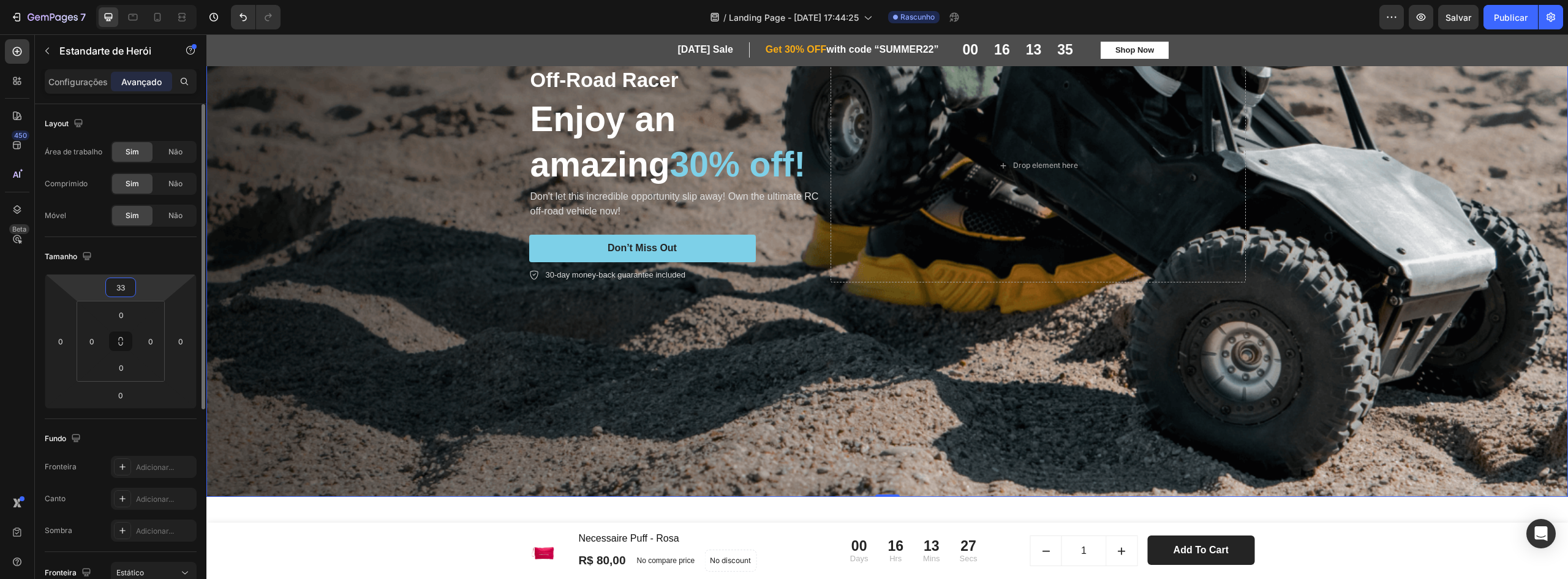
type input "3"
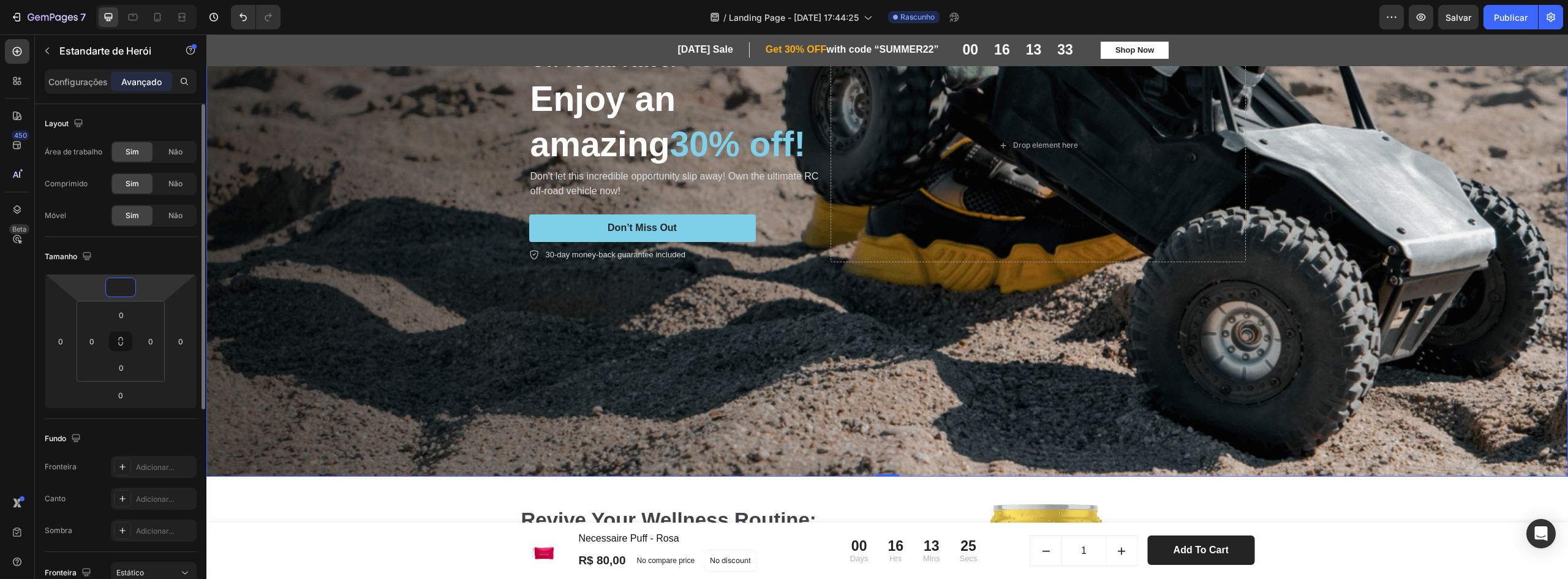
type input "4"
type input "0"
click at [126, 402] on input "0" at bounding box center [121, 395] width 25 height 18
type input "1"
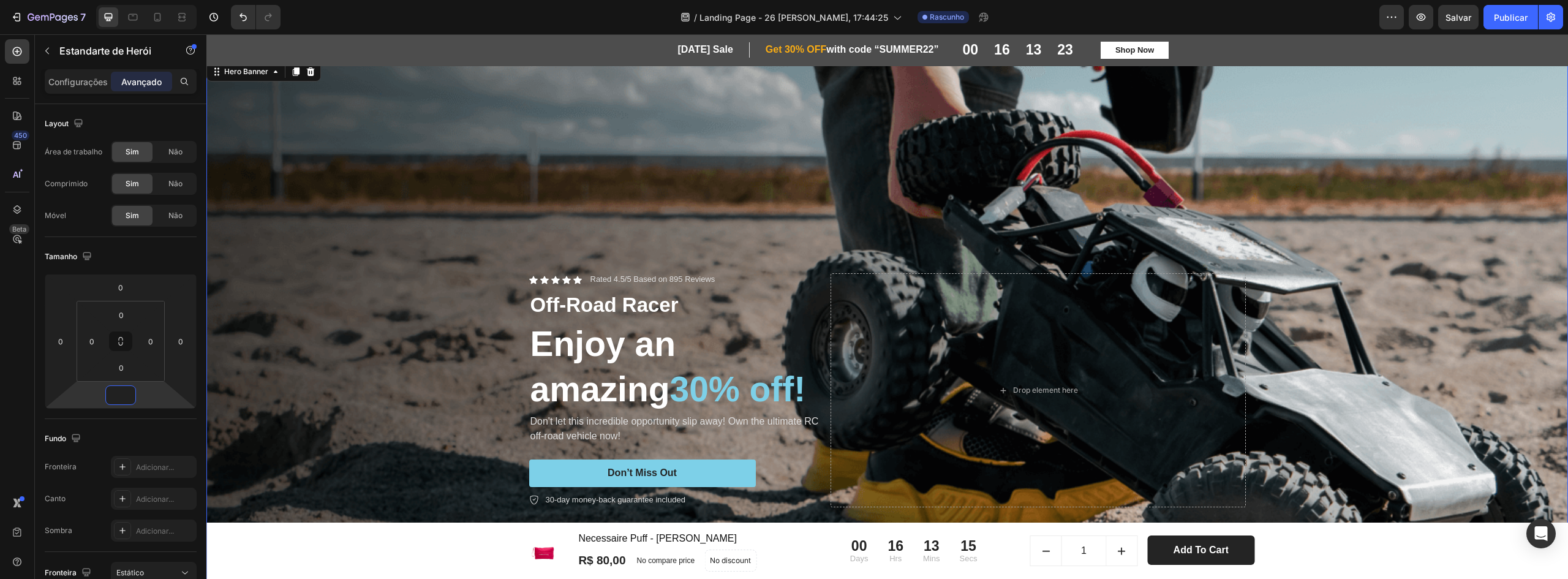
scroll to position [245, 0]
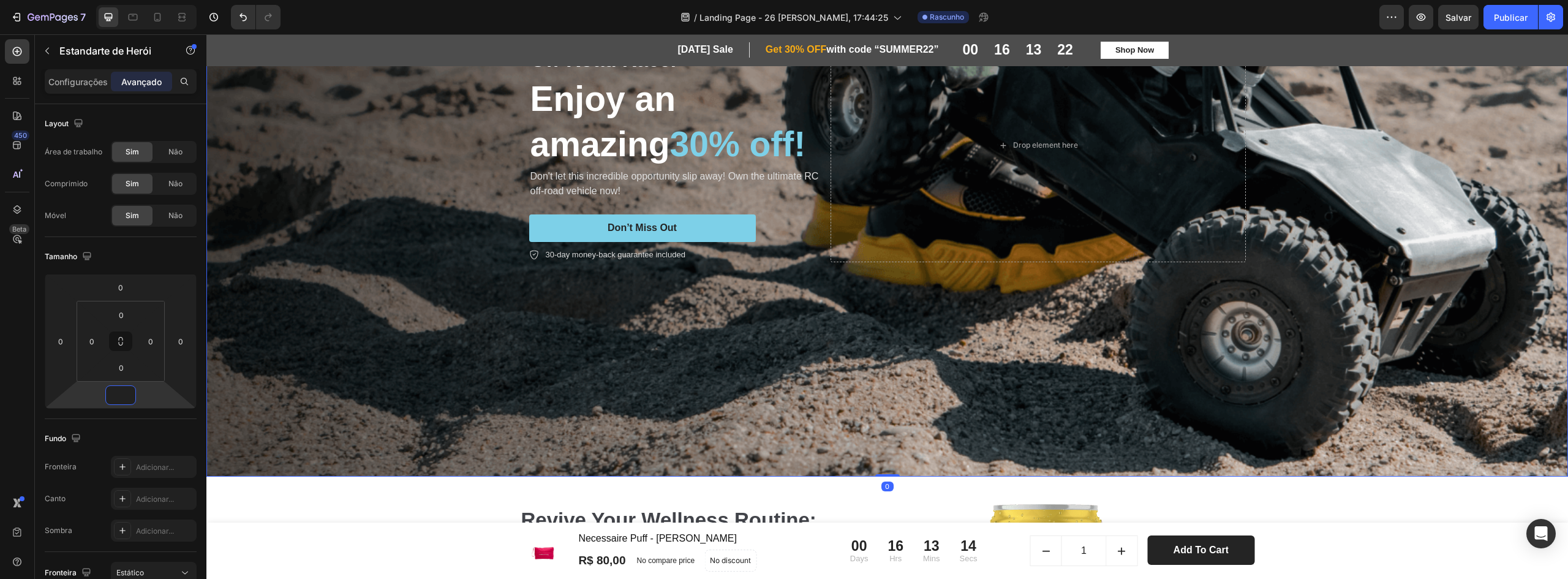
type input "2"
type input "0"
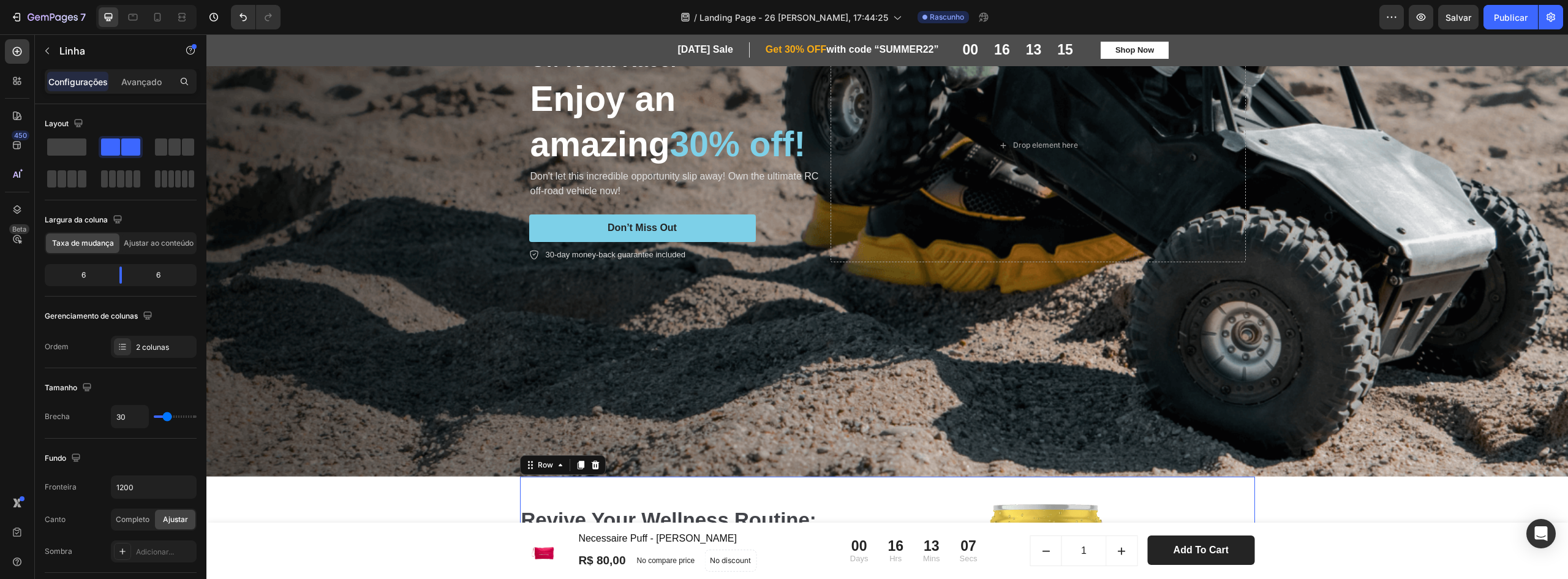
click at [886, 471] on div "Background Image" at bounding box center [886, 146] width 1361 height 662
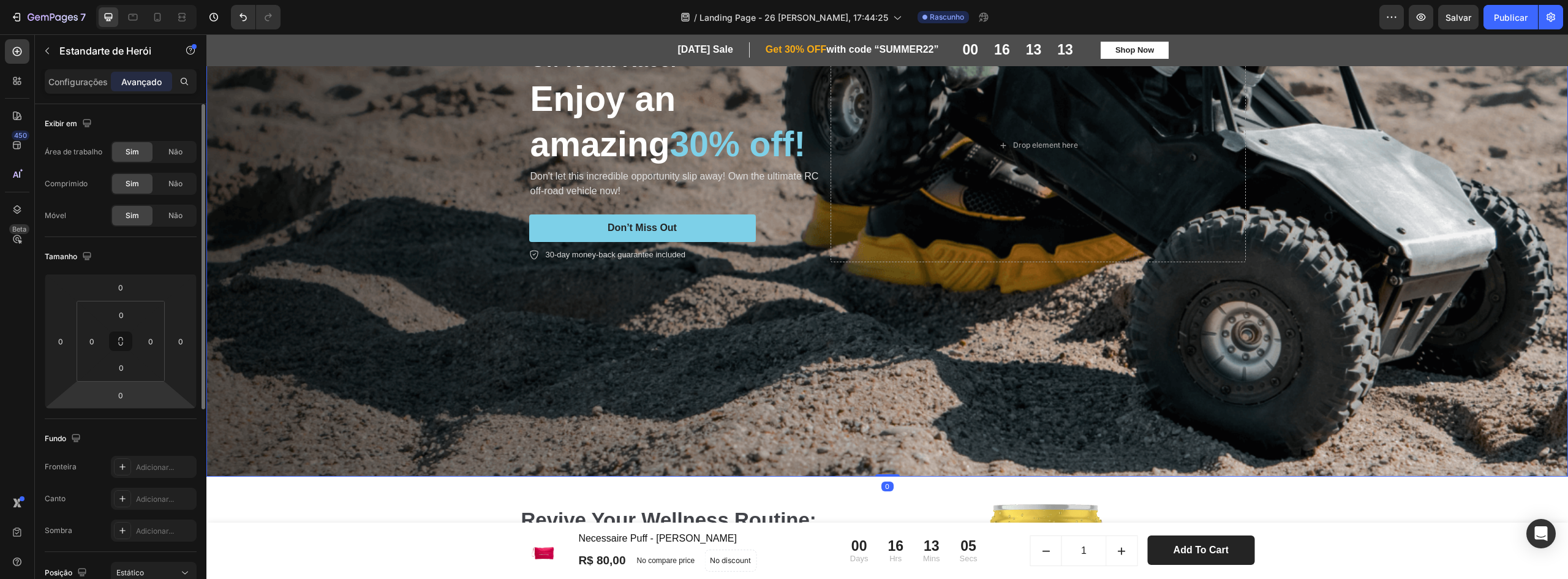
click at [136, 0] on html "7 / Landing Page - [DATE] 17:44:25 Rascunho Visualização Salvar Publicar 450 Be…" at bounding box center [784, 0] width 1568 height 0
drag, startPoint x: 881, startPoint y: 471, endPoint x: 874, endPoint y: 426, distance: 45.5
click at [874, 426] on div "Icon Icon Icon Icon Icon Icon List Rated 4.5/5 Based on 895 Reviews Text Block …" at bounding box center [886, 146] width 1361 height 662
drag, startPoint x: 889, startPoint y: 470, endPoint x: 885, endPoint y: 397, distance: 73.1
click at [881, 396] on div "Icon Icon Icon Icon Icon Icon List Rated 4.5/5 Based on 895 Reviews Text Block …" at bounding box center [886, 146] width 1361 height 662
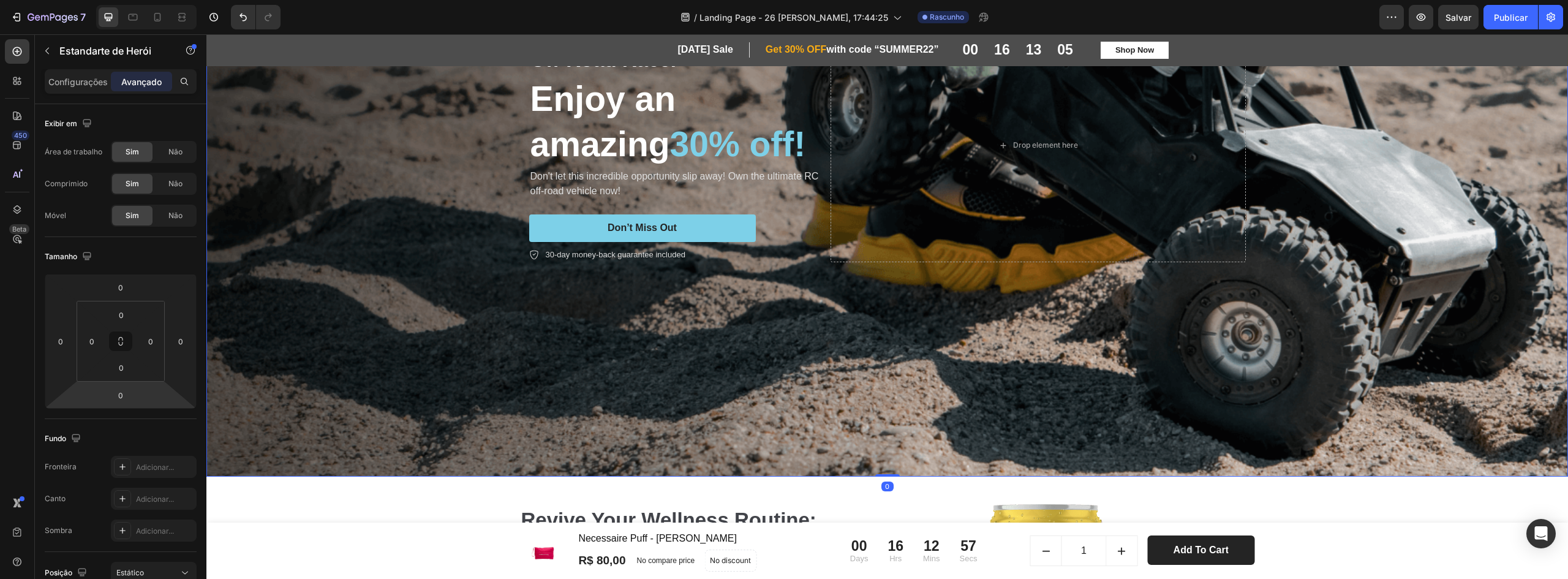
click at [917, 343] on div "Background Image" at bounding box center [886, 146] width 1361 height 662
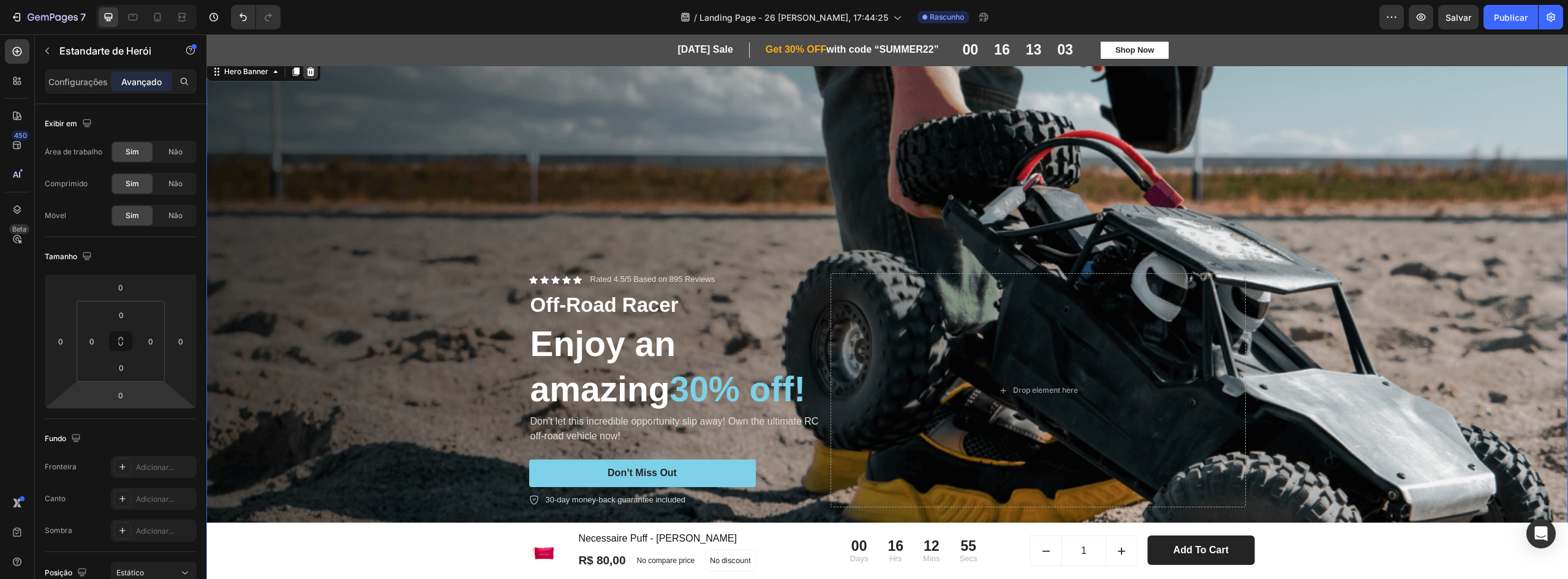
click at [307, 77] on div at bounding box center [311, 72] width 15 height 15
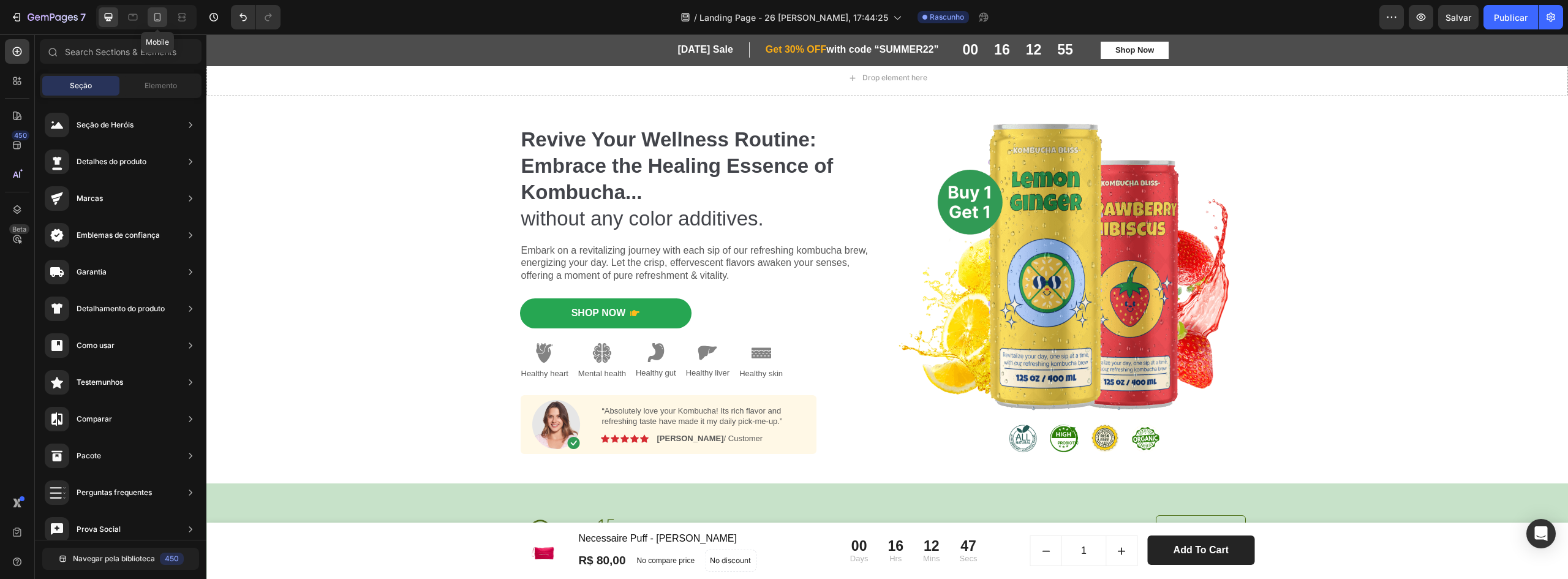
click at [163, 22] on icon at bounding box center [157, 16] width 12 height 12
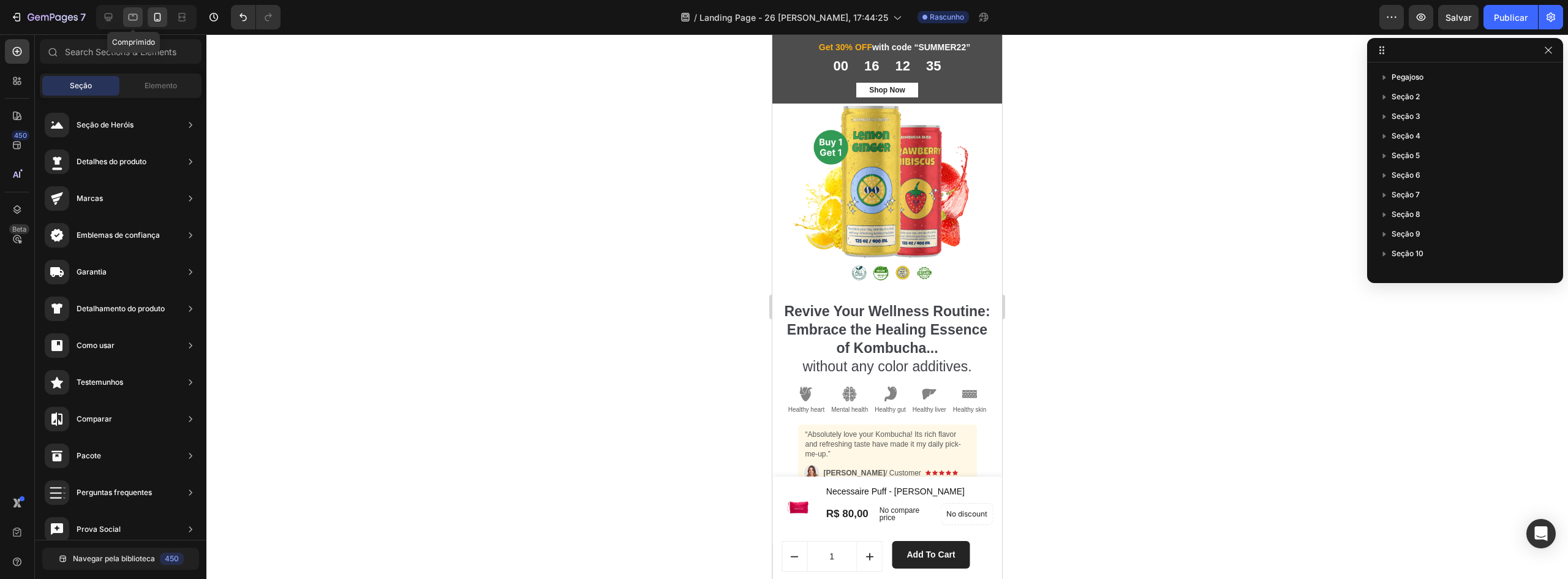
click at [135, 22] on icon at bounding box center [132, 16] width 12 height 12
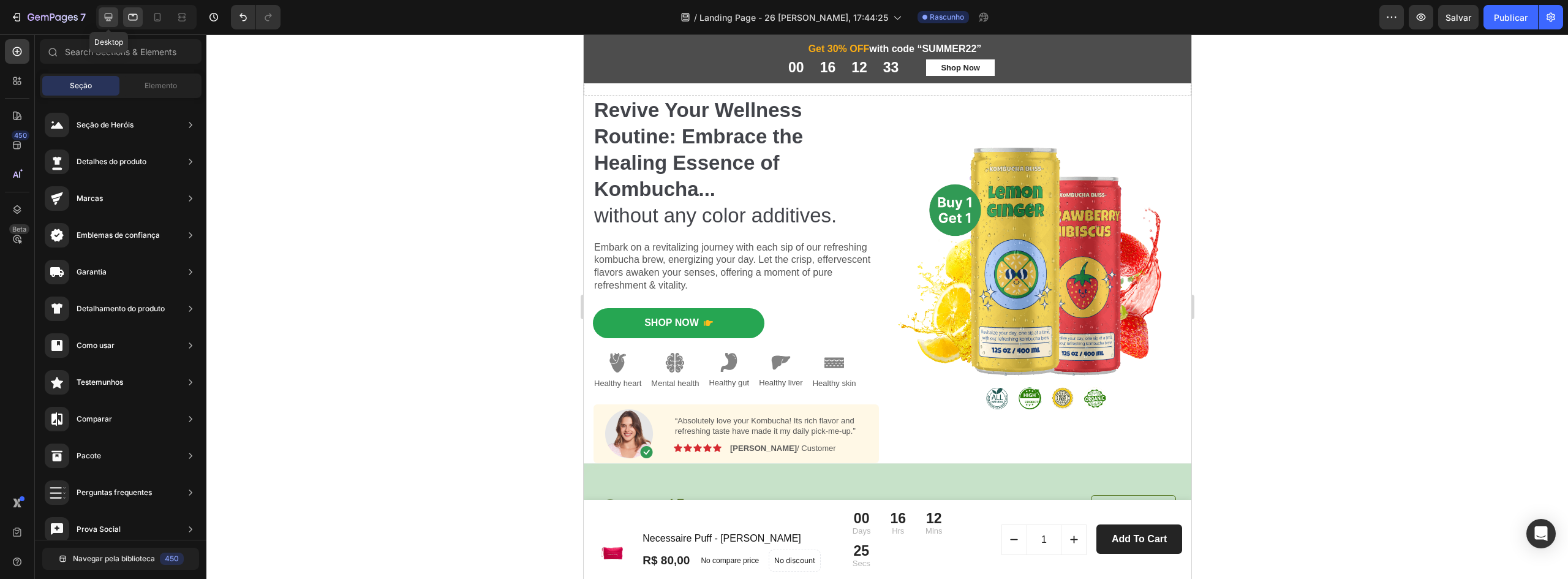
click at [112, 11] on icon at bounding box center [108, 16] width 12 height 12
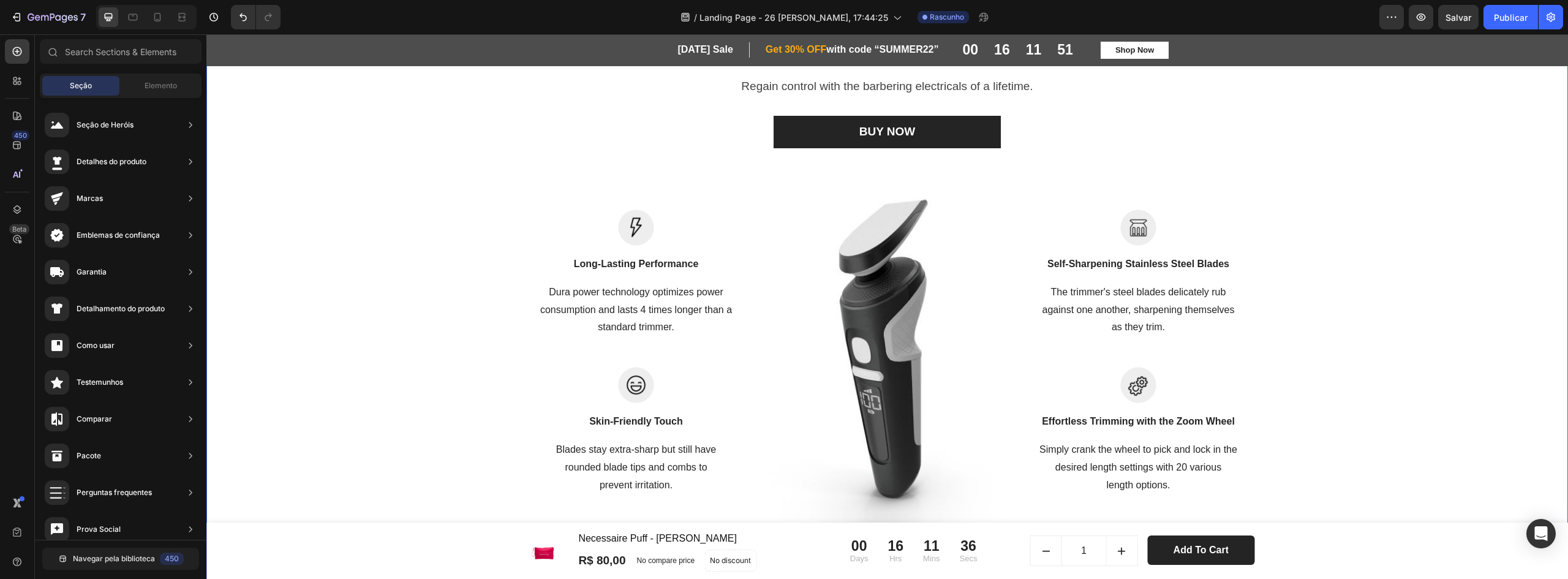
scroll to position [2451, 0]
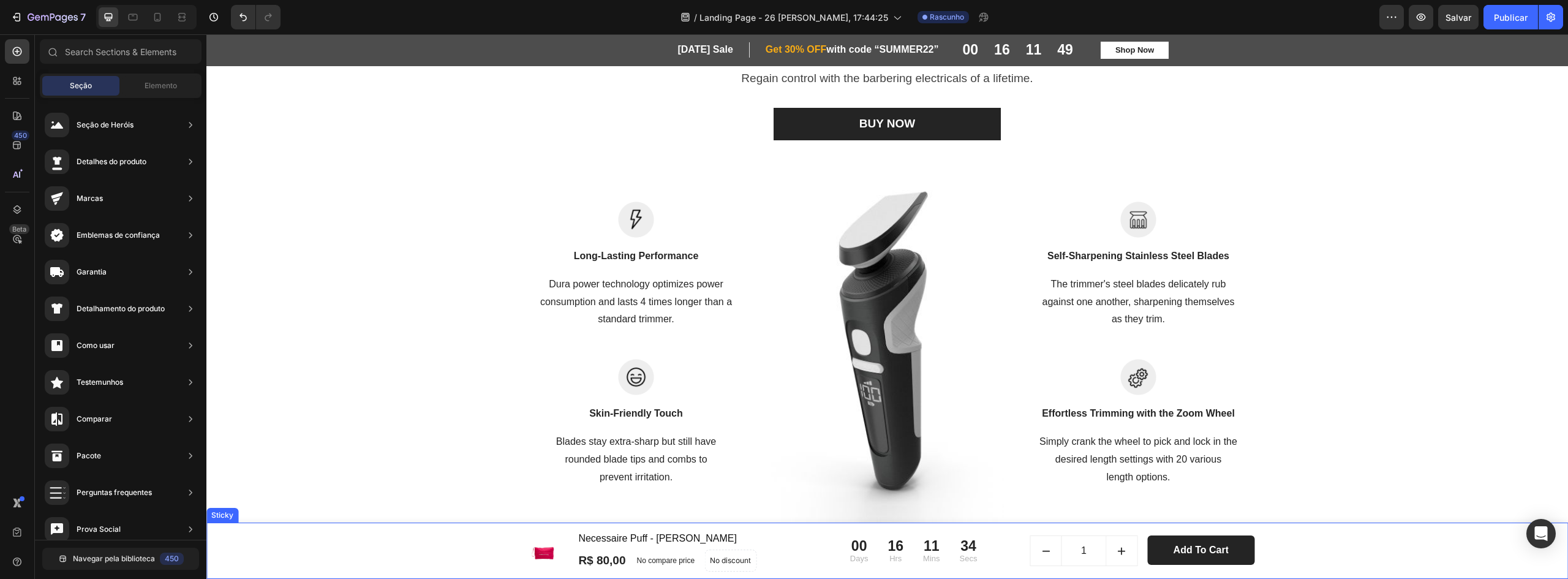
click at [1468, 570] on div "(P) Images & Gallery Necessaire Puff - Rosa (P) Title R$ 80,00 (P) Price (P) Pr…" at bounding box center [887, 550] width 1343 height 42
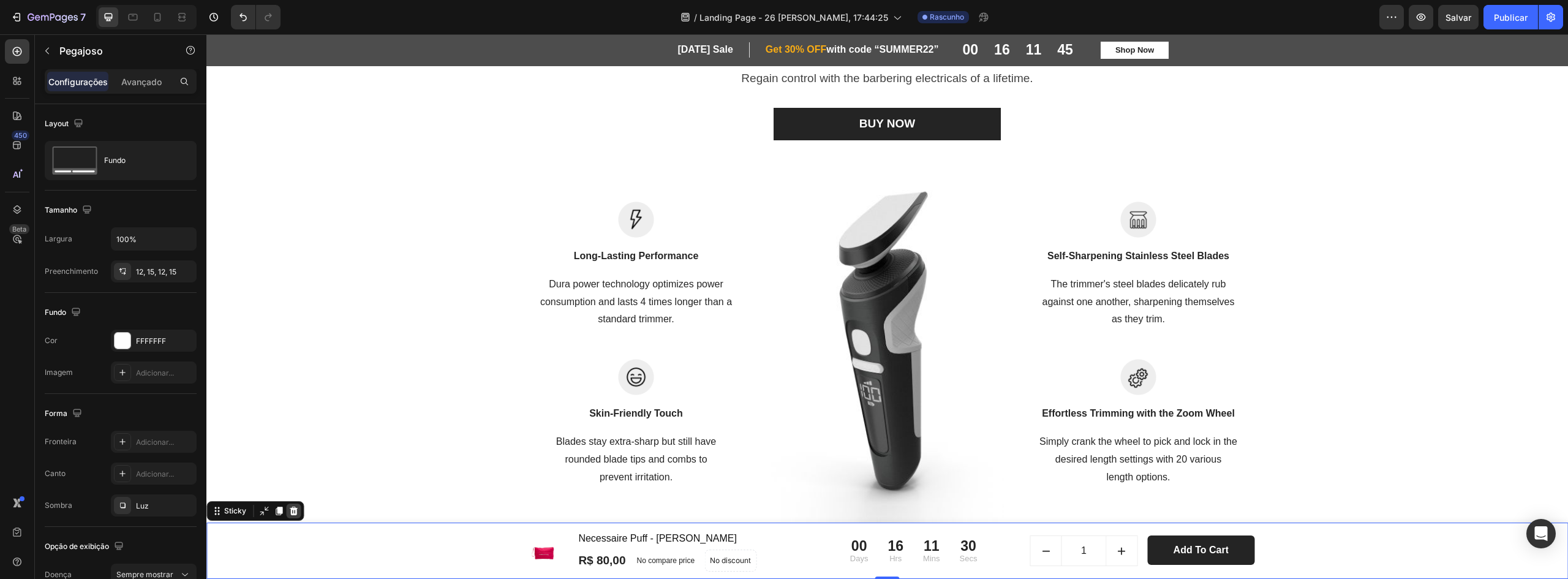
click at [291, 509] on icon at bounding box center [293, 511] width 8 height 8
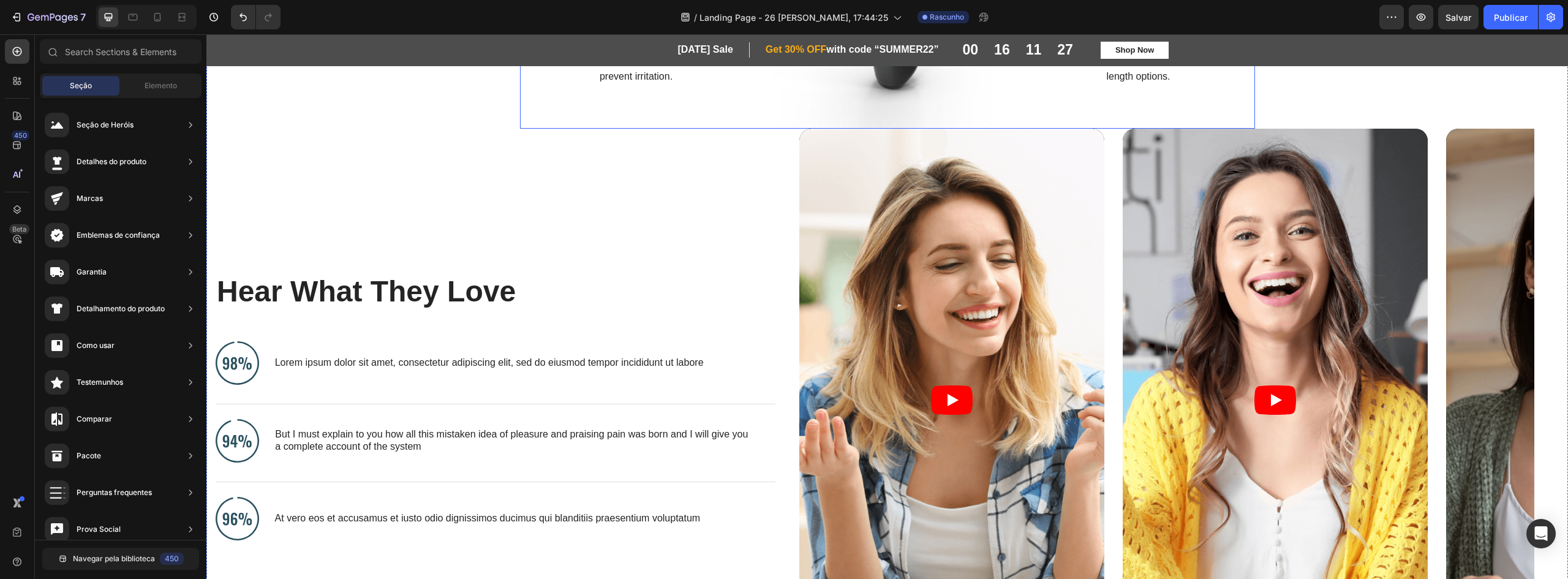
scroll to position [2879, 0]
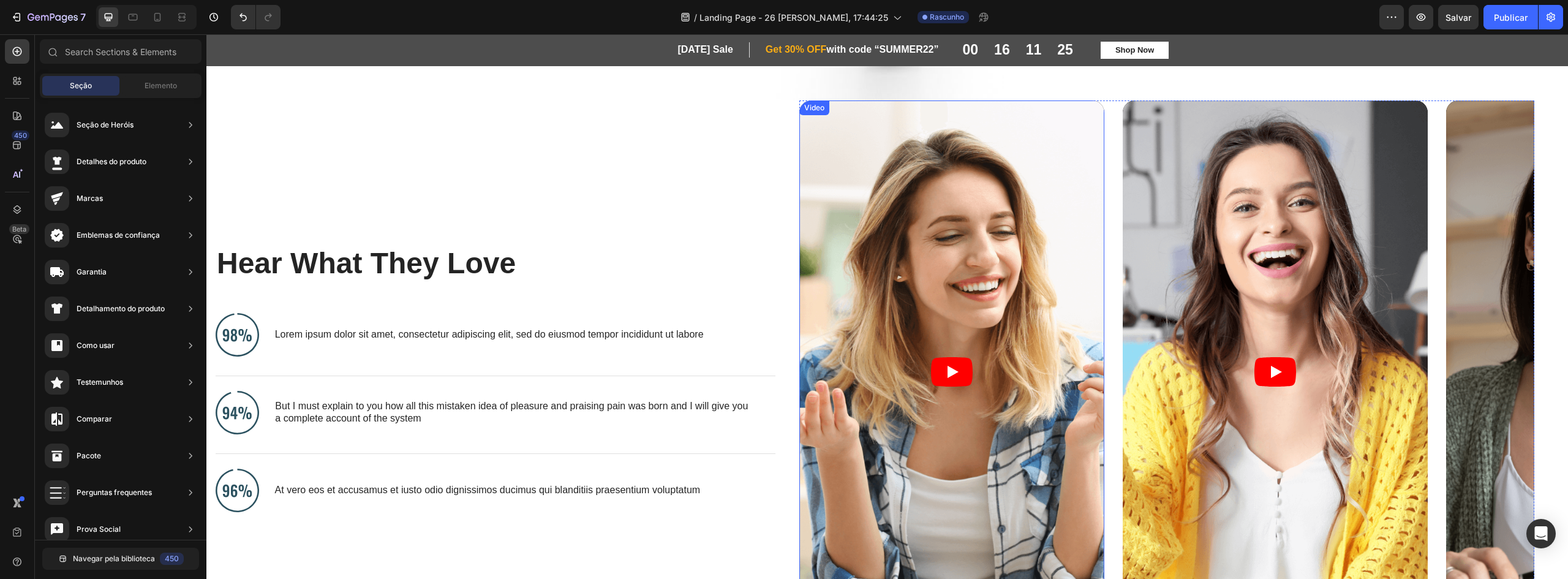
click at [963, 235] on article at bounding box center [952, 372] width 305 height 543
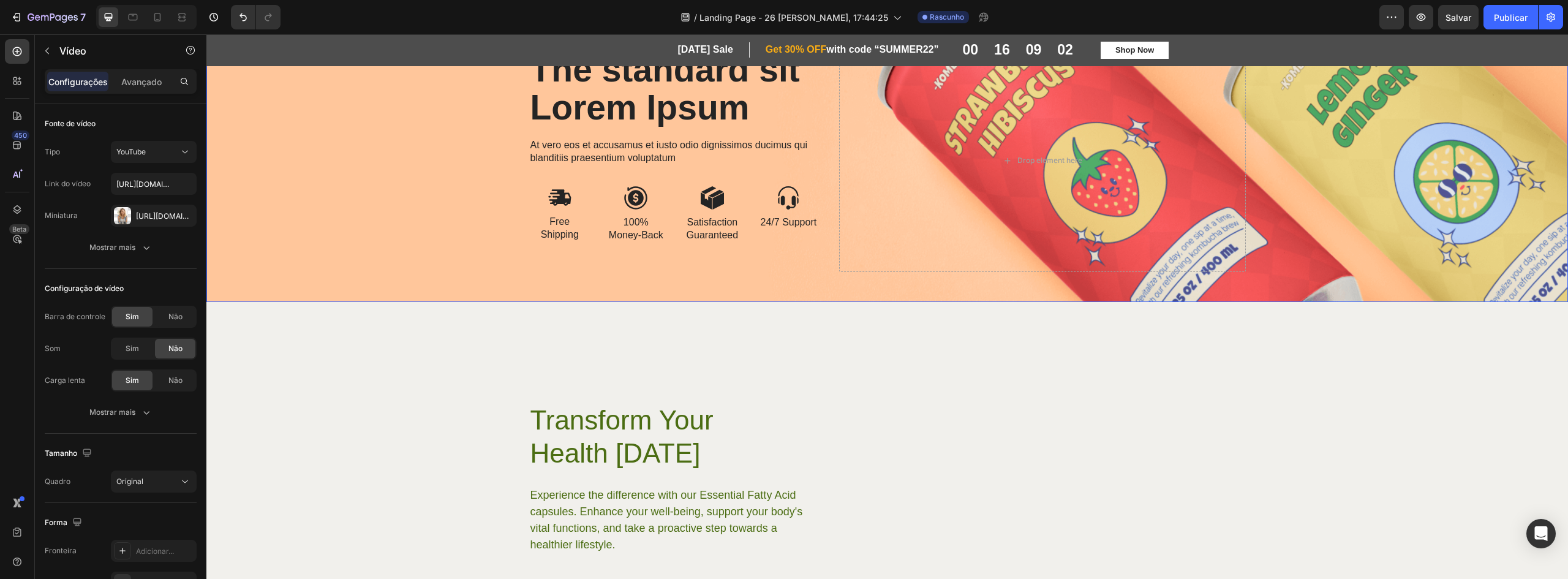
scroll to position [5452, 0]
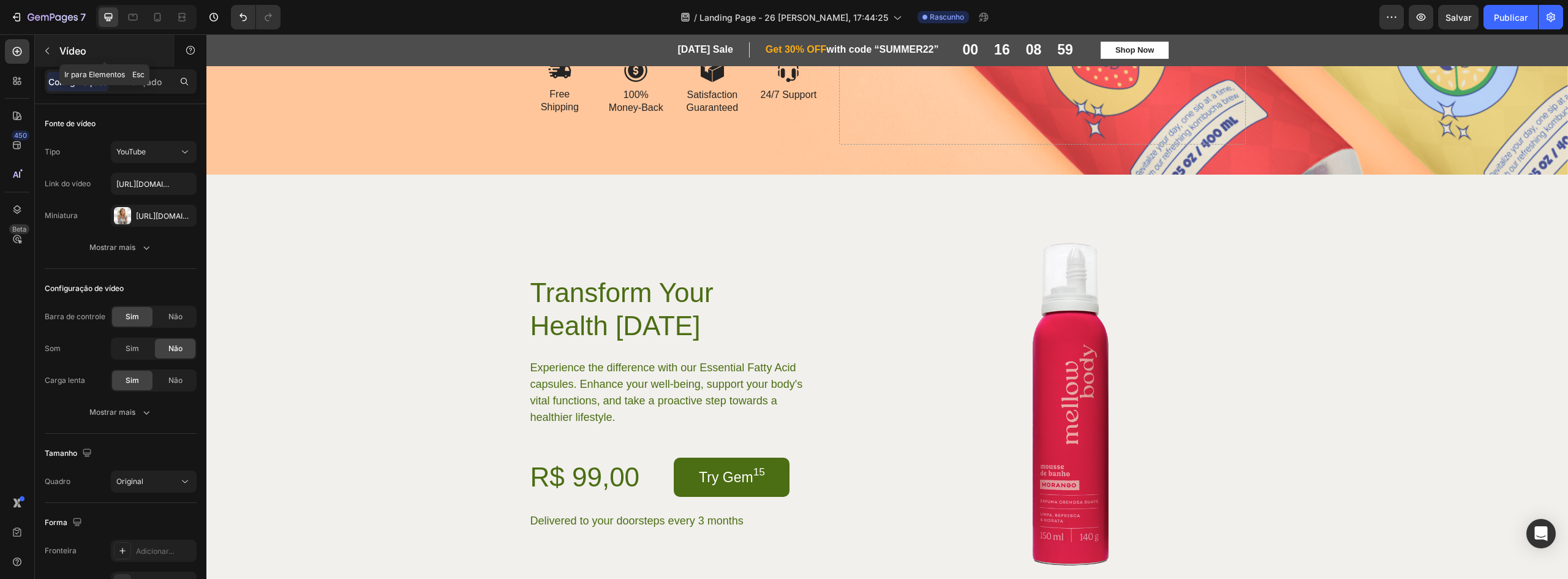
click at [42, 49] on button "button" at bounding box center [47, 51] width 20 height 20
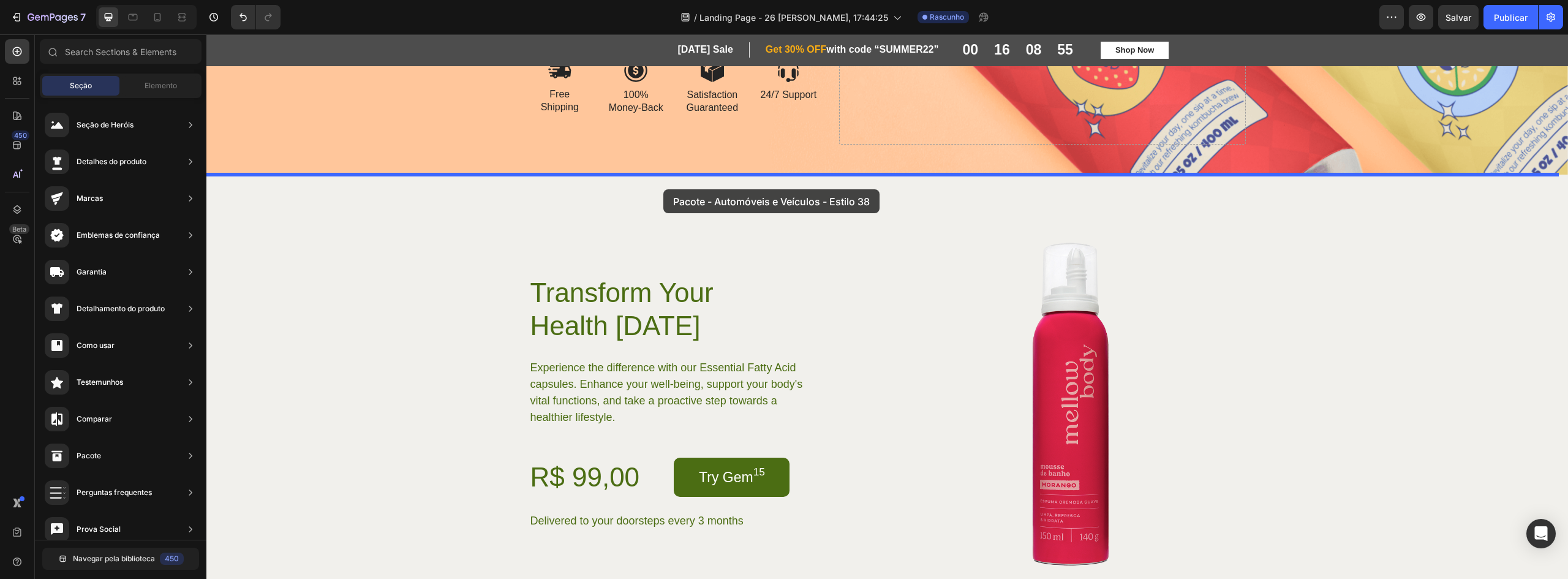
drag, startPoint x: 482, startPoint y: 244, endPoint x: 663, endPoint y: 189, distance: 189.2
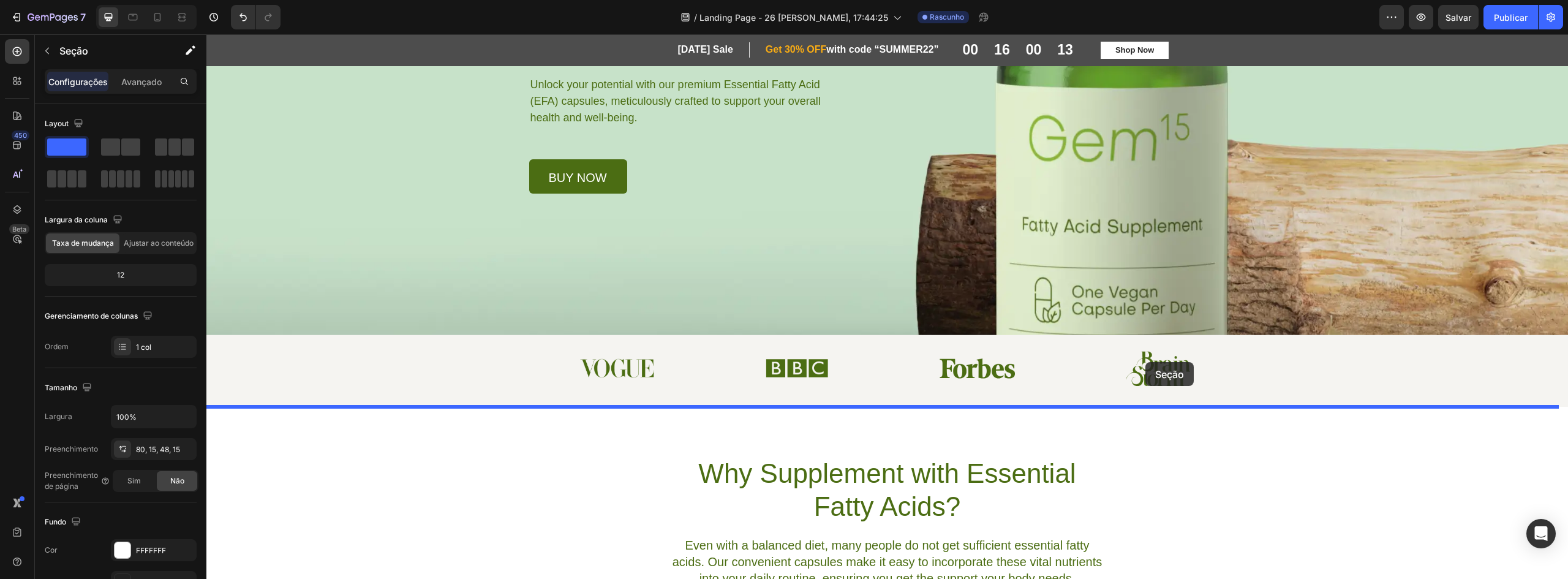
scroll to position [609, 0]
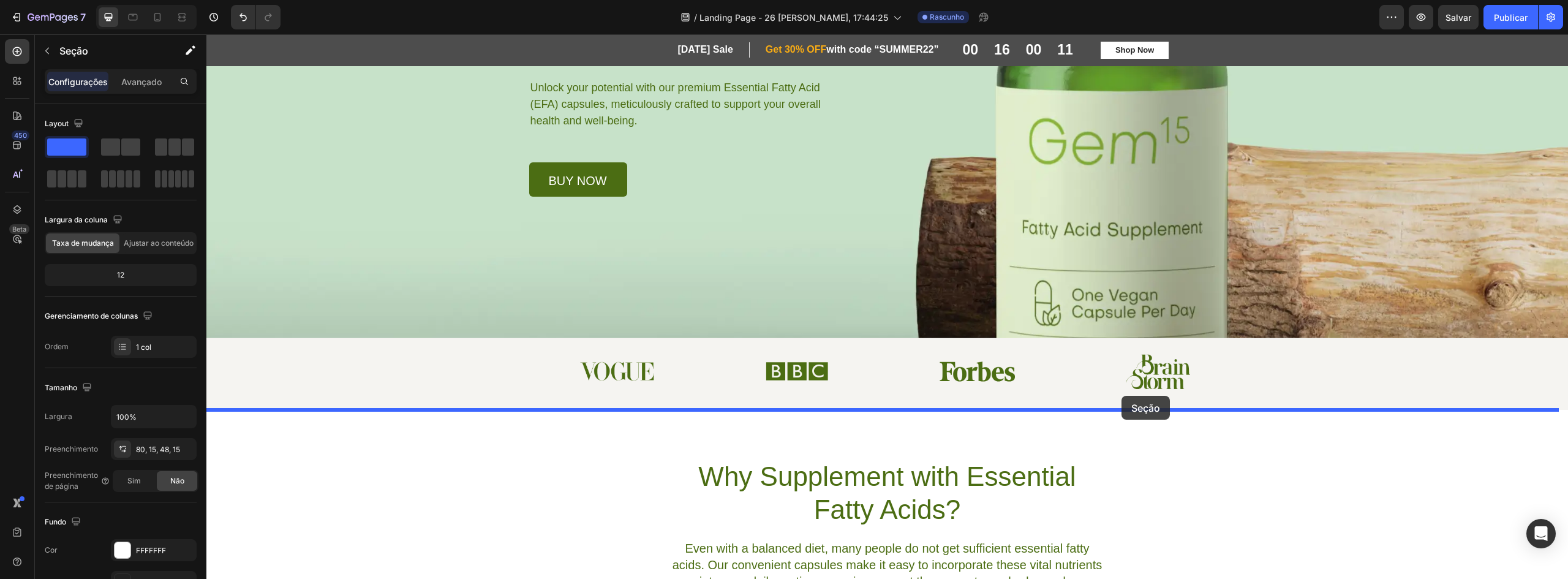
drag, startPoint x: 1364, startPoint y: 213, endPoint x: 1122, endPoint y: 396, distance: 303.4
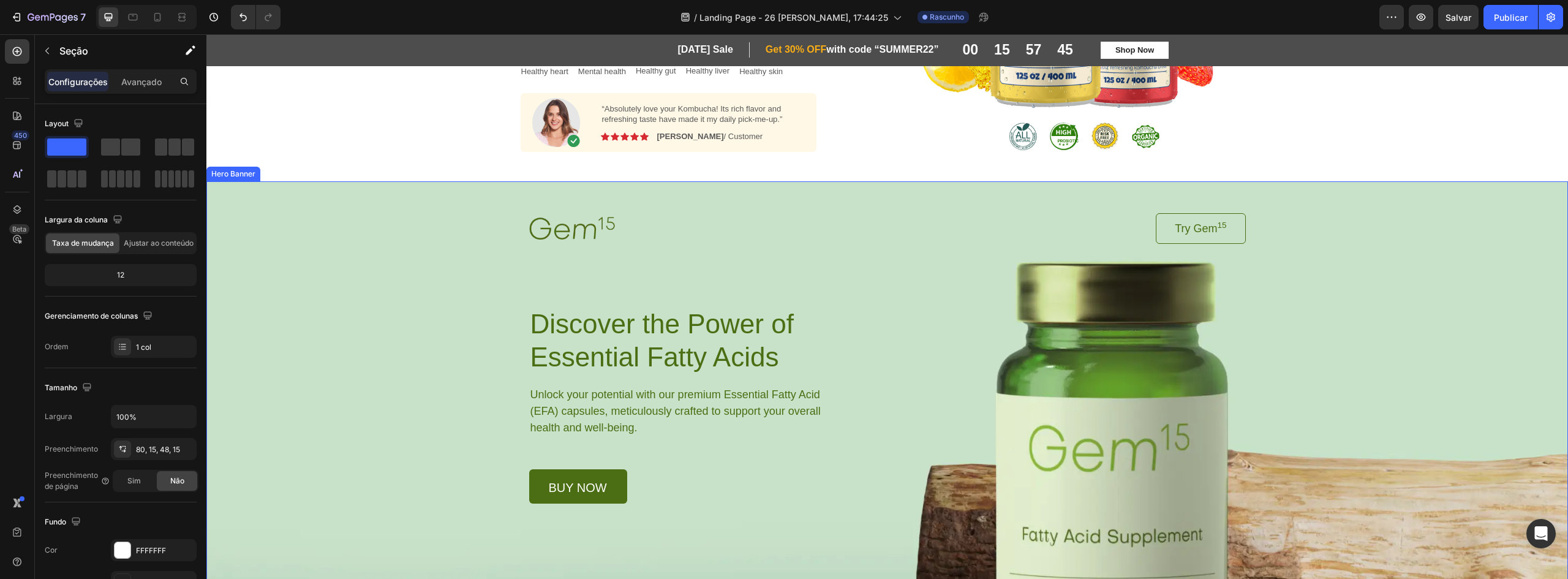
scroll to position [0, 0]
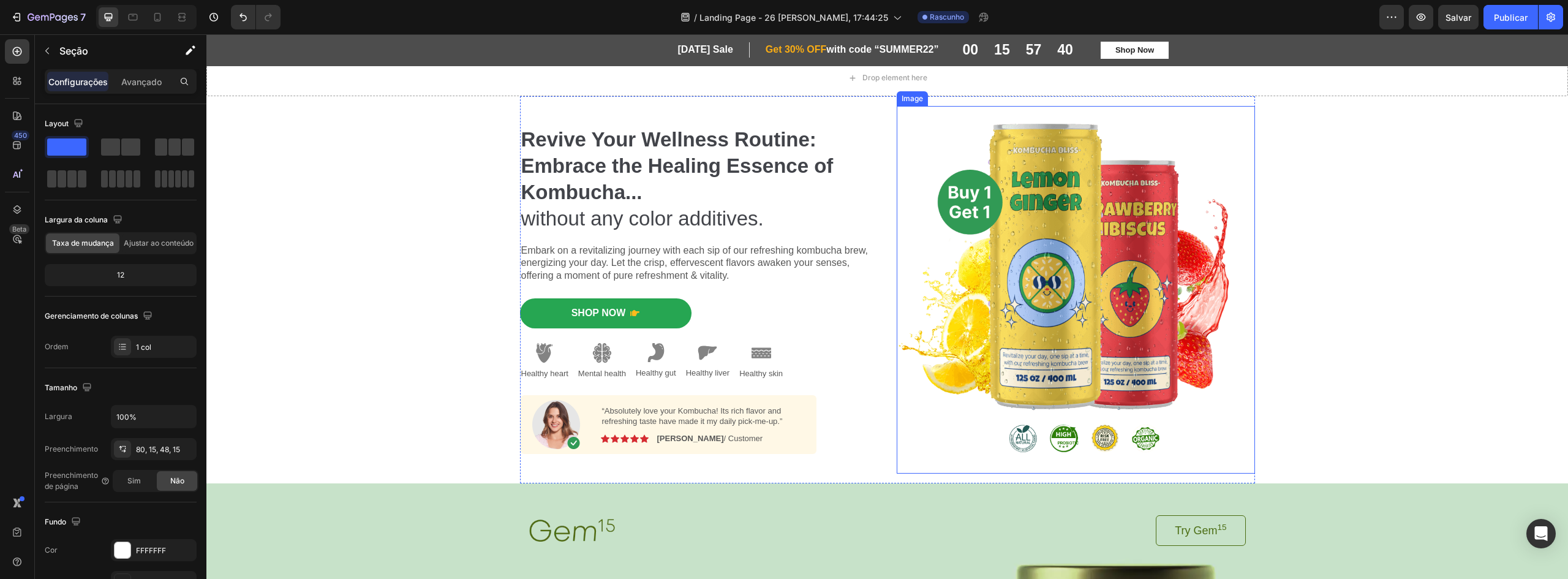
click at [961, 211] on img at bounding box center [1076, 290] width 358 height 367
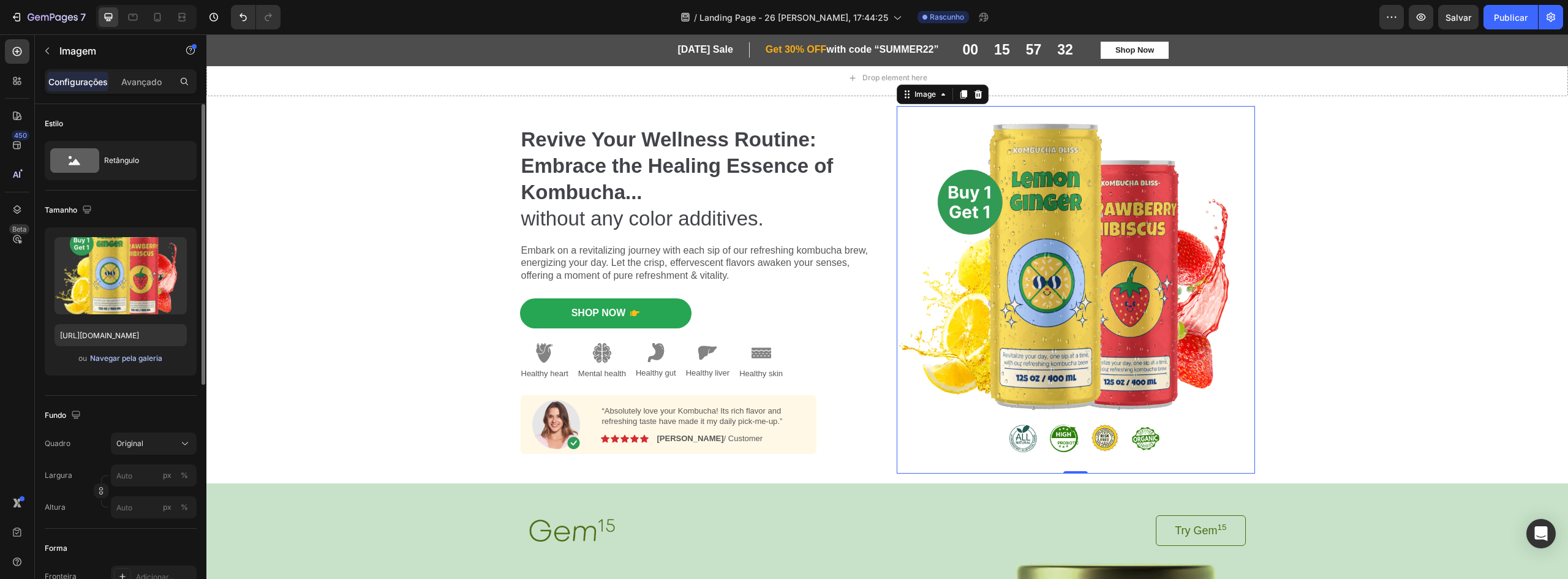
click at [135, 360] on font "Navegar pela galeria" at bounding box center [126, 357] width 72 height 9
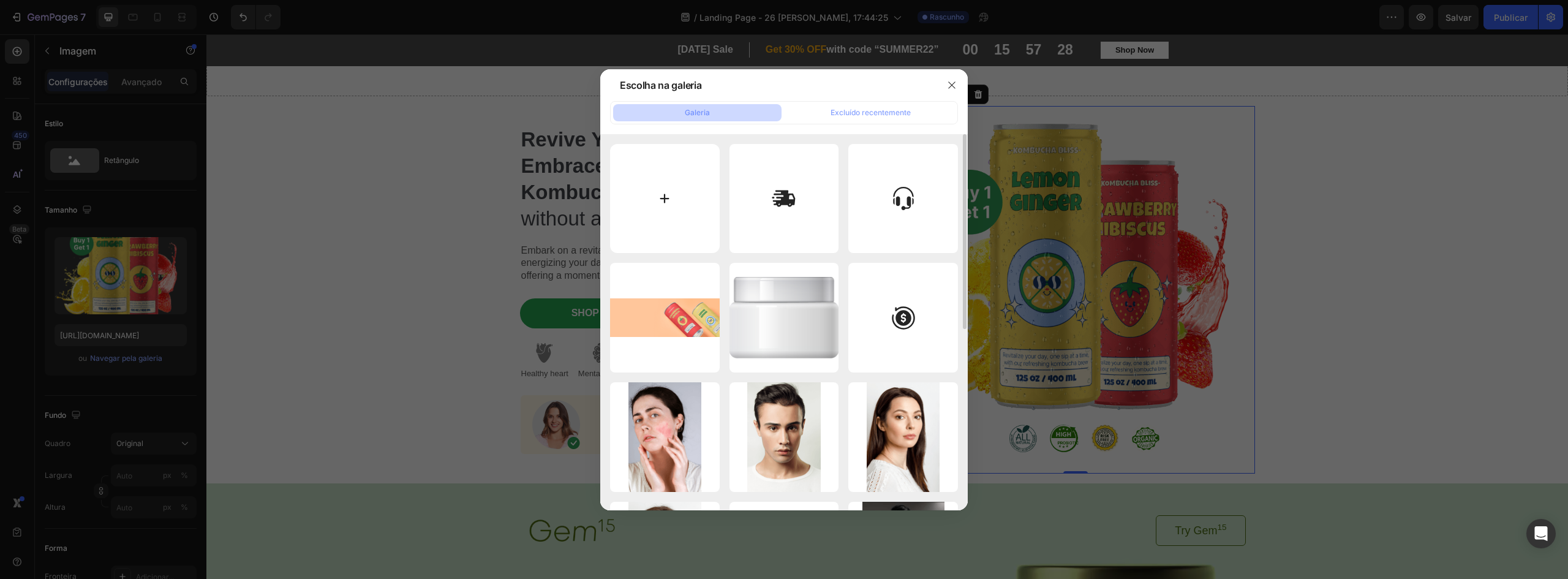
click at [685, 177] on input "file" at bounding box center [665, 199] width 110 height 110
click at [945, 88] on button "button" at bounding box center [952, 85] width 20 height 20
